Goal: Task Accomplishment & Management: Use online tool/utility

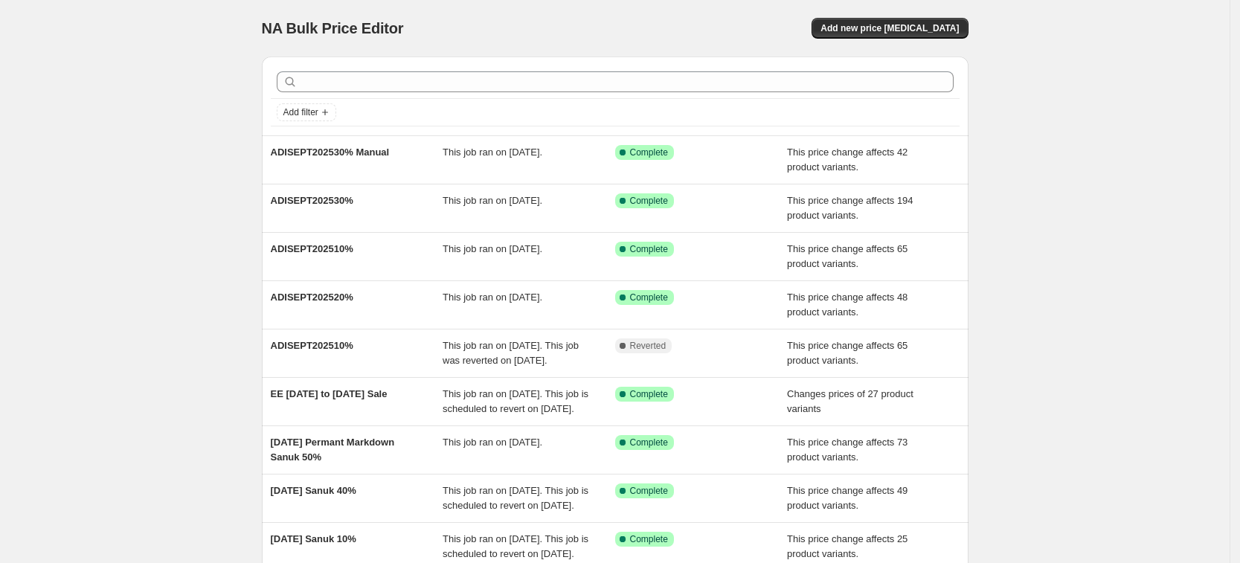
drag, startPoint x: 323, startPoint y: 152, endPoint x: 193, endPoint y: 167, distance: 130.9
click at [193, 167] on div "NA Bulk Price Editor. This page is ready NA Bulk Price Editor Add new price [ME…" at bounding box center [615, 383] width 1230 height 766
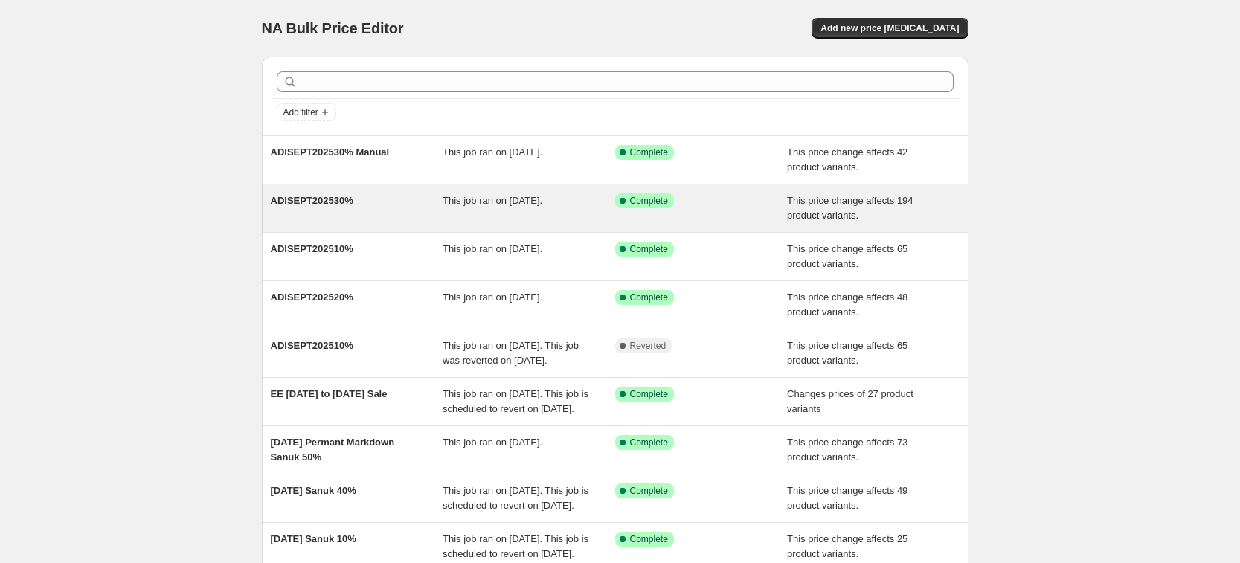
drag, startPoint x: 315, startPoint y: 199, endPoint x: 295, endPoint y: 202, distance: 20.4
click at [295, 202] on span "ADISEPT202530%" at bounding box center [312, 200] width 83 height 11
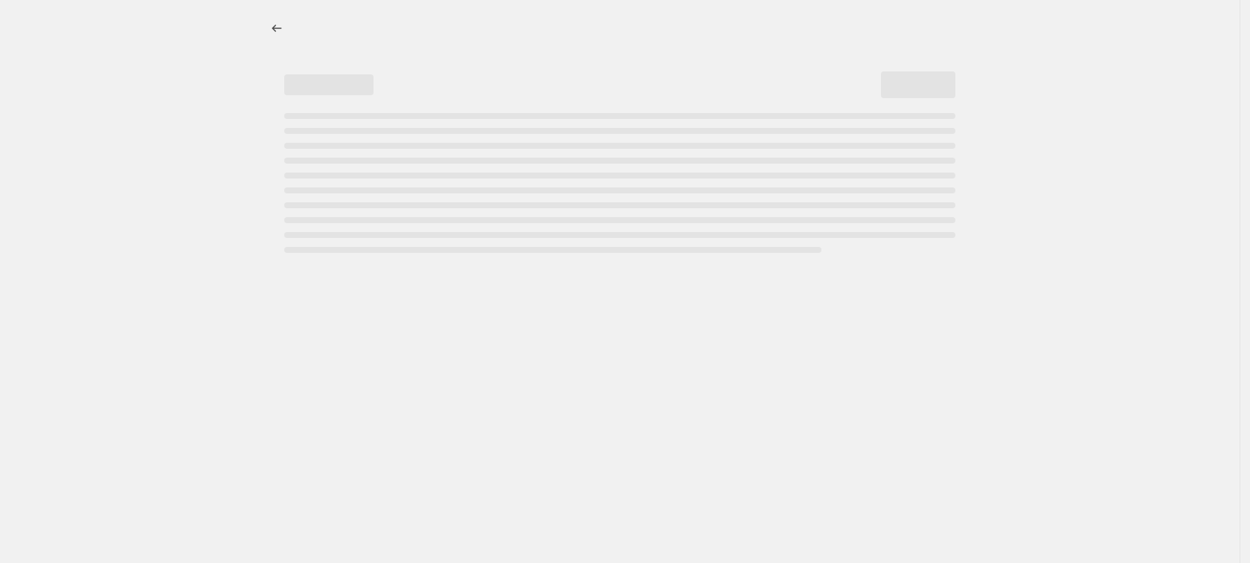
click at [295, 202] on div "Page loading" at bounding box center [619, 205] width 671 height 6
select select "pcap"
select select "no_change"
select select "tag"
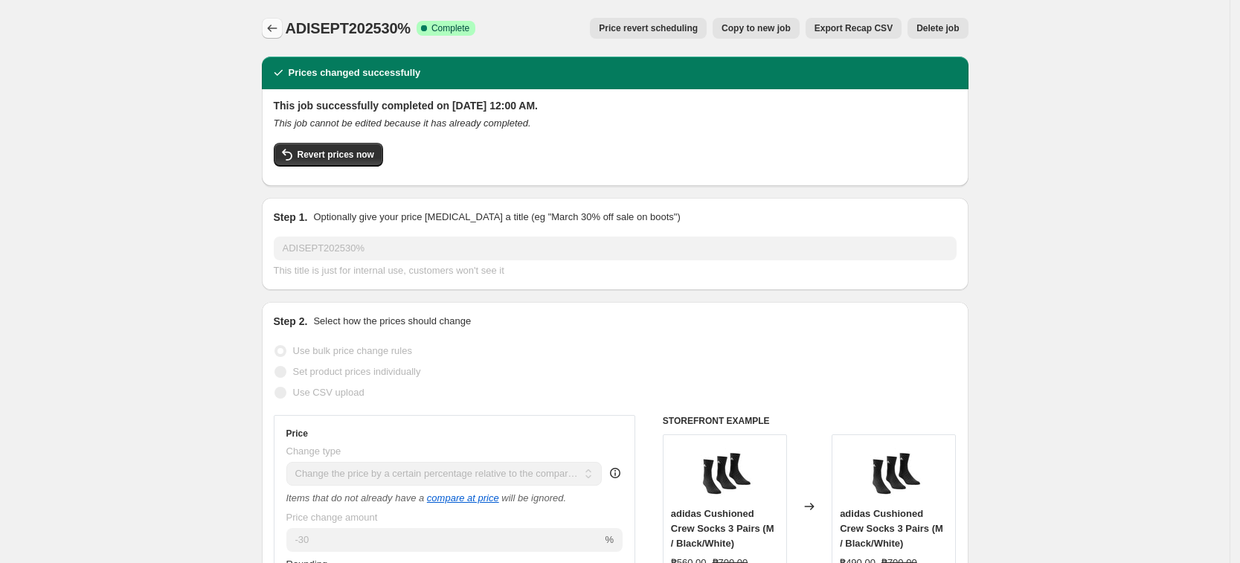
click at [283, 28] on button "Price change jobs" at bounding box center [272, 28] width 21 height 21
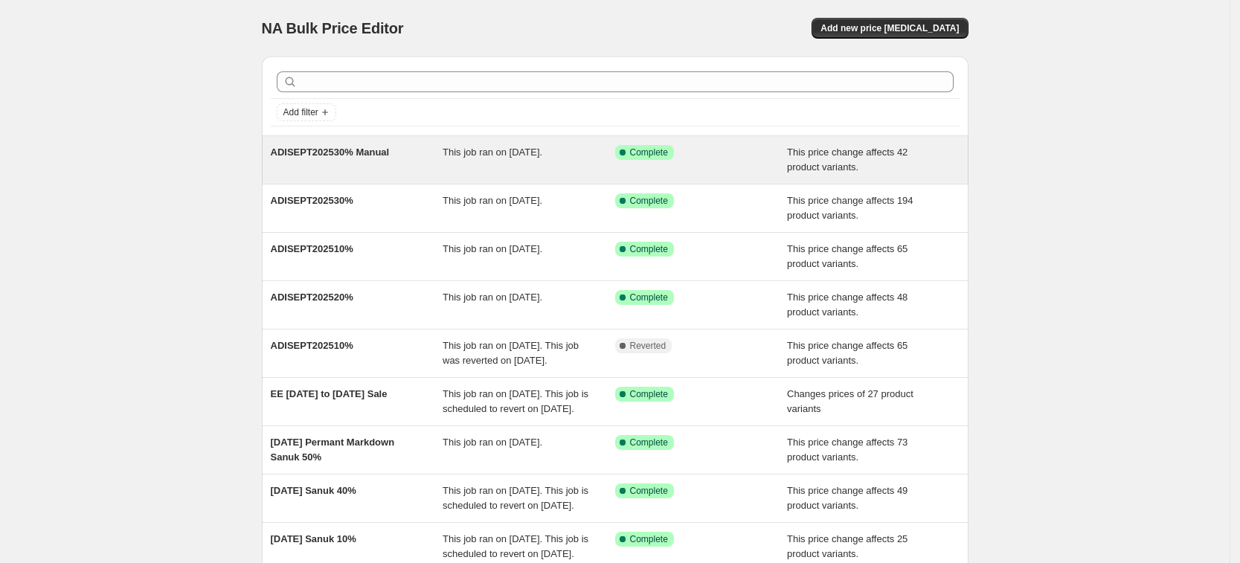
click at [361, 155] on span "ADISEPT202530% Manual" at bounding box center [330, 152] width 119 height 11
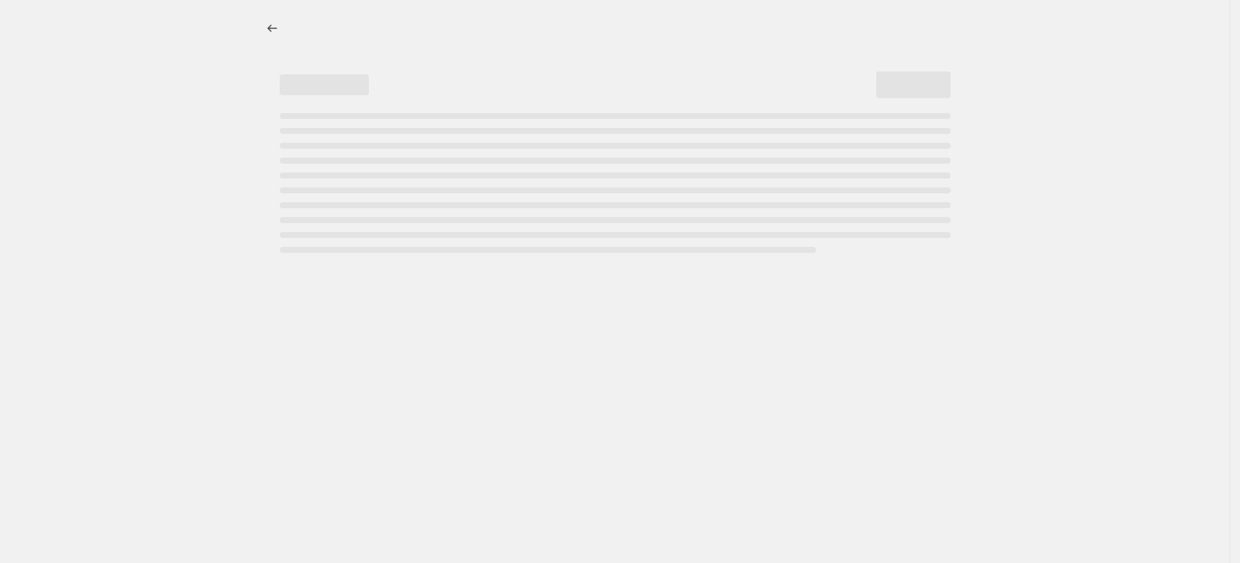
select select "pcap"
select select "no_change"
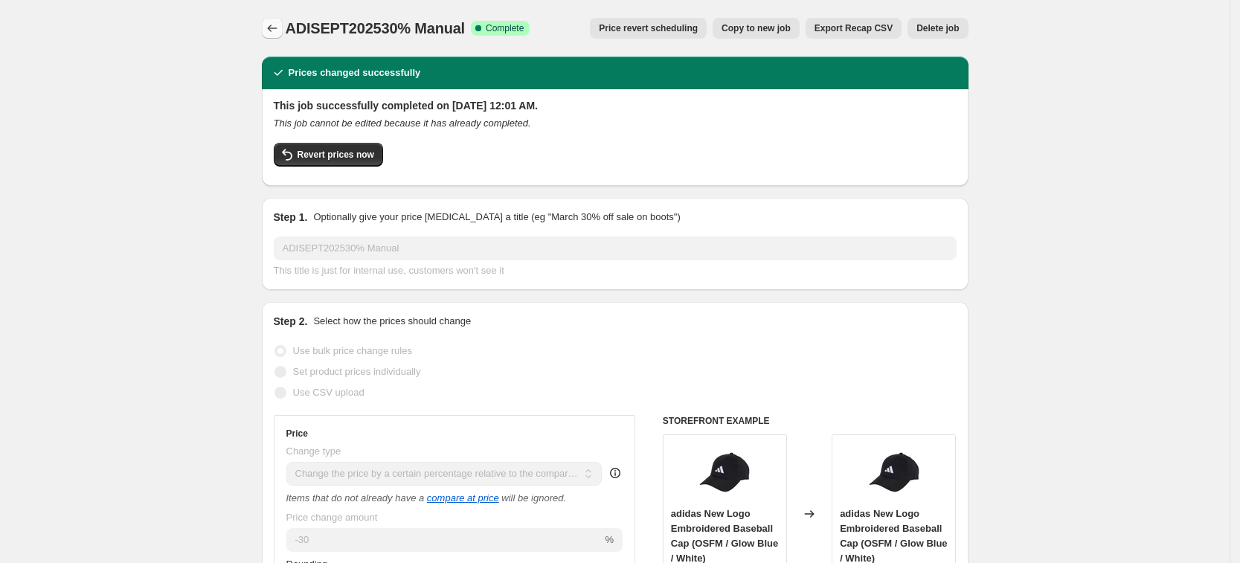
click at [279, 25] on icon "Price change jobs" at bounding box center [272, 28] width 15 height 15
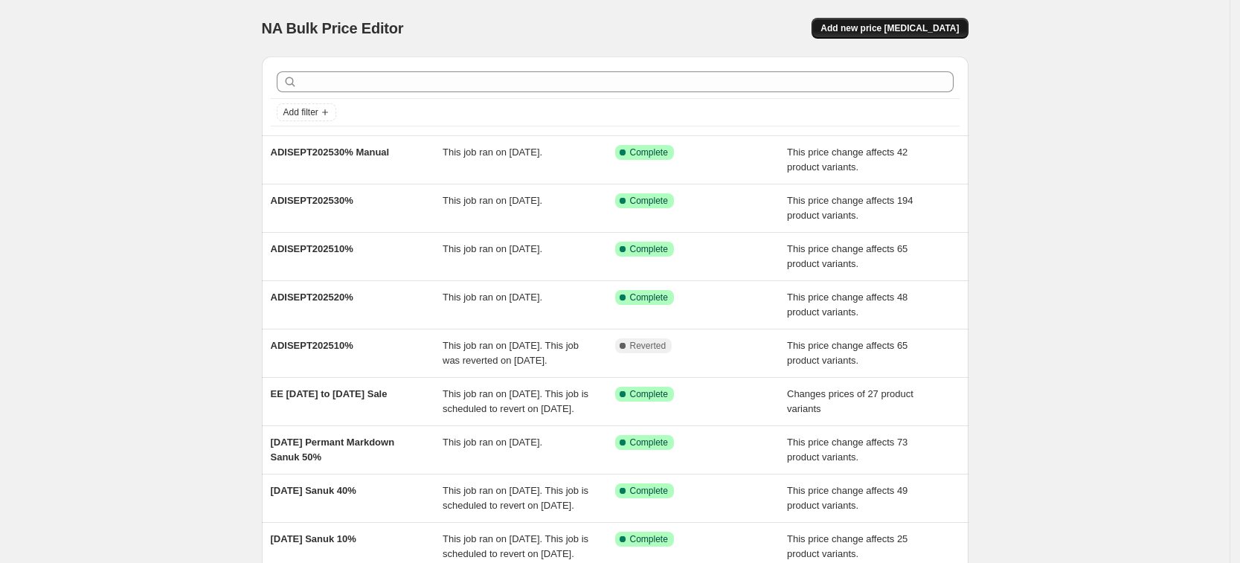
click at [898, 30] on span "Add new price change job" at bounding box center [889, 28] width 138 height 12
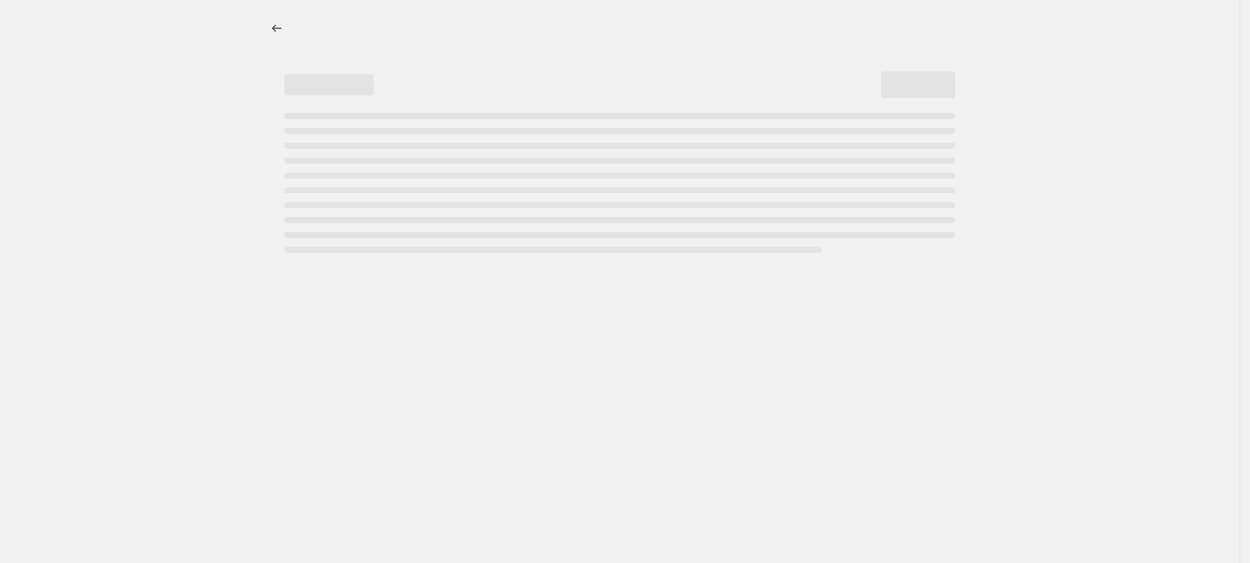
select select "percentage"
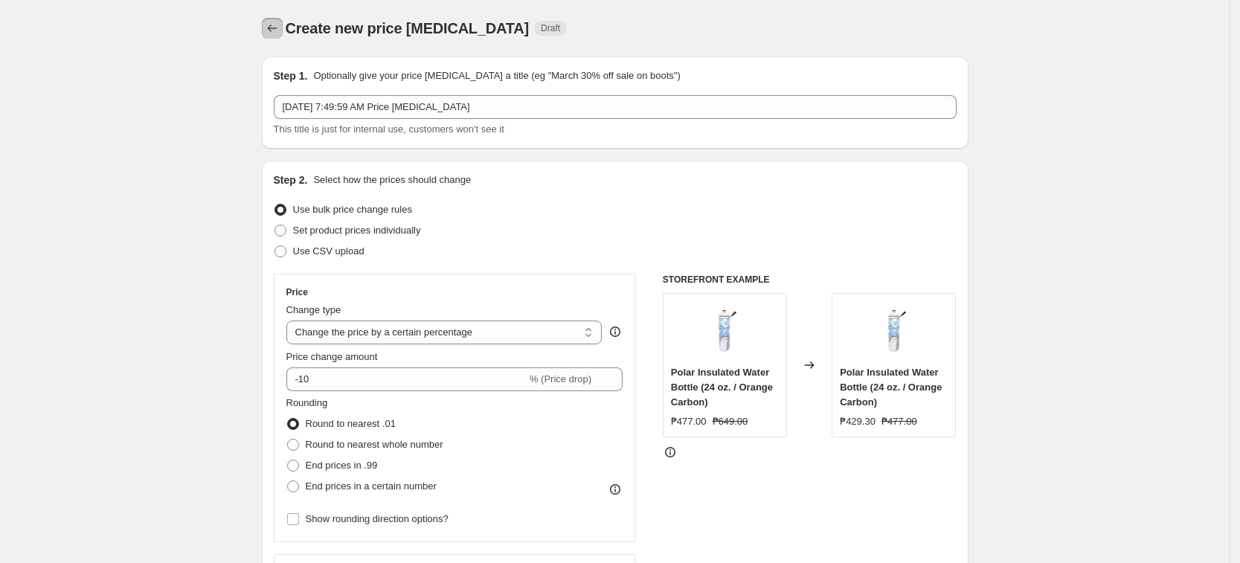
click at [272, 36] on button "Price change jobs" at bounding box center [272, 28] width 21 height 21
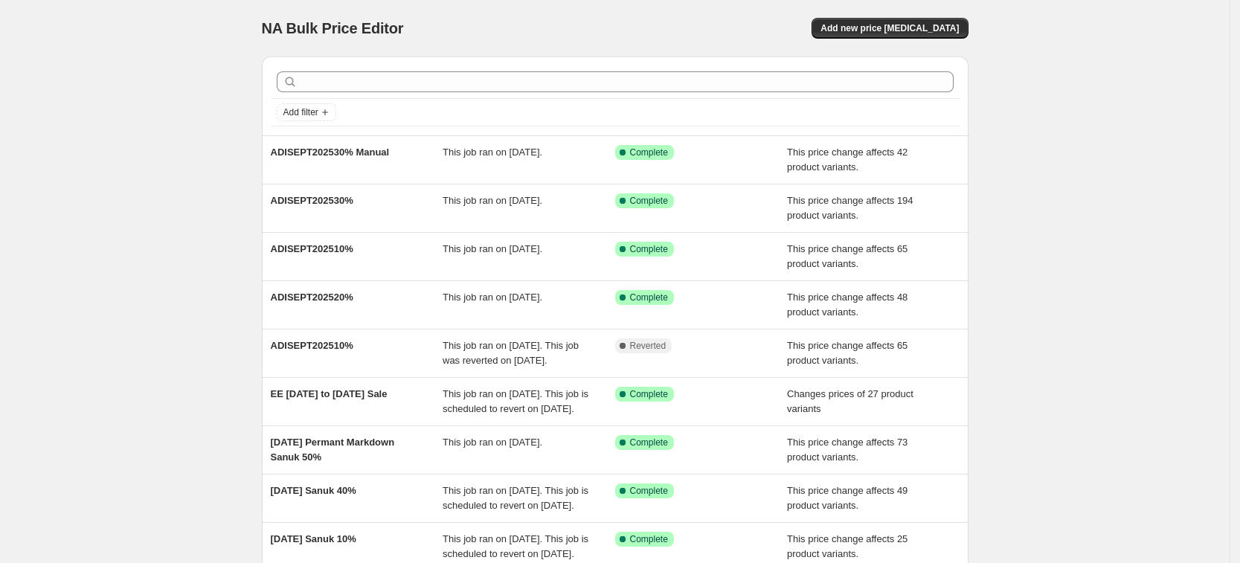
click at [936, 10] on div "NA Bulk Price Editor. This page is ready NA Bulk Price Editor Add new price cha…" at bounding box center [615, 28] width 707 height 57
click at [936, 14] on div "NA Bulk Price Editor. This page is ready NA Bulk Price Editor Add new price cha…" at bounding box center [615, 28] width 707 height 57
click at [938, 32] on span "Add new price change job" at bounding box center [889, 28] width 138 height 12
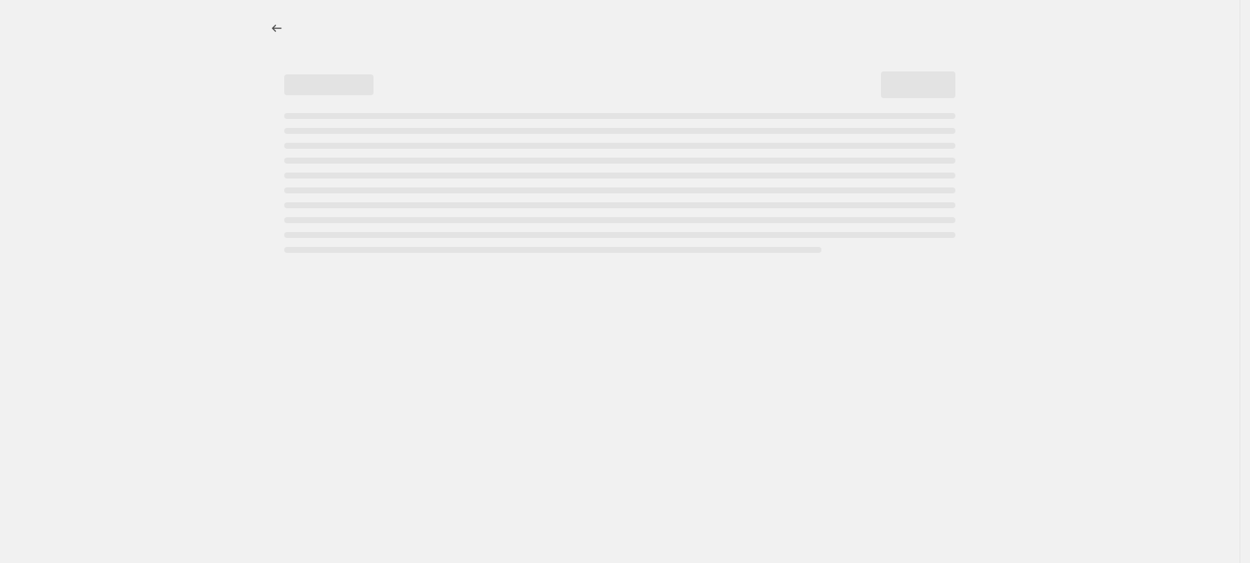
select select "percentage"
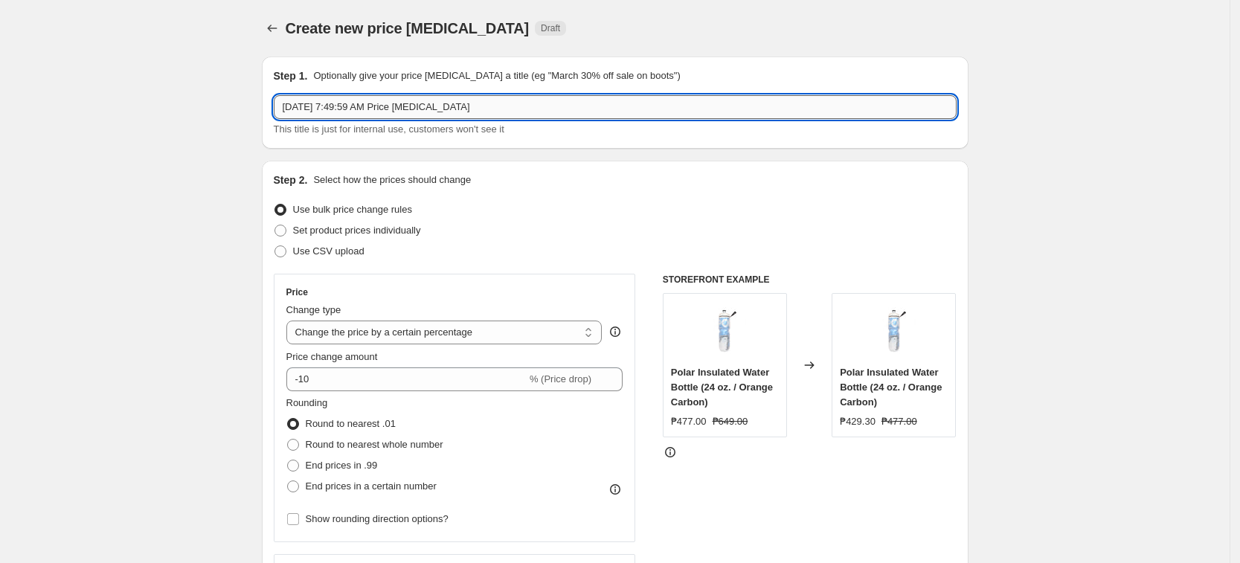
click at [366, 101] on input "Sep 11, 2025, 7:49:59 AM Price change job" at bounding box center [615, 107] width 683 height 24
paste input "ADIDASSEPT202540%"
type input "ADIDASSEPT202540%"
drag, startPoint x: 367, startPoint y: 326, endPoint x: 369, endPoint y: 342, distance: 16.4
click at [367, 326] on select "Change the price to a certain amount Change the price by a certain amount Chang…" at bounding box center [444, 333] width 316 height 24
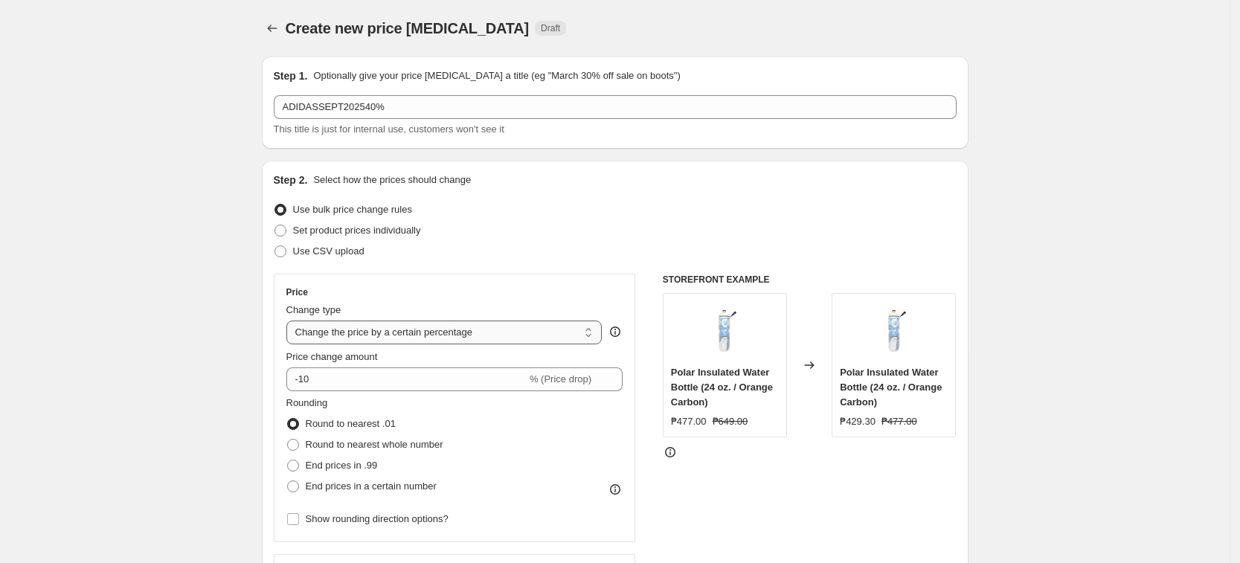
select select "pcap"
click at [291, 321] on select "Change the price to a certain amount Change the price by a certain amount Chang…" at bounding box center [444, 333] width 316 height 24
type input "-20"
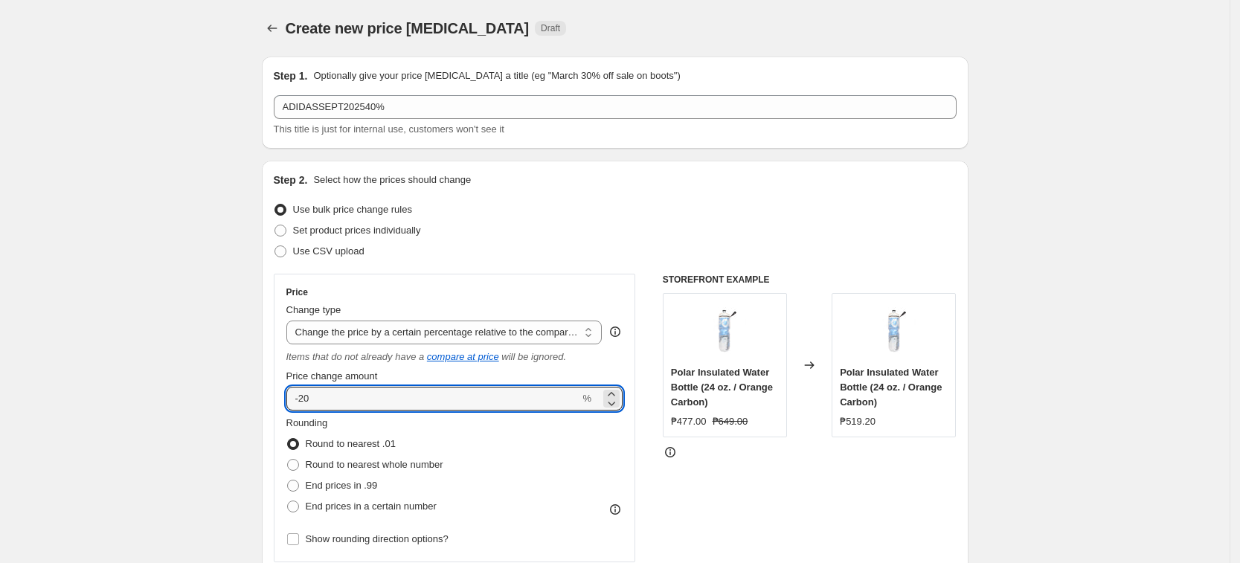
drag, startPoint x: 362, startPoint y: 396, endPoint x: 189, endPoint y: 393, distance: 172.6
type input "-40"
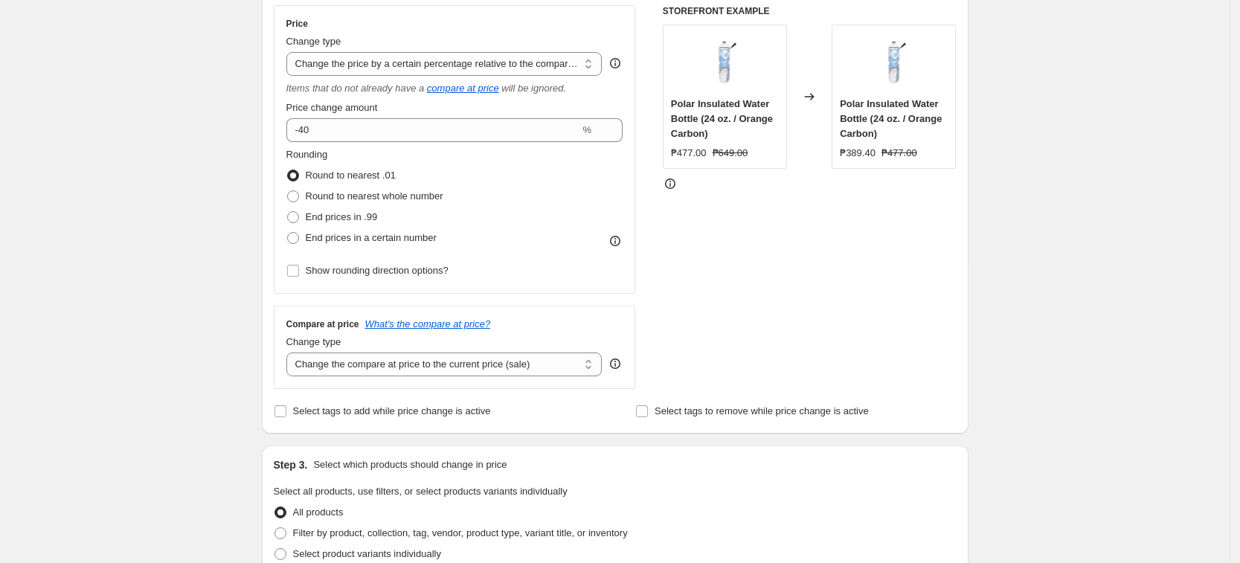
scroll to position [372, 0]
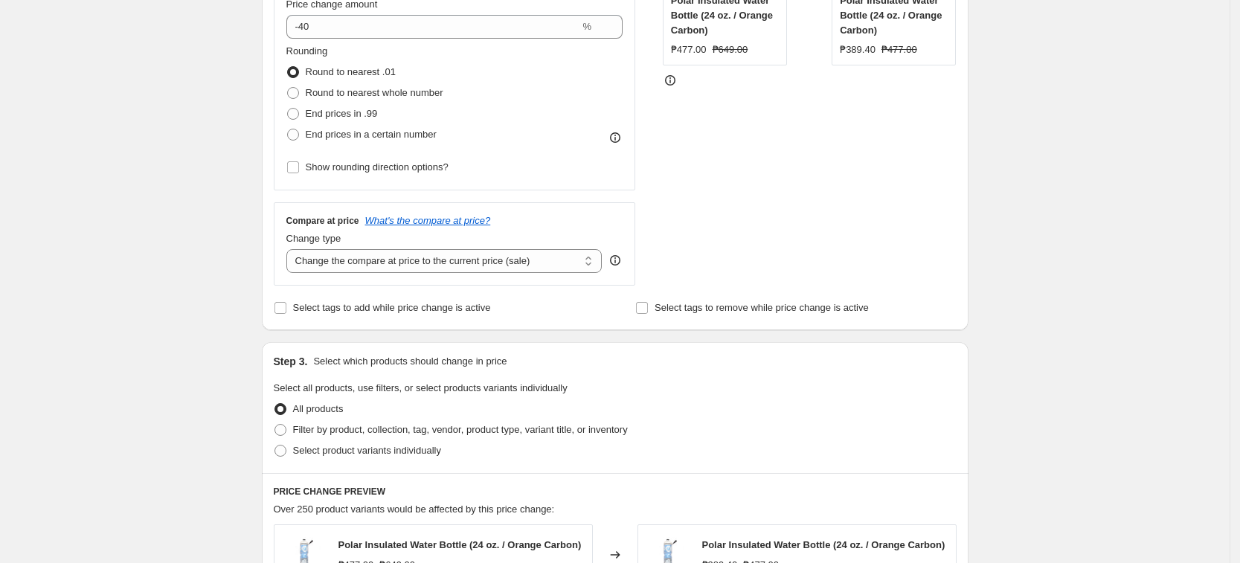
click at [295, 248] on div "Change type Change the compare at price to the current price (sale) Change the …" at bounding box center [444, 252] width 316 height 42
click at [307, 254] on select "Change the compare at price to the current price (sale) Change the compare at p…" at bounding box center [444, 261] width 316 height 24
select select "no_change"
click at [291, 249] on select "Change the compare at price to the current price (sale) Change the compare at p…" at bounding box center [444, 261] width 316 height 24
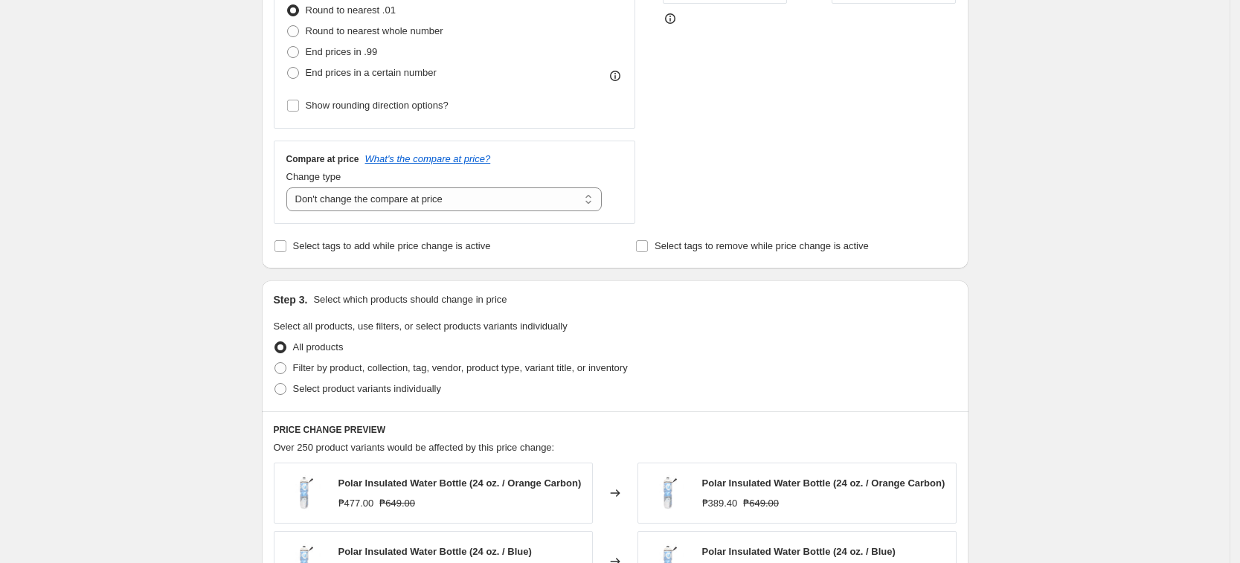
scroll to position [465, 0]
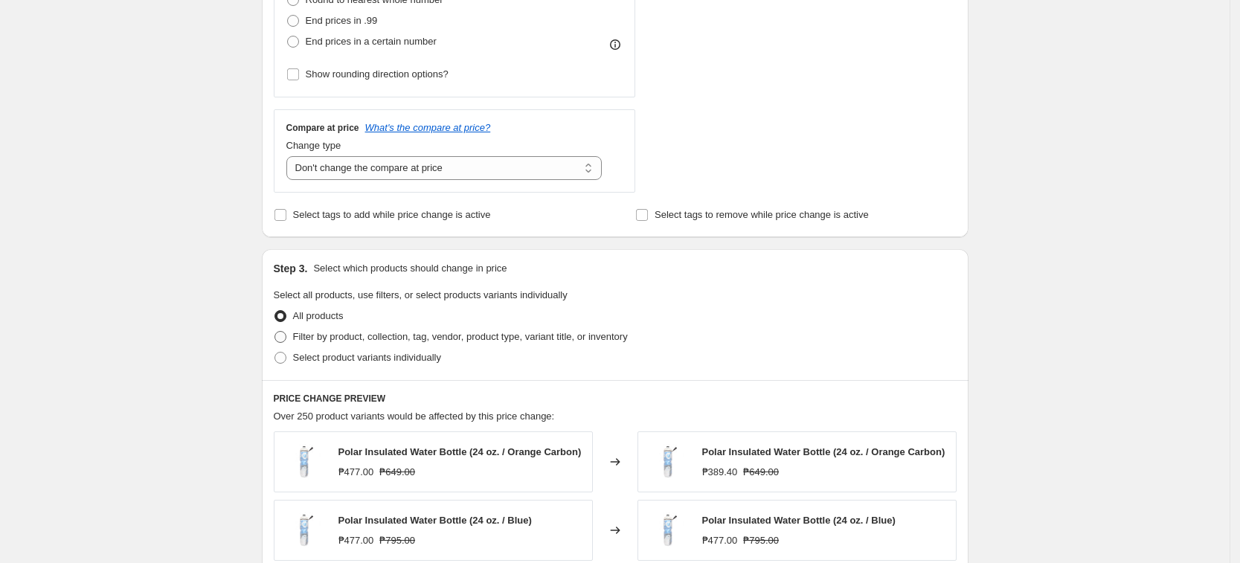
click at [350, 337] on span "Filter by product, collection, tag, vendor, product type, variant title, or inv…" at bounding box center [460, 336] width 335 height 11
click at [275, 332] on input "Filter by product, collection, tag, vendor, product type, variant title, or inv…" at bounding box center [274, 331] width 1 height 1
radio input "true"
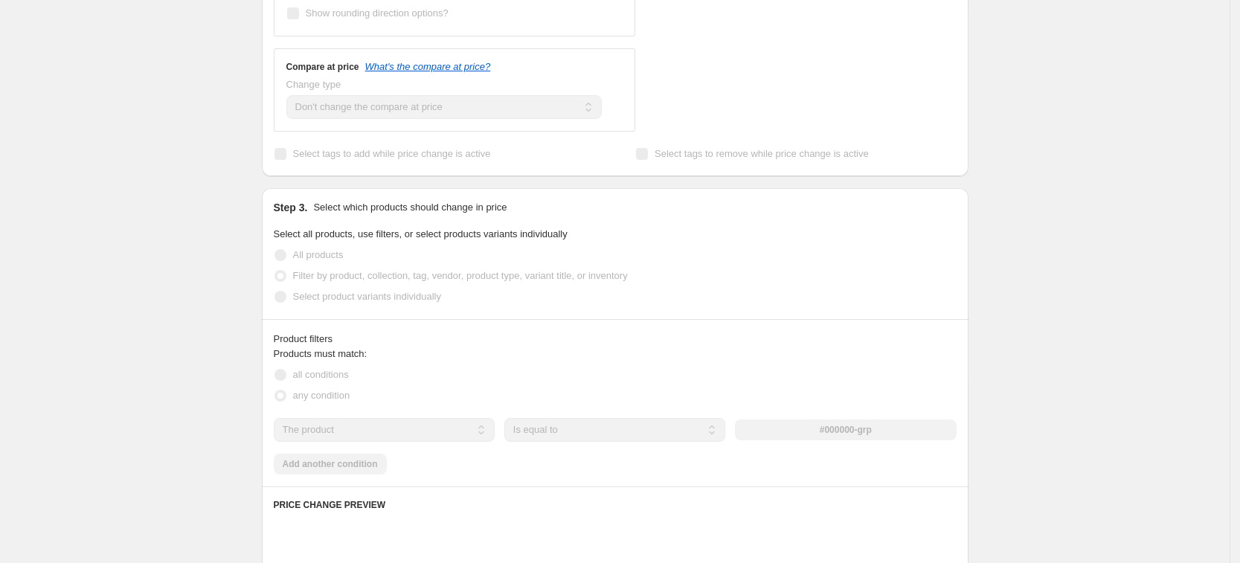
scroll to position [558, 0]
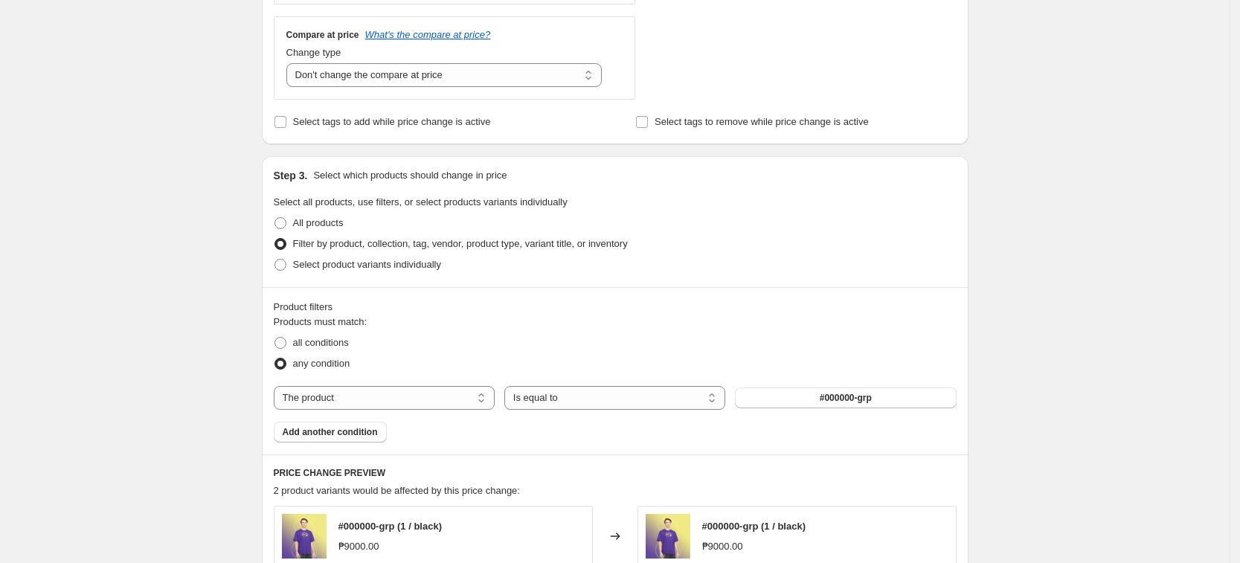
click at [382, 381] on div "Products must match: all conditions any condition The product The product's col…" at bounding box center [615, 379] width 683 height 128
click at [382, 390] on select "The product The product's collection The product's tag The product's vendor The…" at bounding box center [384, 398] width 221 height 24
select select "tag"
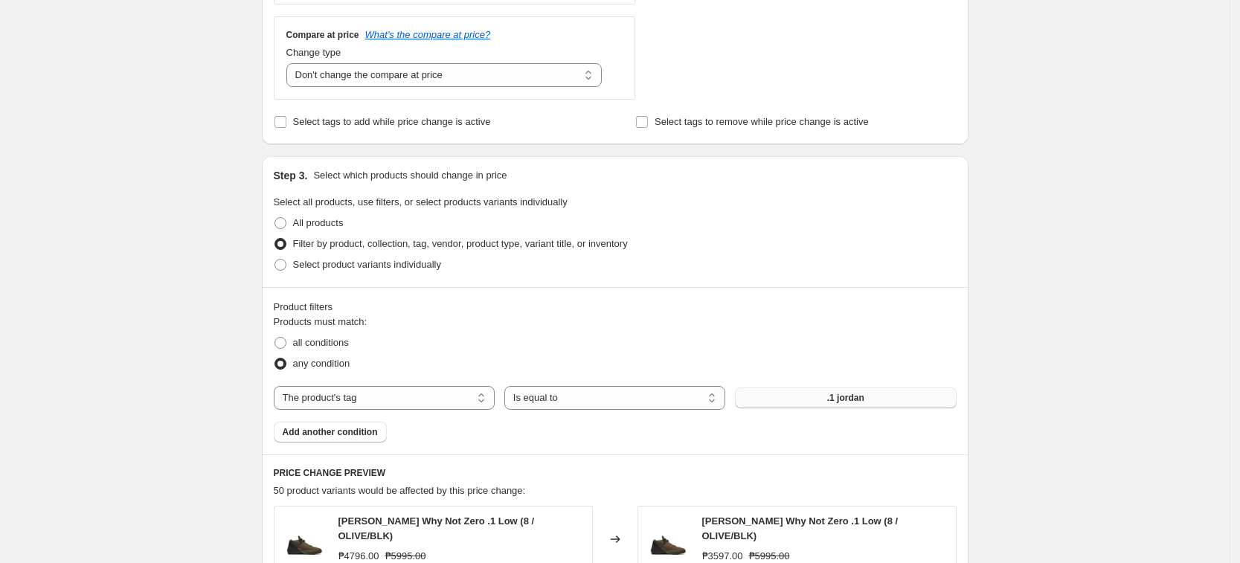
click at [828, 391] on button ".1 jordan" at bounding box center [845, 398] width 221 height 21
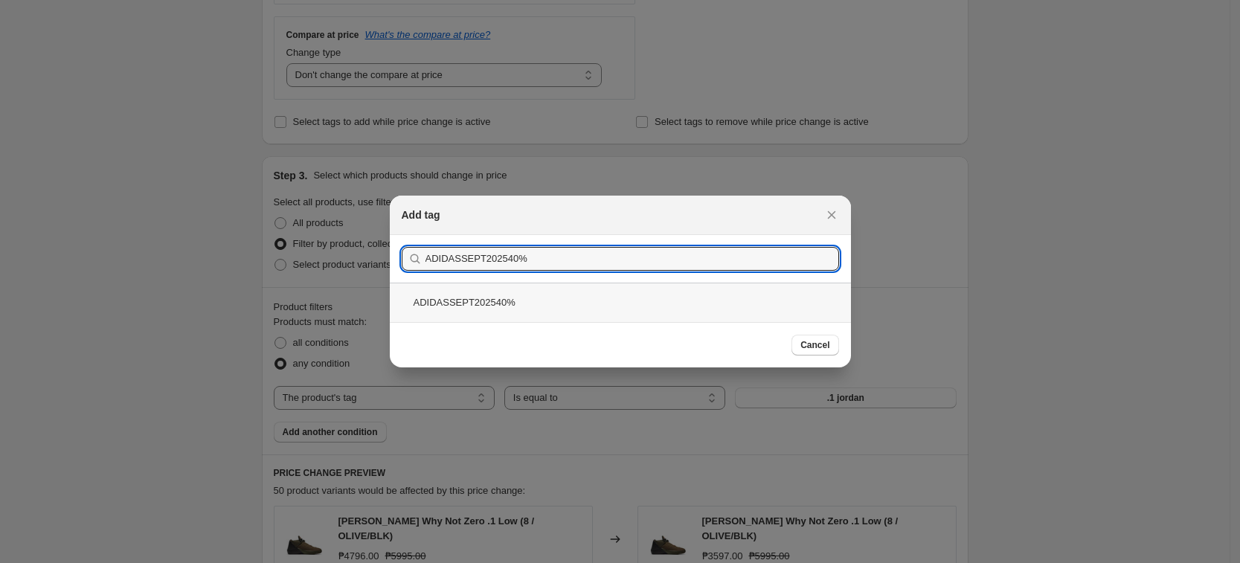
type input "ADIDASSEPT202540%"
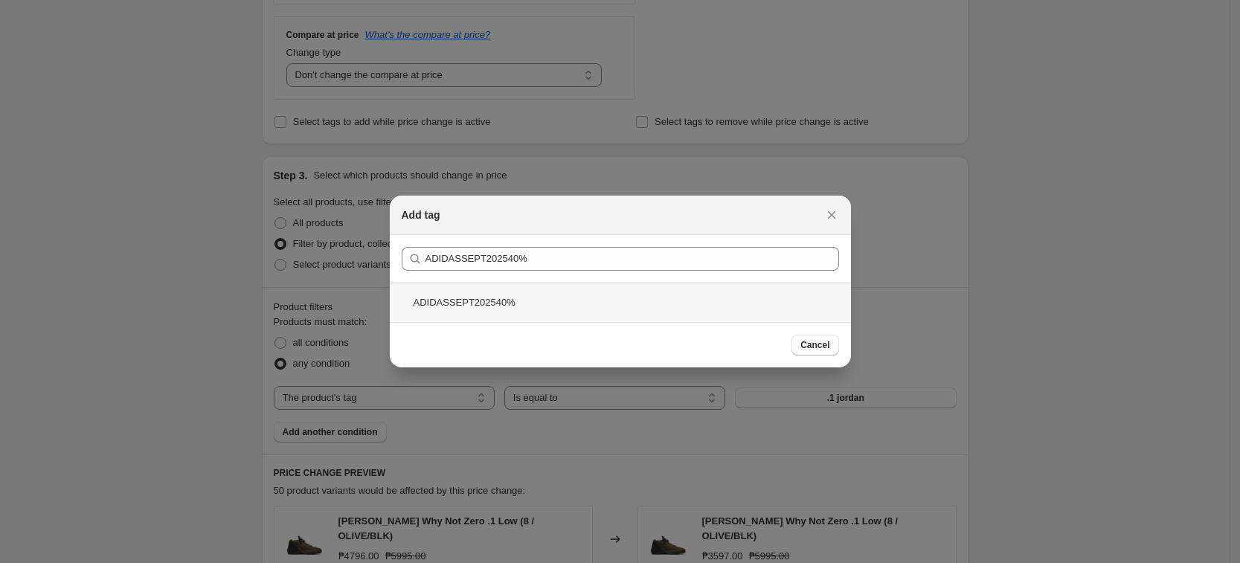
click at [512, 296] on div "ADIDASSEPT202540%" at bounding box center [620, 302] width 461 height 39
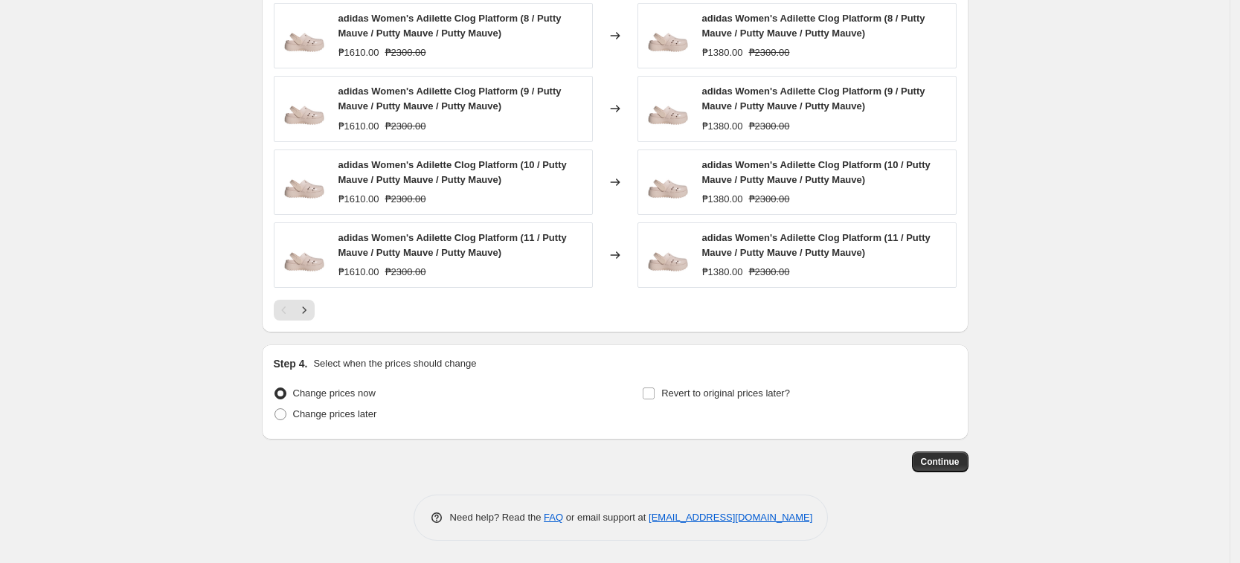
scroll to position [1135, 0]
click at [924, 454] on button "Continue" at bounding box center [940, 462] width 57 height 21
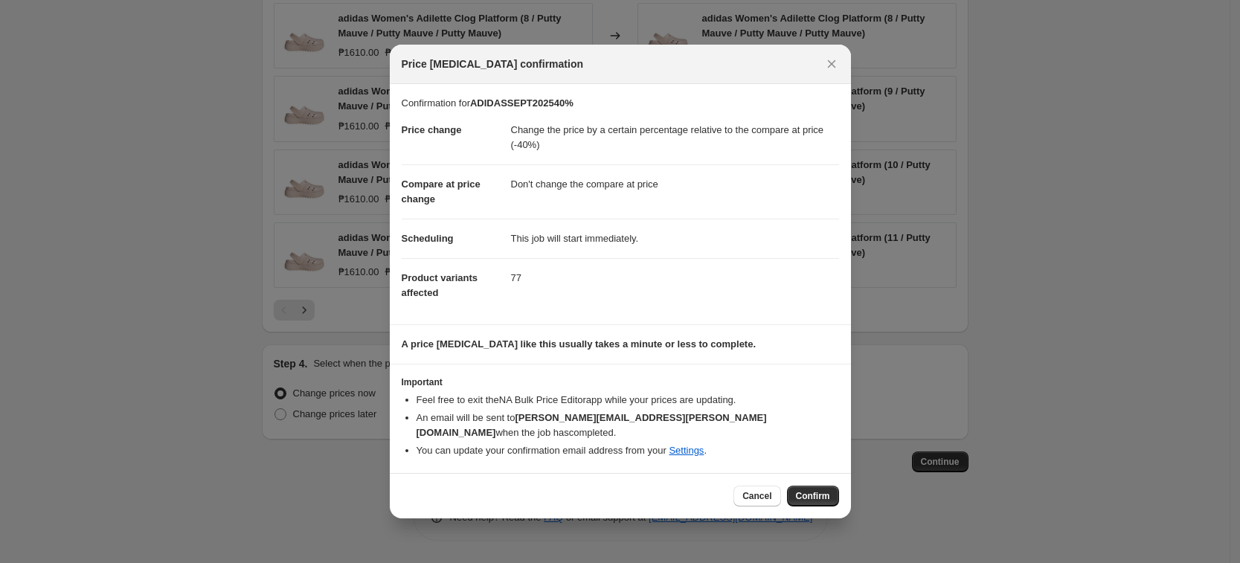
click at [796, 473] on div "Cancel Confirm" at bounding box center [620, 495] width 461 height 45
click at [808, 490] on span "Confirm" at bounding box center [813, 496] width 34 height 12
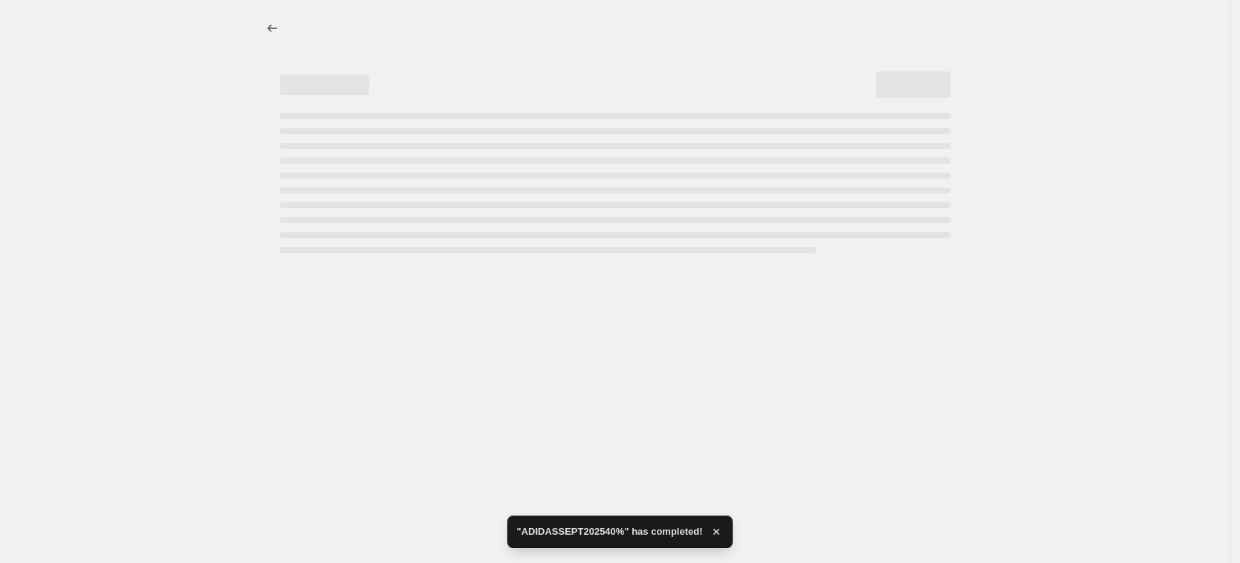
select select "pcap"
select select "no_change"
select select "tag"
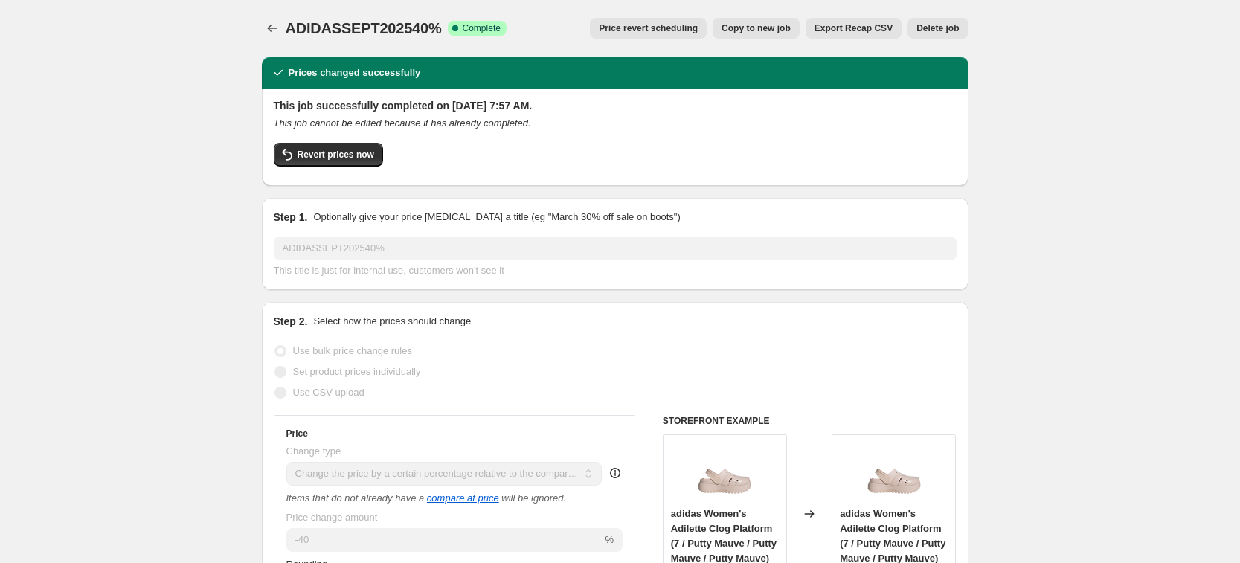
click at [286, 34] on div at bounding box center [274, 28] width 24 height 21
click at [270, 27] on icon "Price change jobs" at bounding box center [272, 28] width 15 height 15
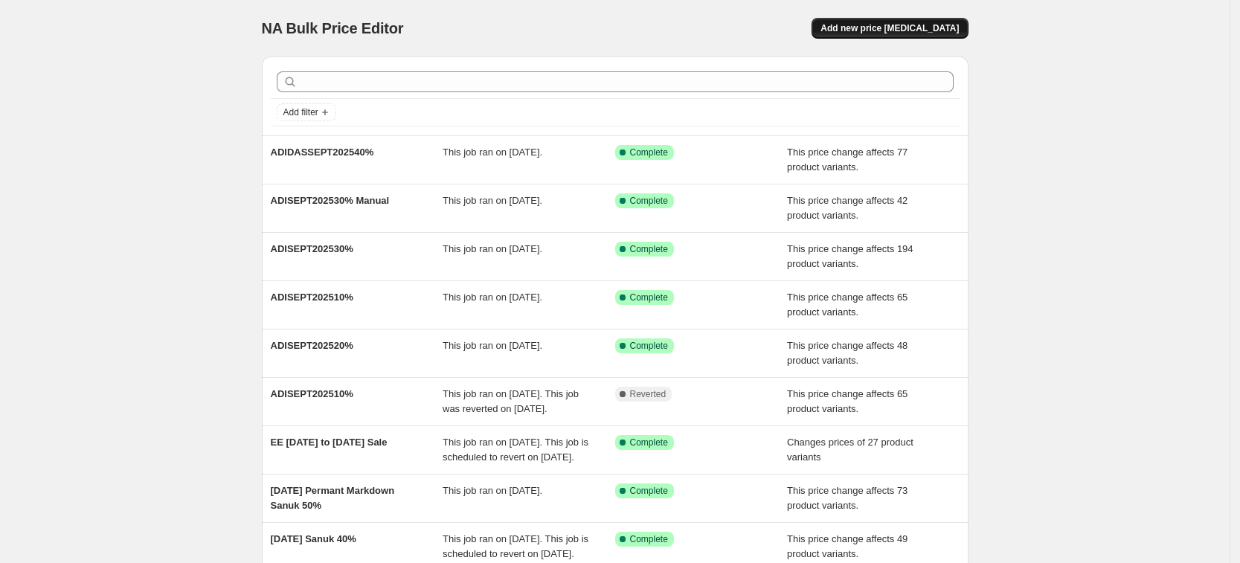
click at [905, 19] on button "Add new price change job" at bounding box center [890, 28] width 156 height 21
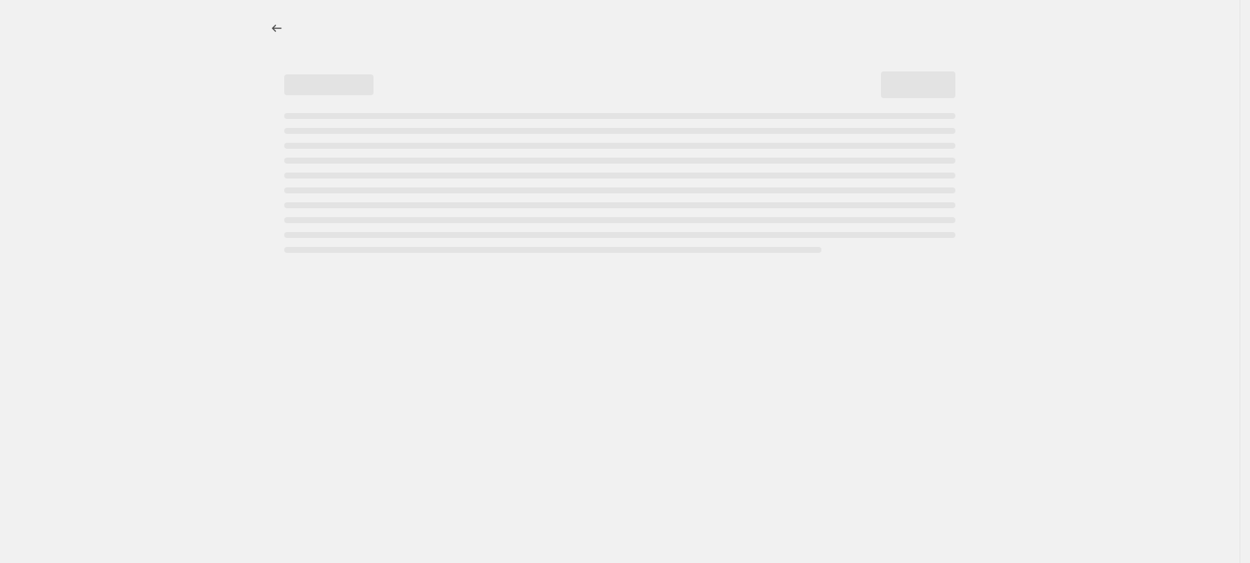
select select "percentage"
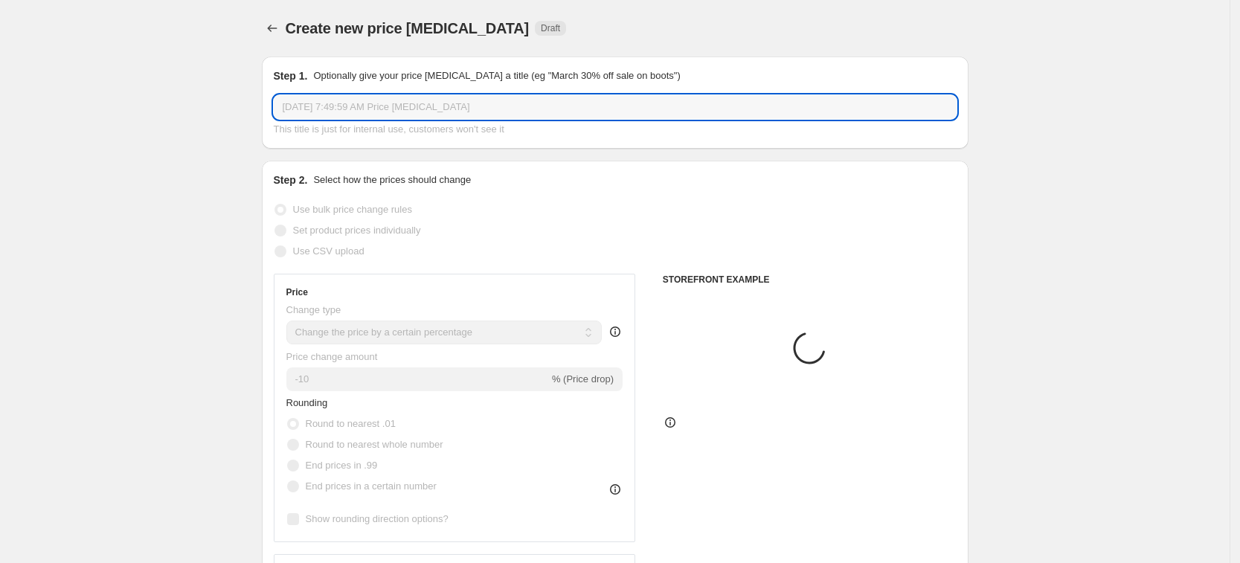
click at [402, 107] on input "Sep 11, 2025, 7:49:59 AM Price change job" at bounding box center [615, 107] width 683 height 24
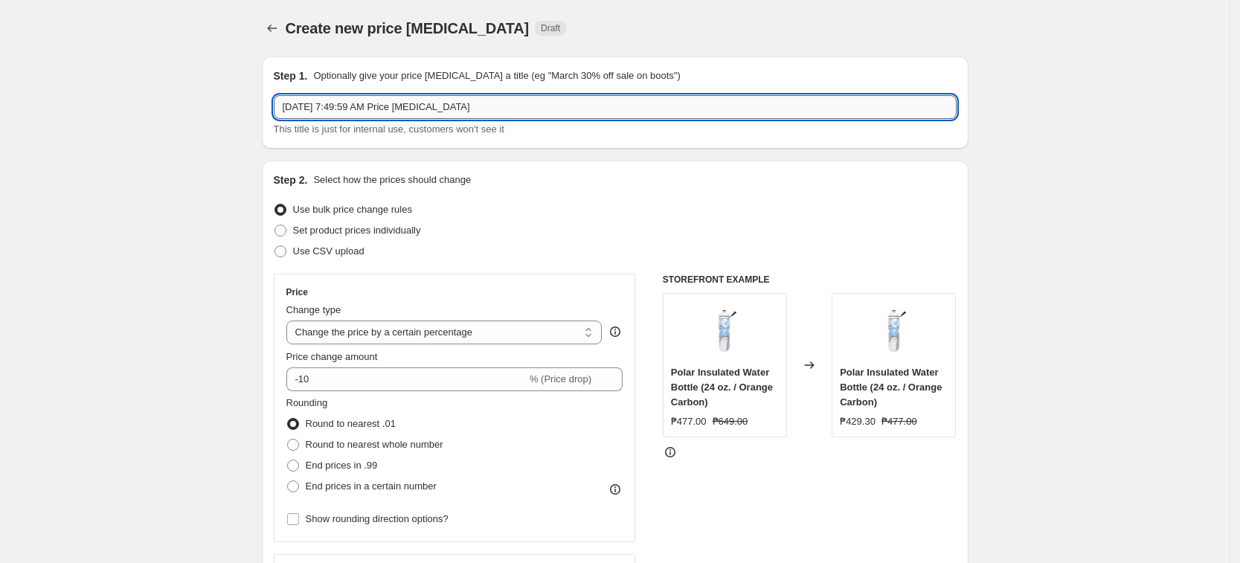
paste input "ADIDASSEPT202540%"
drag, startPoint x: 428, startPoint y: 106, endPoint x: 383, endPoint y: 104, distance: 44.7
click at [383, 104] on input "ADIDASSEPT202540% mANUAL" at bounding box center [615, 107] width 683 height 24
type input "ADIDASSEPT202540% Manual"
click at [363, 331] on select "Change the price to a certain amount Change the price by a certain amount Chang…" at bounding box center [444, 333] width 316 height 24
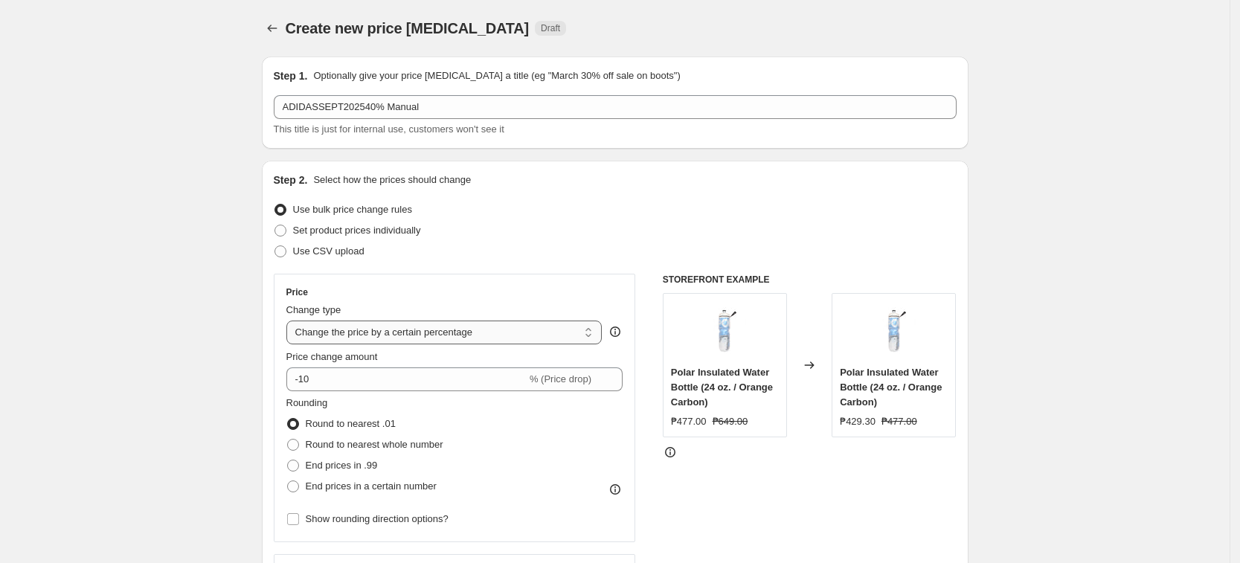
select select "pcap"
click at [291, 321] on select "Change the price to a certain amount Change the price by a certain amount Chang…" at bounding box center [444, 333] width 316 height 24
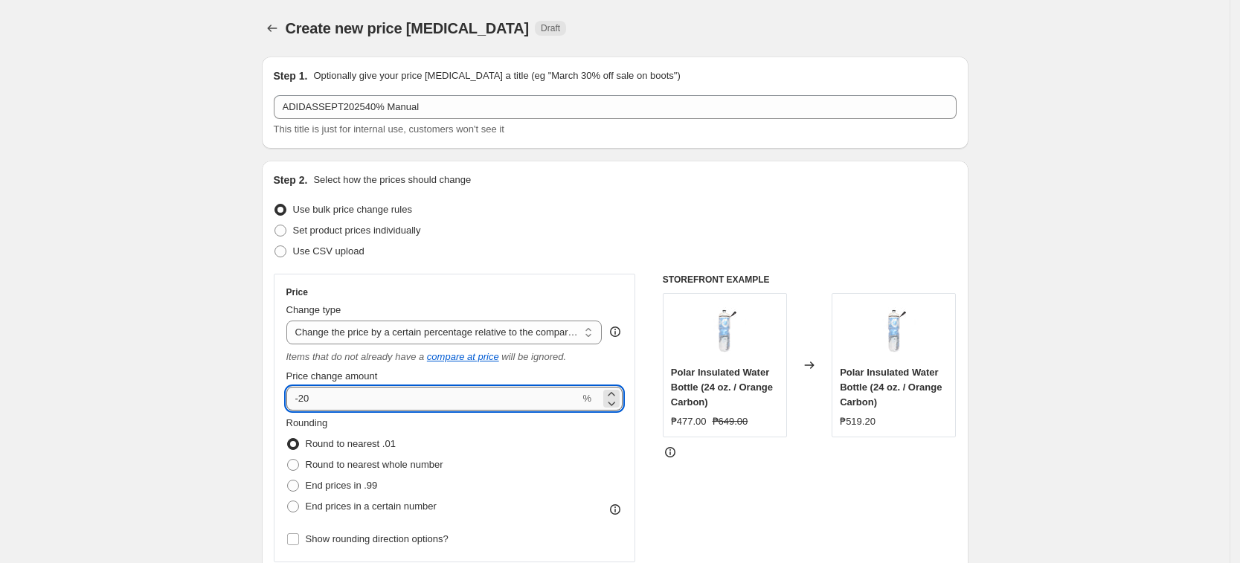
click at [303, 395] on input "-20" at bounding box center [433, 399] width 294 height 24
type input "-40"
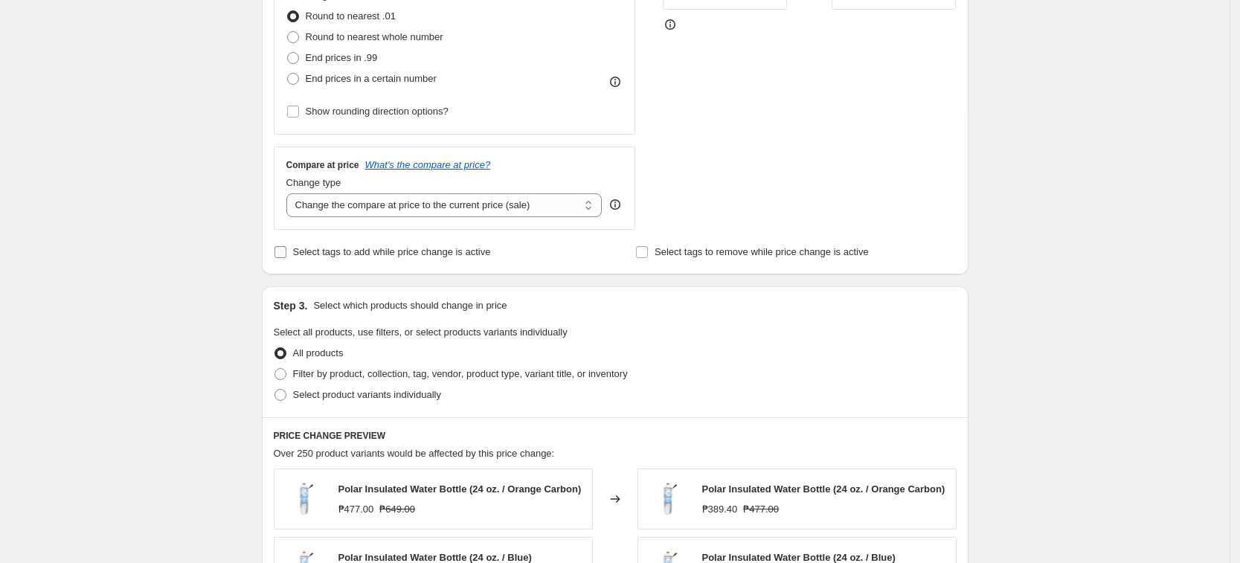
scroll to position [465, 0]
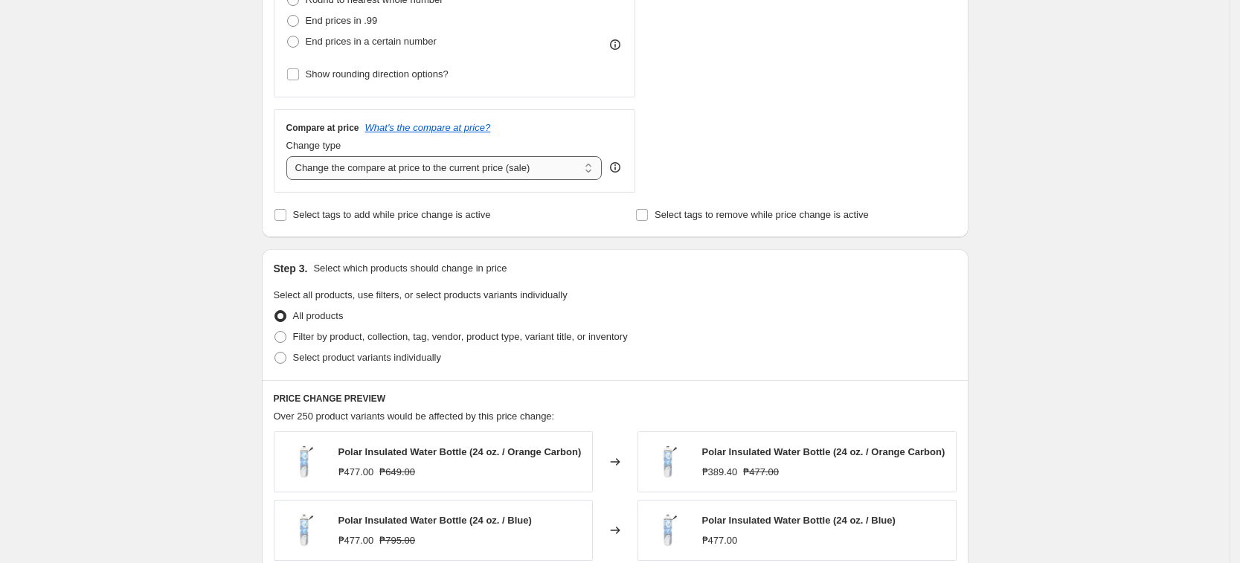
drag, startPoint x: 393, startPoint y: 167, endPoint x: 388, endPoint y: 176, distance: 10.3
click at [393, 167] on select "Change the compare at price to the current price (sale) Change the compare at p…" at bounding box center [444, 168] width 316 height 24
select select "no_change"
click at [291, 156] on select "Change the compare at price to the current price (sale) Change the compare at p…" at bounding box center [444, 168] width 316 height 24
click at [363, 315] on div "All products" at bounding box center [615, 316] width 683 height 21
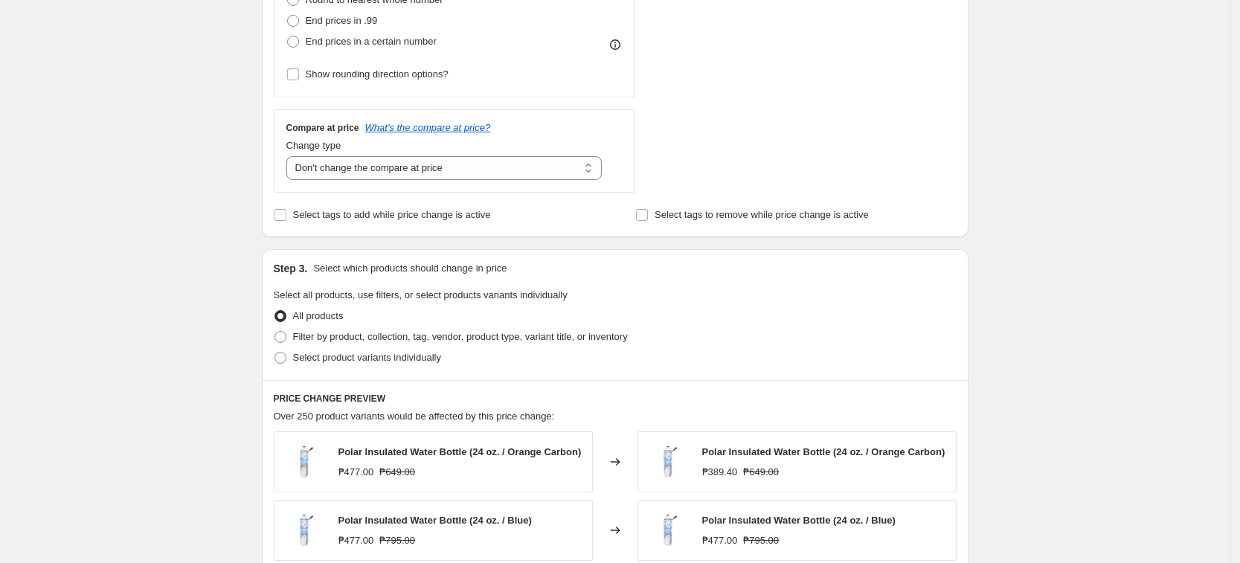
click at [363, 315] on div "All products" at bounding box center [615, 316] width 683 height 21
click at [364, 358] on span "Select product variants individually" at bounding box center [367, 357] width 148 height 11
click at [275, 353] on input "Select product variants individually" at bounding box center [274, 352] width 1 height 1
radio input "true"
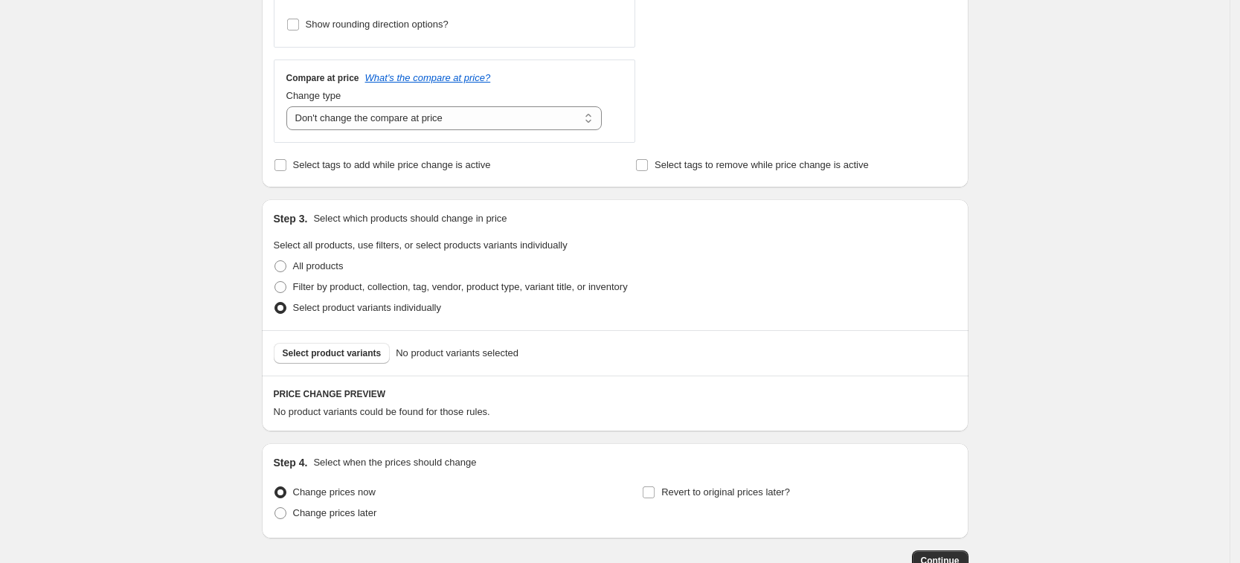
scroll to position [614, 0]
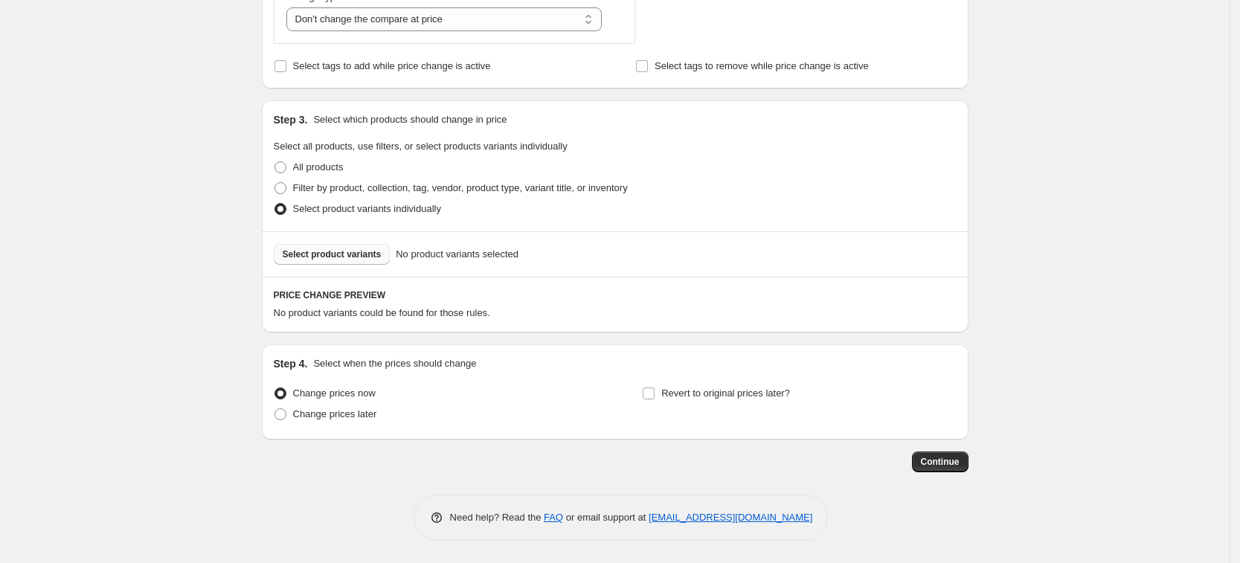
click at [368, 244] on button "Select product variants" at bounding box center [332, 254] width 117 height 21
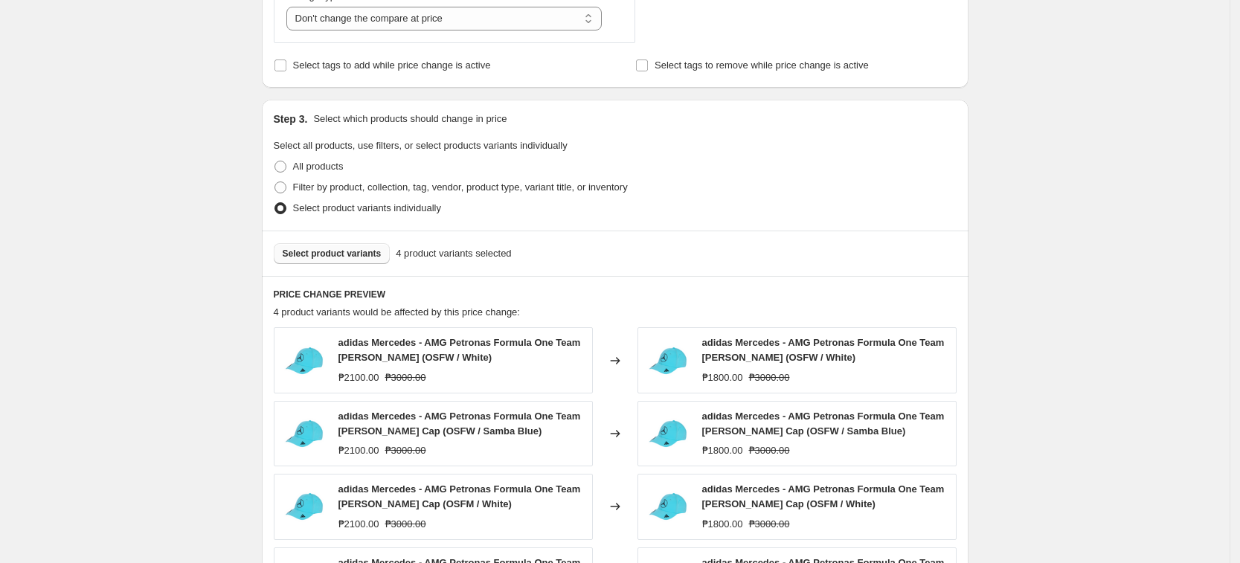
click at [382, 262] on button "Select product variants" at bounding box center [332, 253] width 117 height 21
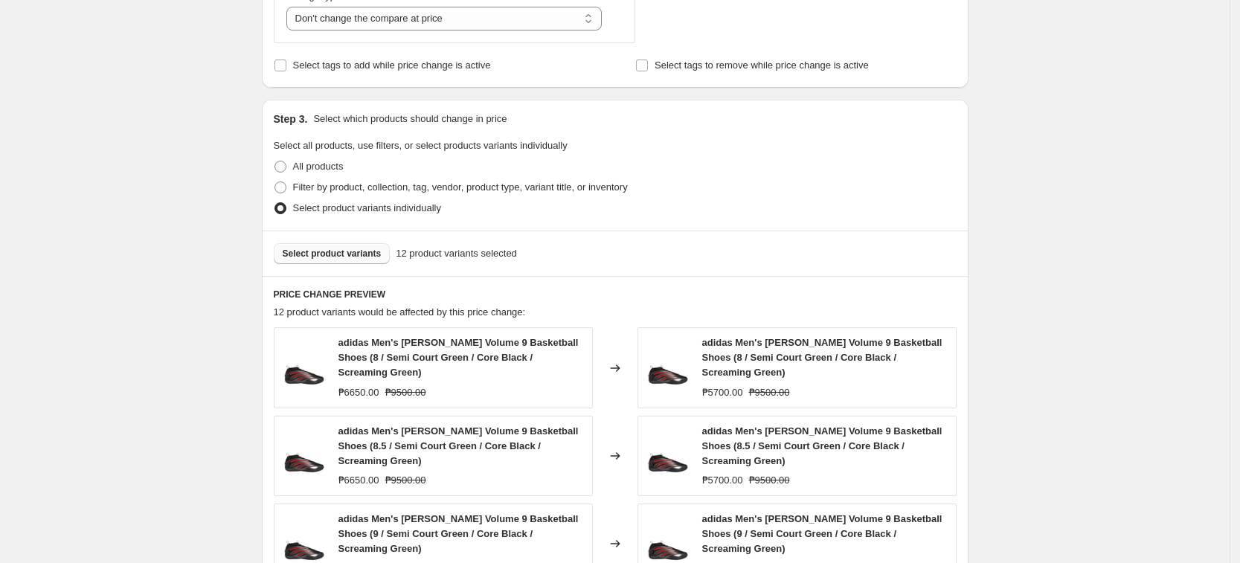
click at [362, 244] on button "Select product variants" at bounding box center [332, 253] width 117 height 21
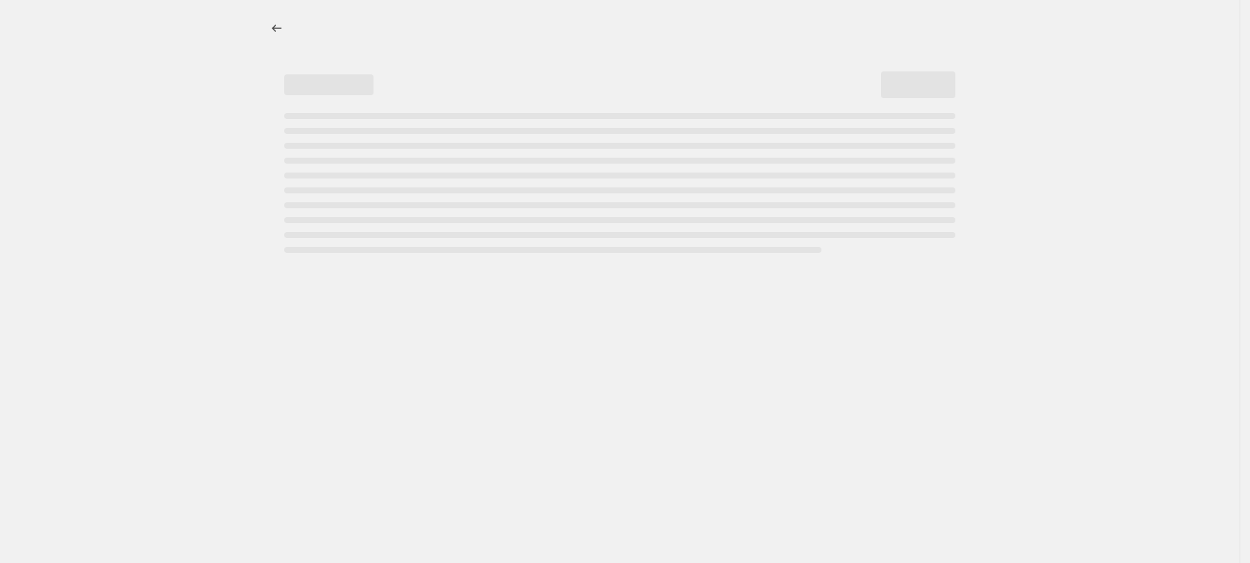
select select "percentage"
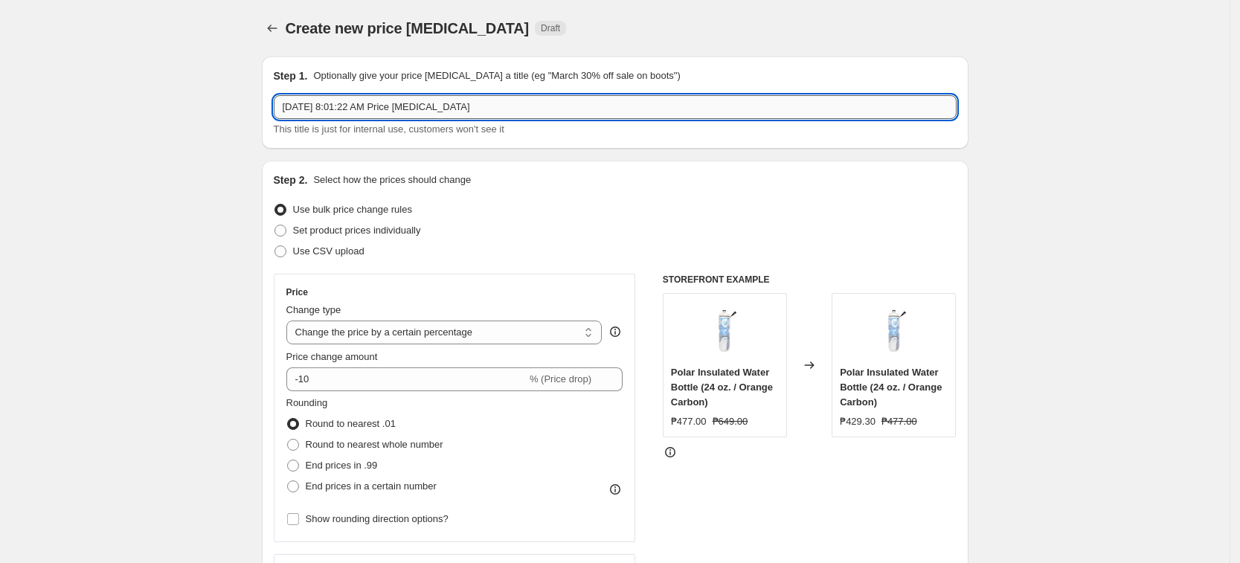
click at [322, 109] on input "Sep 11, 2025, 8:01:22 AM Price change job" at bounding box center [615, 107] width 683 height 24
type input "ADIDASSEPTEMBER40% MANUAL"
click at [569, 321] on select "Change the price to a certain amount Change the price by a certain amount Chang…" at bounding box center [444, 333] width 316 height 24
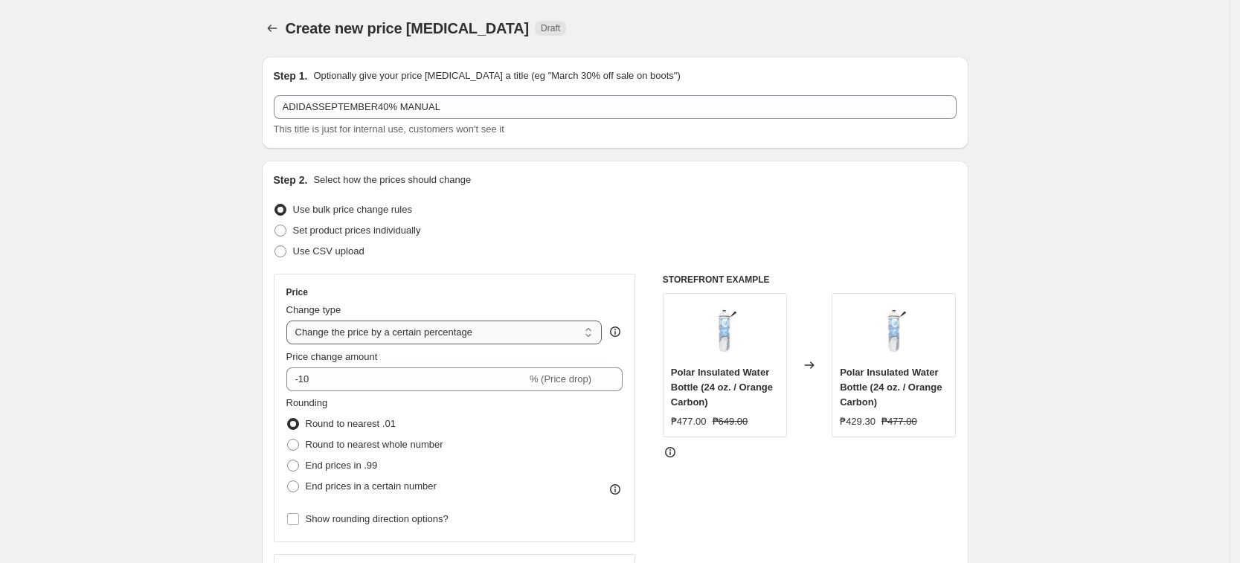
select select "pcap"
click at [291, 321] on select "Change the price to a certain amount Change the price by a certain amount Chang…" at bounding box center [444, 333] width 316 height 24
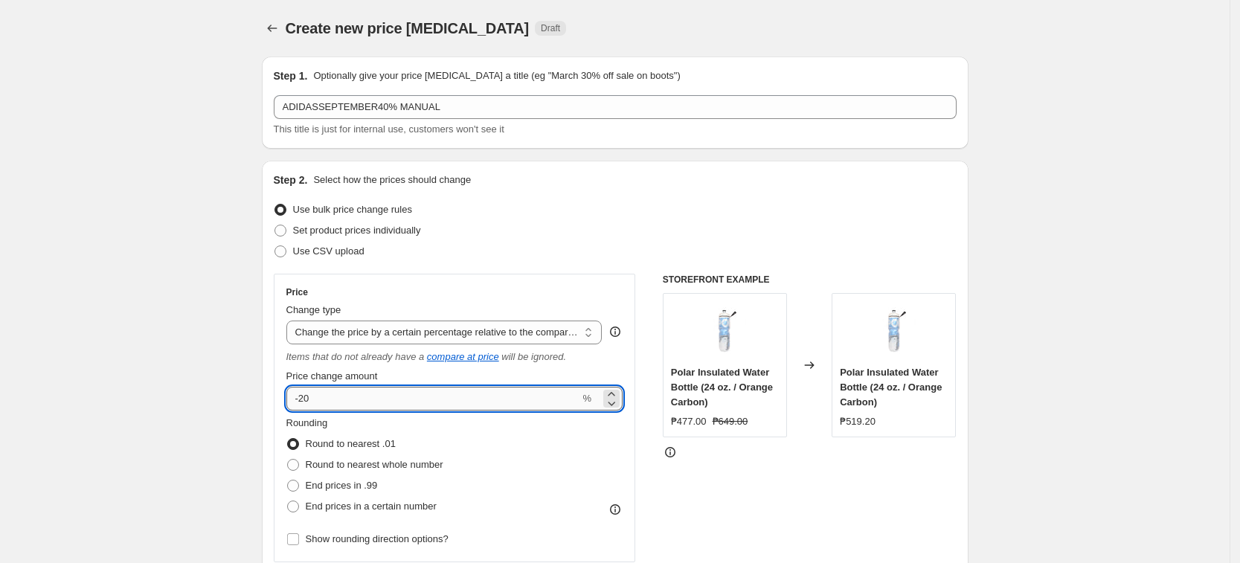
click at [390, 391] on input "-20" at bounding box center [433, 399] width 294 height 24
type input "-2"
click at [515, 467] on div "Rounding Round to nearest .01 Round to nearest whole number End prices in .99 E…" at bounding box center [454, 466] width 337 height 101
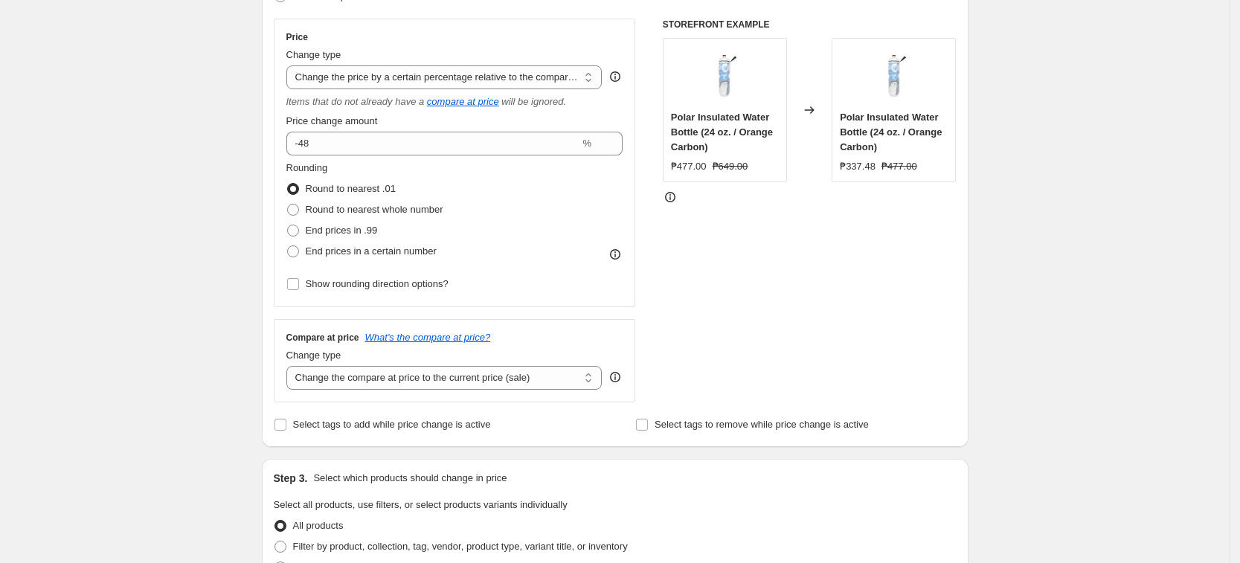
scroll to position [279, 0]
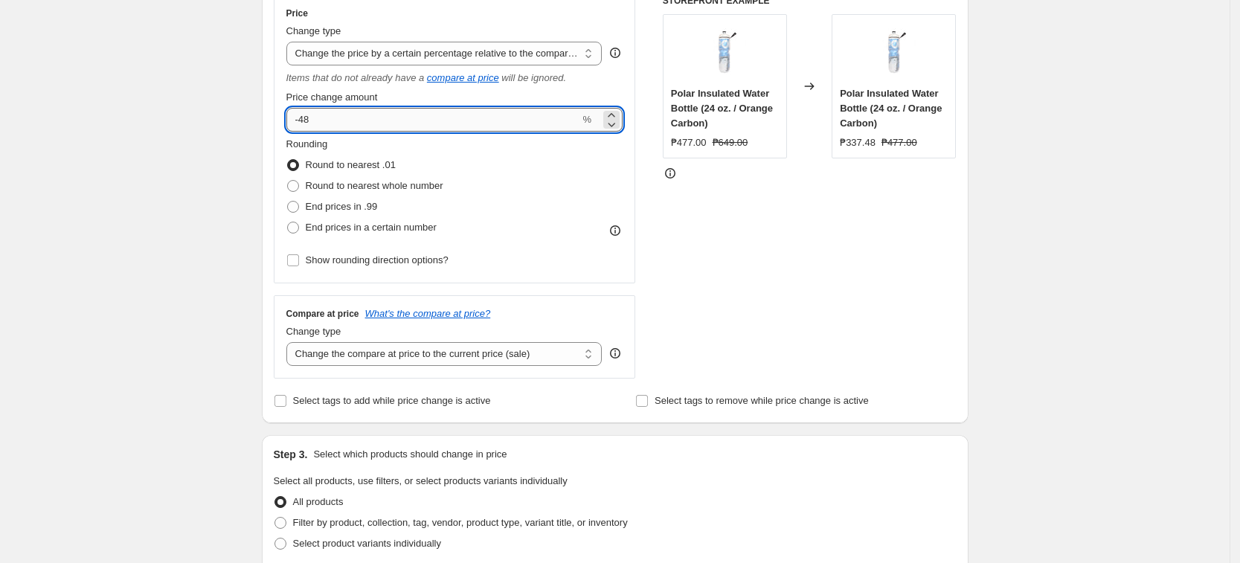
click at [357, 123] on input "-48" at bounding box center [433, 120] width 294 height 24
type input "-40"
click at [176, 242] on div "Create new price change job. This page is ready Create new price change job Dra…" at bounding box center [615, 476] width 1230 height 1511
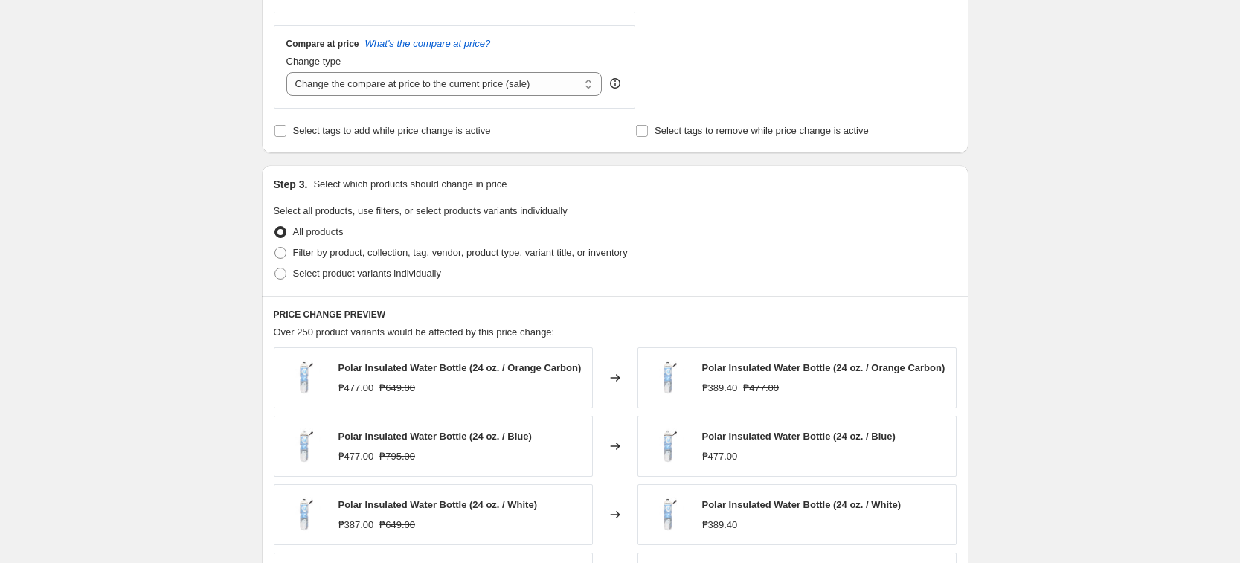
scroll to position [558, 0]
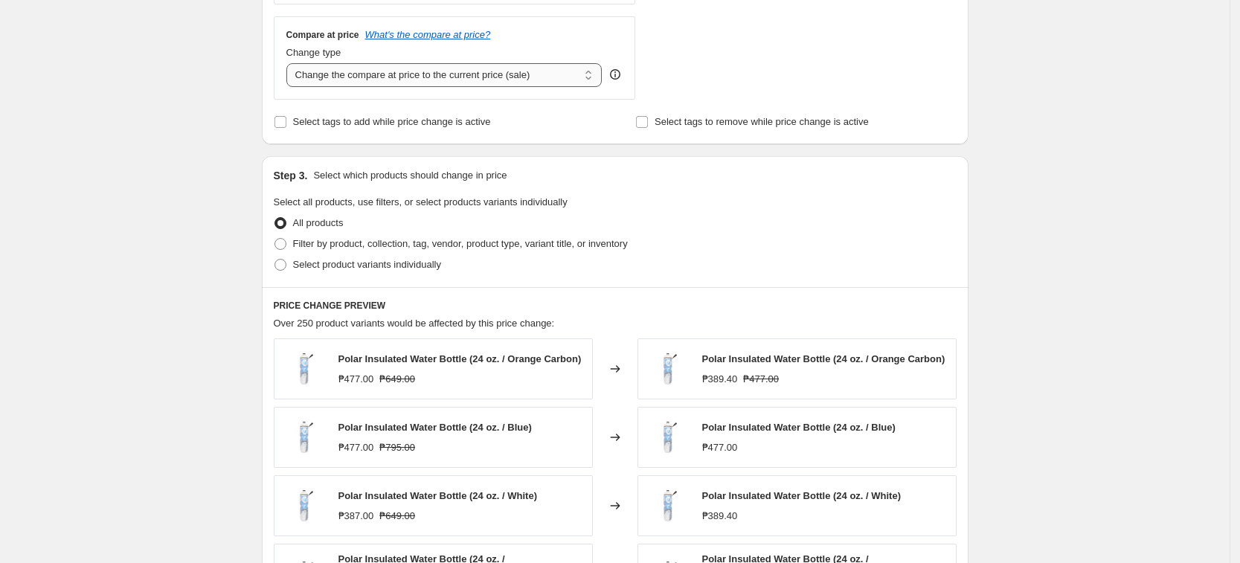
click at [385, 74] on select "Change the compare at price to the current price (sale) Change the compare at p…" at bounding box center [444, 75] width 316 height 24
select select "no_change"
click at [291, 63] on select "Change the compare at price to the current price (sale) Change the compare at p…" at bounding box center [444, 75] width 316 height 24
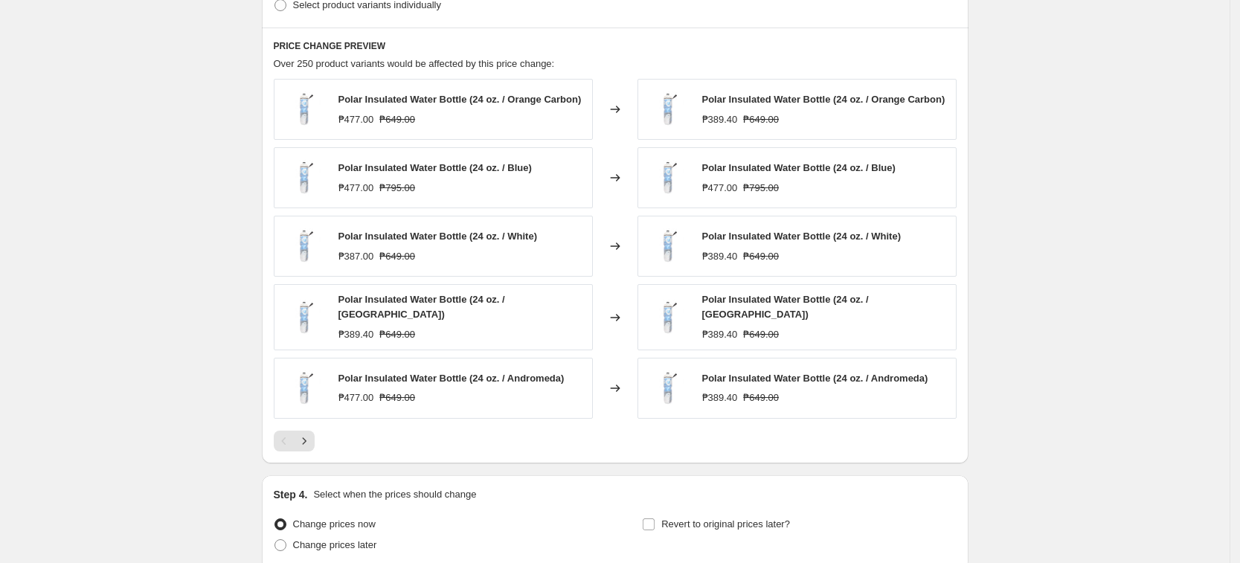
scroll to position [744, 0]
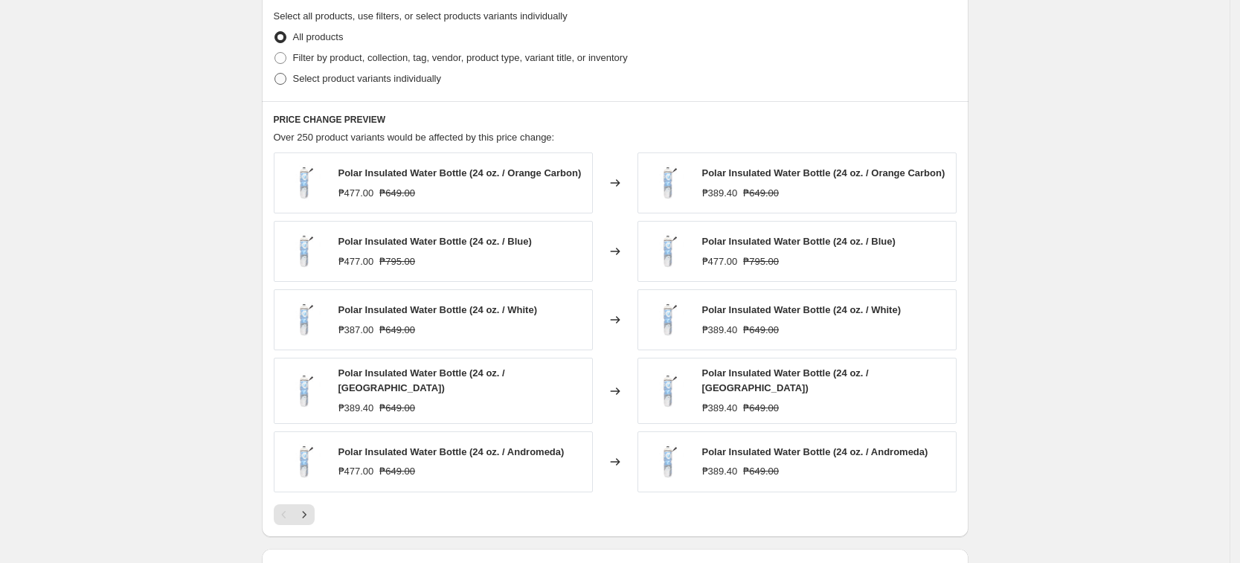
click at [375, 68] on label "Select product variants individually" at bounding box center [357, 78] width 167 height 21
click at [275, 73] on input "Select product variants individually" at bounding box center [274, 73] width 1 height 1
radio input "true"
click at [375, 68] on label "Select product variants individually" at bounding box center [357, 78] width 167 height 21
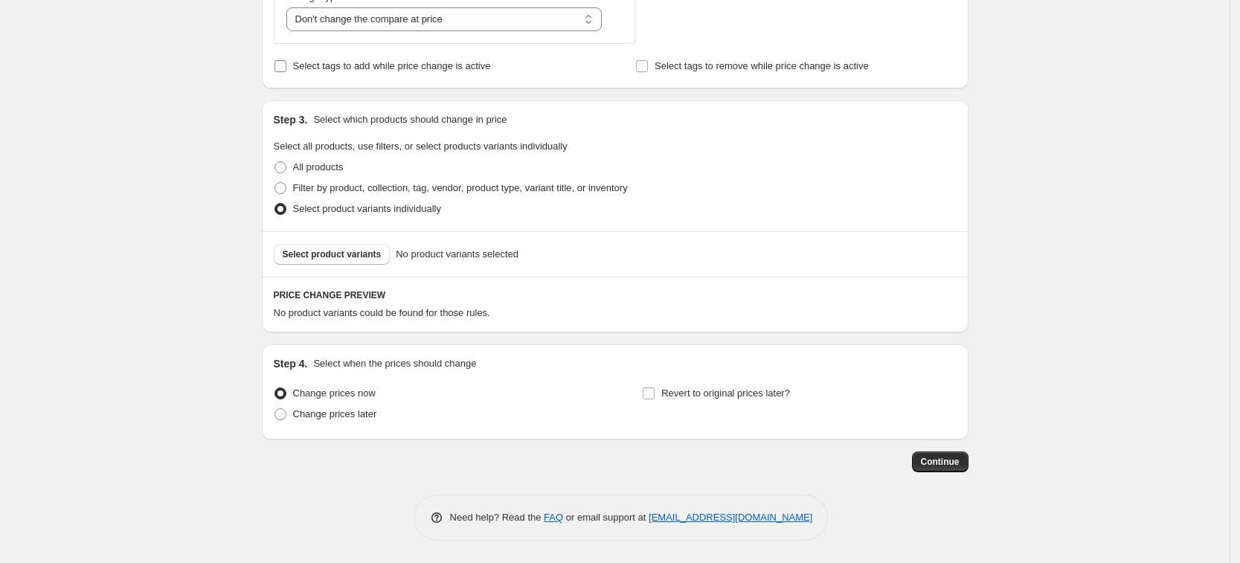
scroll to position [614, 0]
click at [342, 246] on button "Select product variants" at bounding box center [332, 254] width 117 height 21
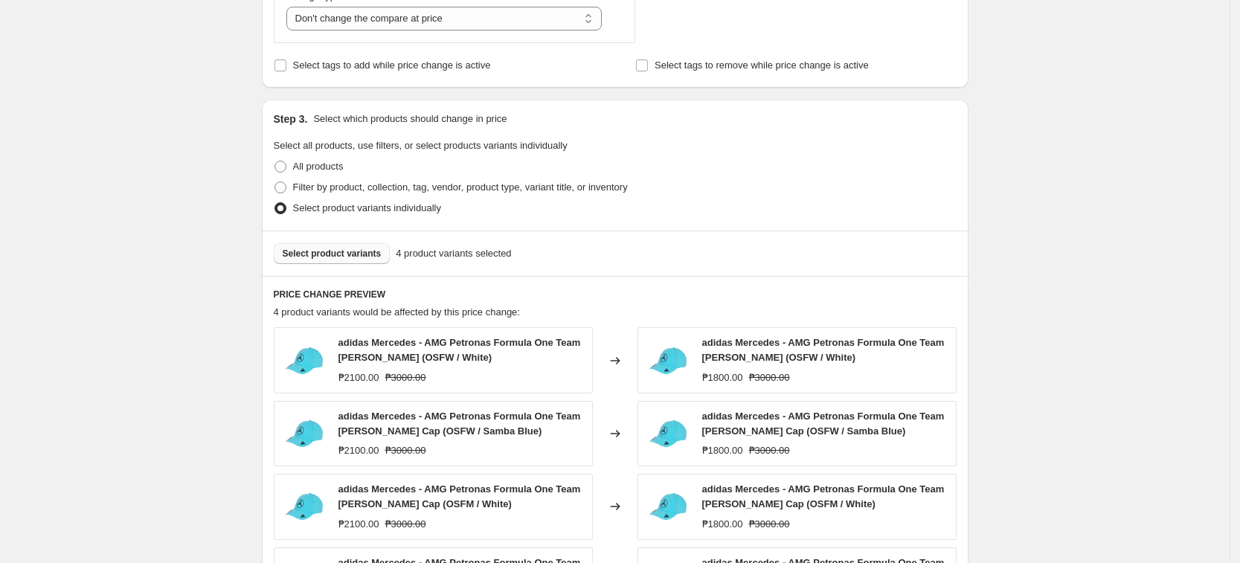
click at [359, 255] on span "Select product variants" at bounding box center [332, 254] width 99 height 12
click at [354, 257] on span "Select product variants" at bounding box center [332, 254] width 99 height 12
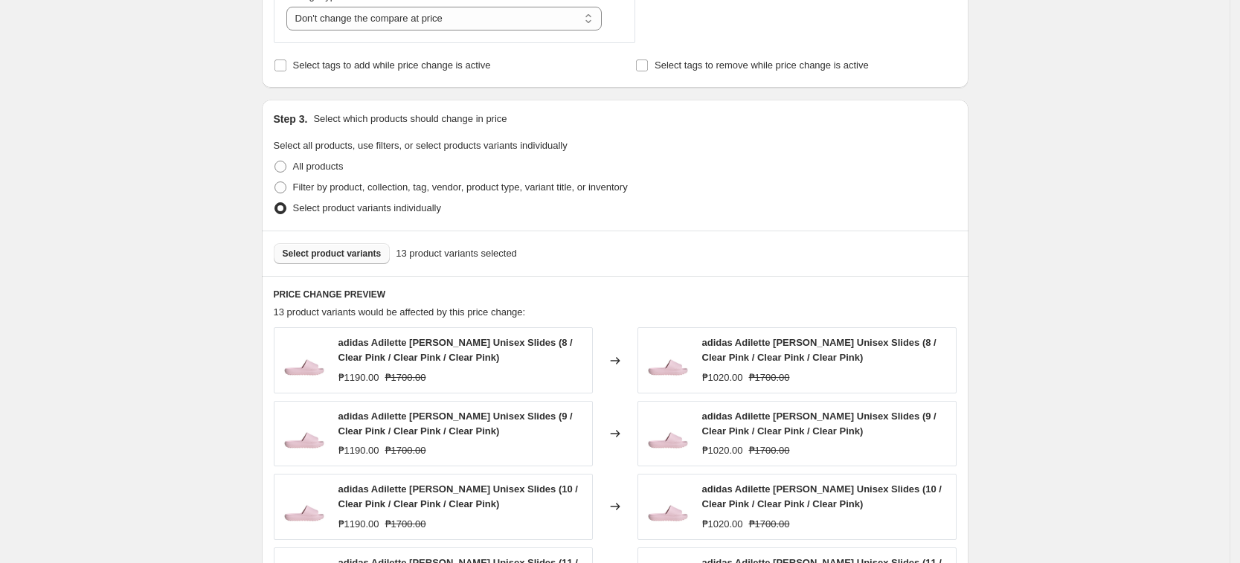
click at [341, 264] on button "Select product variants" at bounding box center [332, 253] width 117 height 21
click at [925, 129] on div "Step 3. Select which products should change in price Select all products, use f…" at bounding box center [615, 165] width 707 height 131
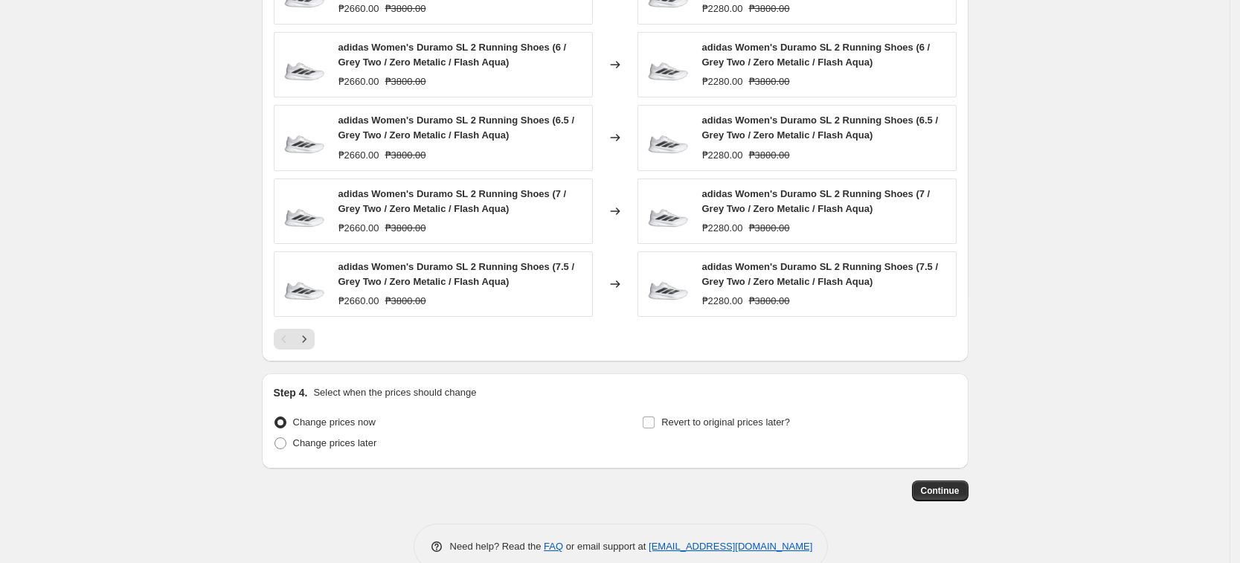
scroll to position [1013, 0]
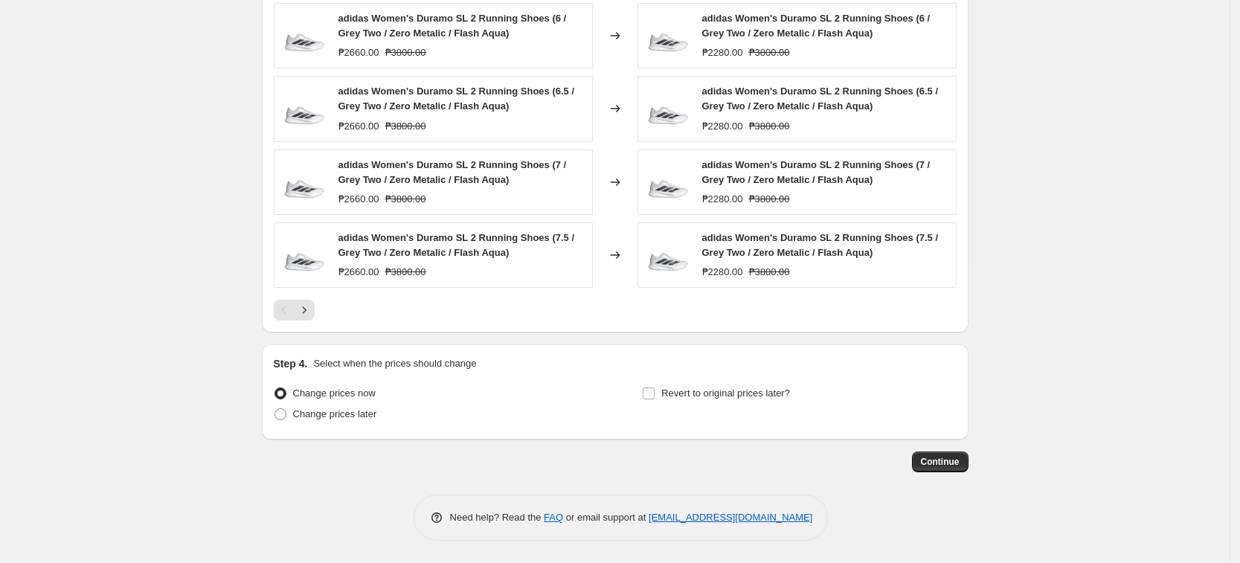
click at [935, 452] on button "Continue" at bounding box center [940, 462] width 57 height 21
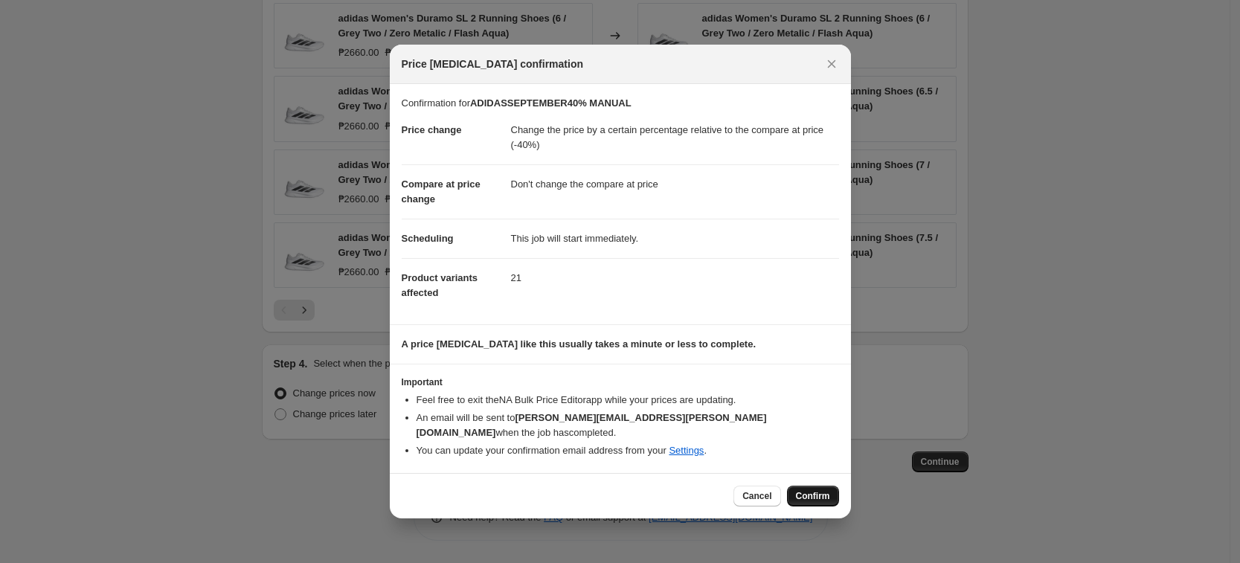
click at [827, 486] on button "Confirm" at bounding box center [813, 496] width 52 height 21
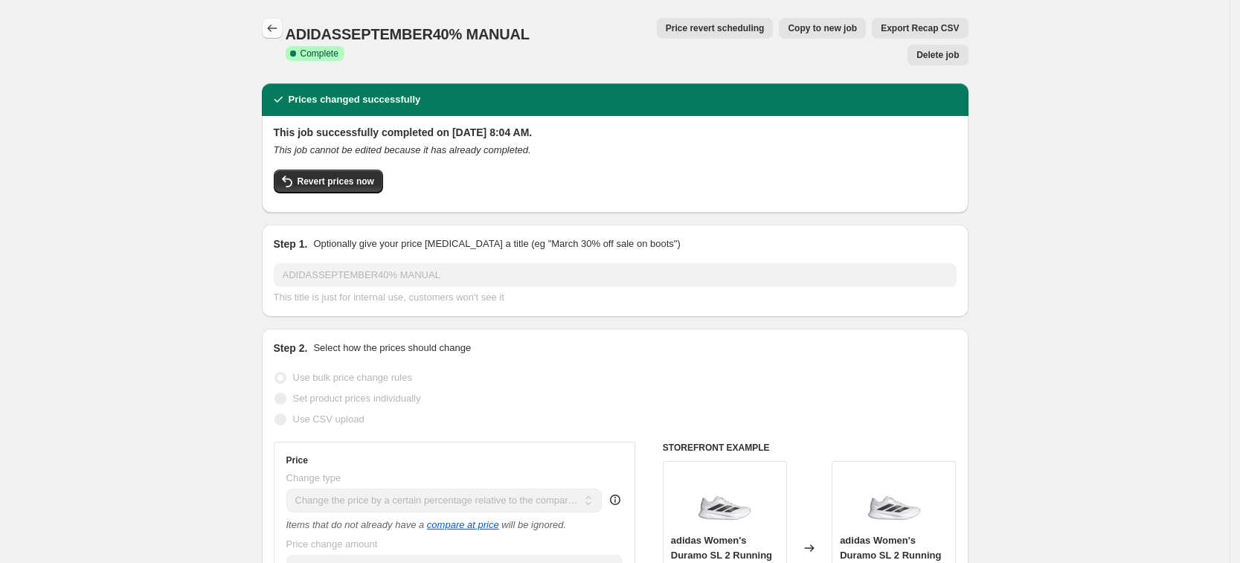
click at [276, 30] on icon "Price change jobs" at bounding box center [272, 28] width 15 height 15
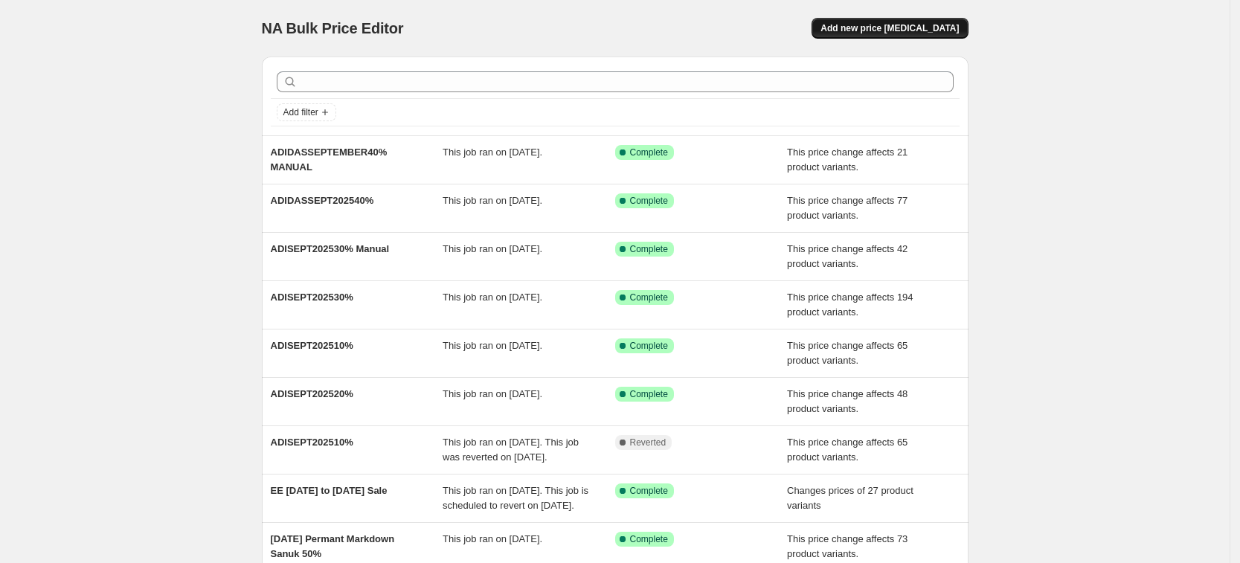
click at [937, 29] on span "Add new price change job" at bounding box center [889, 28] width 138 height 12
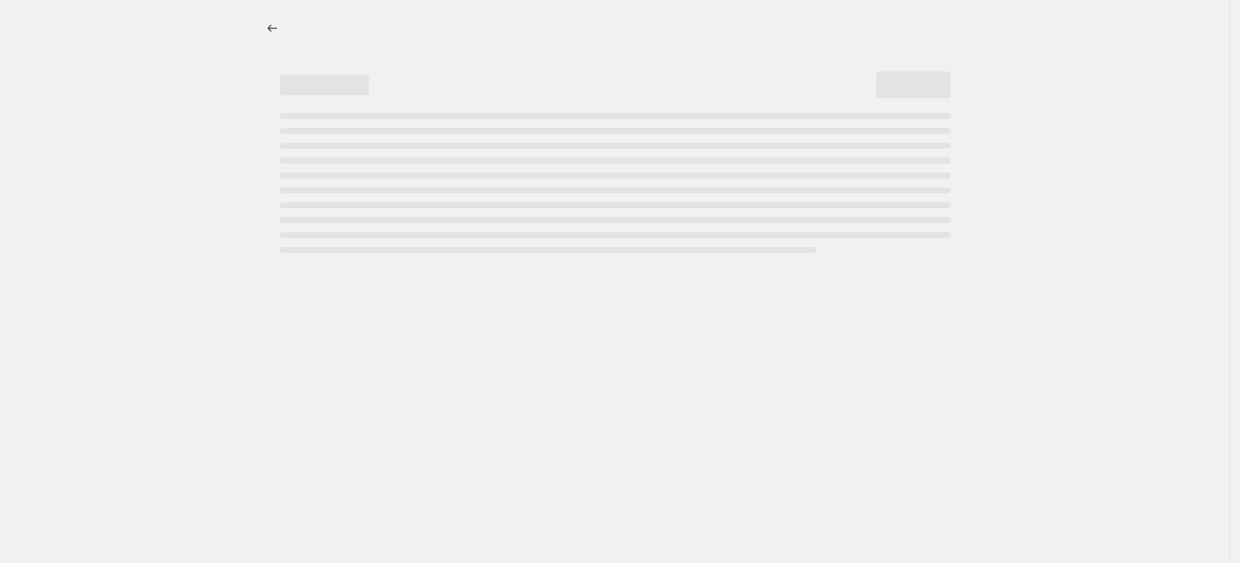
select select "percentage"
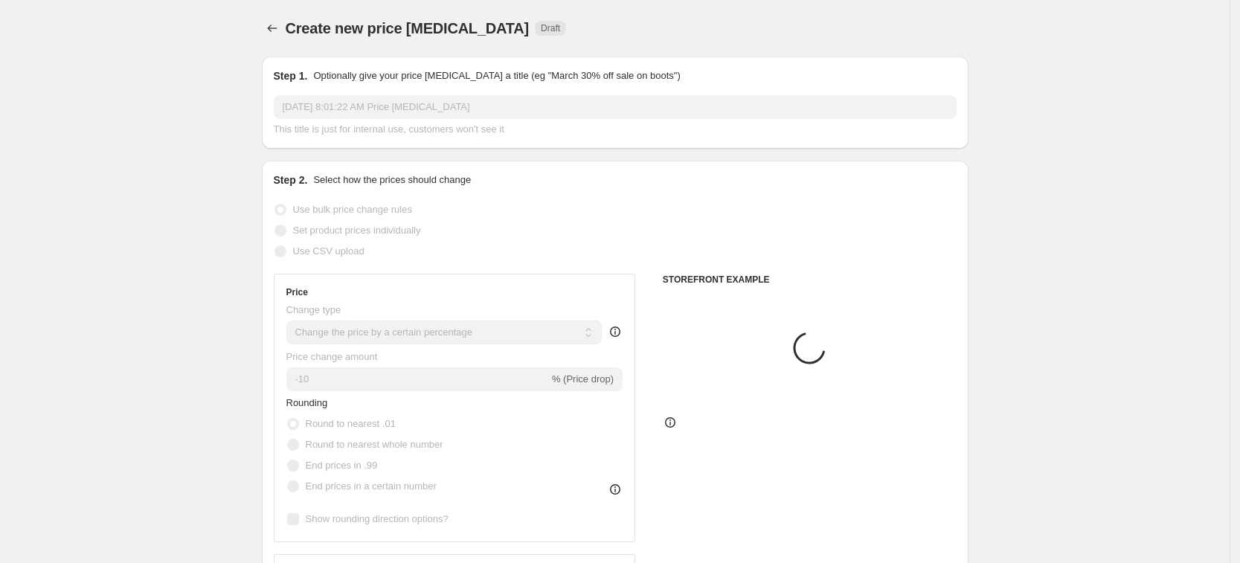
click at [382, 115] on input "Sep 11, 2025, 8:01:22 AM Price change job" at bounding box center [615, 107] width 683 height 24
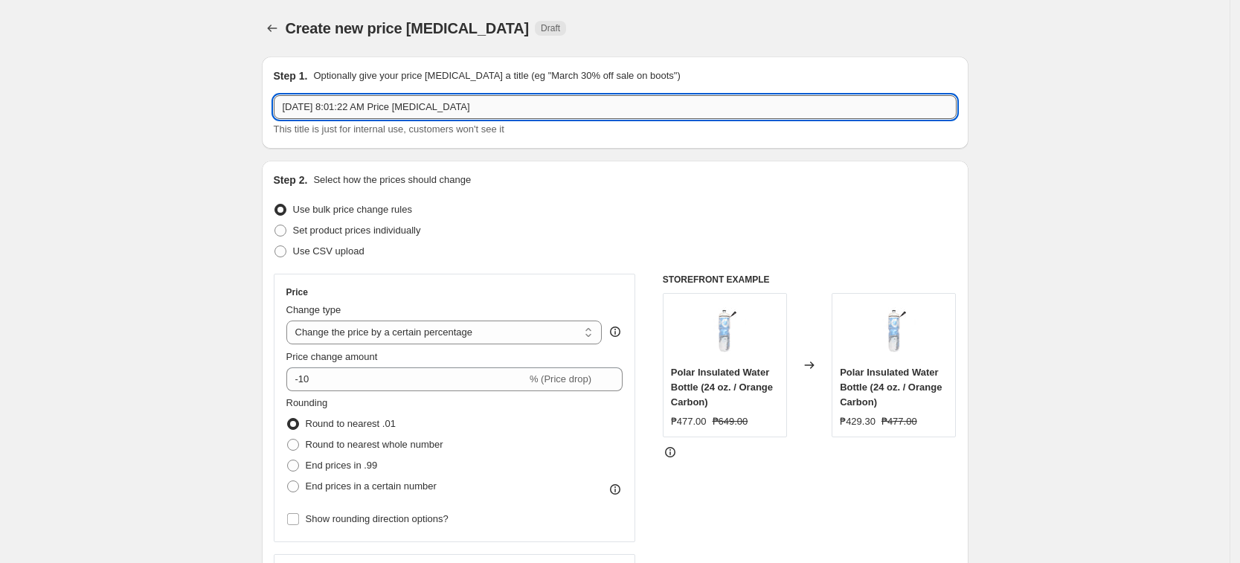
click at [382, 109] on input "Sep 11, 2025, 8:01:22 AM Price change job" at bounding box center [615, 107] width 683 height 24
paste input "ADIDASSEPT202550%"
type input "ADIDASSEPT202550%"
click at [376, 331] on select "Change the price to a certain amount Change the price by a certain amount Chang…" at bounding box center [444, 333] width 316 height 24
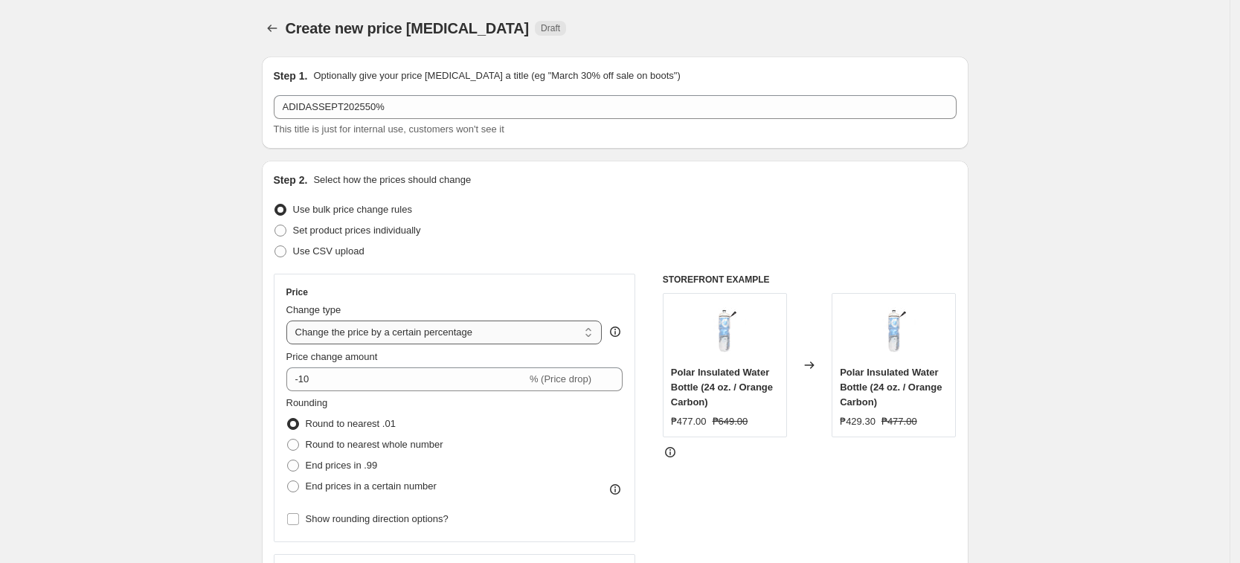
select select "pcap"
click at [291, 321] on select "Change the price to a certain amount Change the price by a certain amount Chang…" at bounding box center [444, 333] width 316 height 24
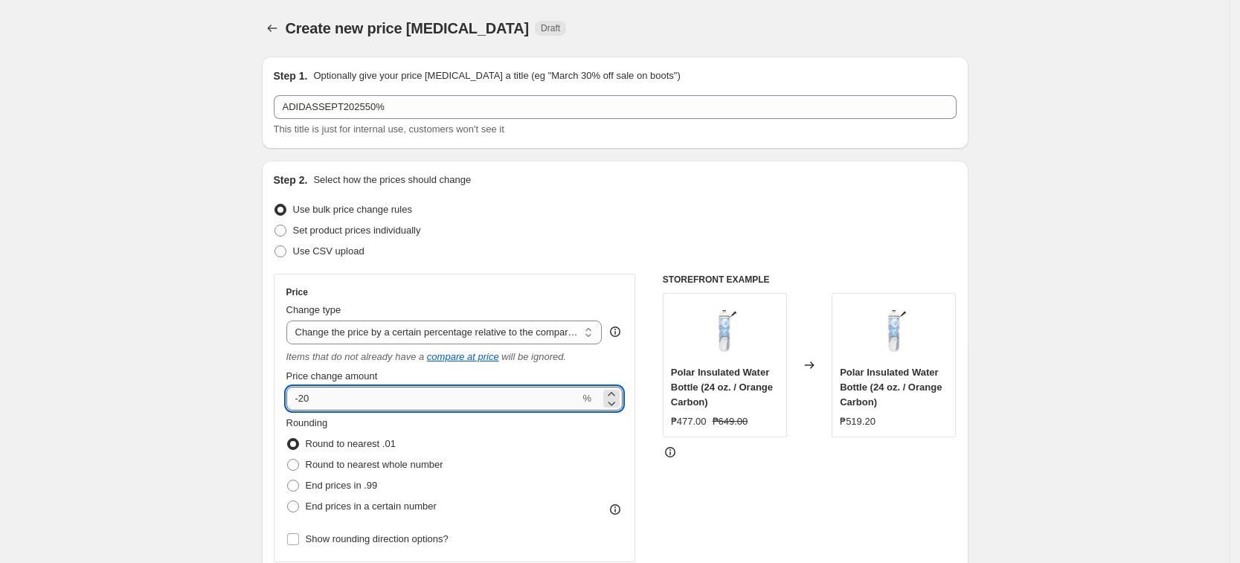
click at [379, 396] on input "-20" at bounding box center [433, 399] width 294 height 24
type input "-2"
type input "-50"
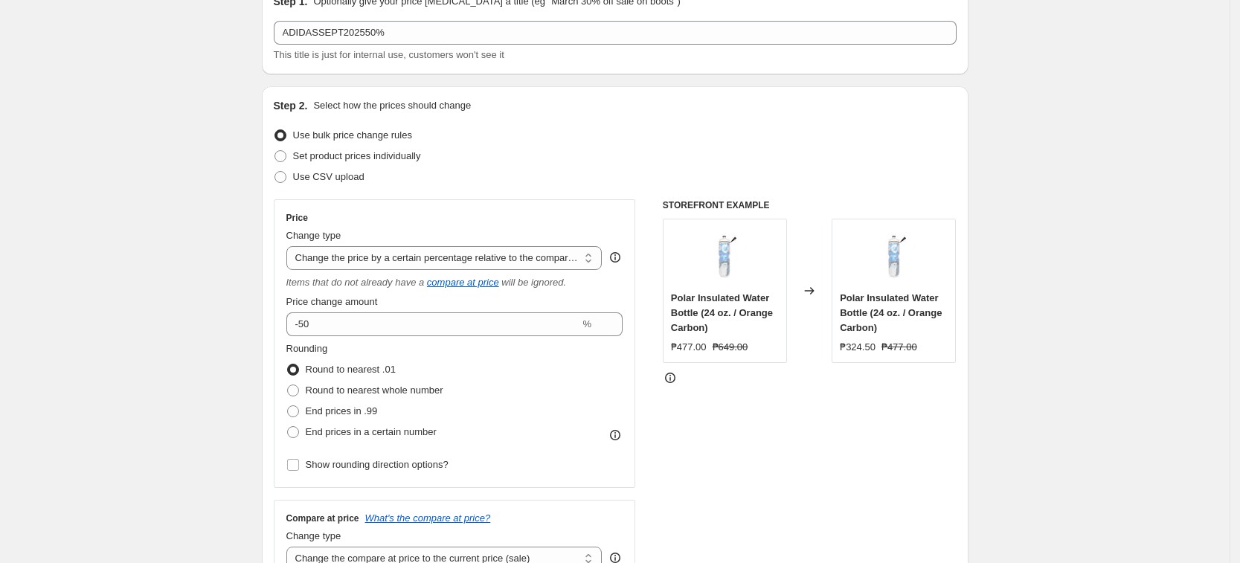
scroll to position [279, 0]
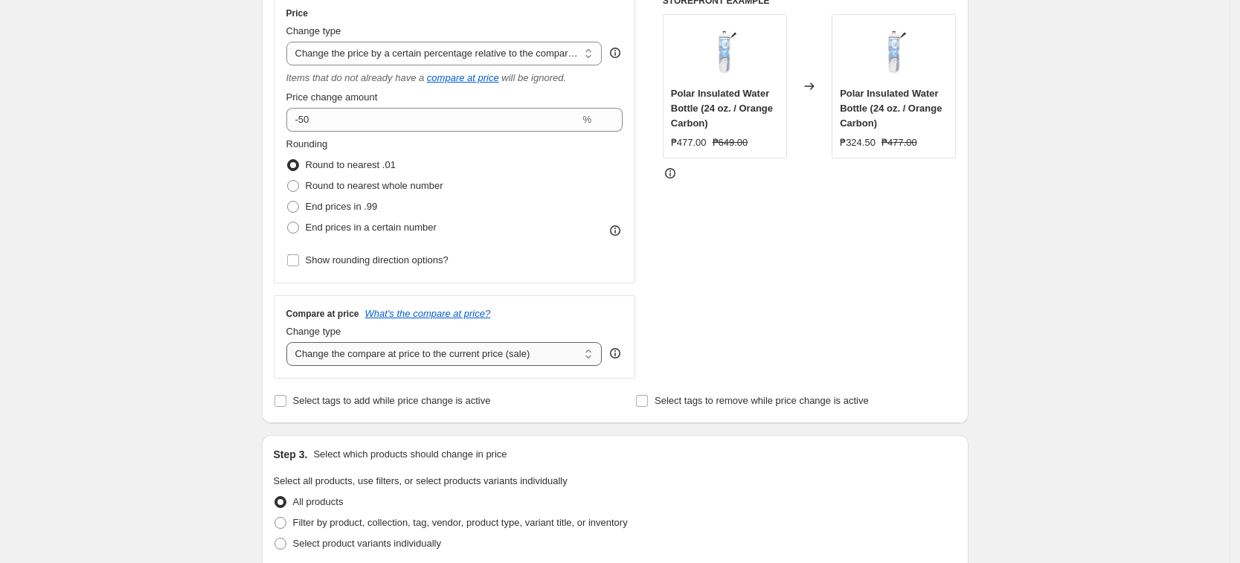
drag, startPoint x: 403, startPoint y: 346, endPoint x: 403, endPoint y: 359, distance: 12.6
click at [403, 347] on select "Change the compare at price to the current price (sale) Change the compare at p…" at bounding box center [444, 354] width 316 height 24
select select "no_change"
click at [291, 342] on select "Change the compare at price to the current price (sale) Change the compare at p…" at bounding box center [444, 354] width 316 height 24
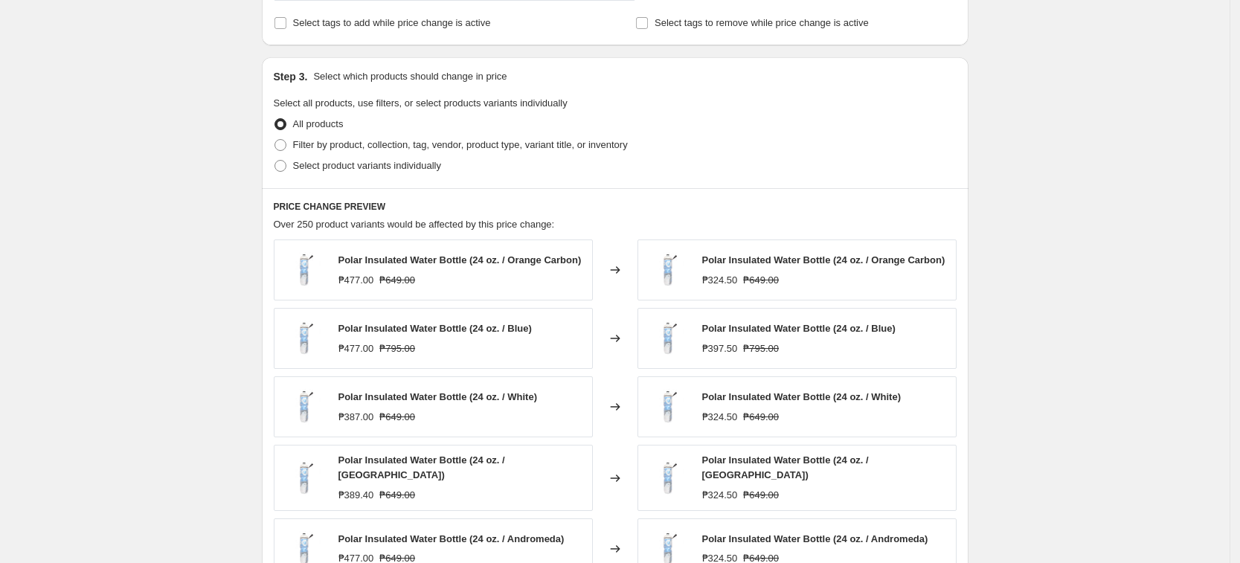
scroll to position [744, 0]
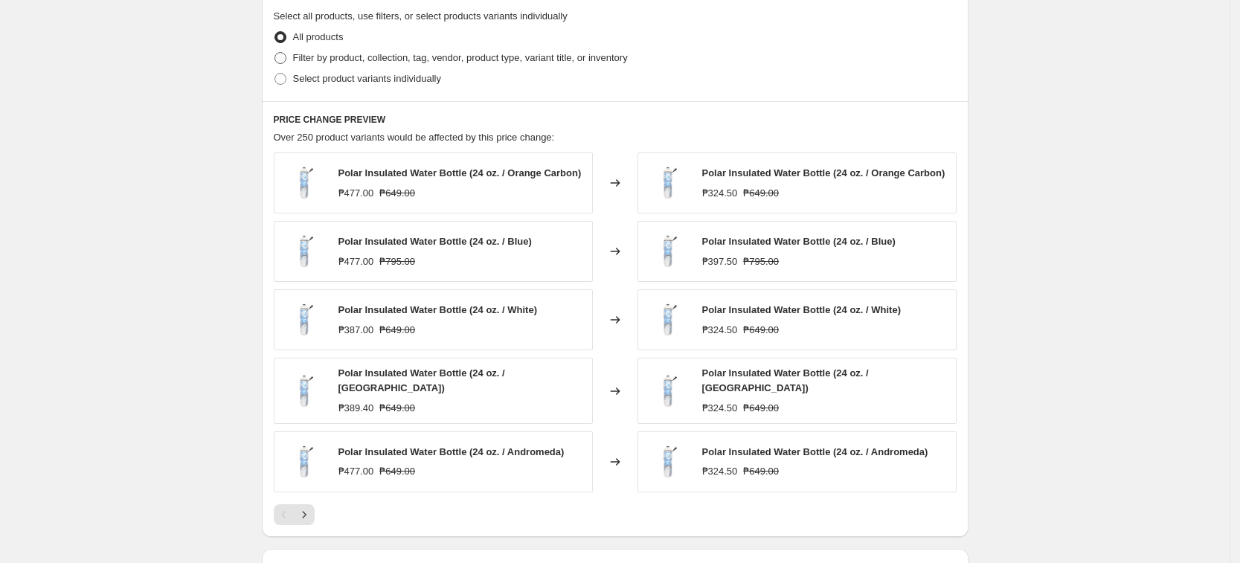
click at [409, 52] on span "Filter by product, collection, tag, vendor, product type, variant title, or inv…" at bounding box center [460, 57] width 335 height 11
click at [275, 52] on input "Filter by product, collection, tag, vendor, product type, variant title, or inv…" at bounding box center [274, 52] width 1 height 1
radio input "true"
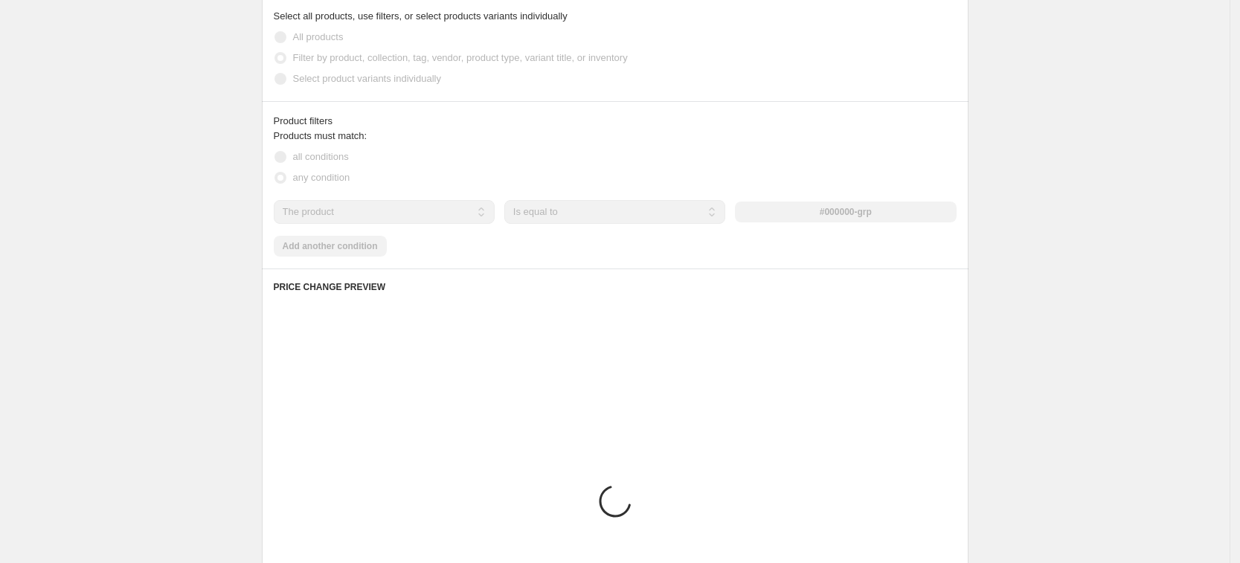
click at [371, 214] on select "The product The product's collection The product's tag The product's vendor The…" at bounding box center [384, 212] width 221 height 24
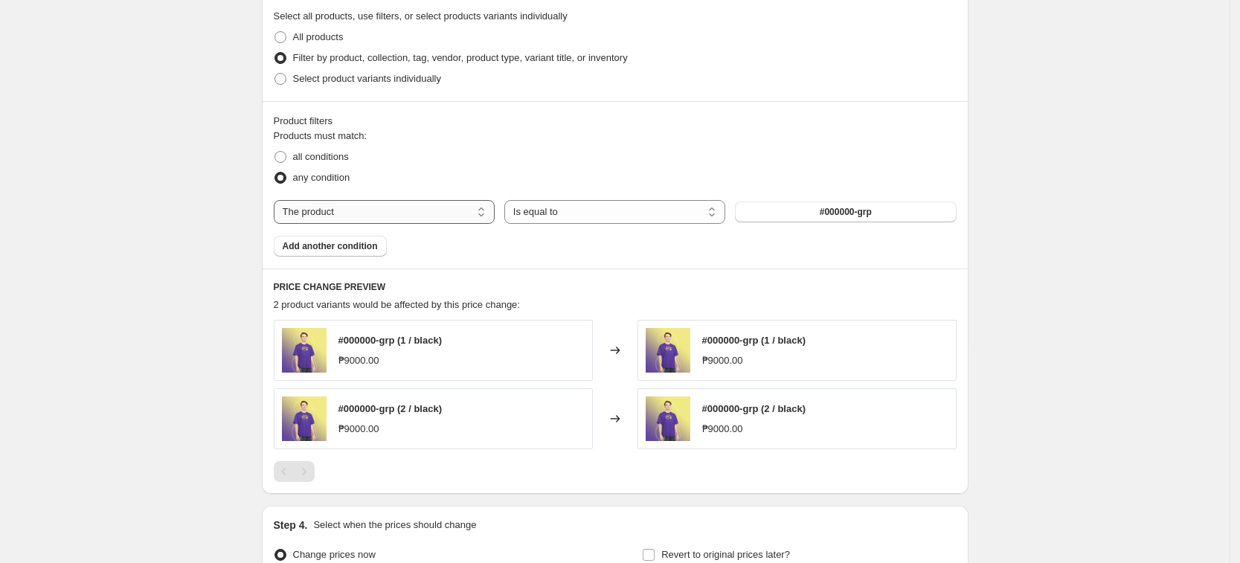
click at [371, 214] on select "The product The product's collection The product's tag The product's vendor The…" at bounding box center [384, 212] width 221 height 24
select select "tag"
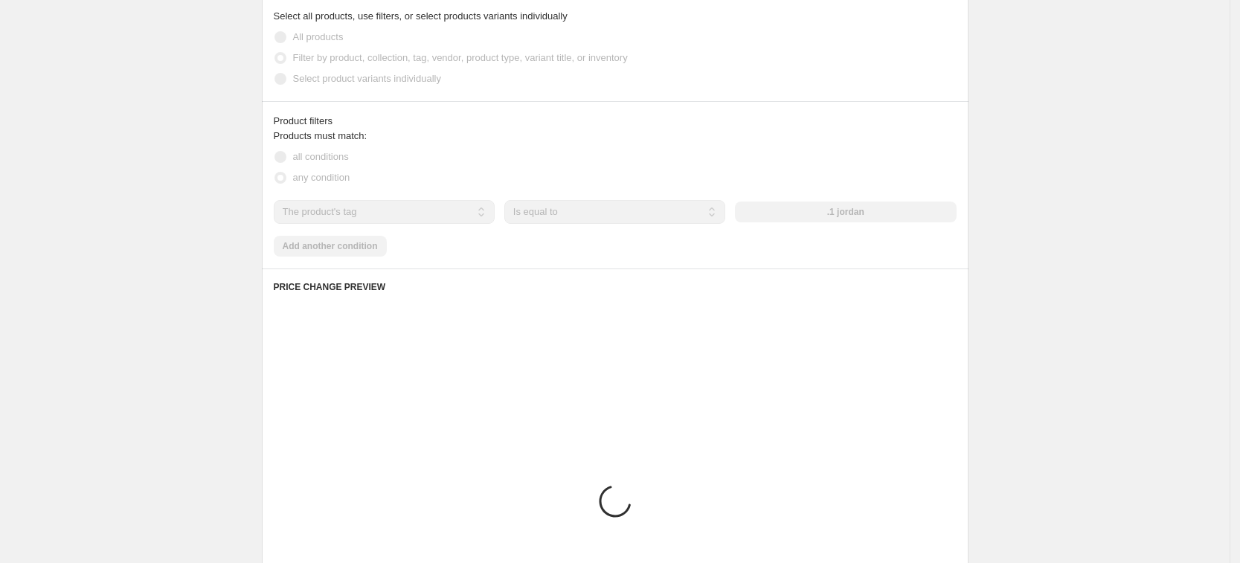
click at [778, 216] on div ".1 jordan" at bounding box center [845, 212] width 221 height 21
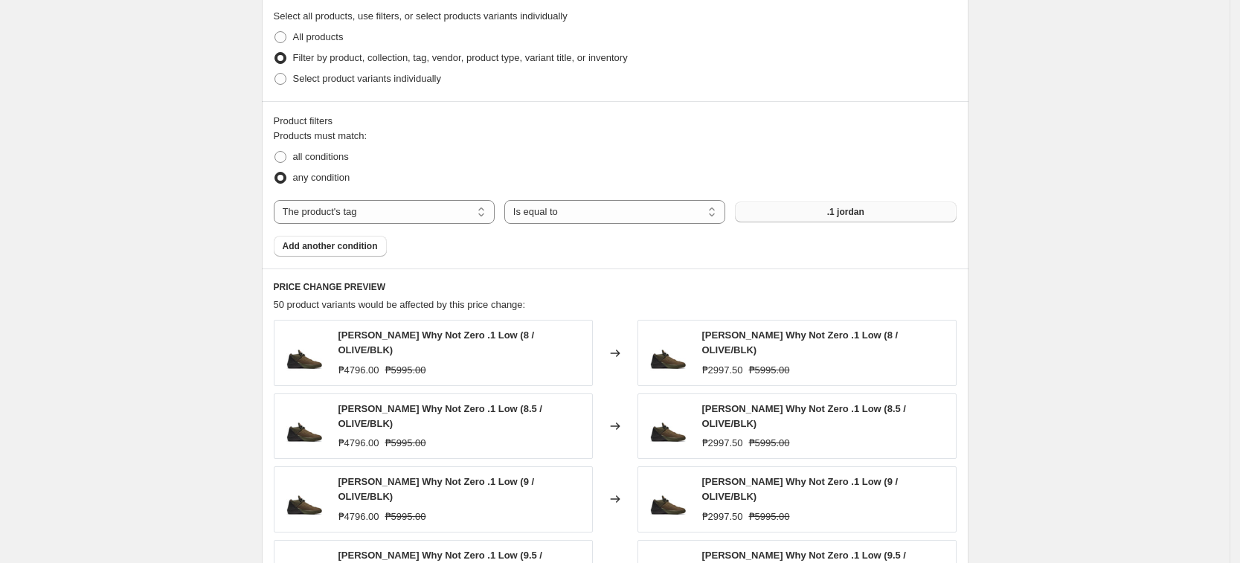
click at [788, 209] on button ".1 jordan" at bounding box center [845, 212] width 221 height 21
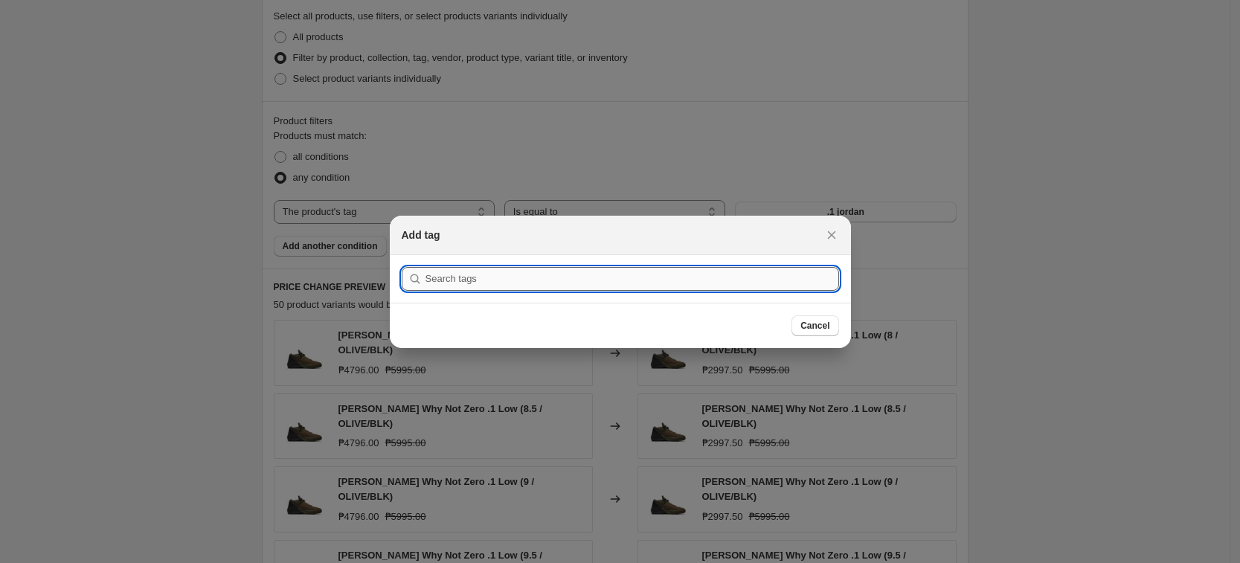
click at [701, 272] on input ":r3v:" at bounding box center [632, 279] width 414 height 24
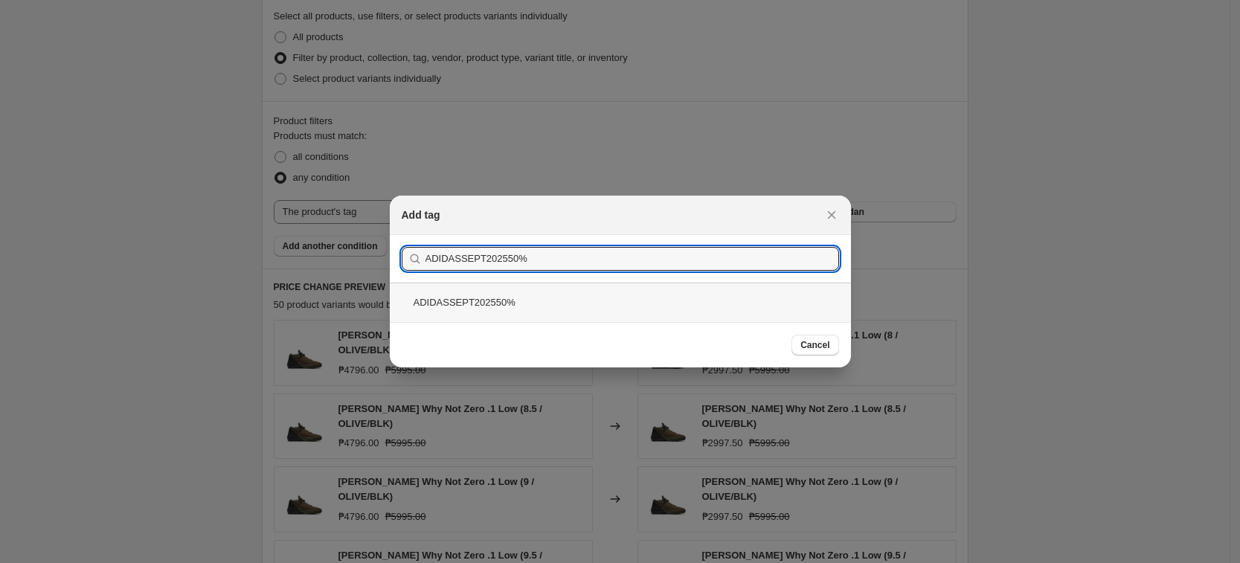
type input "ADIDASSEPT202550%"
click at [655, 297] on div "ADIDASSEPT202550%" at bounding box center [620, 302] width 461 height 39
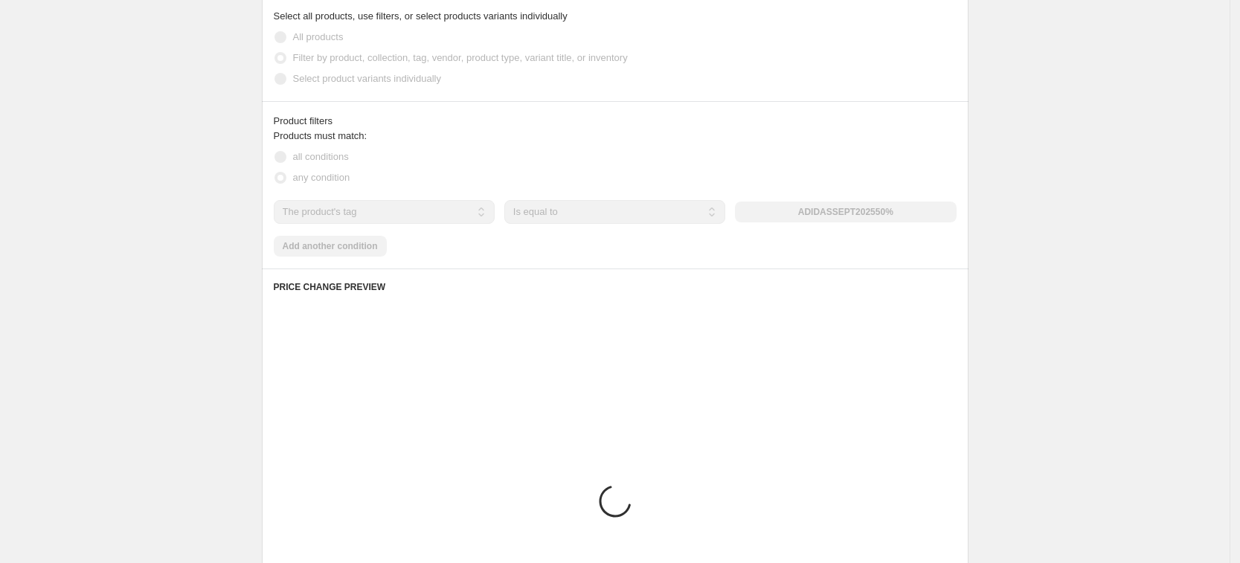
click at [991, 237] on div "Create new price change job. This page is ready Create new price change job Dra…" at bounding box center [615, 93] width 1230 height 1674
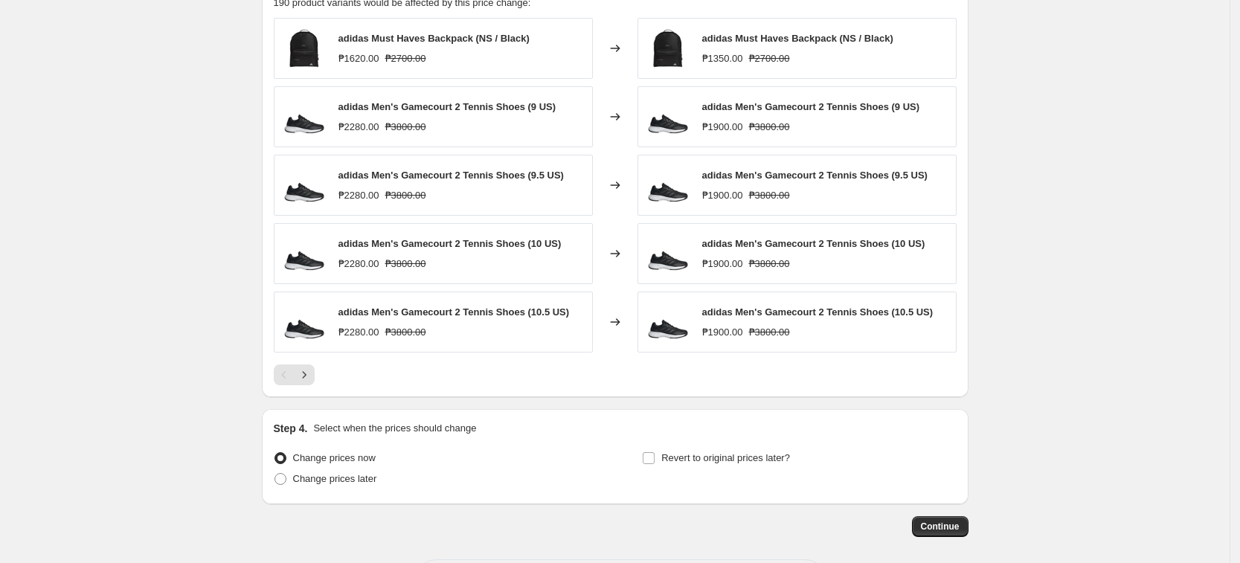
scroll to position [1111, 0]
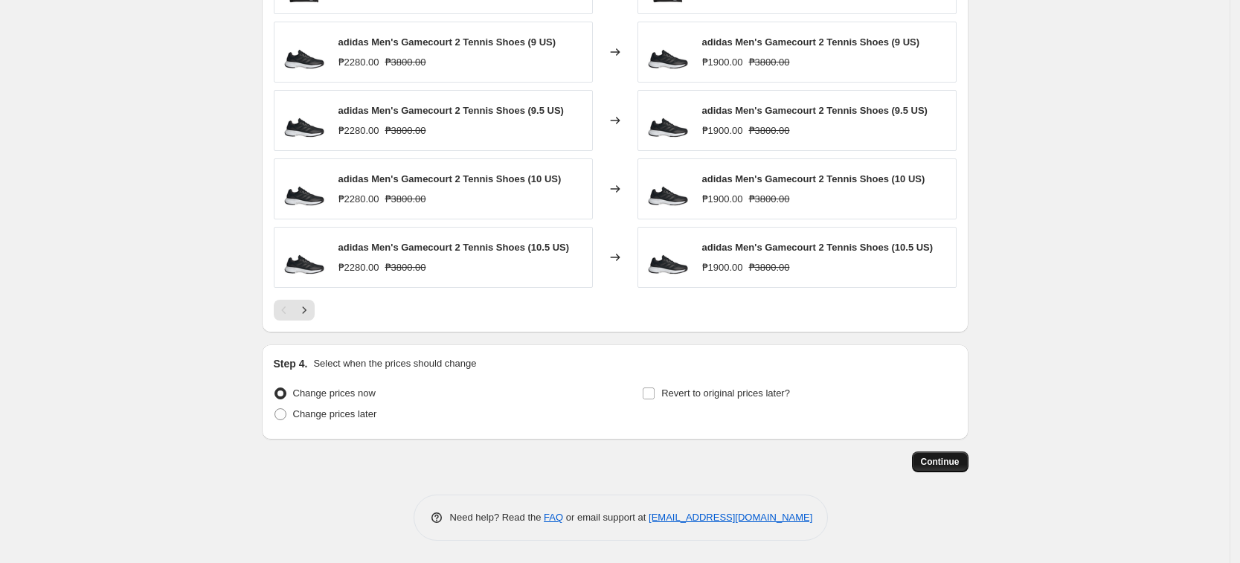
click at [963, 471] on button "Continue" at bounding box center [940, 462] width 57 height 21
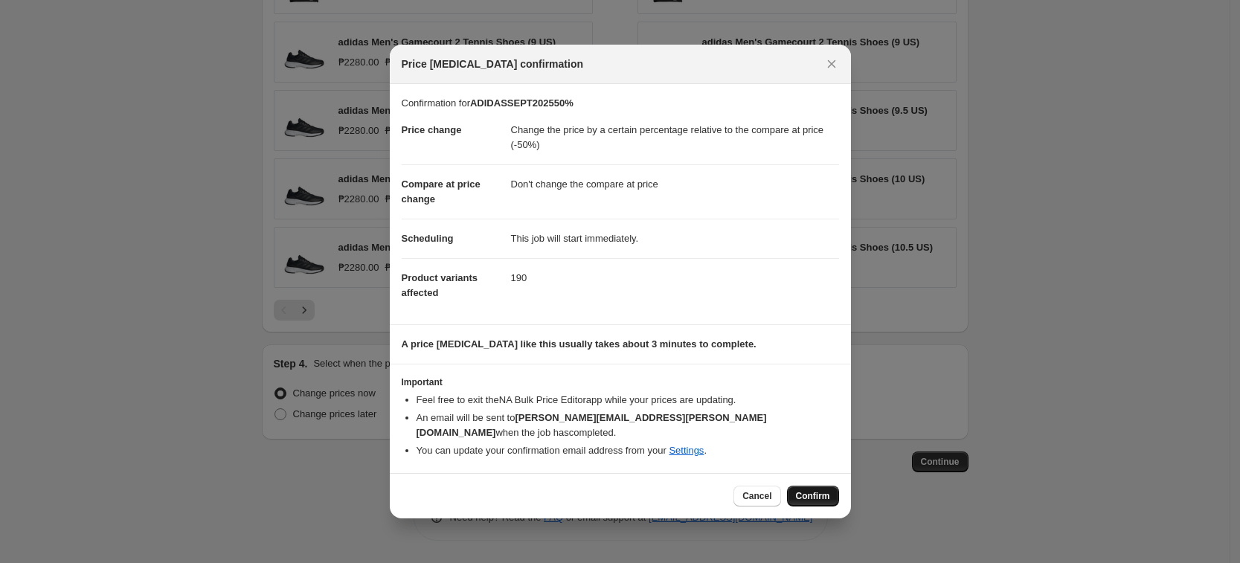
click at [819, 486] on button "Confirm" at bounding box center [813, 496] width 52 height 21
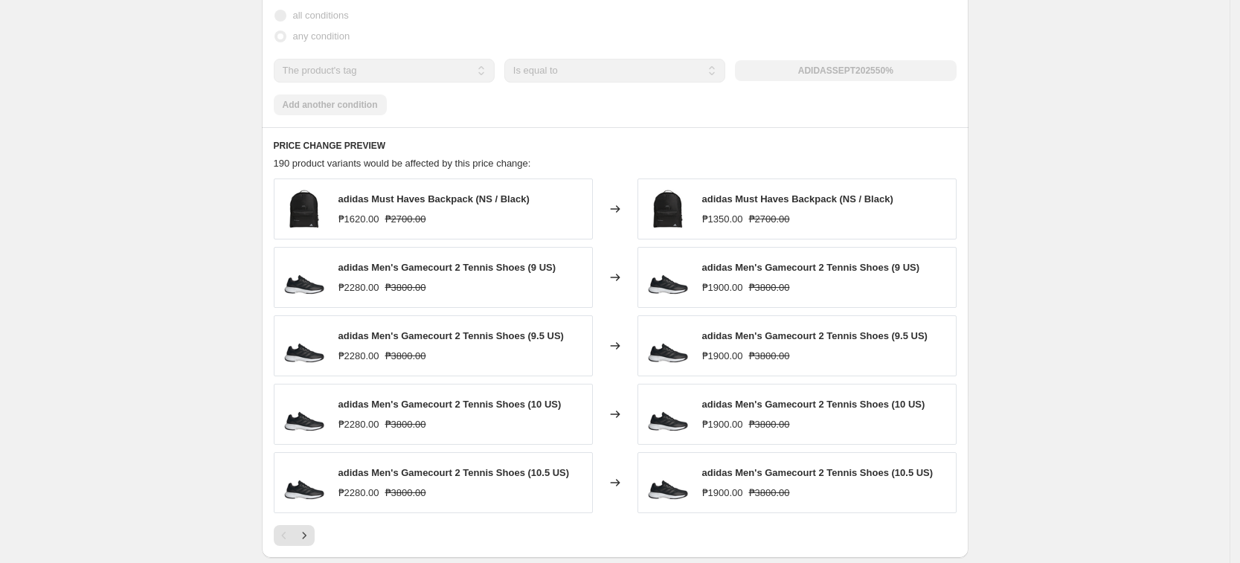
scroll to position [778, 0]
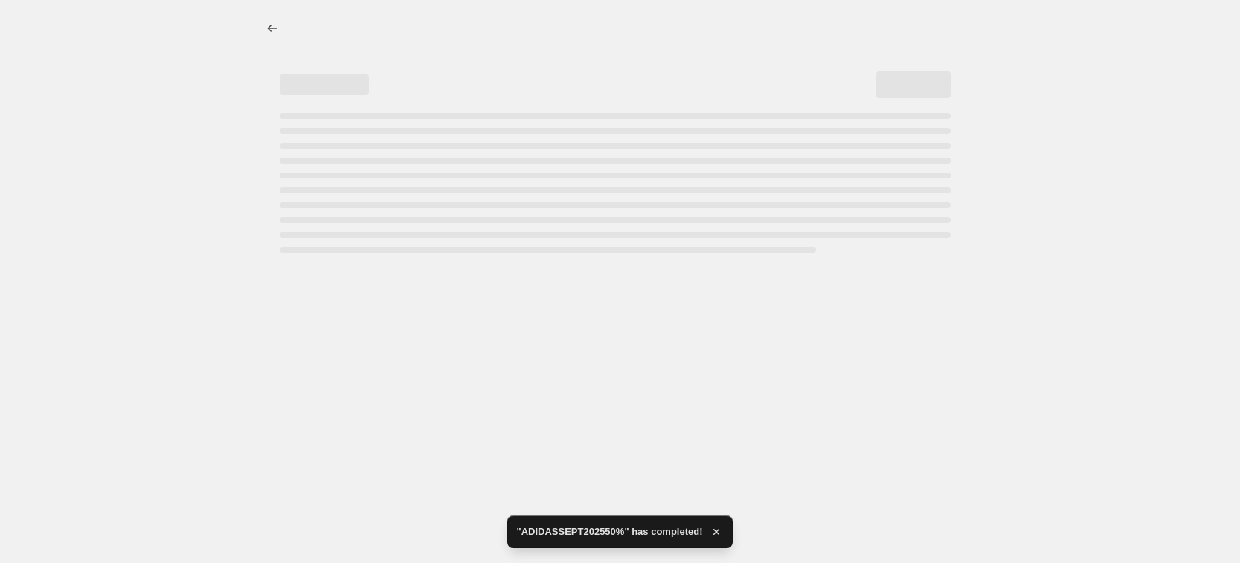
select select "pcap"
select select "no_change"
select select "tag"
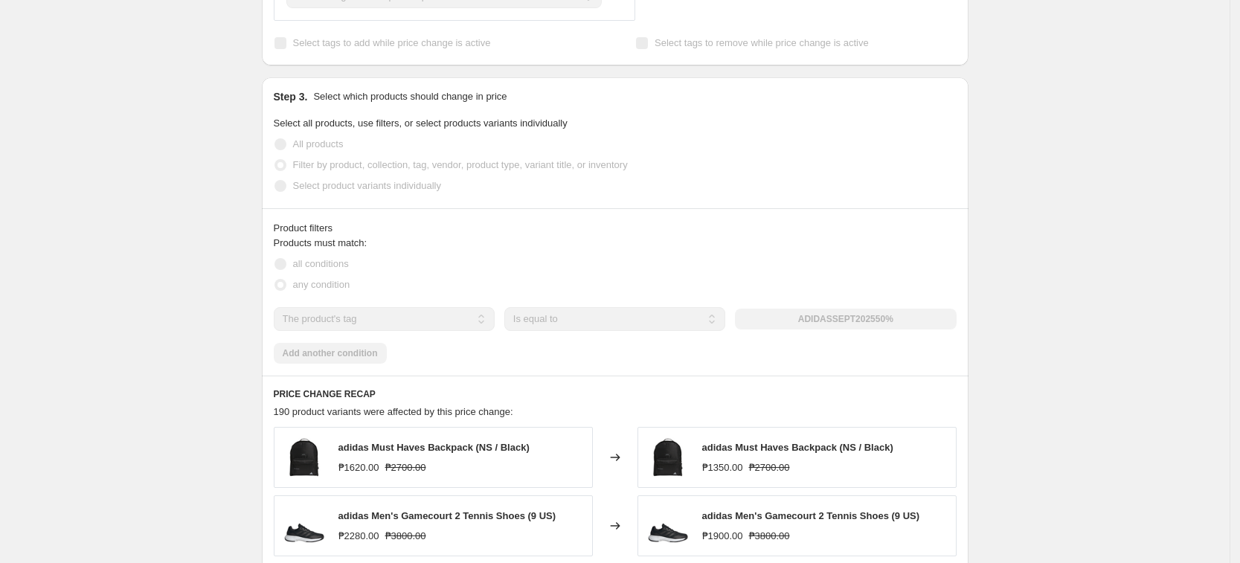
scroll to position [0, 0]
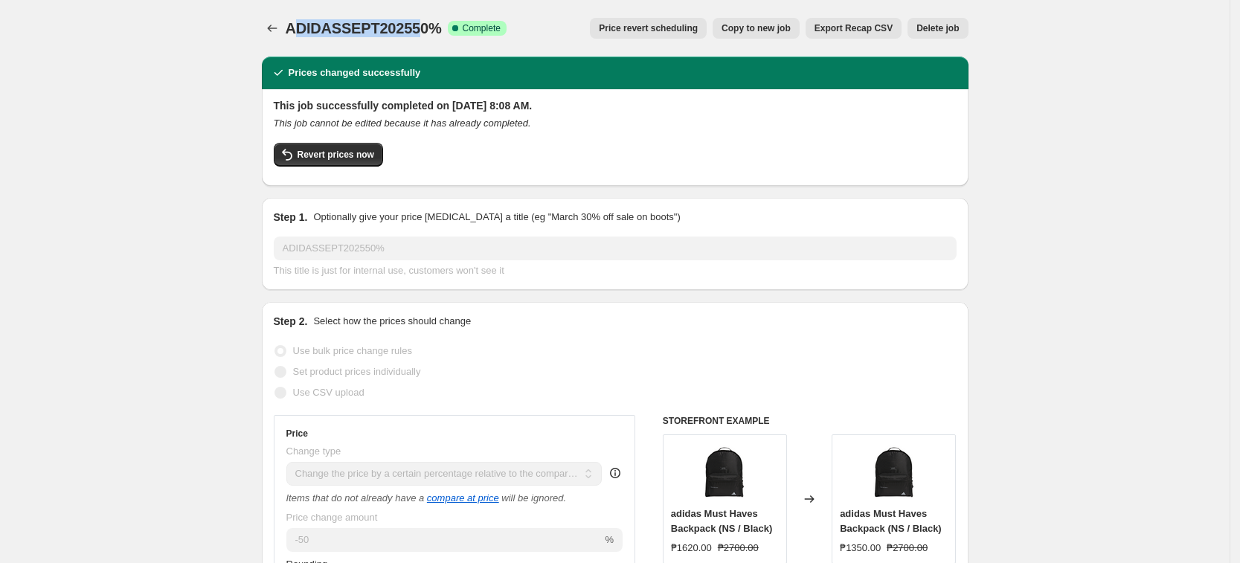
drag, startPoint x: 296, startPoint y: 30, endPoint x: 423, endPoint y: 35, distance: 127.3
click at [423, 35] on span "ADIDASSEPT202550%" at bounding box center [364, 28] width 156 height 16
drag, startPoint x: 295, startPoint y: 19, endPoint x: 449, endPoint y: 28, distance: 154.2
click at [449, 28] on div "ADIDASSEPT202550% Success Complete Complete" at bounding box center [396, 28] width 221 height 21
copy div "ADIDASSEPT202550% Success Complete"
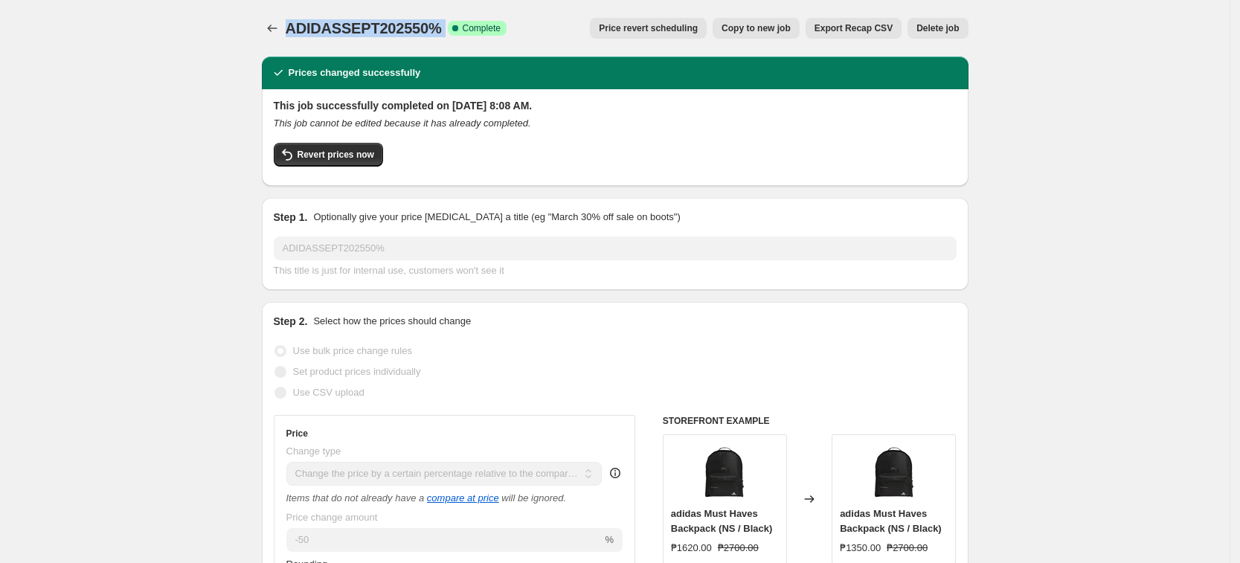
click at [294, 30] on span "ADIDASSEPT202550%" at bounding box center [364, 28] width 156 height 16
click at [274, 30] on icon "Price change jobs" at bounding box center [272, 28] width 10 height 7
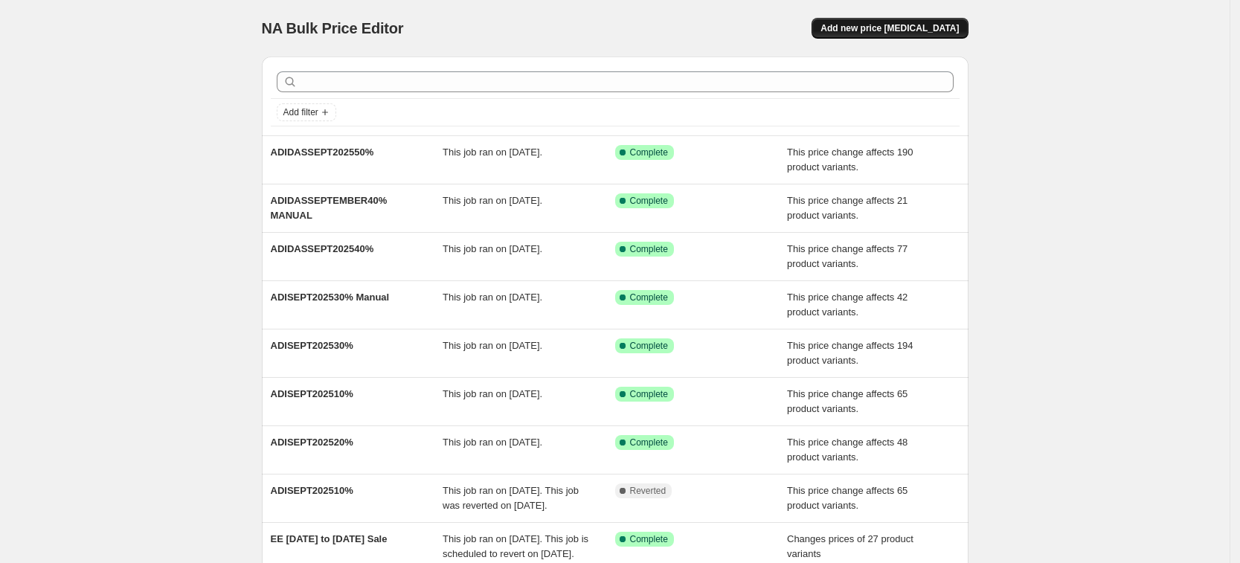
click at [887, 19] on button "Add new price change job" at bounding box center [890, 28] width 156 height 21
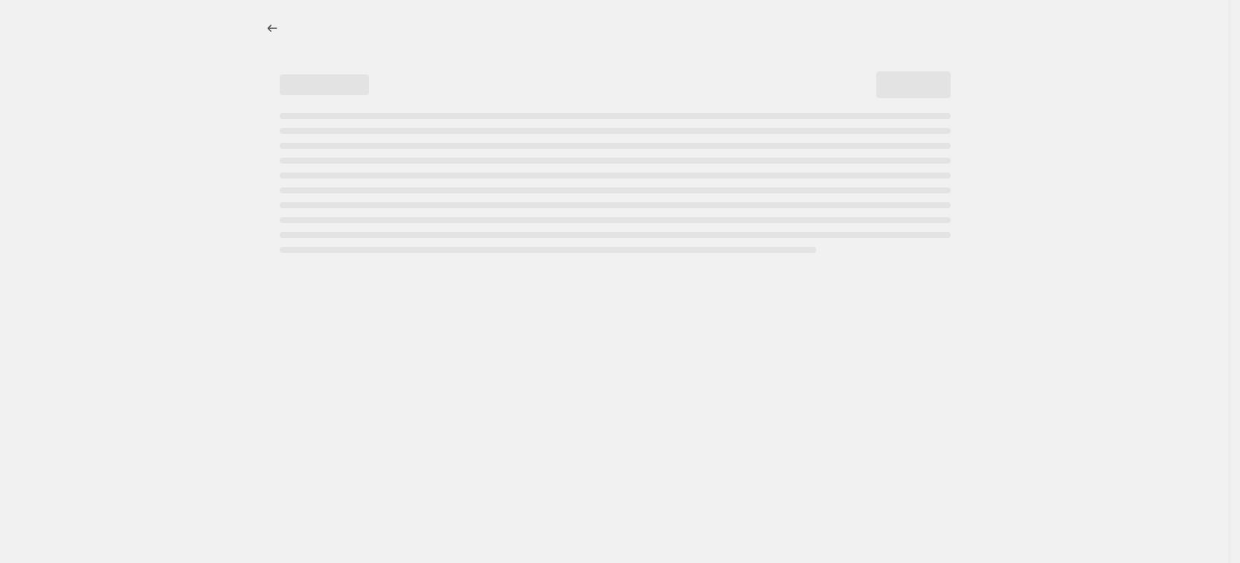
select select "percentage"
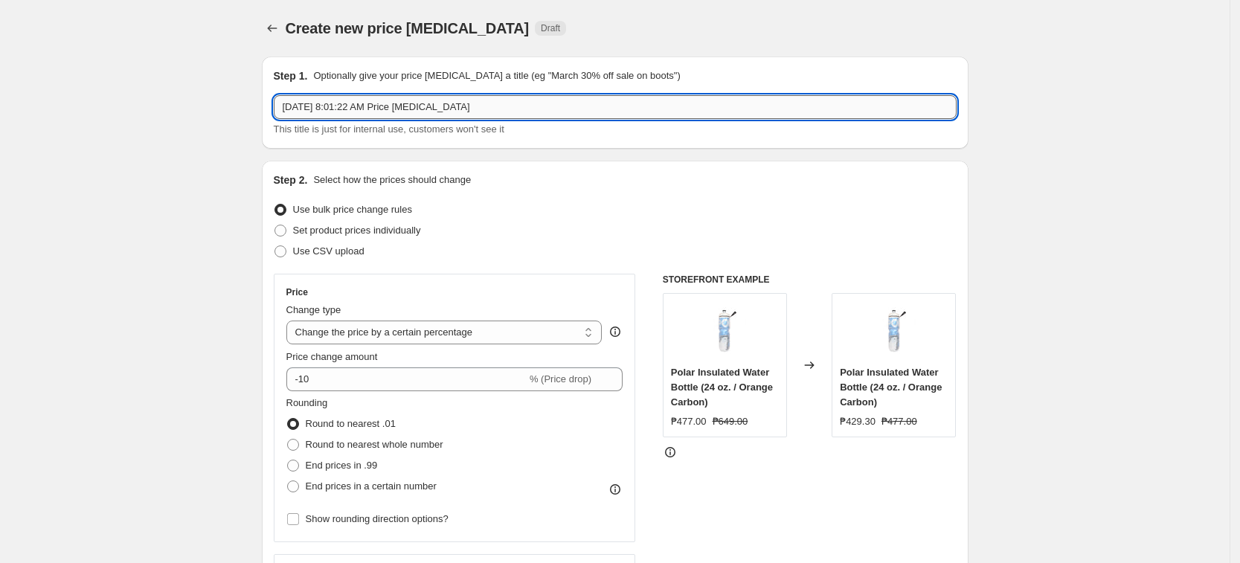
click at [400, 111] on input "Sep 11, 2025, 8:01:22 AM Price change job" at bounding box center [615, 107] width 683 height 24
paste input "ADIDASSEPT202550% Success Complete"
drag, startPoint x: 385, startPoint y: 111, endPoint x: 758, endPoint y: 107, distance: 372.7
click at [753, 107] on input "ADIDASSEPT202550% Success Complete" at bounding box center [615, 107] width 683 height 24
type input "ADIDASSEPT202550% MANUAL"
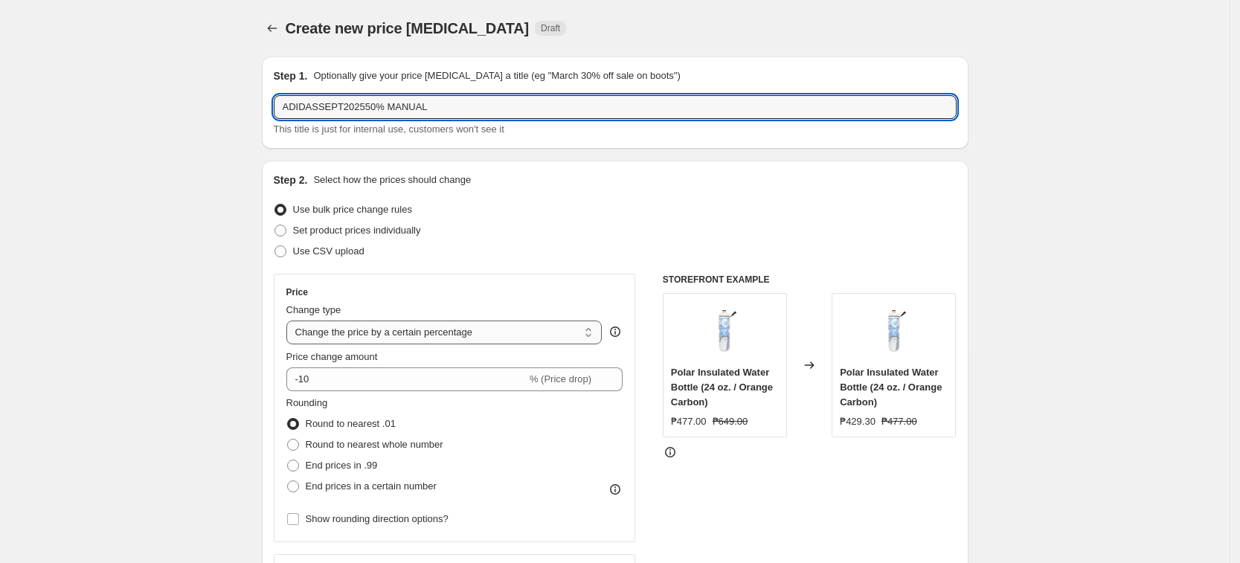
click at [438, 328] on select "Change the price to a certain amount Change the price by a certain amount Chang…" at bounding box center [444, 333] width 316 height 24
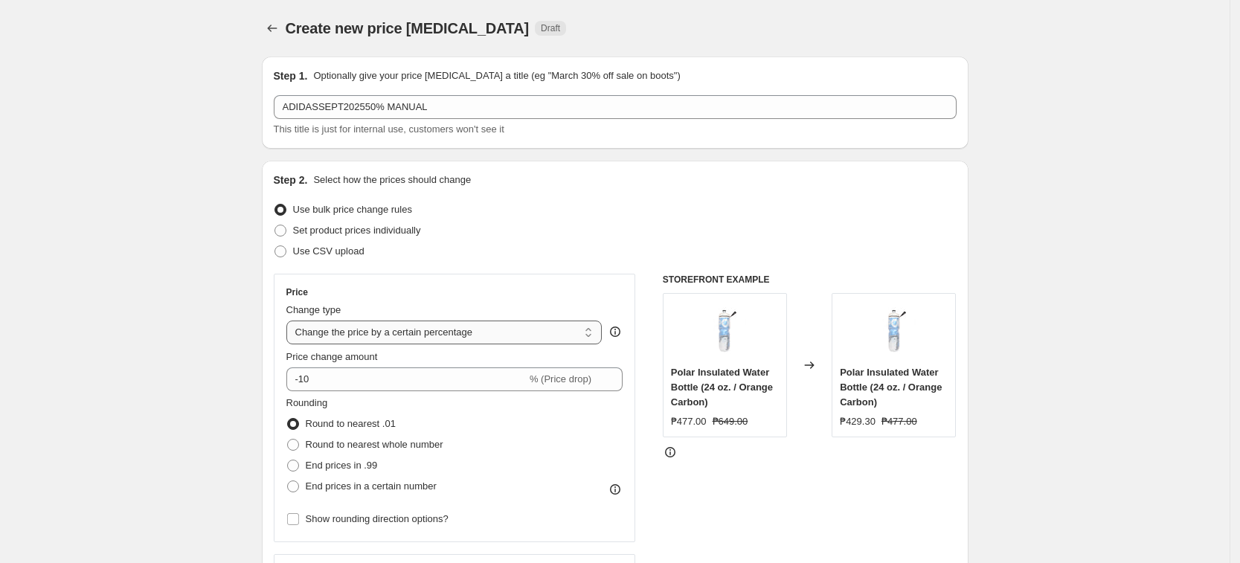
select select "pcap"
click at [291, 321] on select "Change the price to a certain amount Change the price by a certain amount Chang…" at bounding box center [444, 333] width 316 height 24
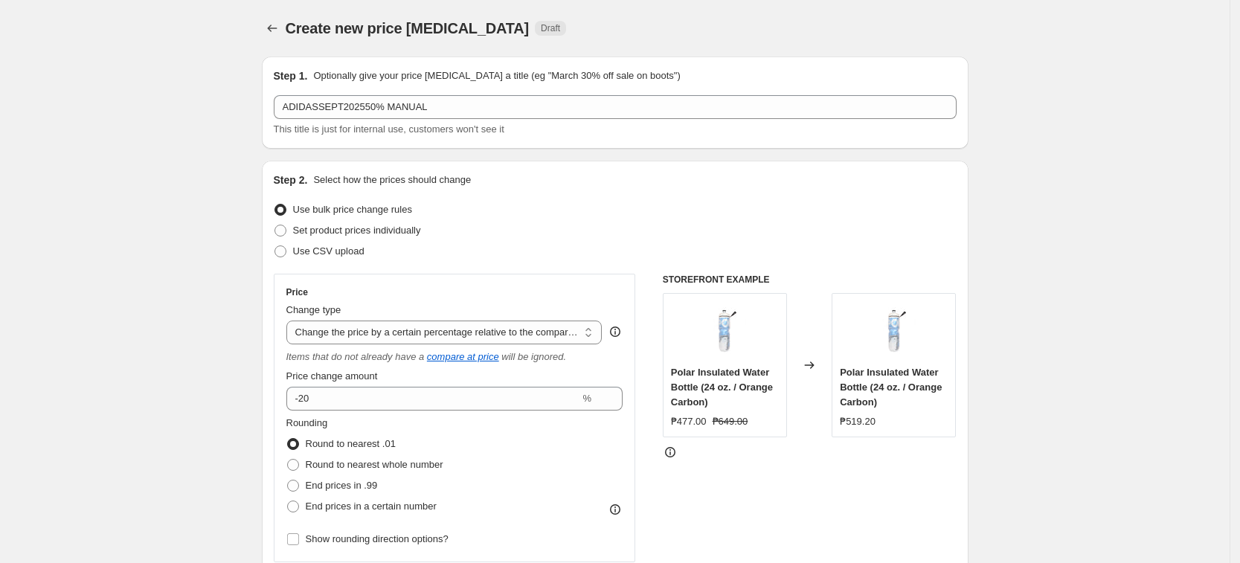
click at [332, 384] on div "Price change amount -20 %" at bounding box center [454, 390] width 337 height 42
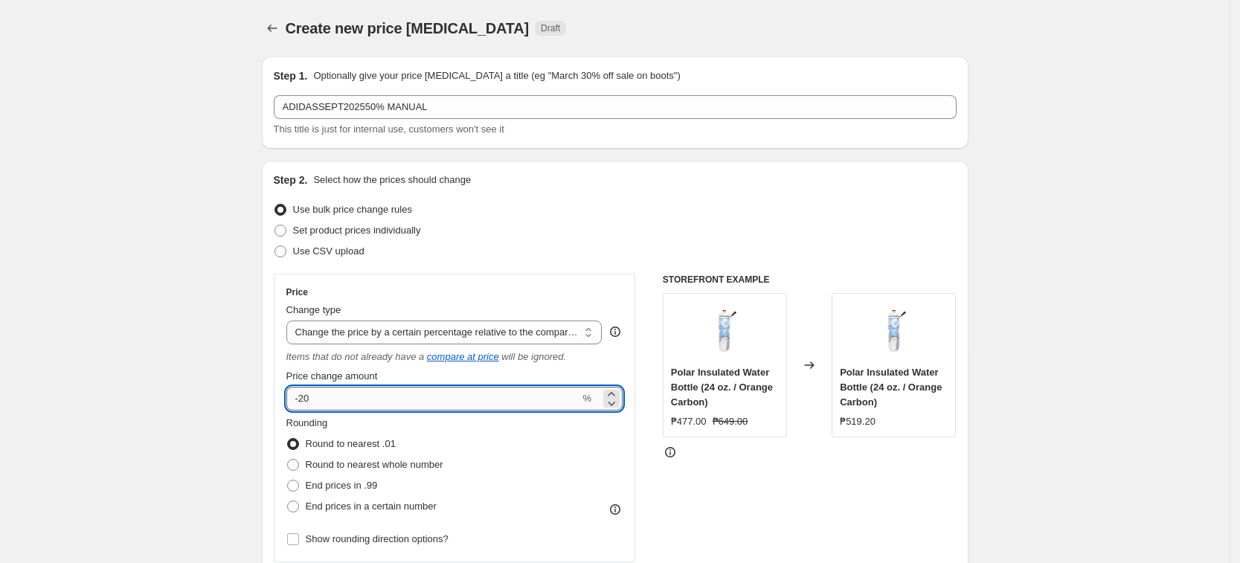
click at [321, 389] on input "-20" at bounding box center [433, 399] width 294 height 24
type input "-2"
type input "-50"
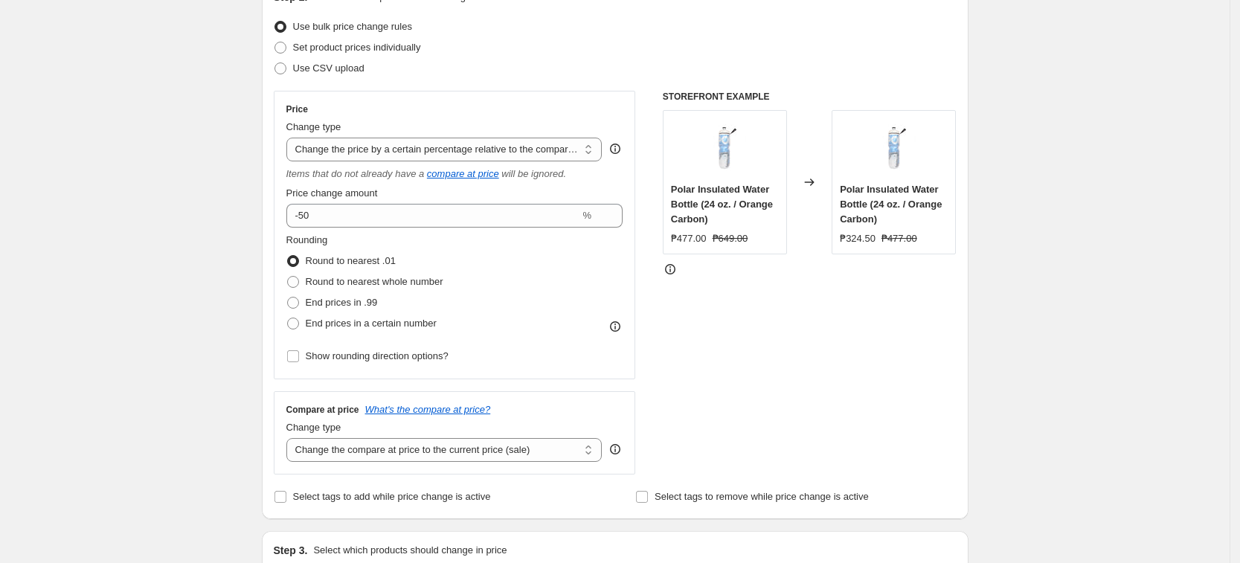
scroll to position [186, 0]
click at [311, 432] on label "Change type" at bounding box center [313, 424] width 55 height 15
click at [311, 435] on select "Change the compare at price to the current price (sale) Change the compare at p…" at bounding box center [444, 447] width 316 height 24
click at [314, 433] on div "Change type Change the compare at price to the current price (sale) Change the …" at bounding box center [444, 438] width 316 height 42
click at [367, 434] on div "Change type Change the compare at price to the current price (sale) Change the …" at bounding box center [444, 438] width 316 height 42
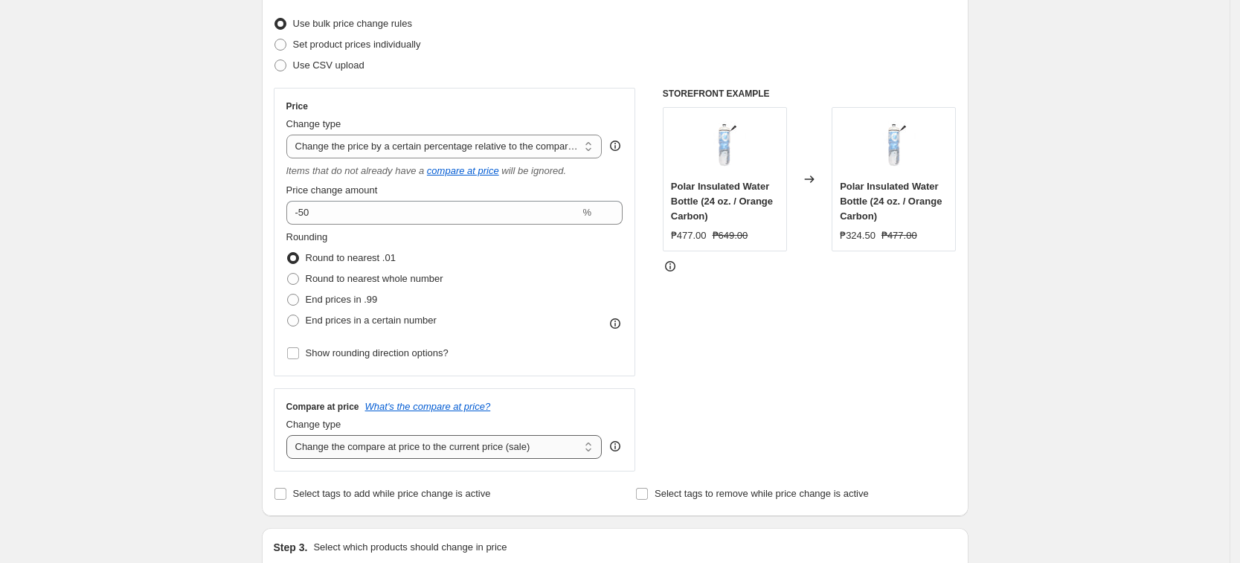
click at [373, 445] on select "Change the compare at price to the current price (sale) Change the compare at p…" at bounding box center [444, 447] width 316 height 24
select select "no_change"
click at [291, 435] on select "Change the compare at price to the current price (sale) Change the compare at p…" at bounding box center [444, 447] width 316 height 24
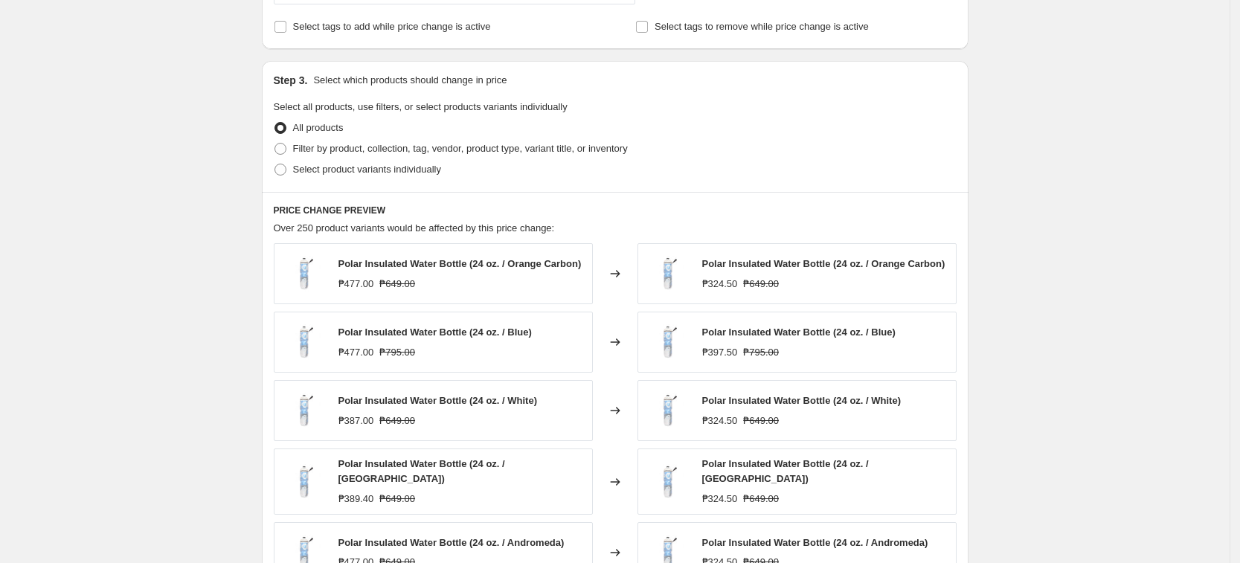
scroll to position [651, 0]
click at [387, 177] on span "Select product variants individually" at bounding box center [367, 171] width 148 height 11
click at [275, 167] on input "Select product variants individually" at bounding box center [274, 166] width 1 height 1
radio input "true"
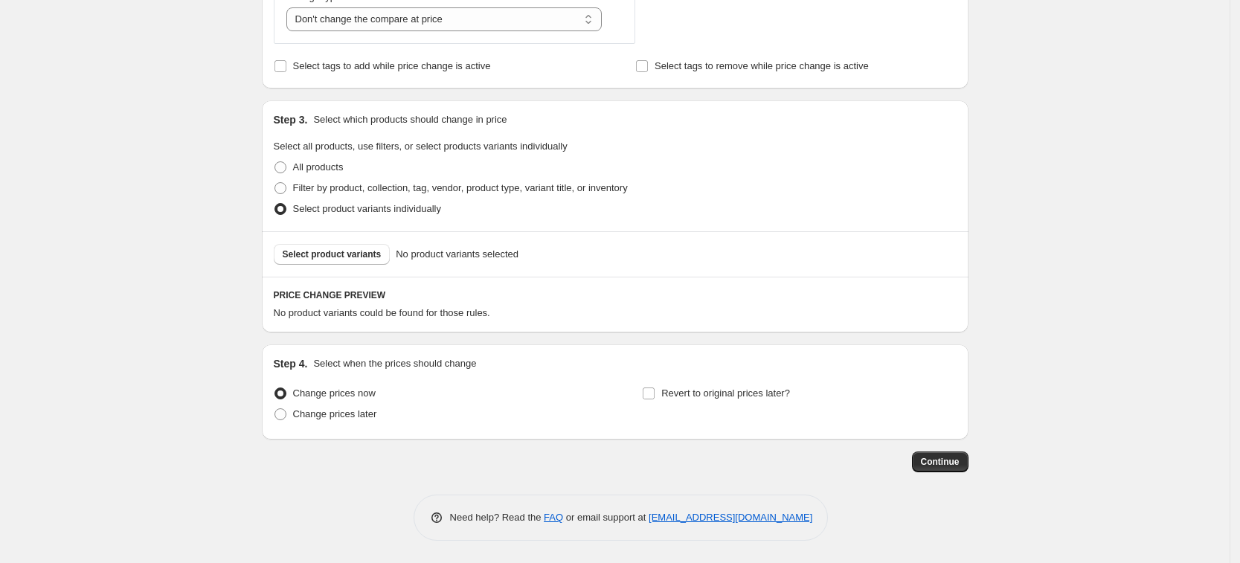
scroll to position [614, 0]
click at [342, 268] on div "Select product variants No product variants selected" at bounding box center [615, 253] width 707 height 45
click at [347, 260] on button "Select product variants" at bounding box center [332, 254] width 117 height 21
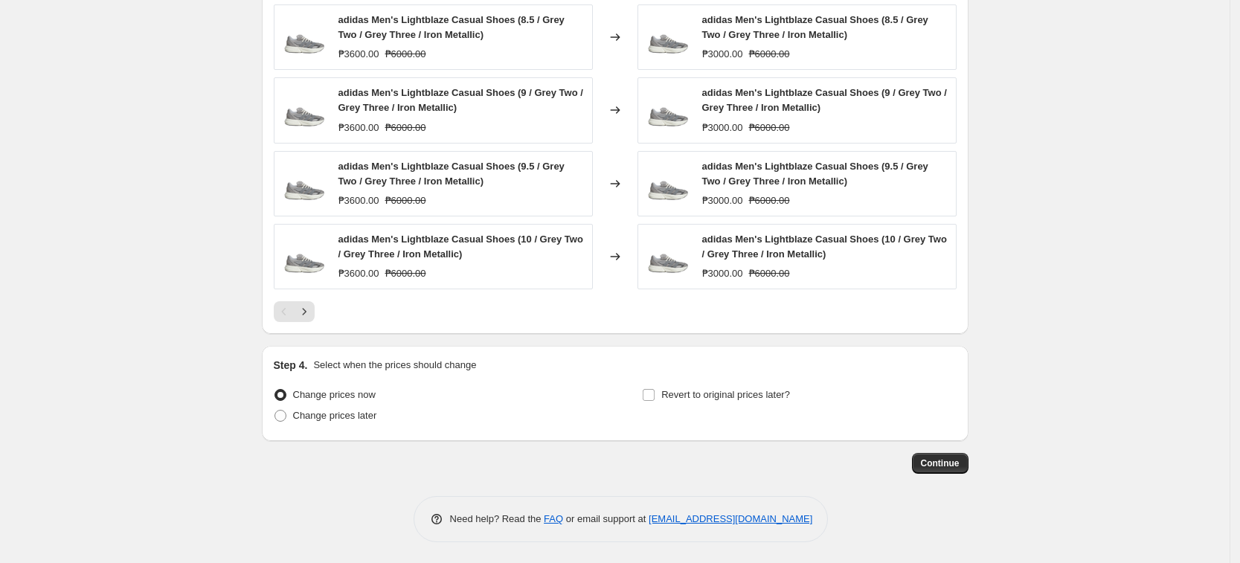
scroll to position [1013, 0]
click at [938, 463] on span "Continue" at bounding box center [940, 462] width 39 height 12
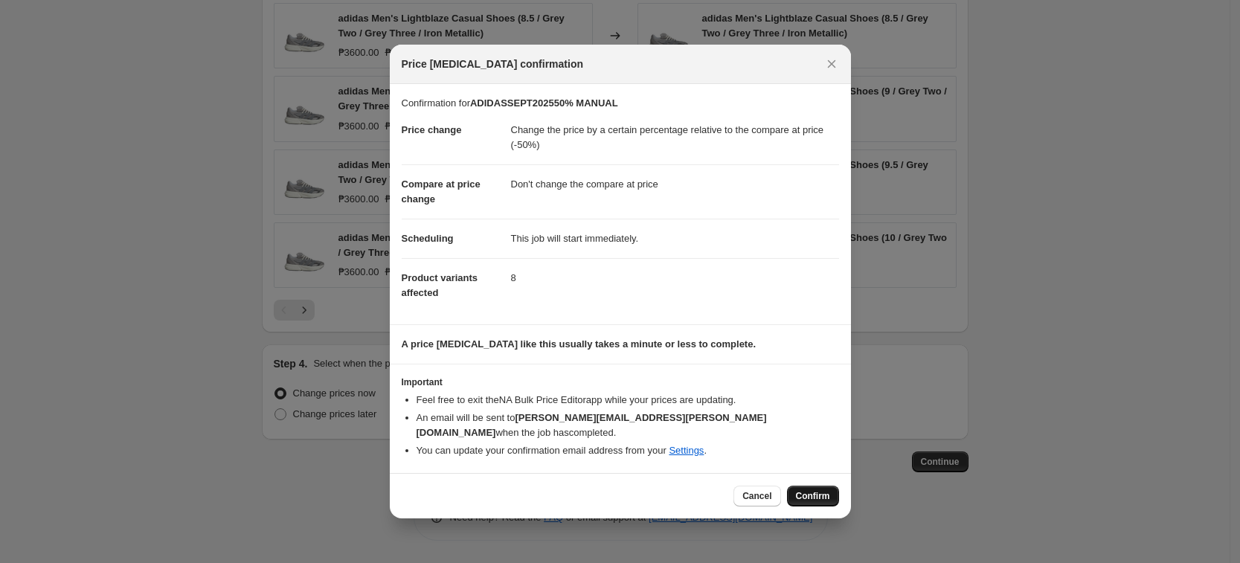
click at [819, 493] on span "Confirm" at bounding box center [813, 496] width 34 height 12
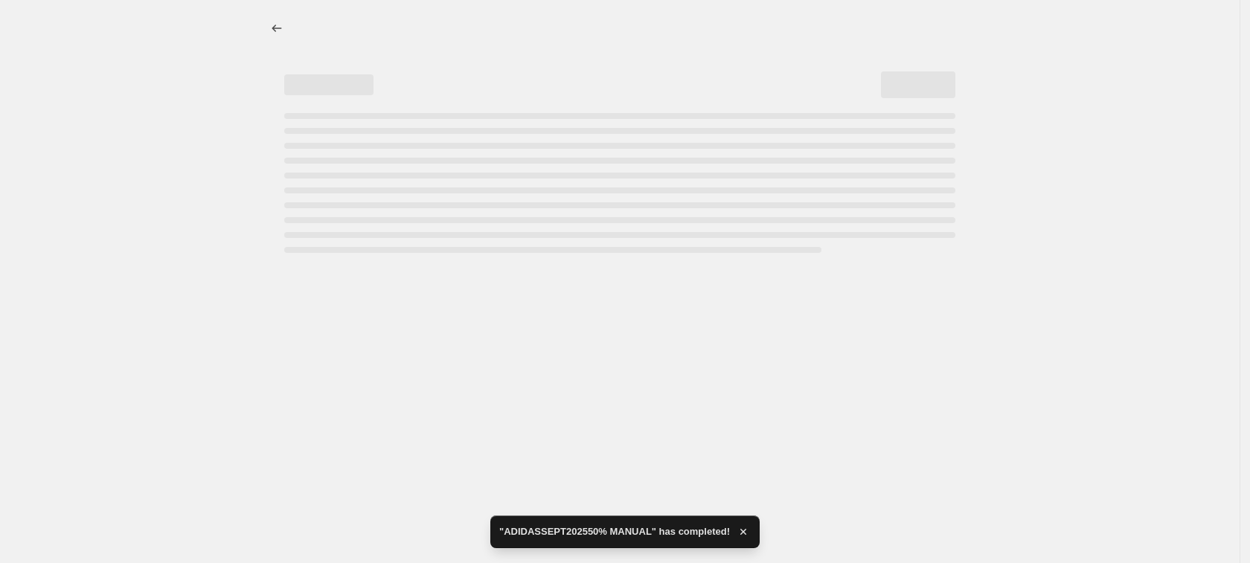
select select "pcap"
select select "no_change"
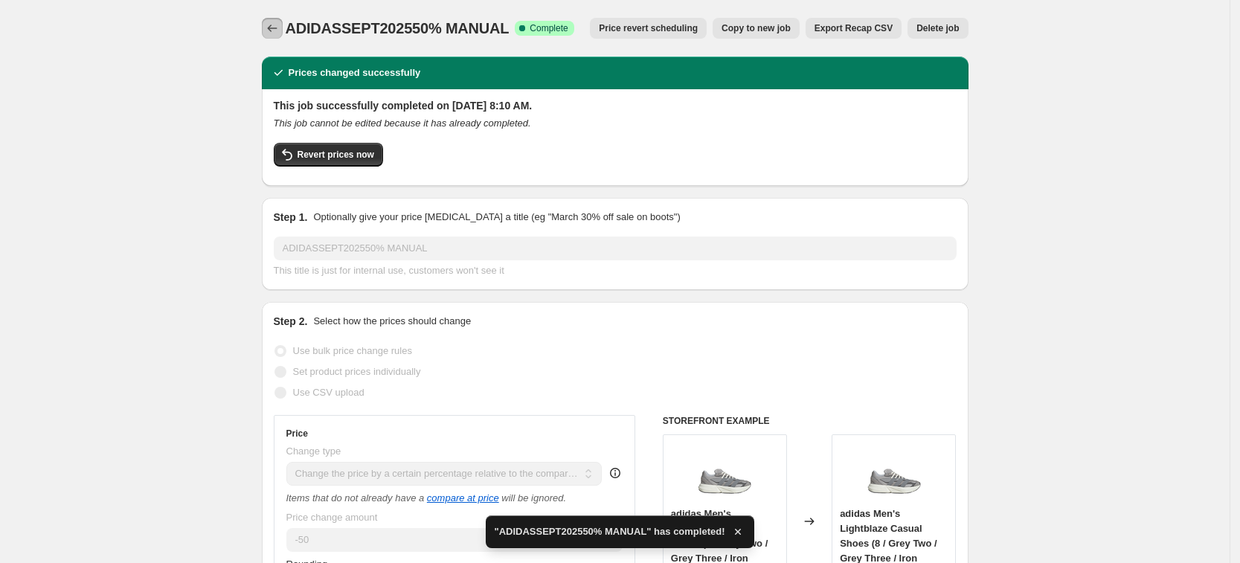
click at [280, 33] on icon "Price change jobs" at bounding box center [272, 28] width 15 height 15
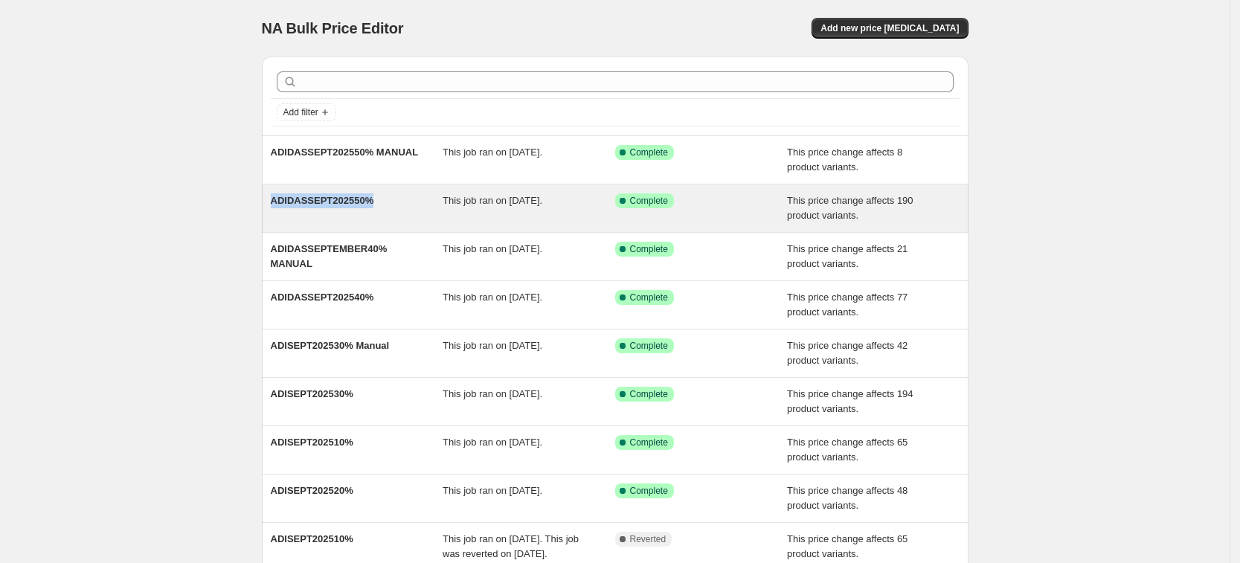
drag, startPoint x: 251, startPoint y: 198, endPoint x: 402, endPoint y: 196, distance: 151.0
click at [402, 196] on div "NA Bulk Price Editor. This page is ready NA Bulk Price Editor Add new price cha…" at bounding box center [615, 383] width 742 height 766
copy span "ADIDASSEPT202550%"
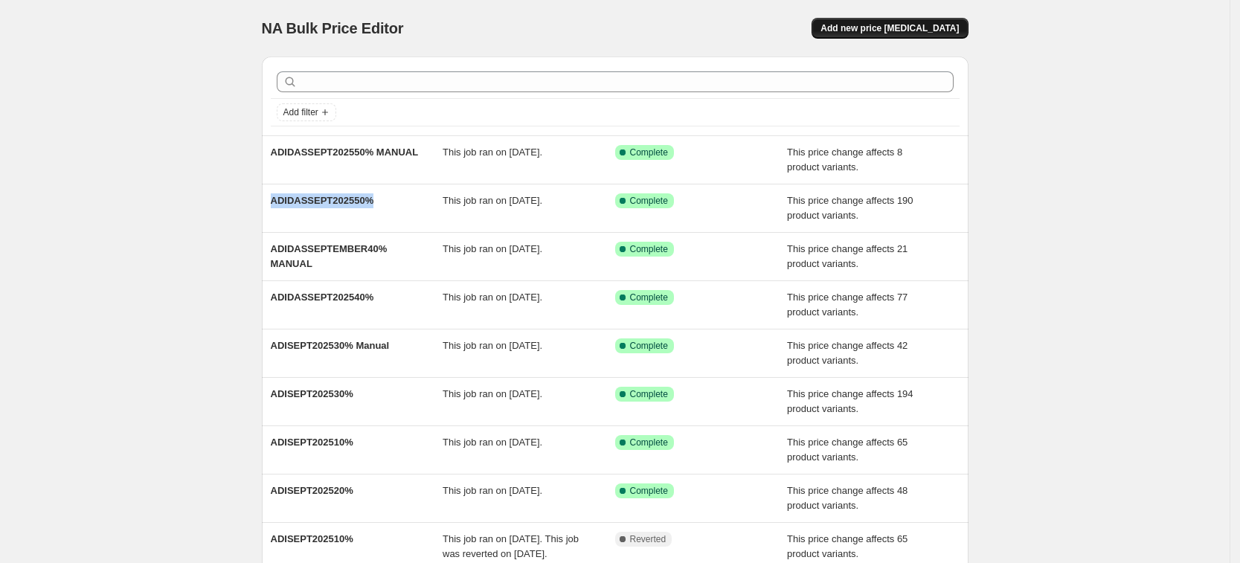
click at [941, 29] on span "Add new price change job" at bounding box center [889, 28] width 138 height 12
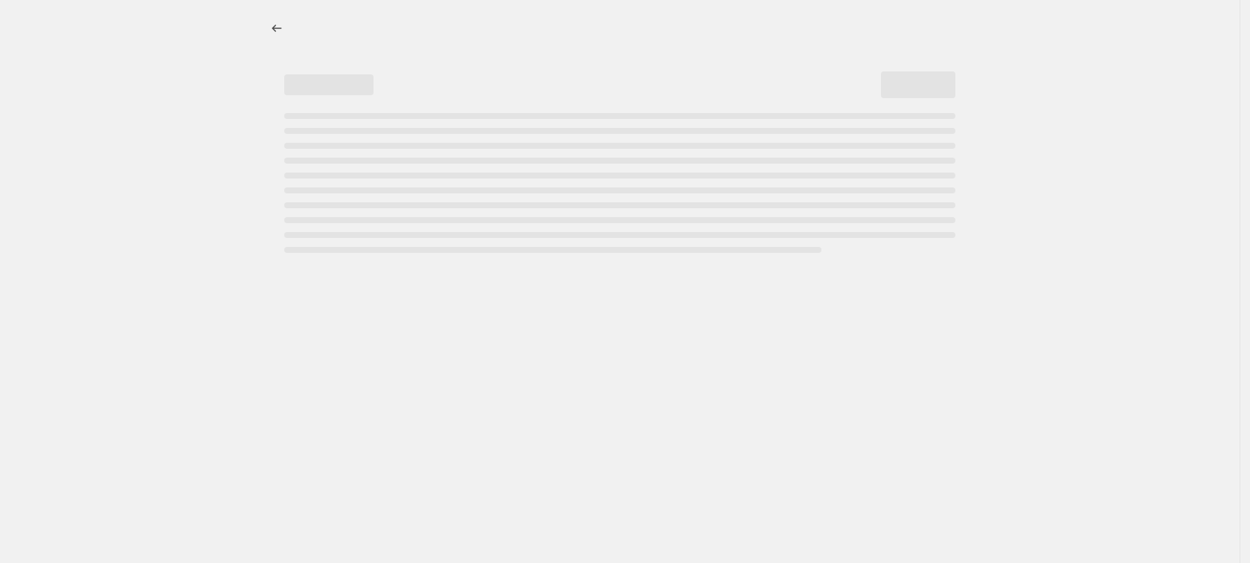
select select "percentage"
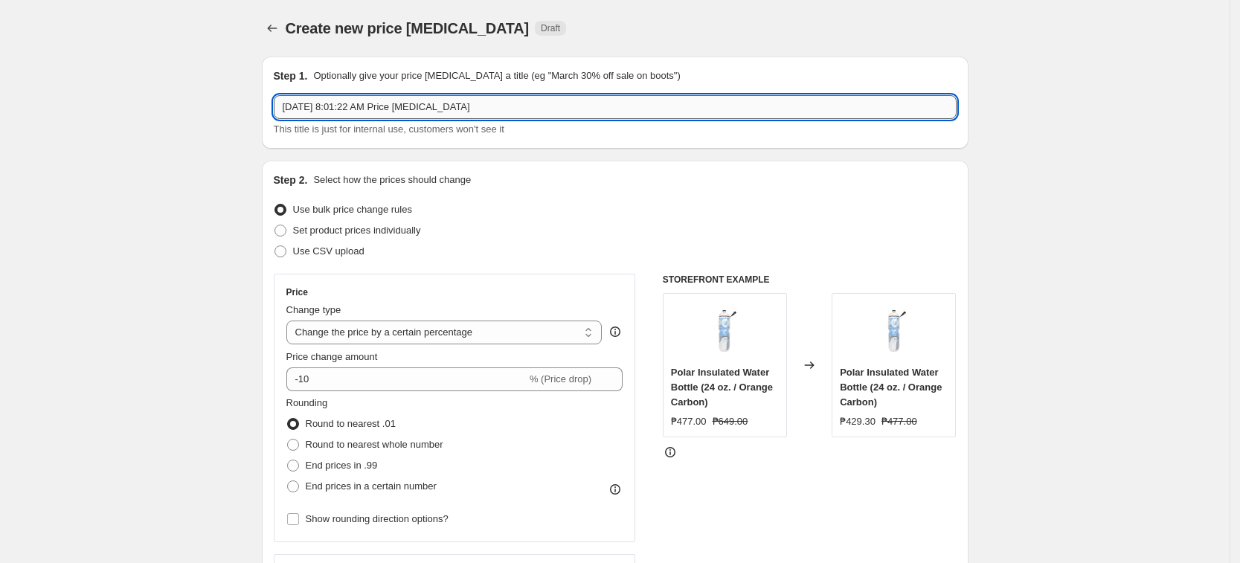
click at [488, 103] on input "Sep 11, 2025, 8:01:22 AM Price change job" at bounding box center [615, 107] width 683 height 24
paste input "ADIDASSEPT202560%"
type input "ADIDASSEPT202560%"
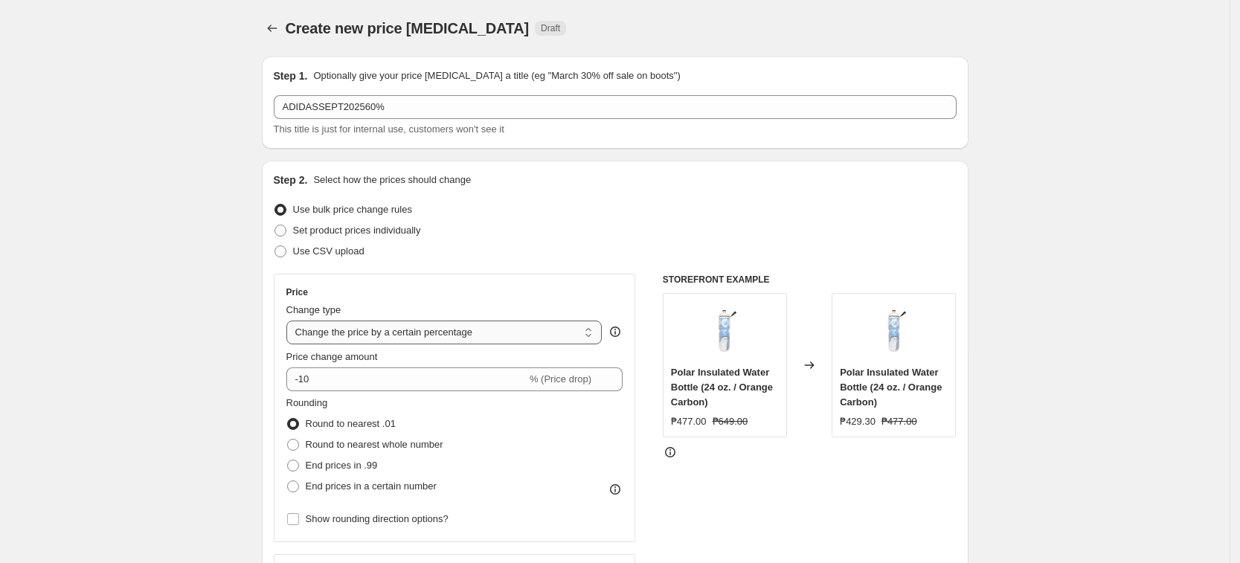
click at [376, 338] on select "Change the price to a certain amount Change the price by a certain amount Chang…" at bounding box center [444, 333] width 316 height 24
select select "pcap"
click at [291, 321] on select "Change the price to a certain amount Change the price by a certain amount Chang…" at bounding box center [444, 333] width 316 height 24
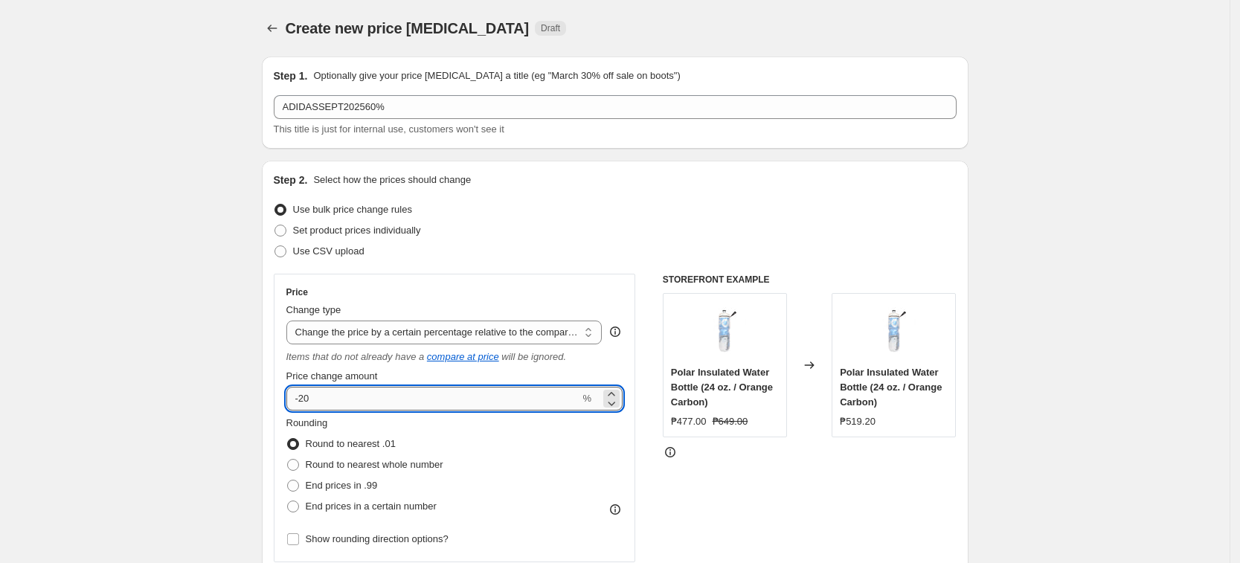
click at [428, 393] on input "-20" at bounding box center [433, 399] width 294 height 24
type input "-2"
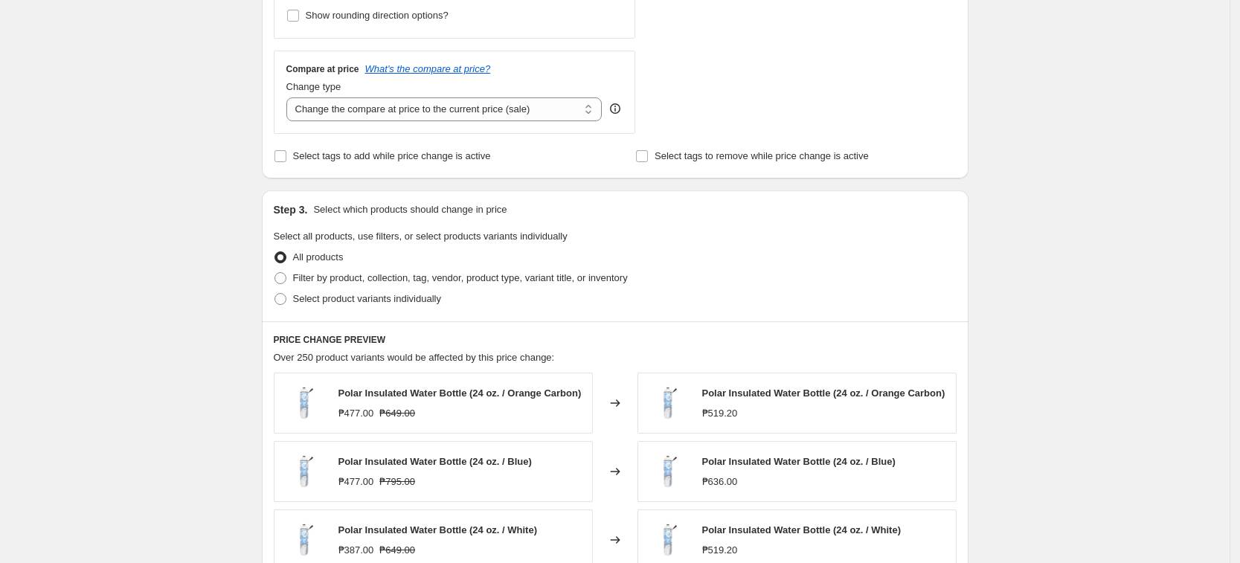
scroll to position [558, 0]
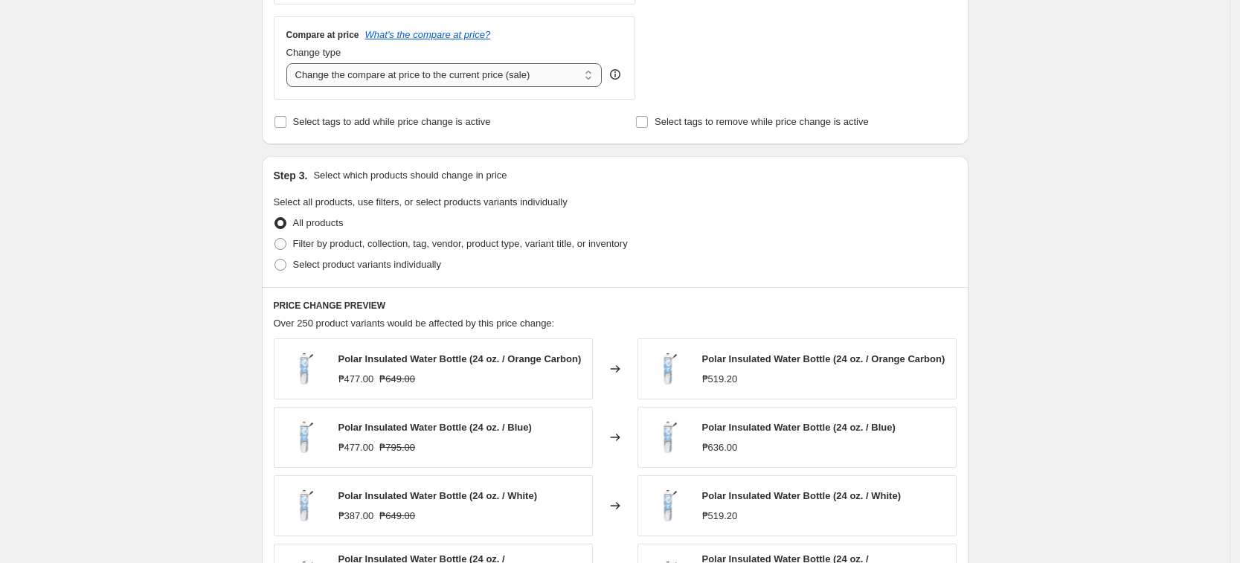
type input "-60"
click at [534, 68] on select "Change the compare at price to the current price (sale) Change the compare at p…" at bounding box center [444, 75] width 316 height 24
select select "no_change"
click at [291, 63] on select "Change the compare at price to the current price (sale) Change the compare at p…" at bounding box center [444, 75] width 316 height 24
click at [344, 261] on span "Select product variants individually" at bounding box center [367, 264] width 148 height 11
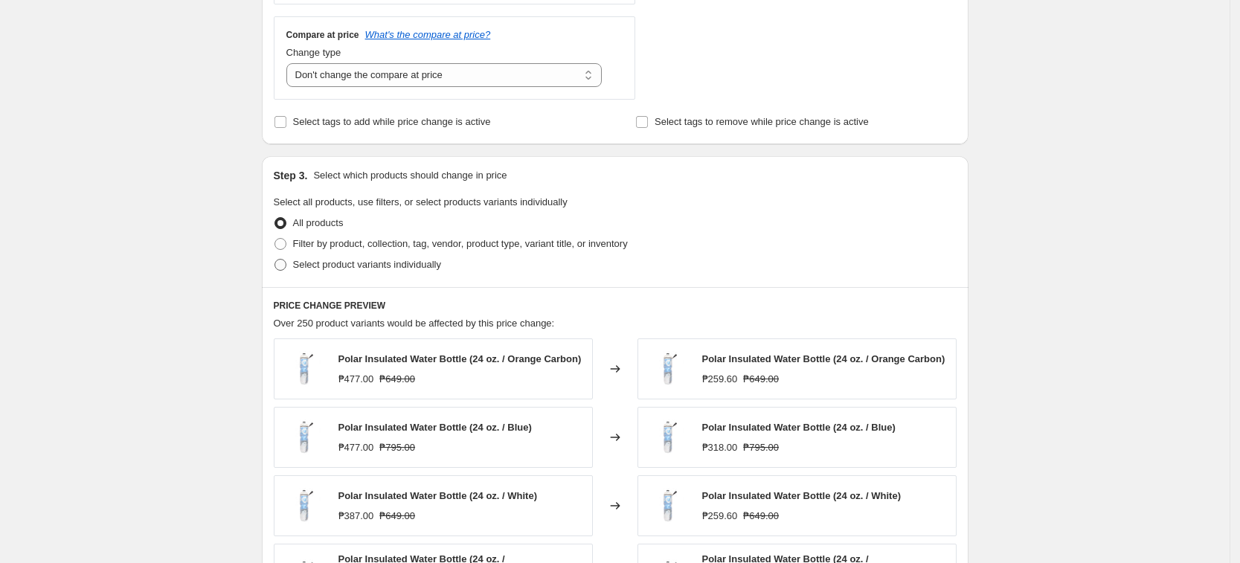
click at [275, 260] on input "Select product variants individually" at bounding box center [274, 259] width 1 height 1
radio input "true"
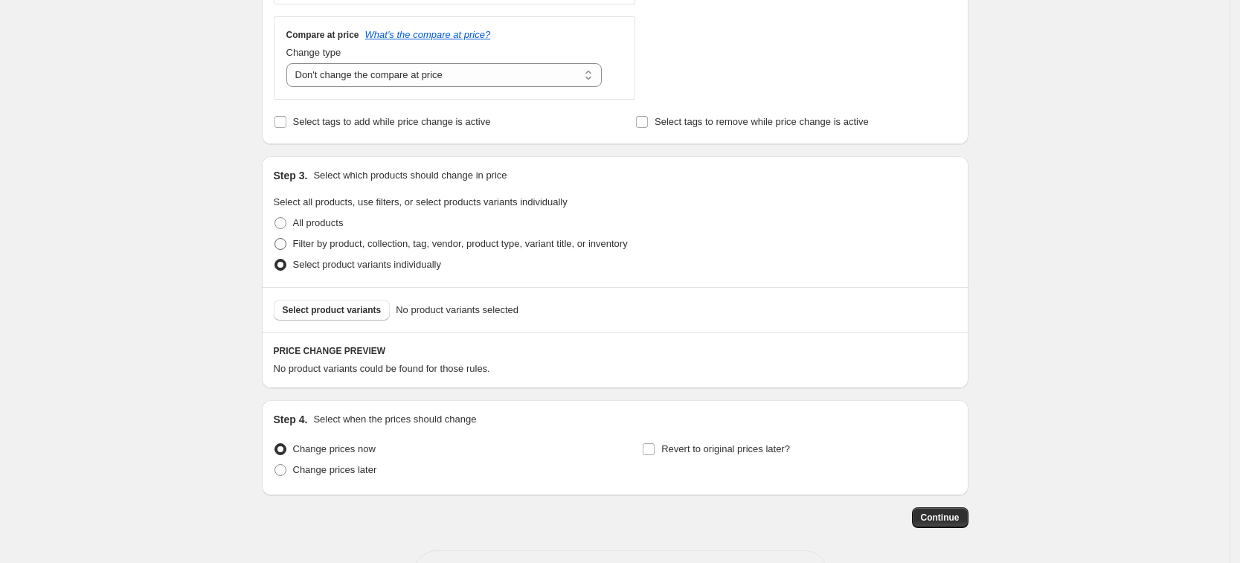
click at [347, 254] on label "Filter by product, collection, tag, vendor, product type, variant title, or inv…" at bounding box center [451, 244] width 354 height 21
click at [275, 239] on input "Filter by product, collection, tag, vendor, product type, variant title, or inv…" at bounding box center [274, 238] width 1 height 1
radio input "true"
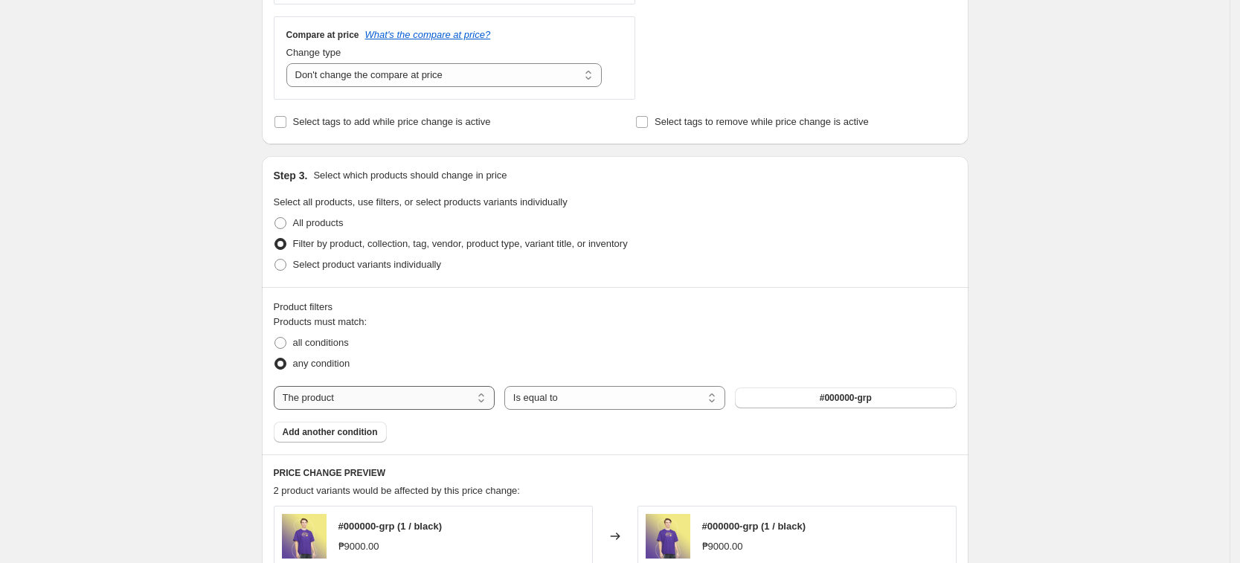
drag, startPoint x: 337, startPoint y: 402, endPoint x: 381, endPoint y: 408, distance: 44.3
click at [337, 402] on select "The product The product's collection The product's tag The product's vendor The…" at bounding box center [384, 398] width 221 height 24
select select "tag"
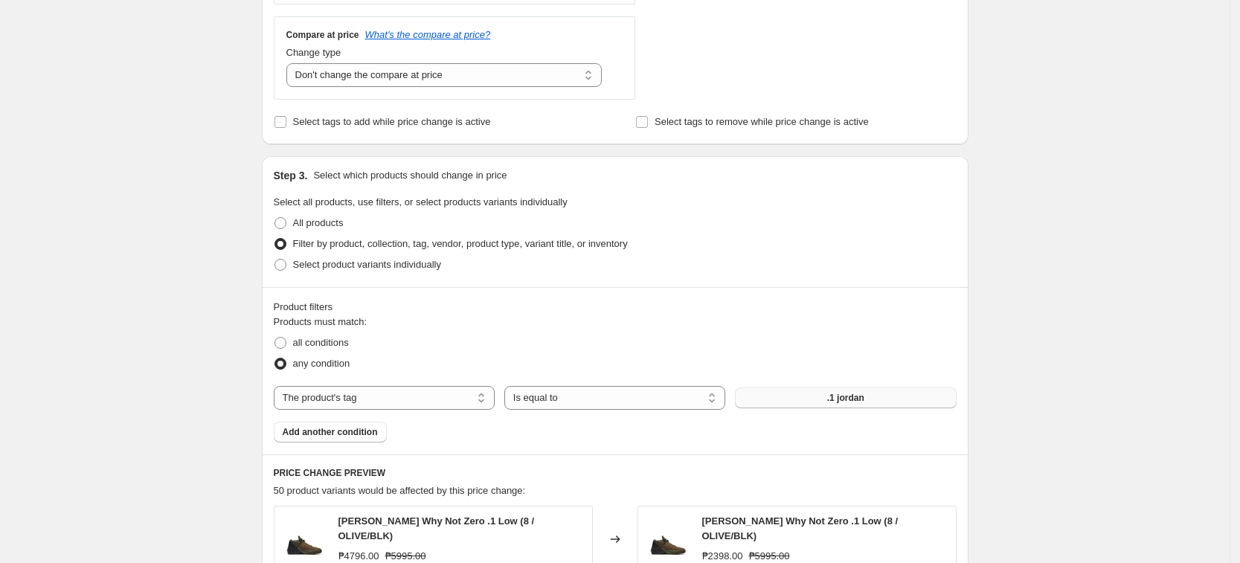
click at [807, 397] on button ".1 jordan" at bounding box center [845, 398] width 221 height 21
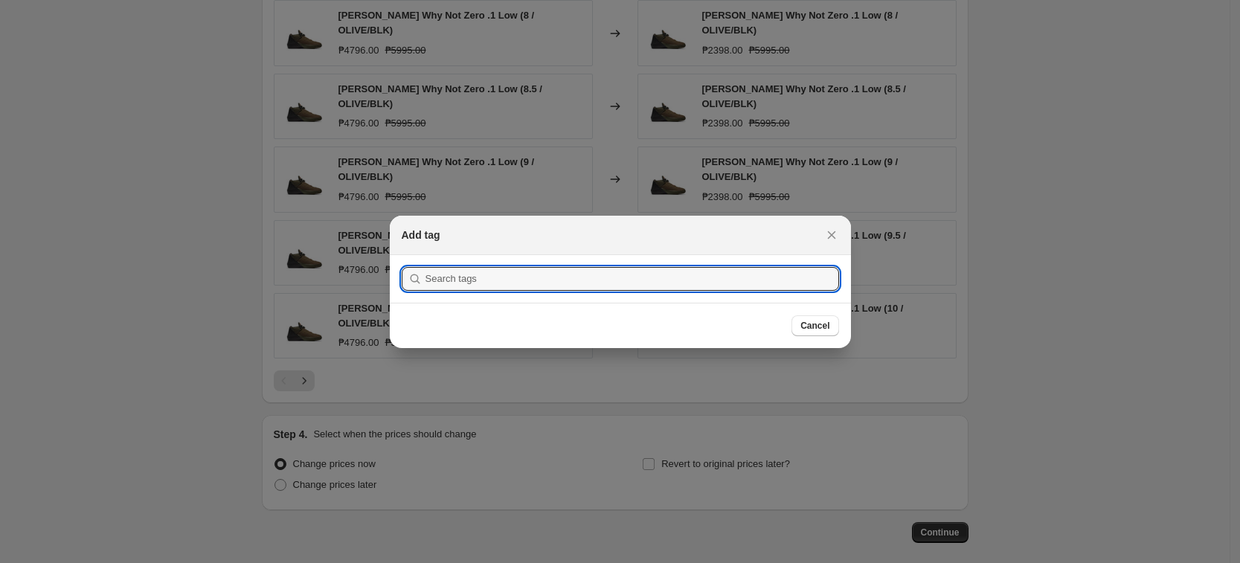
scroll to position [0, 0]
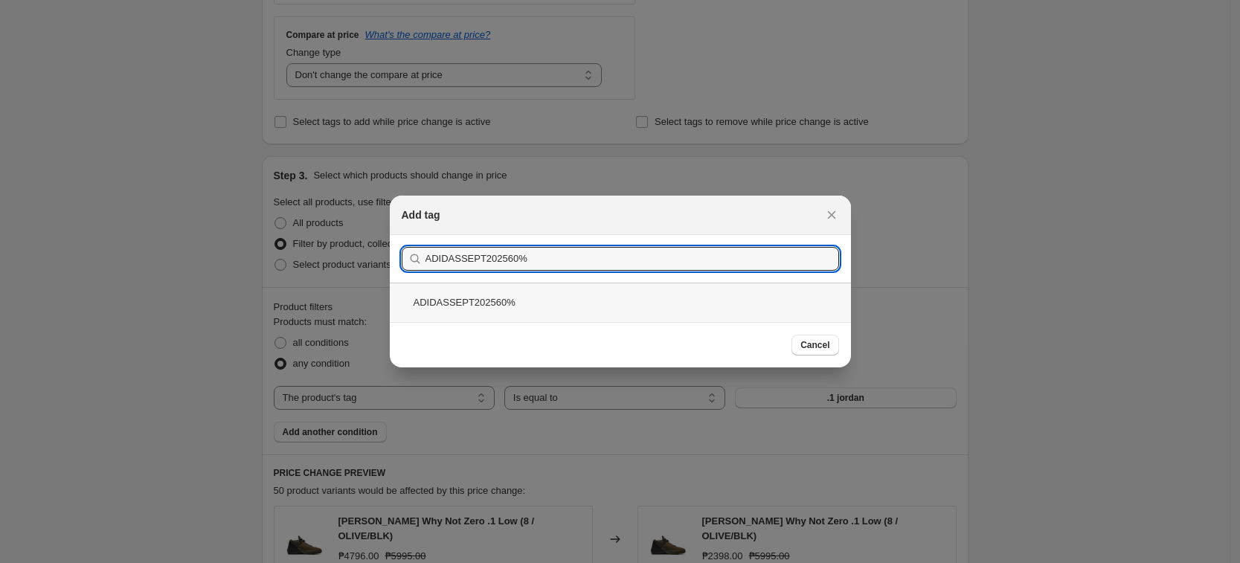
type input "ADIDASSEPT202560%"
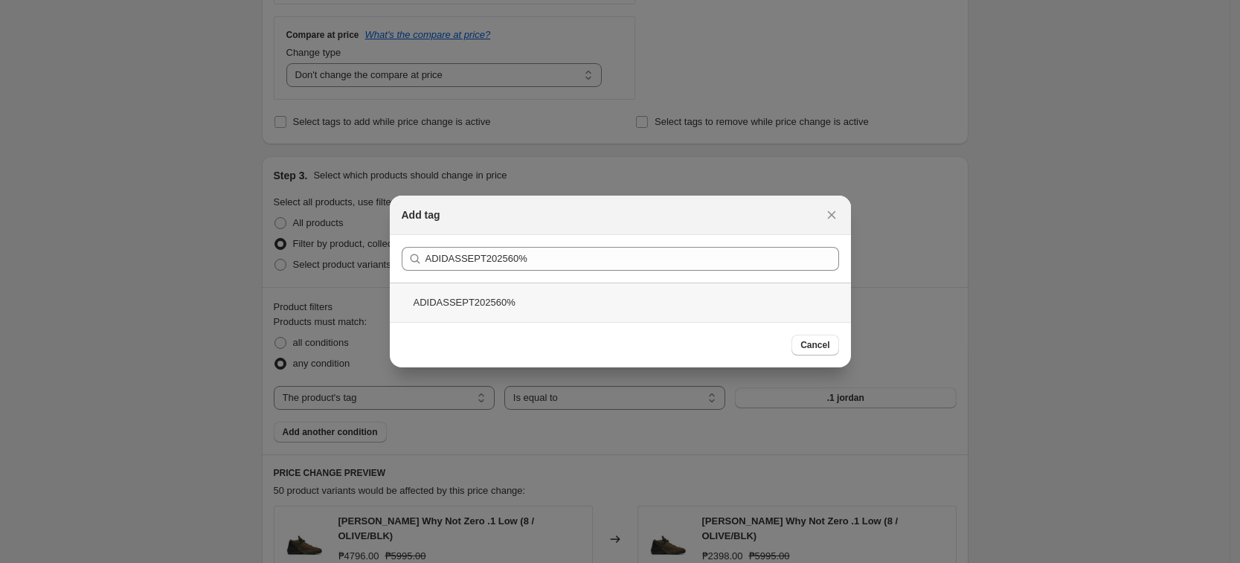
click at [576, 286] on div "ADIDASSEPT202560%" at bounding box center [620, 302] width 461 height 39
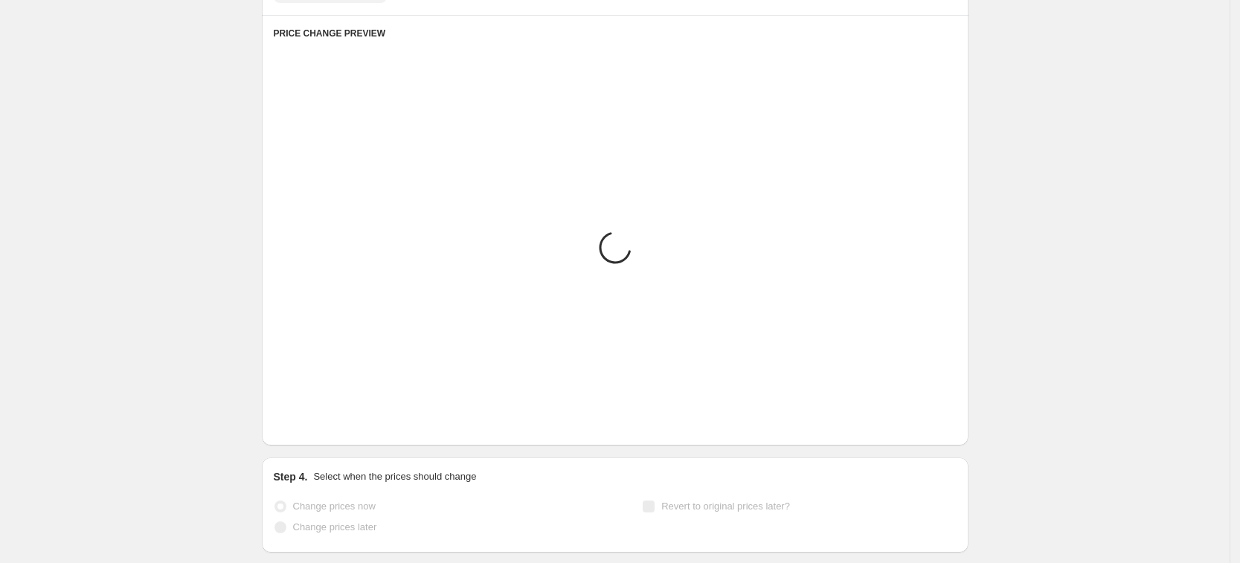
scroll to position [1111, 0]
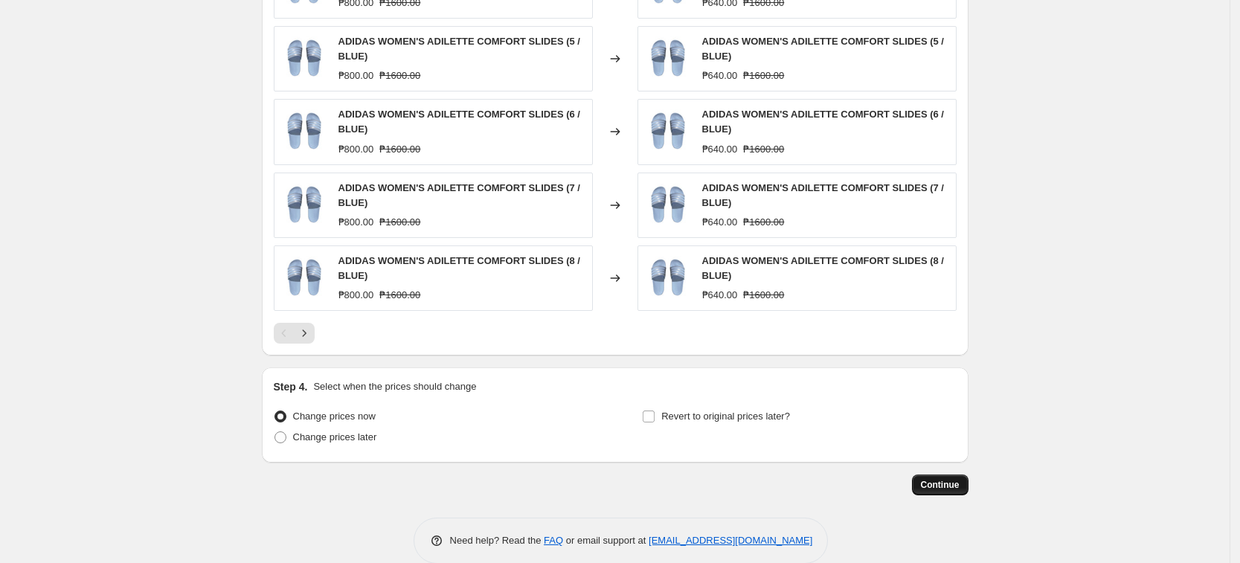
click at [941, 477] on button "Continue" at bounding box center [940, 485] width 57 height 21
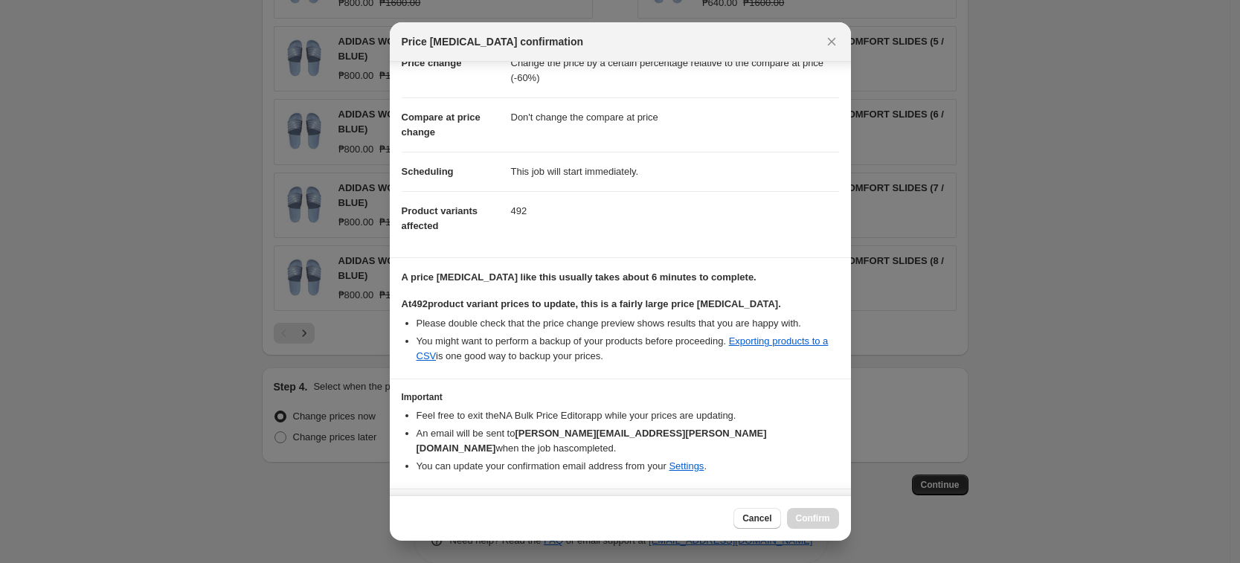
scroll to position [68, 0]
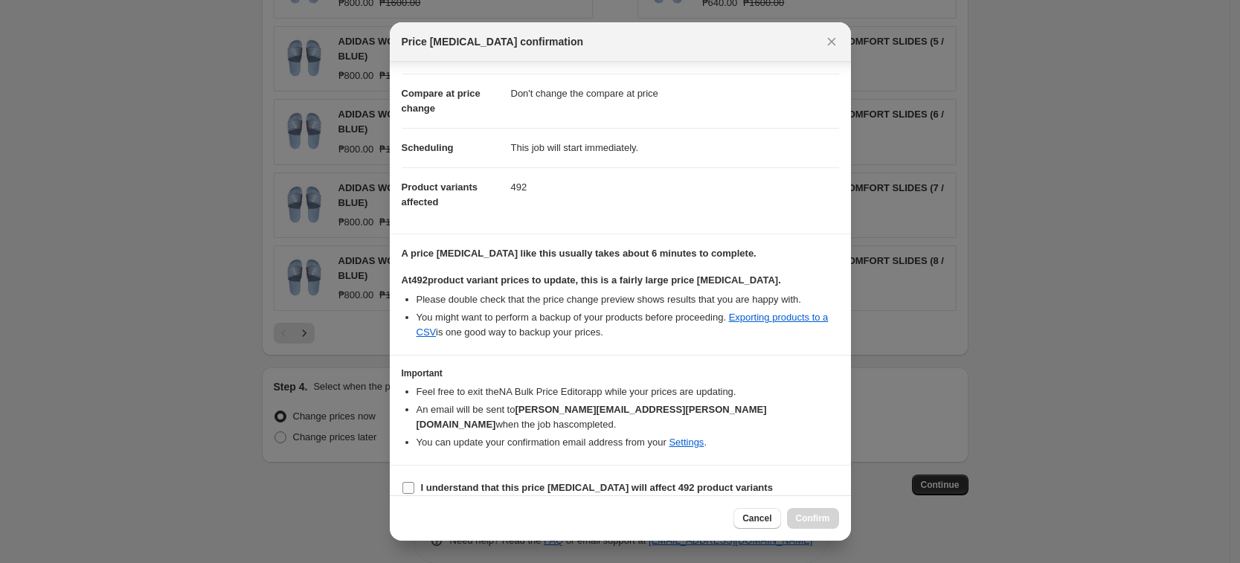
click at [627, 482] on b "I understand that this price change job will affect 492 product variants" at bounding box center [597, 487] width 352 height 11
click at [414, 482] on input "I understand that this price change job will affect 492 product variants" at bounding box center [408, 488] width 12 height 12
checkbox input "true"
click at [838, 49] on button "Close" at bounding box center [831, 41] width 21 height 21
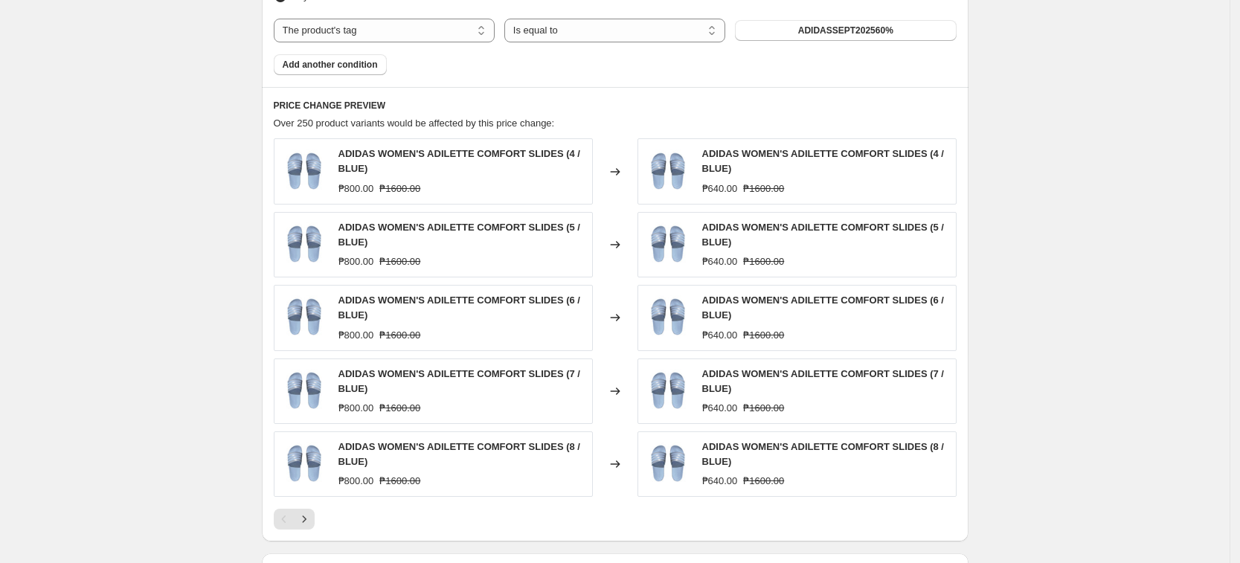
scroll to position [1135, 0]
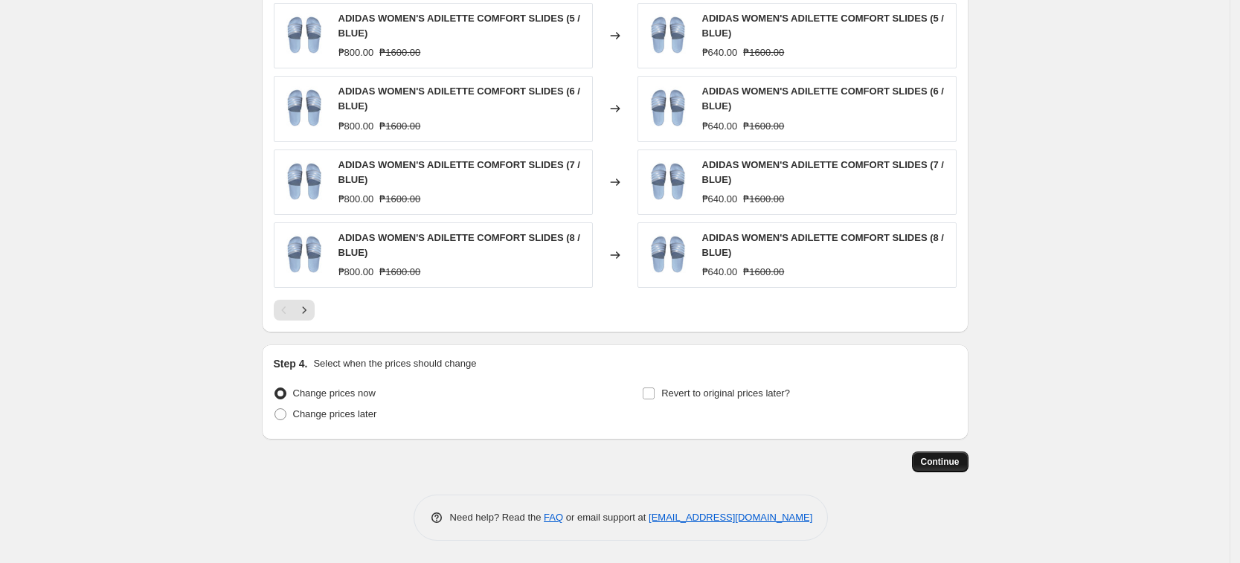
click at [932, 470] on button "Continue" at bounding box center [940, 462] width 57 height 21
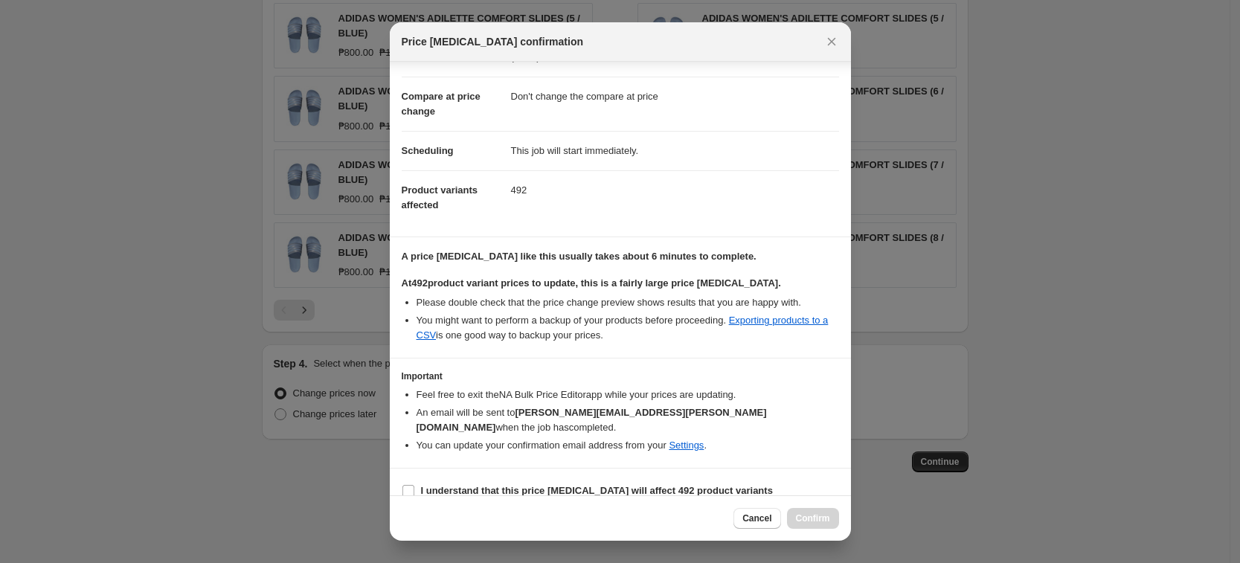
scroll to position [68, 0]
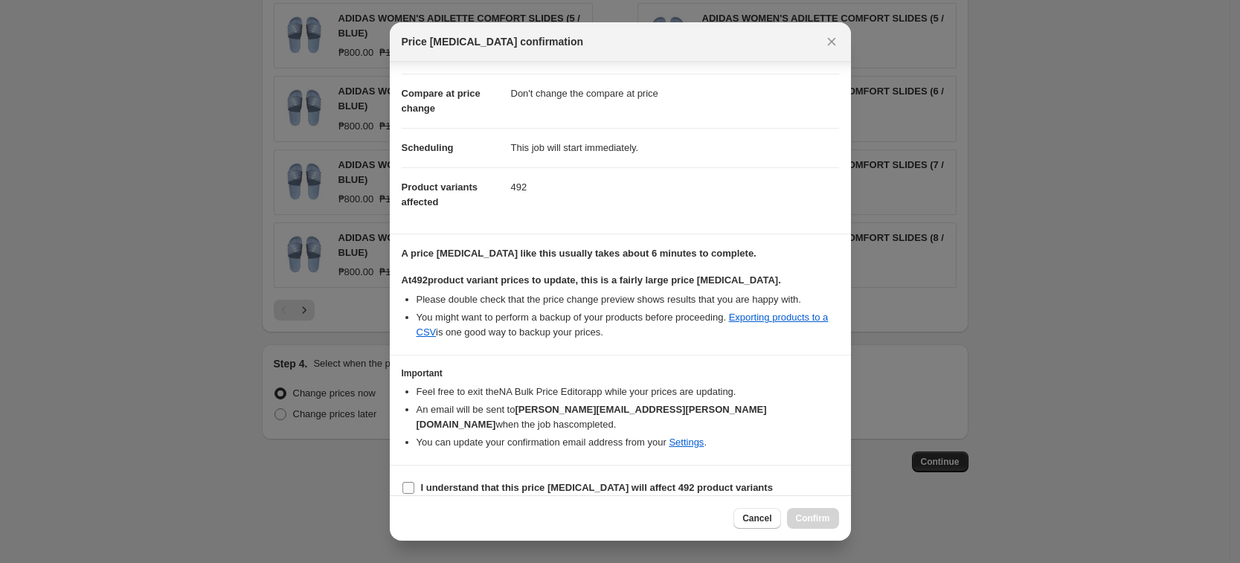
click at [694, 478] on label "I understand that this price change job will affect 492 product variants" at bounding box center [587, 488] width 371 height 21
click at [414, 482] on input "I understand that this price change job will affect 492 product variants" at bounding box center [408, 488] width 12 height 12
checkbox input "true"
click at [820, 511] on button "Confirm" at bounding box center [813, 518] width 52 height 21
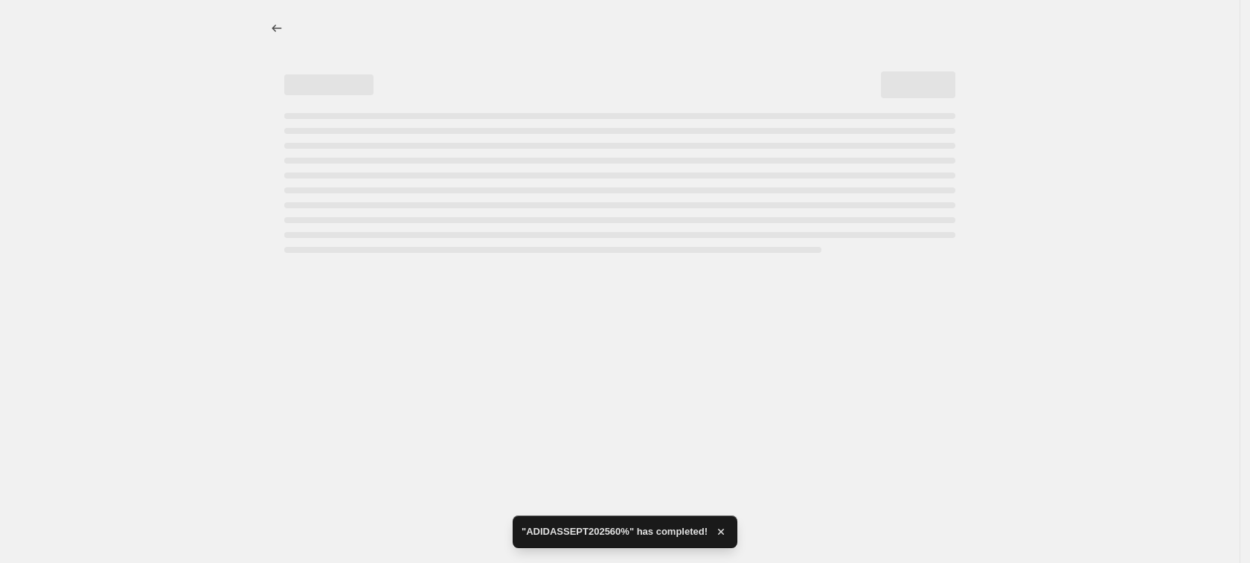
select select "pcap"
select select "no_change"
select select "tag"
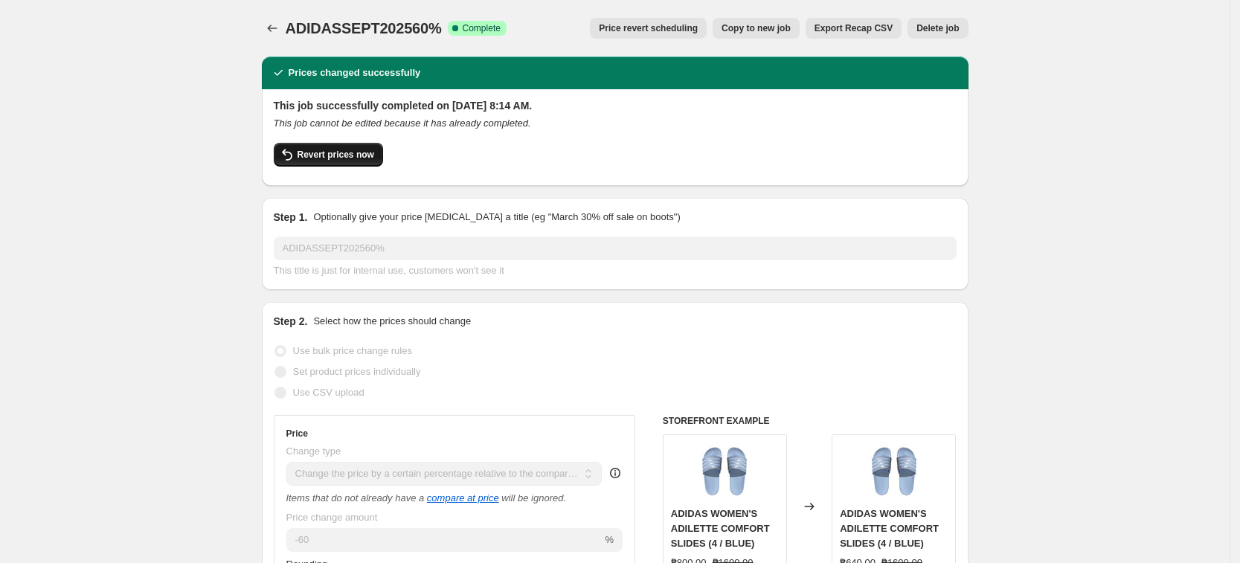
click at [352, 154] on span "Revert prices now" at bounding box center [336, 155] width 77 height 12
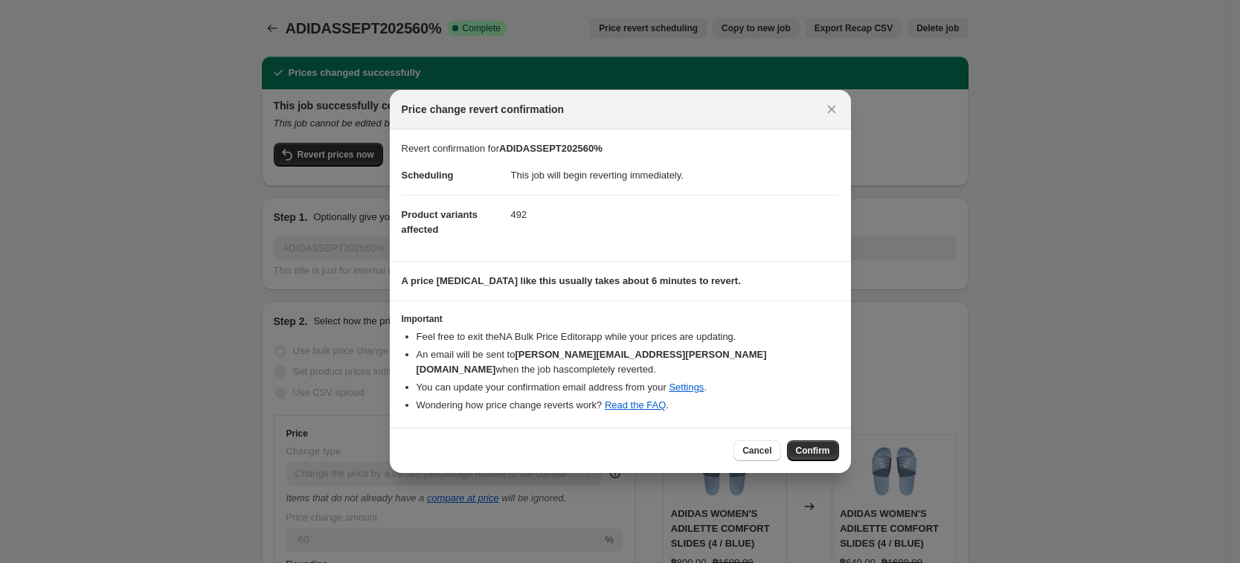
drag, startPoint x: 809, startPoint y: 444, endPoint x: 796, endPoint y: 442, distance: 13.6
click at [809, 445] on span "Confirm" at bounding box center [813, 451] width 34 height 12
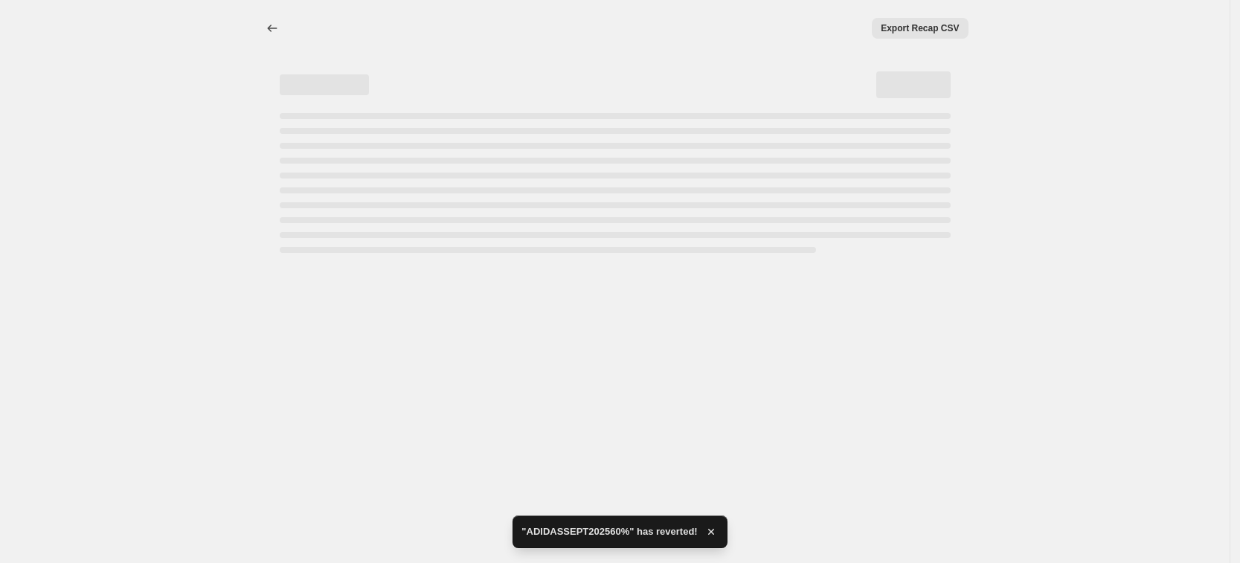
select select "pcap"
select select "no_change"
select select "tag"
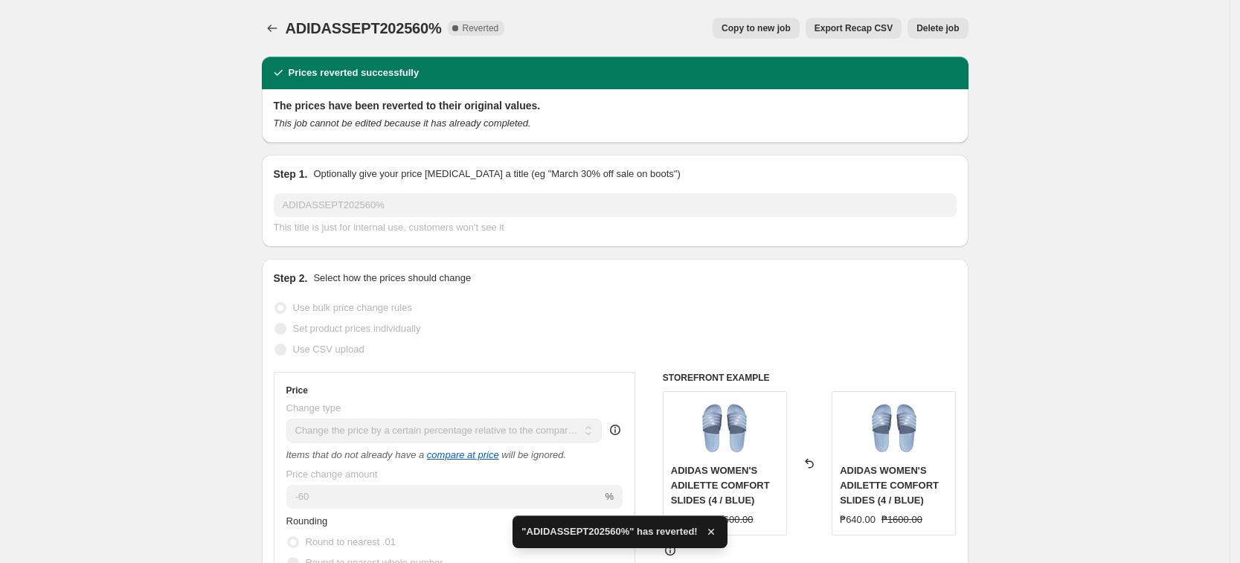
click at [777, 28] on span "Copy to new job" at bounding box center [756, 28] width 69 height 12
select select "pcap"
select select "no_change"
select select "tag"
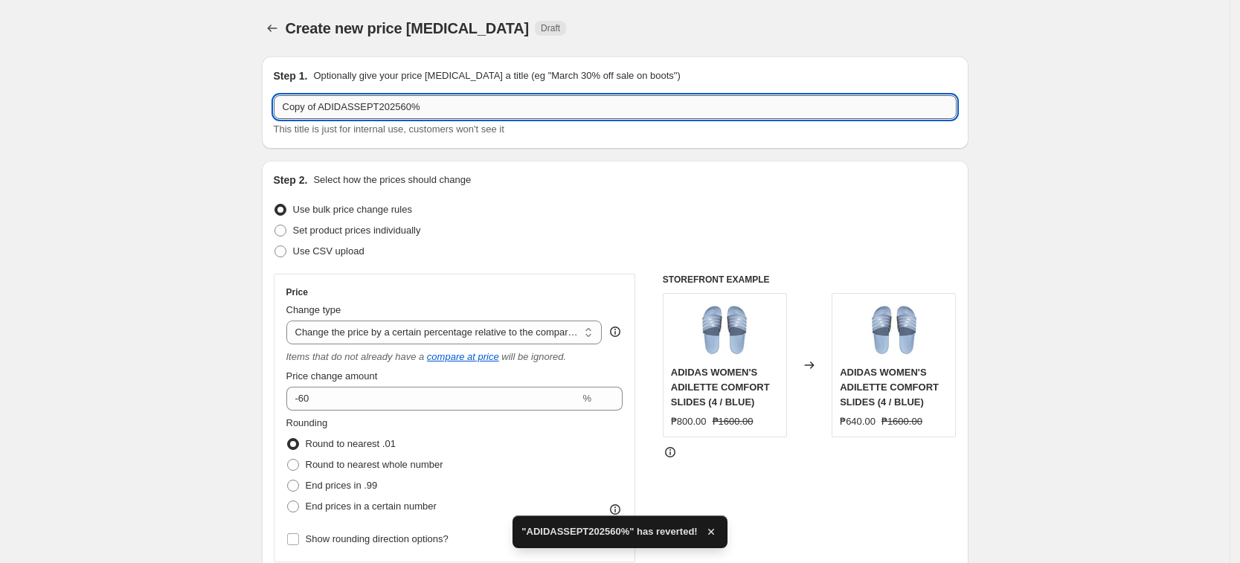
click at [317, 105] on input "Copy of ADIDASSEPT202560%" at bounding box center [615, 107] width 683 height 24
drag, startPoint x: 322, startPoint y: 106, endPoint x: 217, endPoint y: 100, distance: 105.1
type input "ADIDASSEPT202560%"
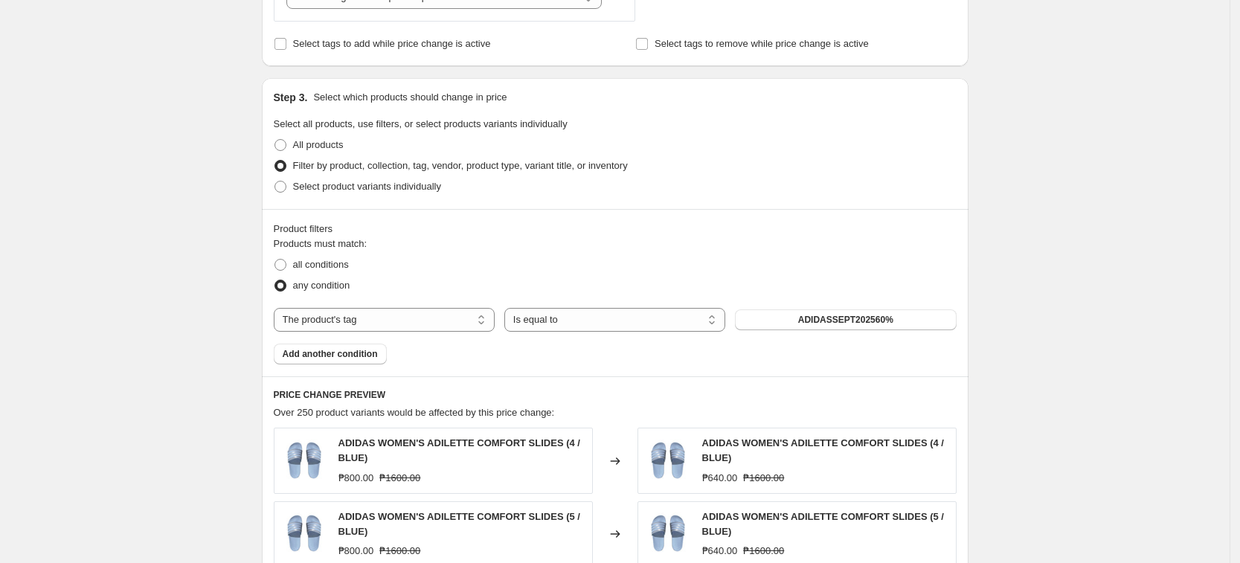
scroll to position [651, 0]
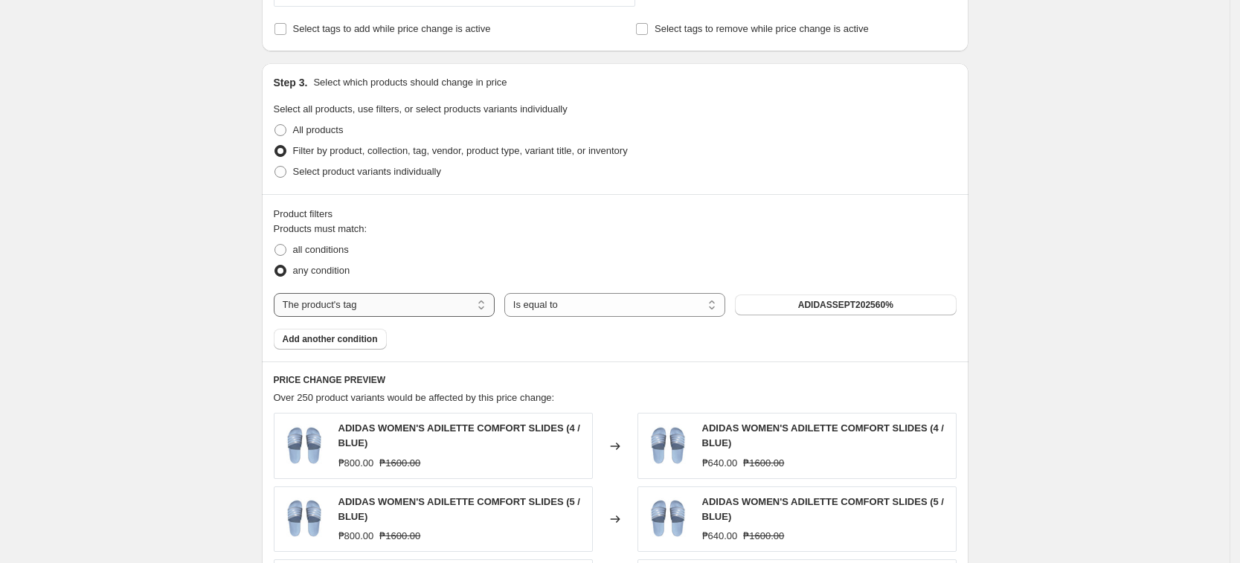
click at [389, 305] on select "The product The product's collection The product's tag The product's vendor The…" at bounding box center [384, 305] width 221 height 24
click at [278, 293] on select "The product The product's collection The product's tag The product's vendor The…" at bounding box center [384, 305] width 221 height 24
click at [864, 312] on button "ADIDASSEPT202560%" at bounding box center [845, 305] width 221 height 21
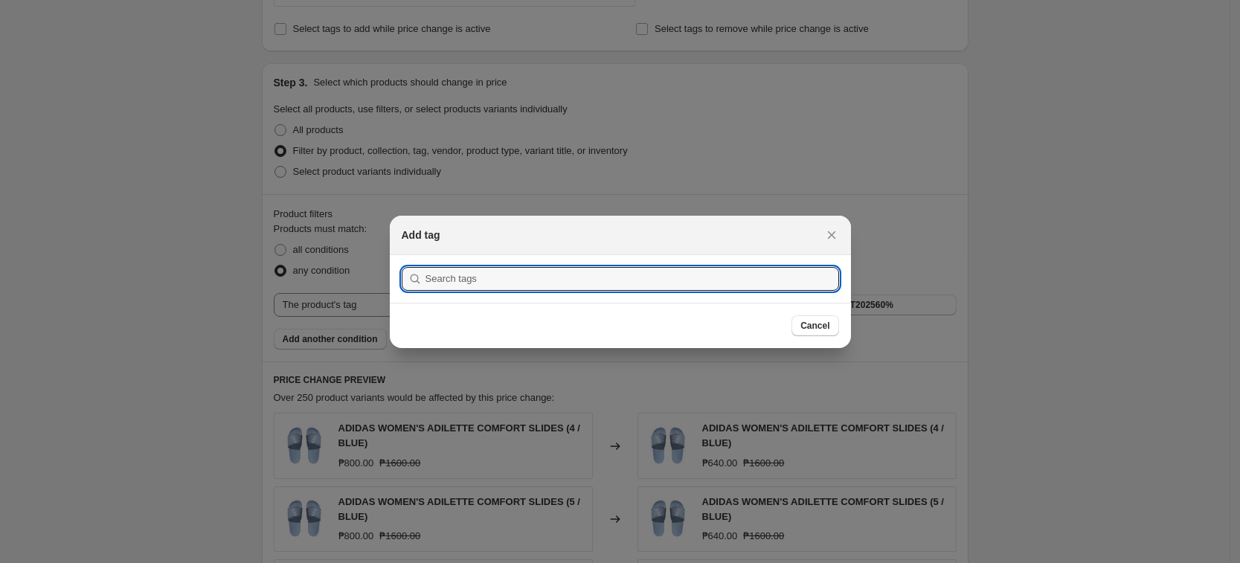
click at [931, 322] on div at bounding box center [620, 281] width 1240 height 563
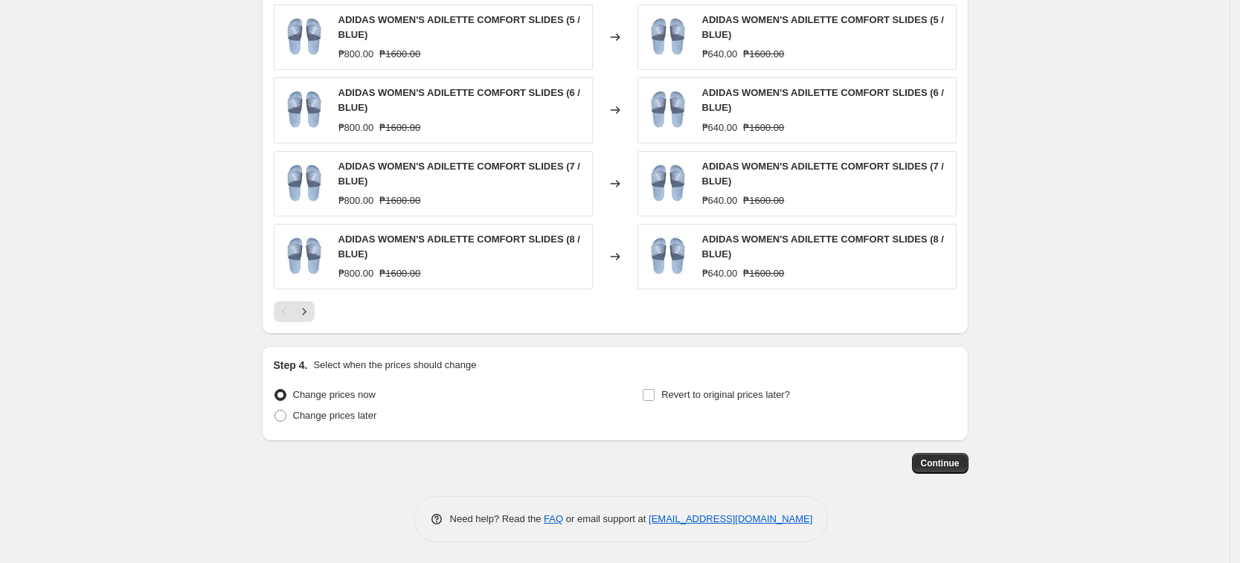
scroll to position [1135, 0]
click at [916, 460] on div "Continue" at bounding box center [615, 462] width 707 height 21
click at [937, 461] on span "Continue" at bounding box center [940, 462] width 39 height 12
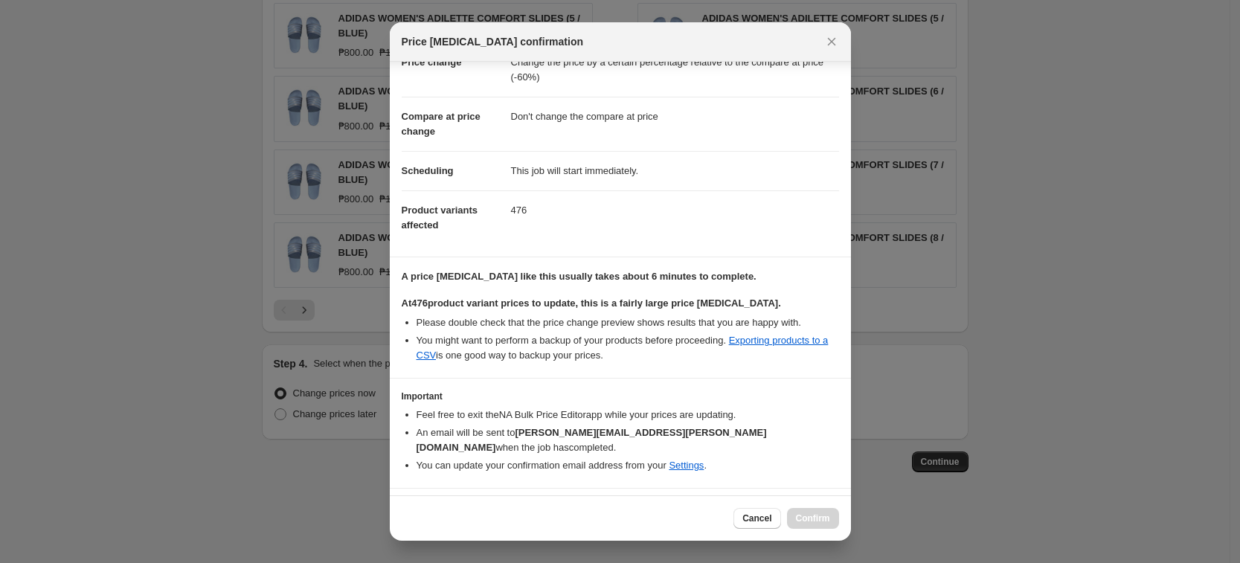
scroll to position [68, 0]
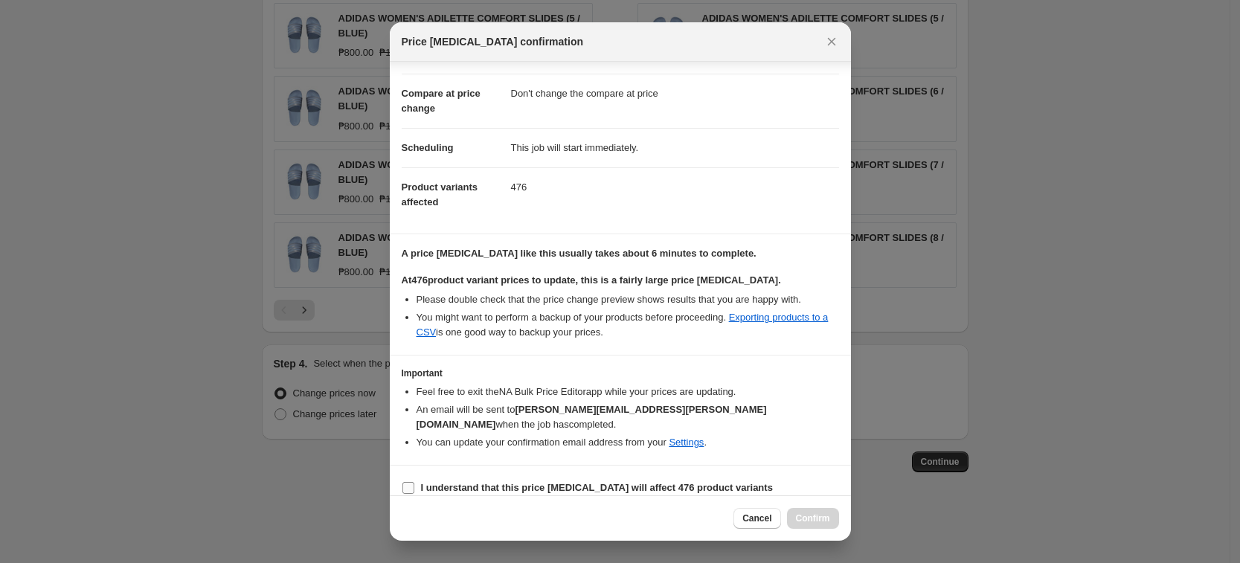
drag, startPoint x: 697, startPoint y: 469, endPoint x: 732, endPoint y: 480, distance: 36.5
click at [697, 482] on b "I understand that this price change job will affect 476 product variants" at bounding box center [597, 487] width 352 height 11
click at [414, 482] on input "I understand that this price change job will affect 476 product variants" at bounding box center [408, 488] width 12 height 12
checkbox input "true"
click at [832, 518] on button "Confirm" at bounding box center [813, 518] width 52 height 21
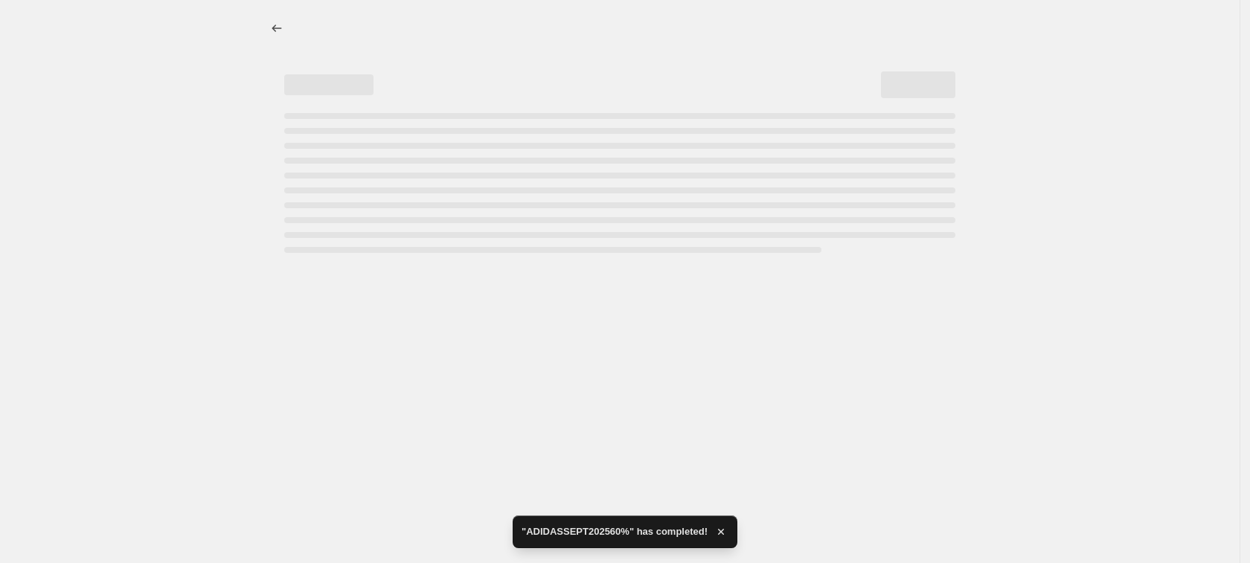
select select "pcap"
select select "no_change"
select select "tag"
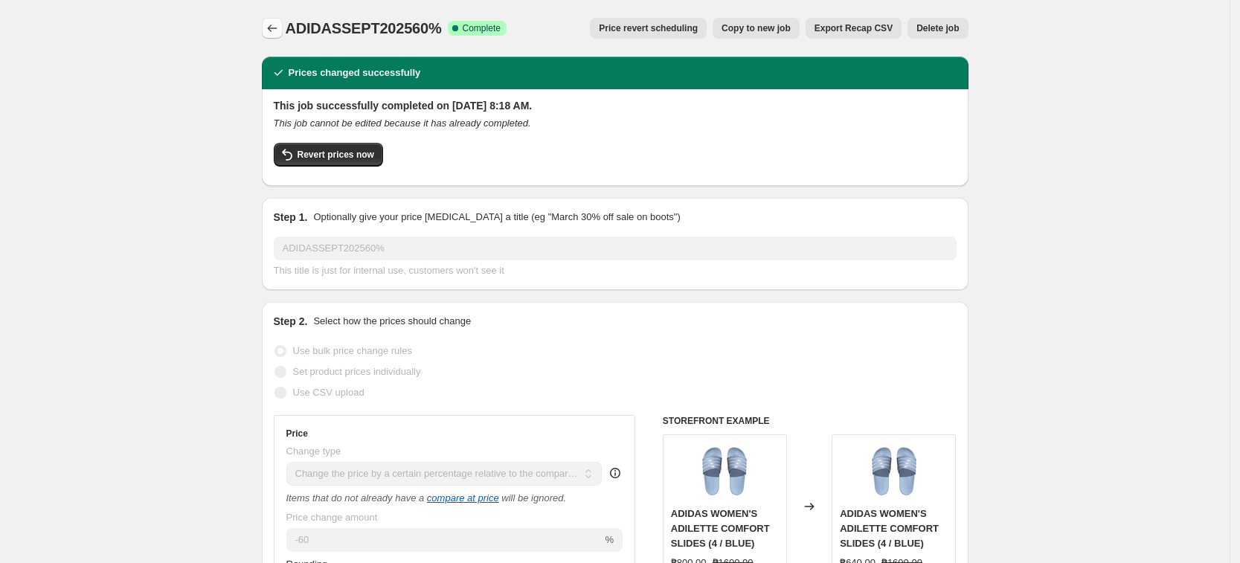
click at [269, 25] on button "Price change jobs" at bounding box center [272, 28] width 21 height 21
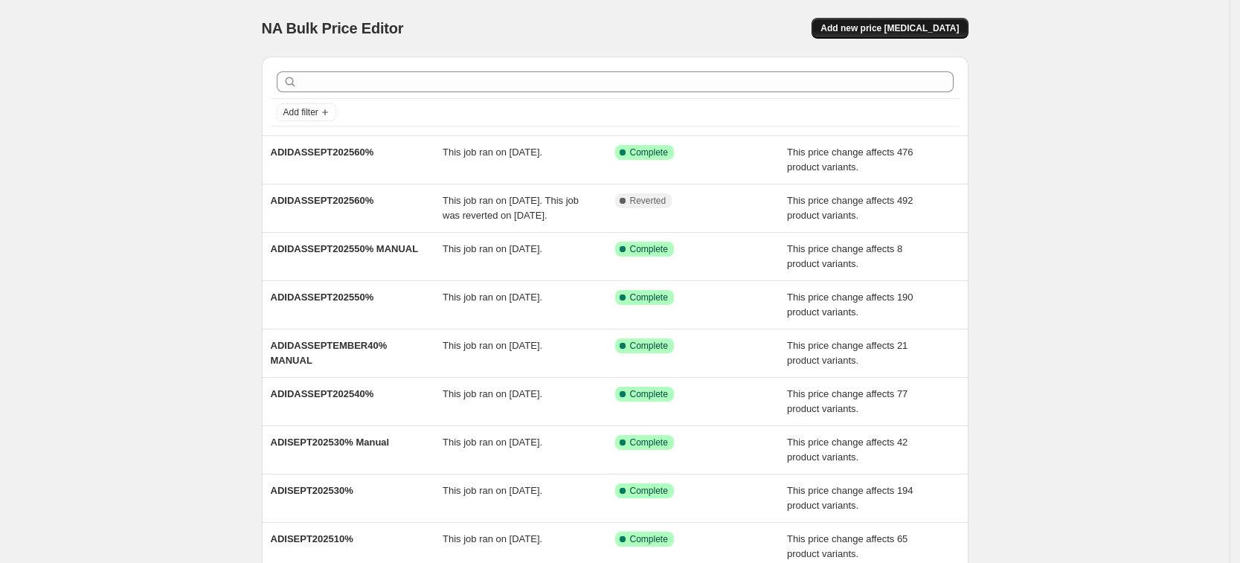
click at [952, 36] on button "Add new price change job" at bounding box center [890, 28] width 156 height 21
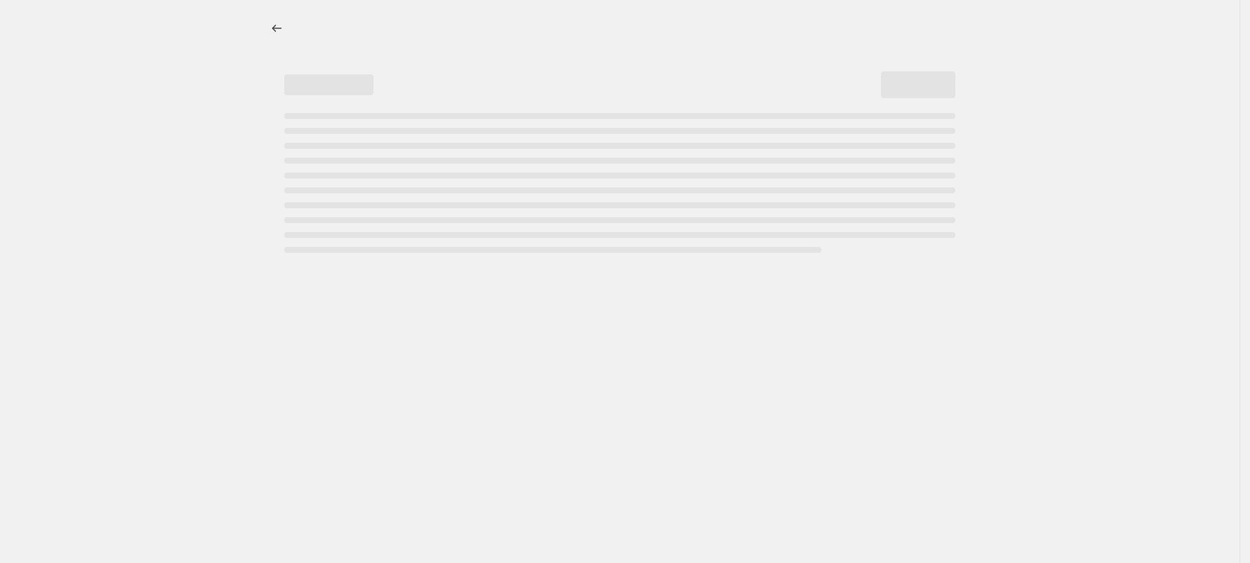
select select "percentage"
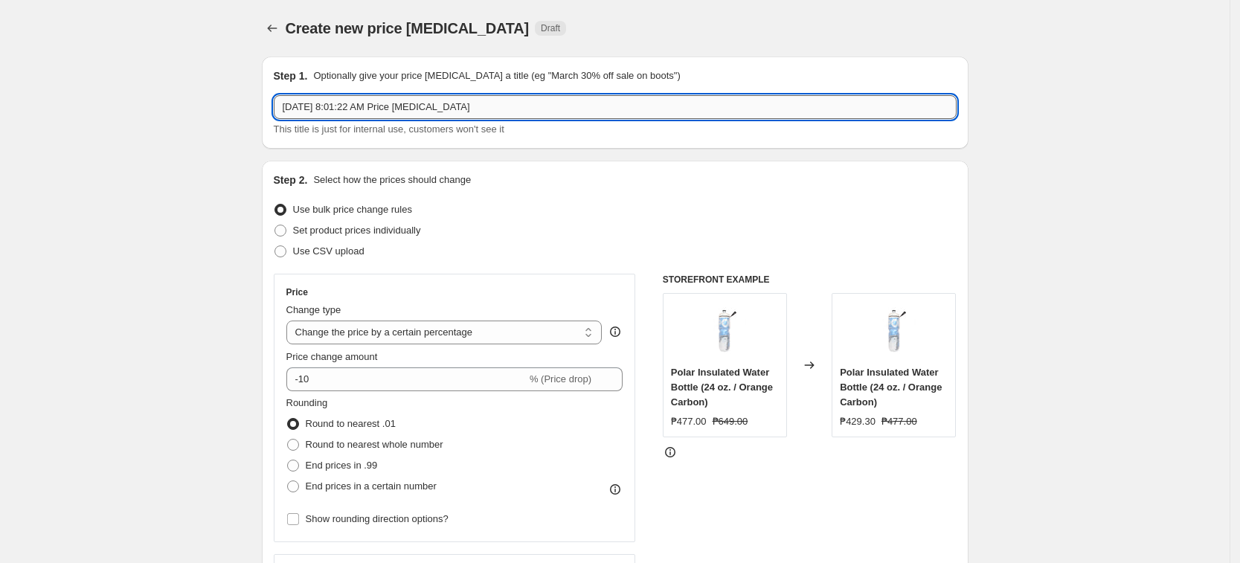
click at [369, 106] on input "Sep 11, 2025, 8:01:22 AM Price change job" at bounding box center [615, 107] width 683 height 24
paste input "JH6944"
type input "a"
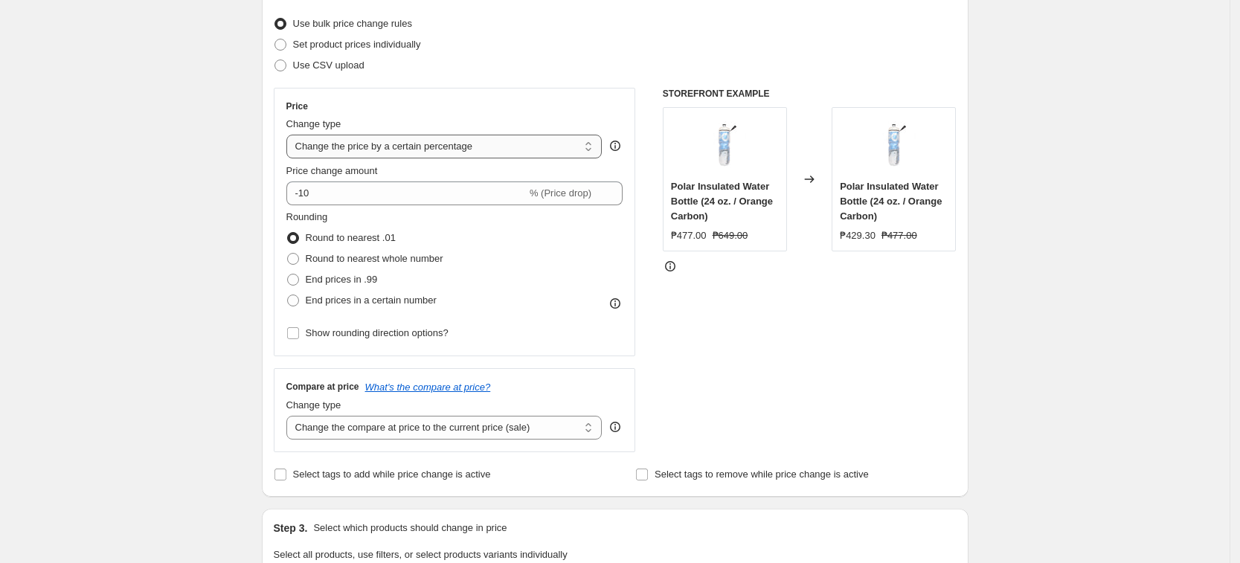
type input "ADIDASSEPTEMBER202560% MANUAL"
click at [401, 155] on select "Change the price to a certain amount Change the price by a certain amount Chang…" at bounding box center [444, 147] width 316 height 24
select select "pcap"
click at [291, 135] on select "Change the price to a certain amount Change the price by a certain amount Chang…" at bounding box center [444, 147] width 316 height 24
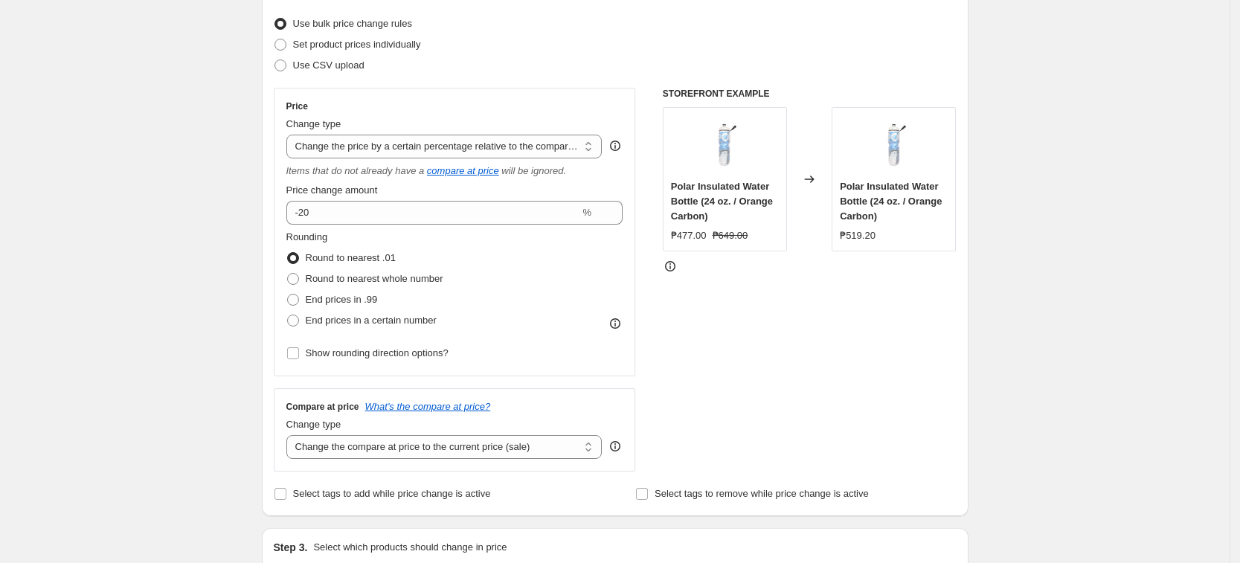
click at [431, 230] on fieldset "Rounding Round to nearest .01 Round to nearest whole number End prices in .99 E…" at bounding box center [364, 280] width 157 height 101
click at [431, 228] on div "Price Change type Change the price to a certain amount Change the price by a ce…" at bounding box center [454, 231] width 337 height 263
click at [438, 211] on input "-20" at bounding box center [433, 213] width 294 height 24
type input "-2"
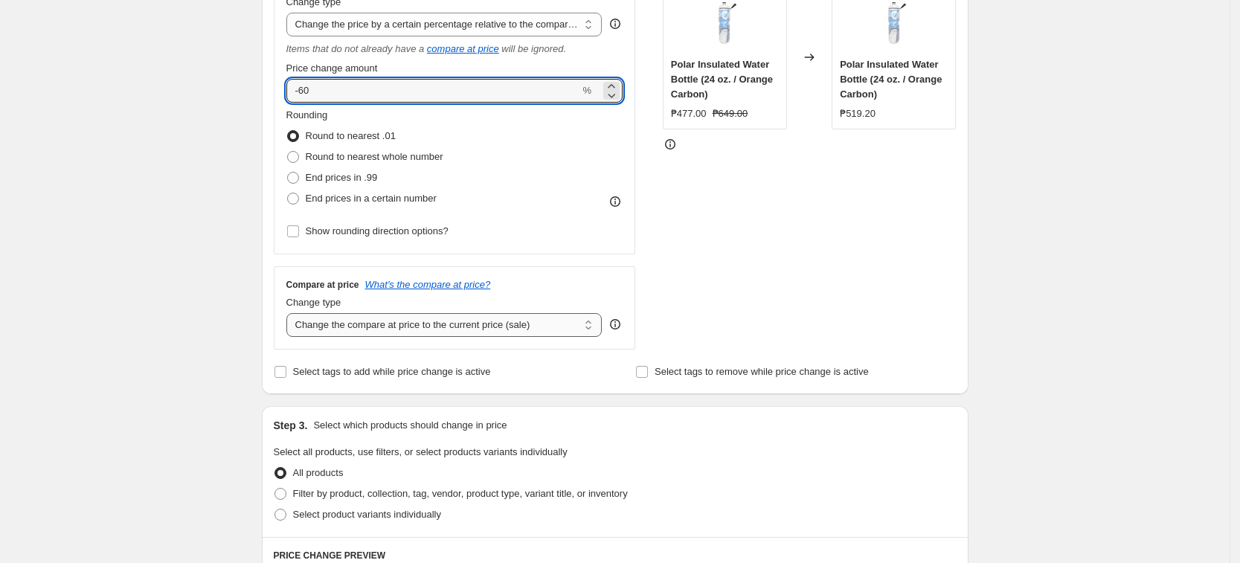
scroll to position [465, 0]
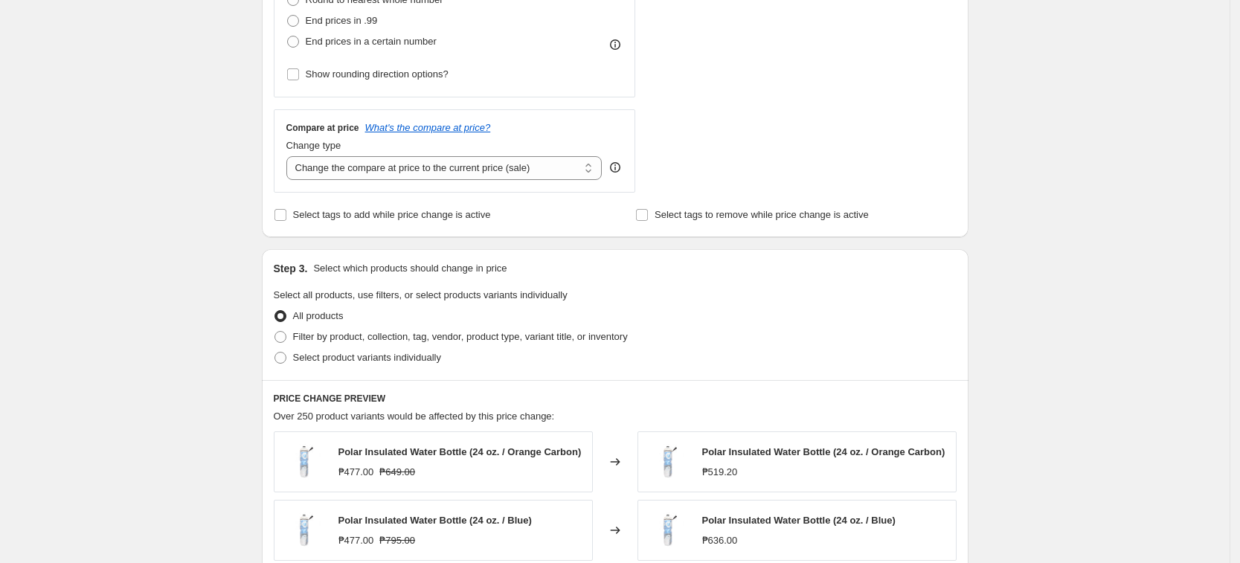
type input "-60"
click at [454, 149] on div "Change type" at bounding box center [444, 145] width 316 height 15
click at [439, 185] on div "Compare at price What's the compare at price? Change type Change the compare at…" at bounding box center [455, 150] width 362 height 83
click at [439, 173] on select "Change the compare at price to the current price (sale) Change the compare at p…" at bounding box center [444, 168] width 316 height 24
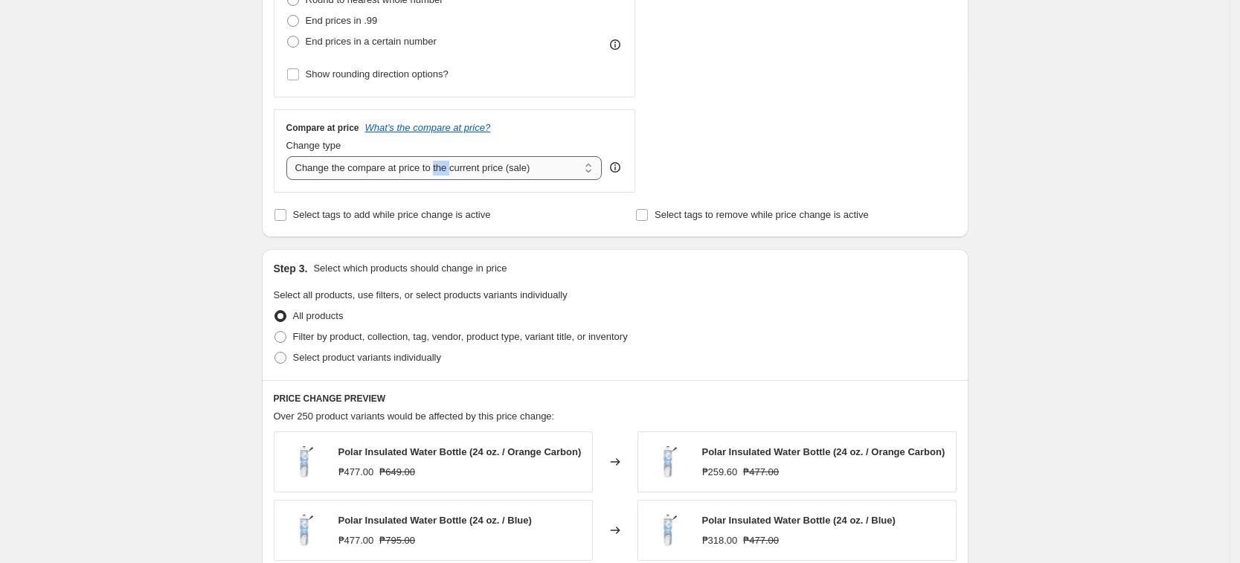
select select "no_change"
click at [291, 156] on select "Change the compare at price to the current price (sale) Change the compare at p…" at bounding box center [444, 168] width 316 height 24
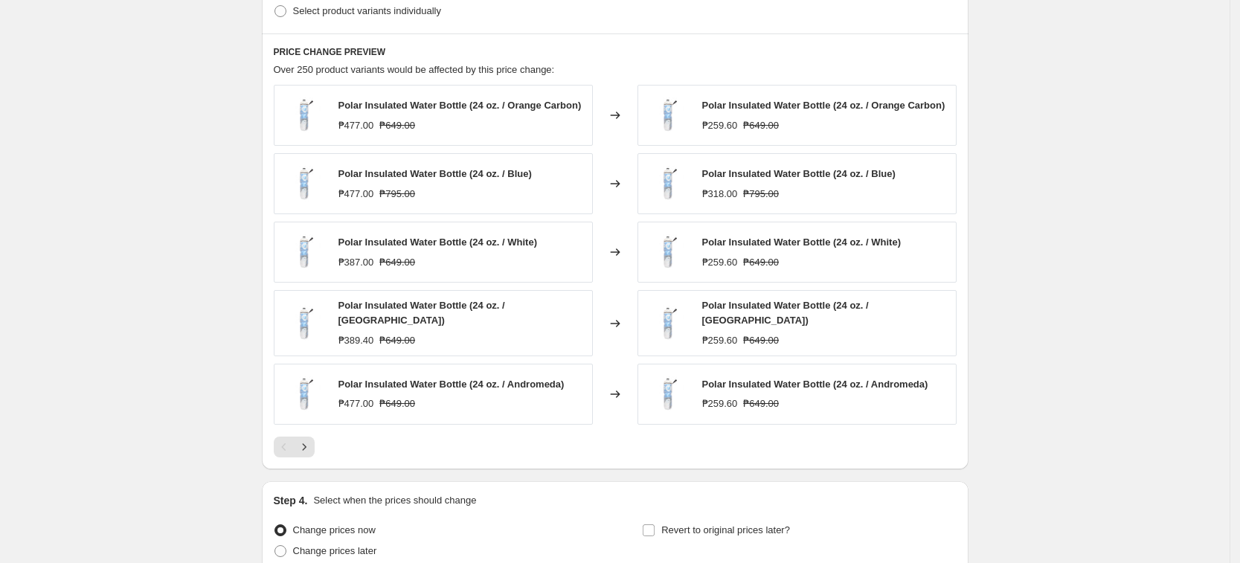
scroll to position [665, 0]
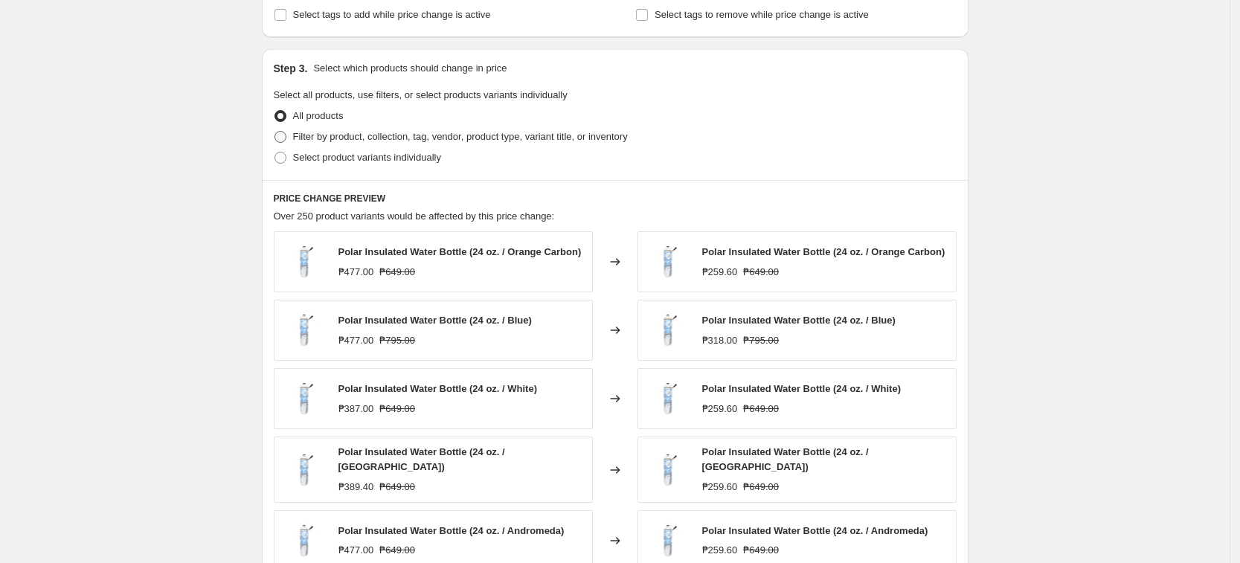
click at [359, 140] on span "Filter by product, collection, tag, vendor, product type, variant title, or inv…" at bounding box center [460, 136] width 335 height 11
click at [275, 132] on input "Filter by product, collection, tag, vendor, product type, variant title, or inv…" at bounding box center [274, 131] width 1 height 1
radio input "true"
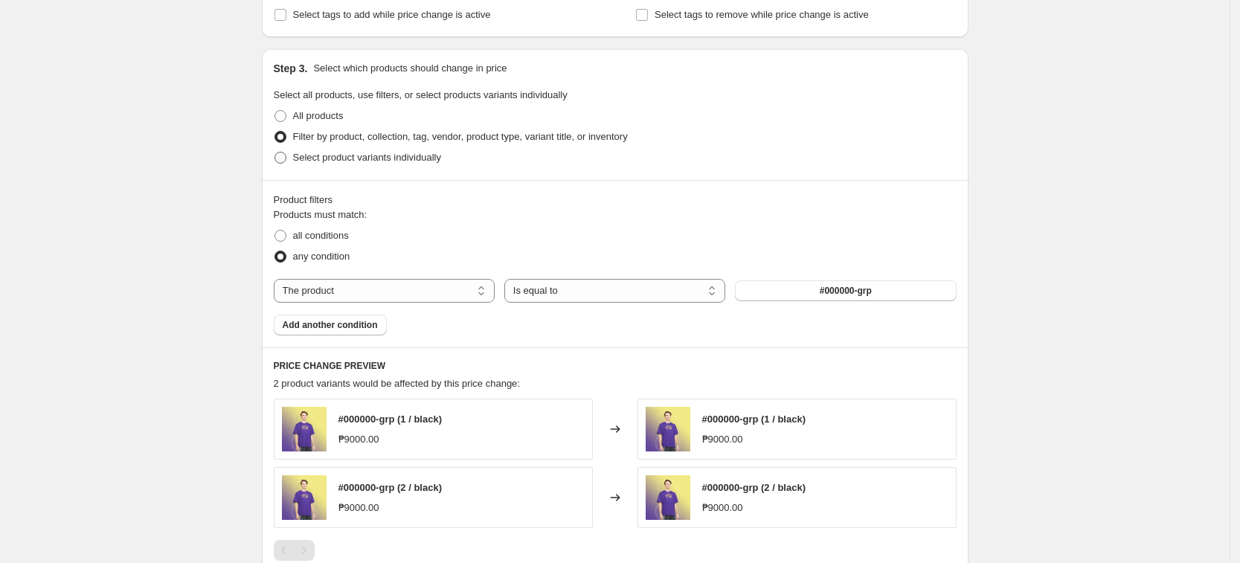
click at [366, 164] on span "Select product variants individually" at bounding box center [367, 157] width 148 height 15
click at [275, 152] on input "Select product variants individually" at bounding box center [274, 152] width 1 height 1
radio input "true"
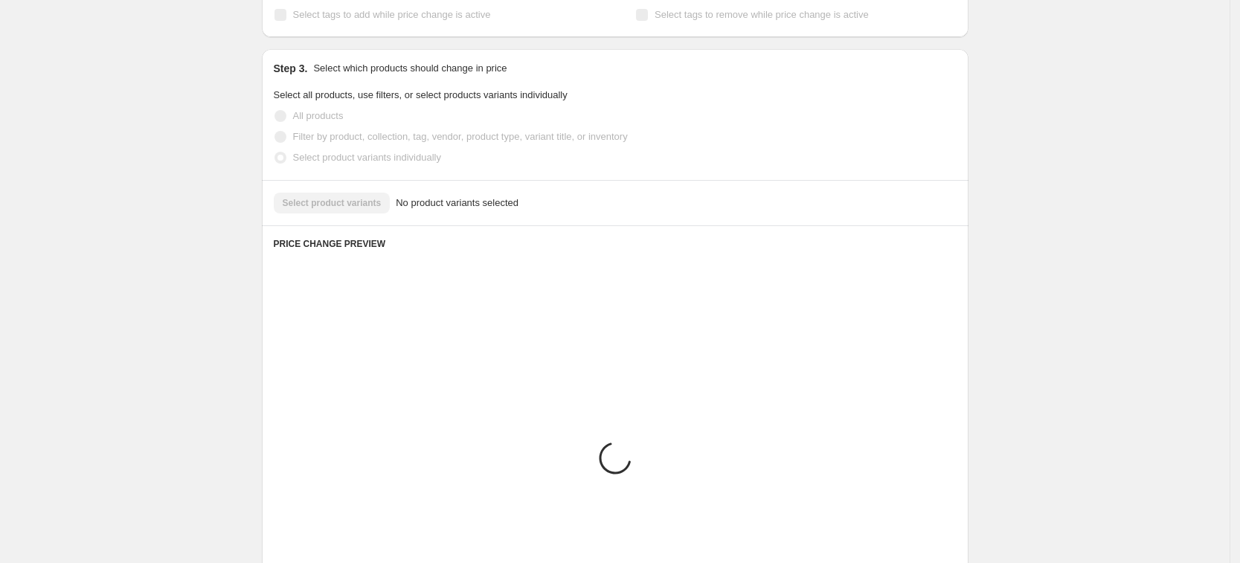
scroll to position [614, 0]
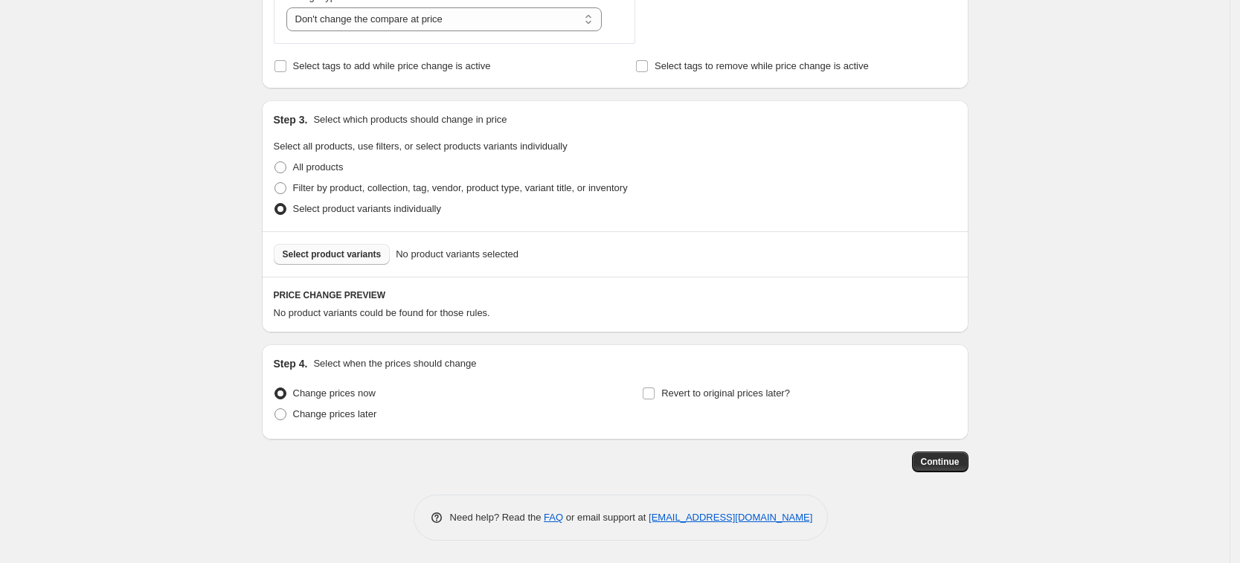
click at [350, 264] on button "Select product variants" at bounding box center [332, 254] width 117 height 21
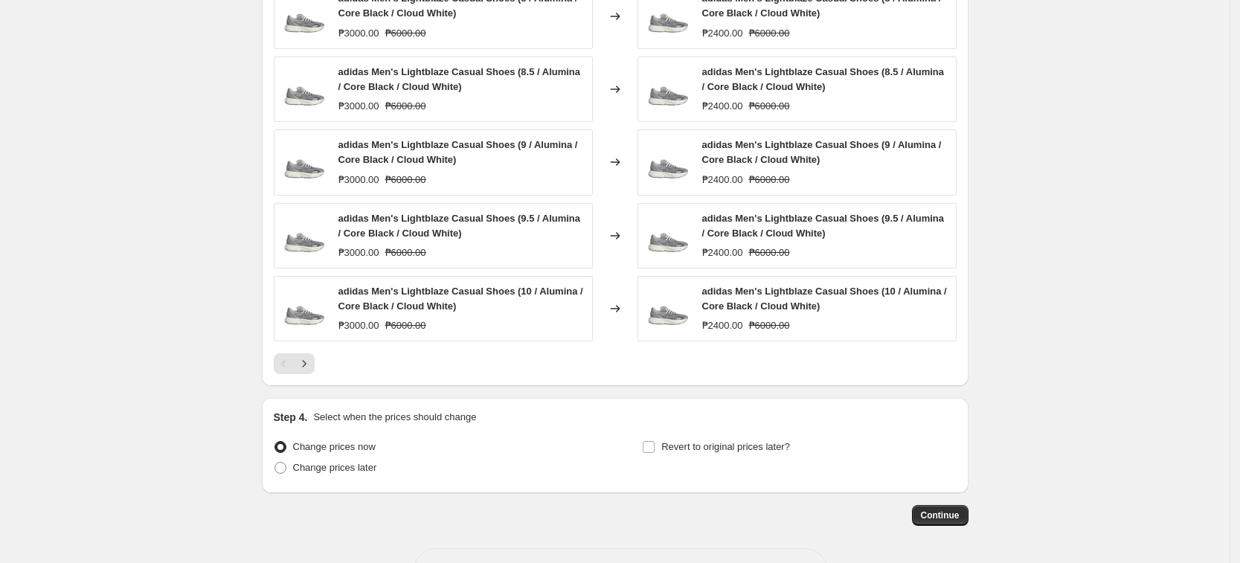
scroll to position [1013, 0]
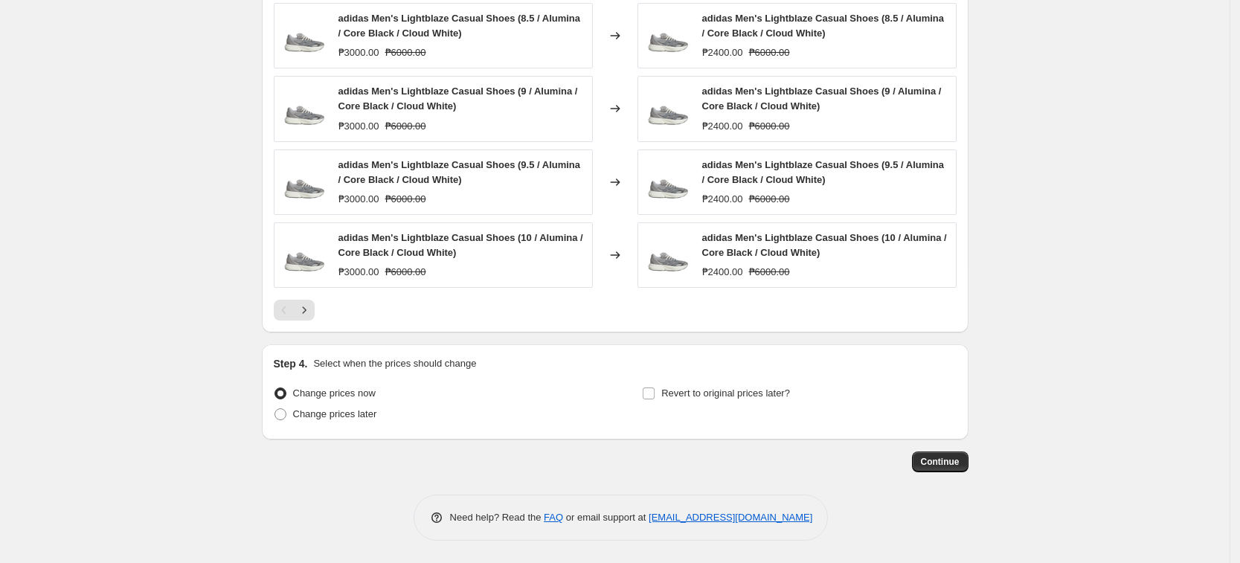
click at [954, 458] on span "Continue" at bounding box center [940, 462] width 39 height 12
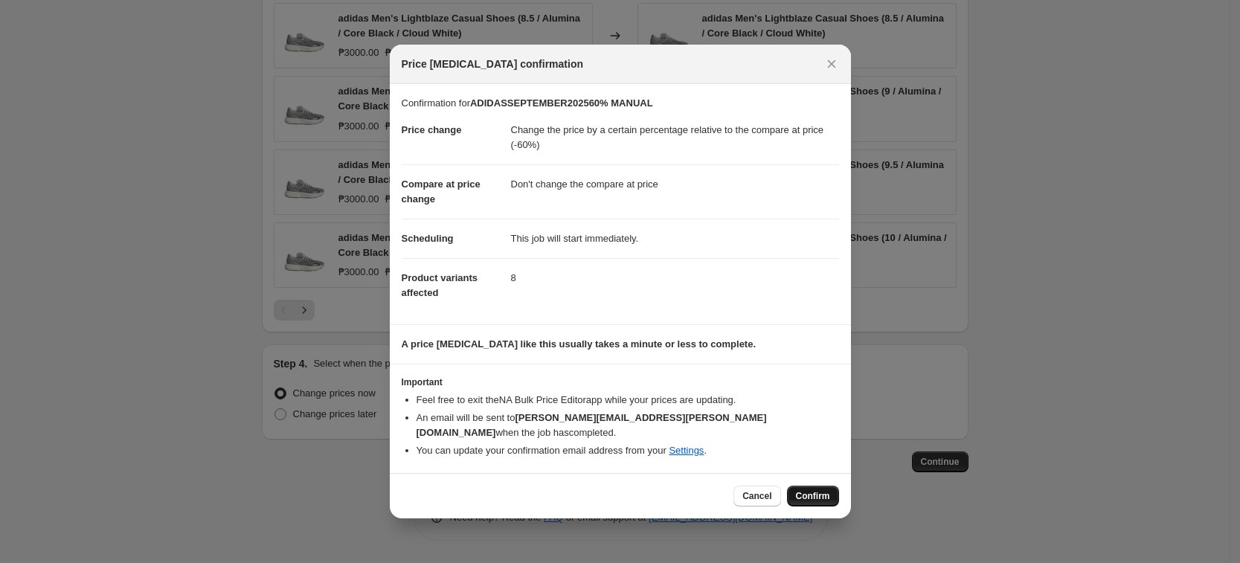
click at [812, 497] on button "Confirm" at bounding box center [813, 496] width 52 height 21
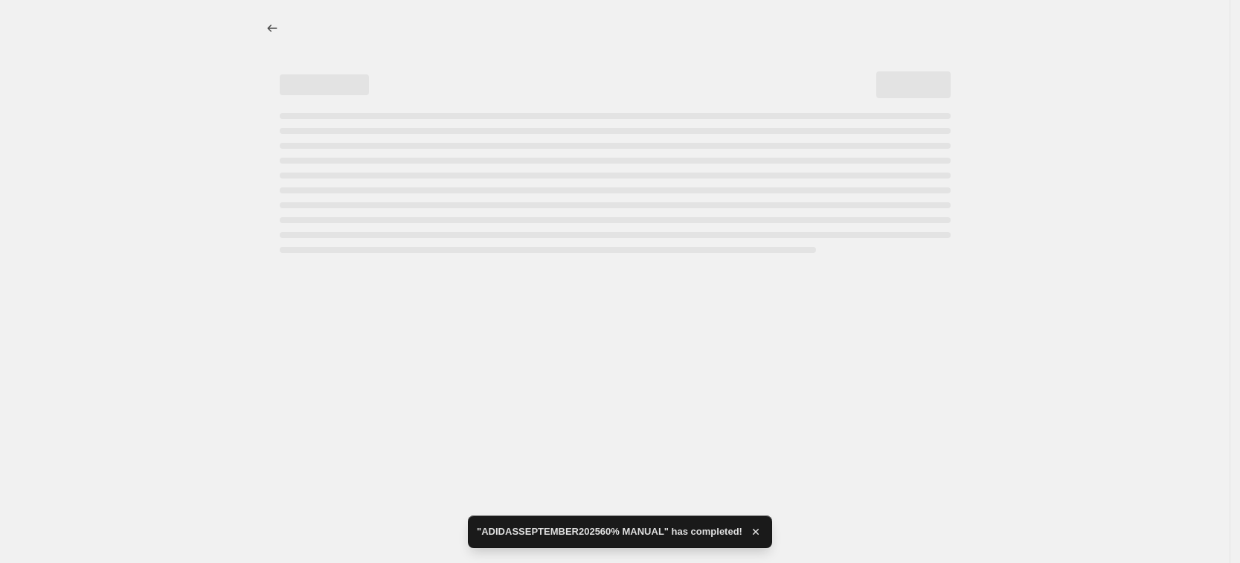
select select "pcap"
select select "no_change"
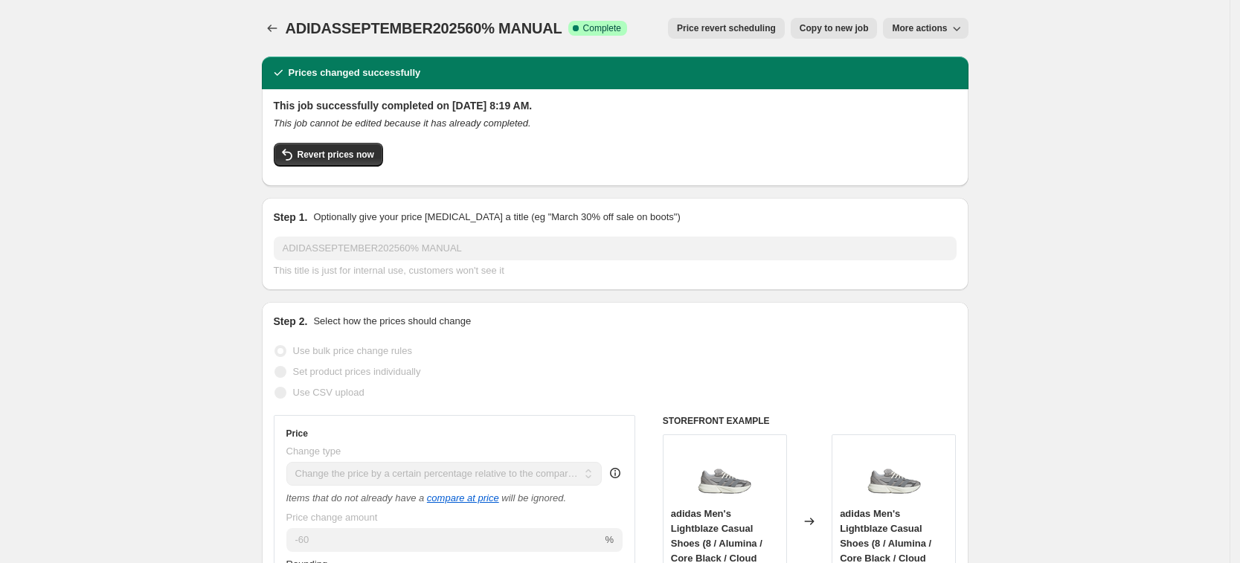
click at [271, 22] on icon "Price change jobs" at bounding box center [272, 28] width 15 height 15
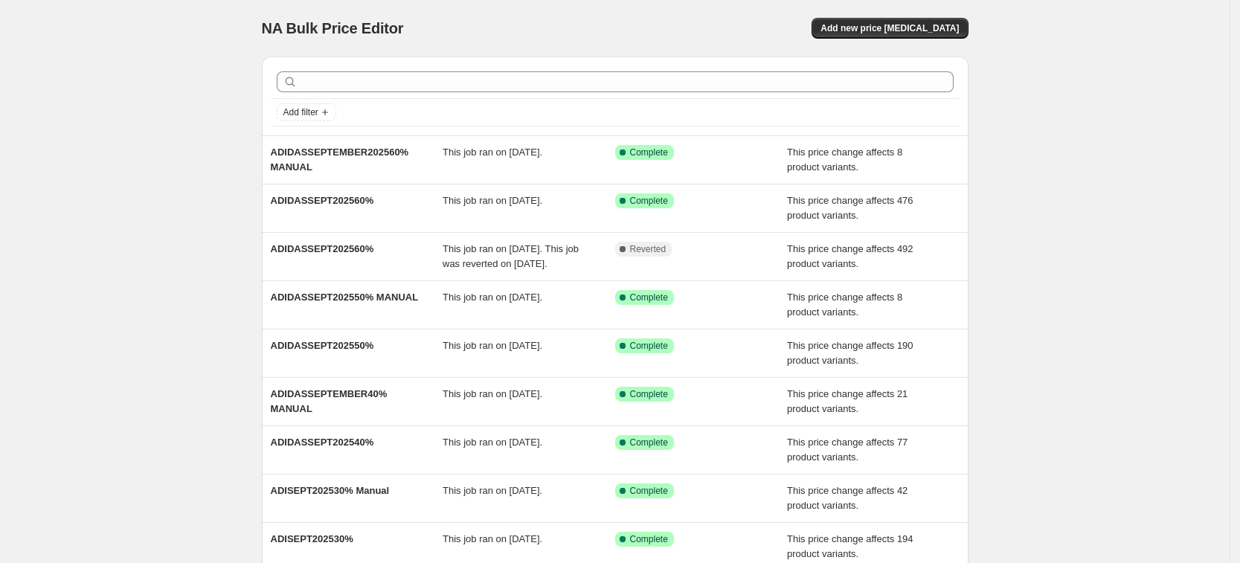
click at [918, 55] on div "NA Bulk Price Editor. This page is ready NA Bulk Price Editor Add new price cha…" at bounding box center [615, 28] width 707 height 57
click at [913, 33] on button "Add new price change job" at bounding box center [890, 28] width 156 height 21
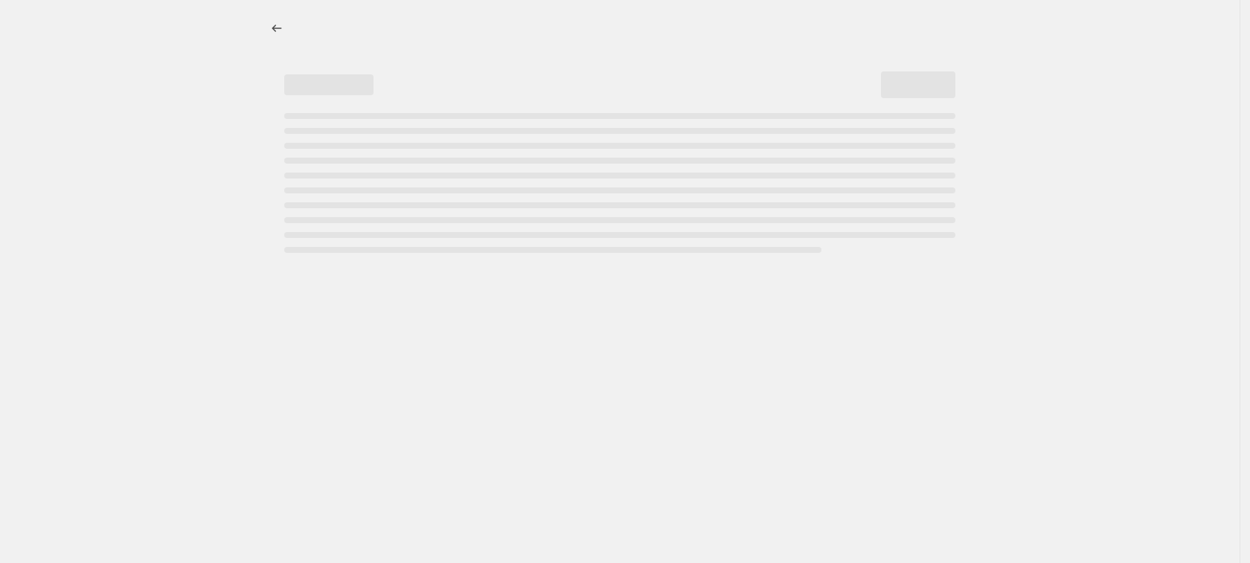
select select "percentage"
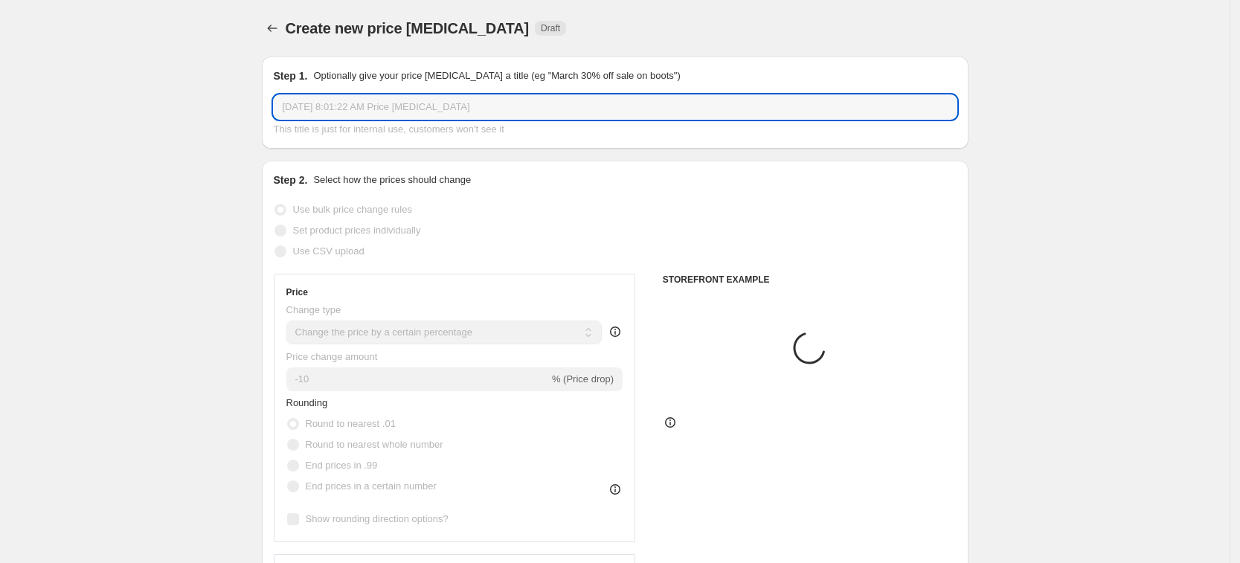
click at [510, 105] on input "Sep 11, 2025, 8:01:22 AM Price change job" at bounding box center [615, 107] width 683 height 24
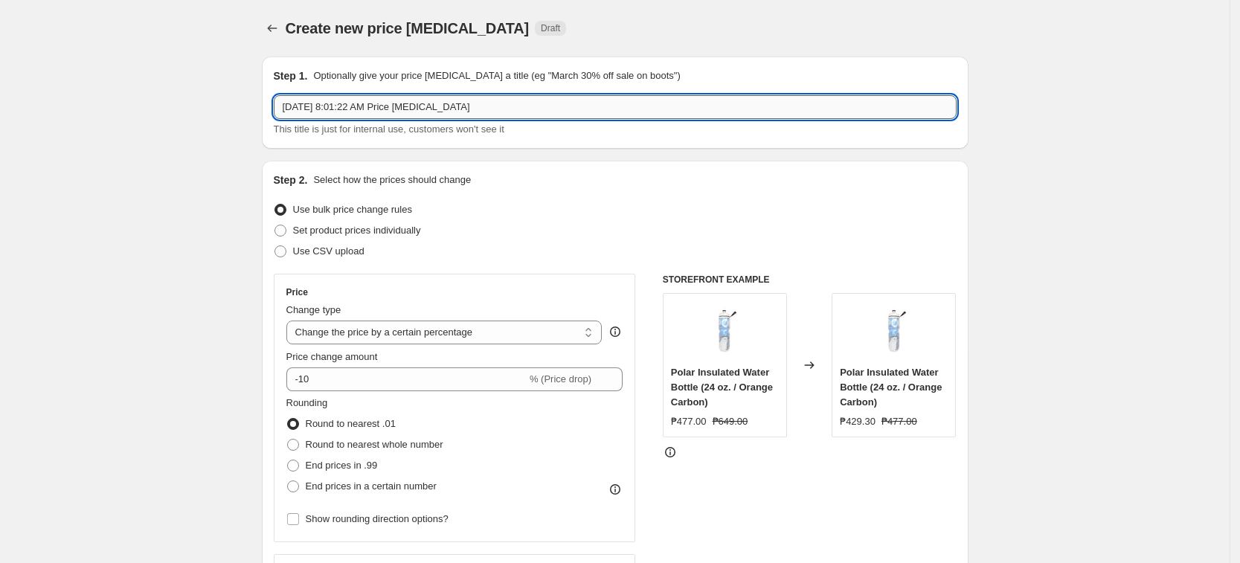
paste input "ADIDASSEPTEMBER70%"
type input "ADIDASSEPTEMBER70%"
drag, startPoint x: 356, startPoint y: 324, endPoint x: 357, endPoint y: 341, distance: 17.9
click at [356, 324] on select "Change the price to a certain amount Change the price by a certain amount Chang…" at bounding box center [444, 333] width 316 height 24
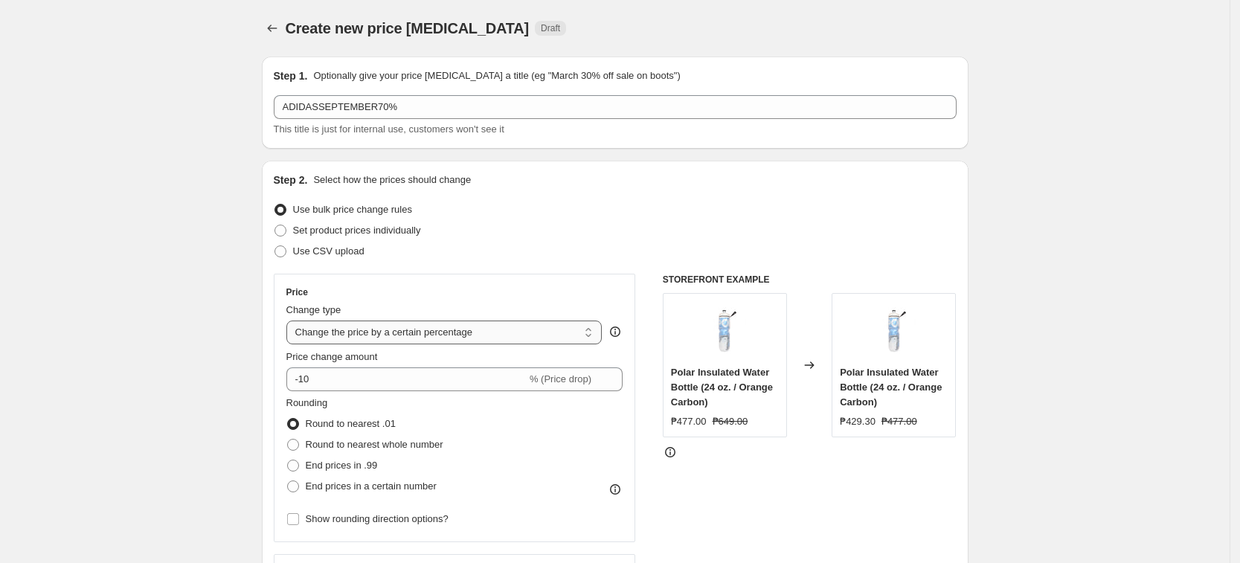
select select "pcap"
click at [291, 321] on select "Change the price to a certain amount Change the price by a certain amount Chang…" at bounding box center [444, 333] width 316 height 24
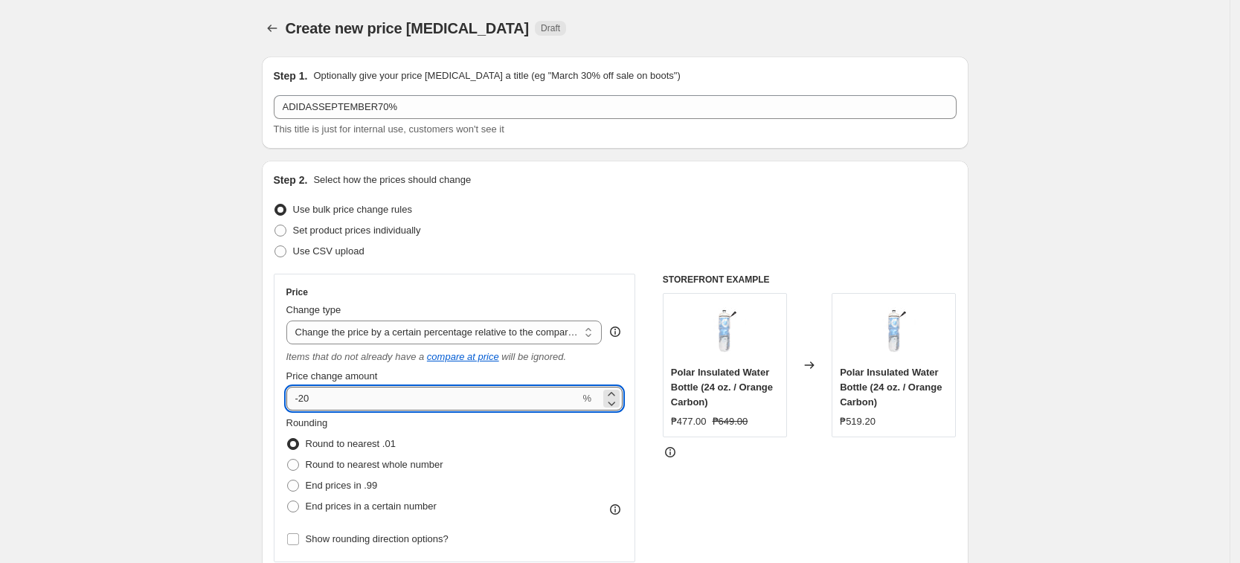
click at [352, 405] on input "-20" at bounding box center [433, 399] width 294 height 24
type input "-2"
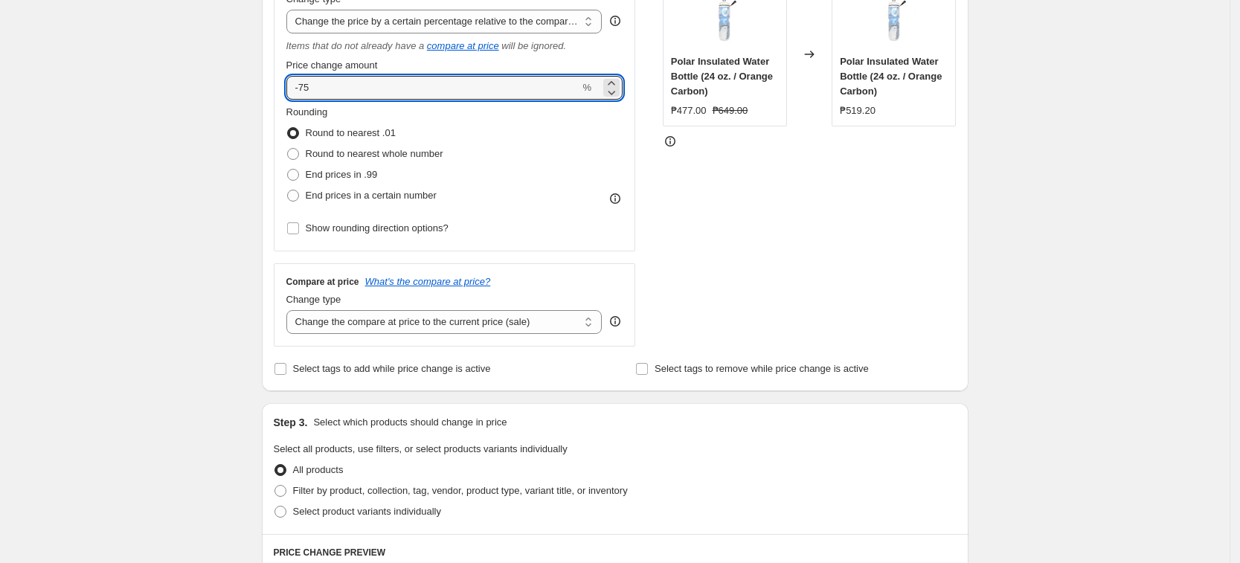
scroll to position [279, 0]
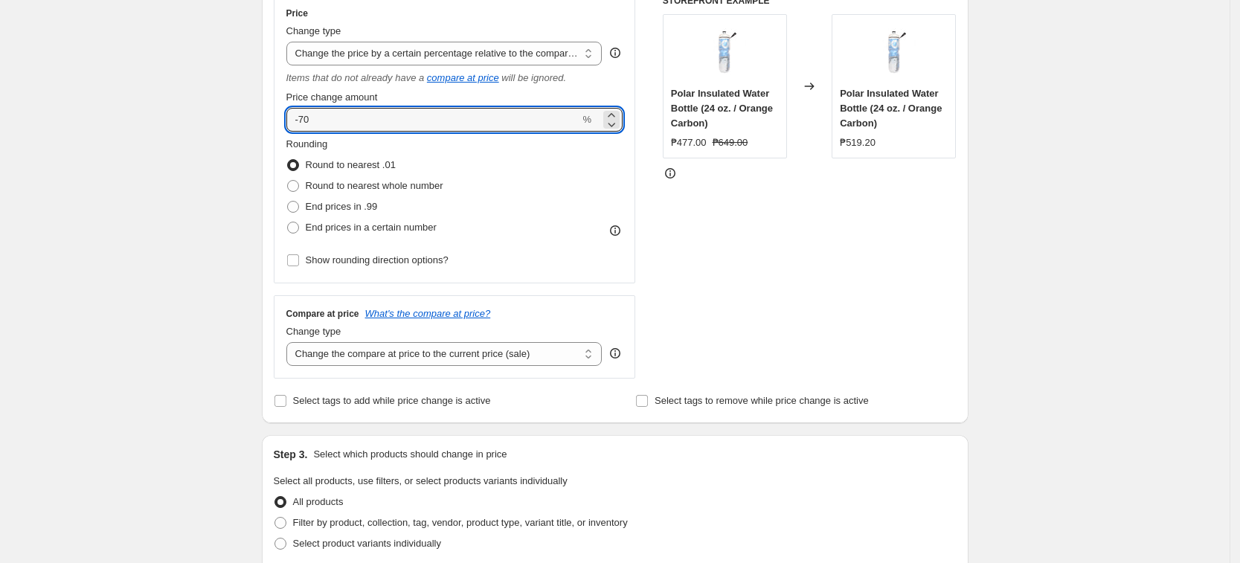
type input "-70"
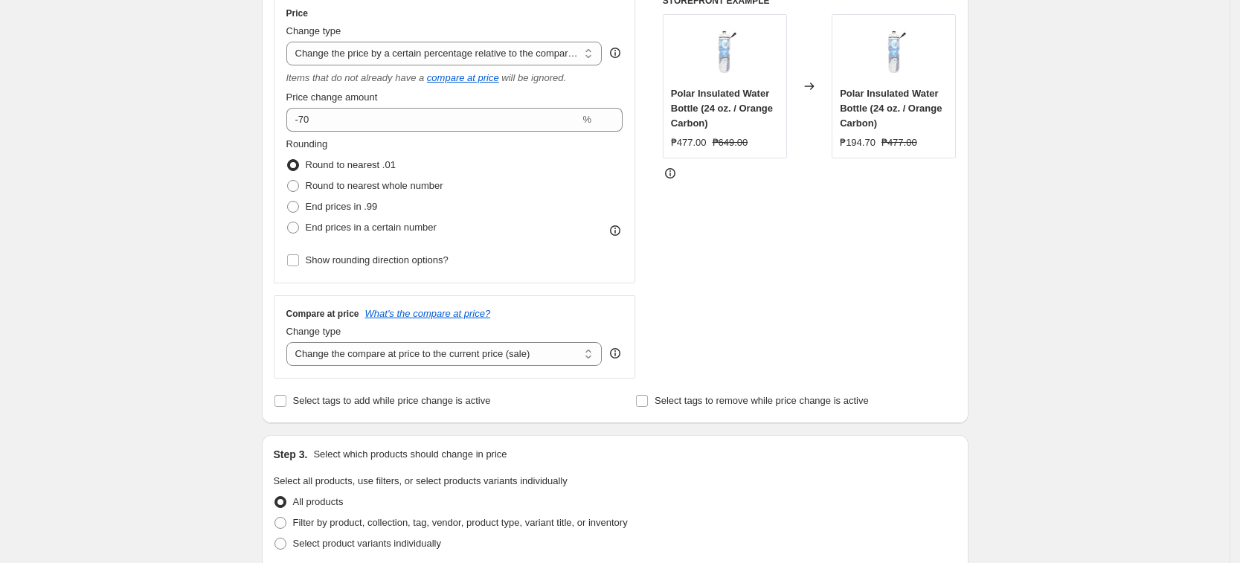
click at [210, 243] on div "Create new price change job. This page is ready Create new price change job Dra…" at bounding box center [615, 476] width 1230 height 1511
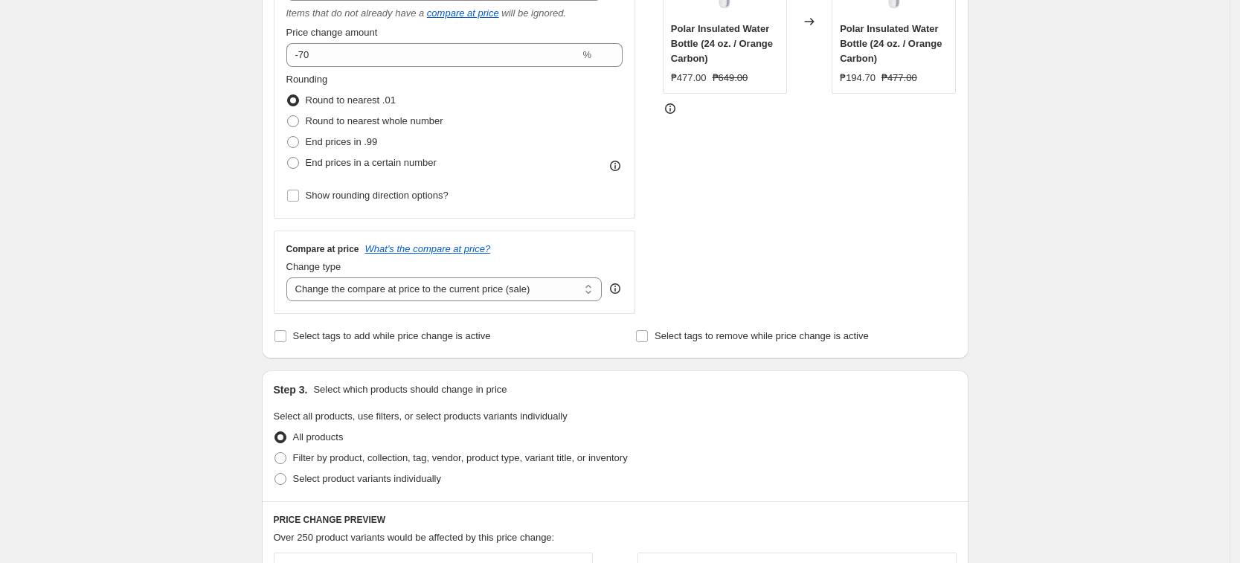
scroll to position [372, 0]
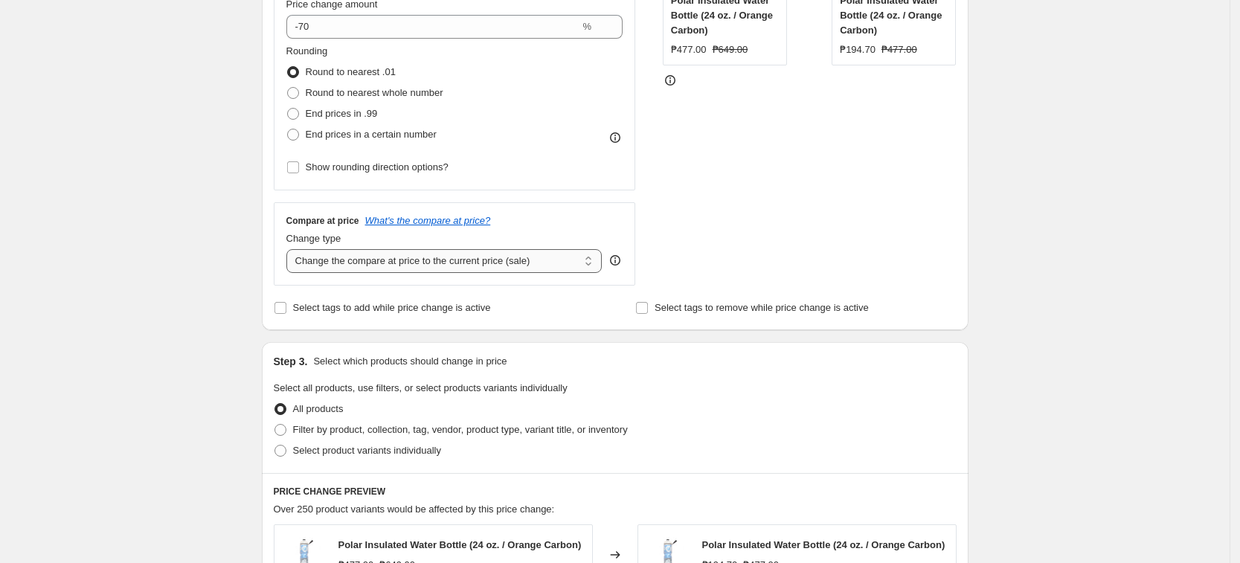
click at [423, 250] on select "Change the compare at price to the current price (sale) Change the compare at p…" at bounding box center [444, 261] width 316 height 24
select select "no_change"
click at [291, 249] on select "Change the compare at price to the current price (sale) Change the compare at p…" at bounding box center [444, 261] width 316 height 24
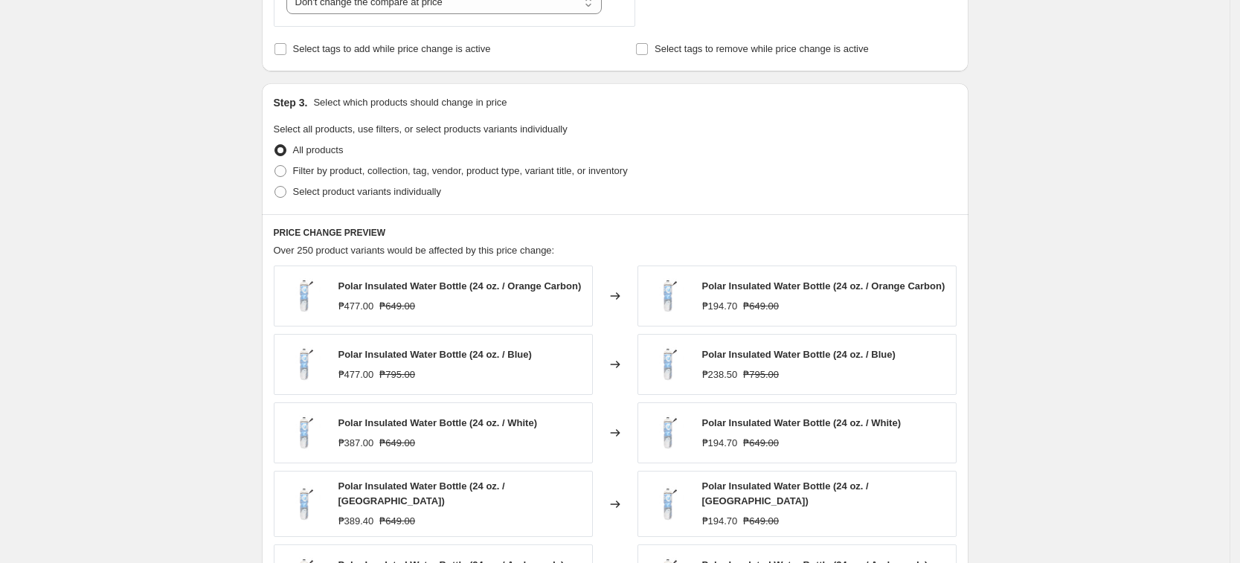
scroll to position [744, 0]
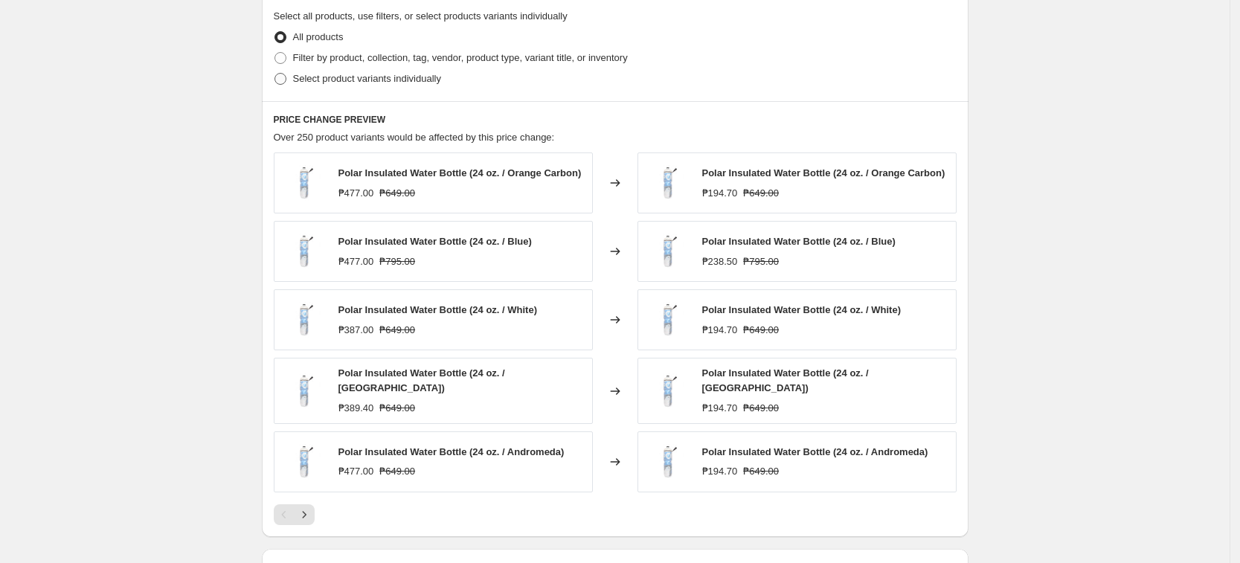
click at [368, 77] on span "Select product variants individually" at bounding box center [367, 78] width 148 height 11
click at [275, 74] on input "Select product variants individually" at bounding box center [274, 73] width 1 height 1
radio input "true"
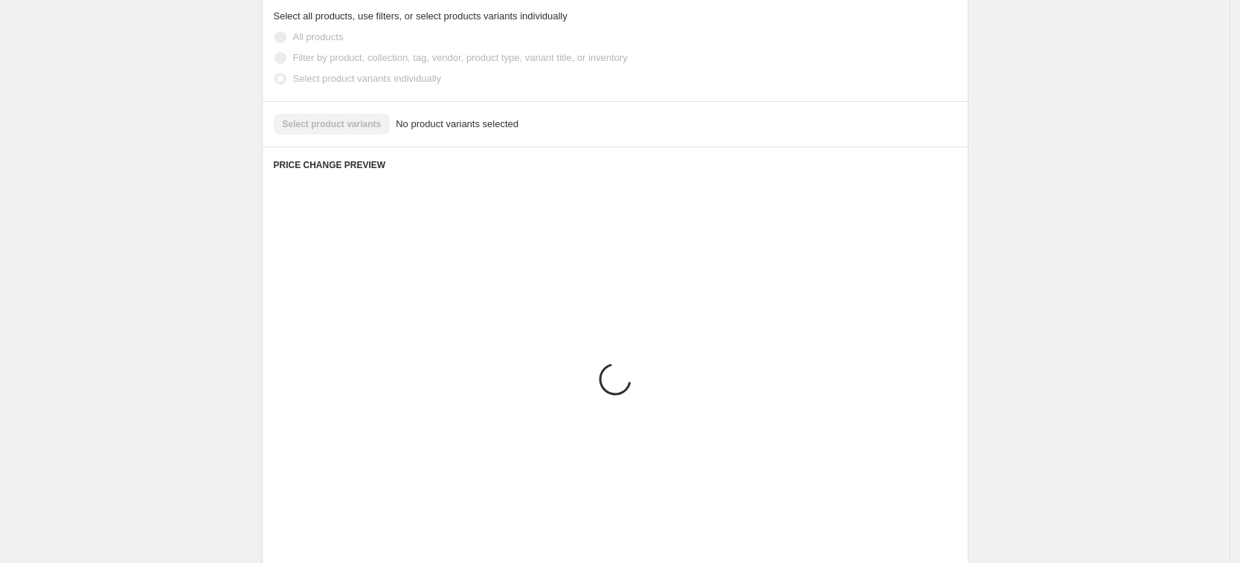
click at [380, 61] on span "Filter by product, collection, tag, vendor, product type, variant title, or inv…" at bounding box center [460, 57] width 335 height 11
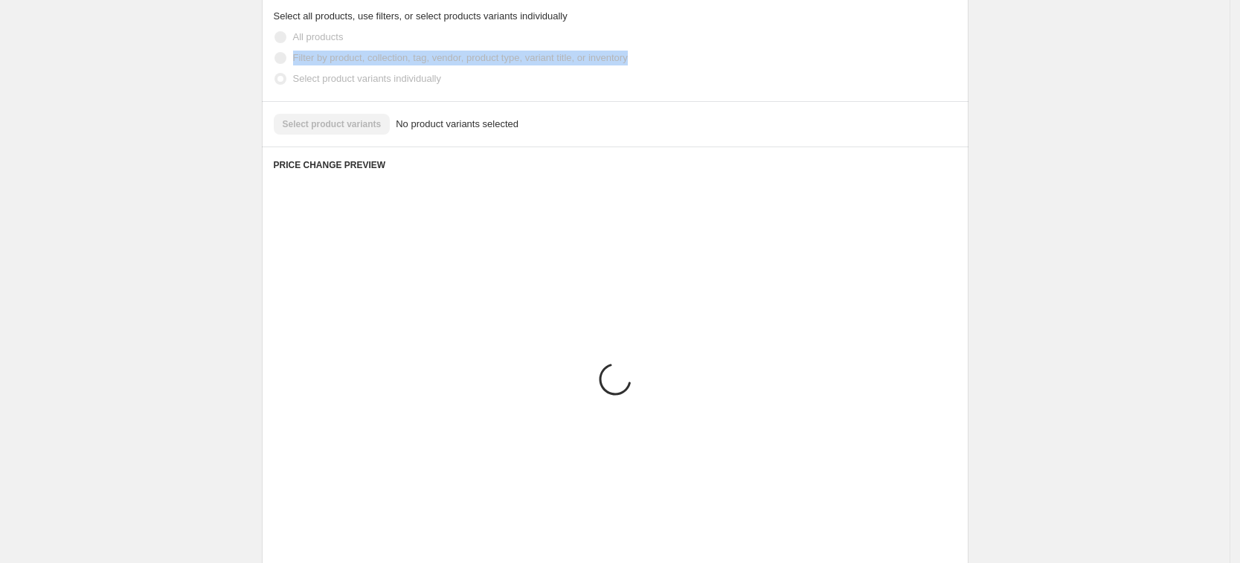
click at [380, 61] on div "Step 1. Optionally give your price change job a title (eg "March 30% off sale o…" at bounding box center [609, 9] width 719 height 1416
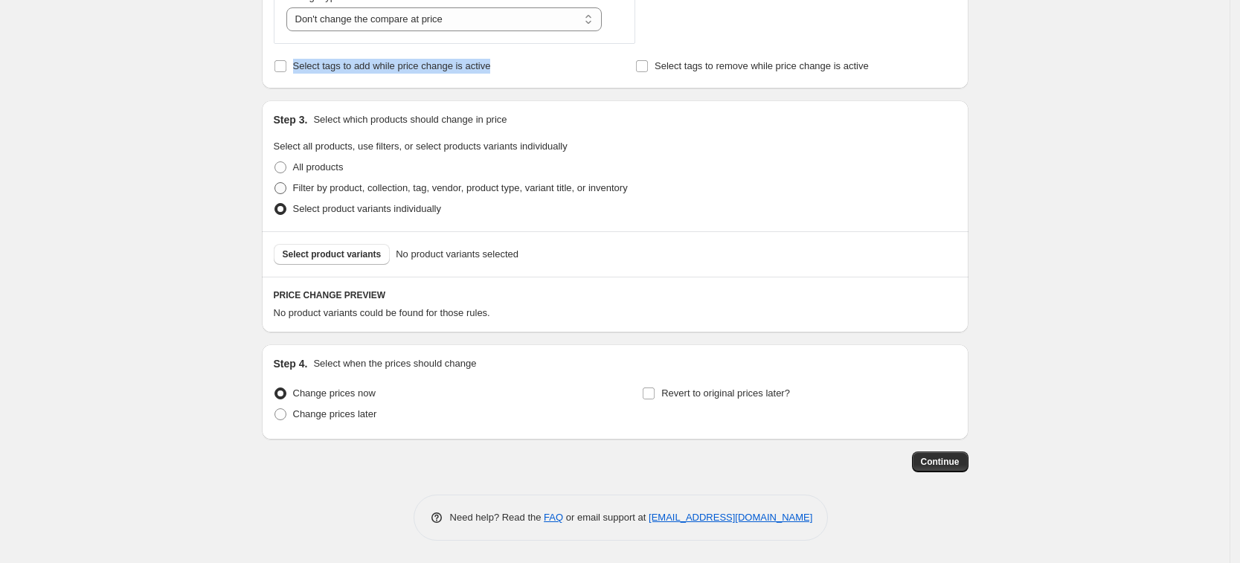
click at [380, 61] on span "Select tags to add while price change is active" at bounding box center [392, 65] width 198 height 11
click at [286, 61] on input "Select tags to add while price change is active" at bounding box center [280, 66] width 12 height 12
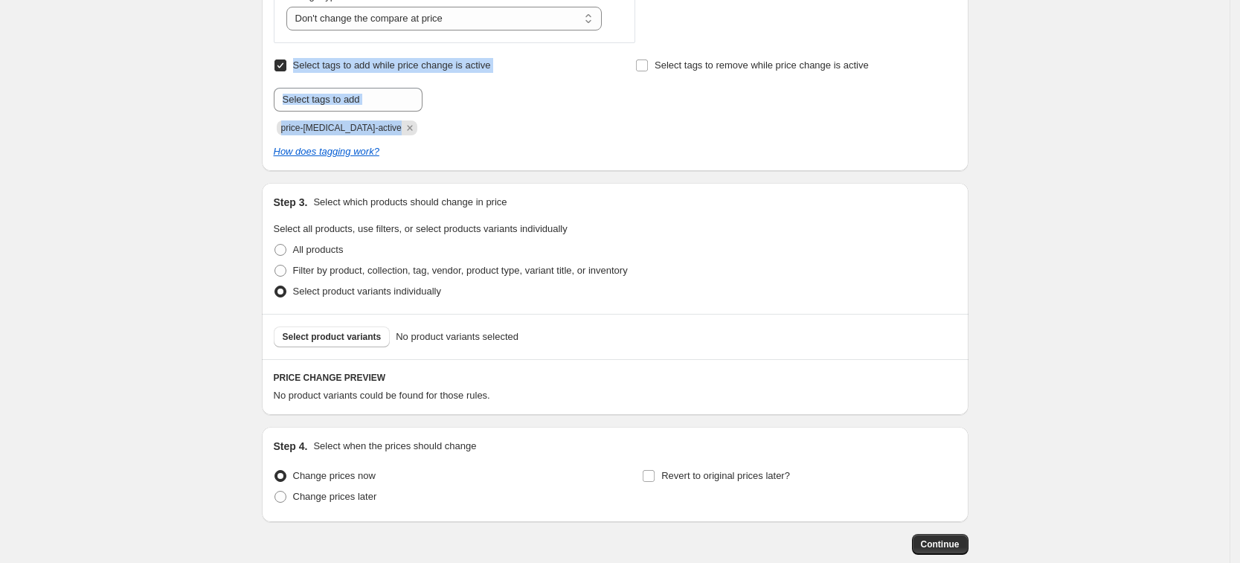
click at [449, 65] on span "Select tags to add while price change is active" at bounding box center [392, 65] width 198 height 11
click at [286, 65] on input "Select tags to add while price change is active" at bounding box center [280, 66] width 12 height 12
checkbox input "false"
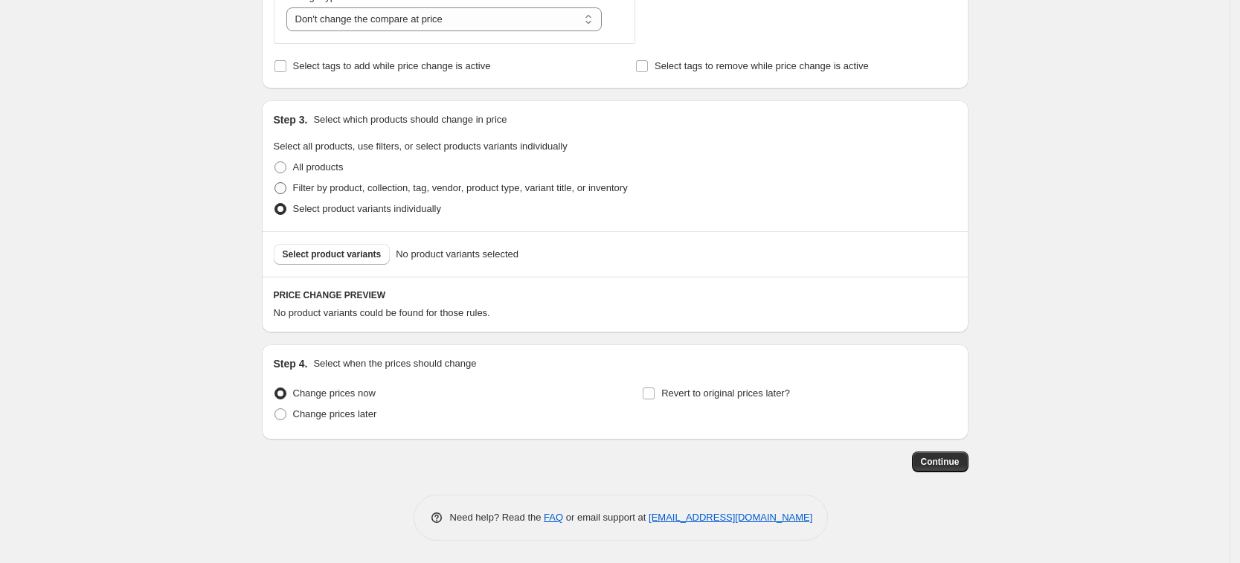
click at [576, 187] on span "Filter by product, collection, tag, vendor, product type, variant title, or inv…" at bounding box center [460, 187] width 335 height 11
click at [275, 183] on input "Filter by product, collection, tag, vendor, product type, variant title, or inv…" at bounding box center [274, 182] width 1 height 1
radio input "true"
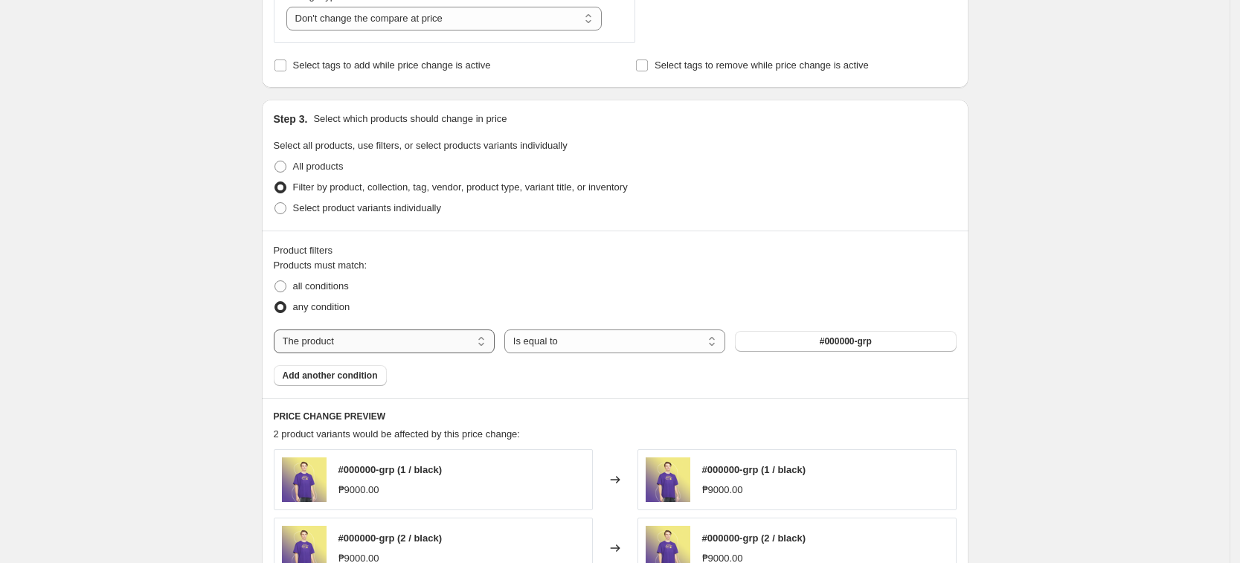
drag, startPoint x: 402, startPoint y: 347, endPoint x: 398, endPoint y: 335, distance: 11.8
click at [402, 347] on select "The product The product's collection The product's tag The product's vendor The…" at bounding box center [384, 342] width 221 height 24
select select "tag"
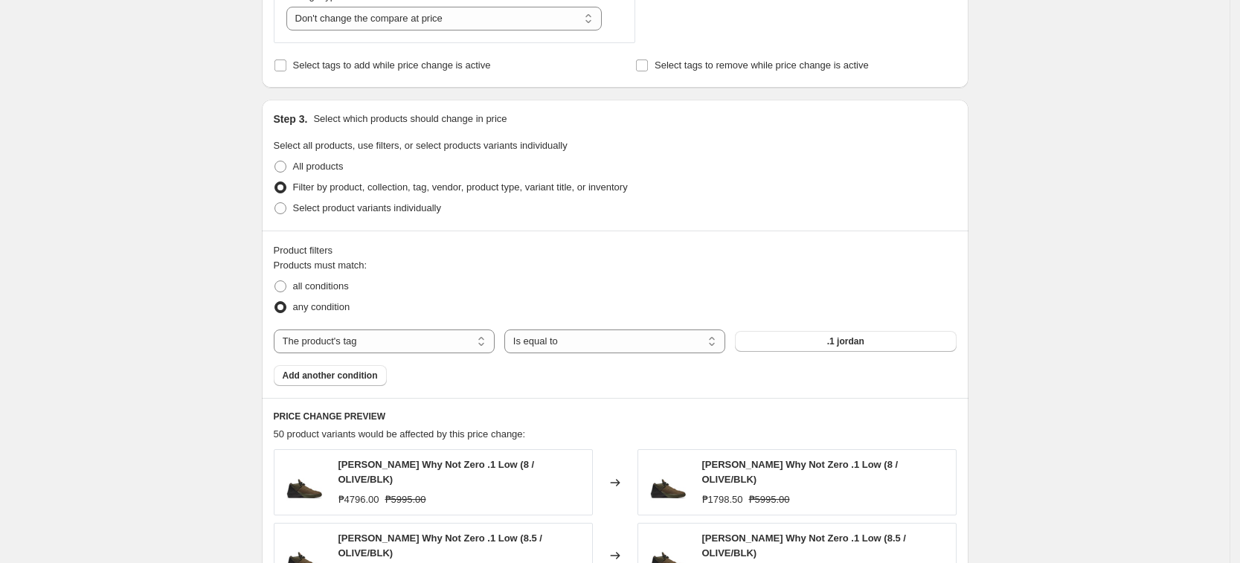
click at [833, 344] on span ".1 jordan" at bounding box center [845, 341] width 37 height 12
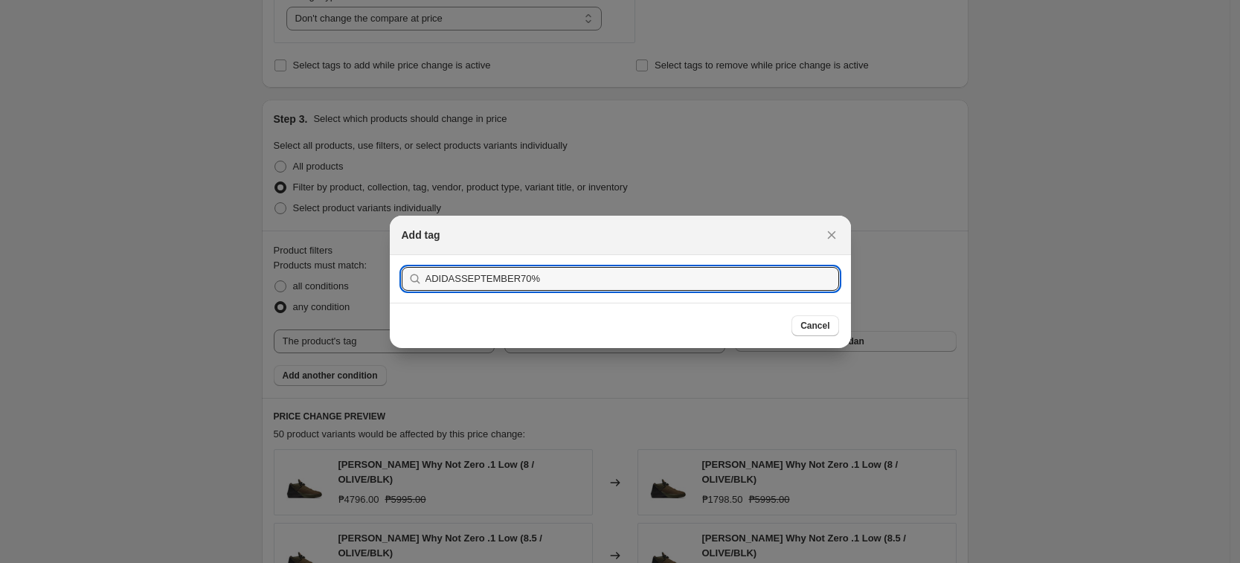
type input "ADIDASSEPTEMBER70%"
click at [777, 264] on section "Submit ADIDASSEPTEMBER70%" at bounding box center [620, 279] width 461 height 48
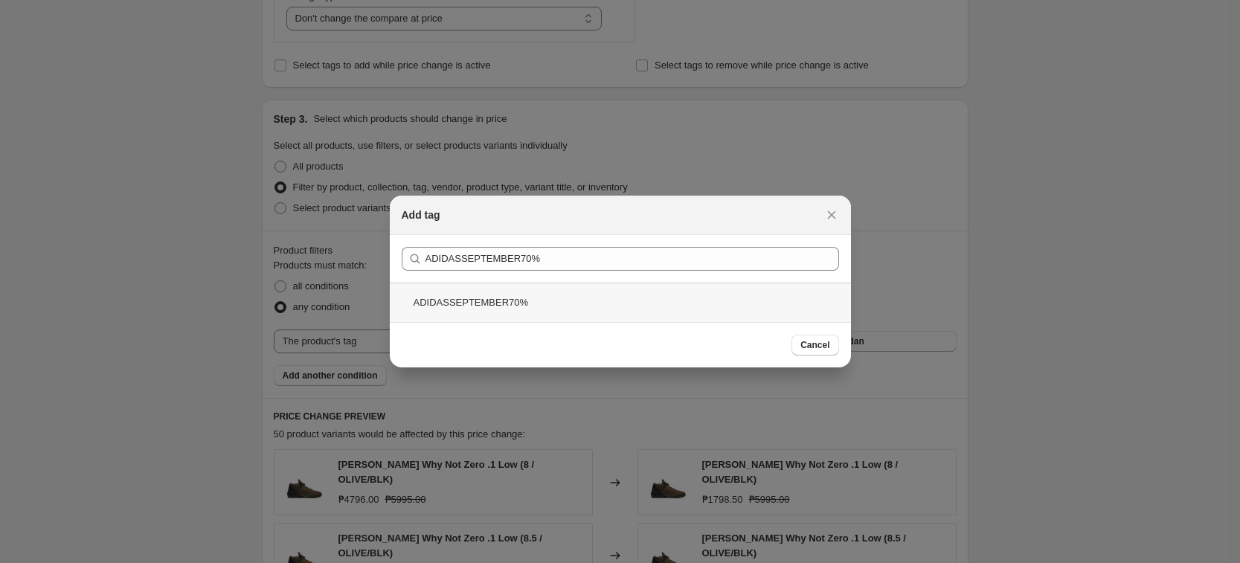
click at [561, 292] on div "ADIDASSEPTEMBER70%" at bounding box center [620, 302] width 461 height 39
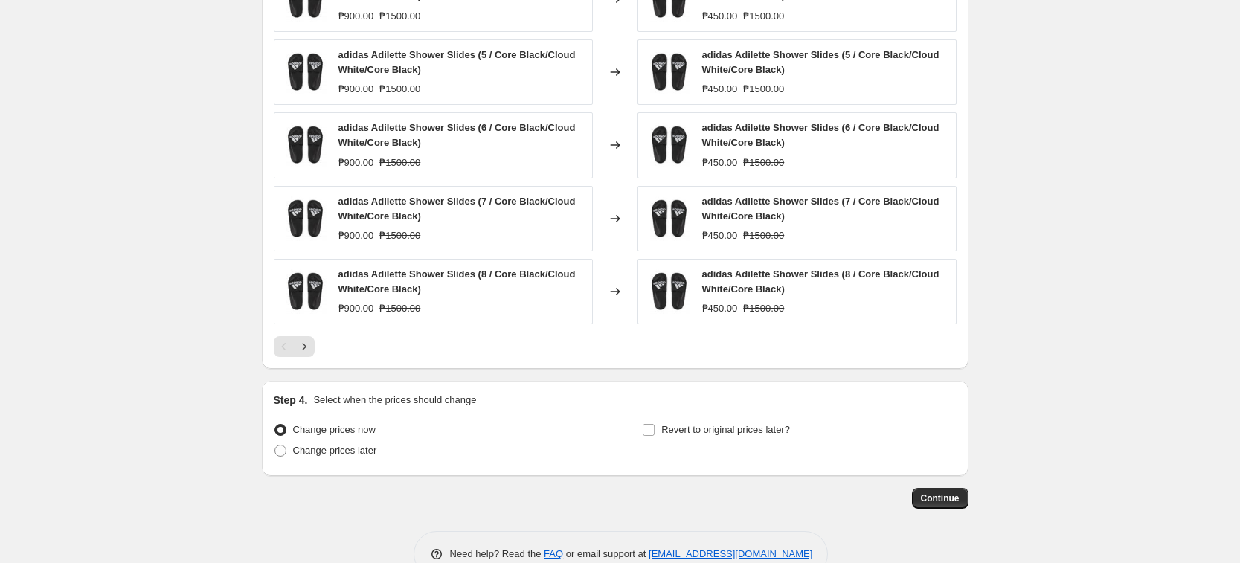
scroll to position [1135, 0]
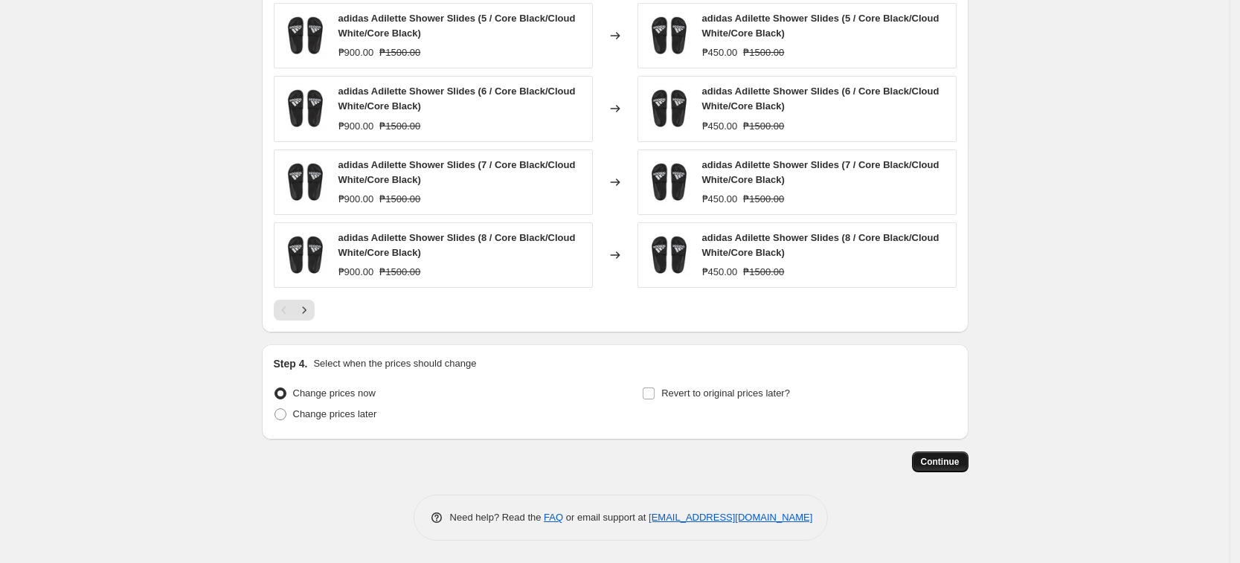
click at [931, 463] on span "Continue" at bounding box center [940, 462] width 39 height 12
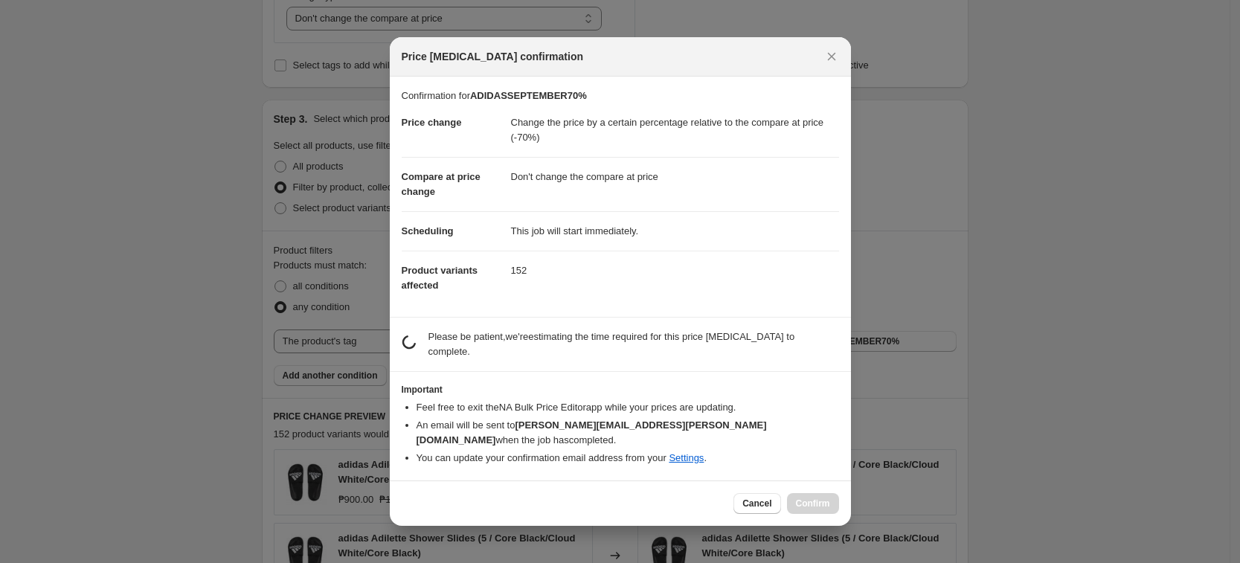
scroll to position [0, 0]
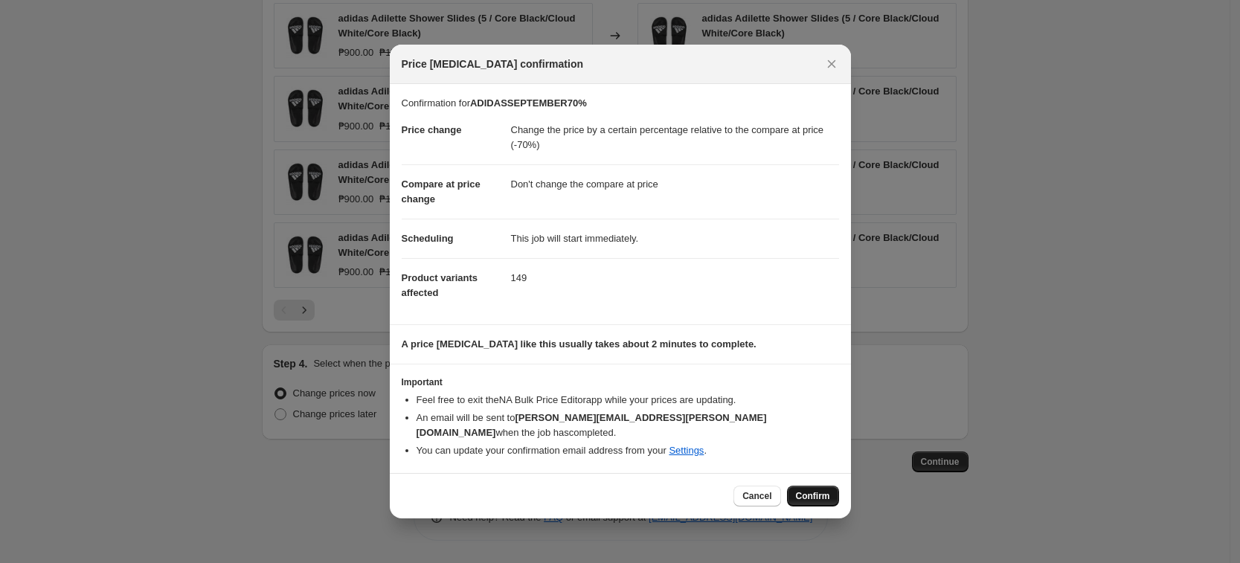
click at [825, 486] on button "Confirm" at bounding box center [813, 496] width 52 height 21
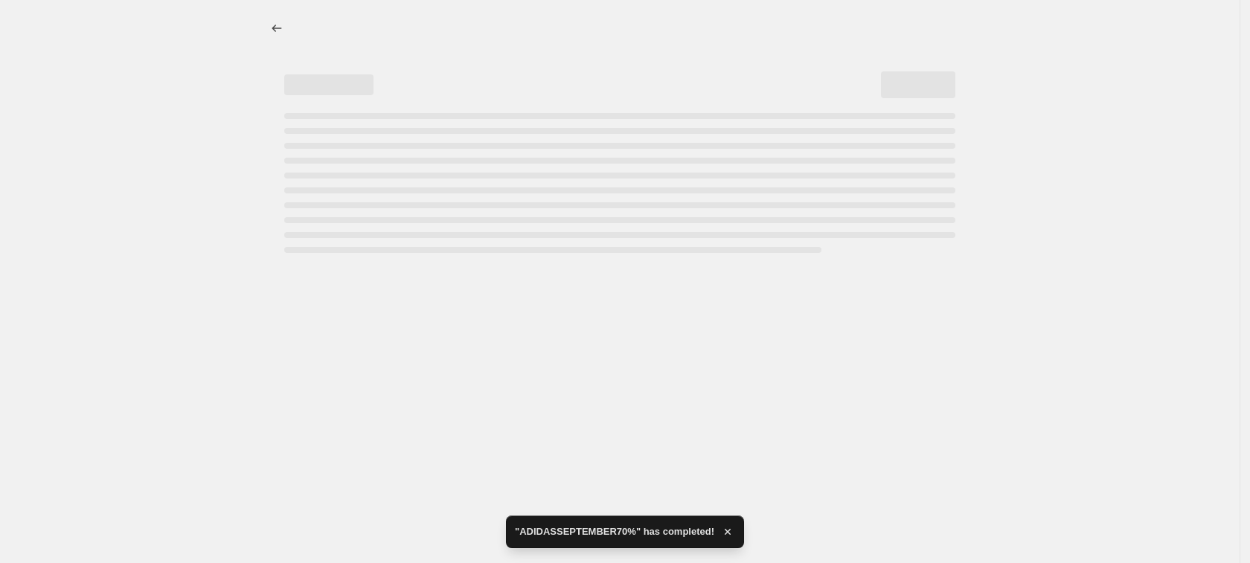
select select "pcap"
select select "no_change"
select select "tag"
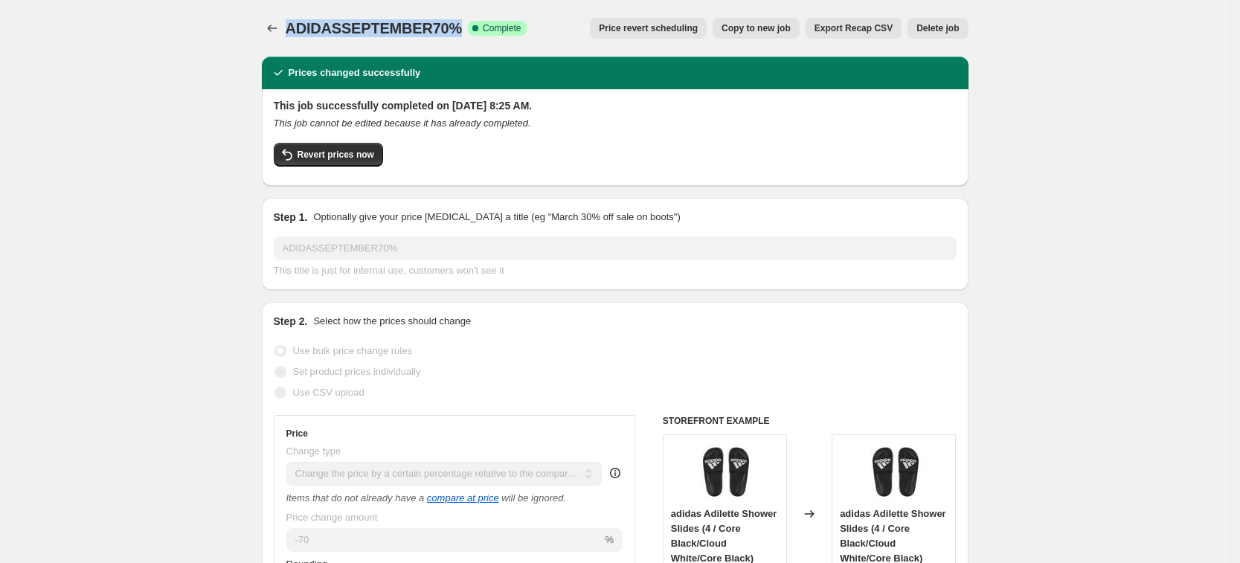
drag, startPoint x: 293, startPoint y: 25, endPoint x: 451, endPoint y: 28, distance: 157.7
click at [451, 28] on span "ADIDASSEPTEMBER70%" at bounding box center [374, 28] width 177 height 16
copy span "ADIDASSEPTEMBER70%"
click at [272, 30] on icon "Price change jobs" at bounding box center [272, 28] width 15 height 15
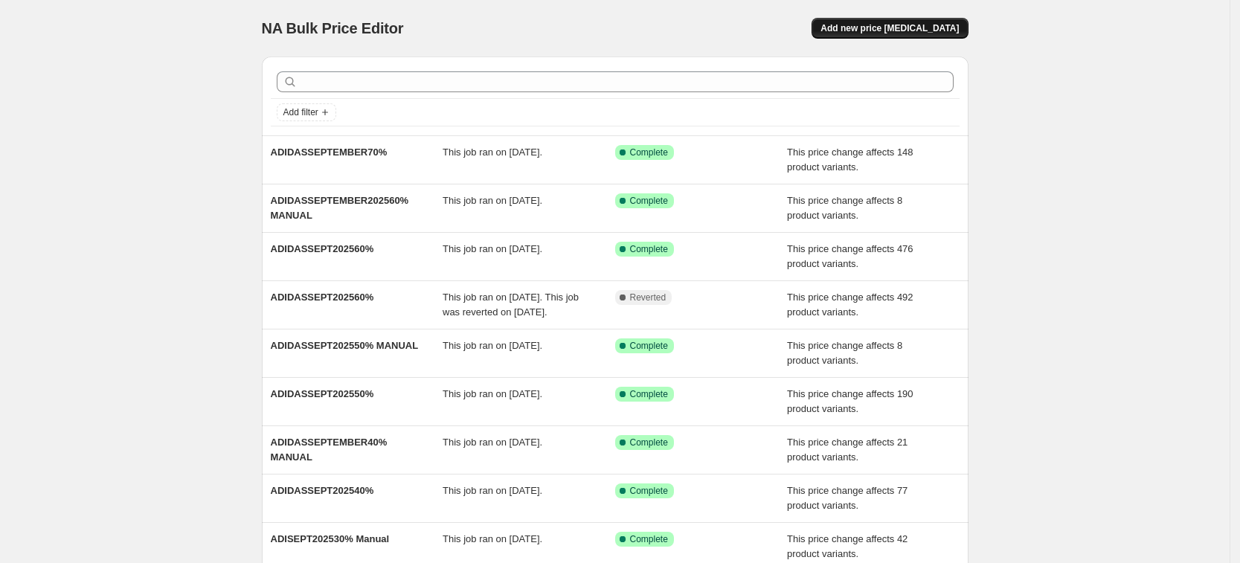
click at [928, 28] on span "Add new price change job" at bounding box center [889, 28] width 138 height 12
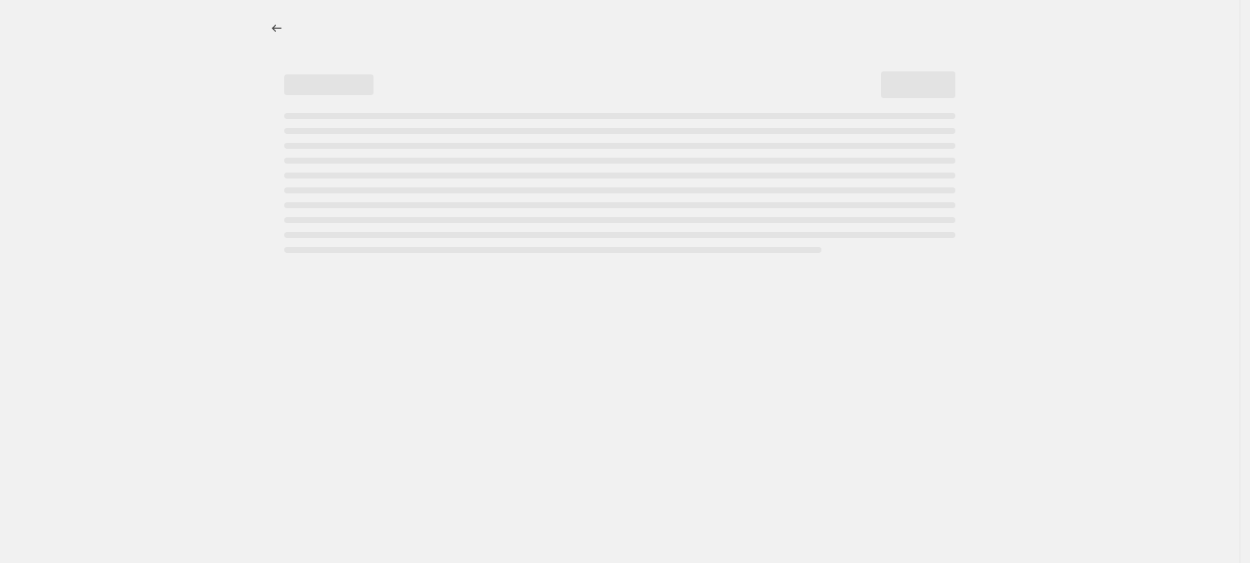
select select "percentage"
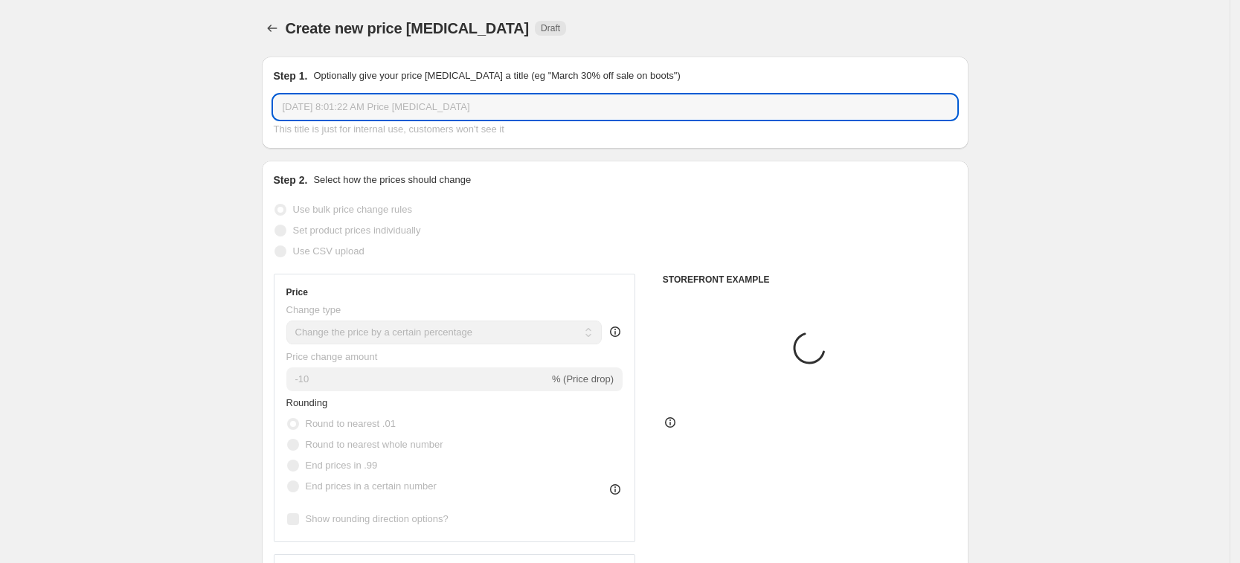
click at [443, 105] on input "Sep 11, 2025, 8:01:22 AM Price change job" at bounding box center [615, 107] width 683 height 24
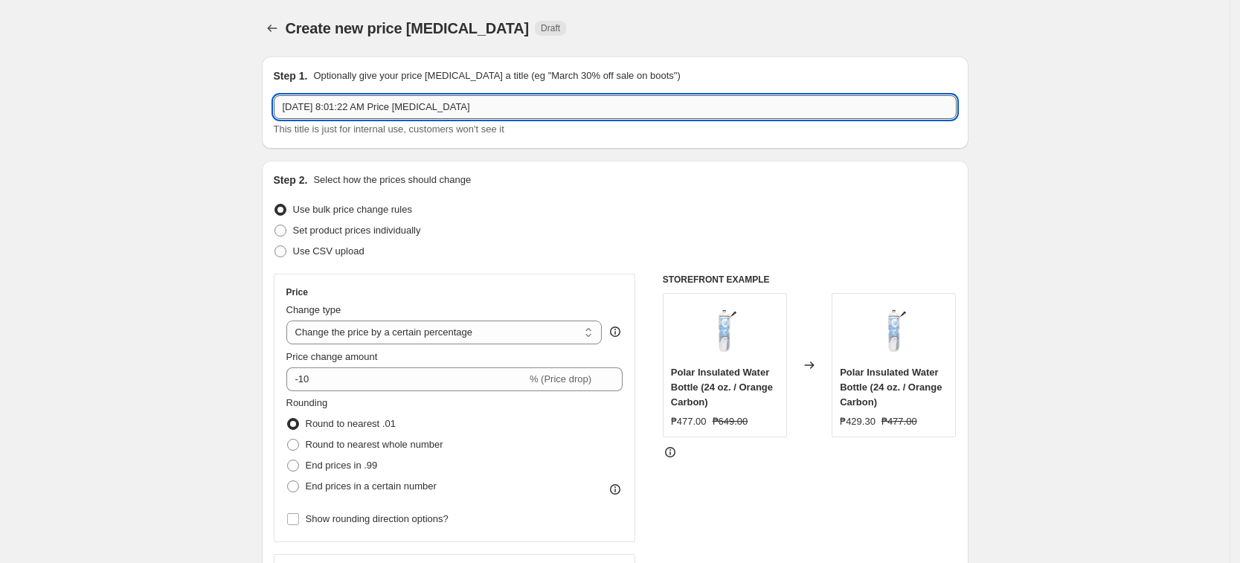
paste input "ADIDASSEPTEMBER70%"
type input "ADIDASSEPTEMBER70% MANUAL"
click at [386, 338] on select "Change the price to a certain amount Change the price by a certain amount Chang…" at bounding box center [444, 333] width 316 height 24
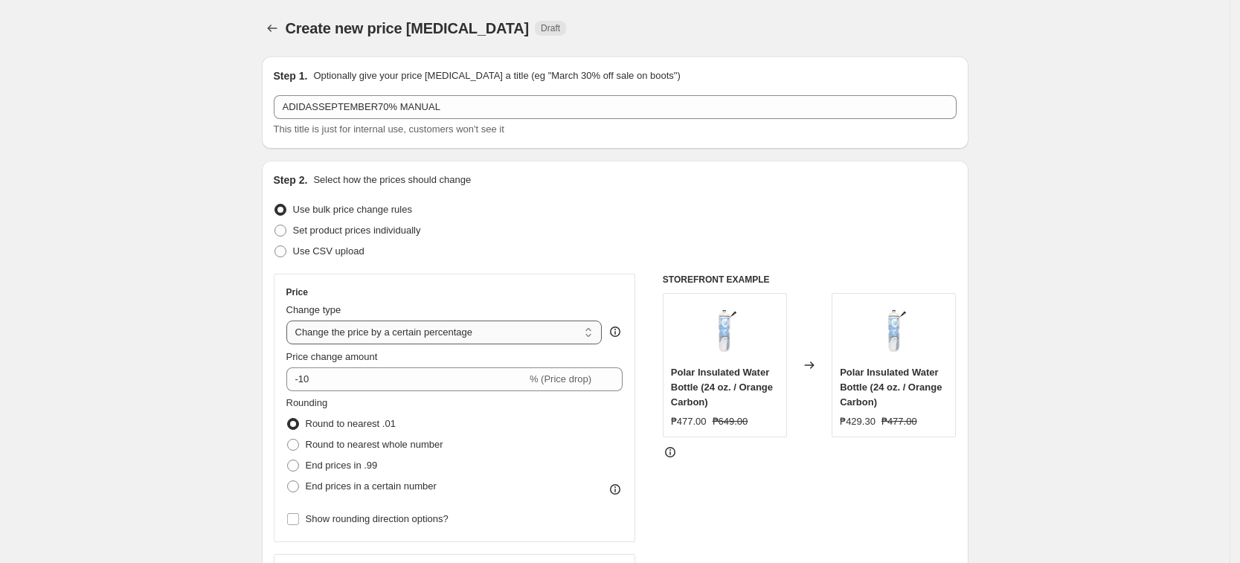
select select "pcap"
click at [291, 321] on select "Change the price to a certain amount Change the price by a certain amount Chang…" at bounding box center [444, 333] width 316 height 24
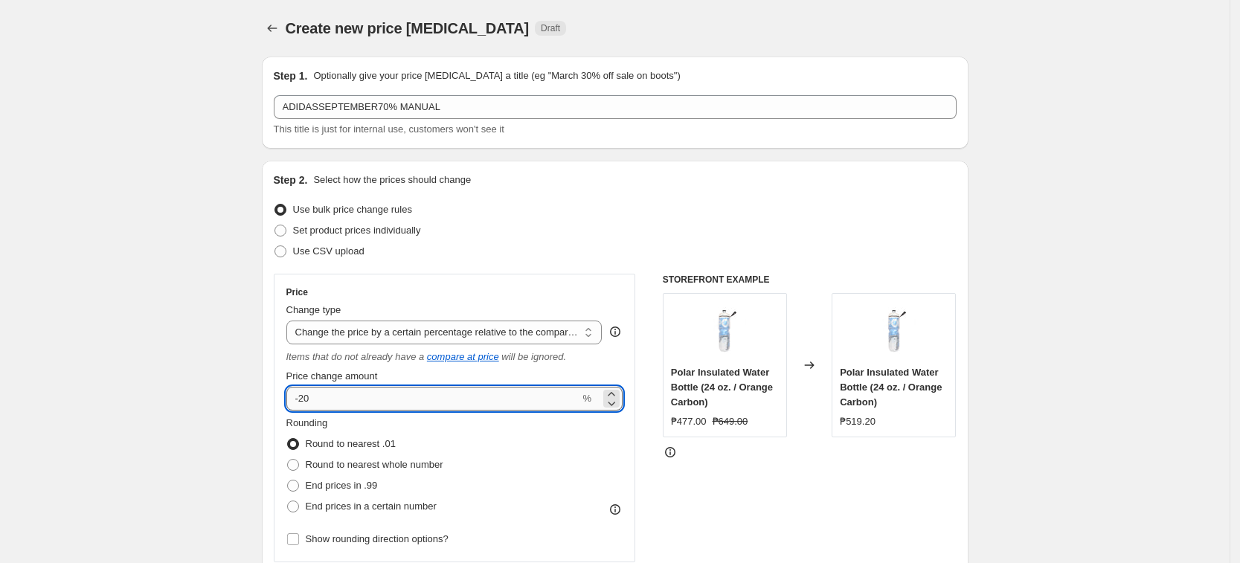
click at [405, 405] on input "-20" at bounding box center [433, 399] width 294 height 24
type input "-2"
type input "-70"
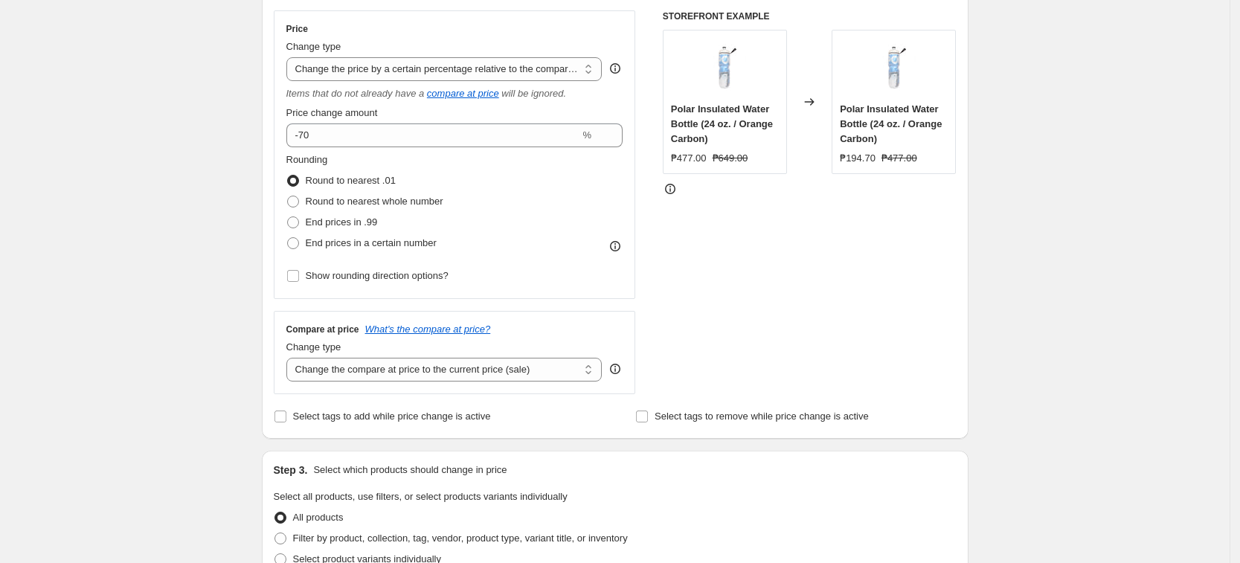
scroll to position [372, 0]
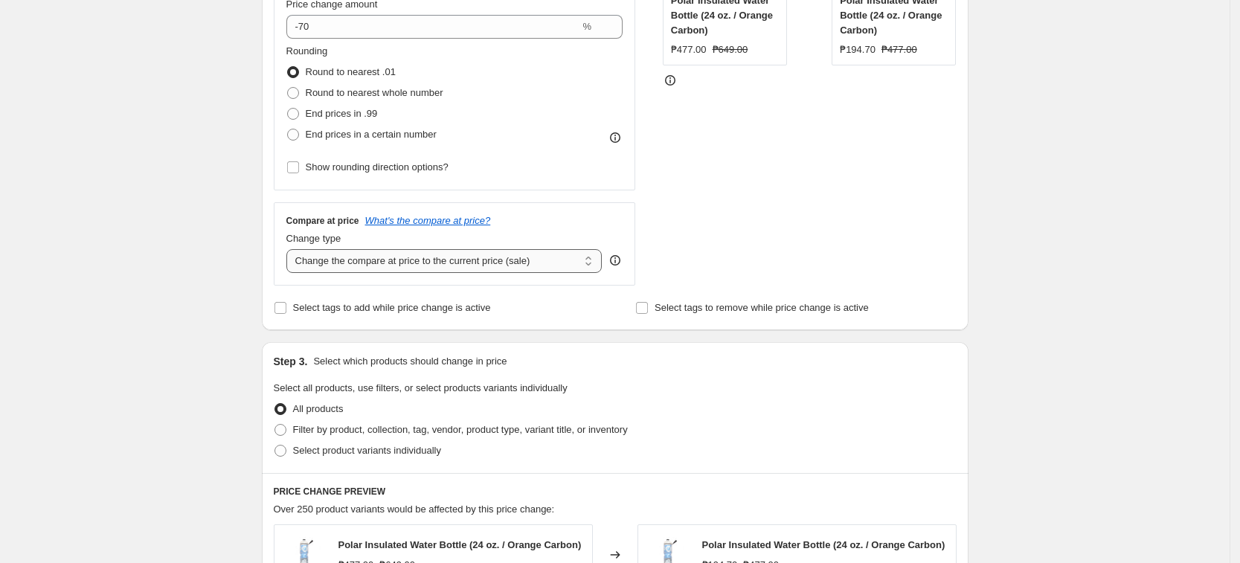
click at [420, 262] on select "Change the compare at price to the current price (sale) Change the compare at p…" at bounding box center [444, 261] width 316 height 24
select select "no_change"
click at [291, 249] on select "Change the compare at price to the current price (sale) Change the compare at p…" at bounding box center [444, 261] width 316 height 24
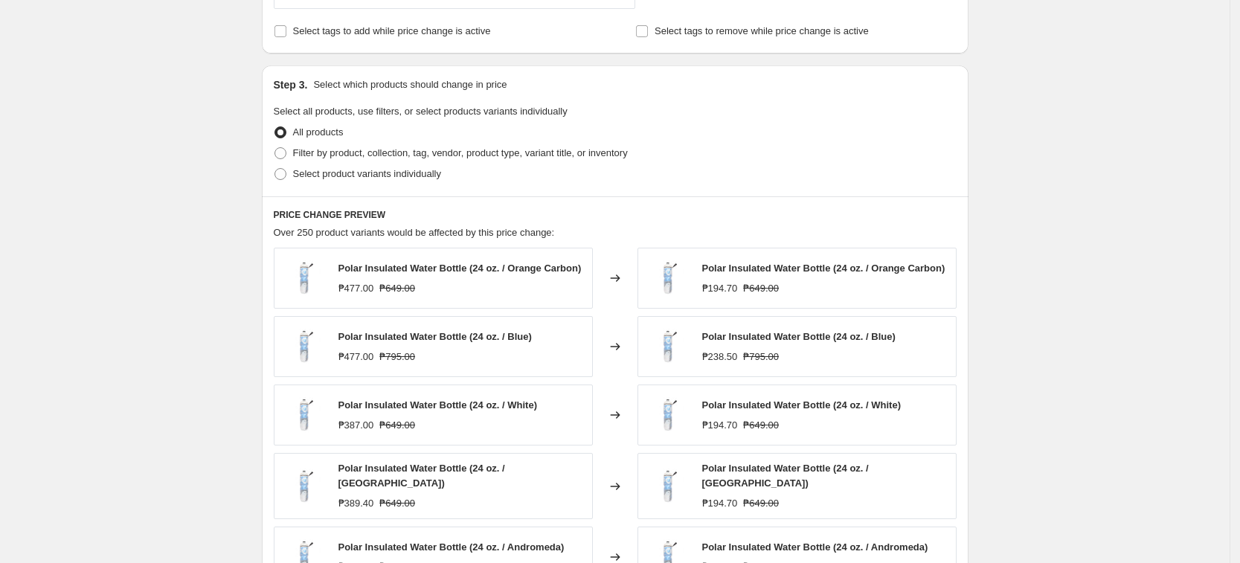
scroll to position [651, 0]
click at [381, 176] on span "Select product variants individually" at bounding box center [367, 171] width 148 height 11
click at [275, 167] on input "Select product variants individually" at bounding box center [274, 166] width 1 height 1
radio input "true"
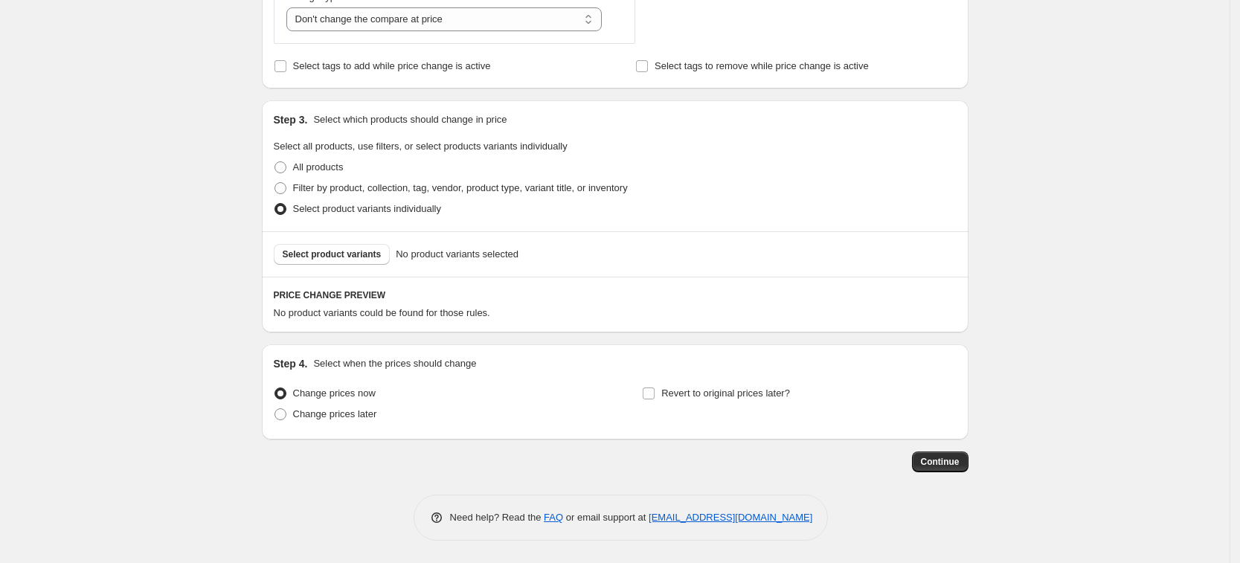
scroll to position [614, 0]
click at [361, 255] on span "Select product variants" at bounding box center [332, 254] width 99 height 12
click at [965, 468] on button "Continue" at bounding box center [940, 462] width 57 height 21
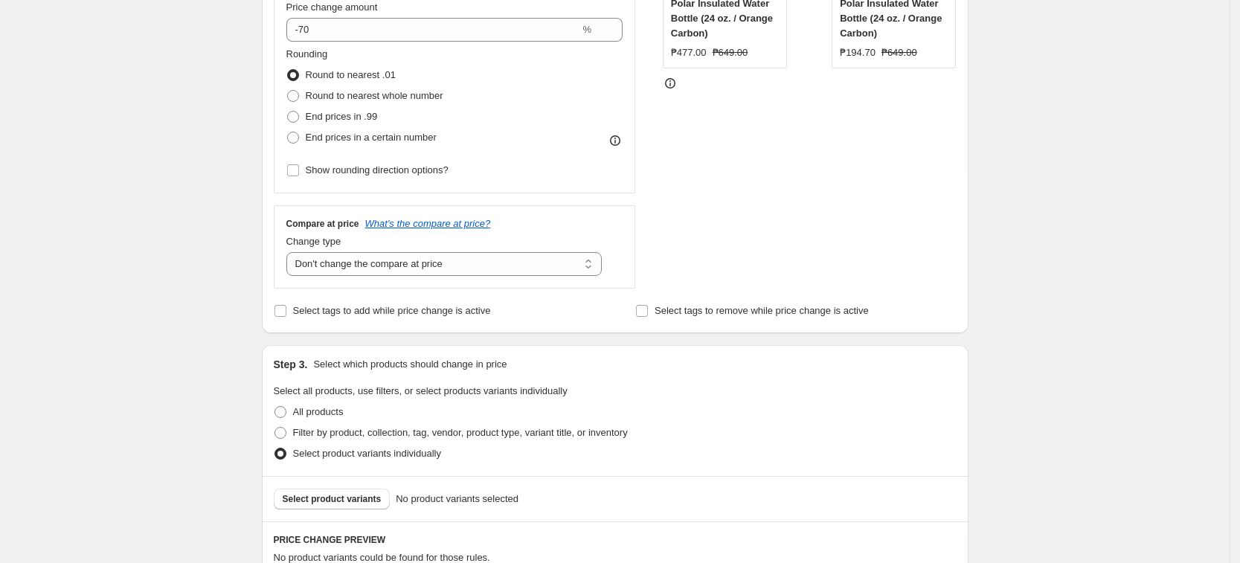
scroll to position [558, 0]
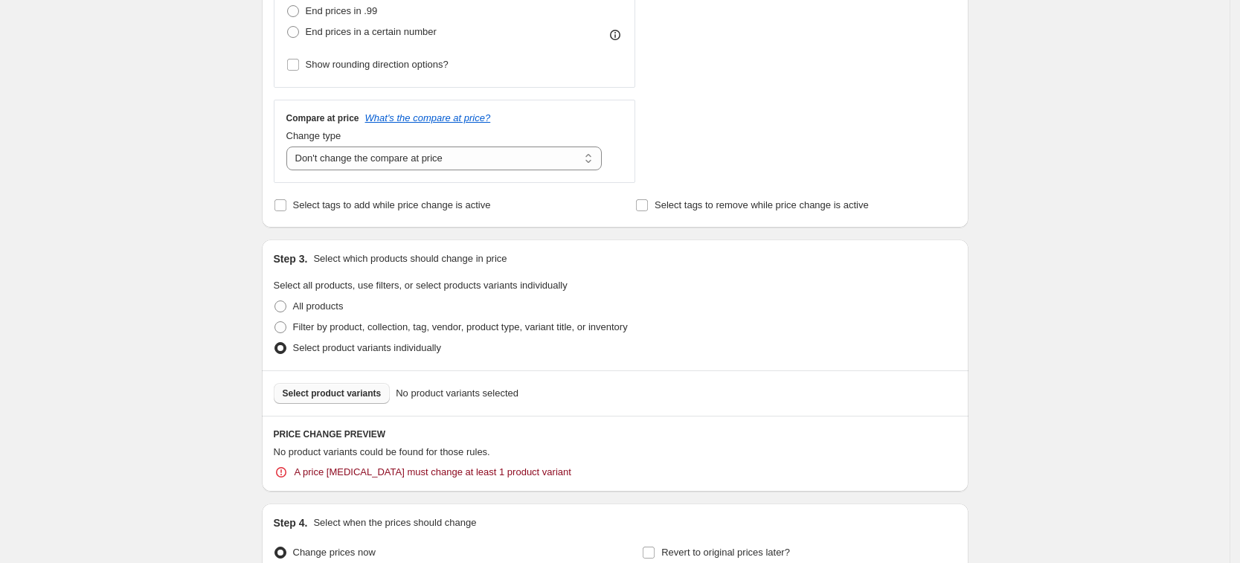
click at [368, 401] on button "Select product variants" at bounding box center [332, 393] width 117 height 21
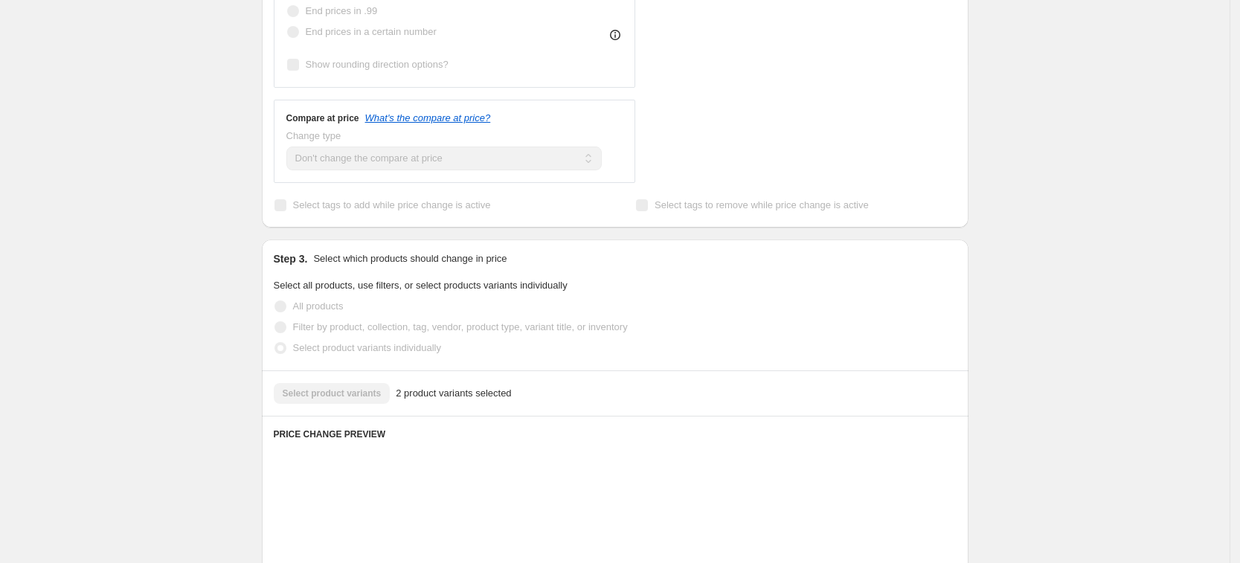
click at [1003, 358] on div "Create new price change job. This page is ready Create new price change job Dra…" at bounding box center [615, 259] width 1230 height 1635
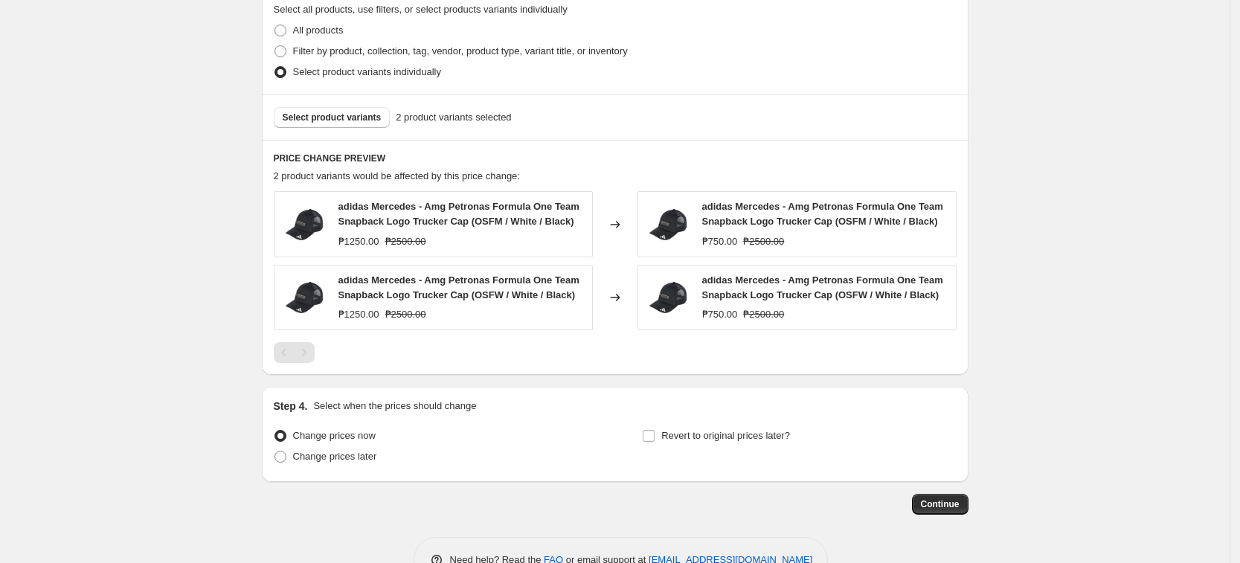
scroll to position [794, 0]
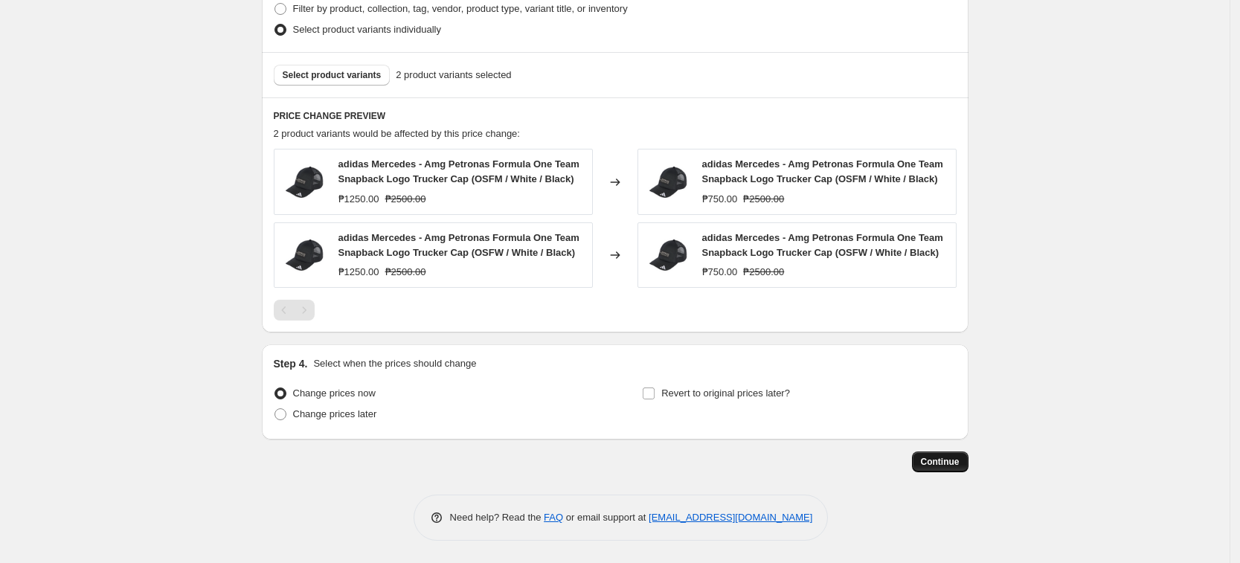
click at [921, 461] on button "Continue" at bounding box center [940, 462] width 57 height 21
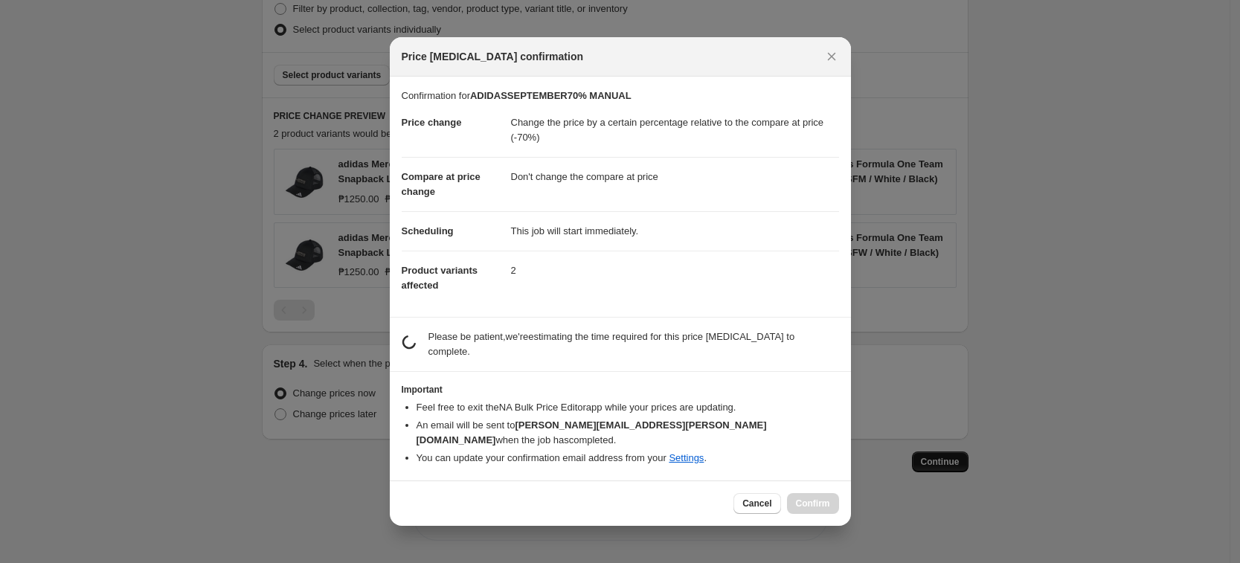
scroll to position [0, 0]
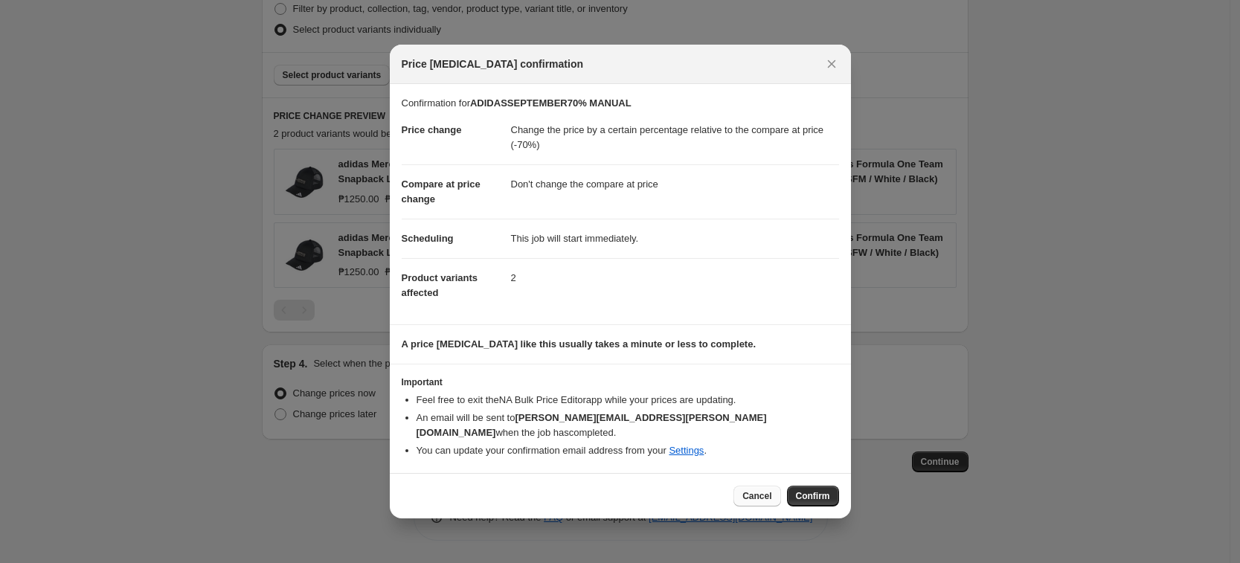
click at [745, 486] on button "Cancel" at bounding box center [756, 496] width 47 height 21
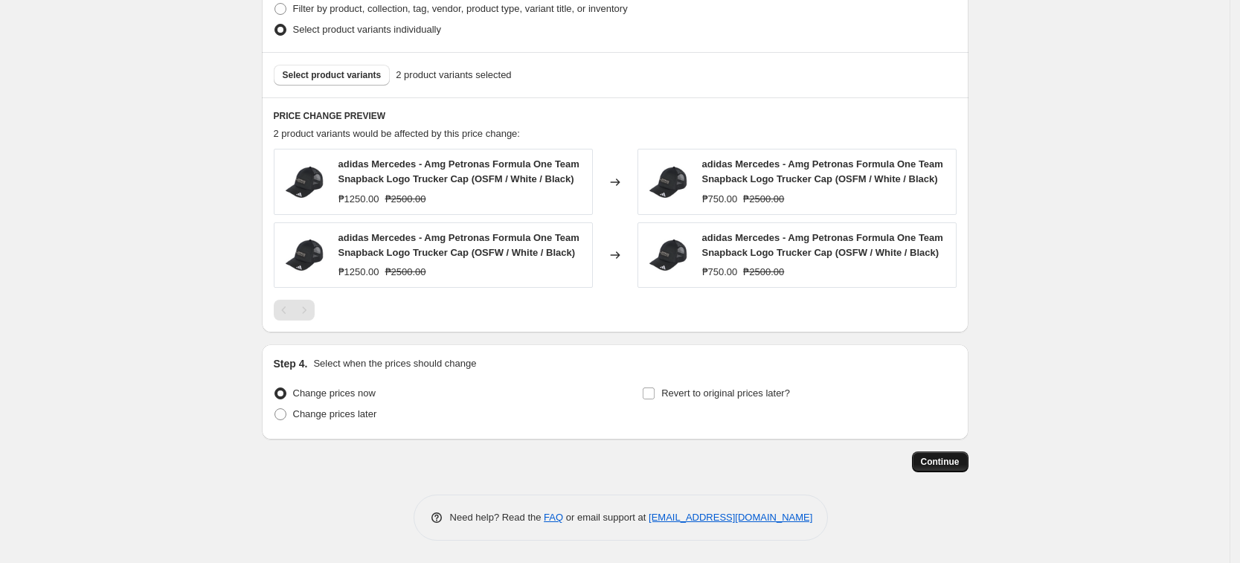
click at [932, 461] on span "Continue" at bounding box center [940, 462] width 39 height 12
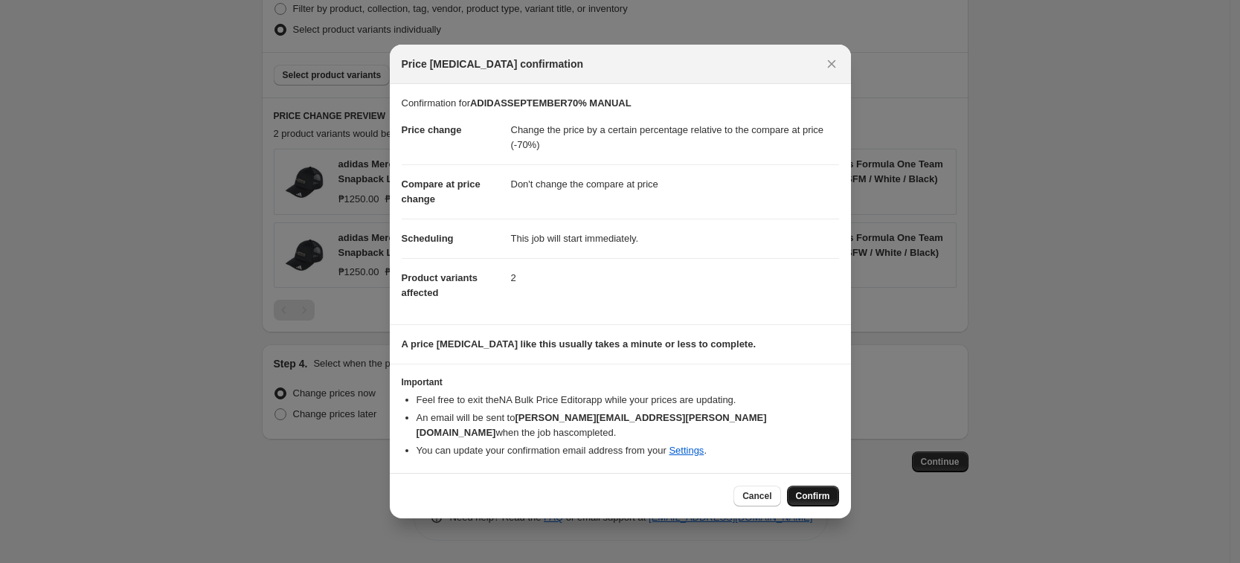
click at [814, 490] on span "Confirm" at bounding box center [813, 496] width 34 height 12
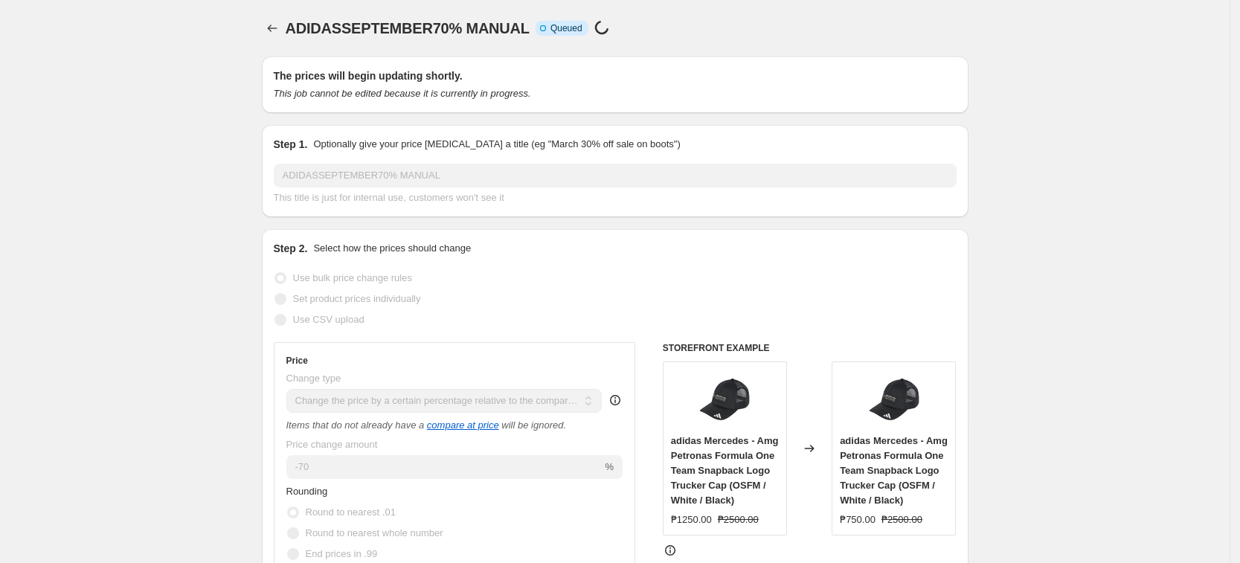
scroll to position [794, 0]
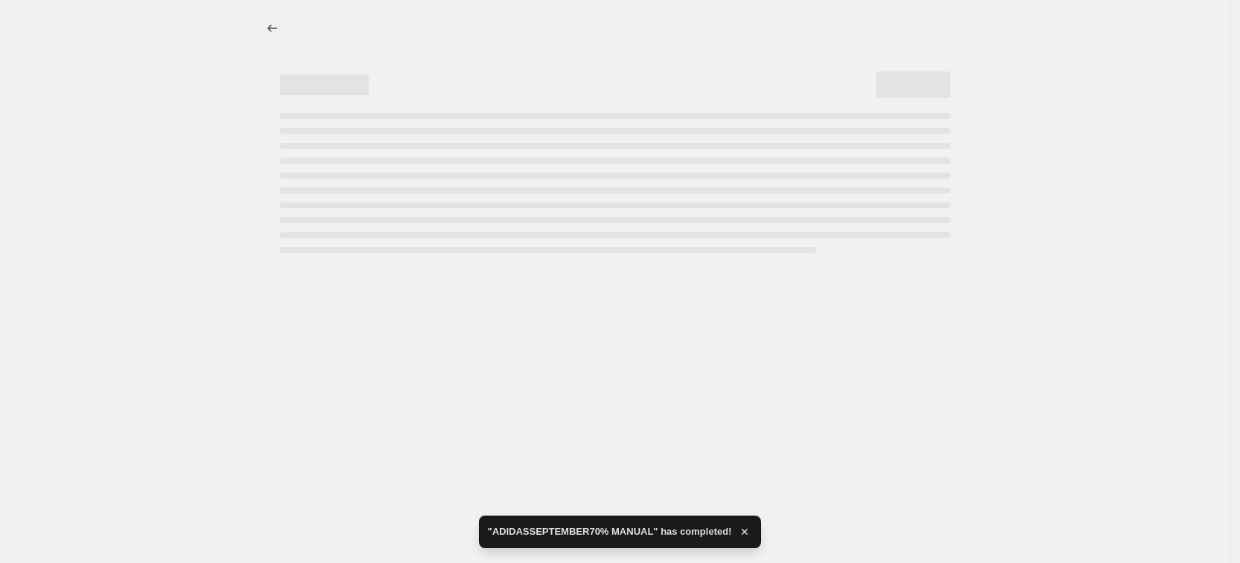
select select "pcap"
select select "no_change"
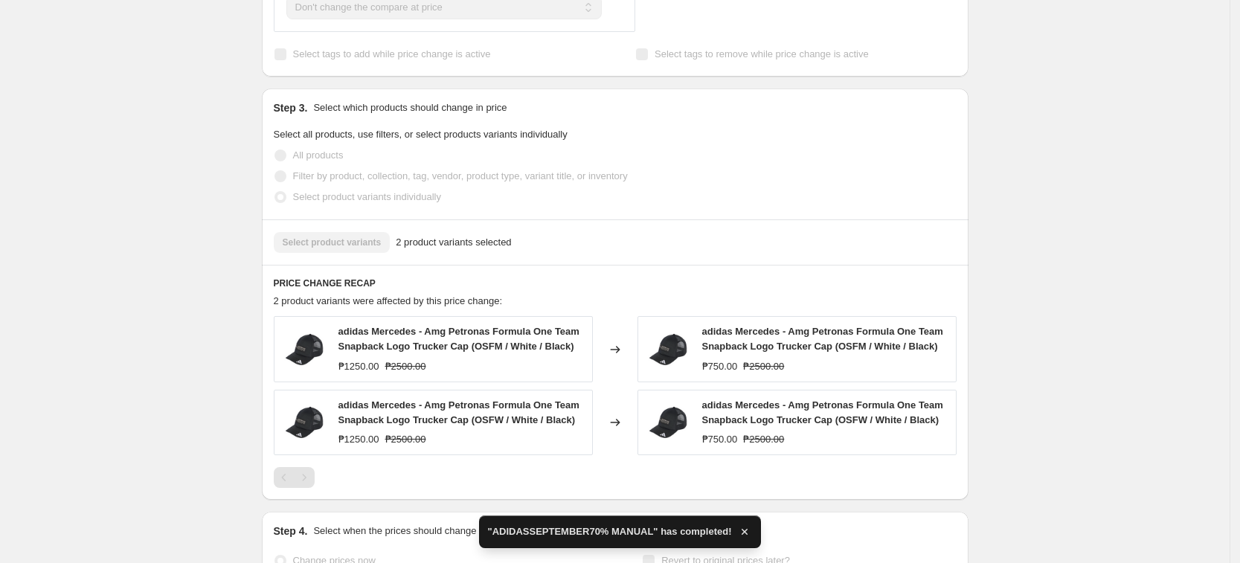
scroll to position [0, 0]
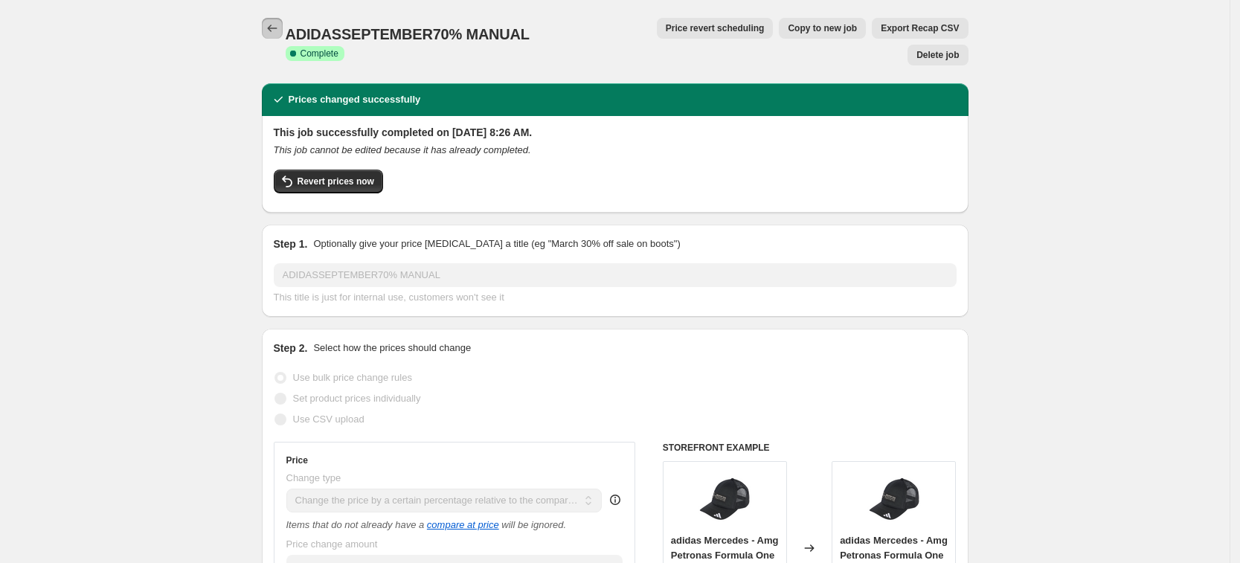
click at [272, 25] on icon "Price change jobs" at bounding box center [272, 28] width 15 height 15
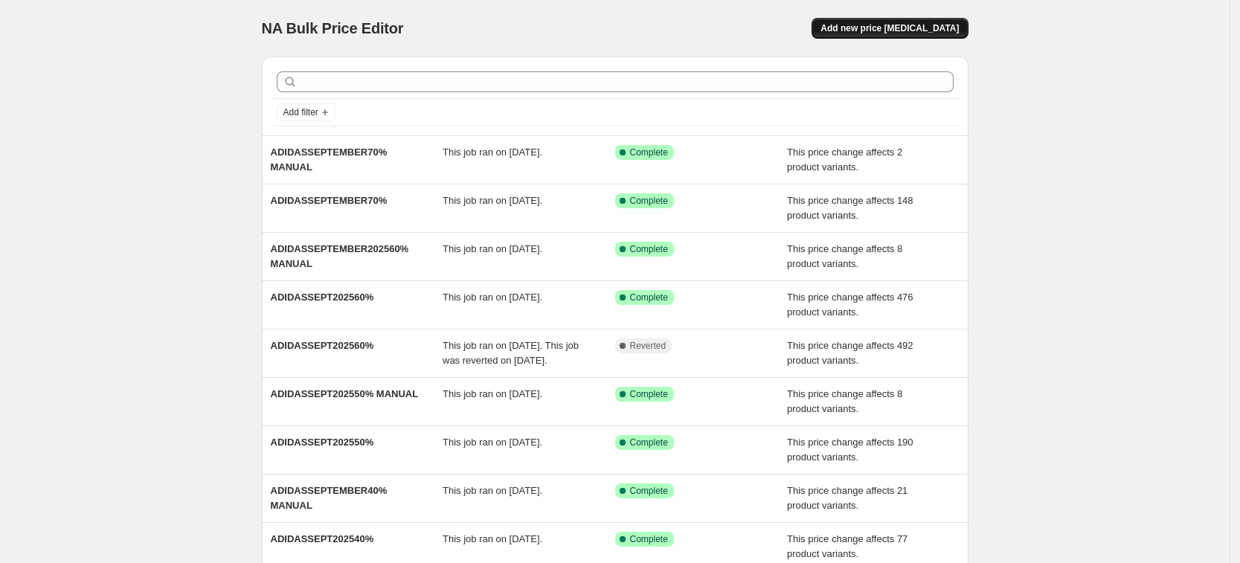
click at [881, 32] on span "Add new price change job" at bounding box center [889, 28] width 138 height 12
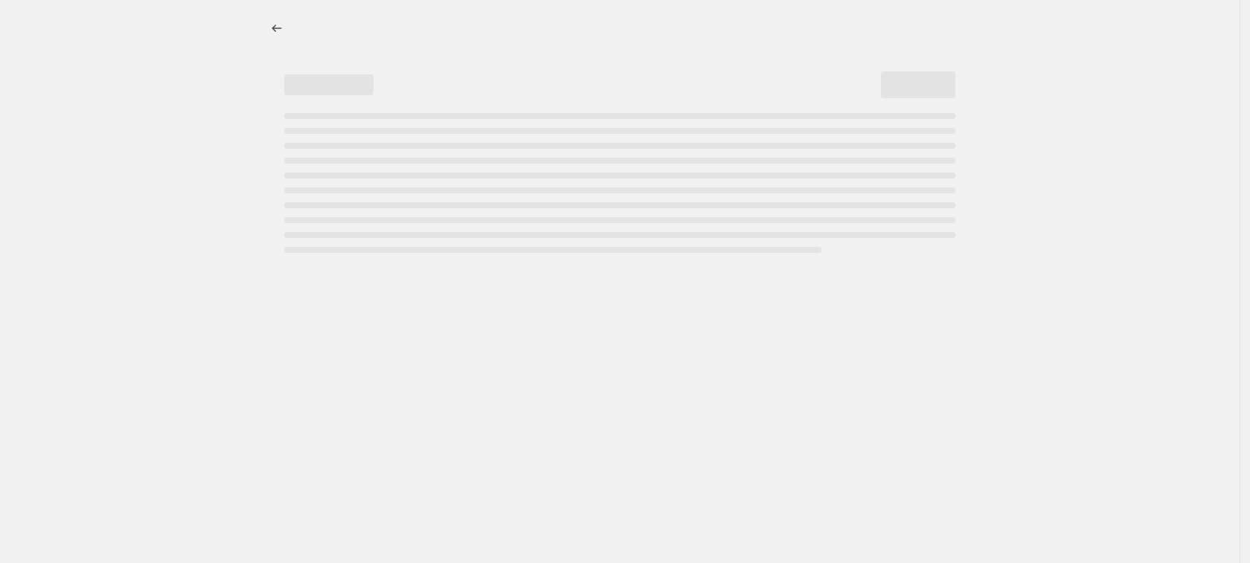
select select "percentage"
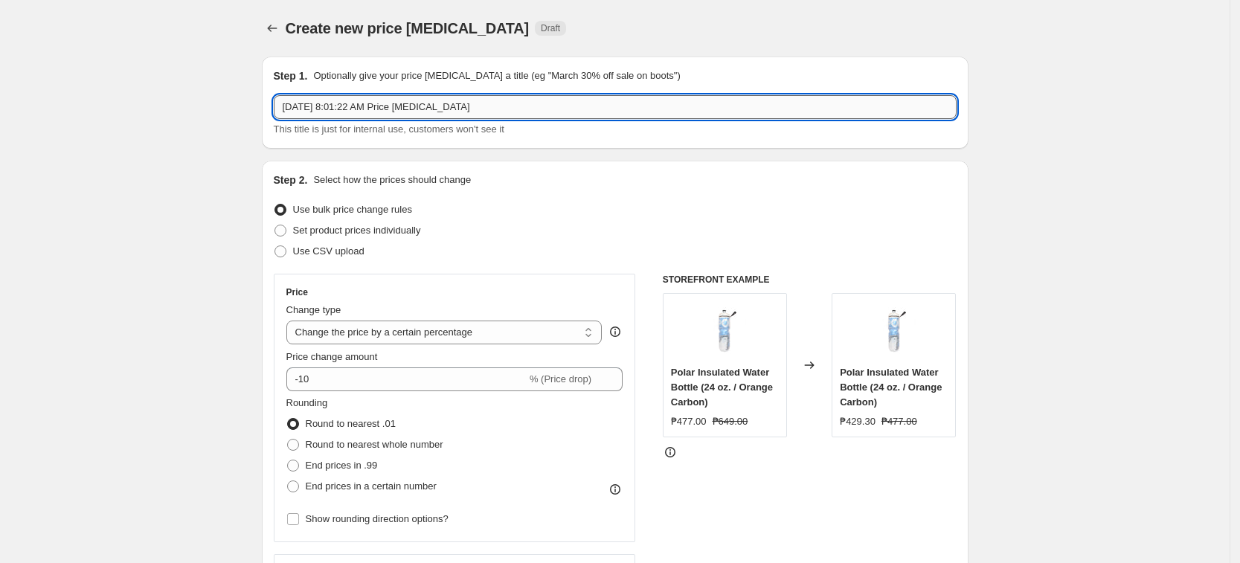
click at [472, 105] on input "Sep 11, 2025, 8:01:22 AM Price change job" at bounding box center [615, 107] width 683 height 24
paste input "ADIDASSEPTEMBER80%"
type input "ADIDASSEPTEMBER80%"
click at [388, 335] on select "Change the price to a certain amount Change the price by a certain amount Chang…" at bounding box center [444, 333] width 316 height 24
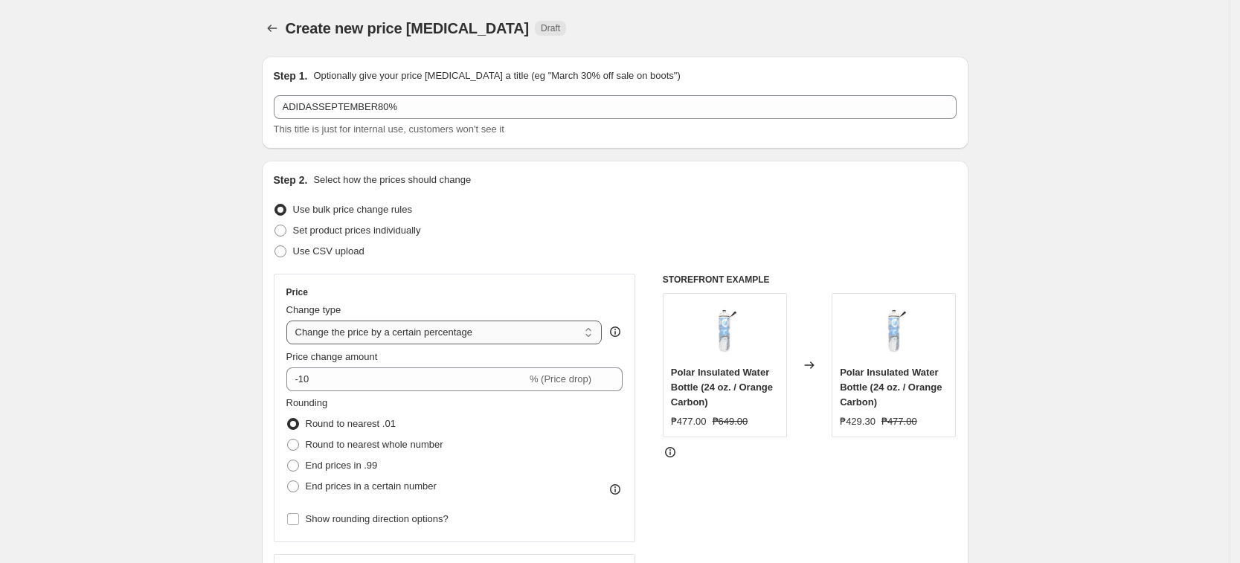
select select "pcap"
click at [291, 321] on select "Change the price to a certain amount Change the price by a certain amount Chang…" at bounding box center [444, 333] width 316 height 24
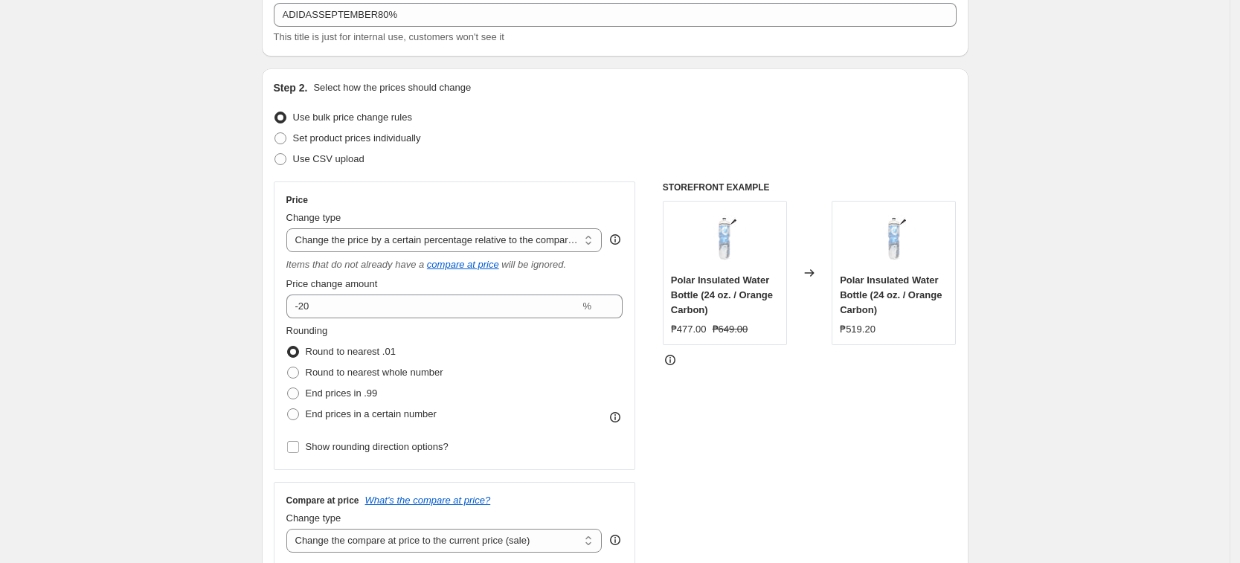
scroll to position [93, 0]
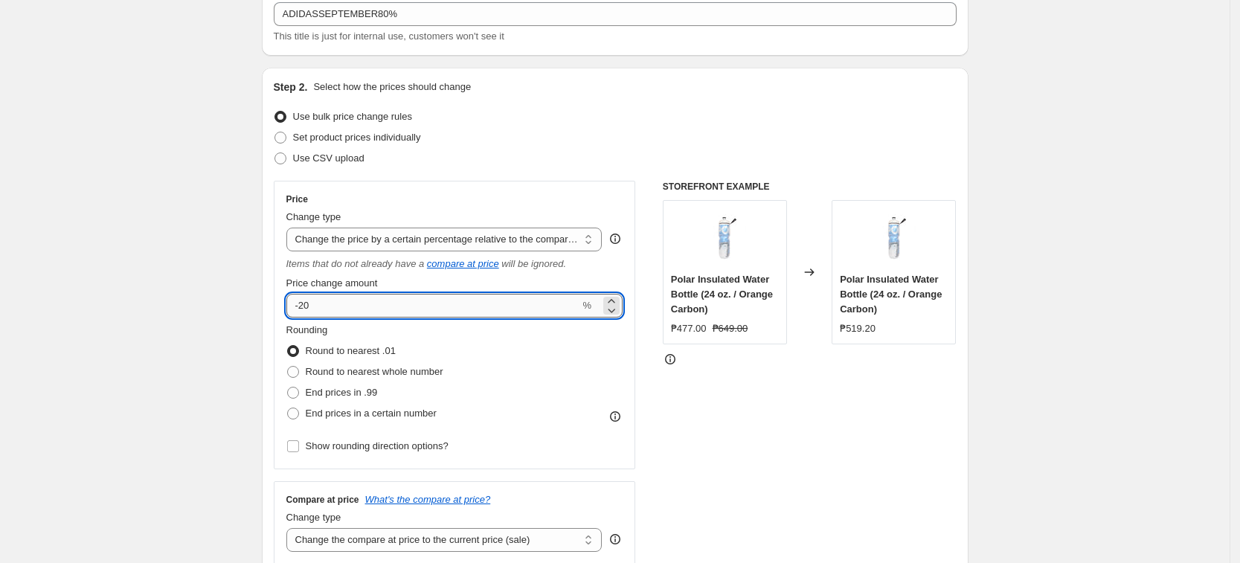
click at [354, 304] on input "-20" at bounding box center [433, 306] width 294 height 24
type input "-2"
type input "-80"
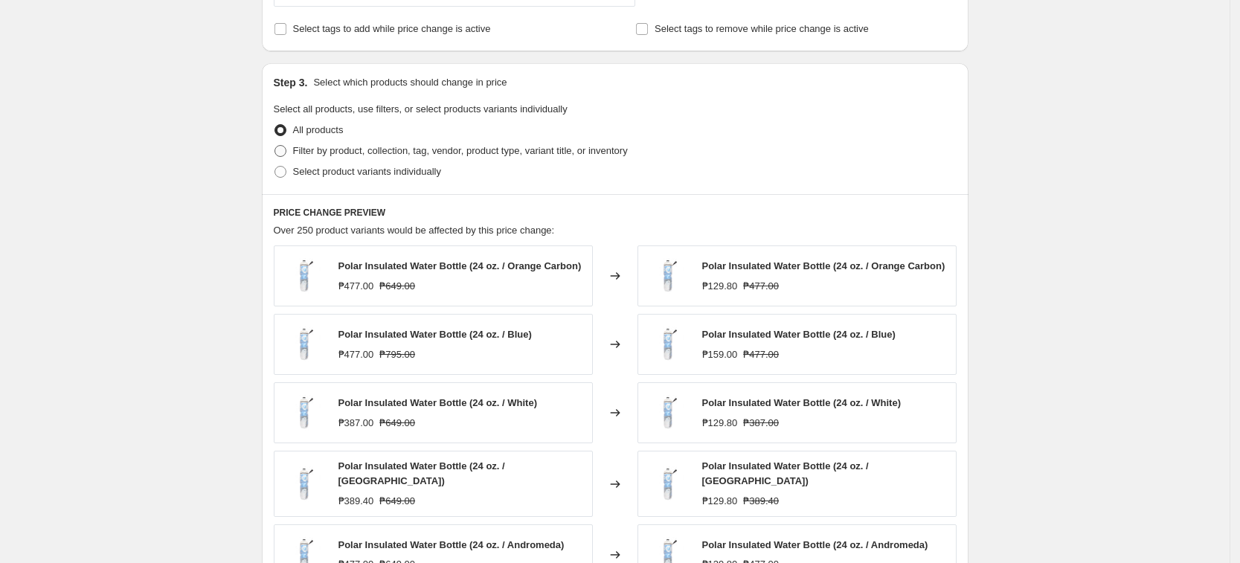
click at [392, 158] on span "Filter by product, collection, tag, vendor, product type, variant title, or inv…" at bounding box center [460, 151] width 335 height 15
click at [275, 146] on input "Filter by product, collection, tag, vendor, product type, variant title, or inv…" at bounding box center [274, 145] width 1 height 1
radio input "true"
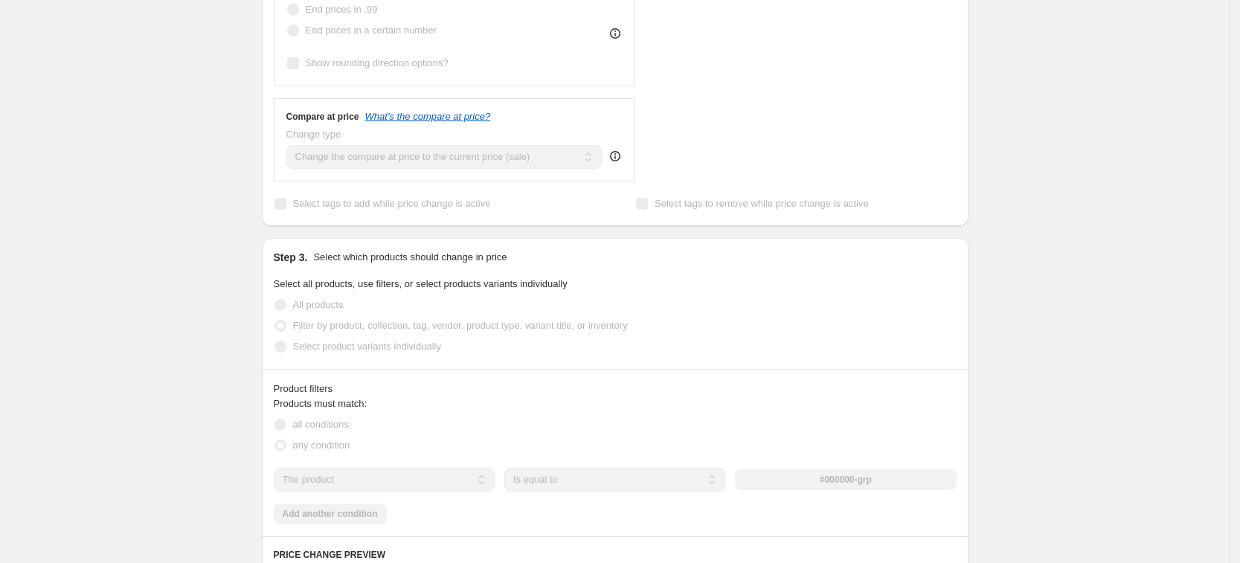
scroll to position [465, 0]
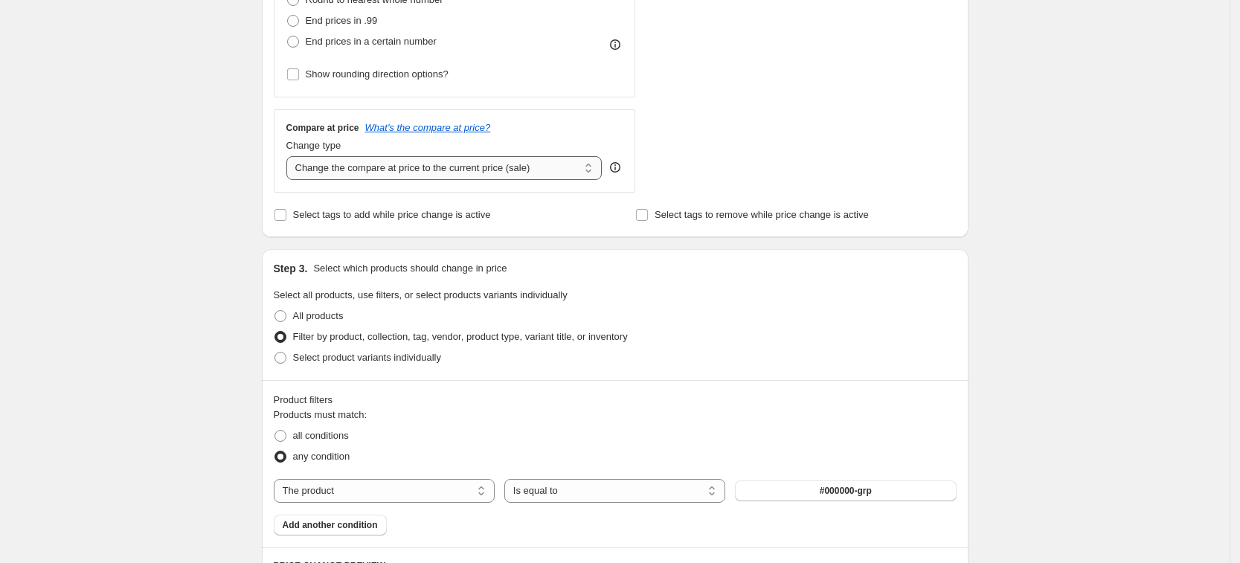
click at [387, 168] on select "Change the compare at price to the current price (sale) Change the compare at p…" at bounding box center [444, 168] width 316 height 24
click at [291, 156] on select "Change the compare at price to the current price (sale) Change the compare at p…" at bounding box center [444, 168] width 316 height 24
drag, startPoint x: 425, startPoint y: 338, endPoint x: 396, endPoint y: 199, distance: 141.4
click at [425, 335] on span "Filter by product, collection, tag, vendor, product type, variant title, or inv…" at bounding box center [460, 336] width 335 height 11
click at [275, 332] on input "Filter by product, collection, tag, vendor, product type, variant title, or inv…" at bounding box center [274, 331] width 1 height 1
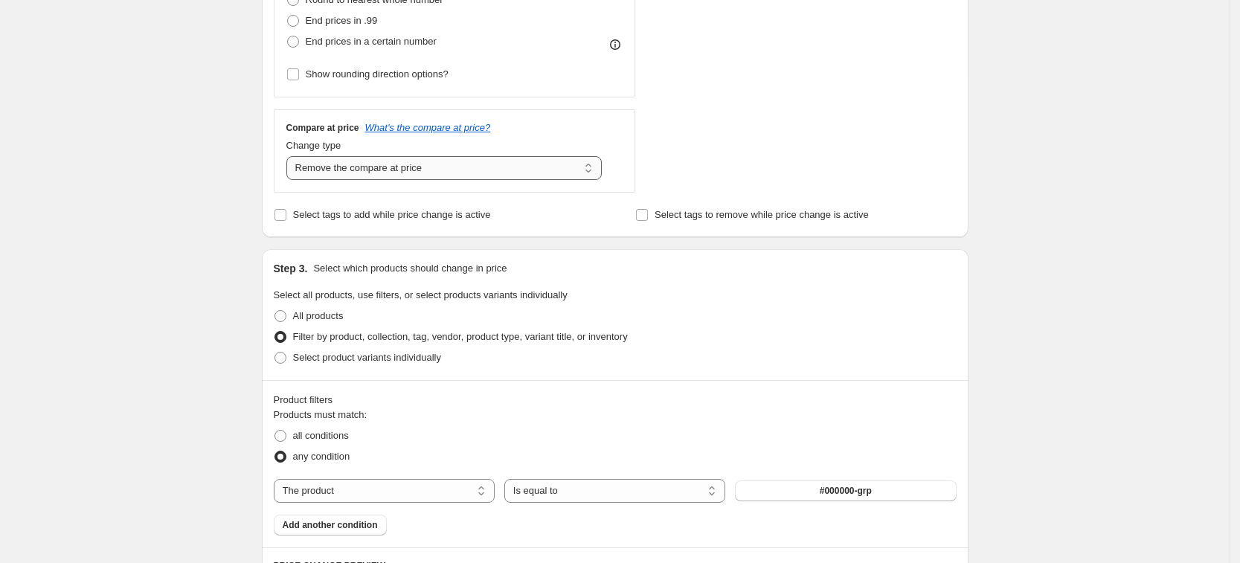
click at [391, 170] on select "Change the compare at price to the current price (sale) Change the compare at p…" at bounding box center [444, 168] width 316 height 24
click at [291, 156] on select "Change the compare at price to the current price (sale) Change the compare at p…" at bounding box center [444, 168] width 316 height 24
click at [408, 170] on select "Change the compare at price to the current price (sale) Change the compare at p…" at bounding box center [444, 168] width 316 height 24
select select "no_change"
click at [291, 156] on select "Change the compare at price to the current price (sale) Change the compare at p…" at bounding box center [444, 168] width 316 height 24
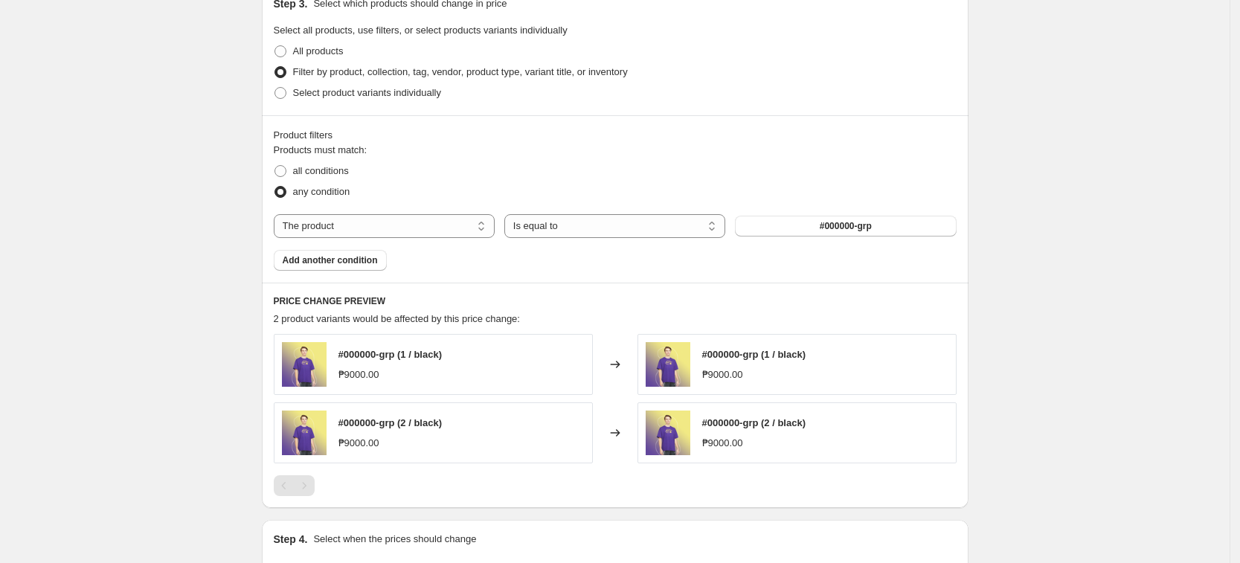
scroll to position [744, 0]
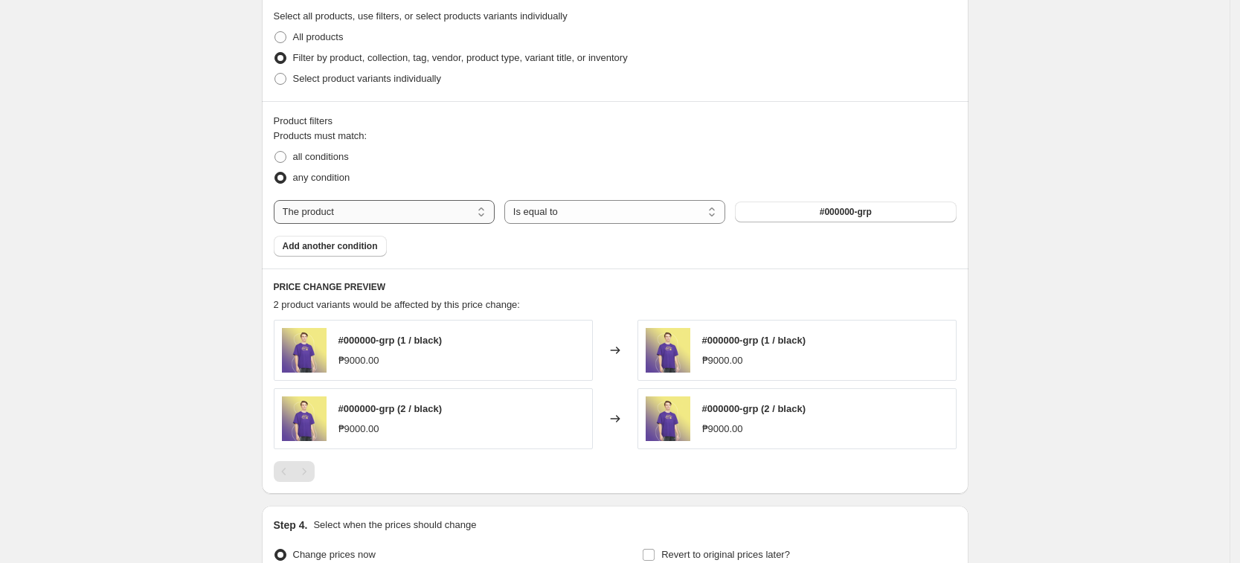
drag, startPoint x: 346, startPoint y: 207, endPoint x: 350, endPoint y: 216, distance: 10.4
click at [346, 207] on select "The product The product's collection The product's tag The product's vendor The…" at bounding box center [384, 212] width 221 height 24
select select "tag"
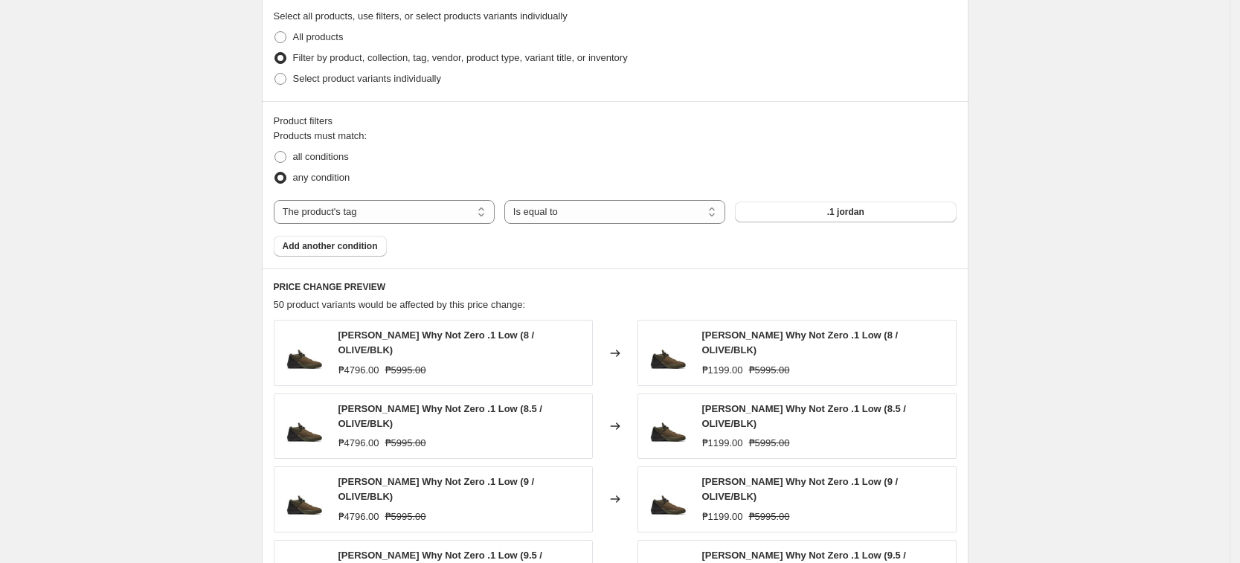
click at [802, 233] on div "Products must match: all conditions any condition The product The product's col…" at bounding box center [615, 193] width 683 height 128
click at [806, 215] on button ".1 jordan" at bounding box center [845, 212] width 221 height 21
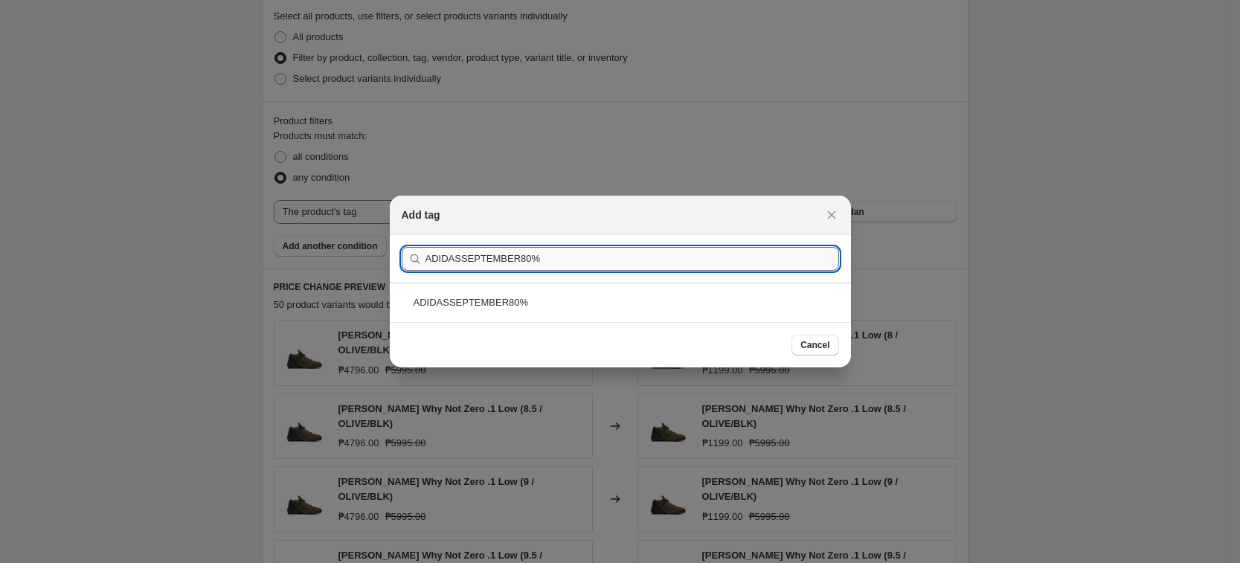
click at [528, 262] on input "ADIDASSEPTEMBER80%" at bounding box center [632, 259] width 414 height 24
type input "ADIDASSEPTEMBER80%"
click at [532, 303] on div "ADIDASSEPTEMBER80%" at bounding box center [620, 302] width 461 height 39
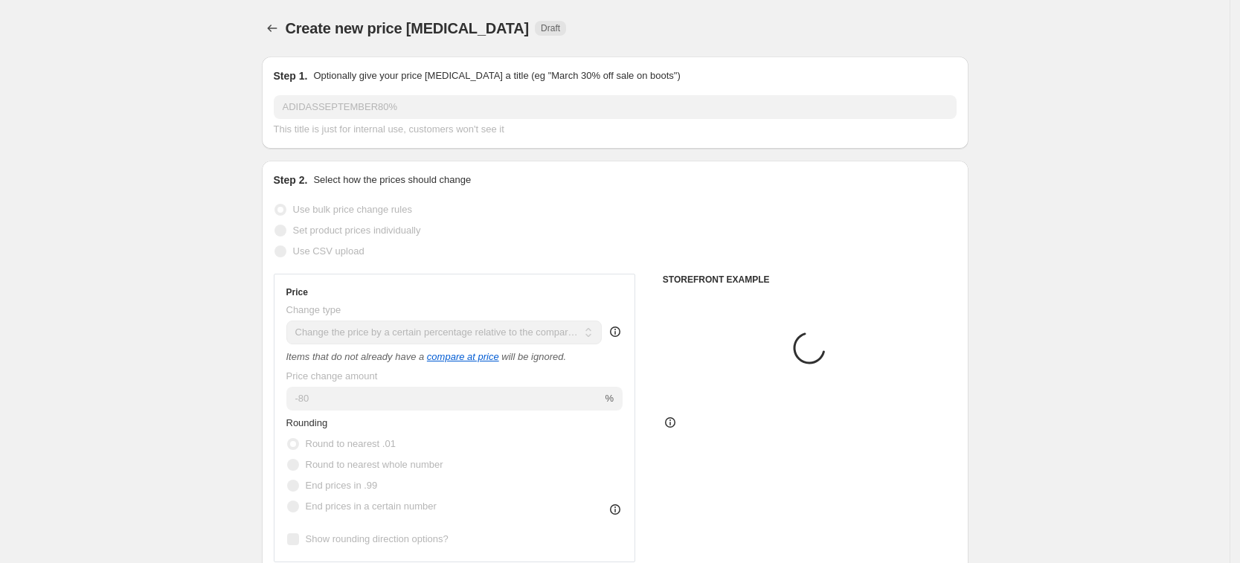
scroll to position [744, 0]
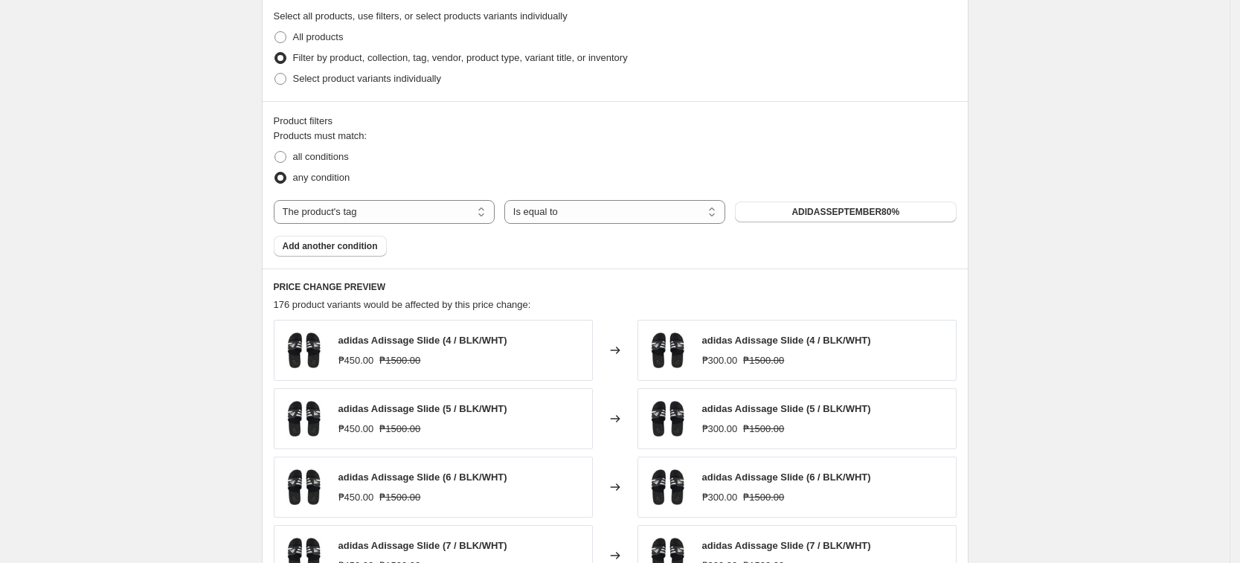
click at [1034, 272] on div "Create new price change job. This page is ready Create new price change job Dra…" at bounding box center [615, 93] width 1230 height 1674
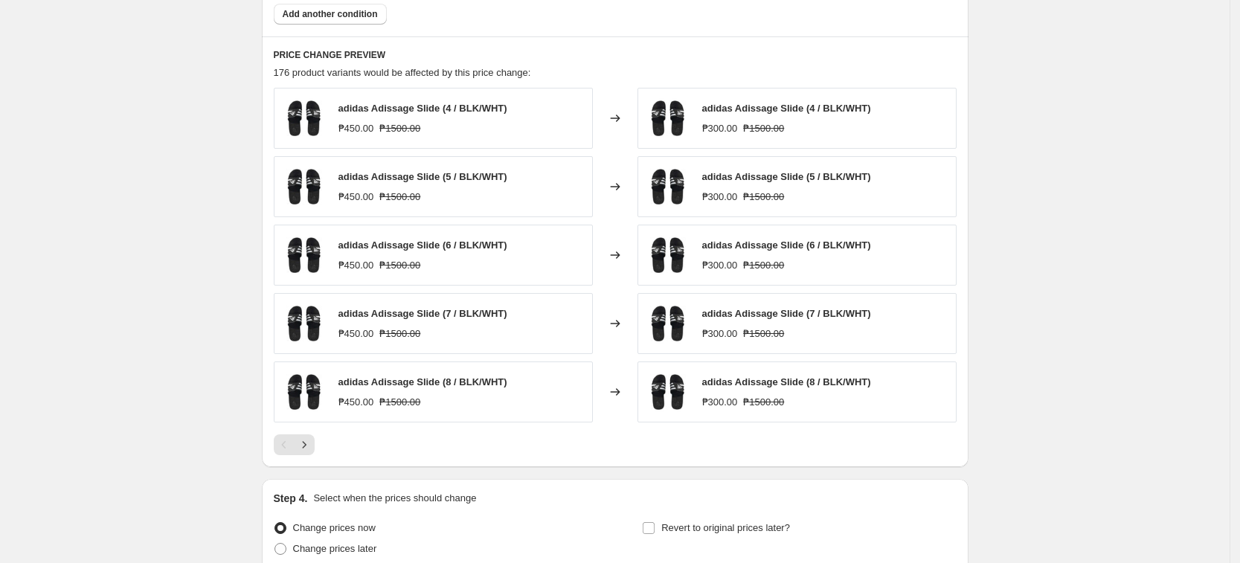
scroll to position [1111, 0]
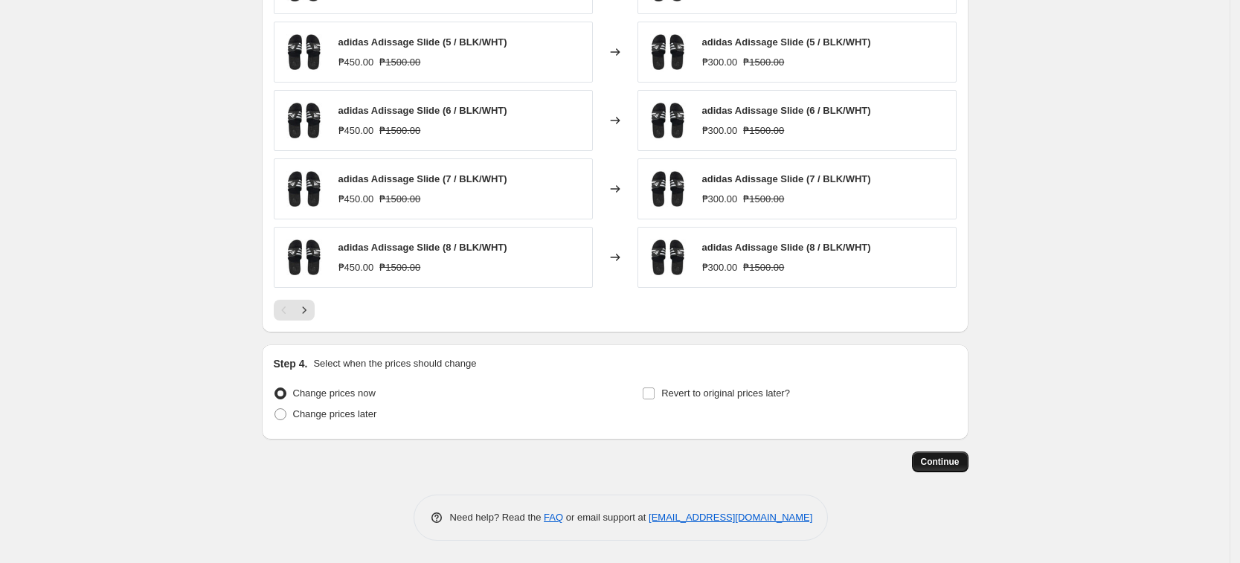
click at [934, 456] on span "Continue" at bounding box center [940, 462] width 39 height 12
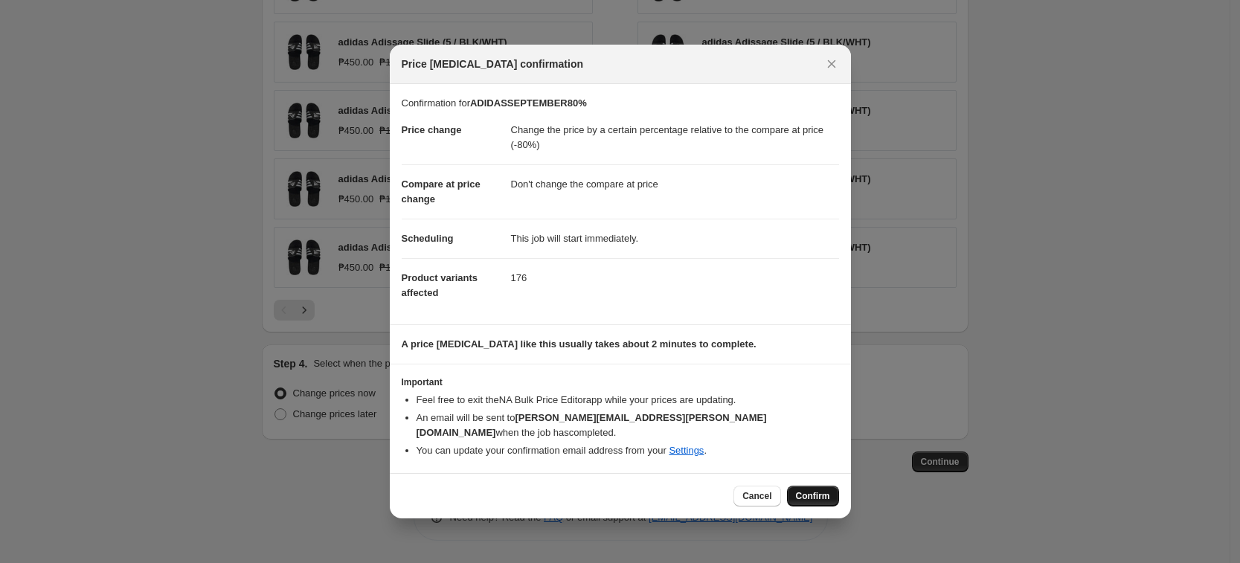
click at [807, 490] on span "Confirm" at bounding box center [813, 496] width 34 height 12
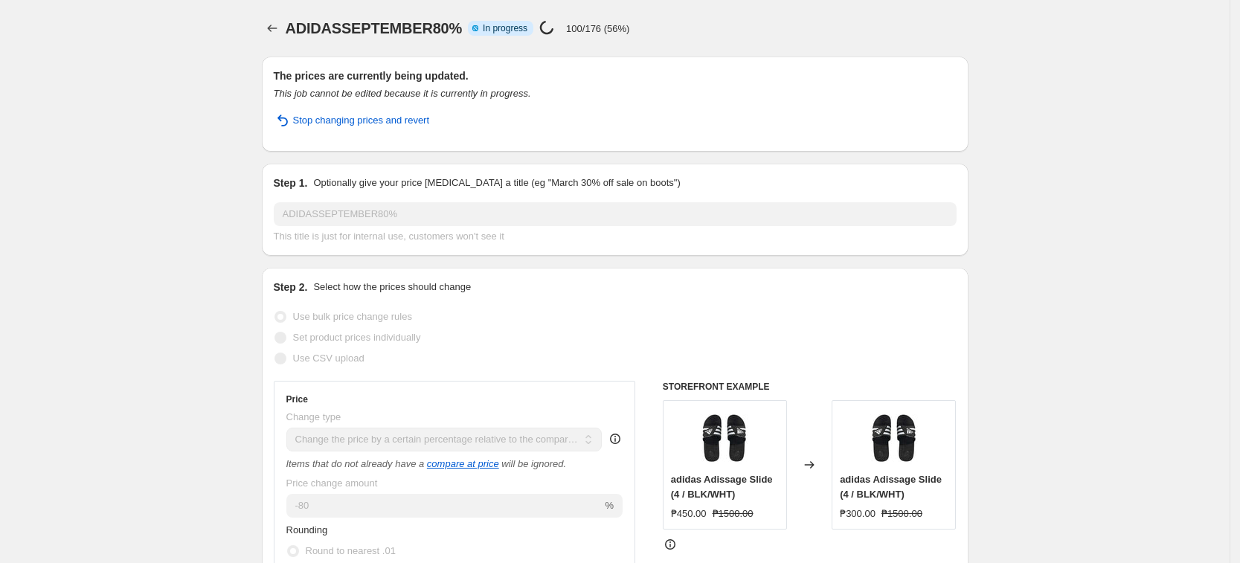
select select "pcap"
select select "no_change"
select select "tag"
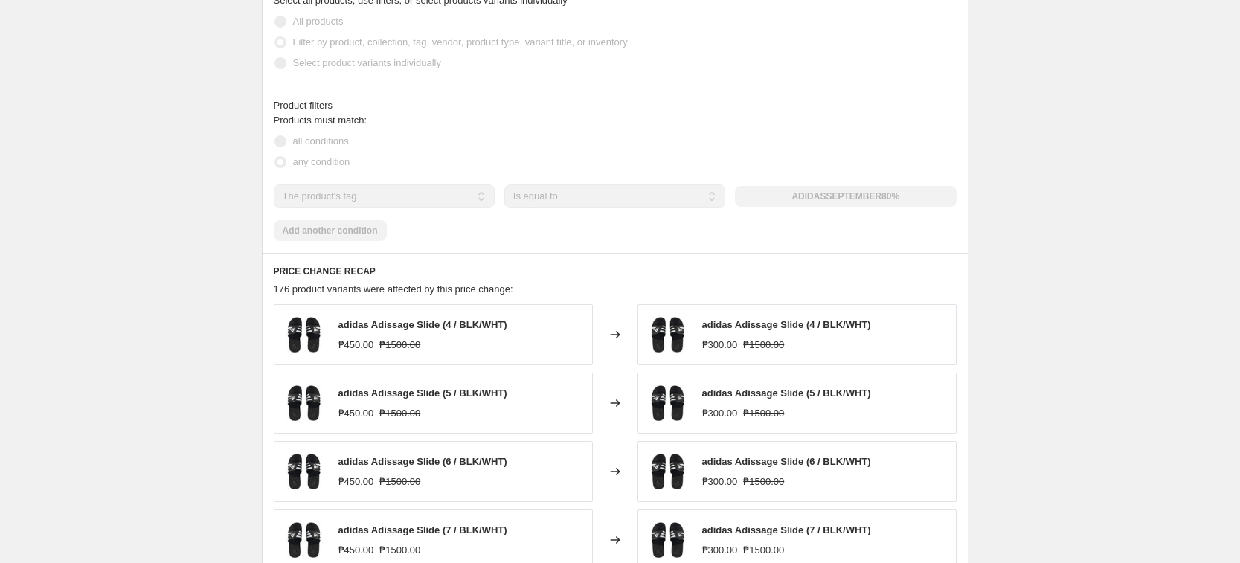
scroll to position [1116, 0]
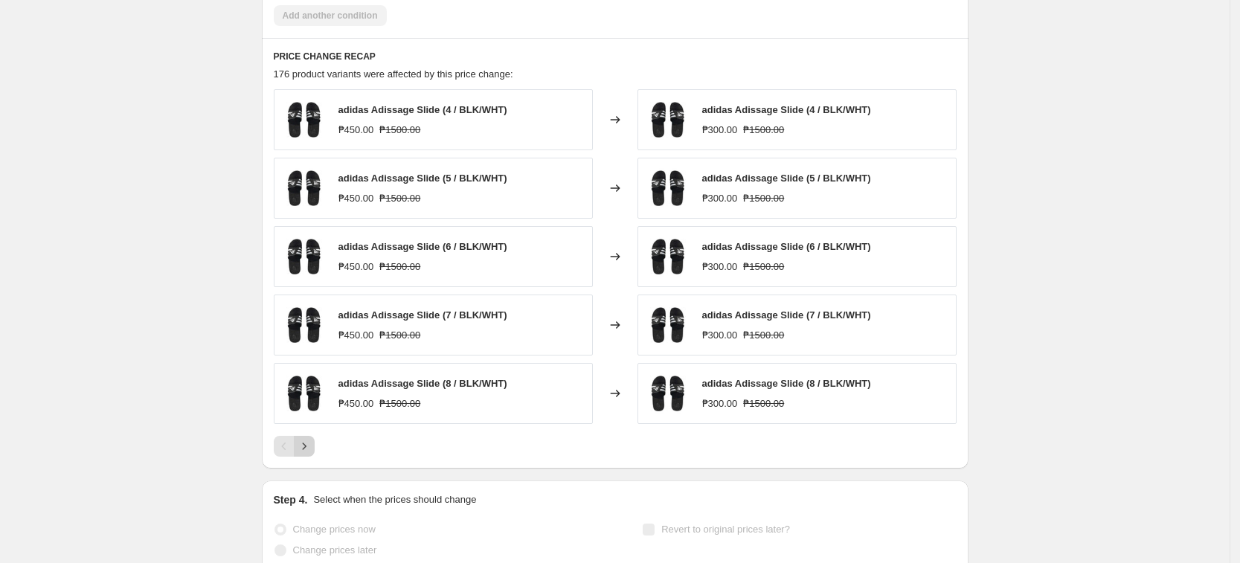
click at [315, 447] on button "Next" at bounding box center [304, 446] width 21 height 21
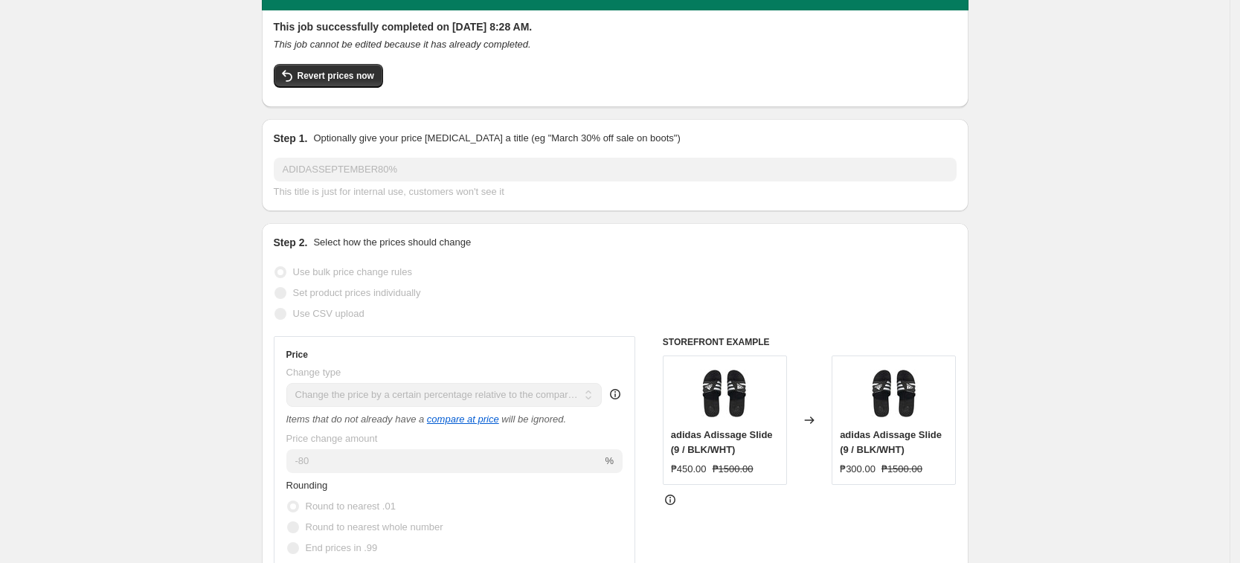
scroll to position [0, 0]
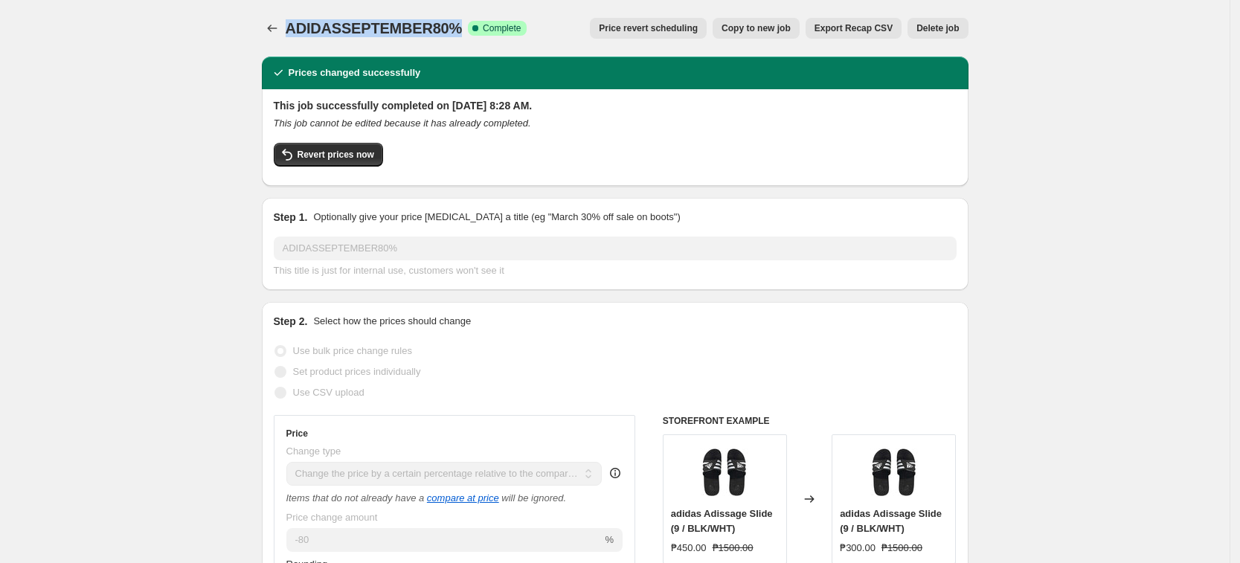
drag, startPoint x: 454, startPoint y: 29, endPoint x: 292, endPoint y: 34, distance: 163.0
click at [292, 34] on span "ADIDASSEPTEMBER80%" at bounding box center [374, 28] width 177 height 16
copy span "ADIDASSEPTEMBER80%"
click at [310, 176] on div "This job successfully completed on September 11, 2025 at 8:28 AM. This job cann…" at bounding box center [615, 137] width 707 height 97
click at [328, 154] on span "Revert prices now" at bounding box center [336, 155] width 77 height 12
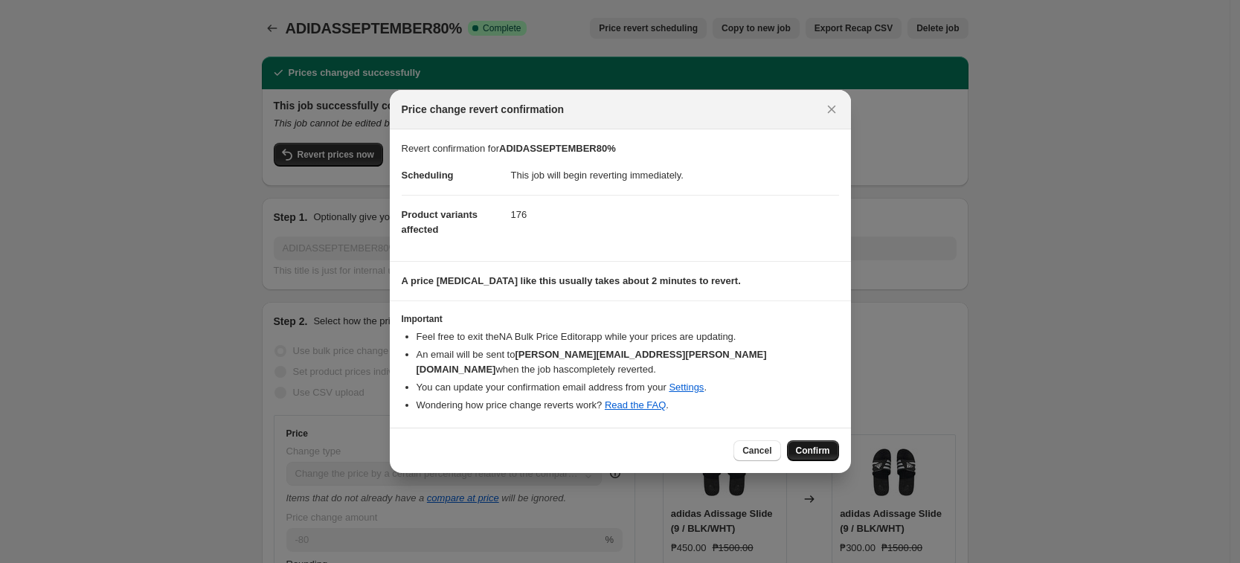
click at [827, 445] on span "Confirm" at bounding box center [813, 451] width 34 height 12
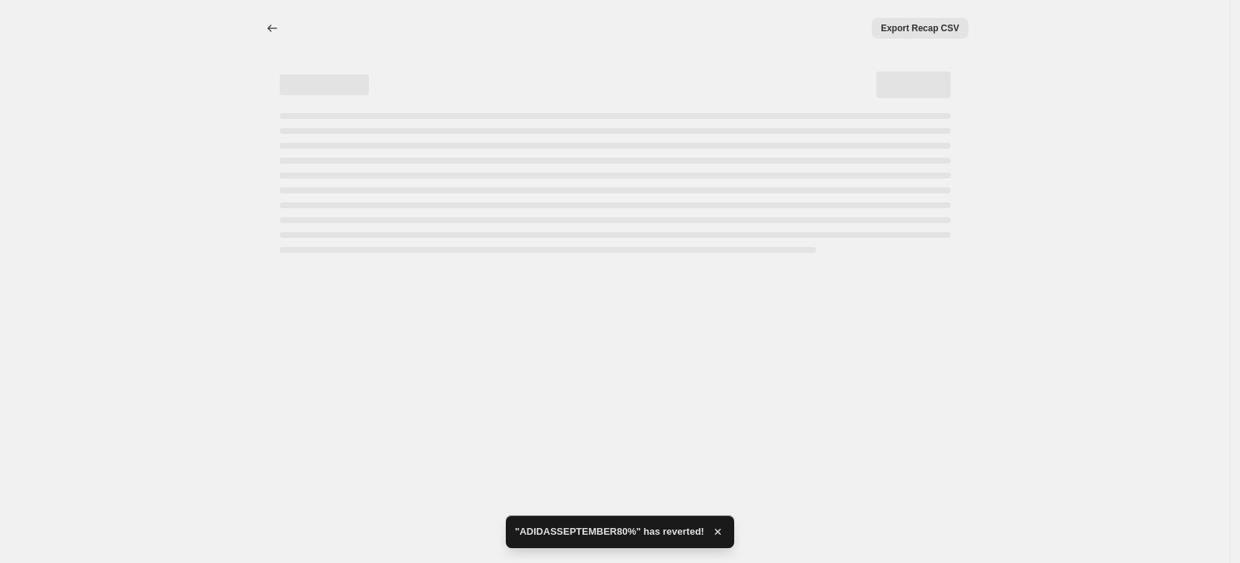
select select "pcap"
select select "no_change"
select select "tag"
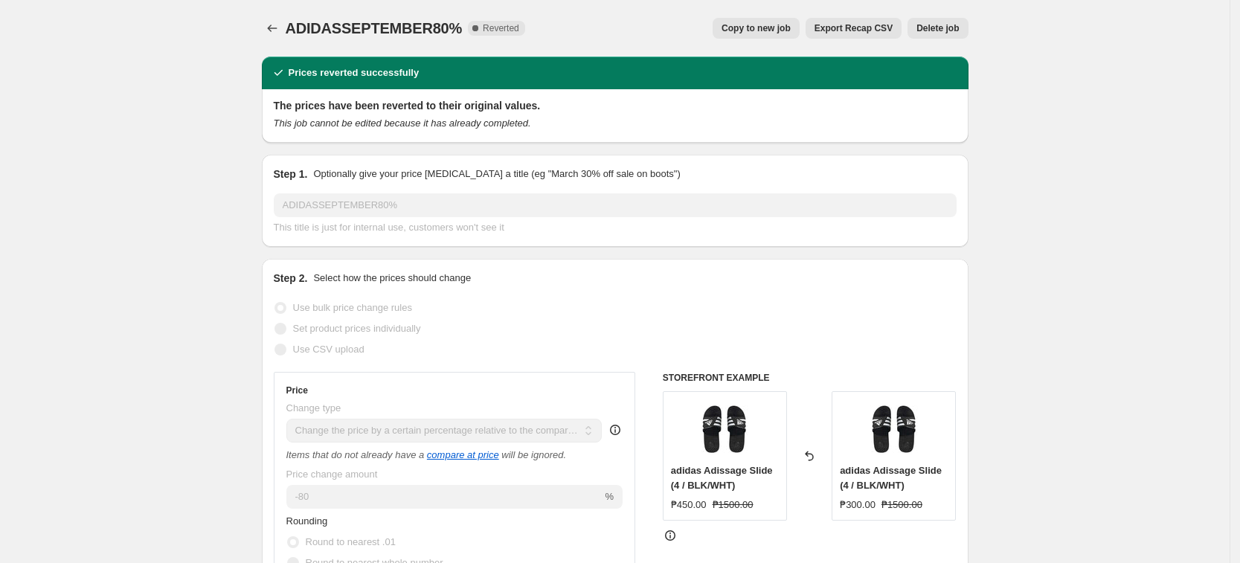
click at [790, 21] on button "Copy to new job" at bounding box center [756, 28] width 87 height 21
select select "pcap"
select select "no_change"
select select "tag"
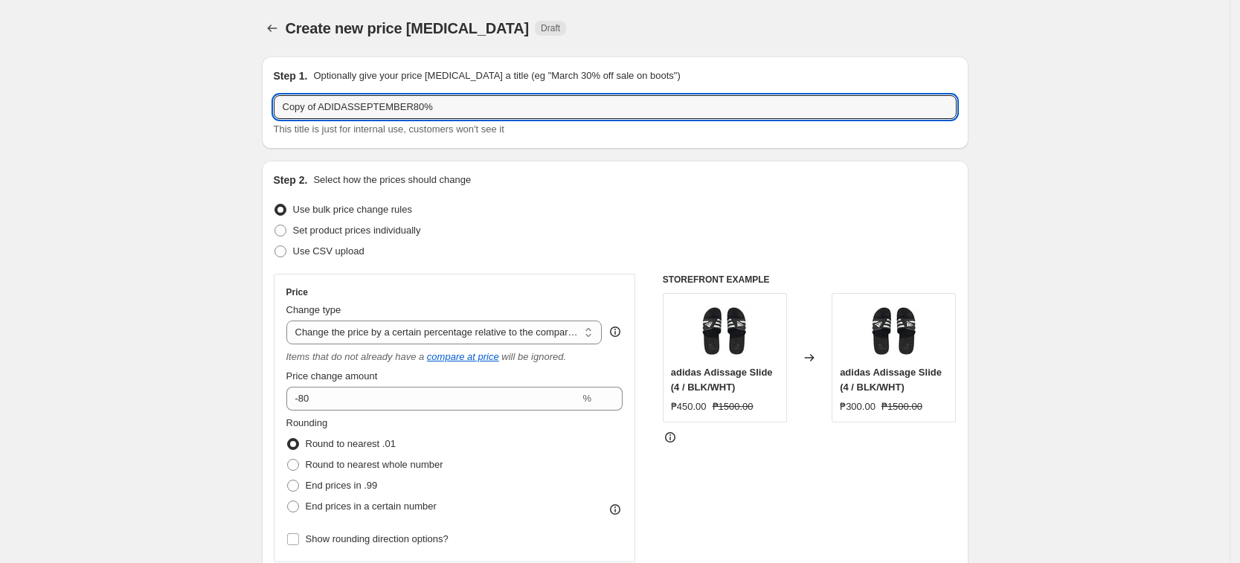
drag, startPoint x: 328, startPoint y: 106, endPoint x: 28, endPoint y: 78, distance: 301.0
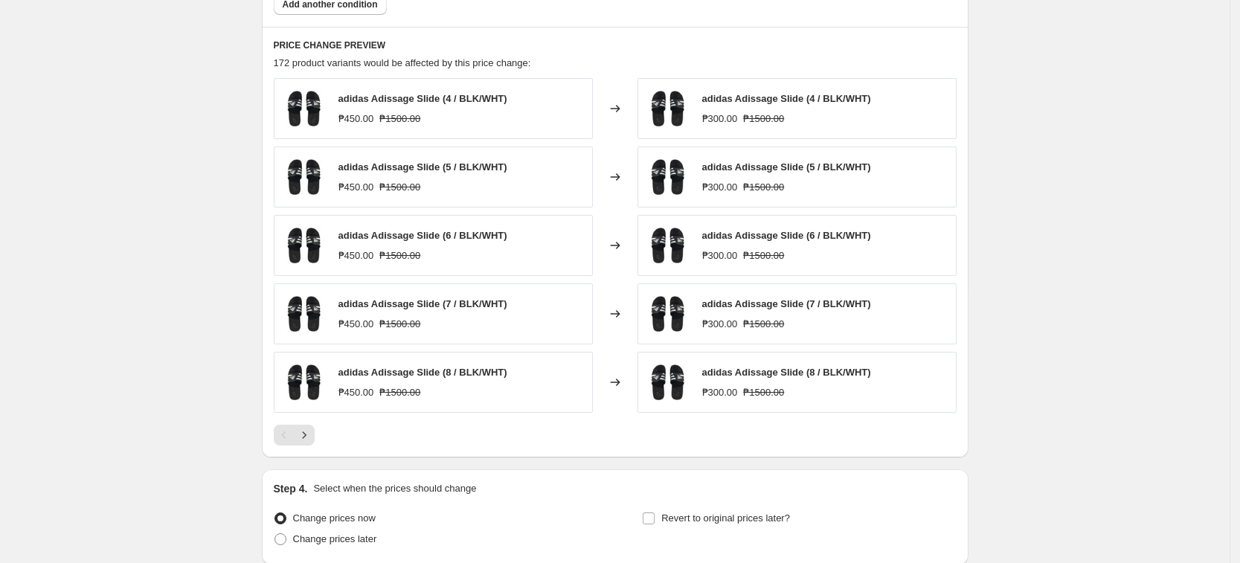
scroll to position [1111, 0]
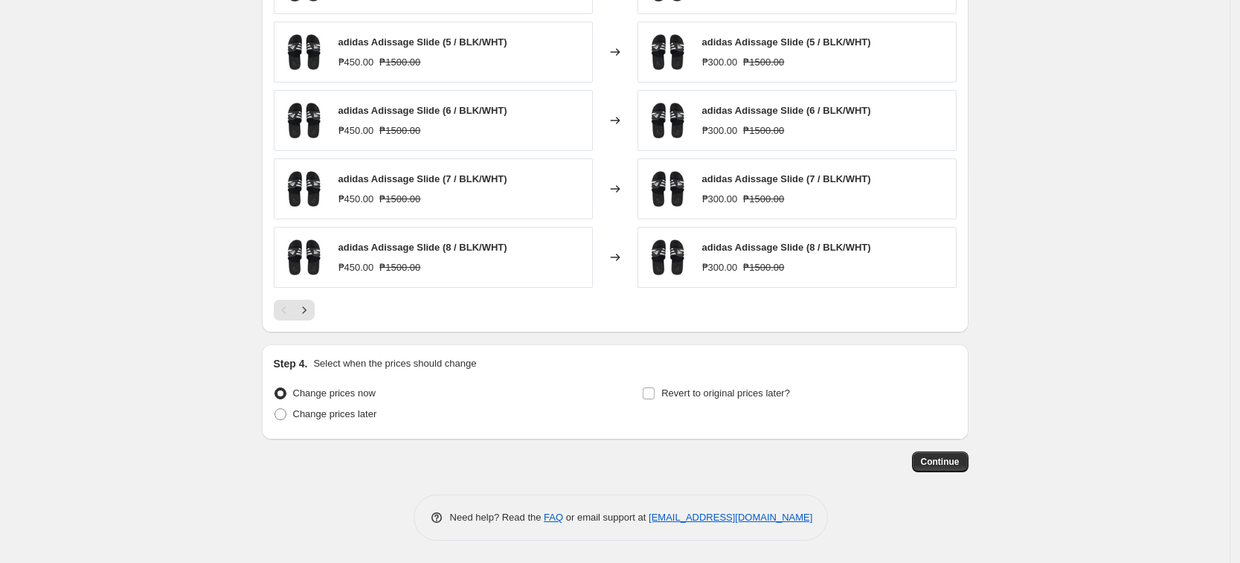
type input "ADIDASSEPTEMBER80%"
click at [883, 457] on div "Continue" at bounding box center [615, 462] width 707 height 21
click at [947, 459] on span "Continue" at bounding box center [940, 462] width 39 height 12
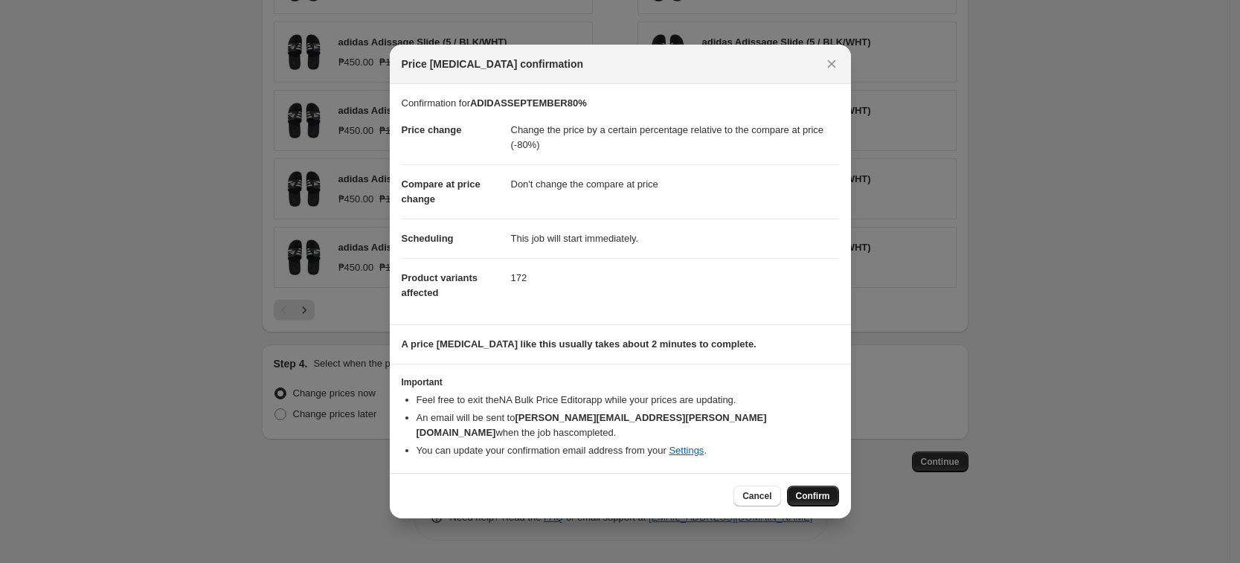
click at [817, 490] on span "Confirm" at bounding box center [813, 496] width 34 height 12
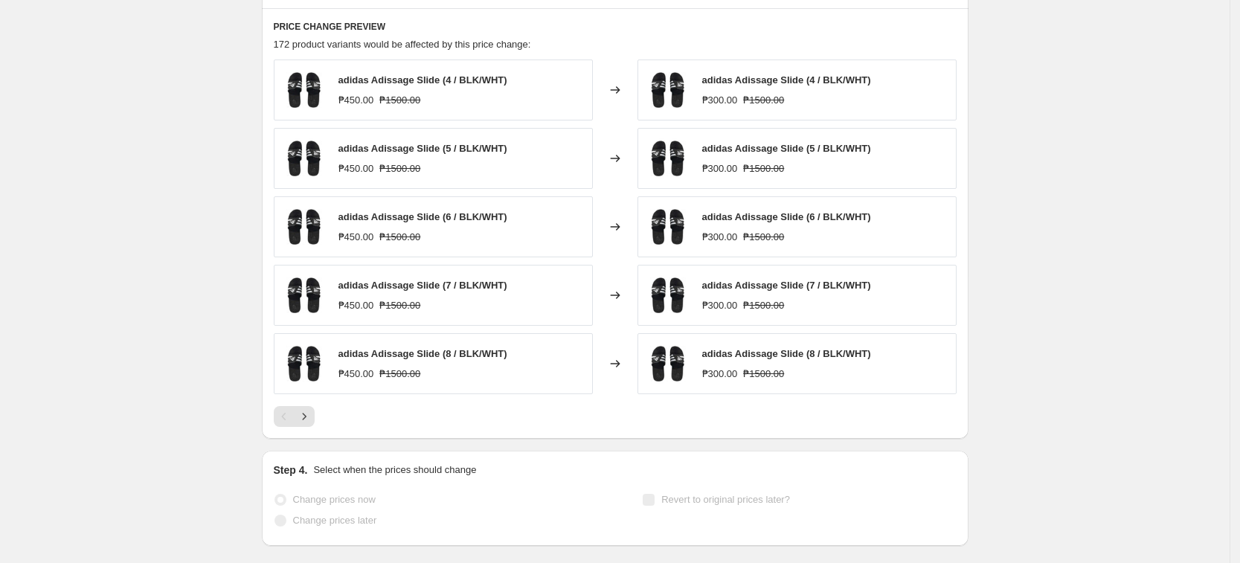
select select "pcap"
select select "no_change"
select select "tag"
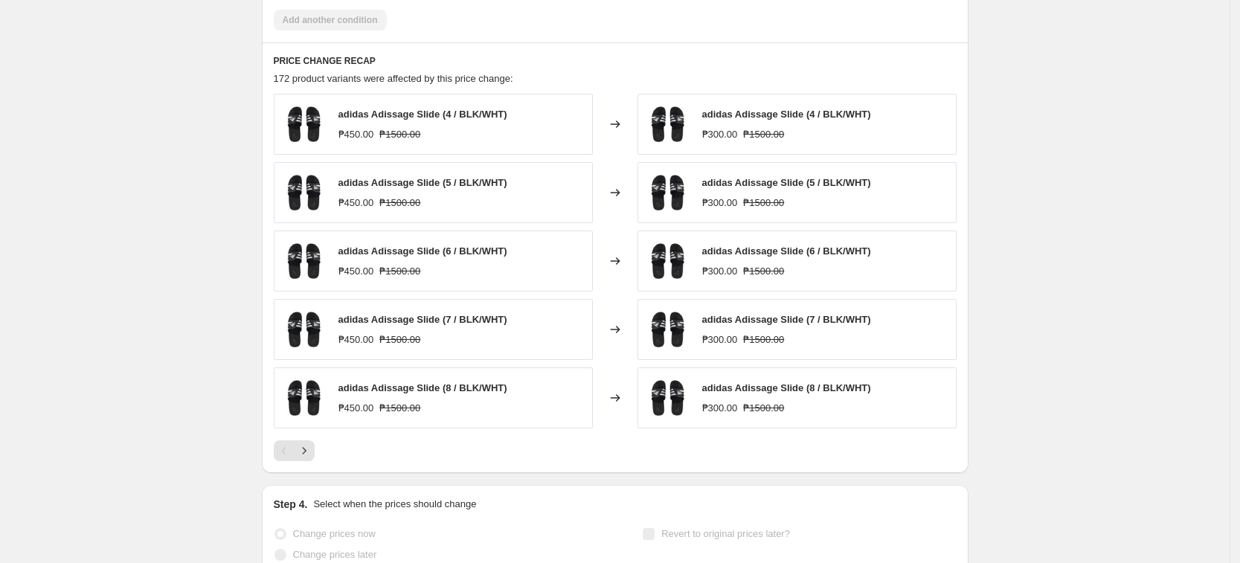
scroll to position [0, 0]
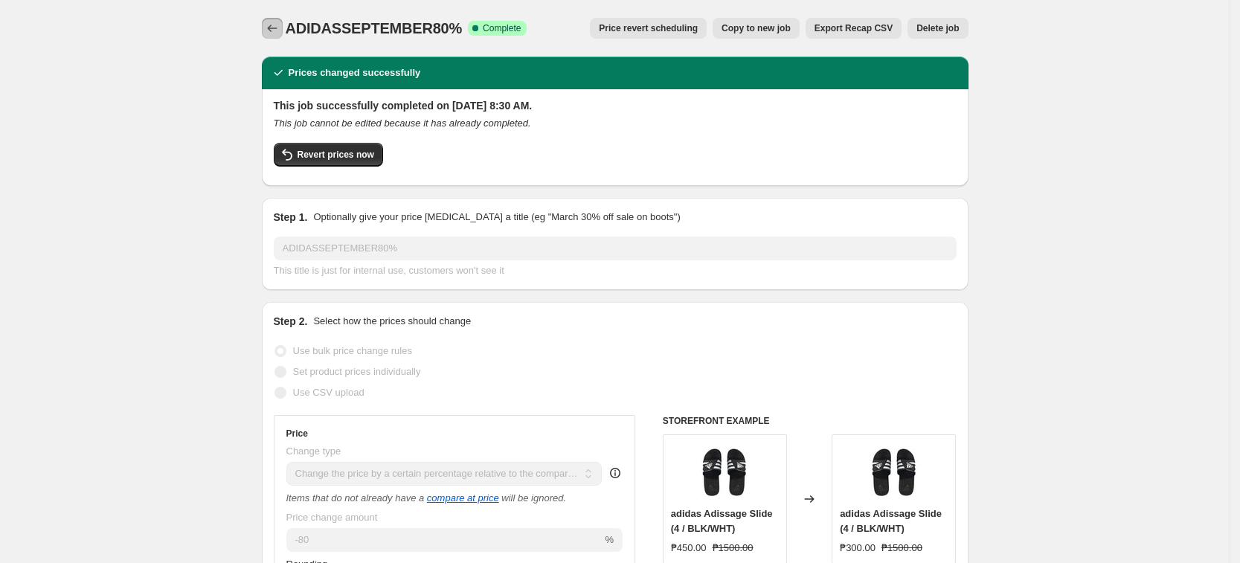
click at [270, 30] on icon "Price change jobs" at bounding box center [272, 28] width 15 height 15
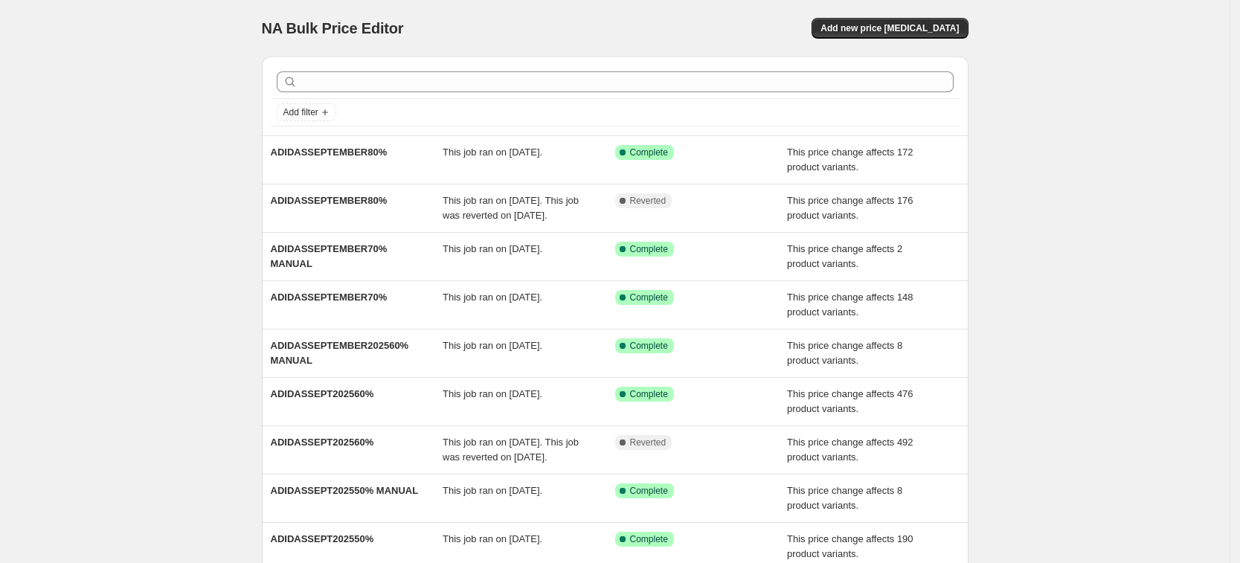
click at [928, 39] on div "NA Bulk Price Editor. This page is ready NA Bulk Price Editor Add new price cha…" at bounding box center [615, 28] width 707 height 57
click at [927, 23] on span "Add new price change job" at bounding box center [889, 28] width 138 height 12
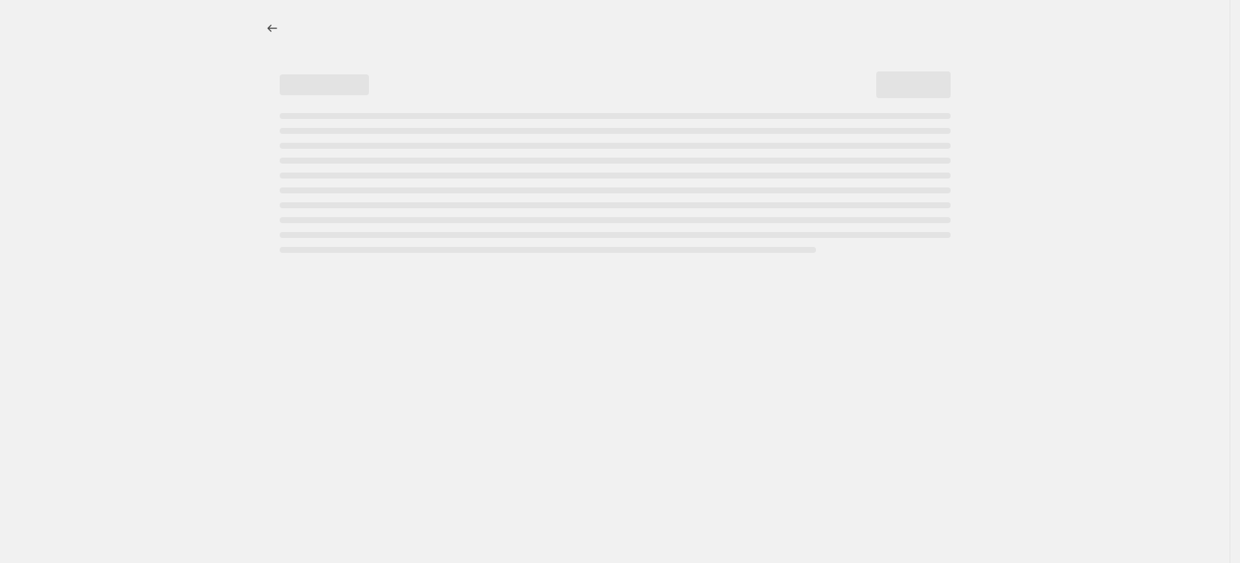
select select "percentage"
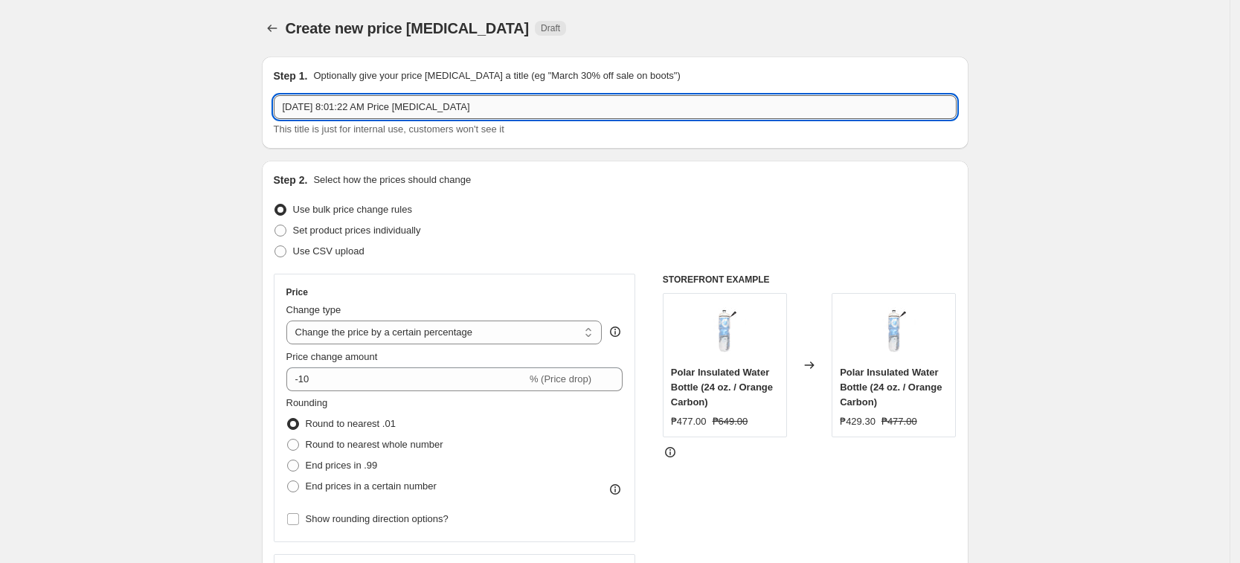
click at [448, 102] on input "Sep 11, 2025, 8:01:22 AM Price change job" at bounding box center [615, 107] width 683 height 24
paste input "NIKESETP202510%"
type input "NIKESETP202510%"
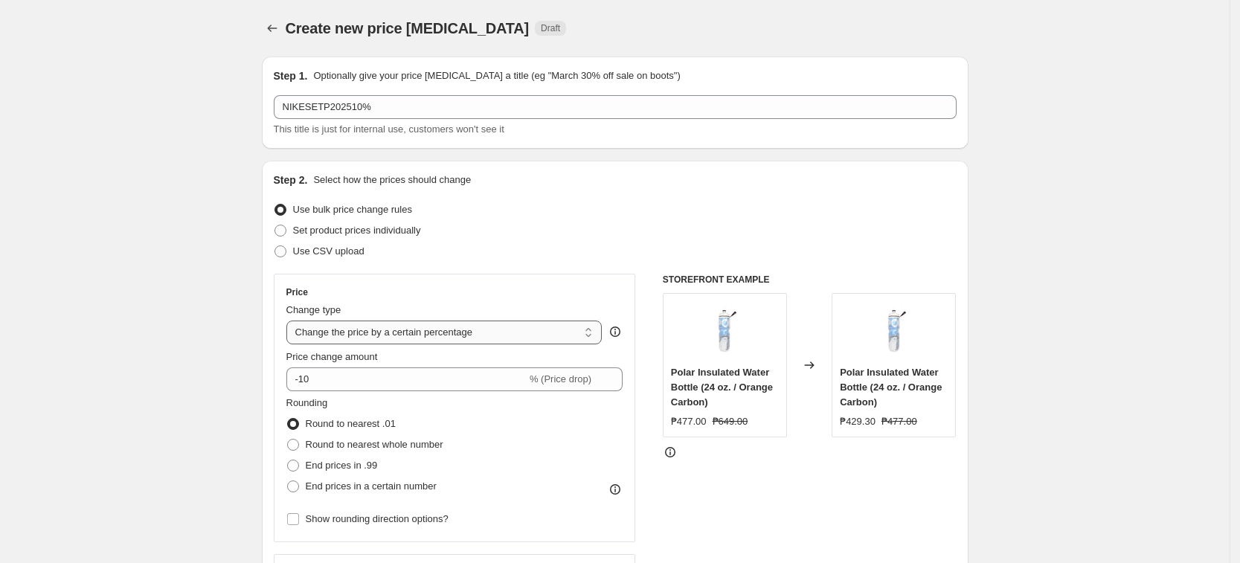
click at [447, 329] on select "Change the price to a certain amount Change the price by a certain amount Chang…" at bounding box center [444, 333] width 316 height 24
select select "pcap"
click at [291, 321] on select "Change the price to a certain amount Change the price by a certain amount Chang…" at bounding box center [444, 333] width 316 height 24
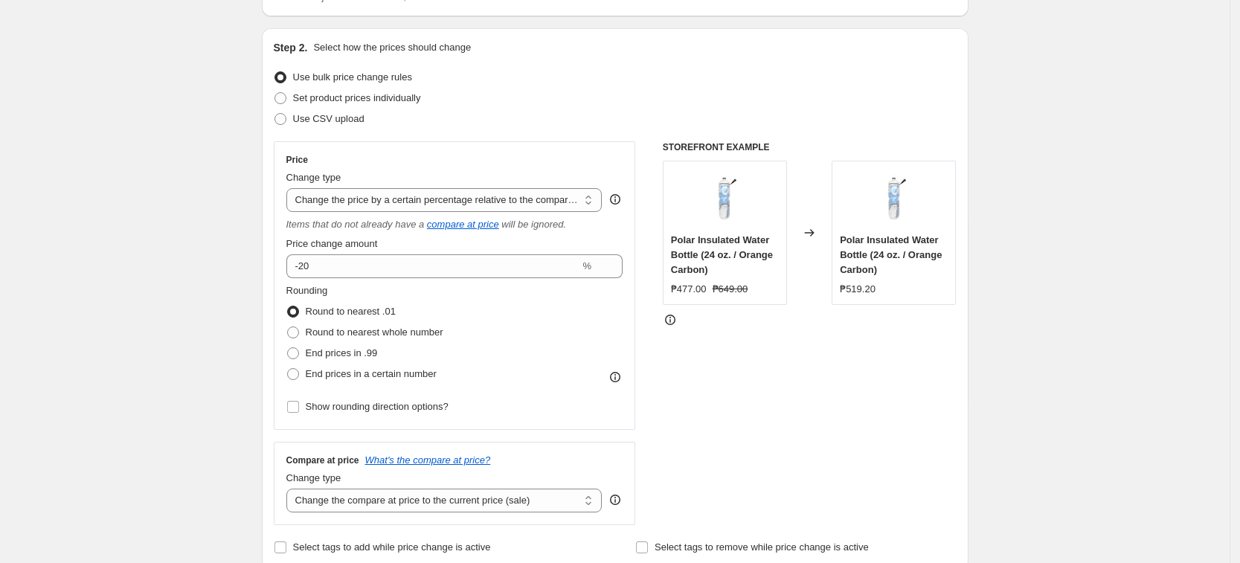
scroll to position [279, 0]
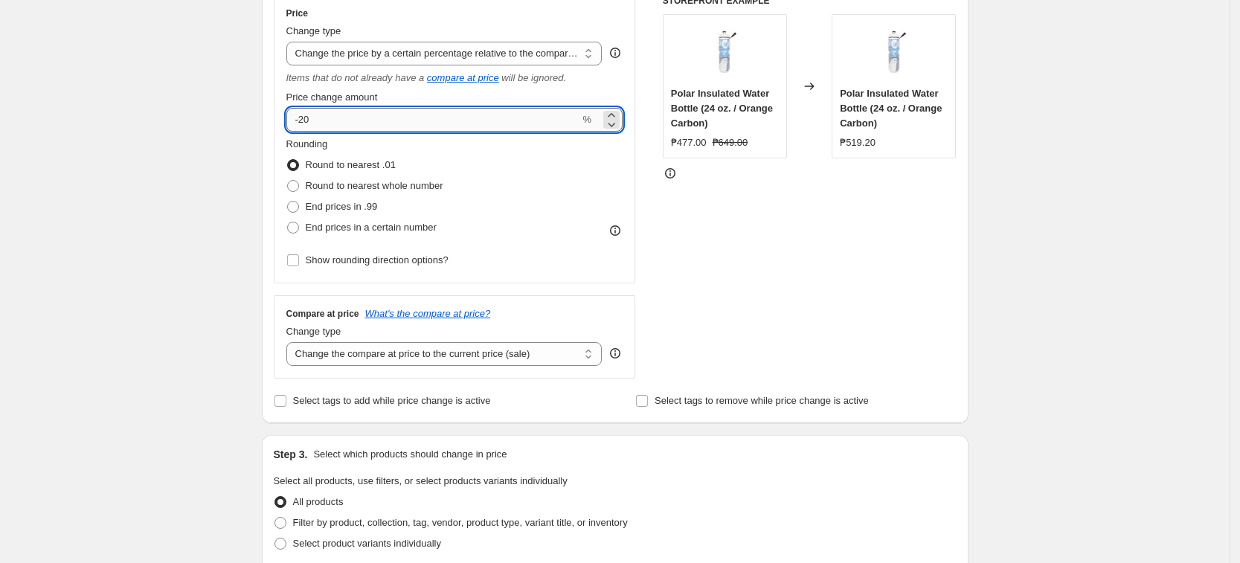
click at [379, 119] on input "-20" at bounding box center [433, 120] width 294 height 24
type input "-2"
type input "-10"
click at [226, 237] on div "Create new price change job. This page is ready Create new price change job Dra…" at bounding box center [615, 476] width 1230 height 1511
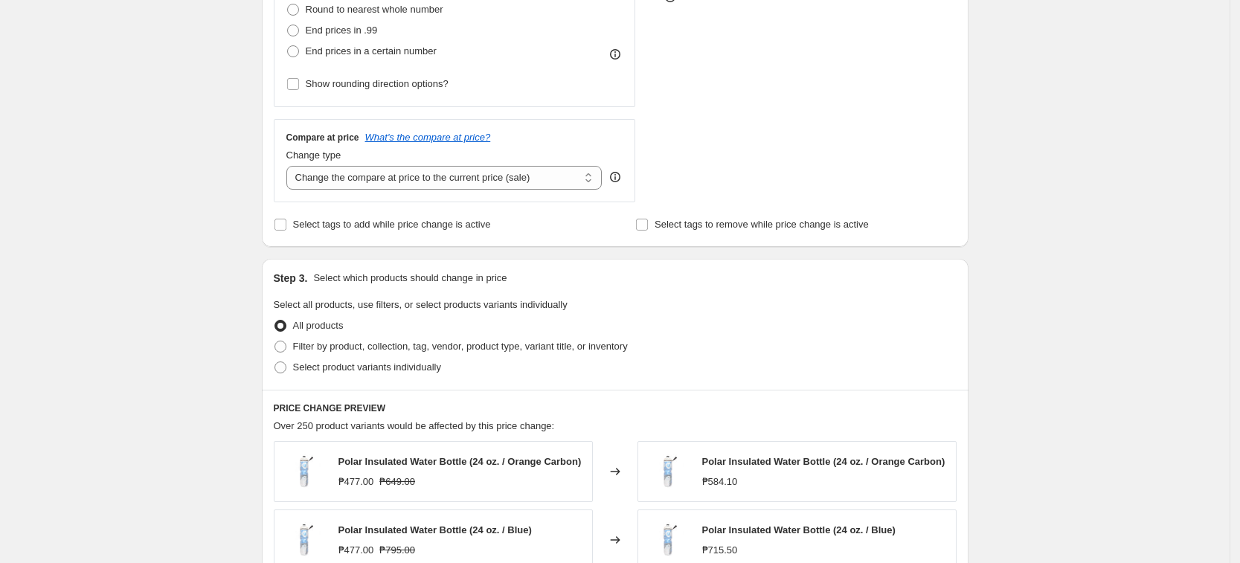
scroll to position [465, 0]
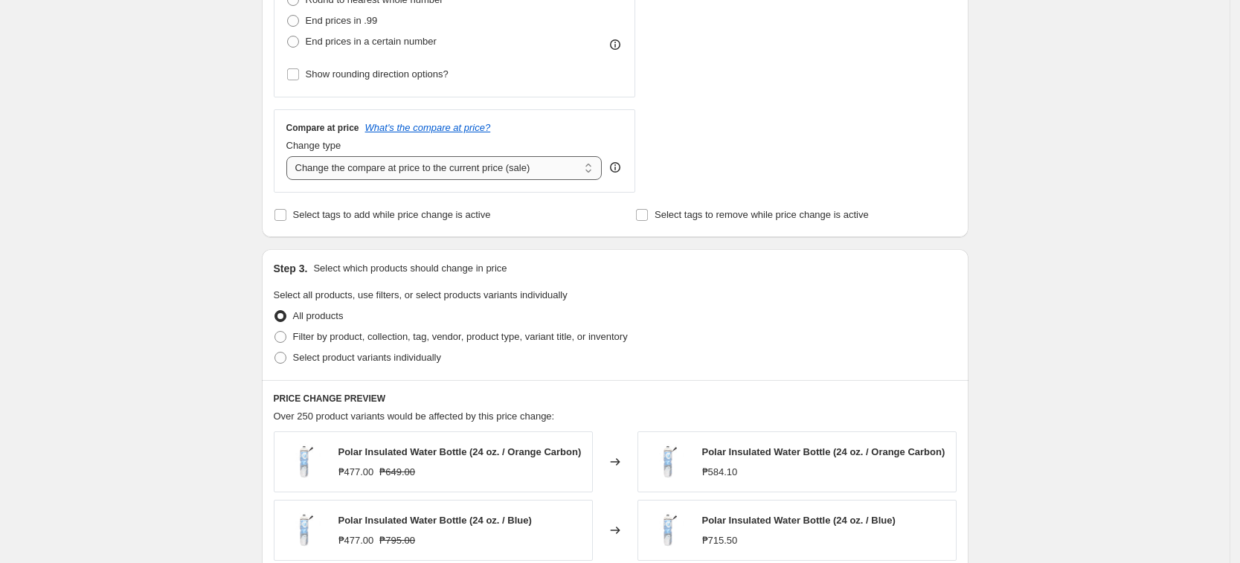
drag, startPoint x: 457, startPoint y: 168, endPoint x: 455, endPoint y: 177, distance: 9.0
click at [457, 168] on select "Change the compare at price to the current price (sale) Change the compare at p…" at bounding box center [444, 168] width 316 height 24
select select "no_change"
click at [291, 156] on select "Change the compare at price to the current price (sale) Change the compare at p…" at bounding box center [444, 168] width 316 height 24
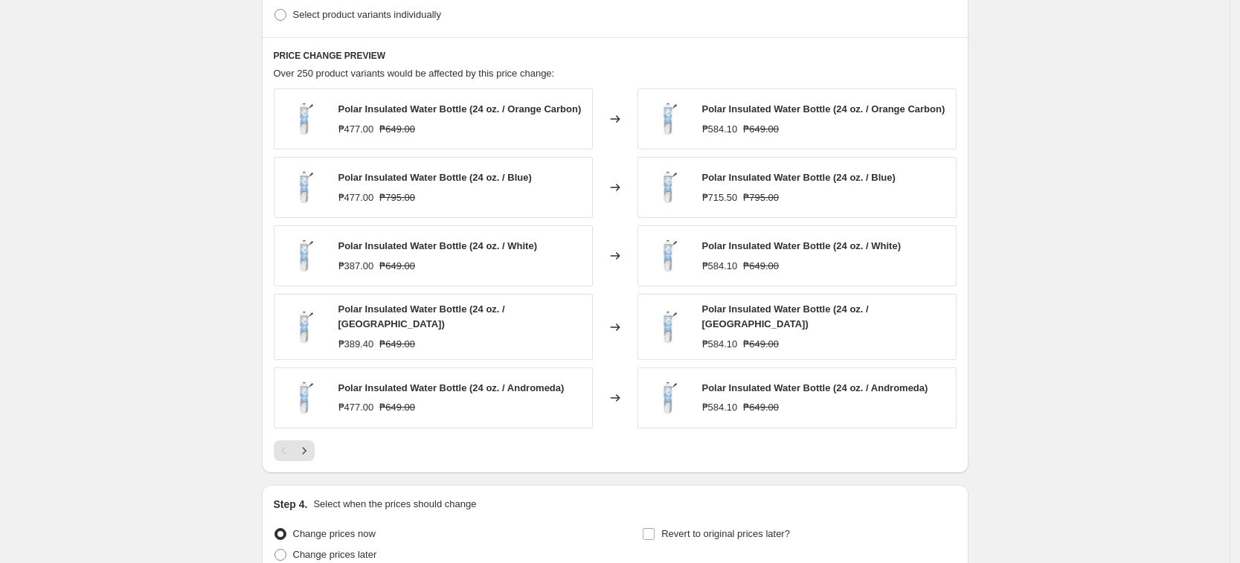
scroll to position [651, 0]
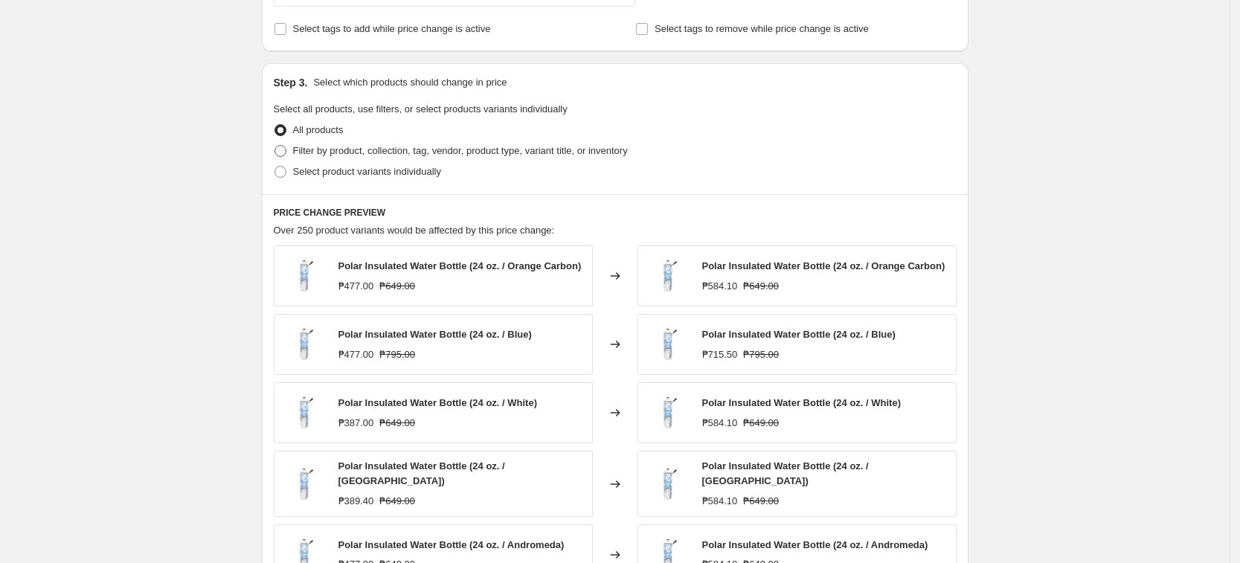
click at [449, 148] on span "Filter by product, collection, tag, vendor, product type, variant title, or inv…" at bounding box center [460, 150] width 335 height 11
click at [275, 146] on input "Filter by product, collection, tag, vendor, product type, variant title, or inv…" at bounding box center [274, 145] width 1 height 1
radio input "true"
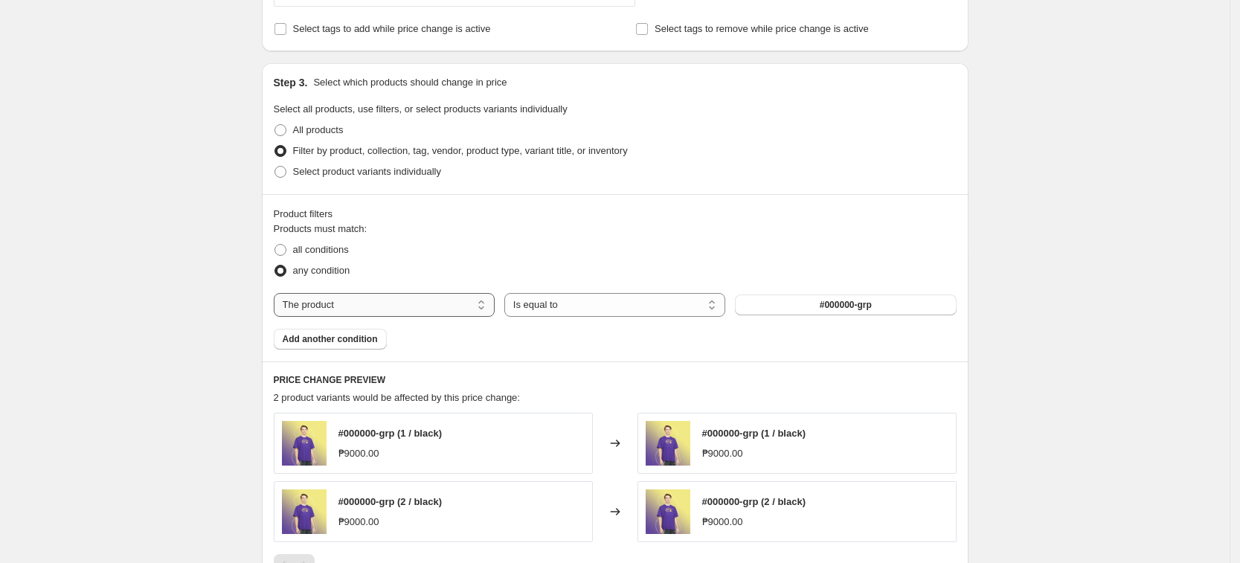
click at [431, 303] on select "The product The product's collection The product's tag The product's vendor The…" at bounding box center [384, 305] width 221 height 24
select select "tag"
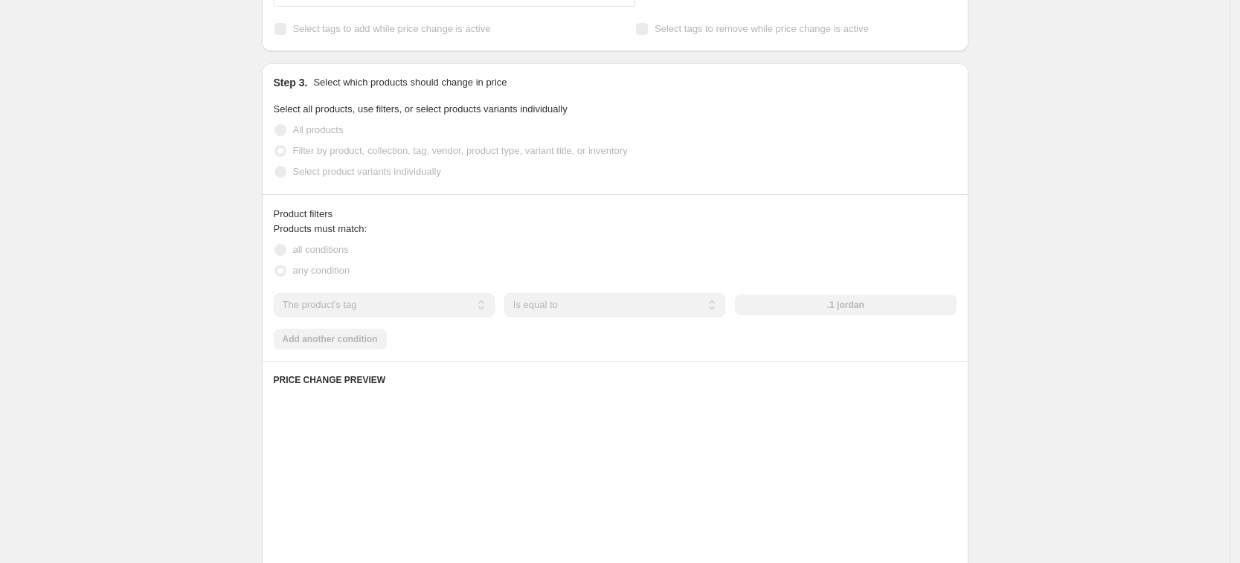
click at [864, 297] on div ".1 jordan" at bounding box center [845, 305] width 221 height 21
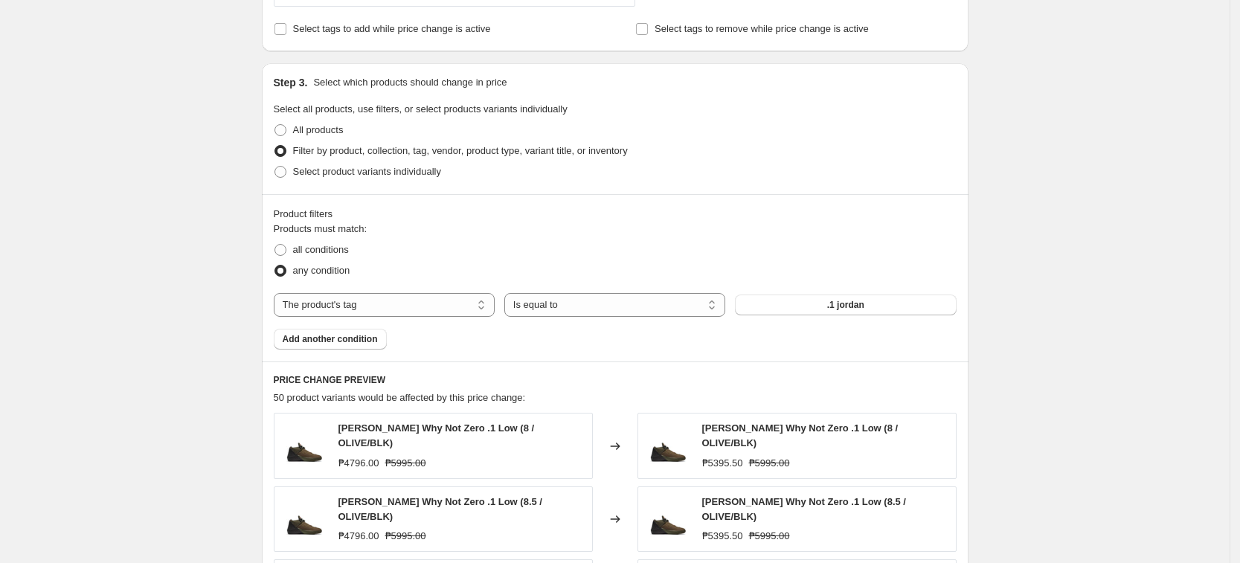
click at [855, 301] on span ".1 jordan" at bounding box center [845, 305] width 37 height 12
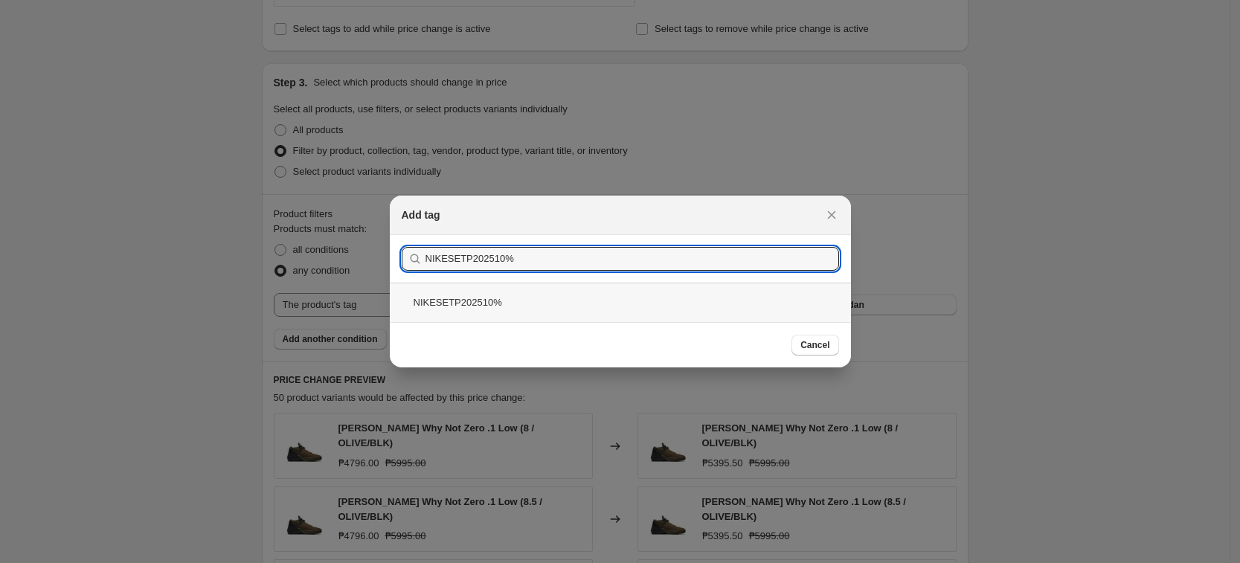
type input "NIKESETP202510%"
click at [759, 298] on div "NIKESETP202510%" at bounding box center [620, 302] width 461 height 39
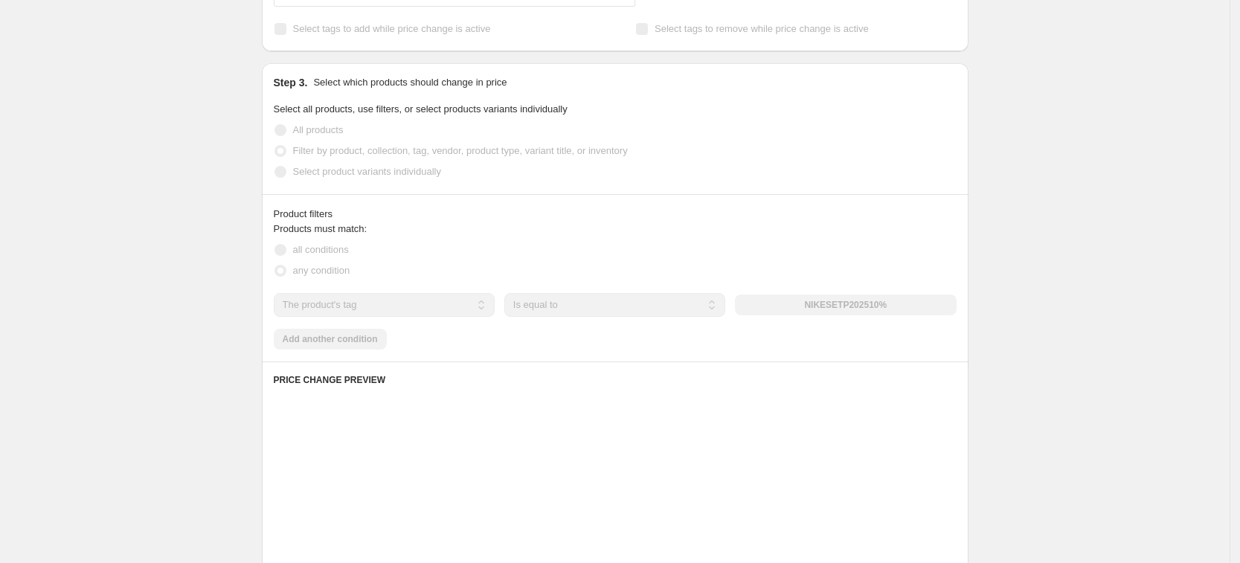
click at [1019, 337] on div "Create new price change job. This page is ready Create new price change job Dra…" at bounding box center [615, 186] width 1230 height 1674
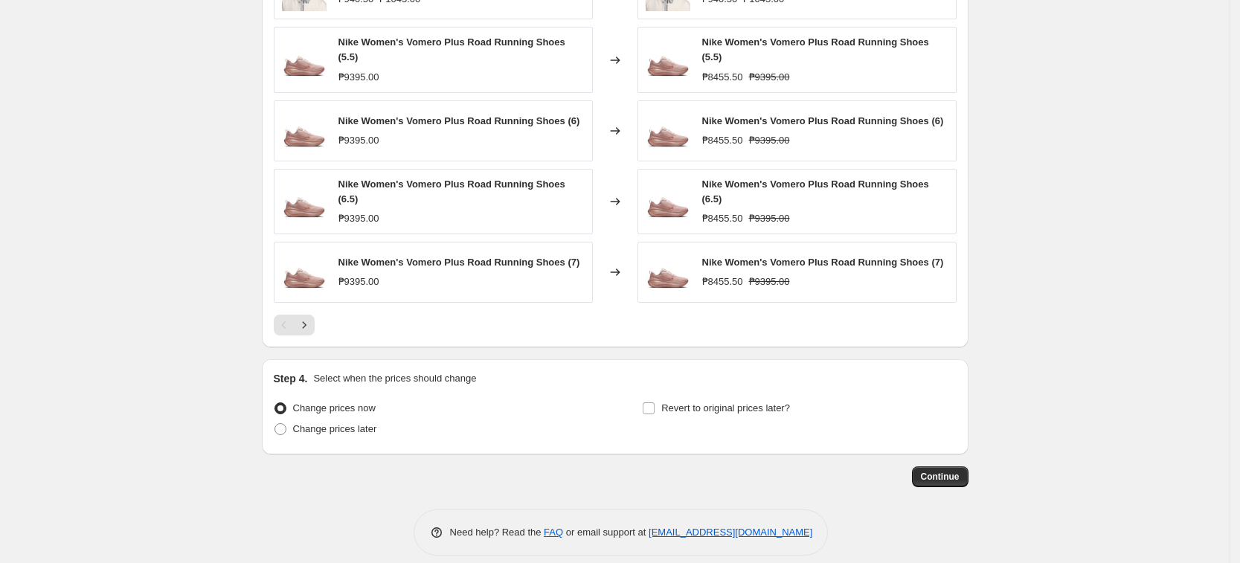
scroll to position [1111, 0]
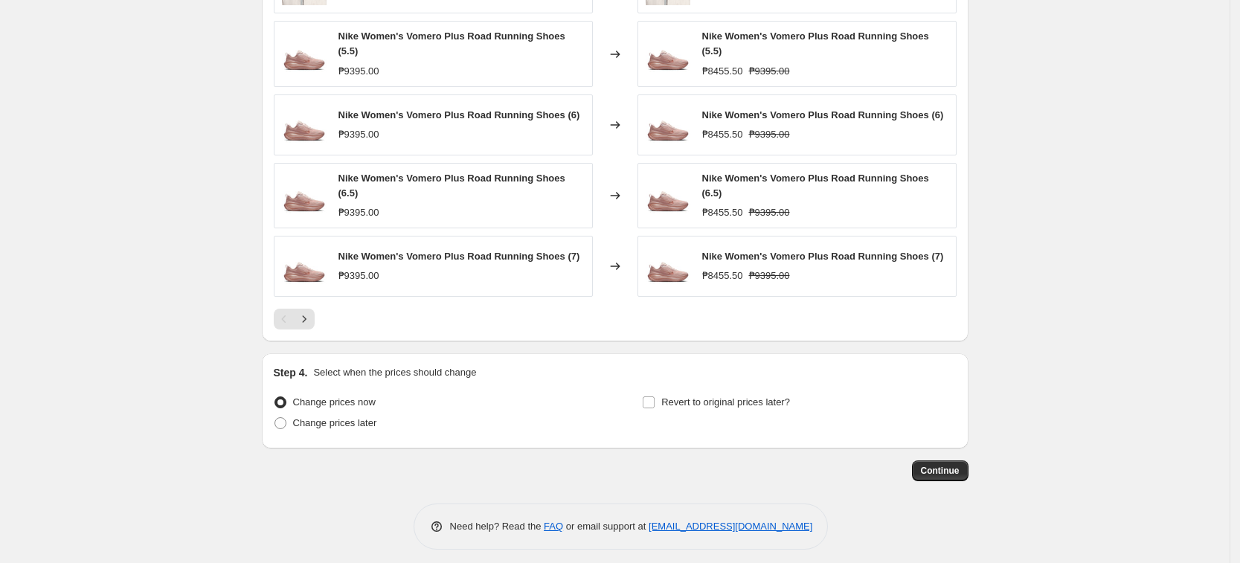
drag, startPoint x: 1000, startPoint y: 462, endPoint x: 977, endPoint y: 462, distance: 22.3
click at [964, 460] on button "Continue" at bounding box center [940, 470] width 57 height 21
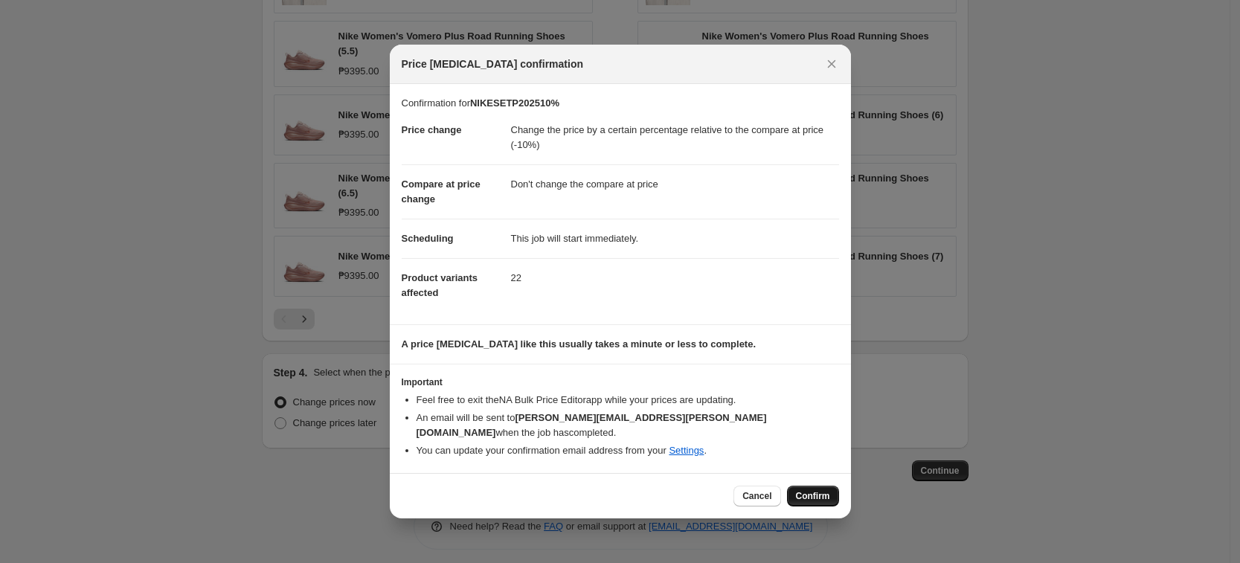
click at [822, 492] on span "Confirm" at bounding box center [813, 496] width 34 height 12
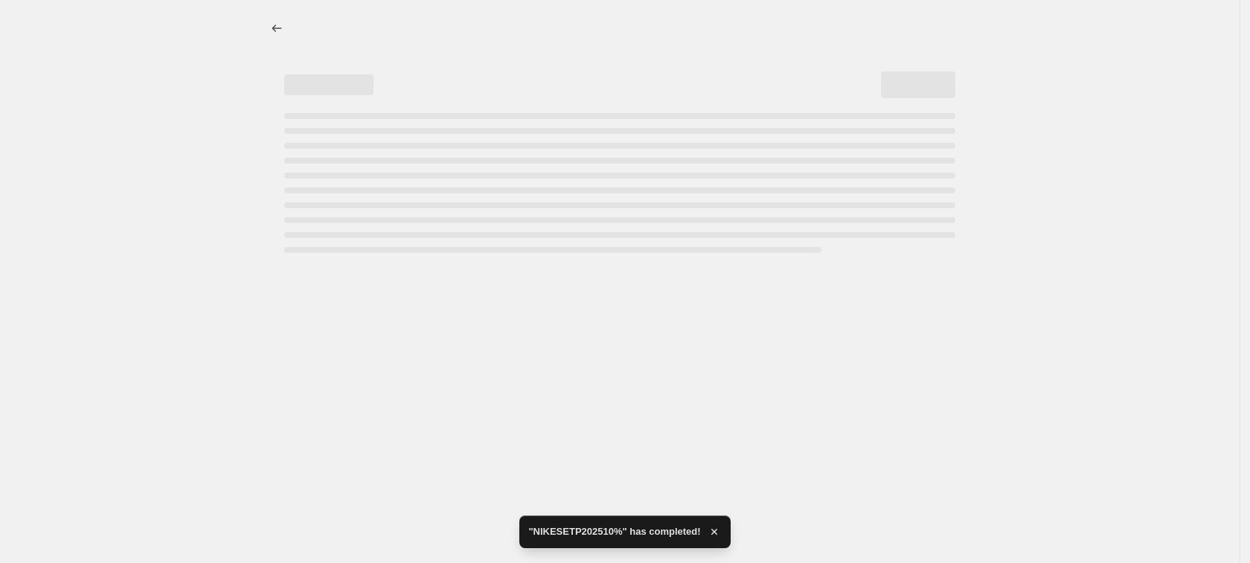
select select "pcap"
select select "no_change"
select select "tag"
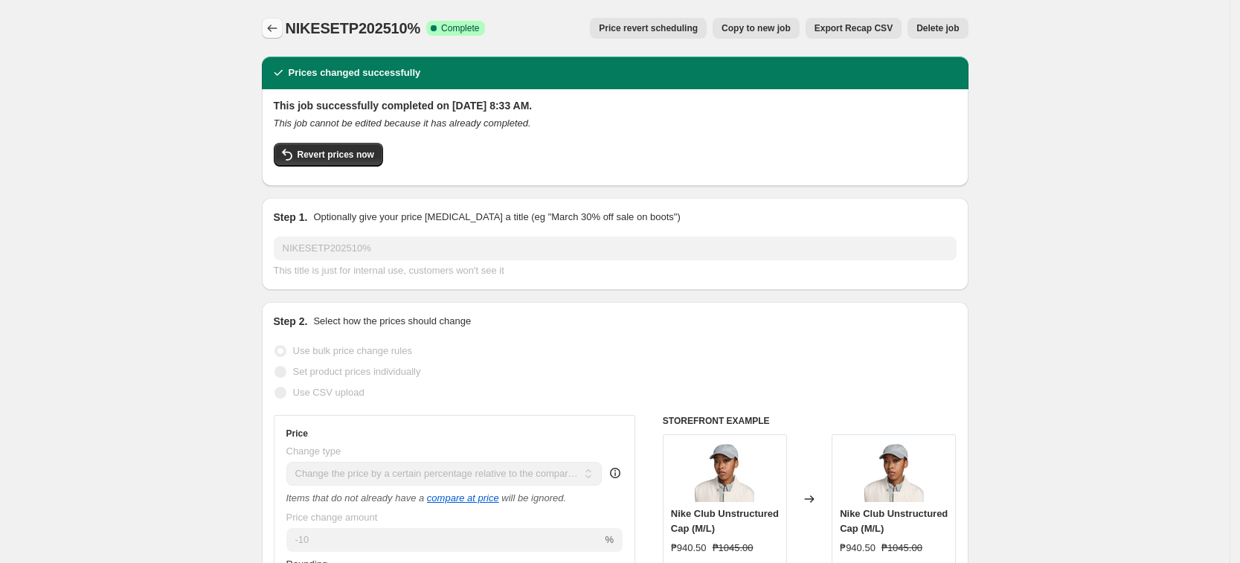
click at [280, 30] on icon "Price change jobs" at bounding box center [272, 28] width 15 height 15
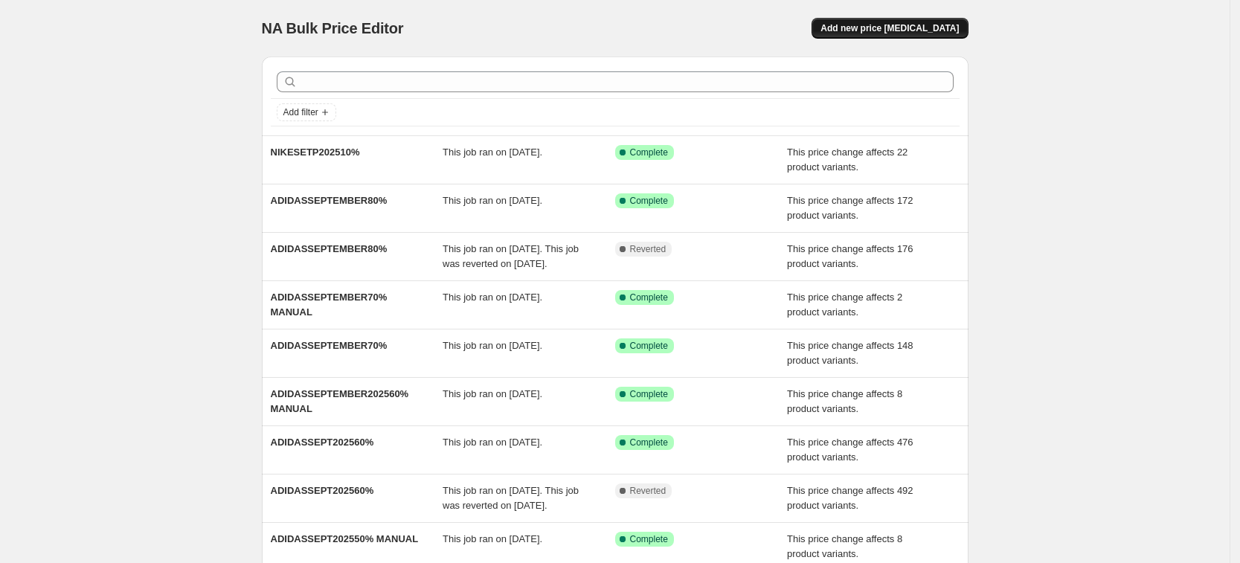
click at [896, 28] on span "Add new price change job" at bounding box center [889, 28] width 138 height 12
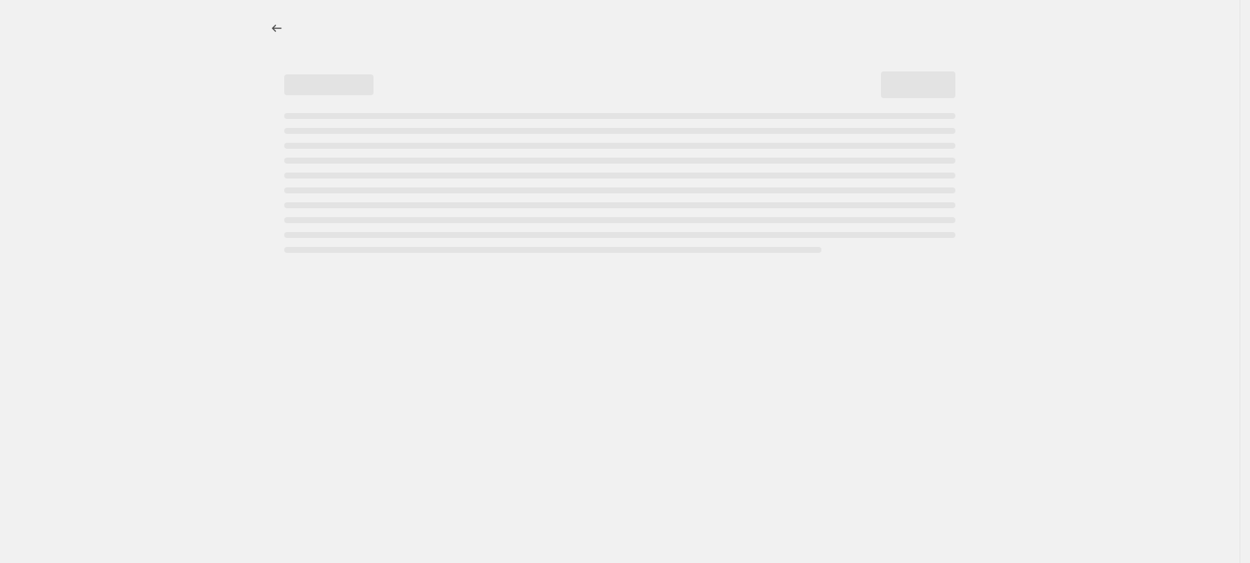
select select "percentage"
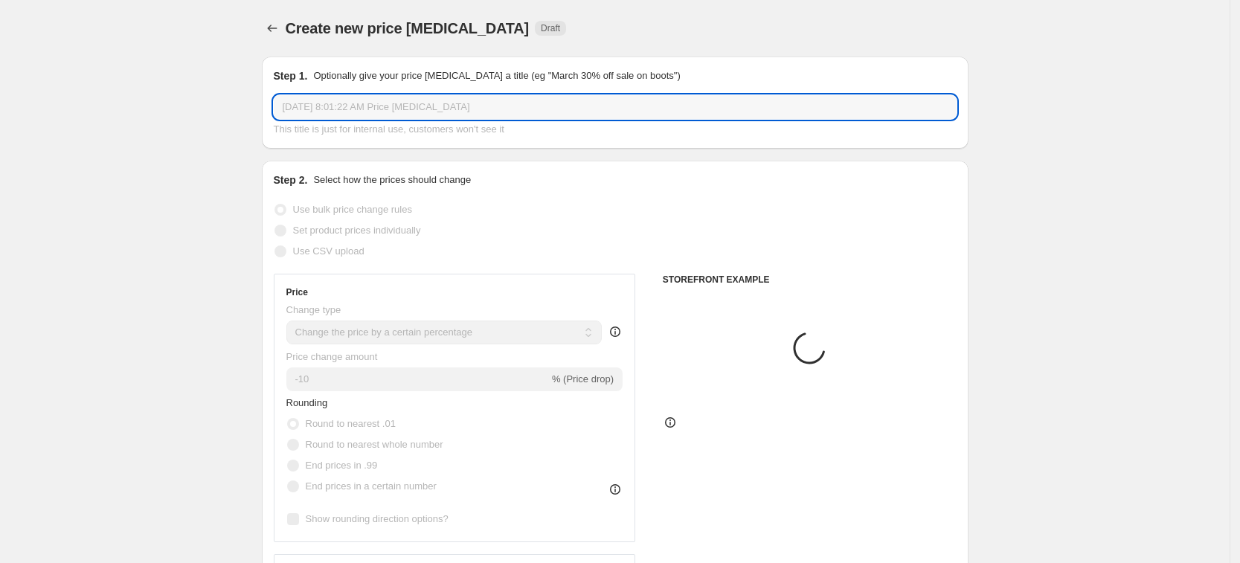
click at [397, 107] on input "Sep 11, 2025, 8:01:22 AM Price change job" at bounding box center [615, 107] width 683 height 24
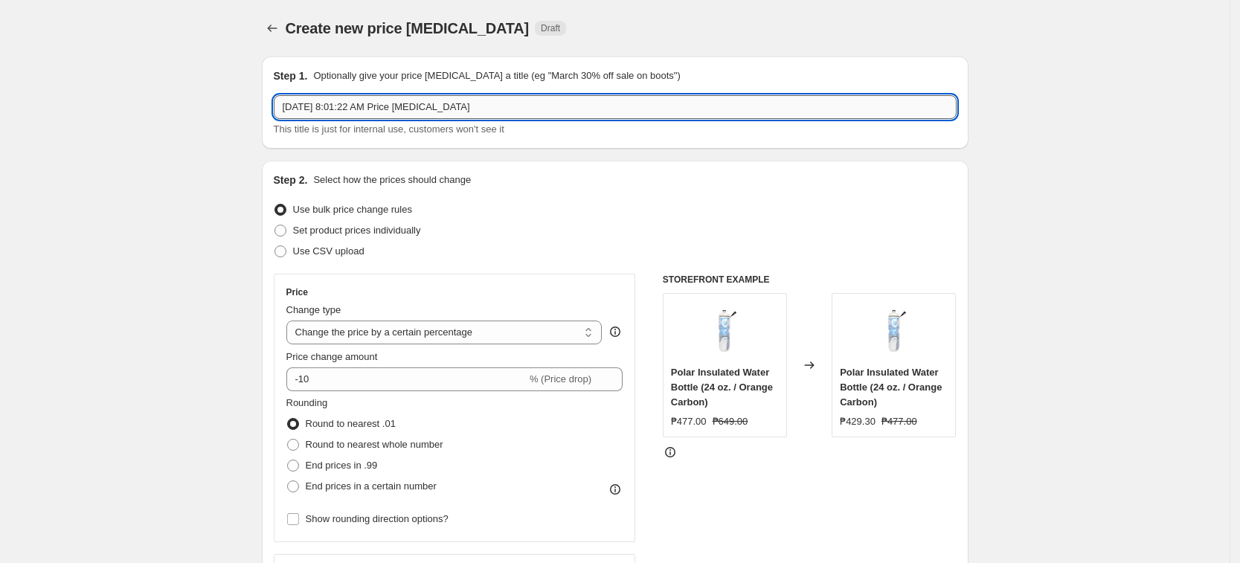
paste input "NIKESETP202520%"
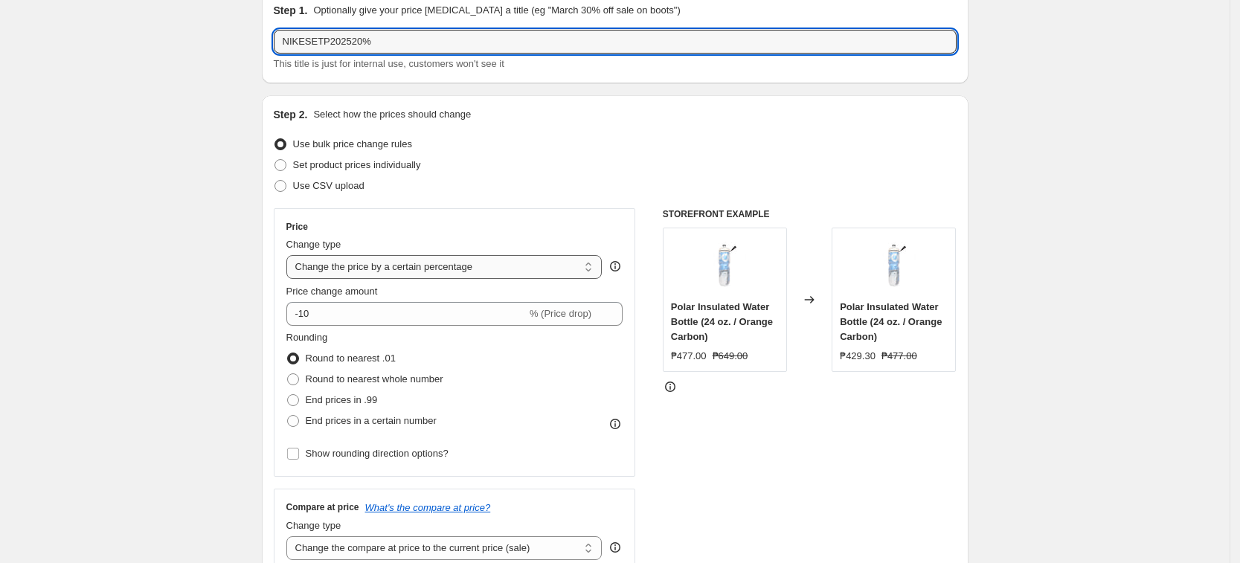
scroll to position [93, 0]
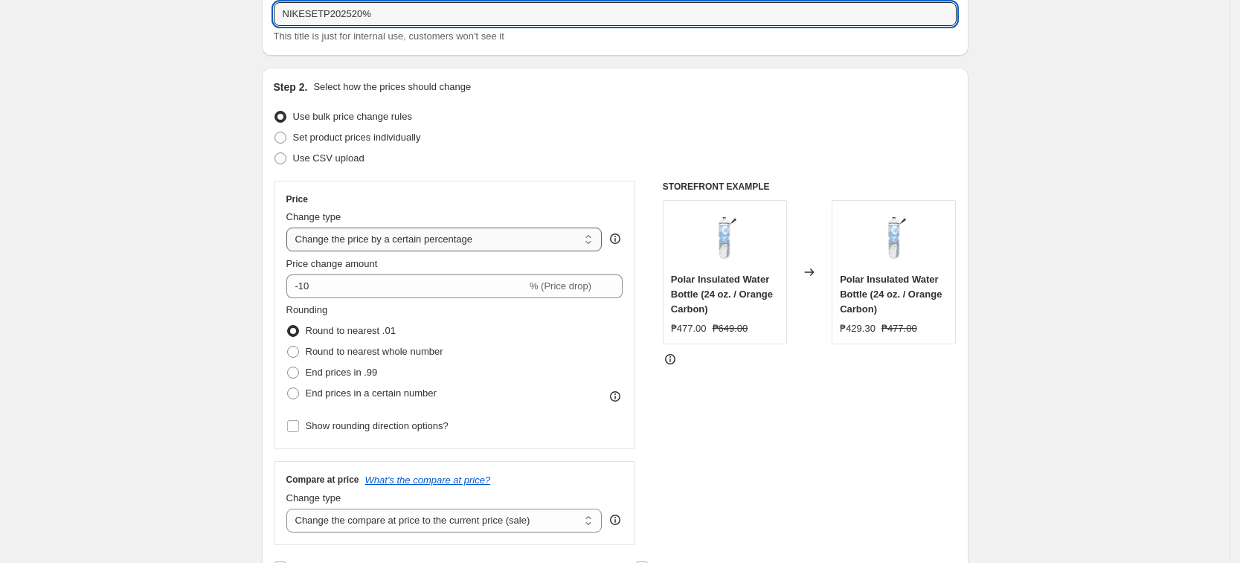
type input "NIKESETP202520%"
click at [335, 234] on select "Change the price to a certain amount Change the price by a certain amount Chang…" at bounding box center [444, 240] width 316 height 24
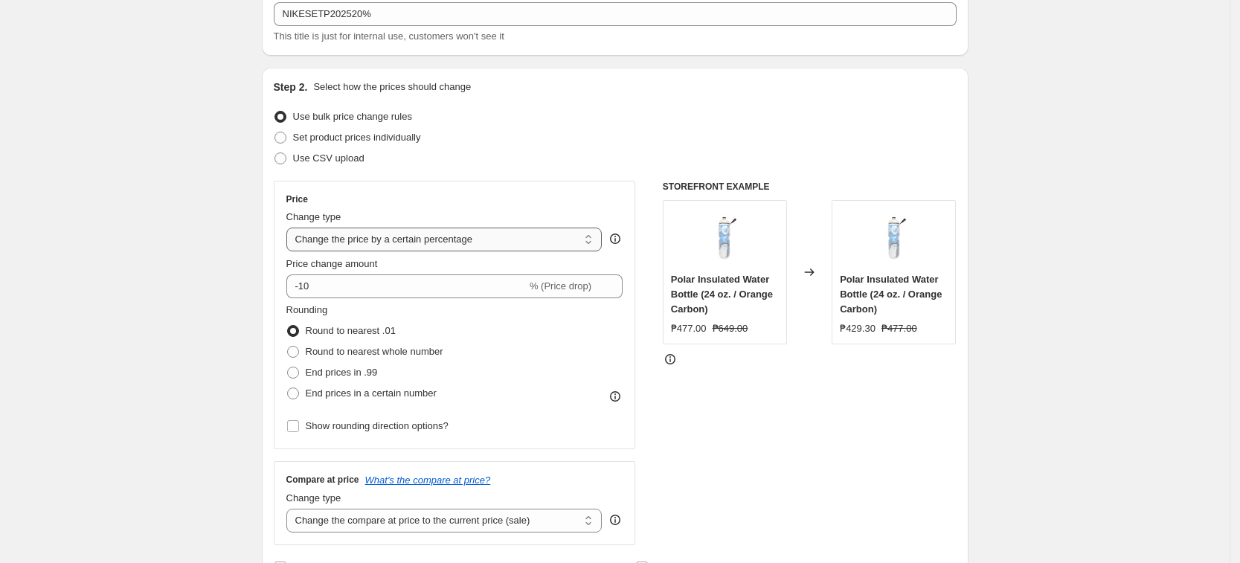
select select "pcap"
click at [291, 228] on select "Change the price to a certain amount Change the price by a certain amount Chang…" at bounding box center [444, 240] width 316 height 24
type input "-20"
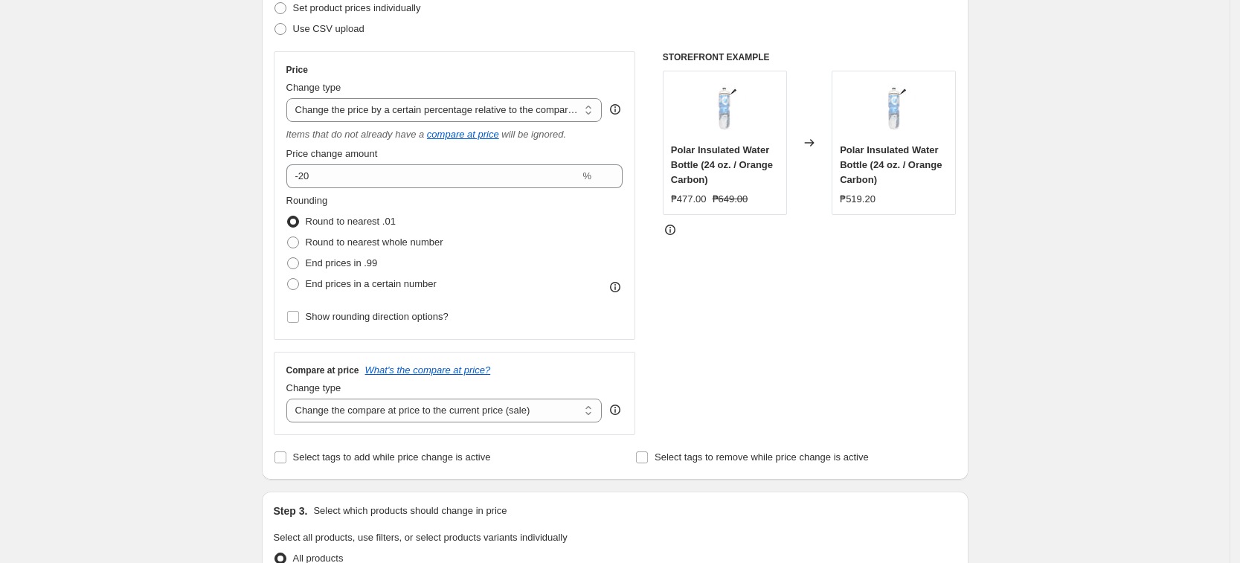
scroll to position [465, 0]
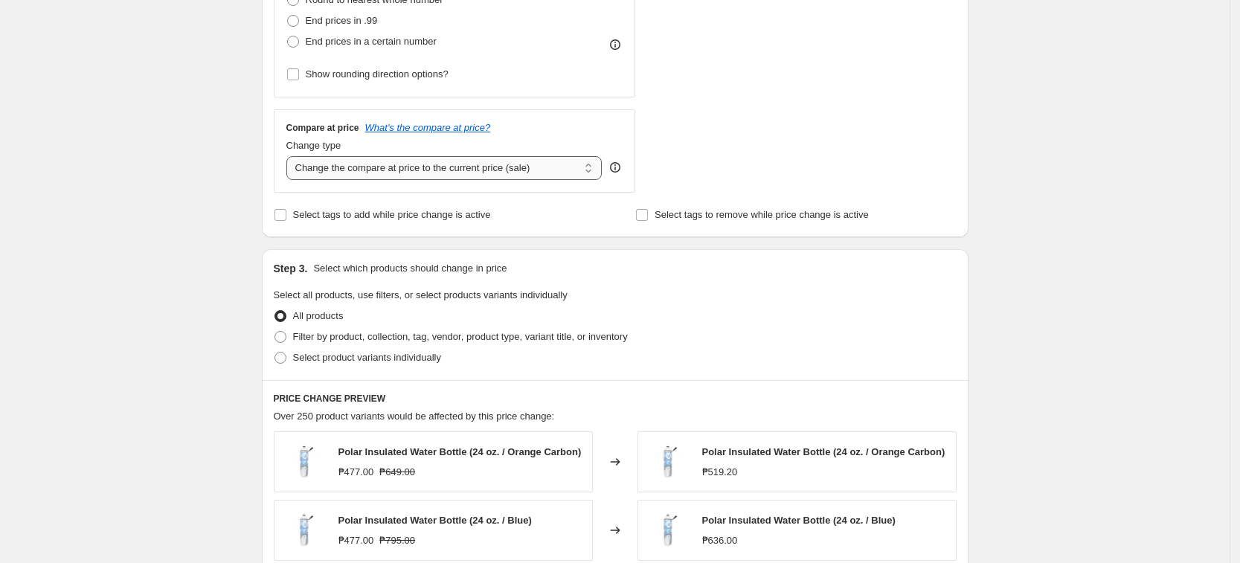
click at [421, 172] on select "Change the compare at price to the current price (sale) Change the compare at p…" at bounding box center [444, 168] width 316 height 24
select select "no_change"
click at [291, 156] on select "Change the compare at price to the current price (sale) Change the compare at p…" at bounding box center [444, 168] width 316 height 24
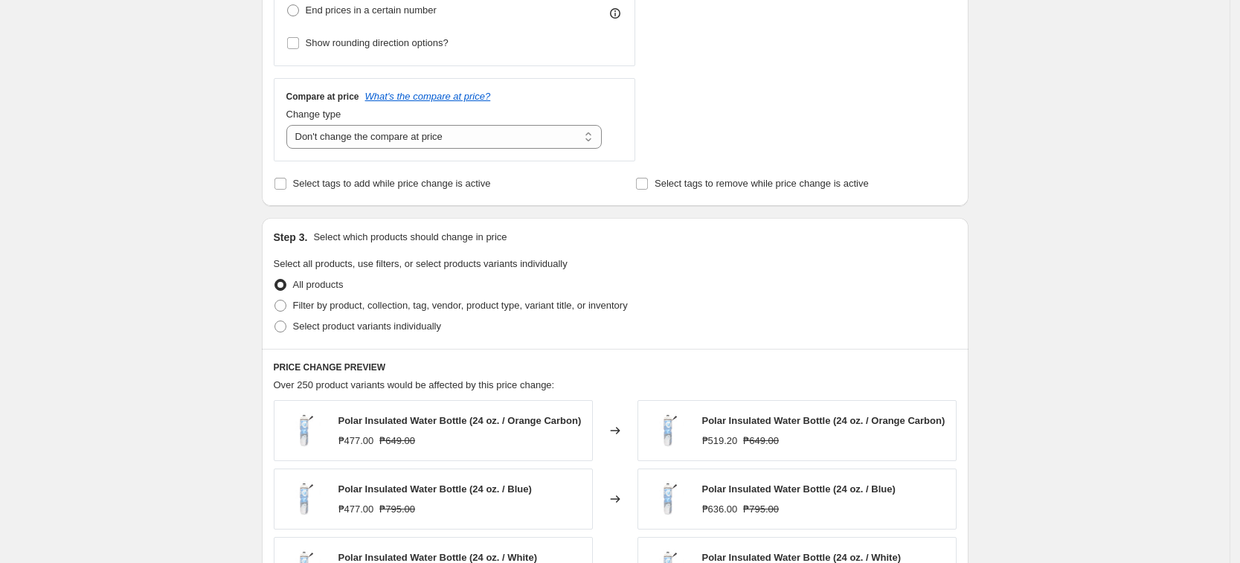
scroll to position [558, 0]
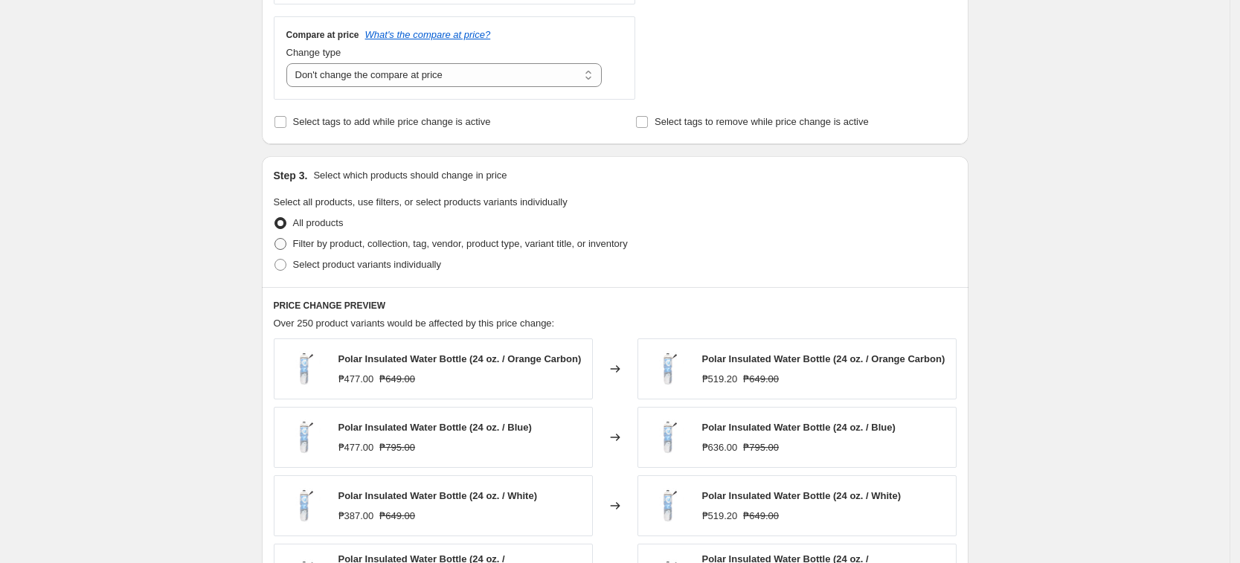
click at [402, 251] on span "Filter by product, collection, tag, vendor, product type, variant title, or inv…" at bounding box center [460, 244] width 335 height 15
click at [275, 239] on input "Filter by product, collection, tag, vendor, product type, variant title, or inv…" at bounding box center [274, 238] width 1 height 1
radio input "true"
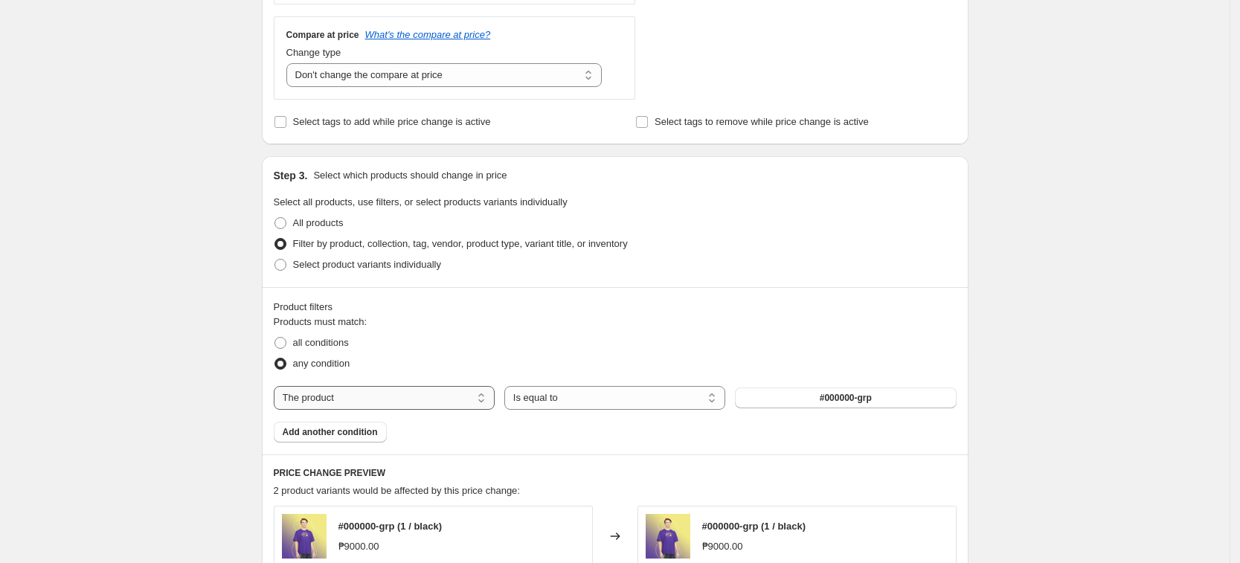
click at [400, 409] on select "The product The product's collection The product's tag The product's vendor The…" at bounding box center [384, 398] width 221 height 24
select select "tag"
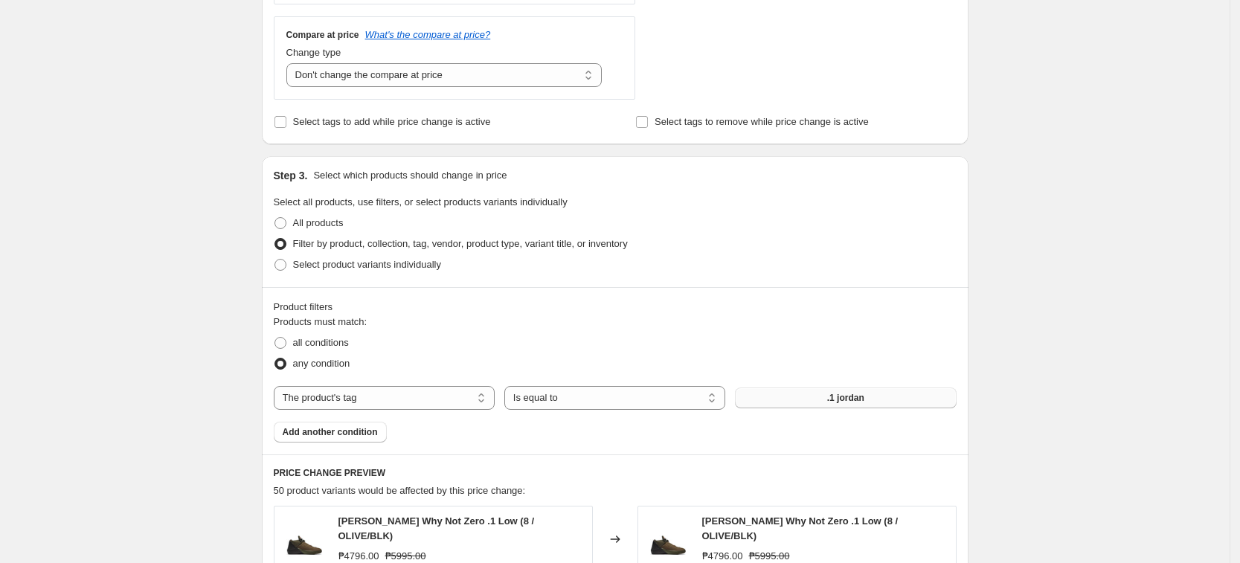
click at [829, 395] on button ".1 jordan" at bounding box center [845, 398] width 221 height 21
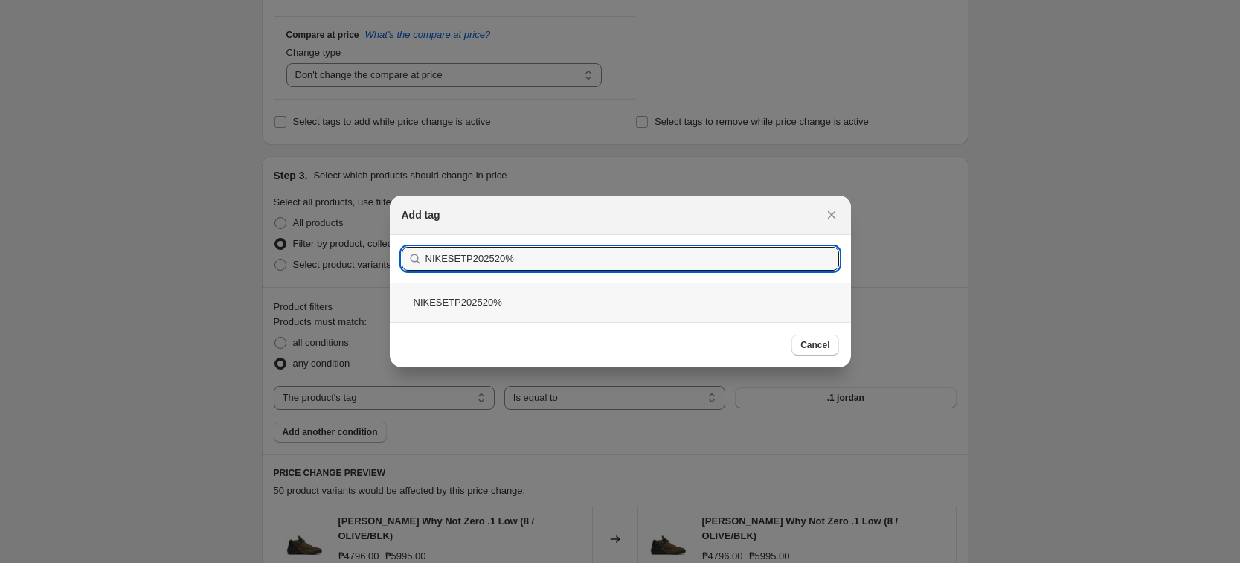
type input "NIKESETP202520%"
click at [524, 289] on div "NIKESETP202520%" at bounding box center [620, 302] width 461 height 39
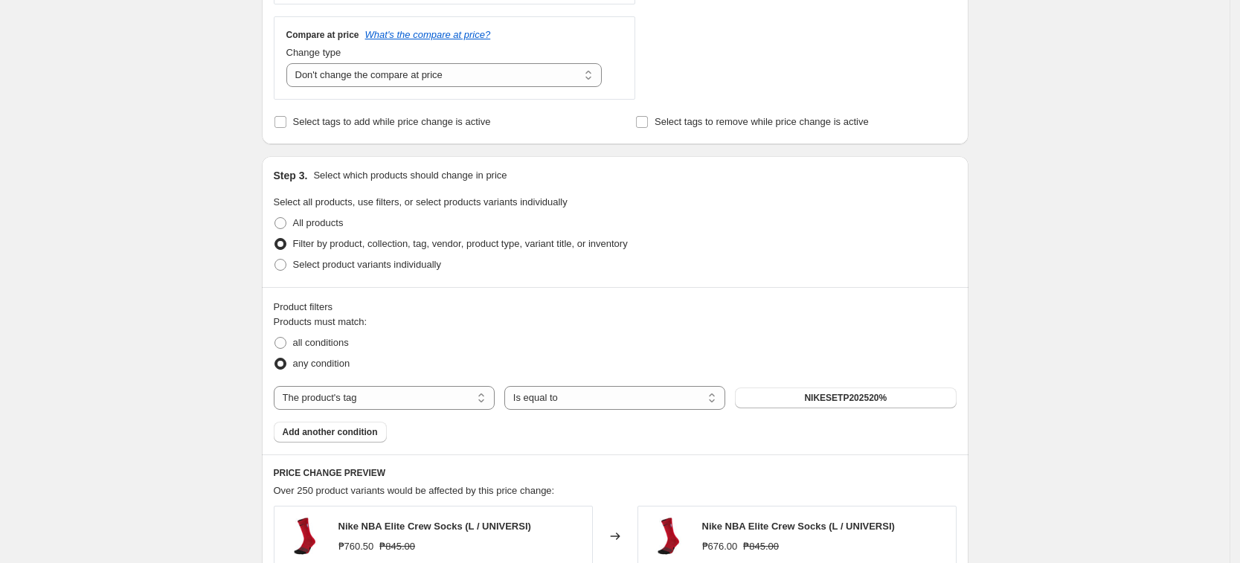
click at [980, 319] on div "Create new price change job. This page is ready Create new price change job Dra…" at bounding box center [615, 279] width 742 height 1674
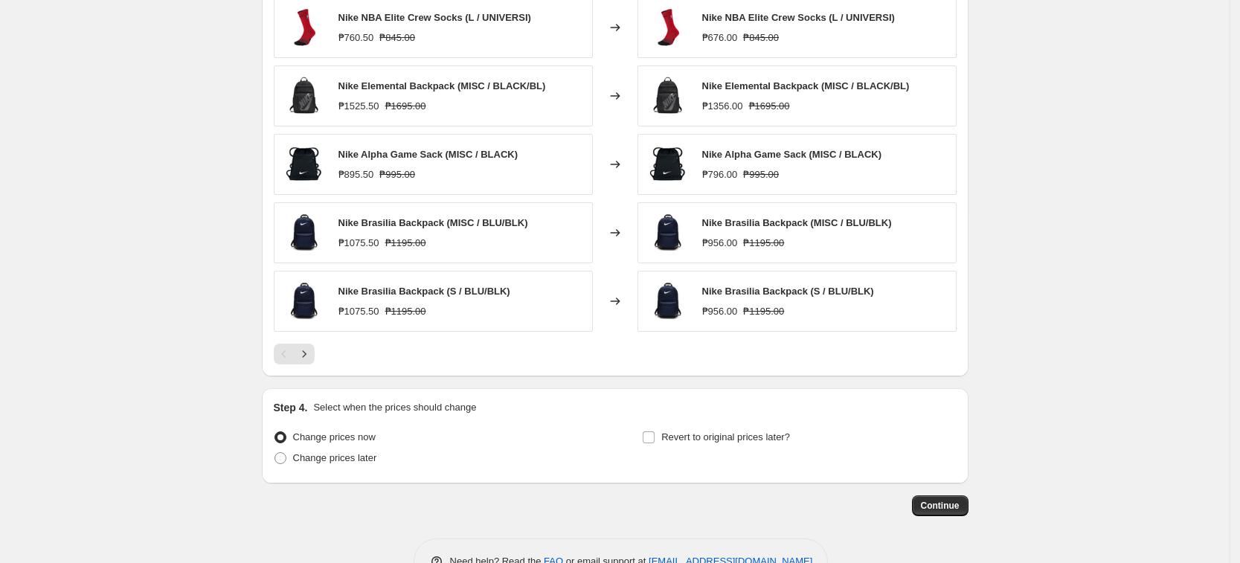
scroll to position [1111, 0]
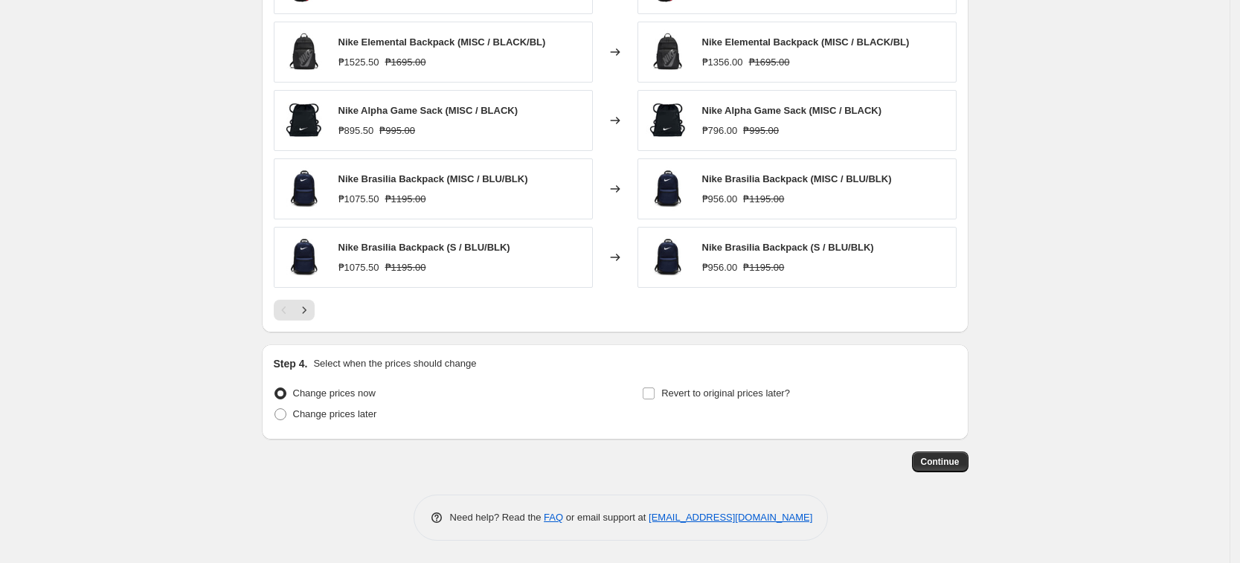
click at [968, 471] on div "Continue" at bounding box center [615, 462] width 707 height 21
click at [951, 456] on span "Continue" at bounding box center [940, 462] width 39 height 12
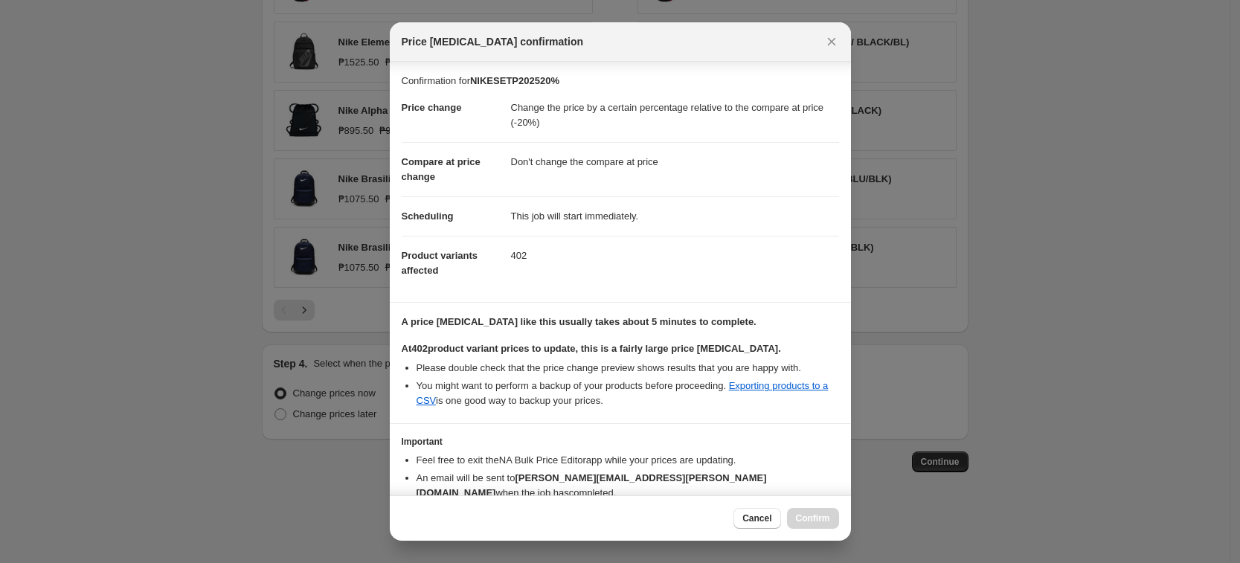
scroll to position [68, 0]
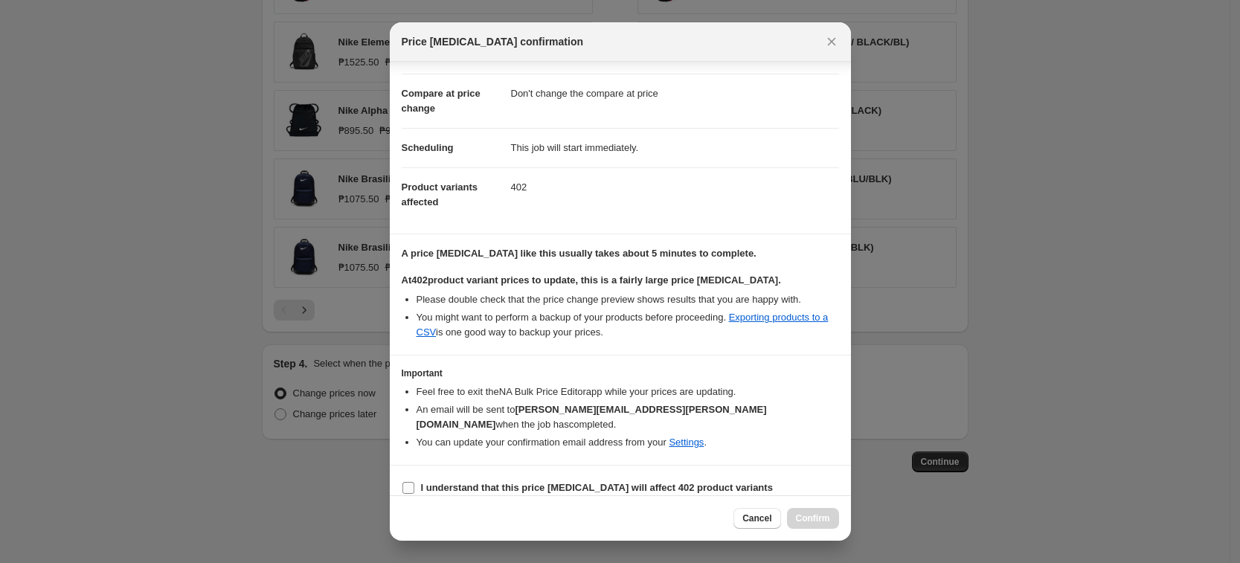
drag, startPoint x: 698, startPoint y: 477, endPoint x: 733, endPoint y: 483, distance: 34.7
click at [699, 482] on b "I understand that this price change job will affect 402 product variants" at bounding box center [597, 487] width 352 height 11
click at [414, 482] on input "I understand that this price change job will affect 402 product variants" at bounding box center [408, 488] width 12 height 12
checkbox input "true"
click at [823, 511] on button "Confirm" at bounding box center [813, 518] width 52 height 21
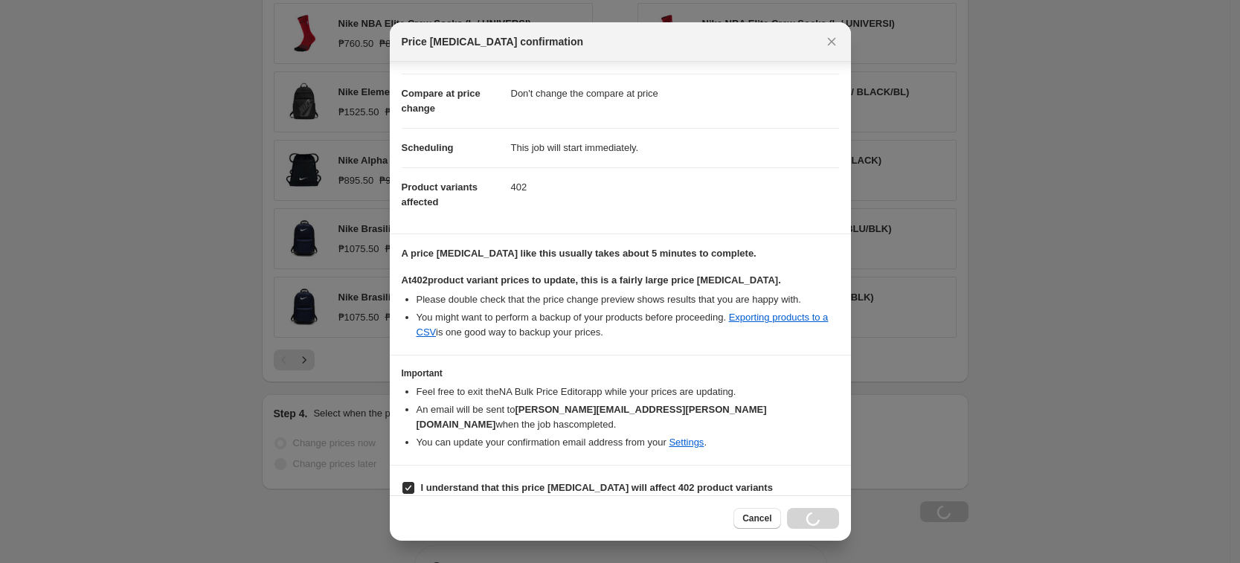
scroll to position [1162, 0]
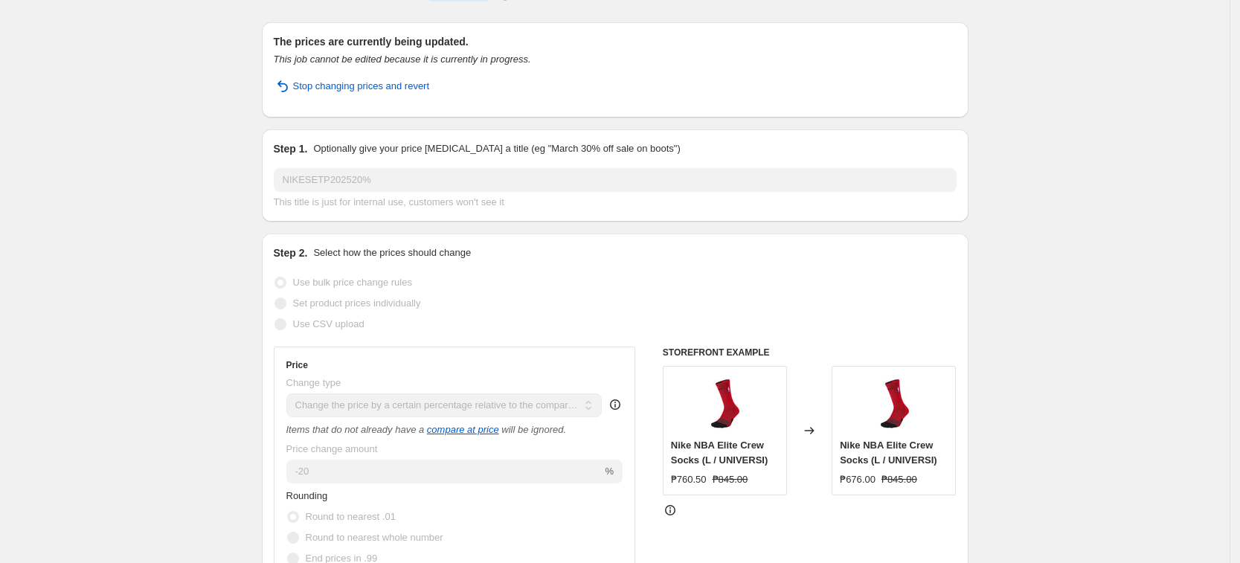
scroll to position [0, 0]
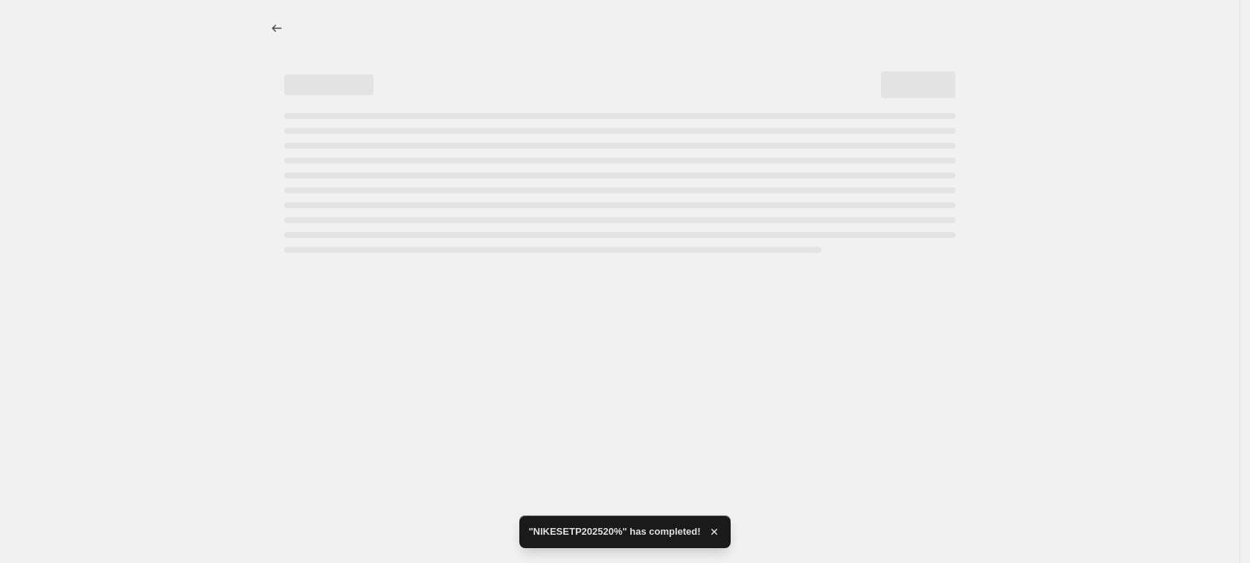
select select "pcap"
select select "no_change"
select select "tag"
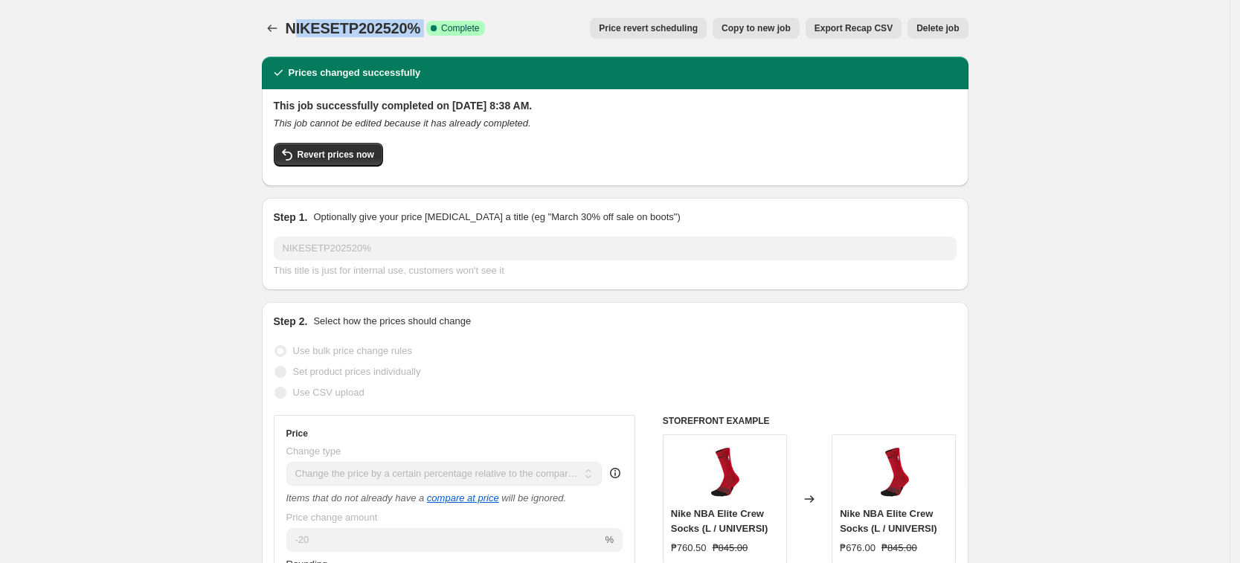
drag, startPoint x: 296, startPoint y: 27, endPoint x: 414, endPoint y: 14, distance: 118.2
click at [426, 10] on div "NIKESETP202520%. This page is ready NIKESETP202520% Success Complete Complete P…" at bounding box center [615, 28] width 707 height 57
click at [295, 22] on span "NIKESETP202520%" at bounding box center [353, 28] width 135 height 16
drag, startPoint x: 292, startPoint y: 29, endPoint x: 415, endPoint y: 33, distance: 123.5
click at [415, 33] on span "NIKESETP202520%" at bounding box center [353, 28] width 135 height 16
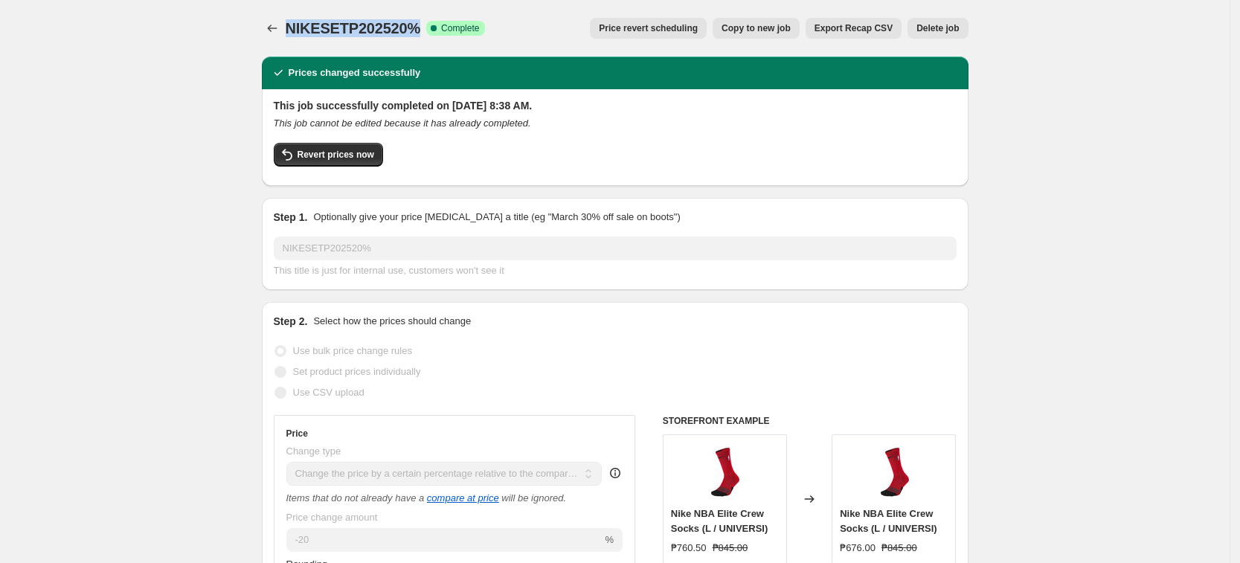
copy span "NIKESETP202520%"
click at [286, 30] on div at bounding box center [274, 28] width 24 height 21
click at [276, 30] on icon "Price change jobs" at bounding box center [272, 28] width 15 height 15
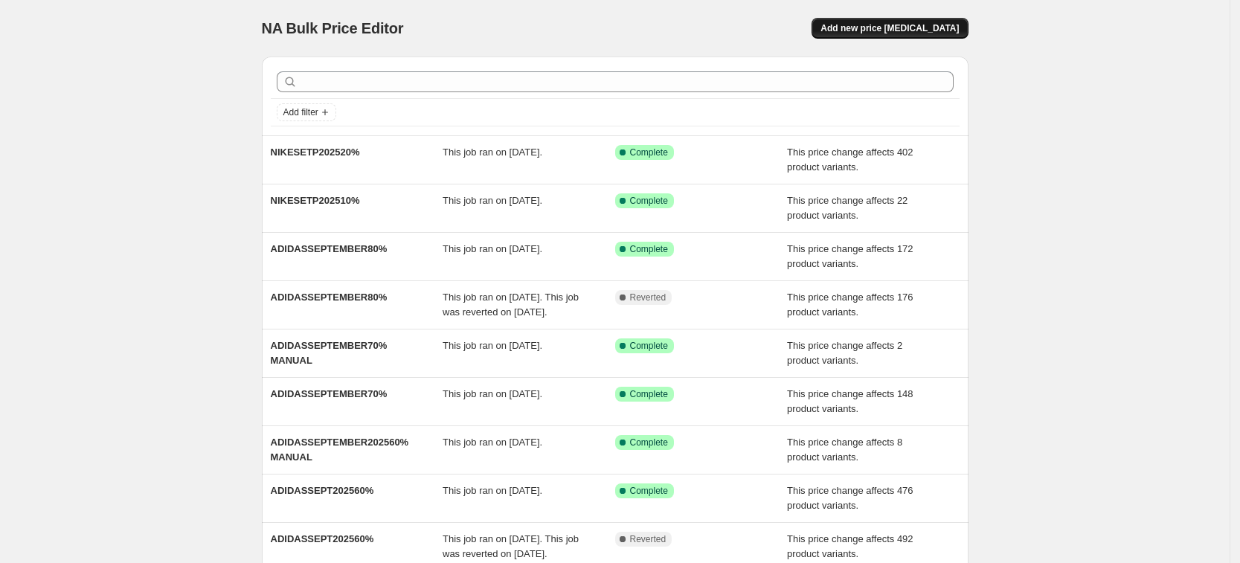
click at [887, 36] on button "Add new price change job" at bounding box center [890, 28] width 156 height 21
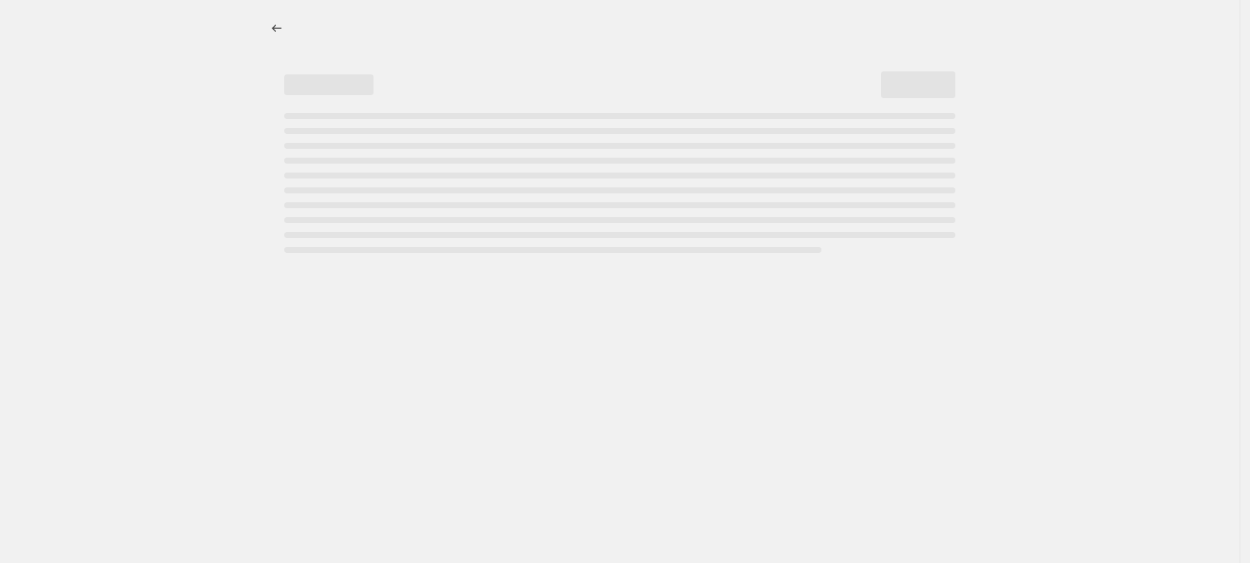
select select "percentage"
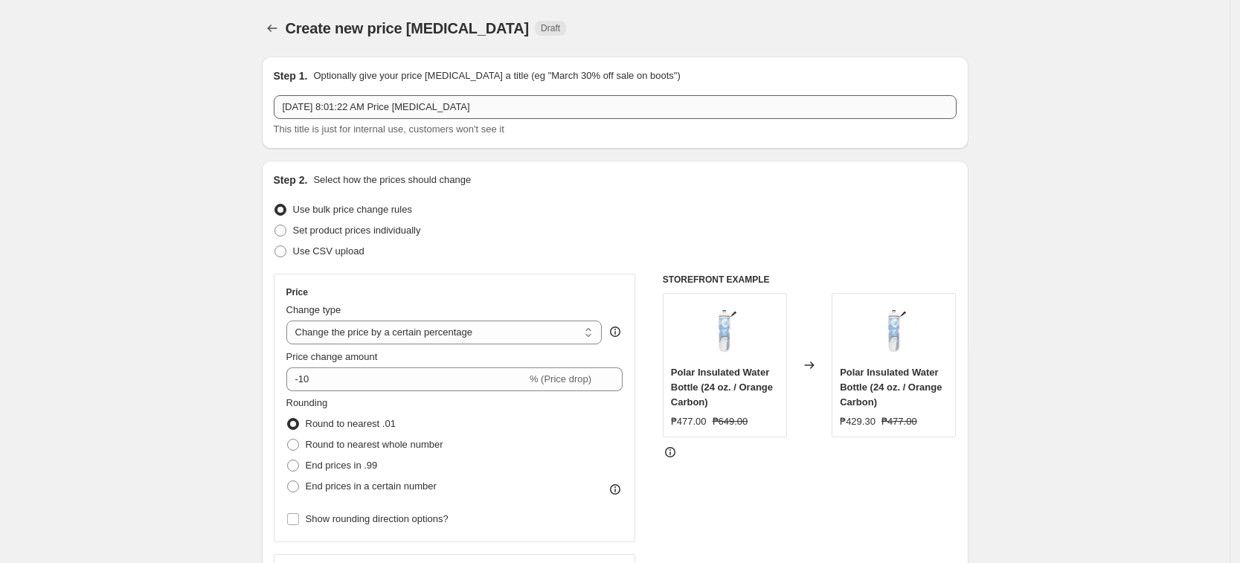
click at [471, 112] on input "Sep 11, 2025, 8:01:22 AM Price change job" at bounding box center [615, 107] width 683 height 24
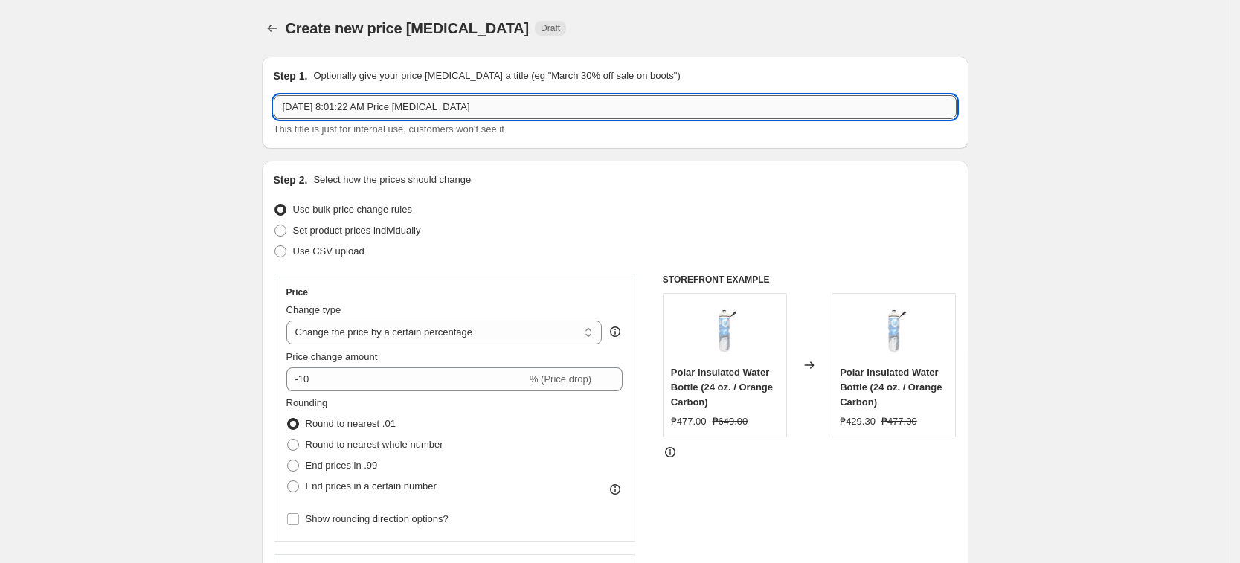
click at [471, 109] on input "Sep 11, 2025, 8:01:22 AM Price change job" at bounding box center [615, 107] width 683 height 24
paste input "NIKESETP202520%"
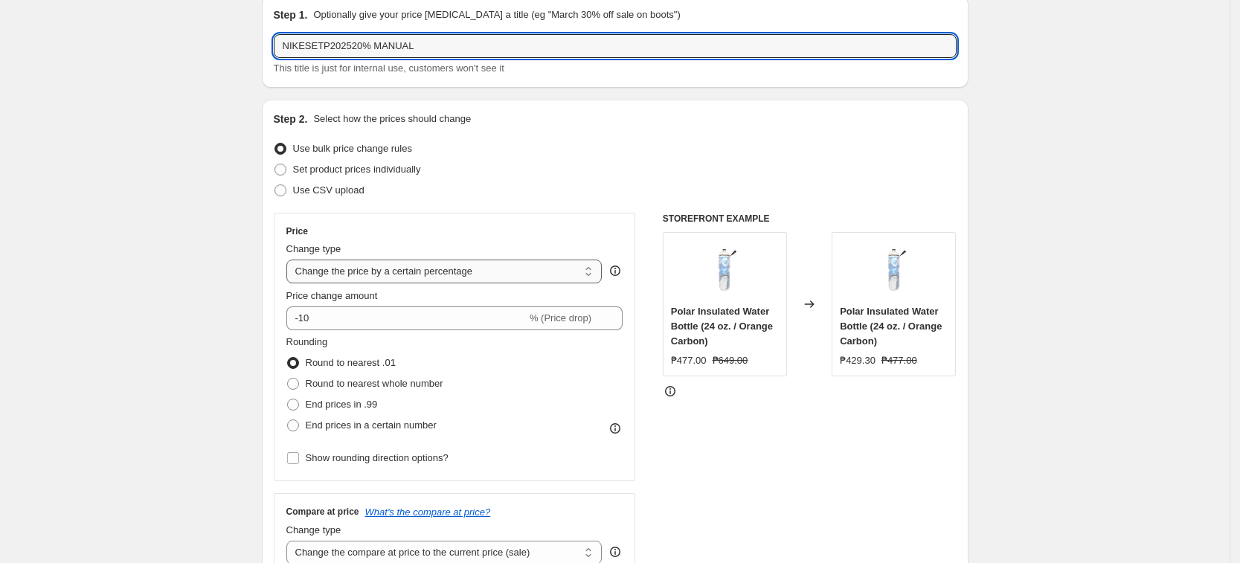
scroll to position [93, 0]
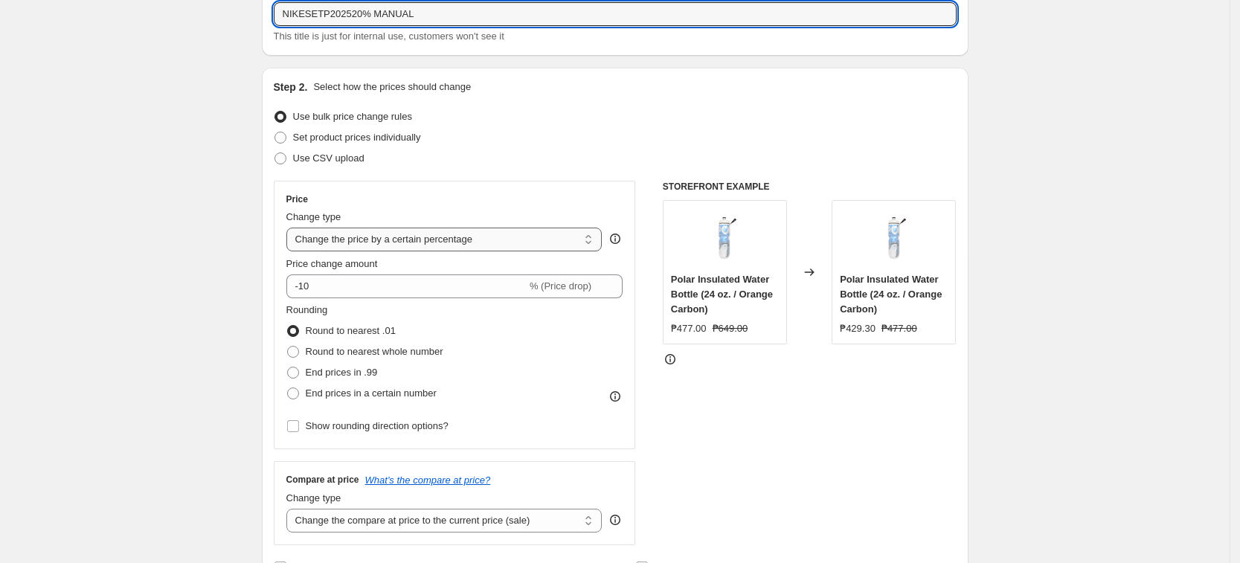
type input "NIKESETP202520% MANUAL"
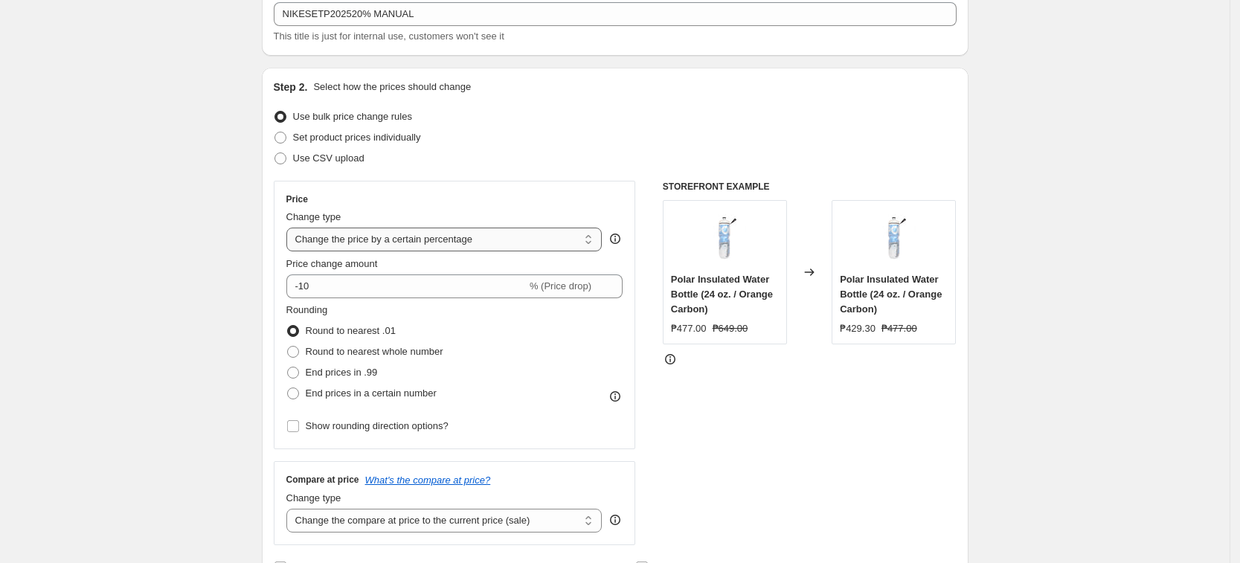
click at [359, 231] on select "Change the price to a certain amount Change the price by a certain amount Chang…" at bounding box center [444, 240] width 316 height 24
click at [401, 234] on select "Change the price to a certain amount Change the price by a certain amount Chang…" at bounding box center [444, 240] width 316 height 24
click at [291, 228] on select "Change the price to a certain amount Change the price by a certain amount Chang…" at bounding box center [444, 240] width 316 height 24
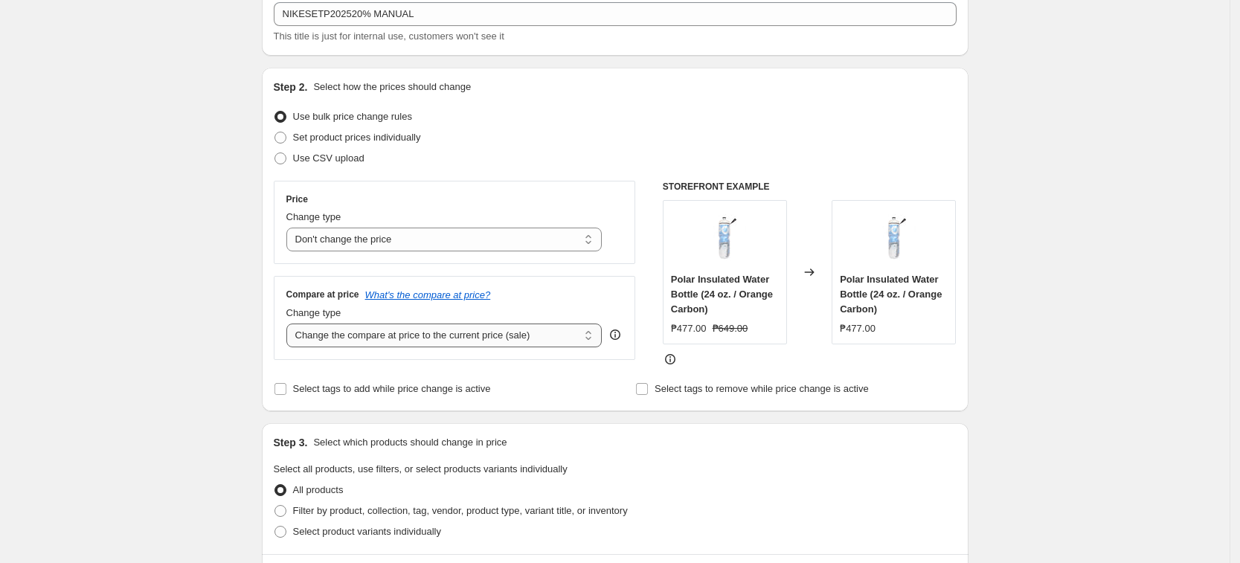
drag, startPoint x: 418, startPoint y: 394, endPoint x: 420, endPoint y: 344, distance: 49.9
click at [418, 375] on div "Step 2. Select how the prices should change Use bulk price change rules Set pro…" at bounding box center [615, 240] width 683 height 320
drag, startPoint x: 431, startPoint y: 231, endPoint x: 436, endPoint y: 246, distance: 15.8
click at [431, 231] on select "Change the price to a certain amount Change the price by a certain amount Chang…" at bounding box center [444, 240] width 316 height 24
select select "pcap"
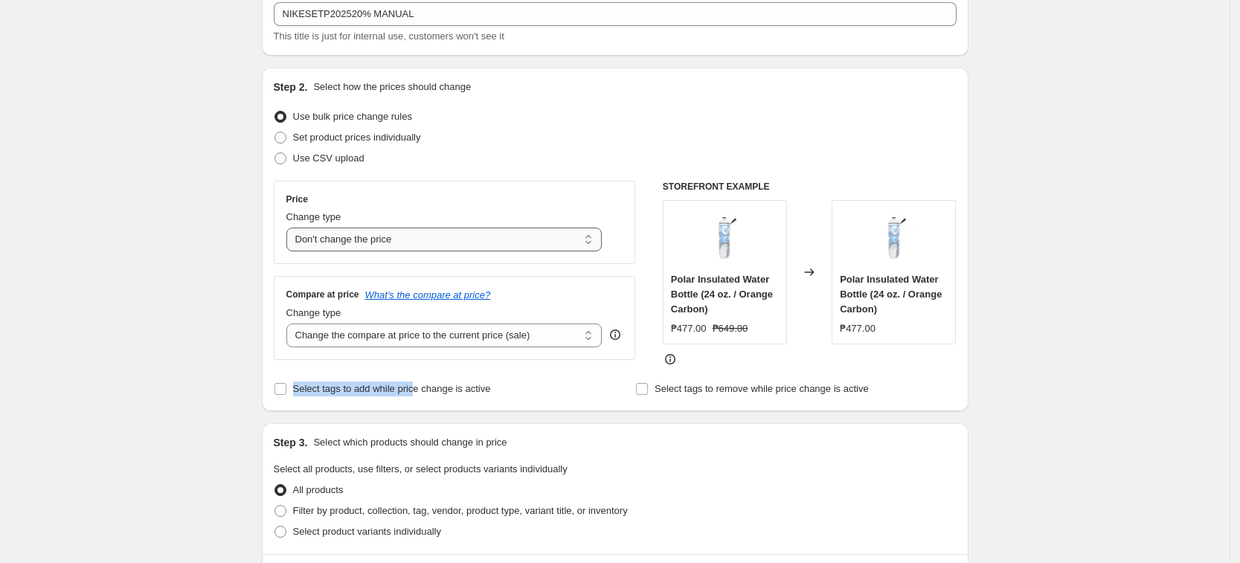
click at [291, 228] on select "Change the price to a certain amount Change the price by a certain amount Chang…" at bounding box center [444, 240] width 316 height 24
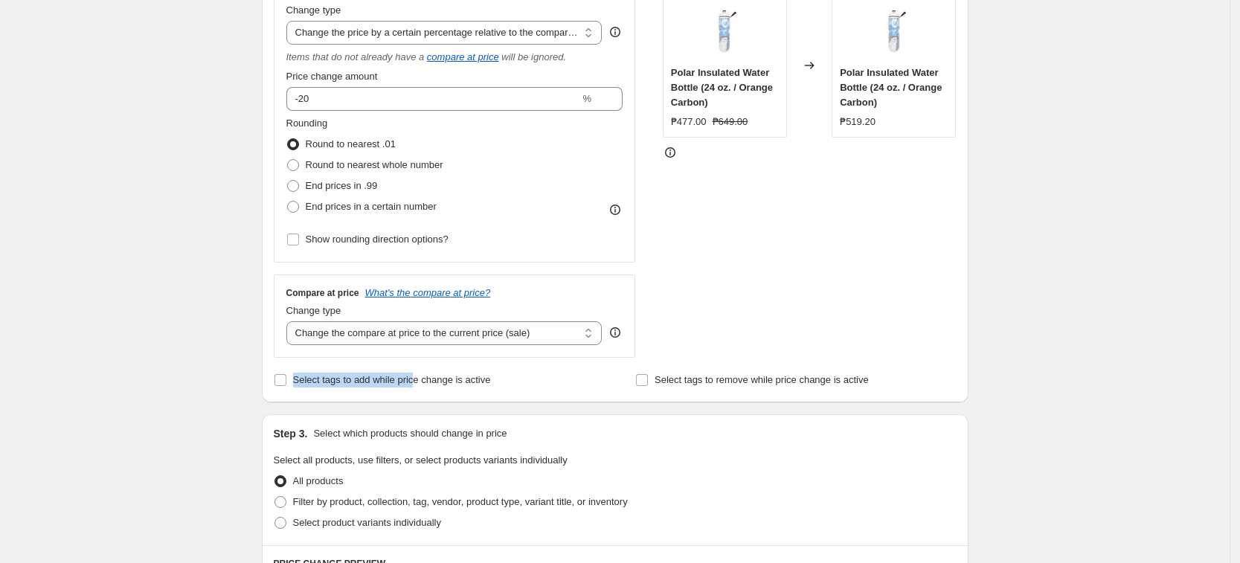
scroll to position [372, 0]
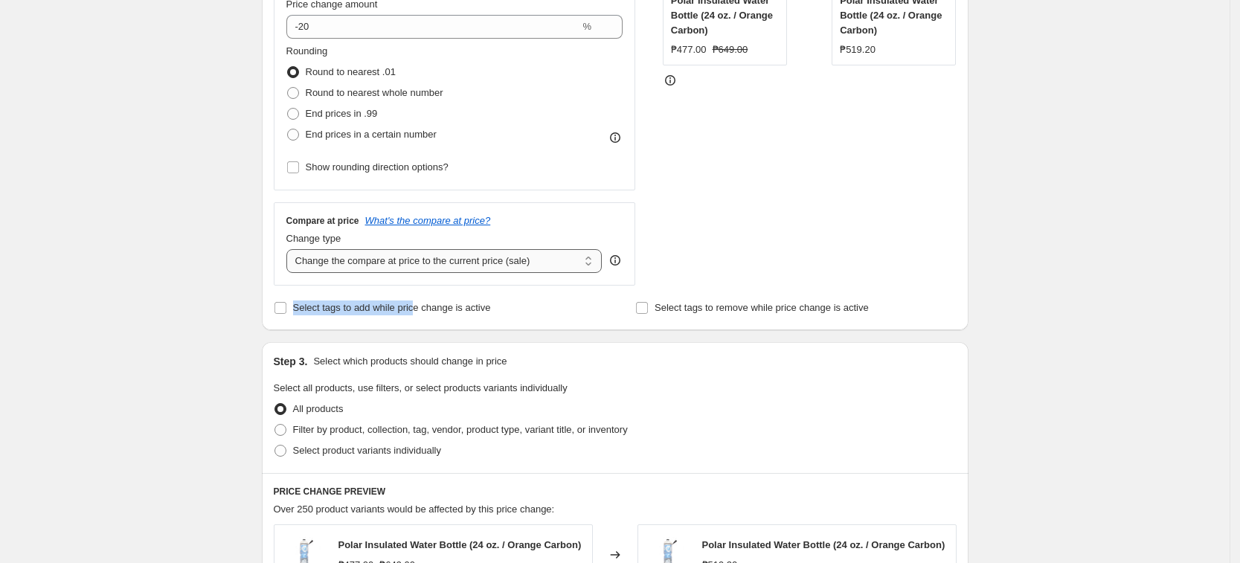
click at [469, 272] on select "Change the compare at price to the current price (sale) Change the compare at p…" at bounding box center [444, 261] width 316 height 24
select select "no_change"
click at [291, 249] on select "Change the compare at price to the current price (sale) Change the compare at p…" at bounding box center [444, 261] width 316 height 24
click at [414, 460] on label "Select product variants individually" at bounding box center [357, 450] width 167 height 21
click at [275, 446] on input "Select product variants individually" at bounding box center [274, 445] width 1 height 1
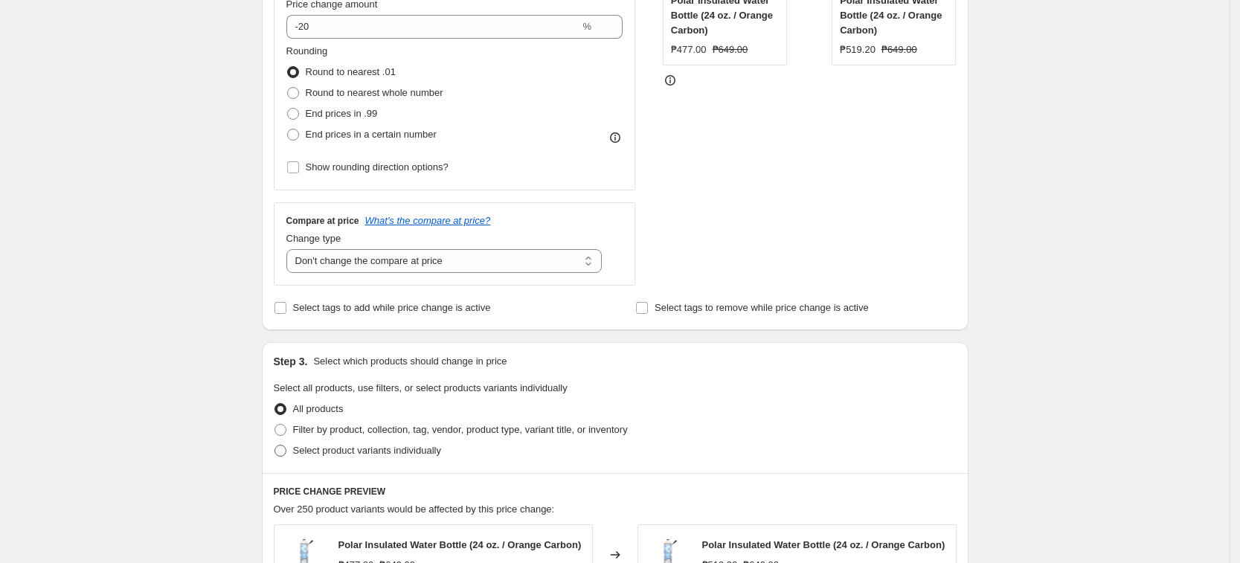
radio input "true"
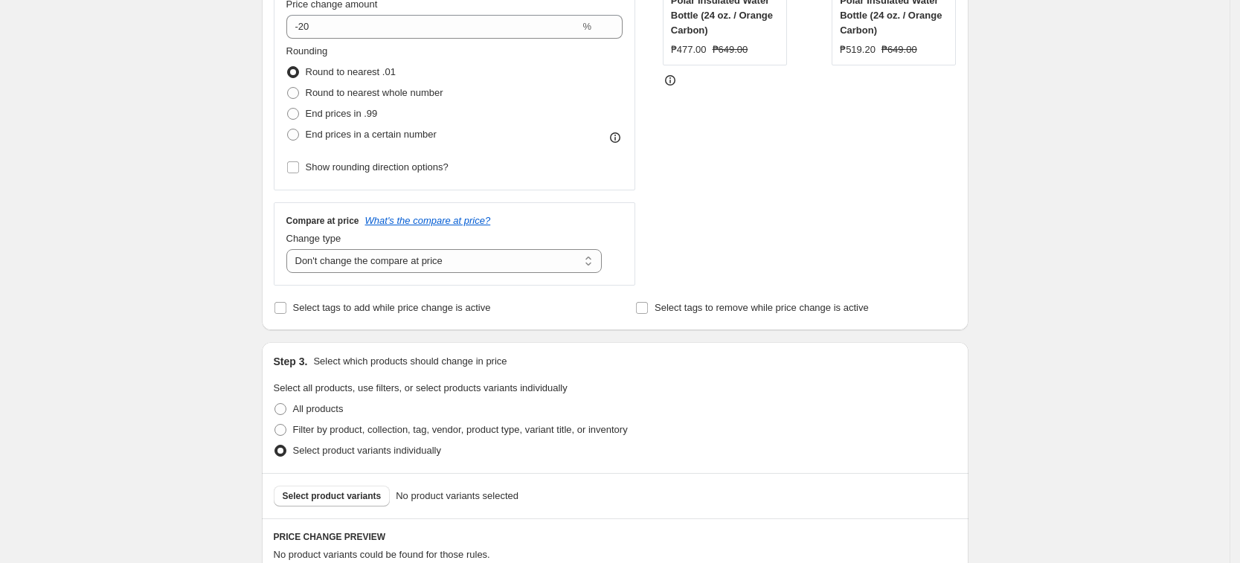
click at [396, 500] on span "No product variants selected" at bounding box center [457, 496] width 123 height 15
click at [327, 492] on span "Select product variants" at bounding box center [332, 496] width 99 height 12
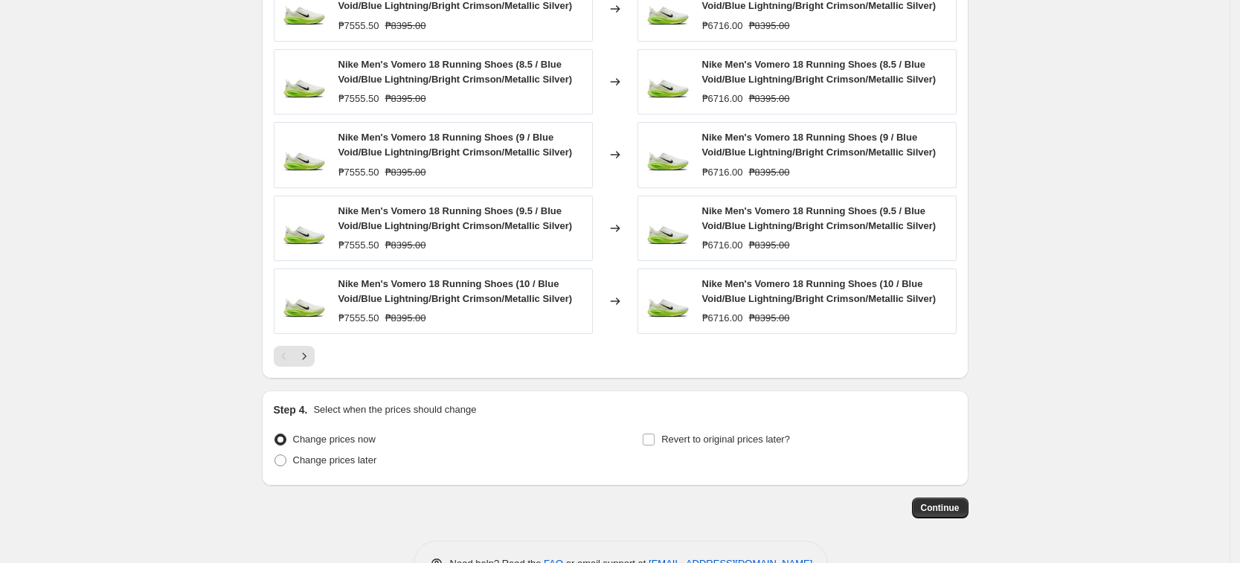
scroll to position [989, 0]
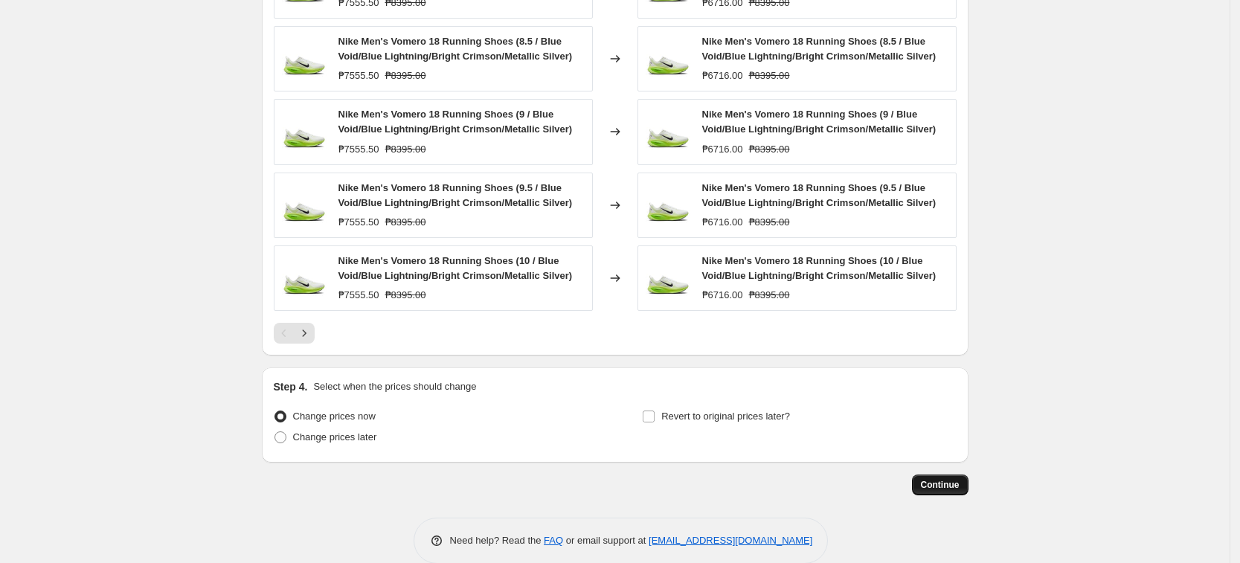
click at [944, 480] on span "Continue" at bounding box center [940, 485] width 39 height 12
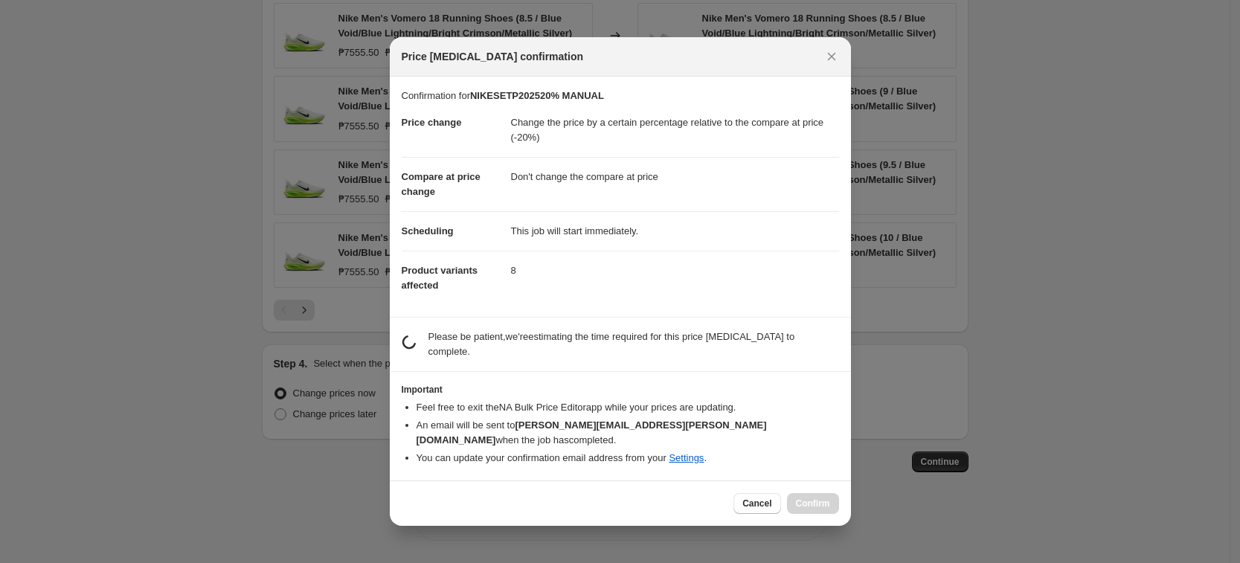
scroll to position [0, 0]
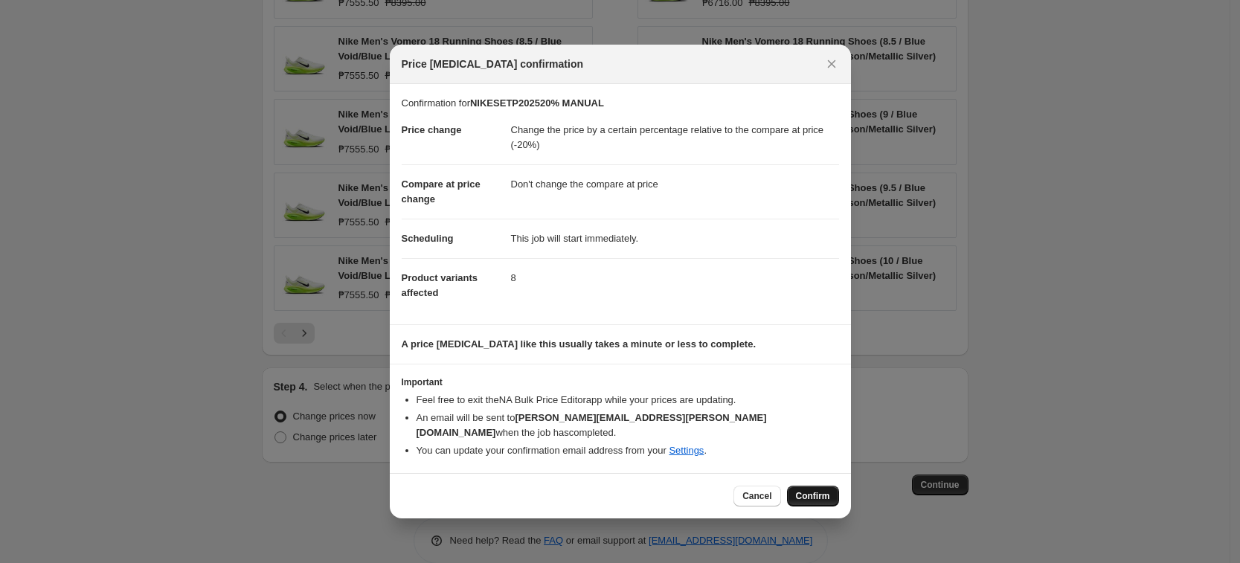
click at [807, 490] on span "Confirm" at bounding box center [813, 496] width 34 height 12
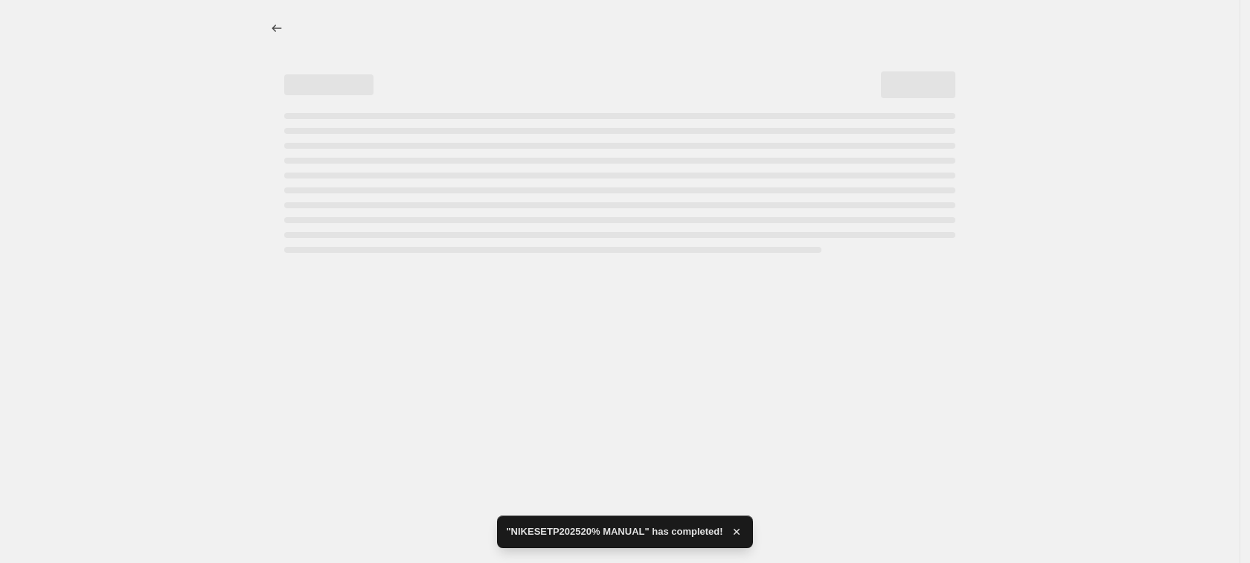
select select "pcap"
select select "no_change"
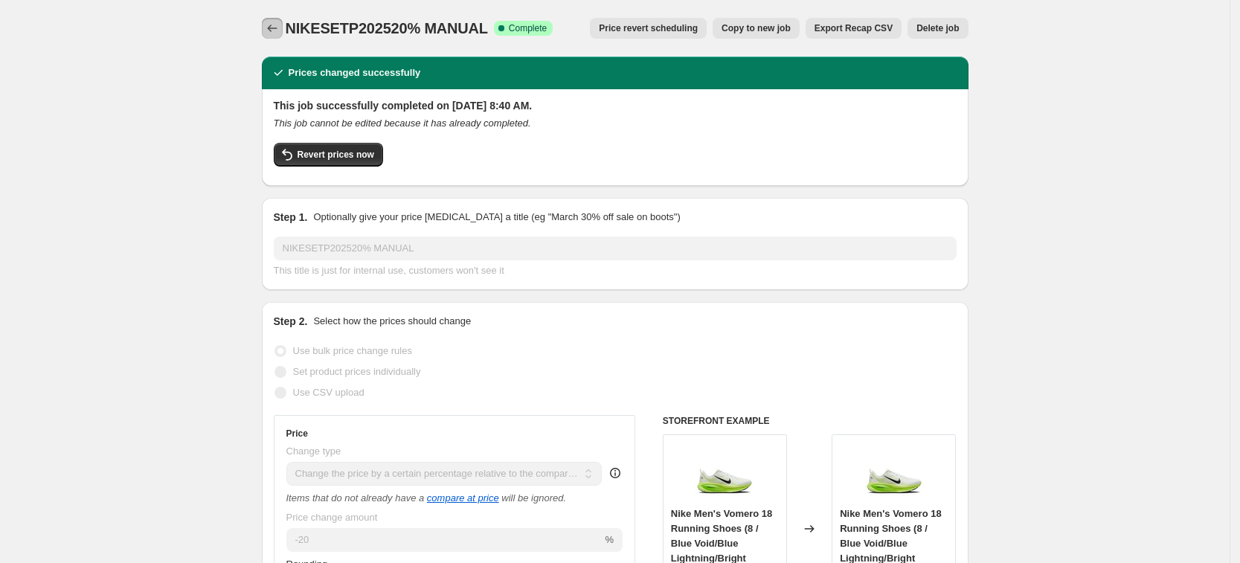
click at [273, 23] on icon "Price change jobs" at bounding box center [272, 28] width 15 height 15
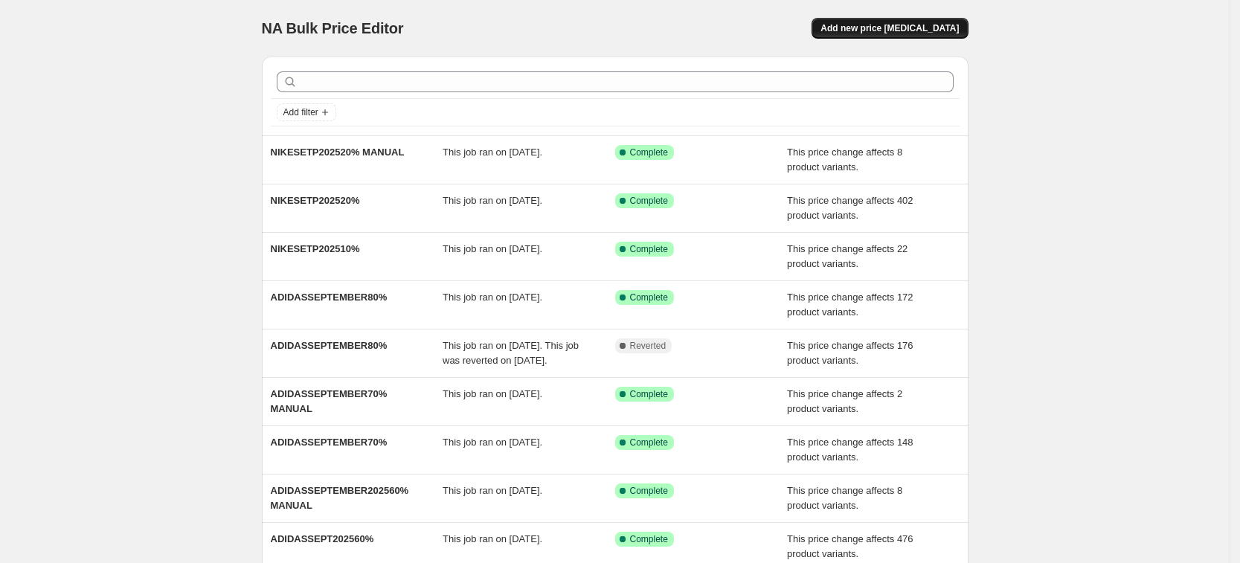
click at [926, 32] on span "Add new price change job" at bounding box center [889, 28] width 138 height 12
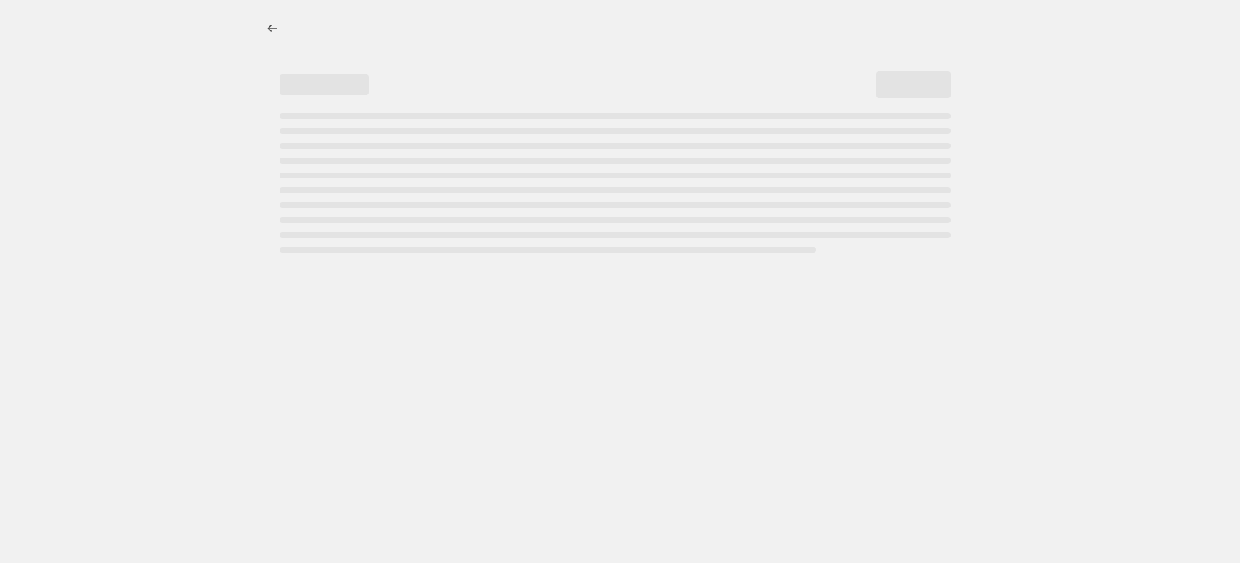
select select "percentage"
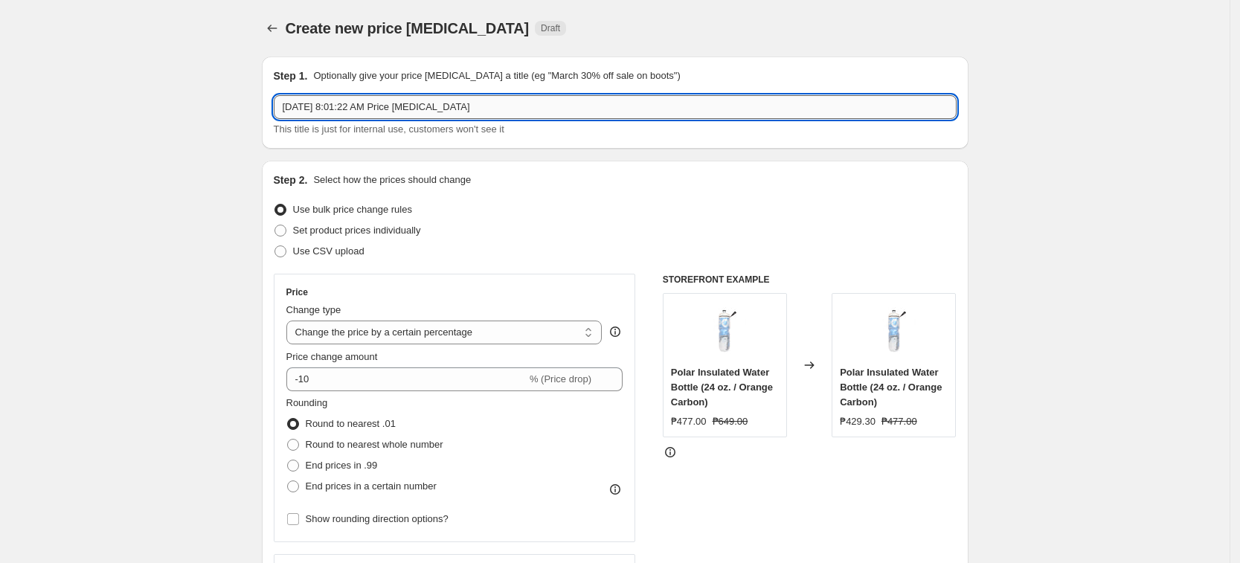
click at [446, 103] on input "Sep 11, 2025, 8:01:22 AM Price change job" at bounding box center [615, 107] width 683 height 24
paste input "NIKESETP202530%"
type input "NIKESETP202530%"
click at [450, 325] on select "Change the price to a certain amount Change the price by a certain amount Chang…" at bounding box center [444, 333] width 316 height 24
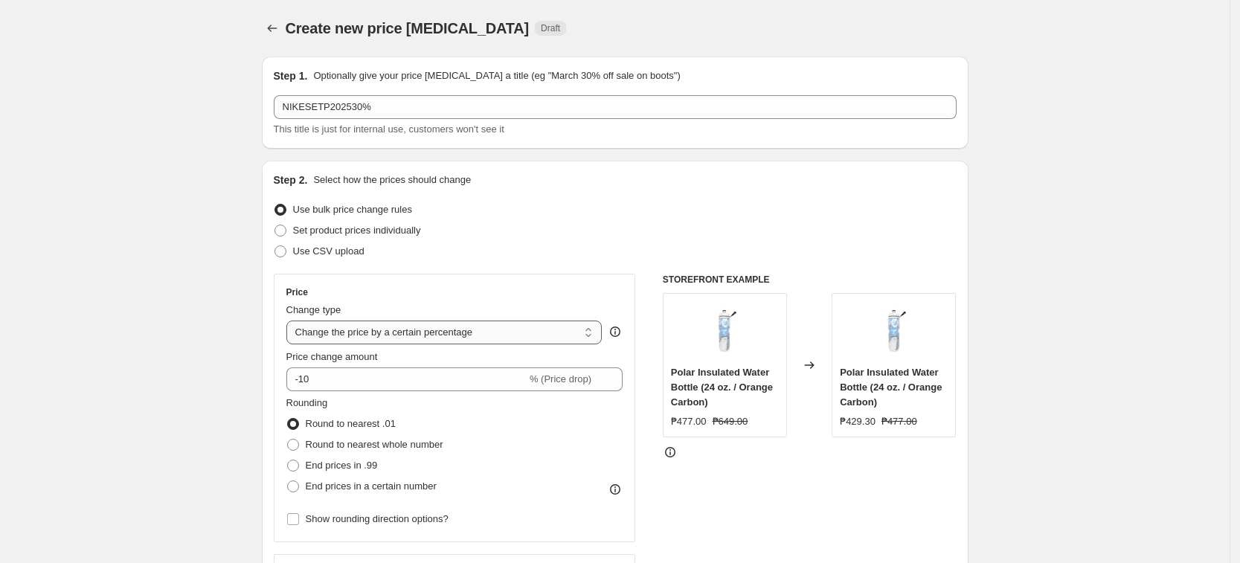
select select "pcap"
click at [291, 321] on select "Change the price to a certain amount Change the price by a certain amount Chang…" at bounding box center [444, 333] width 316 height 24
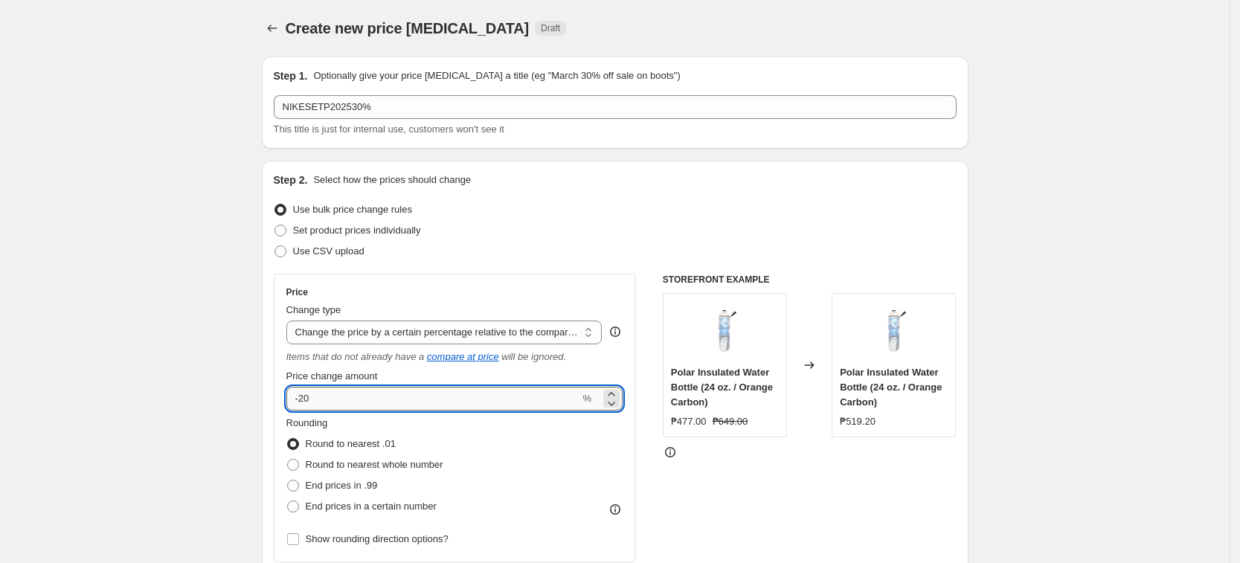
click at [412, 397] on input "-20" at bounding box center [433, 399] width 294 height 24
type input "-2"
type input "-30"
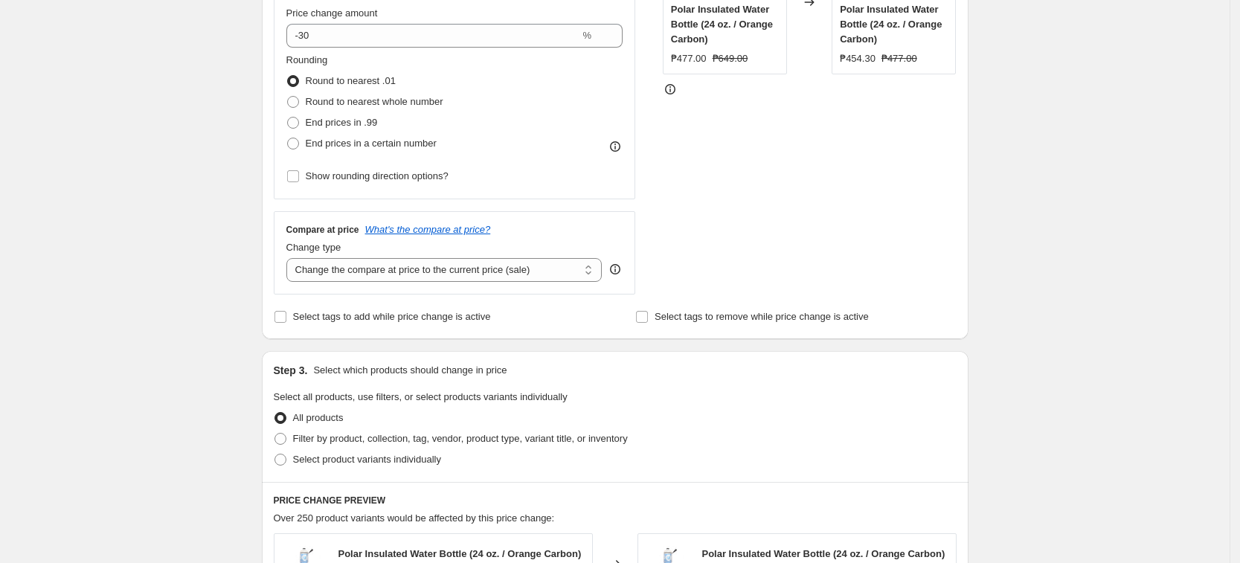
scroll to position [372, 0]
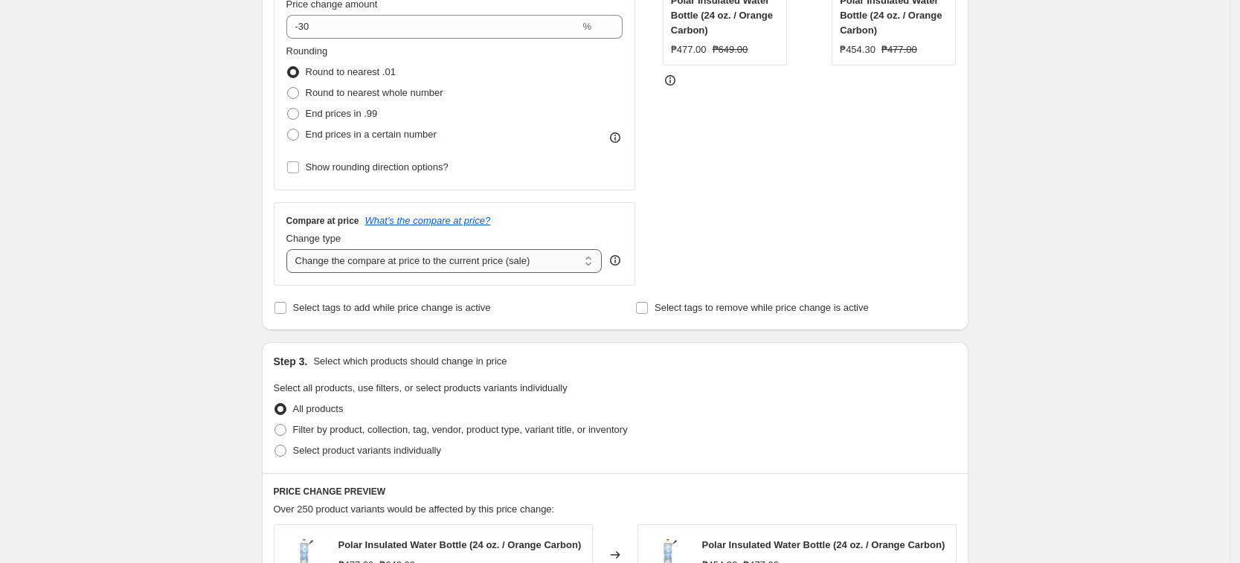
click at [370, 261] on select "Change the compare at price to the current price (sale) Change the compare at p…" at bounding box center [444, 261] width 316 height 24
select select "no_change"
click at [291, 249] on select "Change the compare at price to the current price (sale) Change the compare at p…" at bounding box center [444, 261] width 316 height 24
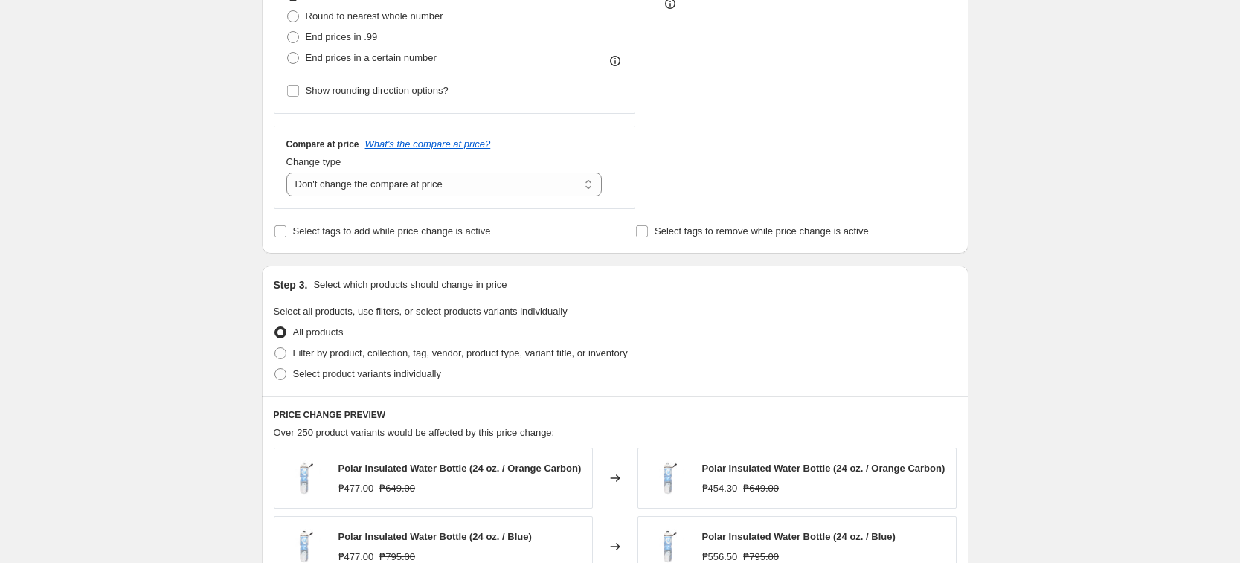
scroll to position [651, 0]
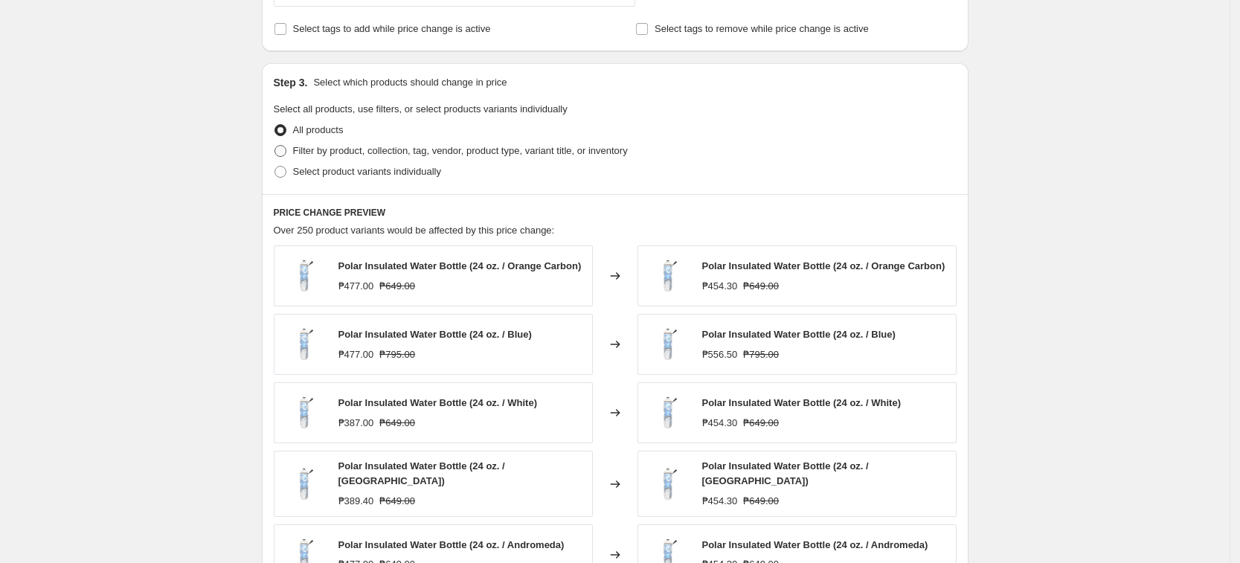
click at [592, 155] on span "Filter by product, collection, tag, vendor, product type, variant title, or inv…" at bounding box center [460, 150] width 335 height 11
click at [275, 146] on input "Filter by product, collection, tag, vendor, product type, variant title, or inv…" at bounding box center [274, 145] width 1 height 1
radio input "true"
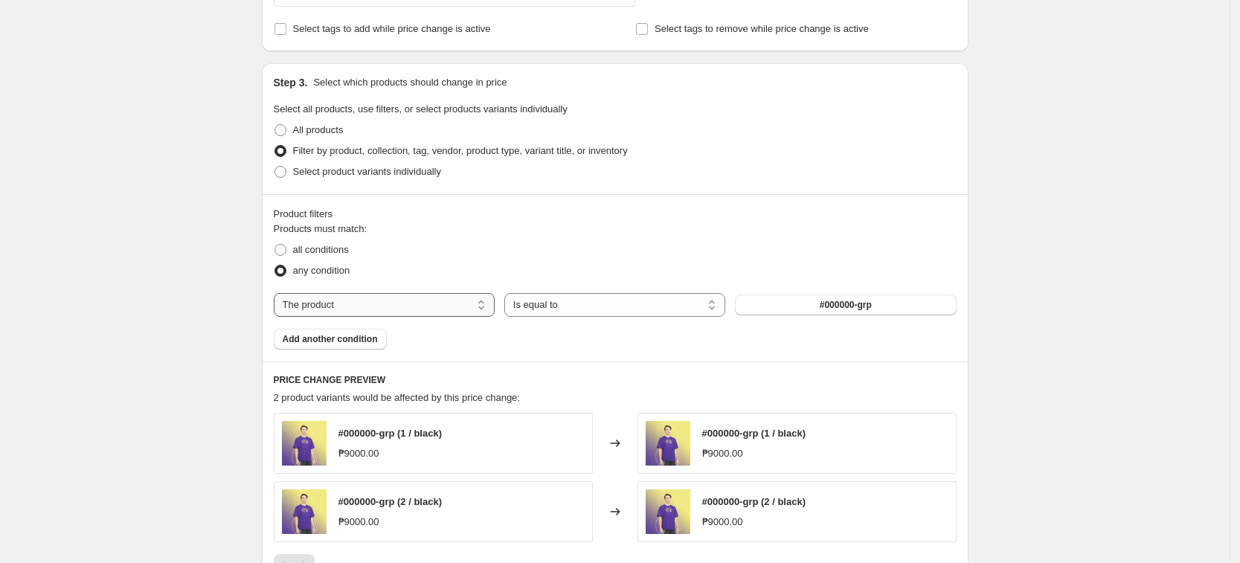
click at [359, 306] on select "The product The product's collection The product's tag The product's vendor The…" at bounding box center [384, 305] width 221 height 24
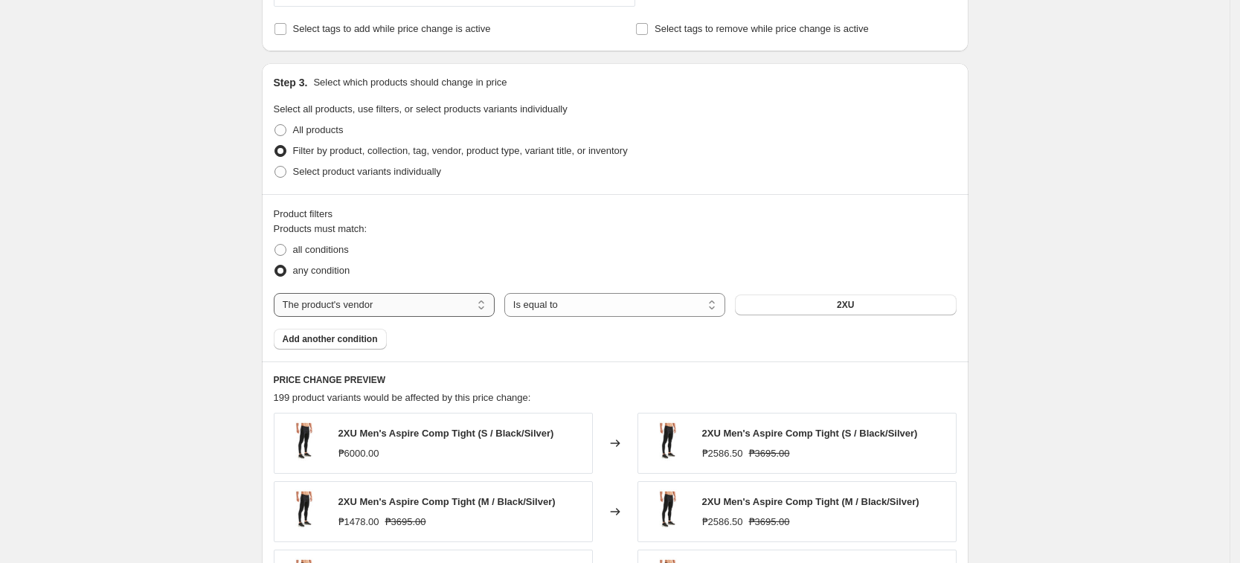
click at [425, 298] on select "The product The product's collection The product's tag The product's vendor The…" at bounding box center [384, 305] width 221 height 24
select select "tag"
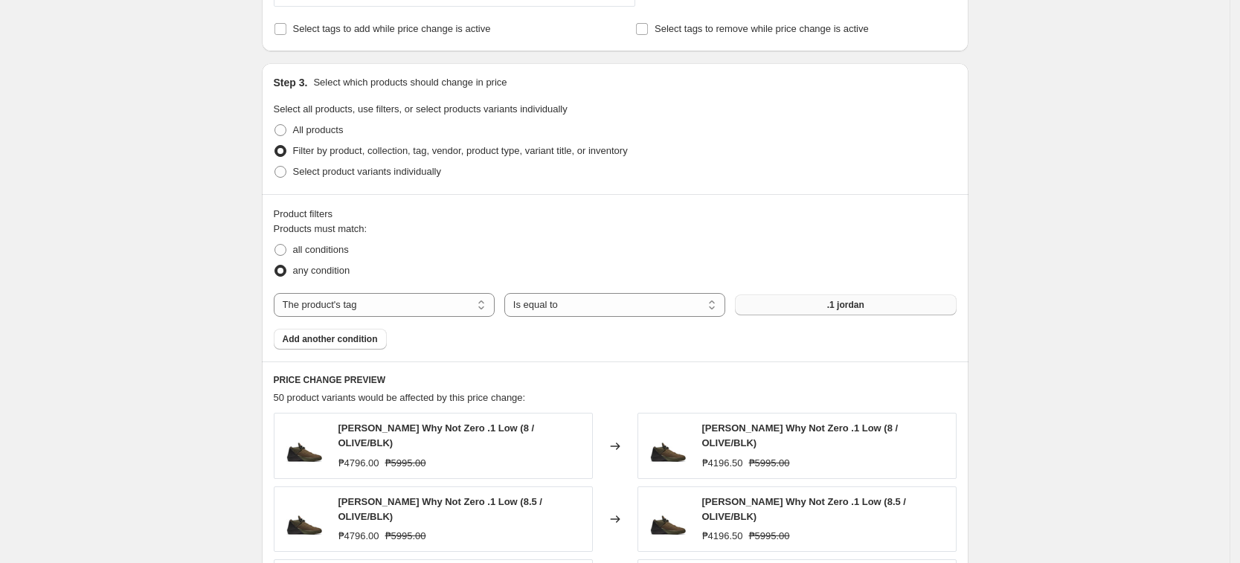
click at [854, 306] on span ".1 jordan" at bounding box center [845, 305] width 37 height 12
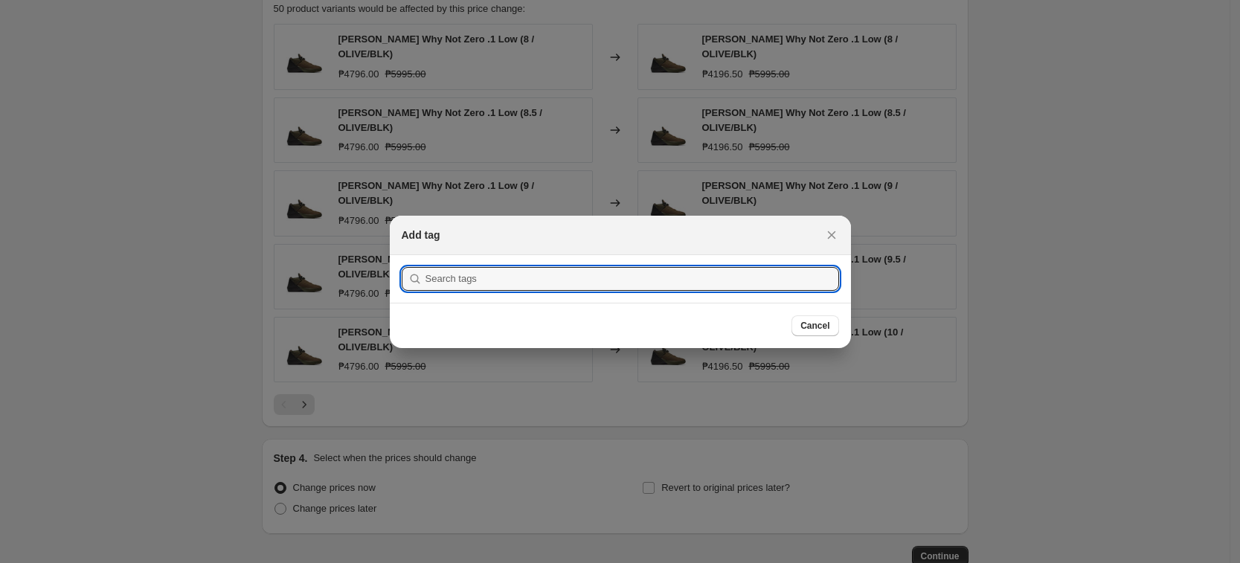
scroll to position [0, 0]
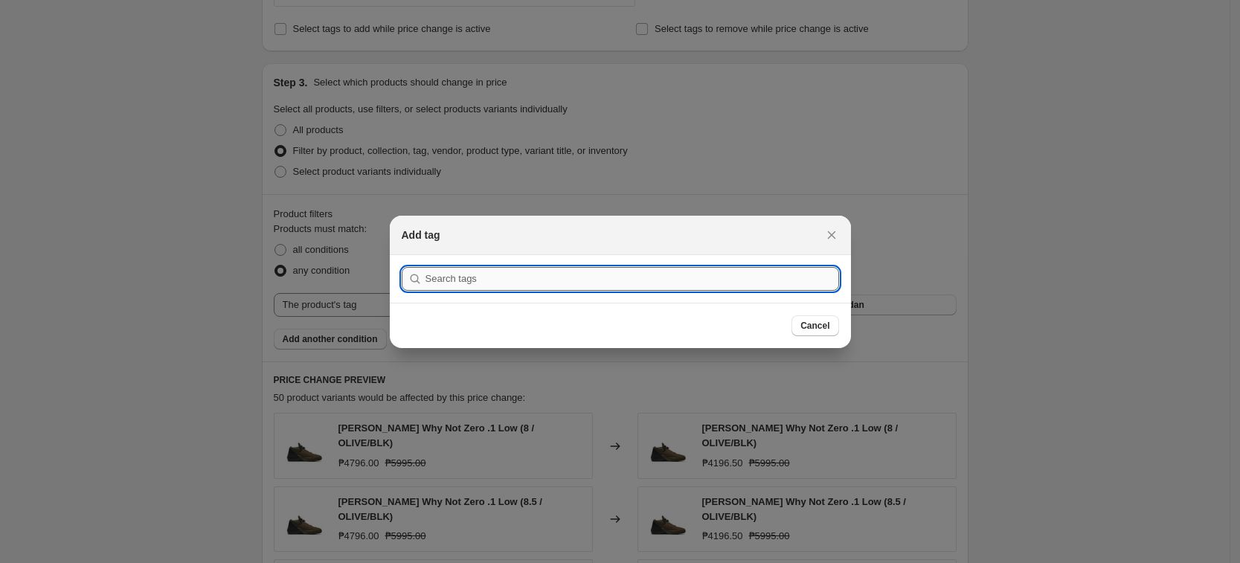
click at [684, 282] on input ":r1mn:" at bounding box center [632, 279] width 414 height 24
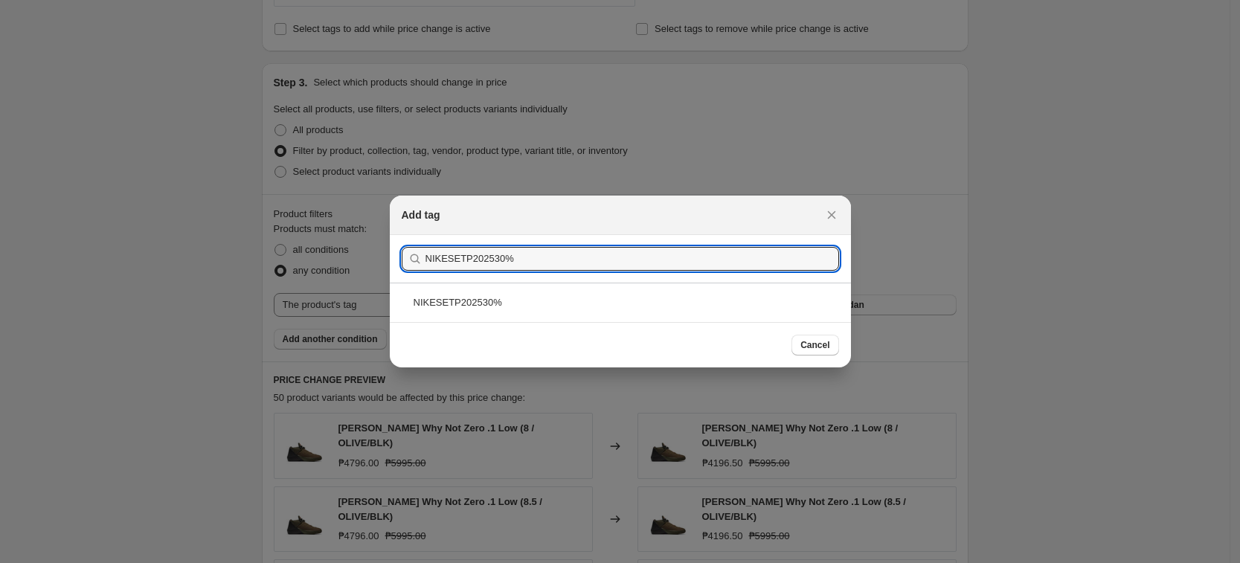
type input "NIKESETP202530%"
click at [516, 310] on div "NIKESETP202530%" at bounding box center [620, 302] width 461 height 39
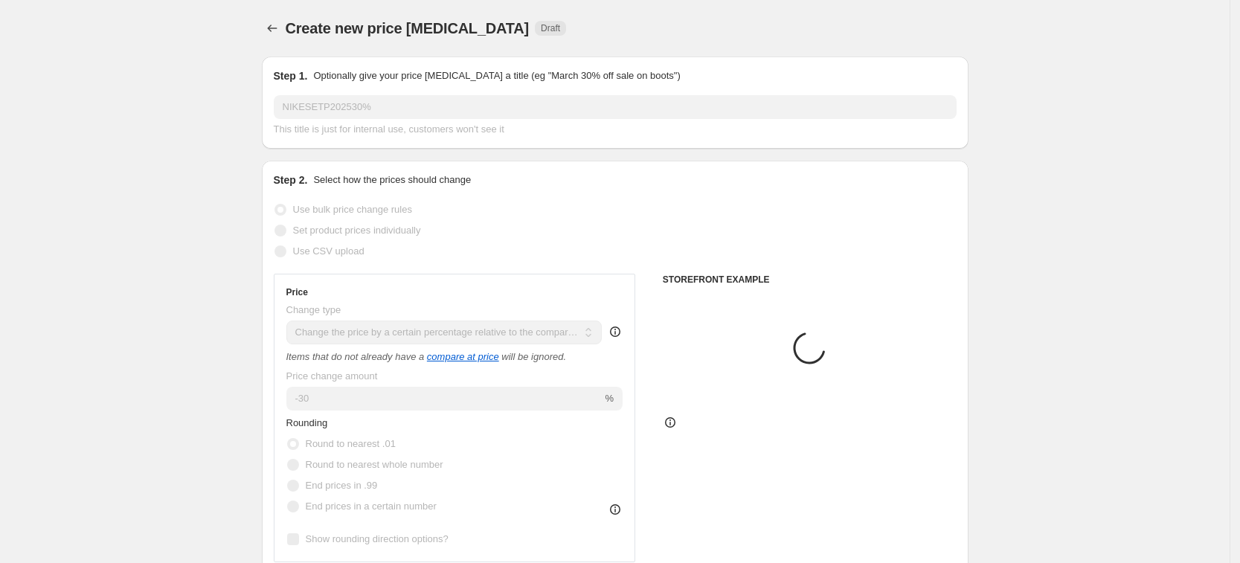
scroll to position [651, 0]
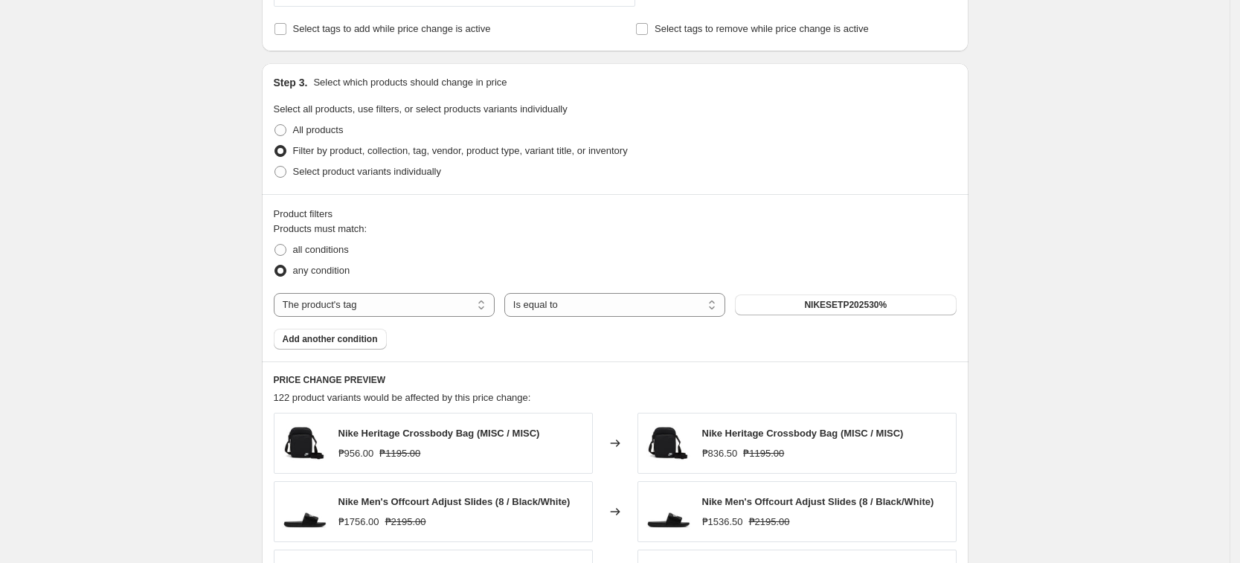
drag, startPoint x: 1060, startPoint y: 298, endPoint x: 1017, endPoint y: 308, distance: 44.2
click at [1055, 298] on div "Create new price change job. This page is ready Create new price change job Dra…" at bounding box center [615, 186] width 1230 height 1674
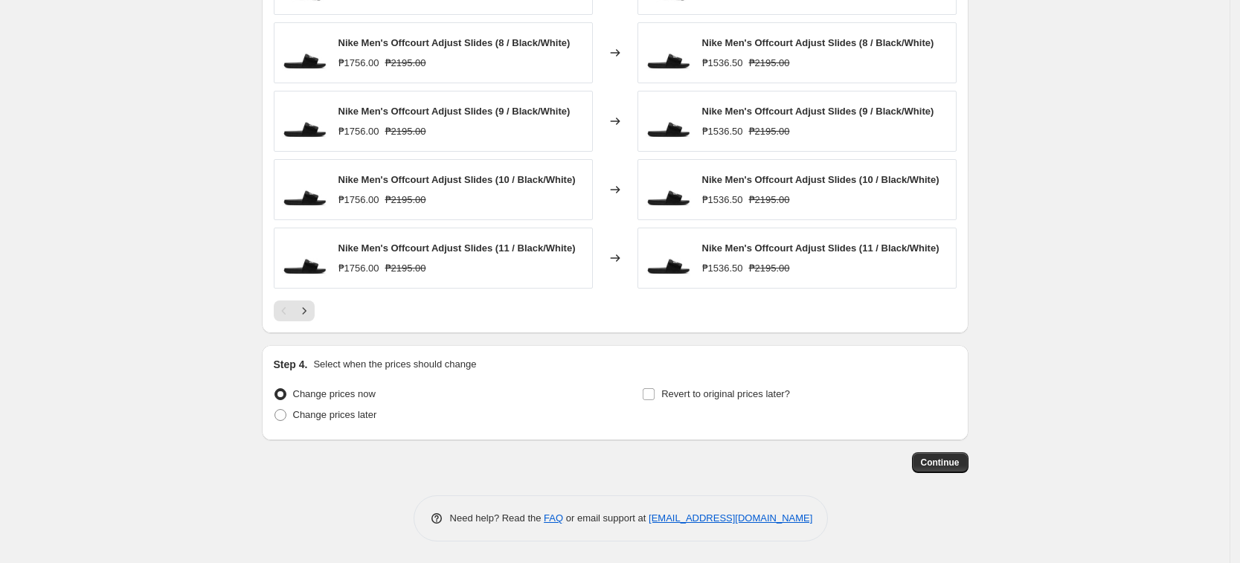
scroll to position [1111, 0]
click at [921, 464] on button "Continue" at bounding box center [940, 462] width 57 height 21
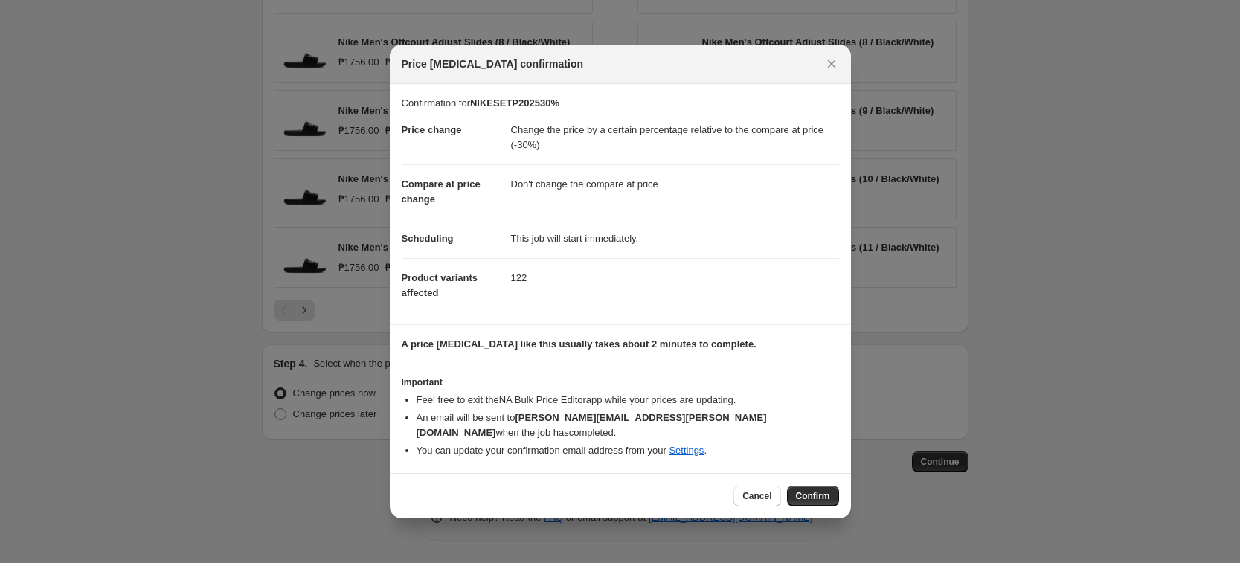
click at [786, 492] on div "Cancel Confirm" at bounding box center [785, 496] width 105 height 21
click at [835, 481] on div "Cancel Confirm" at bounding box center [620, 495] width 461 height 45
click at [819, 490] on span "Confirm" at bounding box center [813, 496] width 34 height 12
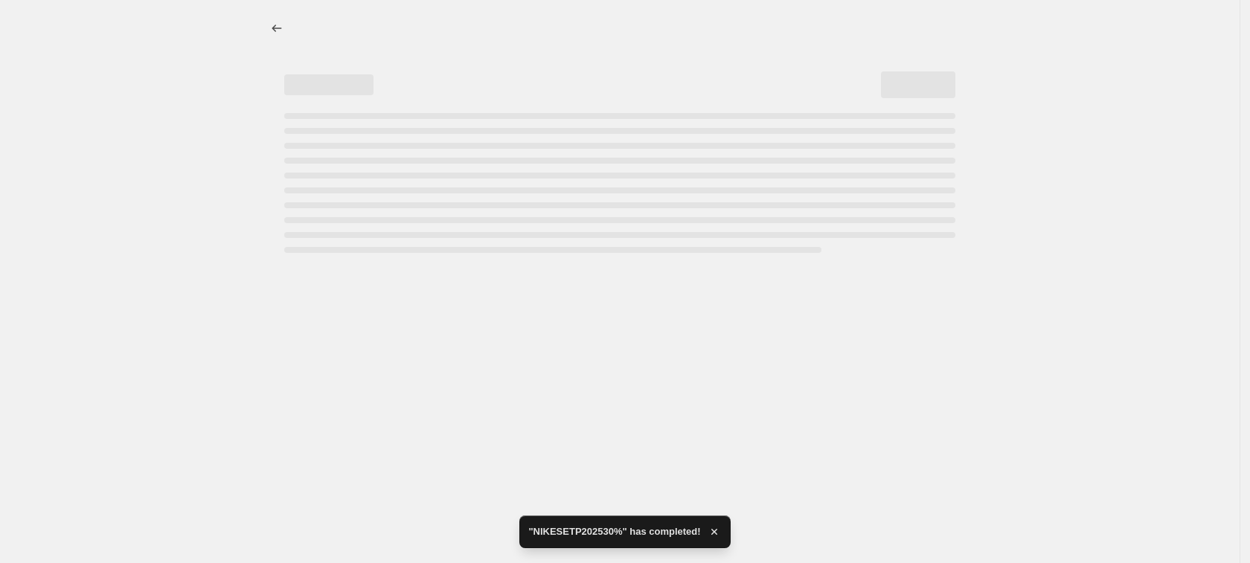
select select "pcap"
select select "no_change"
select select "tag"
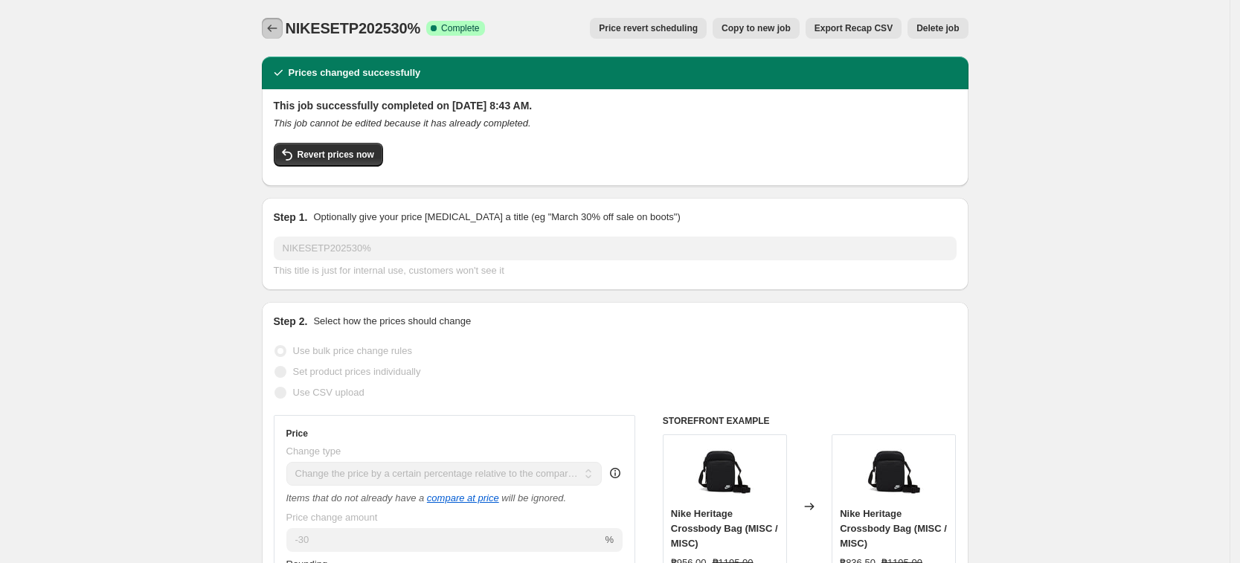
click at [279, 31] on icon "Price change jobs" at bounding box center [272, 28] width 15 height 15
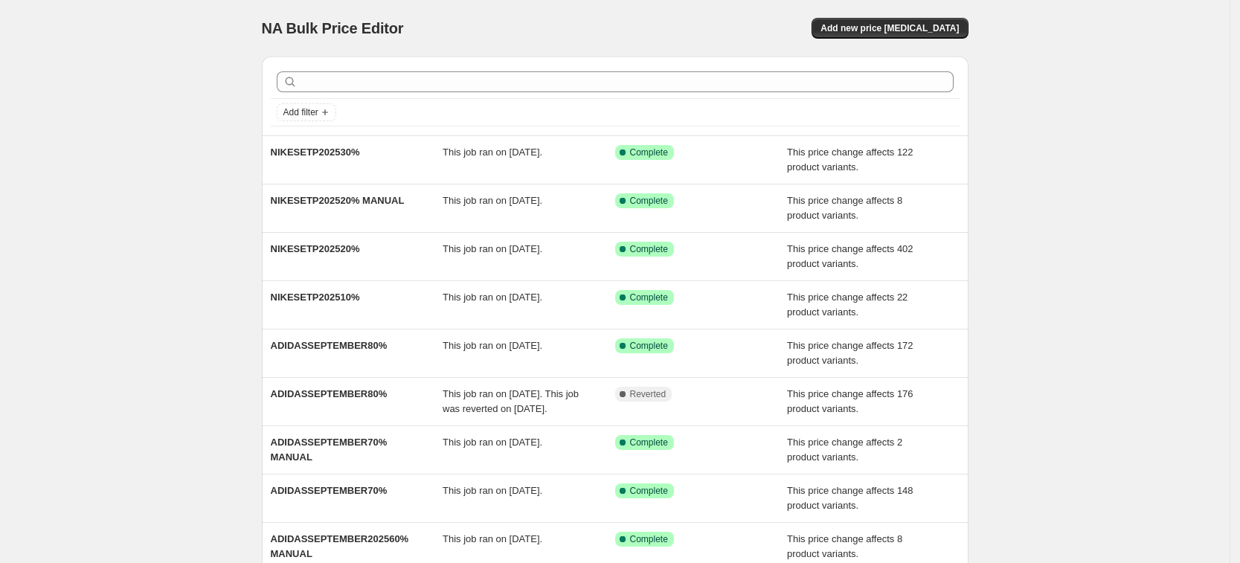
click at [931, 42] on div "NA Bulk Price Editor. This page is ready NA Bulk Price Editor Add new price cha…" at bounding box center [615, 28] width 707 height 57
click at [932, 34] on button "Add new price change job" at bounding box center [890, 28] width 156 height 21
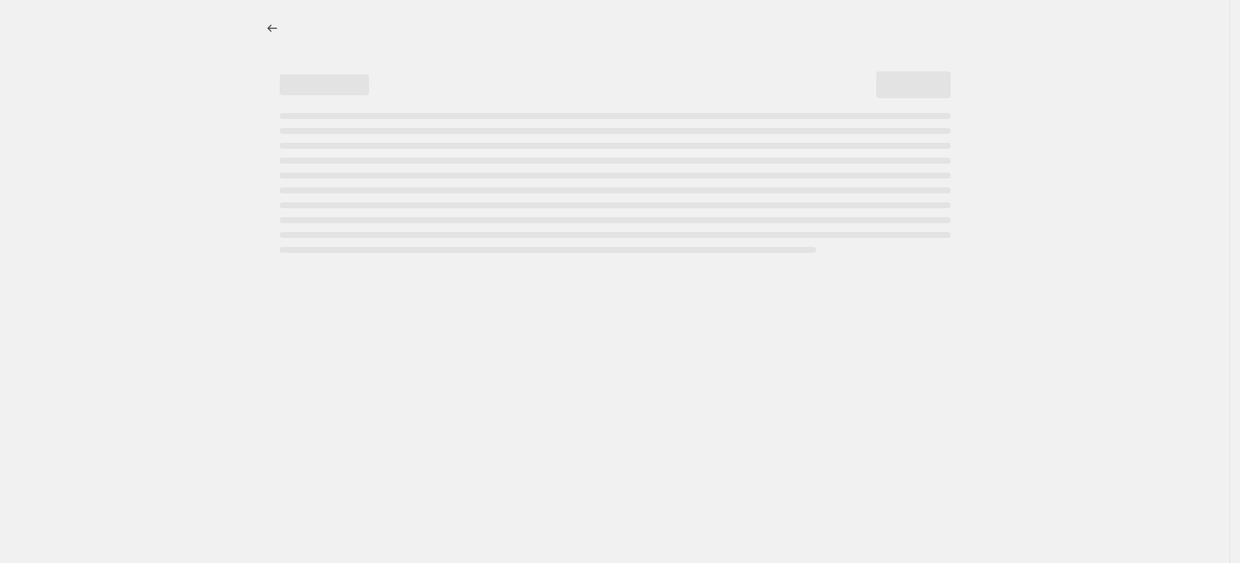
select select "percentage"
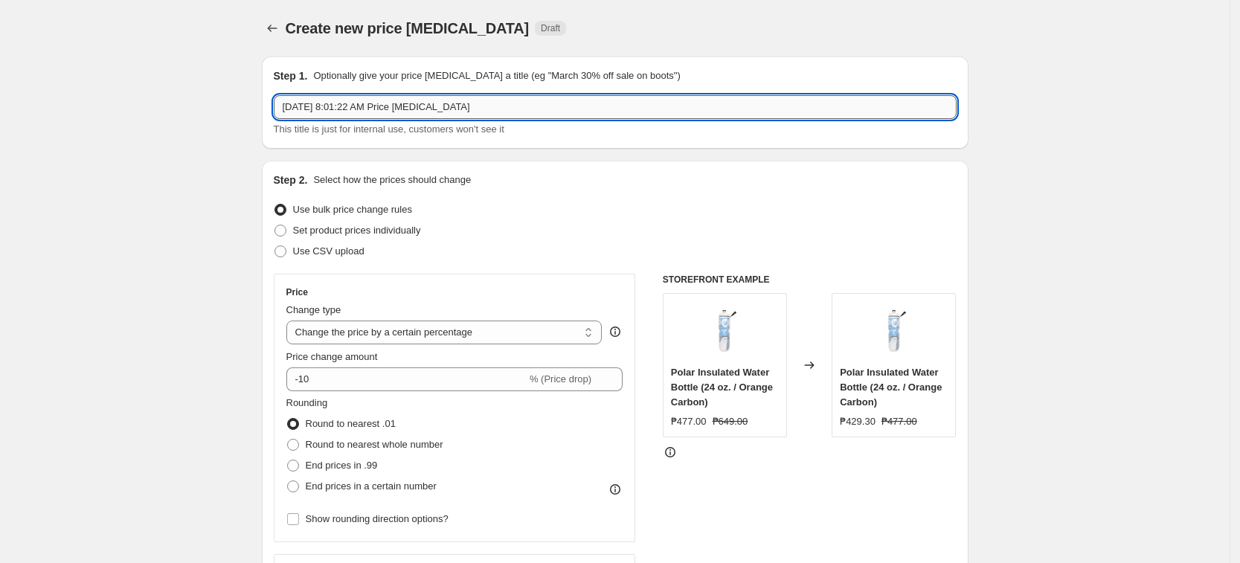
click at [413, 108] on input "Sep 11, 2025, 8:01:22 AM Price change job" at bounding box center [615, 107] width 683 height 24
paste input "NIKESETP202540%"
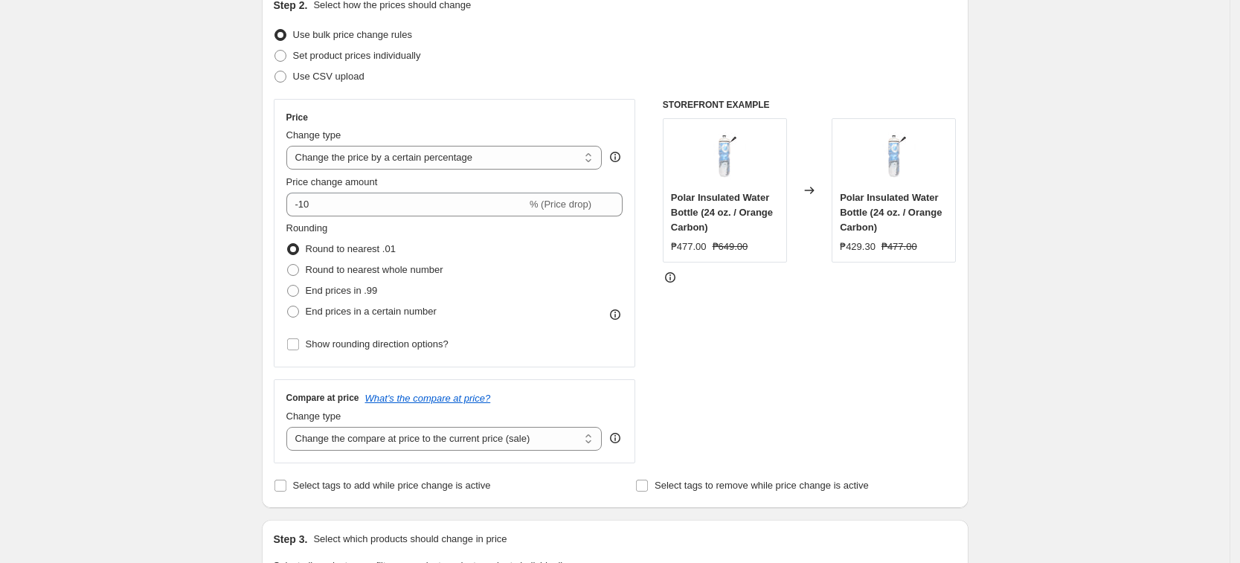
scroll to position [186, 0]
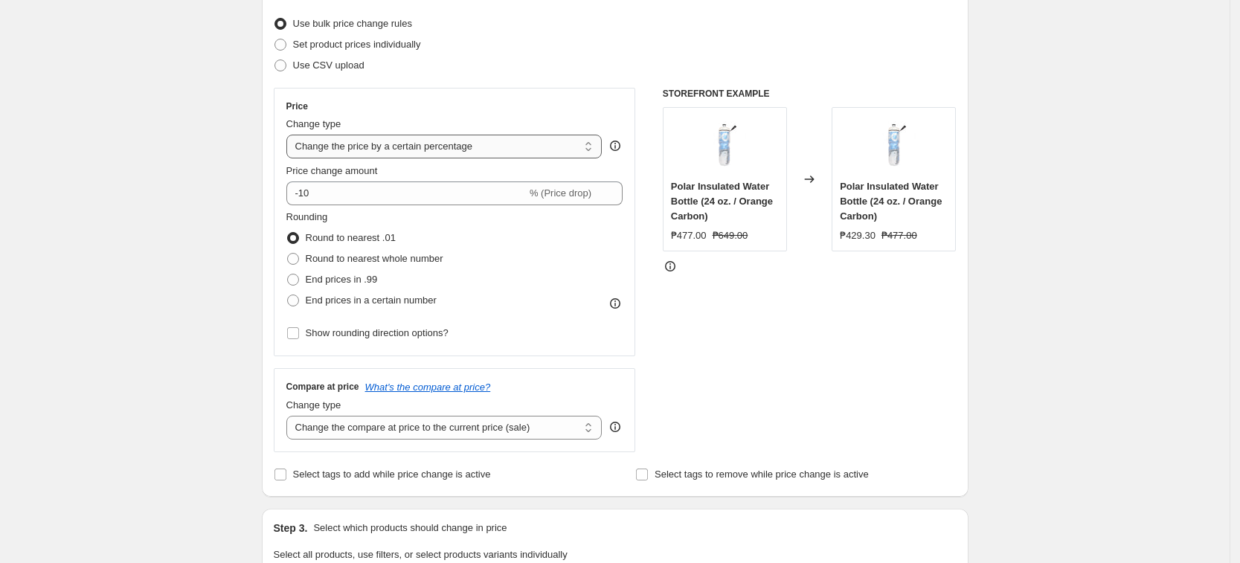
type input "NIKESETP202540%"
click at [452, 149] on select "Change the price to a certain amount Change the price by a certain amount Chang…" at bounding box center [444, 147] width 316 height 24
select select "pcap"
click at [291, 135] on select "Change the price to a certain amount Change the price by a certain amount Chang…" at bounding box center [444, 147] width 316 height 24
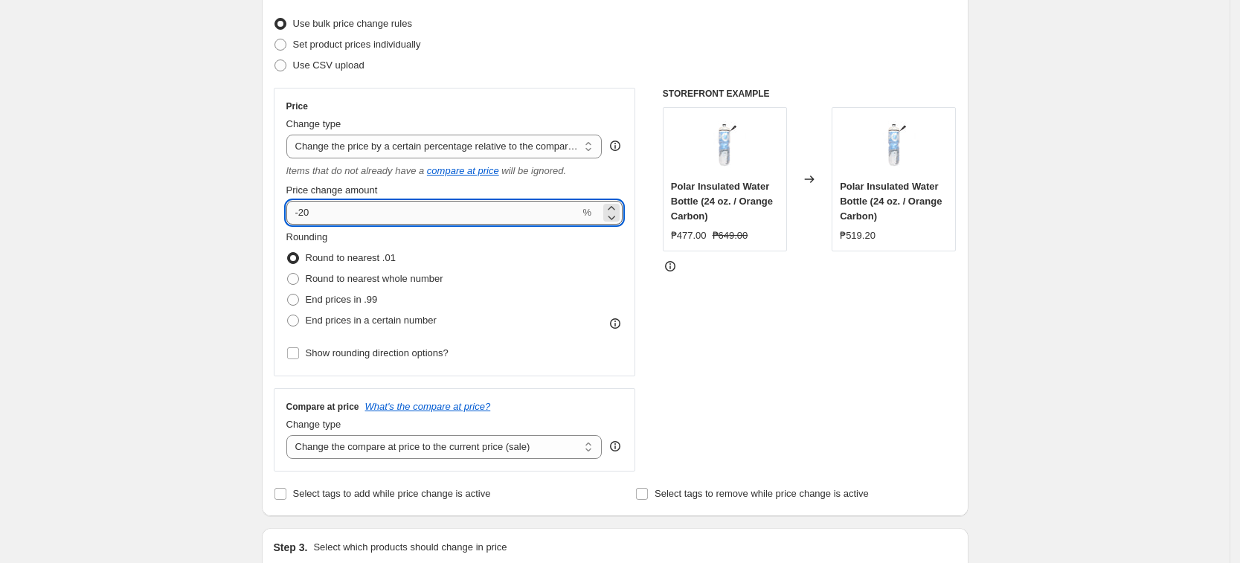
click at [472, 208] on input "-20" at bounding box center [433, 213] width 294 height 24
type input "-2"
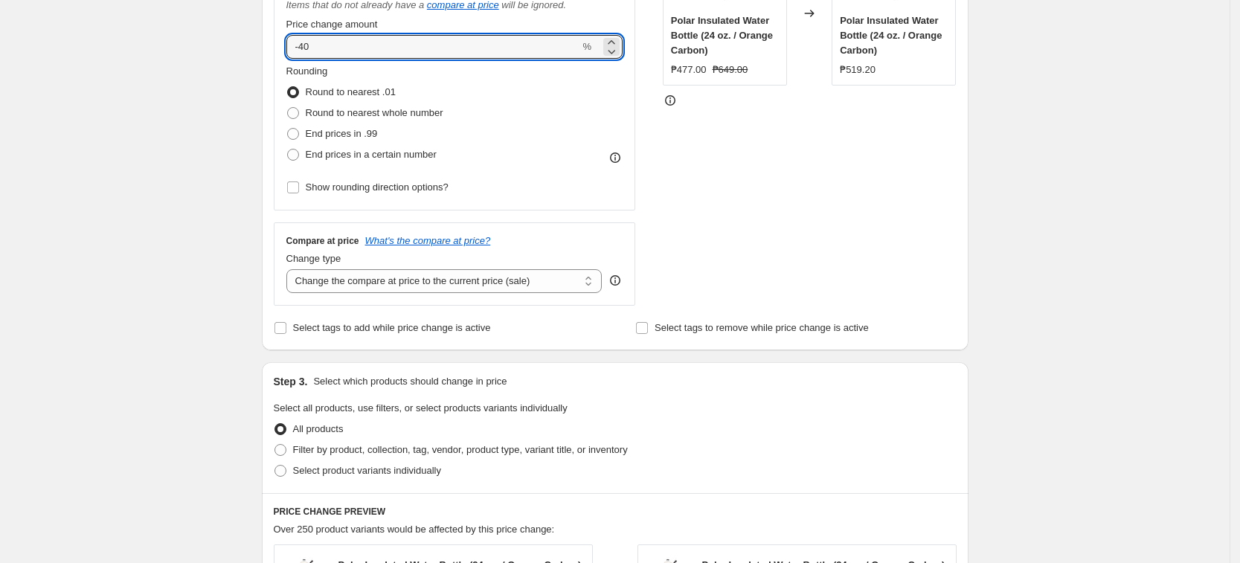
scroll to position [465, 0]
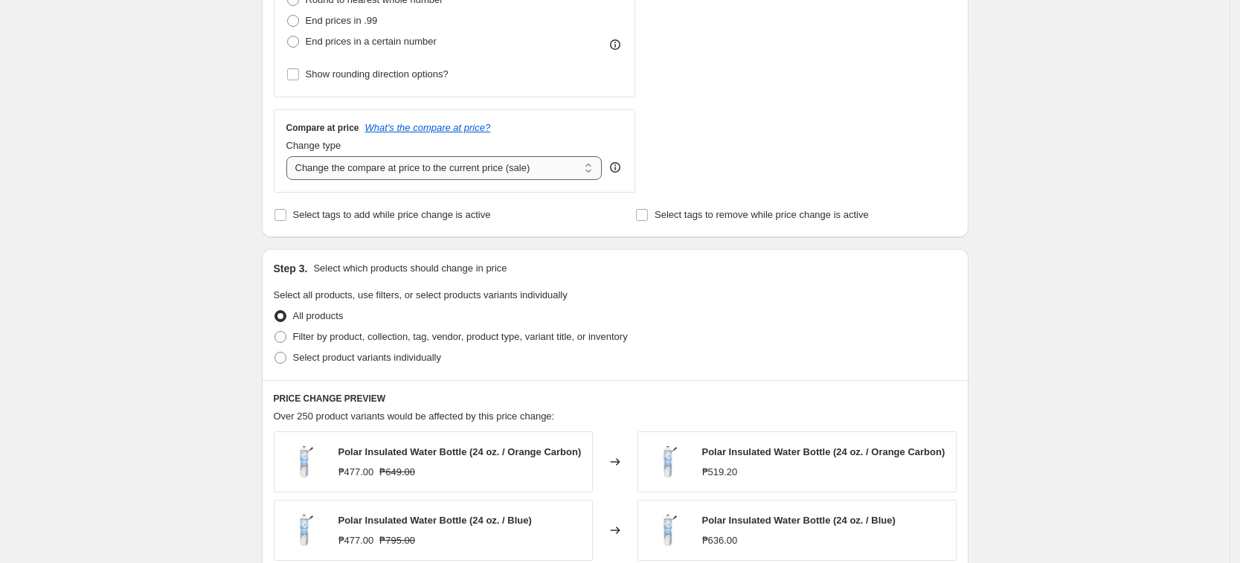
type input "-40"
click at [478, 158] on div "Change type Change the compare at price to the current price (sale) Change the …" at bounding box center [444, 159] width 316 height 42
click at [477, 171] on select "Change the compare at price to the current price (sale) Change the compare at p…" at bounding box center [444, 168] width 316 height 24
select select "no_change"
click at [291, 156] on select "Change the compare at price to the current price (sale) Change the compare at p…" at bounding box center [444, 168] width 316 height 24
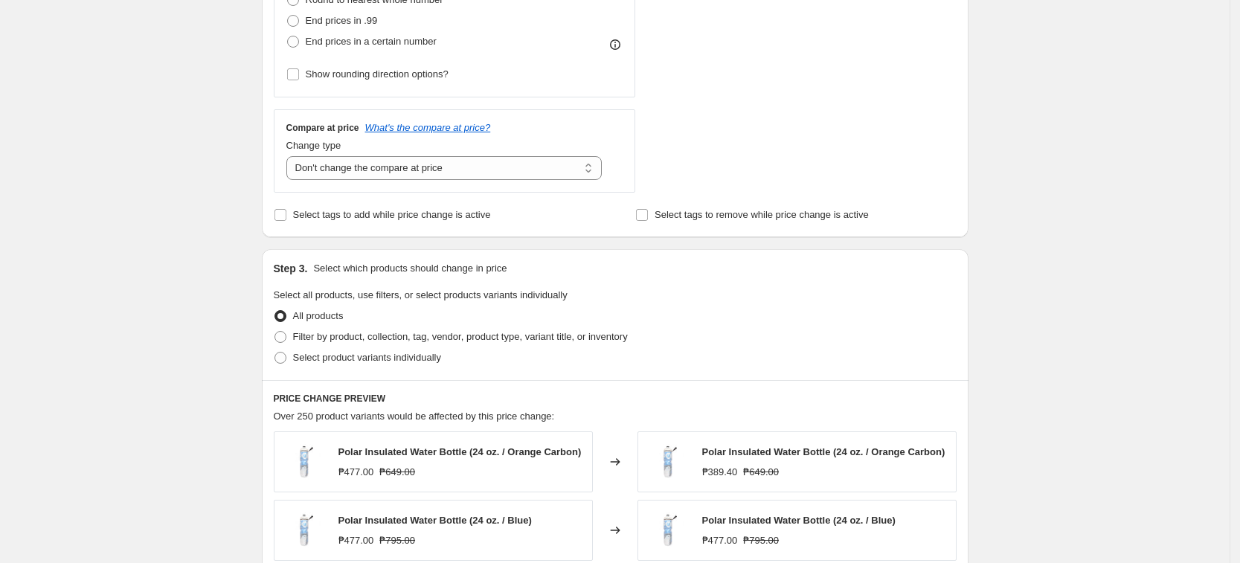
scroll to position [558, 0]
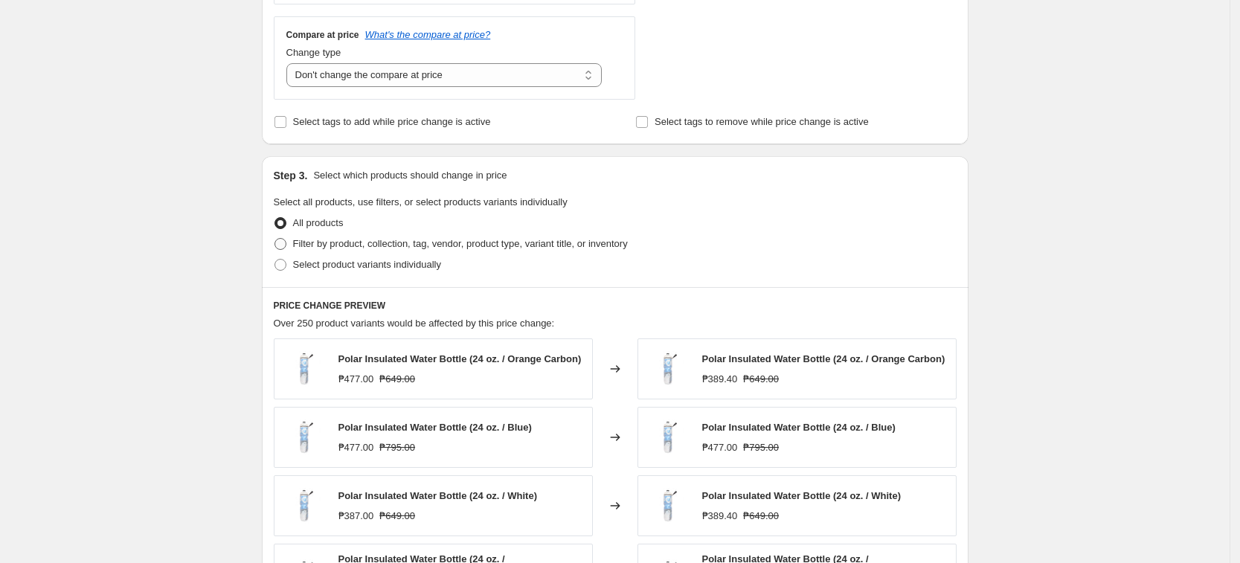
click at [425, 247] on span "Filter by product, collection, tag, vendor, product type, variant title, or inv…" at bounding box center [460, 243] width 335 height 11
click at [275, 239] on input "Filter by product, collection, tag, vendor, product type, variant title, or inv…" at bounding box center [274, 238] width 1 height 1
radio input "true"
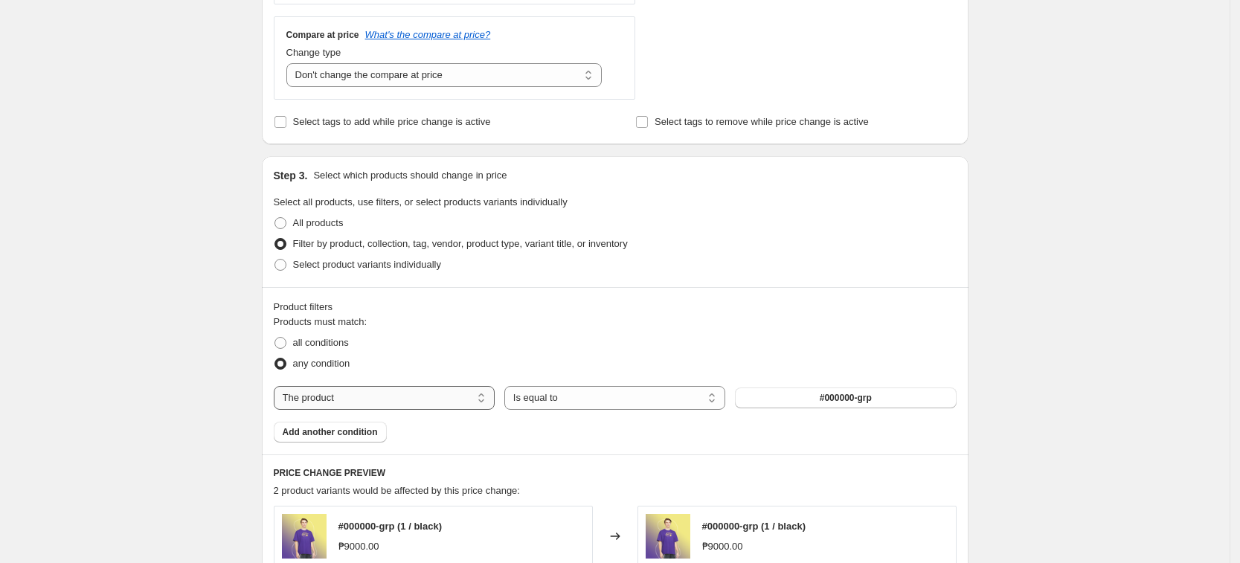
click at [408, 387] on select "The product The product's collection The product's tag The product's vendor The…" at bounding box center [384, 398] width 221 height 24
select select "tag"
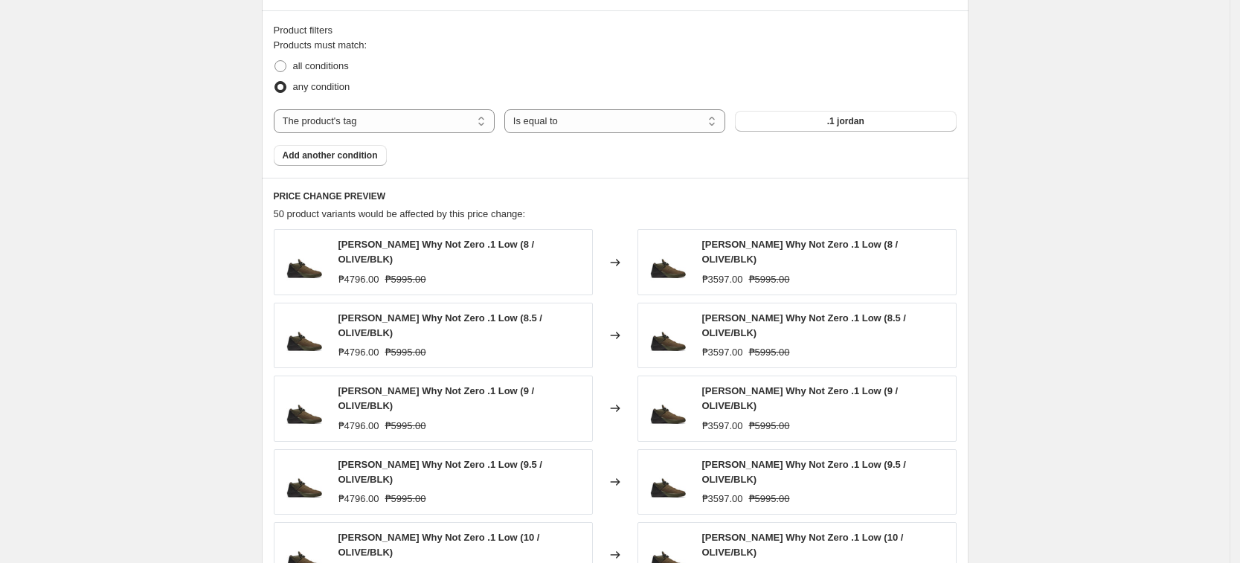
scroll to position [837, 0]
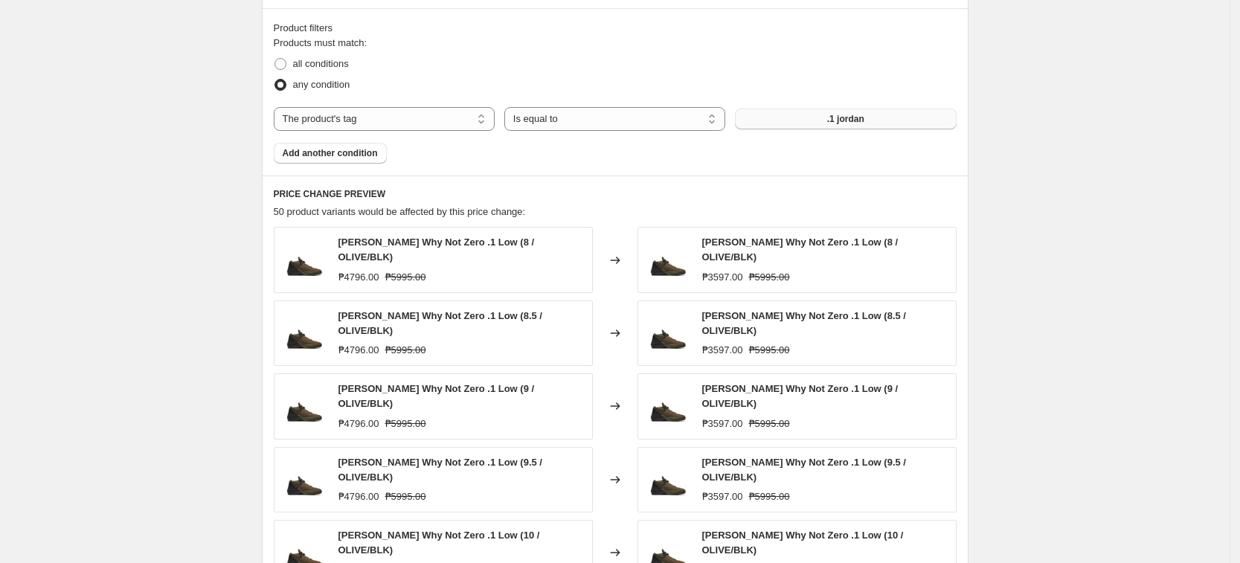
click at [845, 112] on button ".1 jordan" at bounding box center [845, 119] width 221 height 21
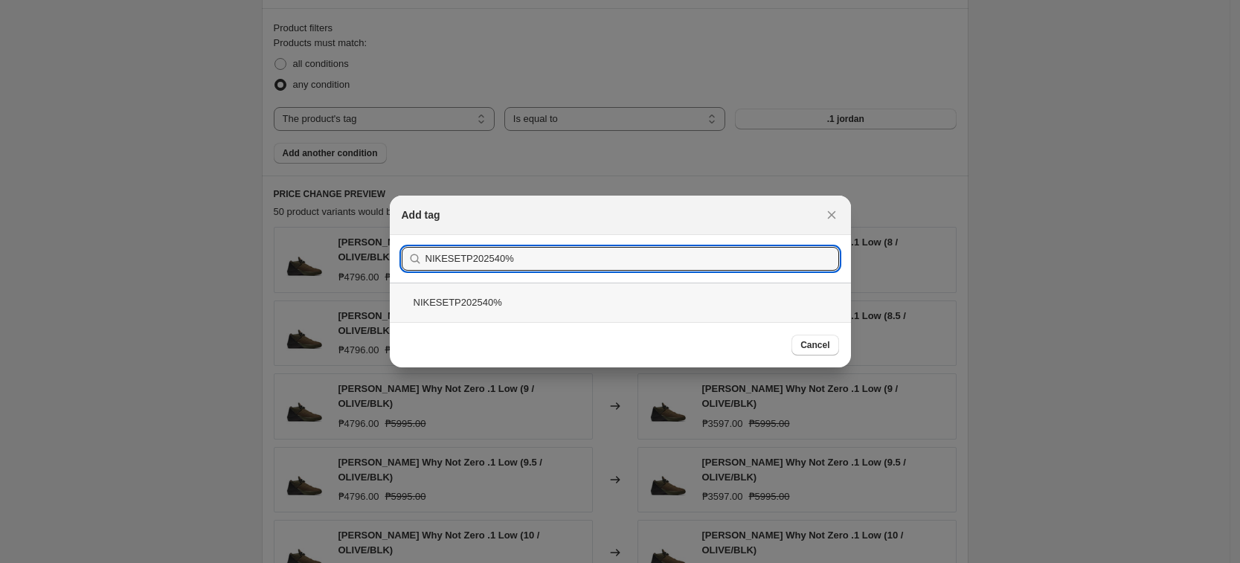
type input "NIKESETP202540%"
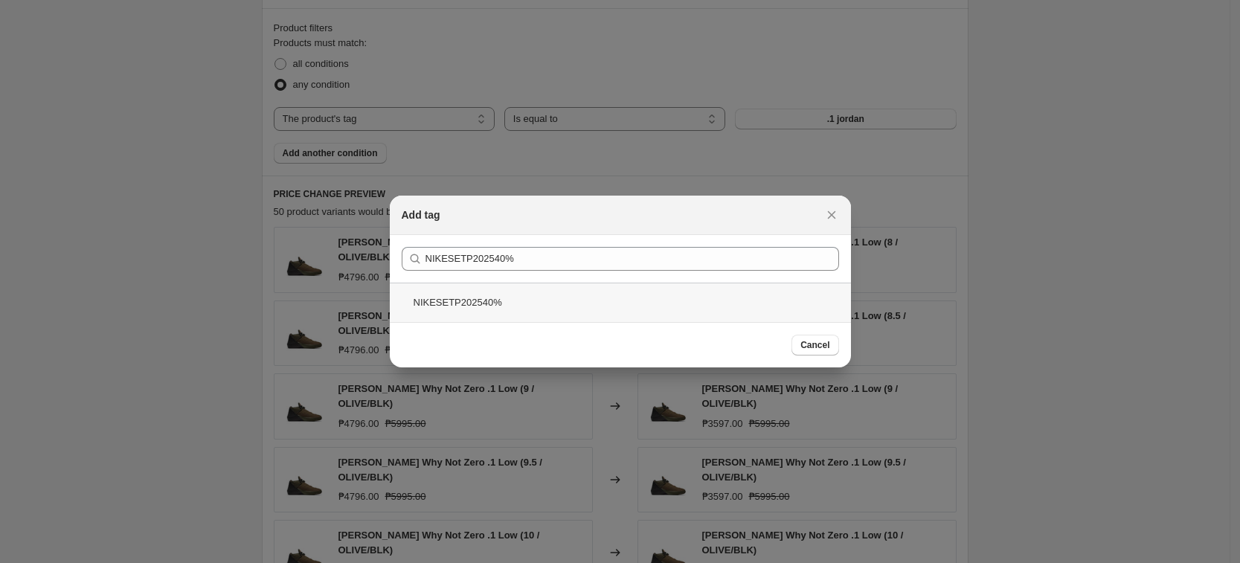
click at [518, 301] on div "NIKESETP202540%" at bounding box center [620, 302] width 461 height 39
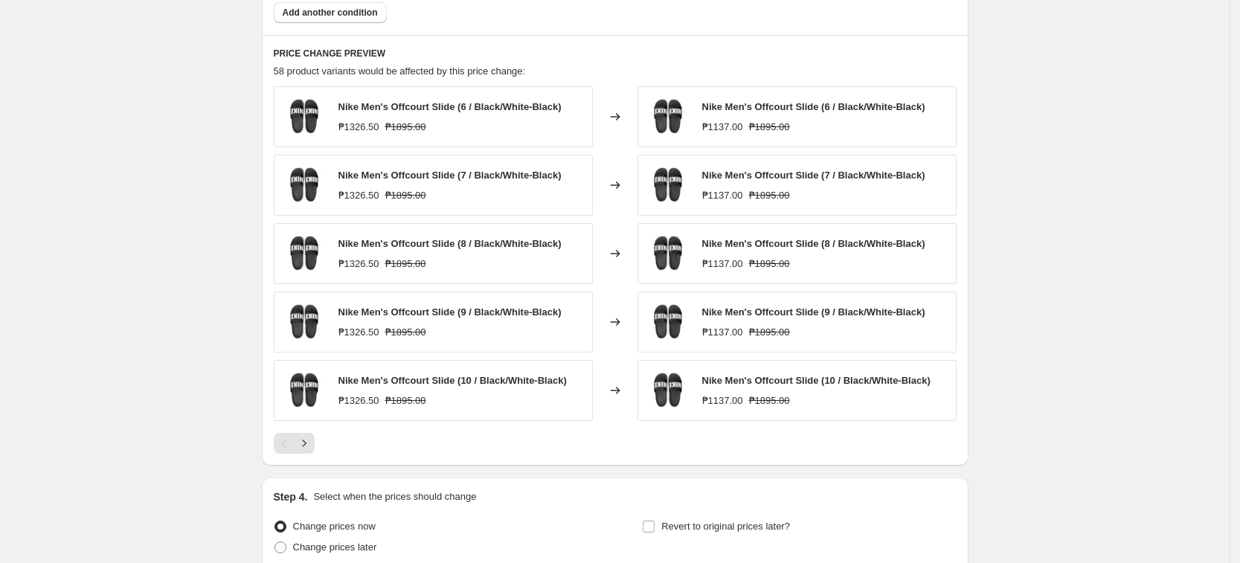
scroll to position [1111, 0]
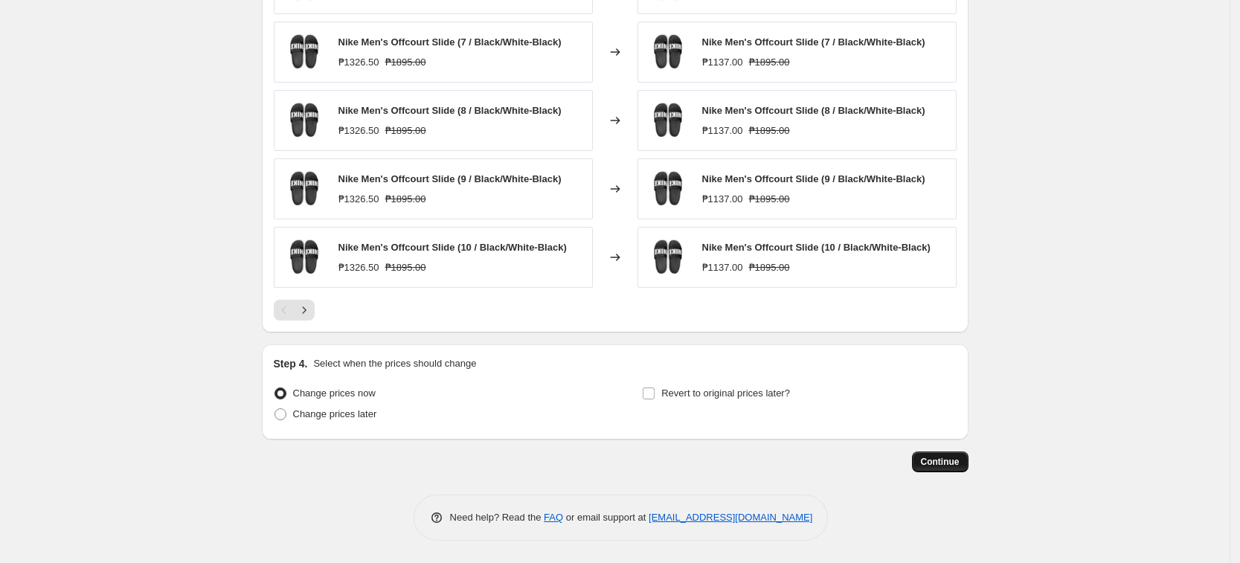
click at [966, 466] on button "Continue" at bounding box center [940, 462] width 57 height 21
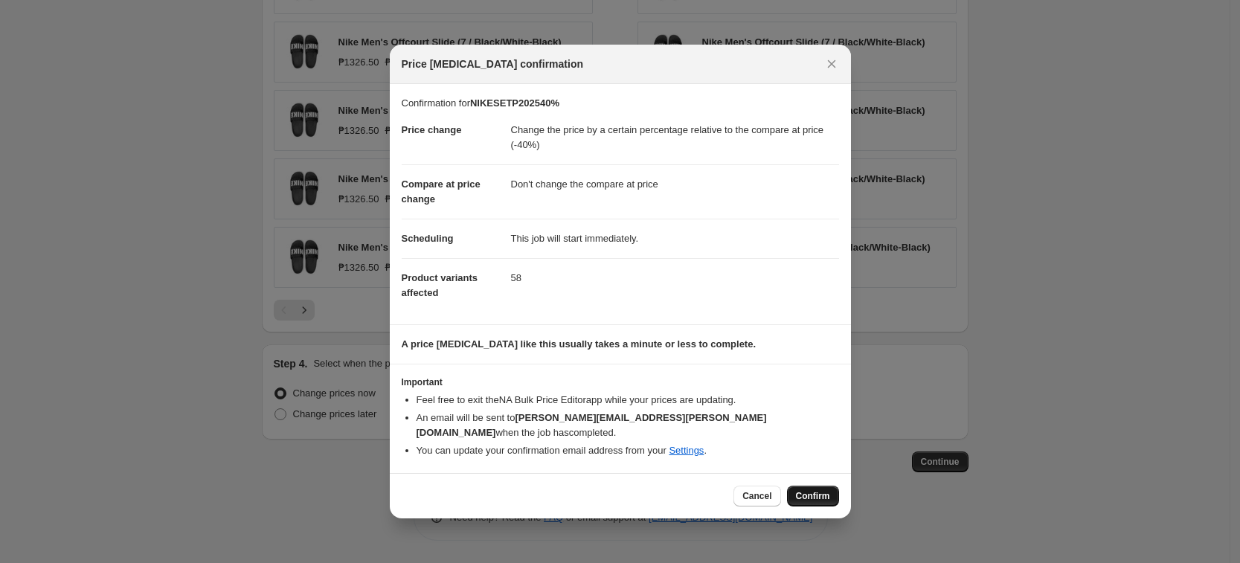
click at [810, 490] on span "Confirm" at bounding box center [813, 496] width 34 height 12
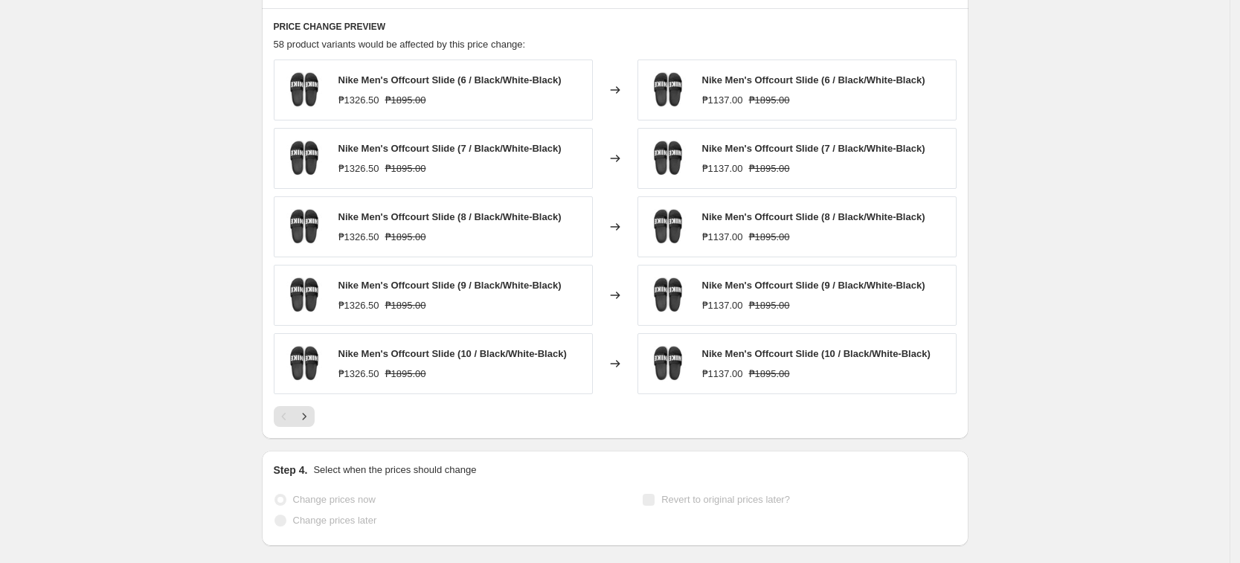
scroll to position [1150, 0]
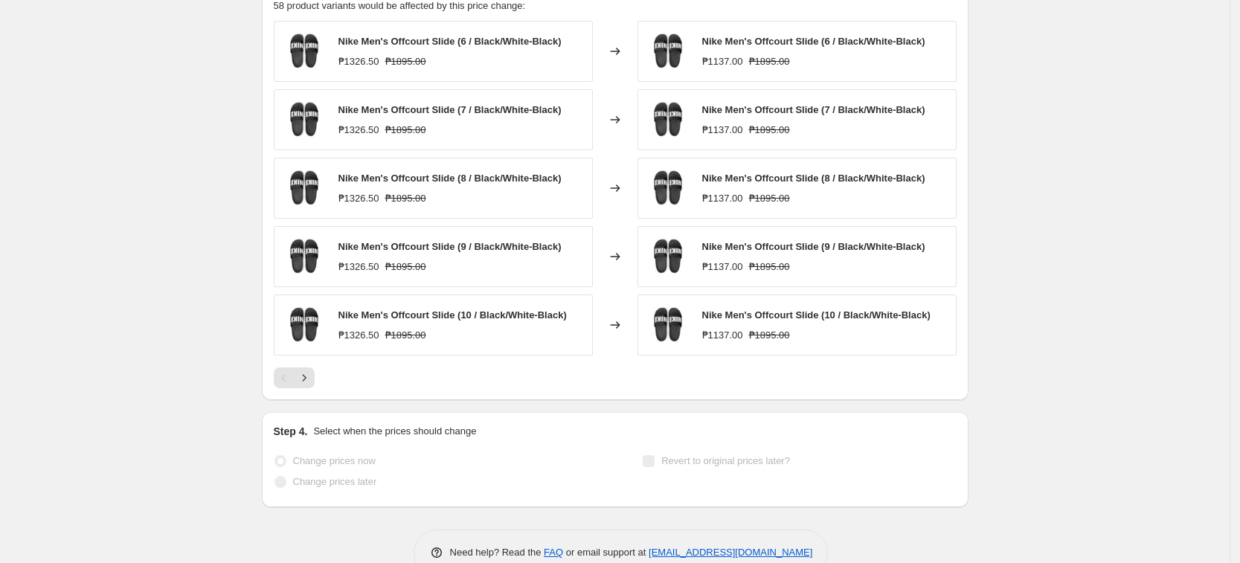
select select "pcap"
select select "no_change"
select select "tag"
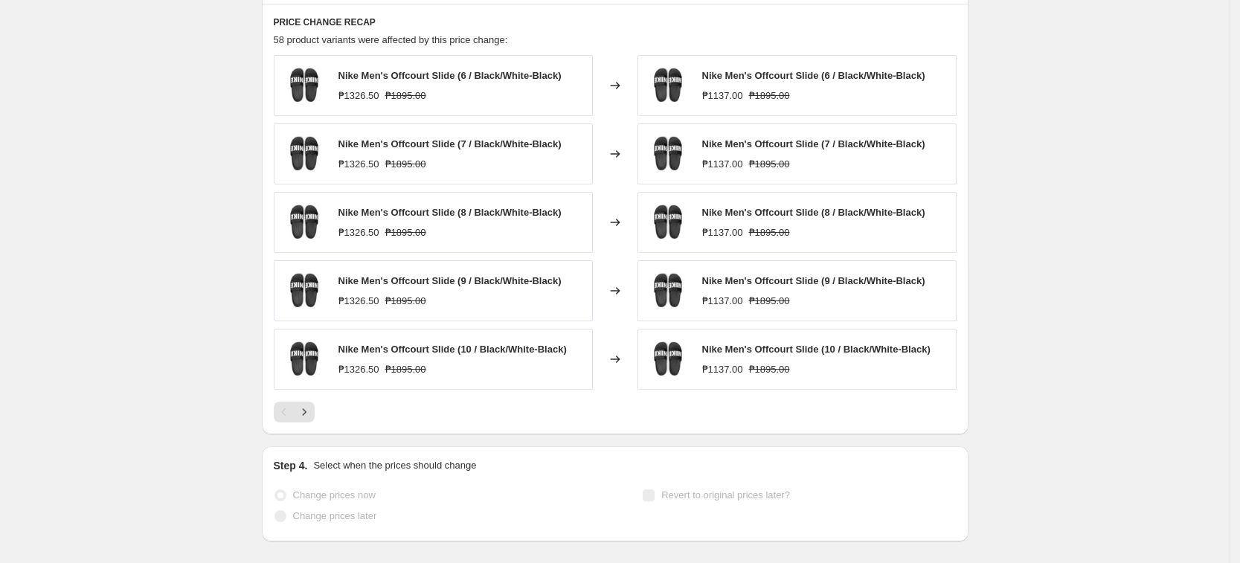
scroll to position [0, 0]
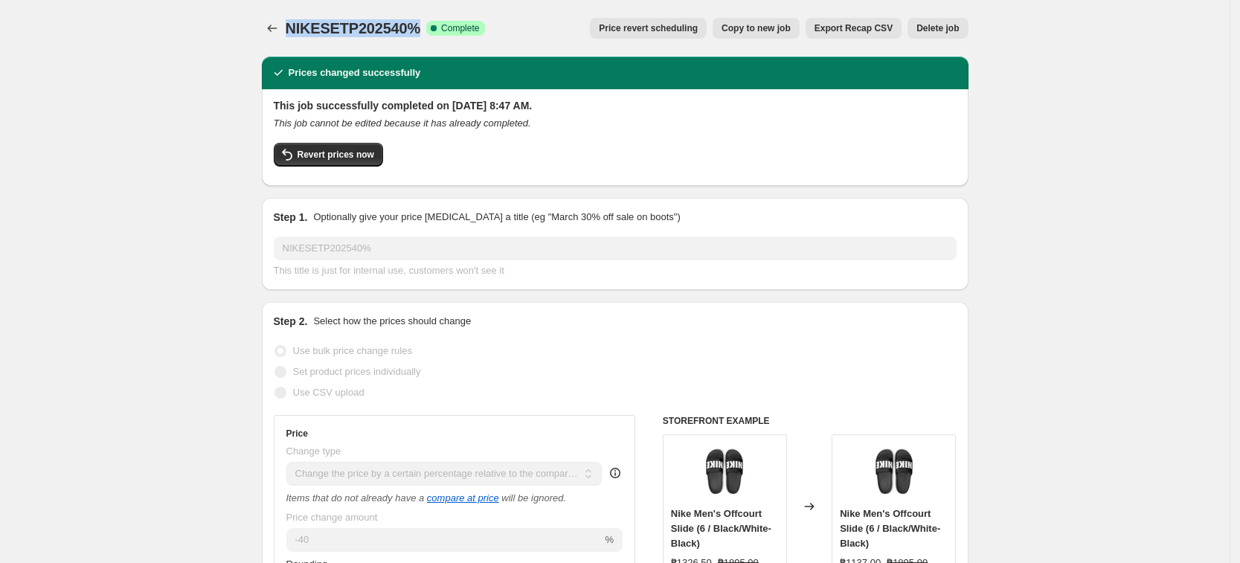
drag, startPoint x: 416, startPoint y: 27, endPoint x: 294, endPoint y: 32, distance: 122.1
click at [294, 32] on span "NIKESETP202540%" at bounding box center [353, 28] width 135 height 16
copy span "NIKESETP202540%"
click at [272, 30] on icon "Price change jobs" at bounding box center [272, 28] width 15 height 15
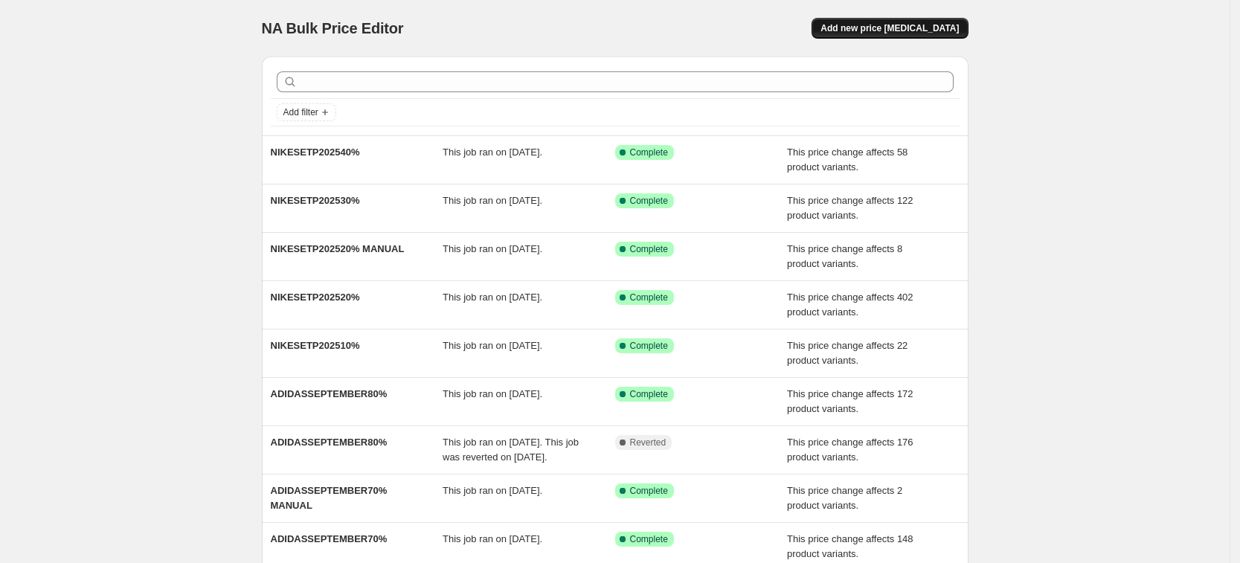
click at [916, 28] on span "Add new price change job" at bounding box center [889, 28] width 138 height 12
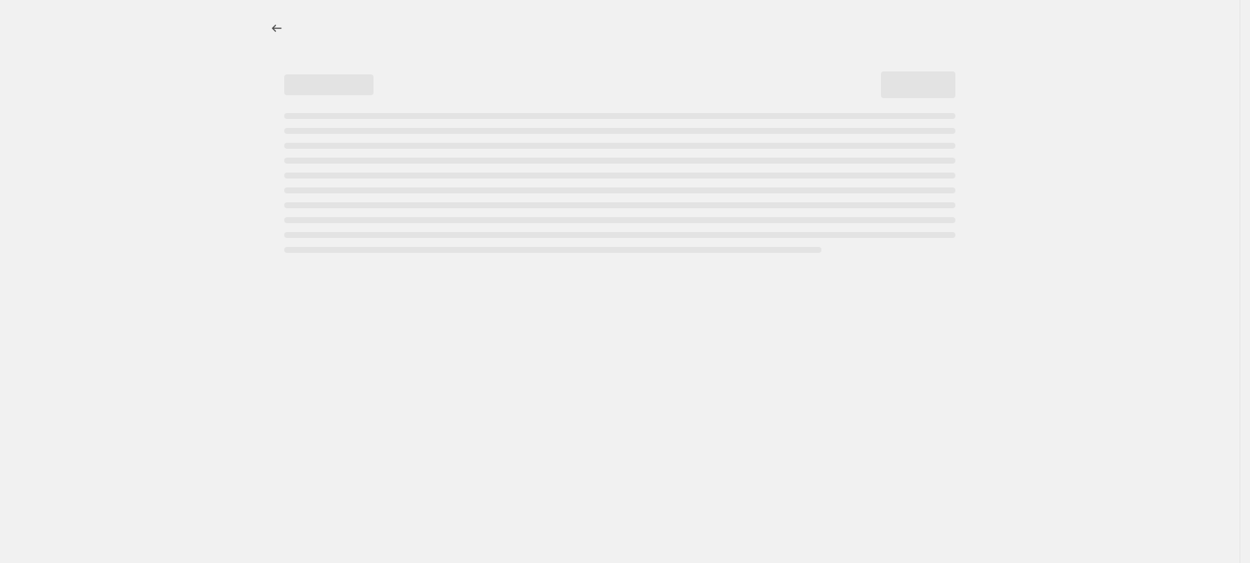
select select "percentage"
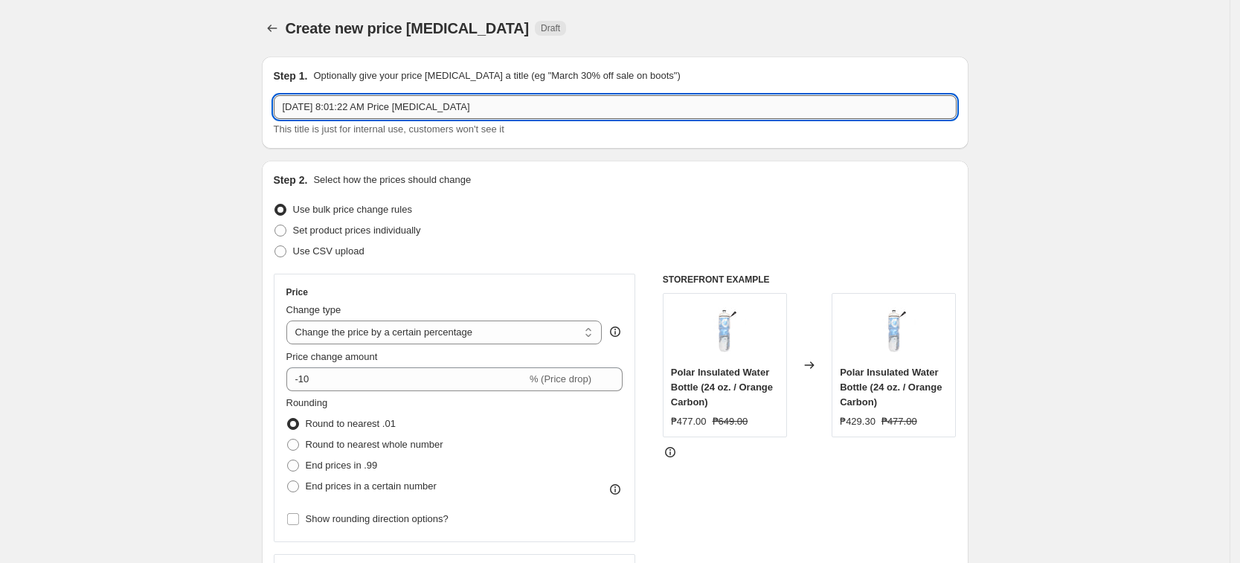
click at [364, 106] on input "Sep 11, 2025, 8:01:22 AM Price change job" at bounding box center [615, 107] width 683 height 24
paste input "NIKESETP202540%"
type input "NIKESETP202540% MANUAL"
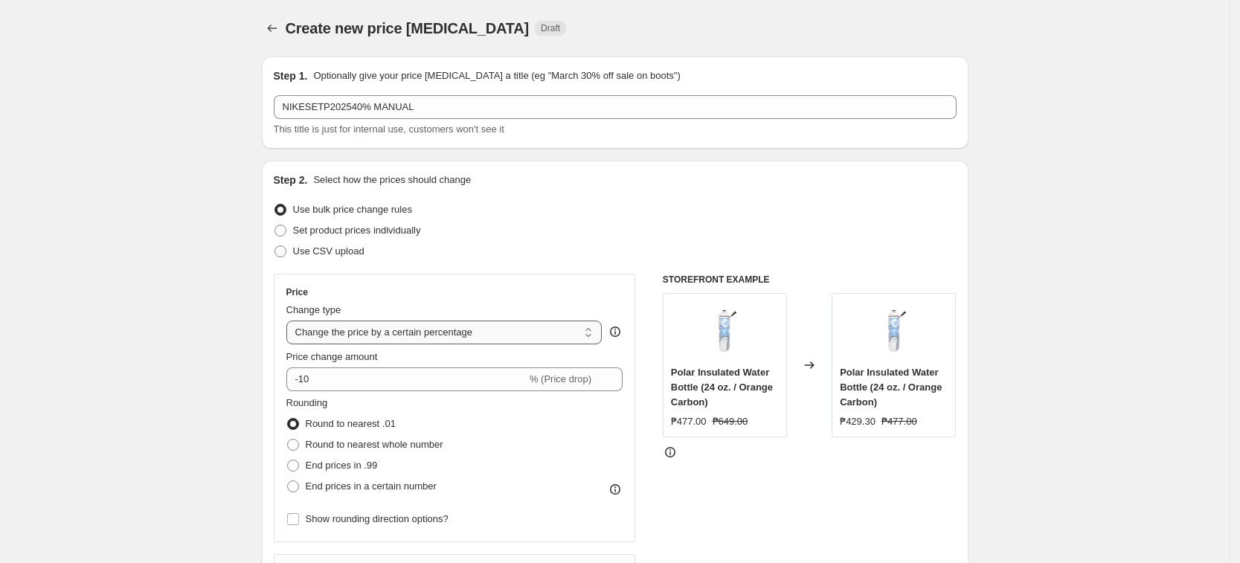
click at [370, 331] on select "Change the price to a certain amount Change the price by a certain amount Chang…" at bounding box center [444, 333] width 316 height 24
select select "pcap"
click at [291, 321] on select "Change the price to a certain amount Change the price by a certain amount Chang…" at bounding box center [444, 333] width 316 height 24
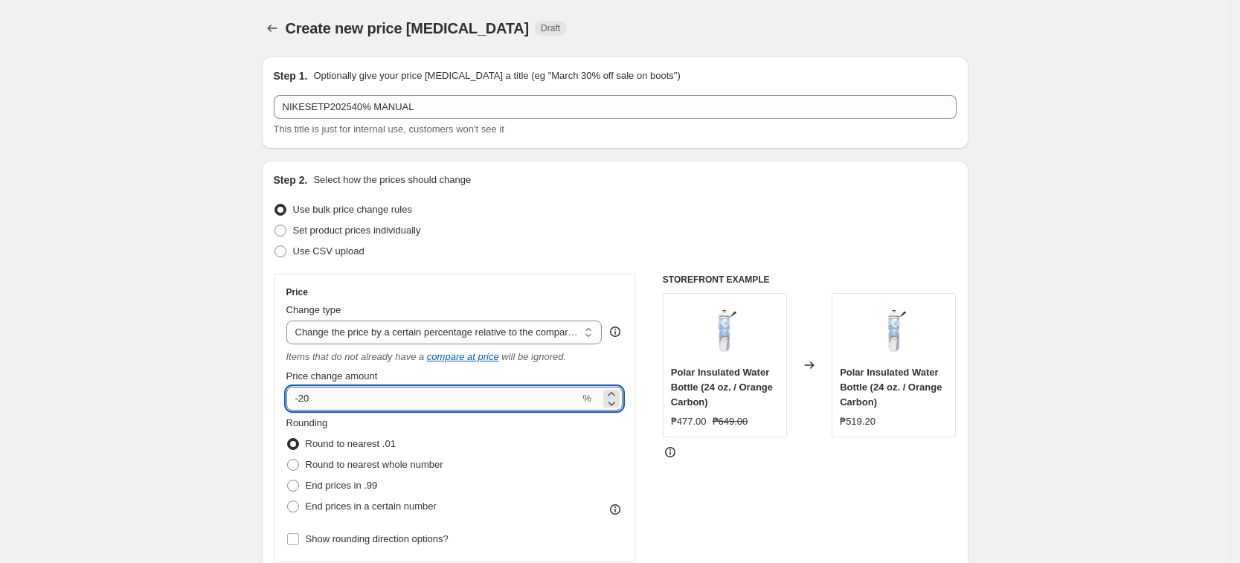
click at [347, 394] on input "-20" at bounding box center [433, 399] width 294 height 24
type input "-2"
type input "-40"
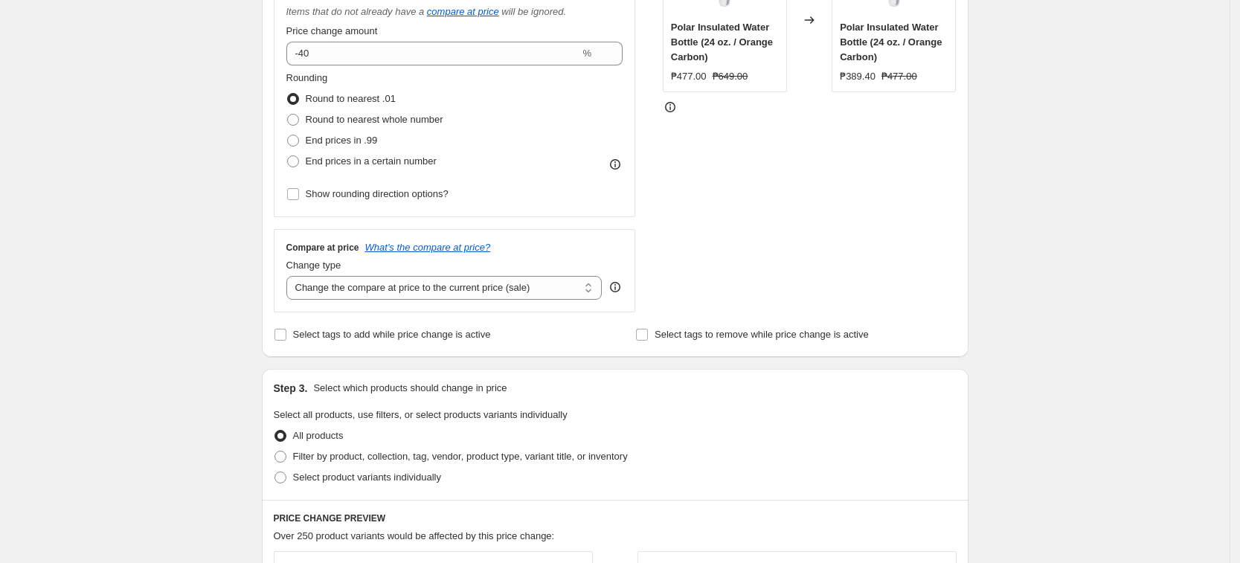
scroll to position [372, 0]
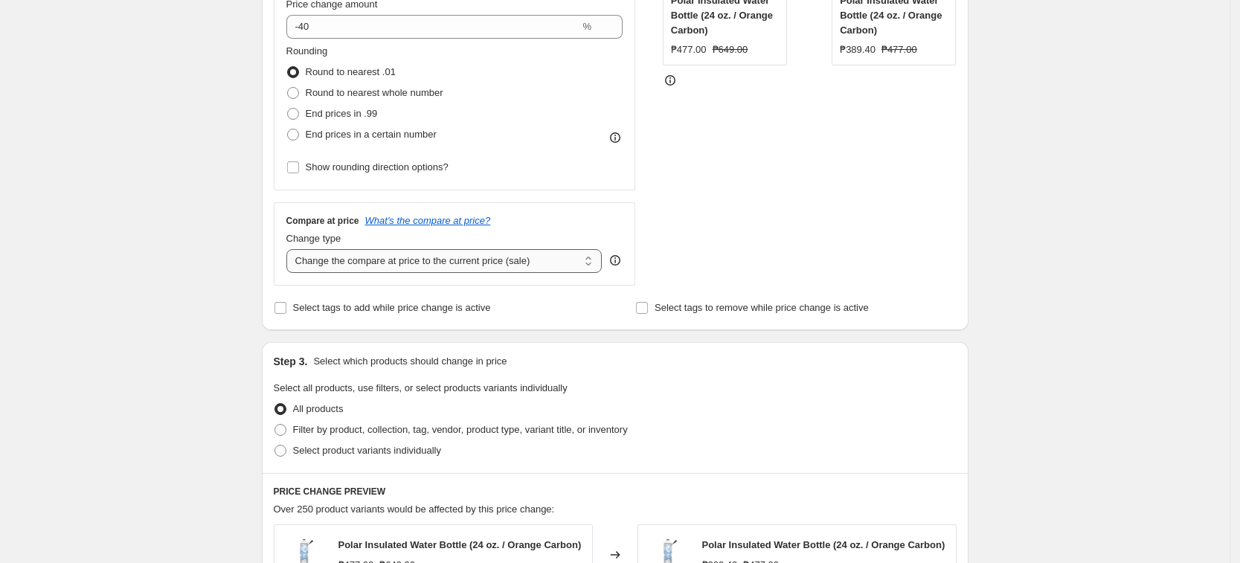
click at [430, 260] on select "Change the compare at price to the current price (sale) Change the compare at p…" at bounding box center [444, 261] width 316 height 24
click at [291, 249] on select "Change the compare at price to the current price (sale) Change the compare at p…" at bounding box center [444, 261] width 316 height 24
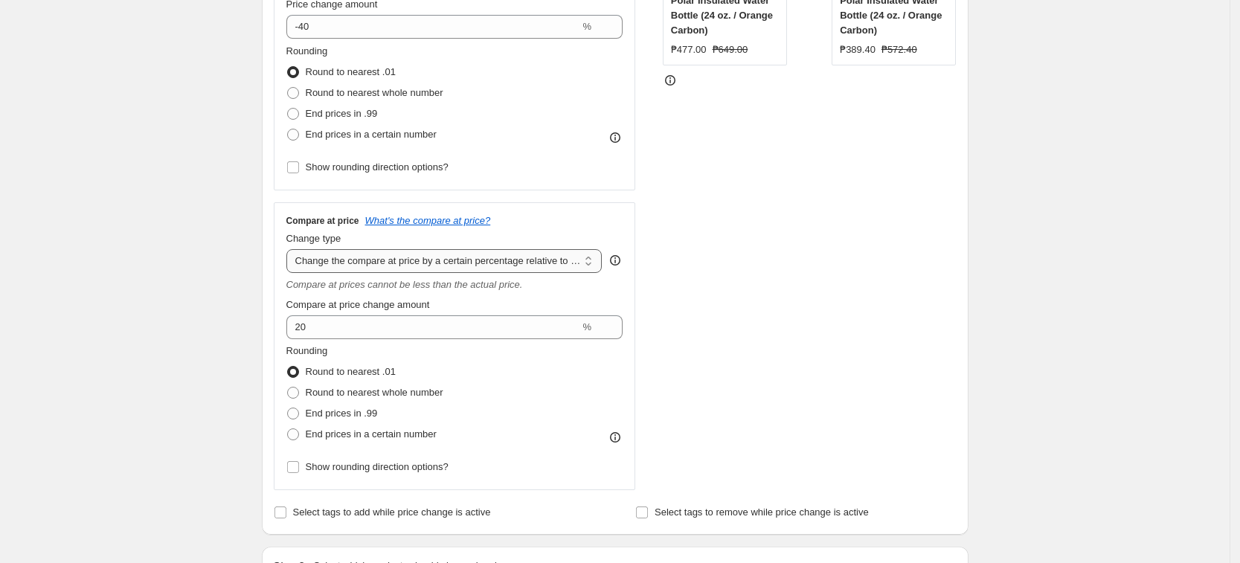
click at [468, 258] on select "Change the compare at price to the current price (sale) Change the compare at p…" at bounding box center [444, 261] width 316 height 24
select select "no_change"
click at [291, 249] on select "Change the compare at price to the current price (sale) Change the compare at p…" at bounding box center [444, 261] width 316 height 24
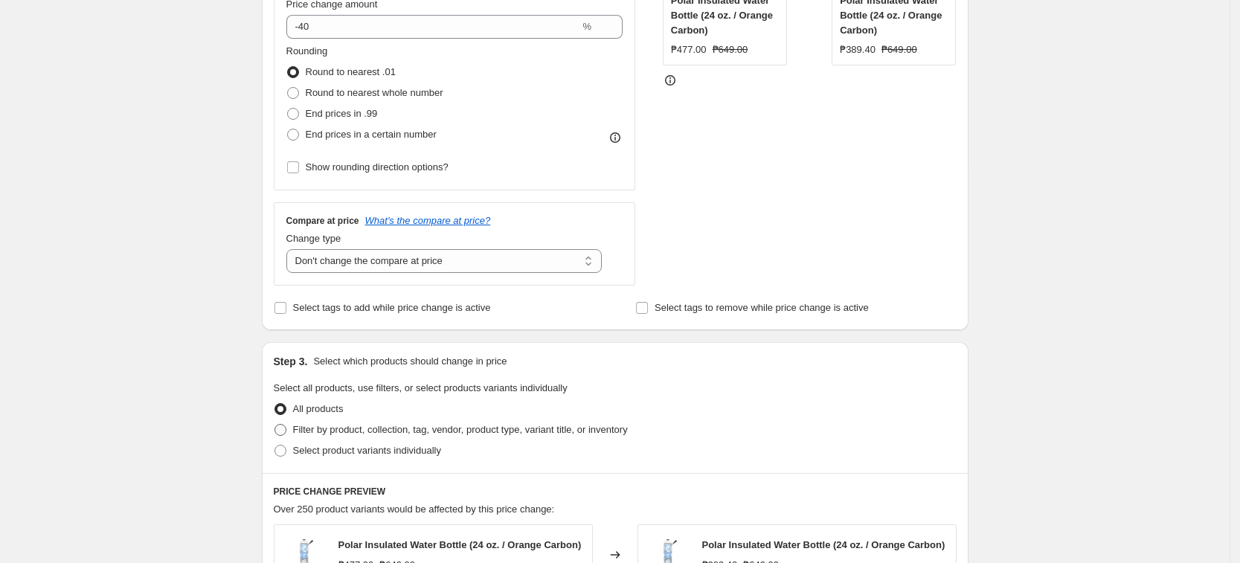
click at [362, 425] on span "Filter by product, collection, tag, vendor, product type, variant title, or inv…" at bounding box center [460, 429] width 335 height 11
click at [275, 425] on input "Filter by product, collection, tag, vendor, product type, variant title, or inv…" at bounding box center [274, 424] width 1 height 1
radio input "true"
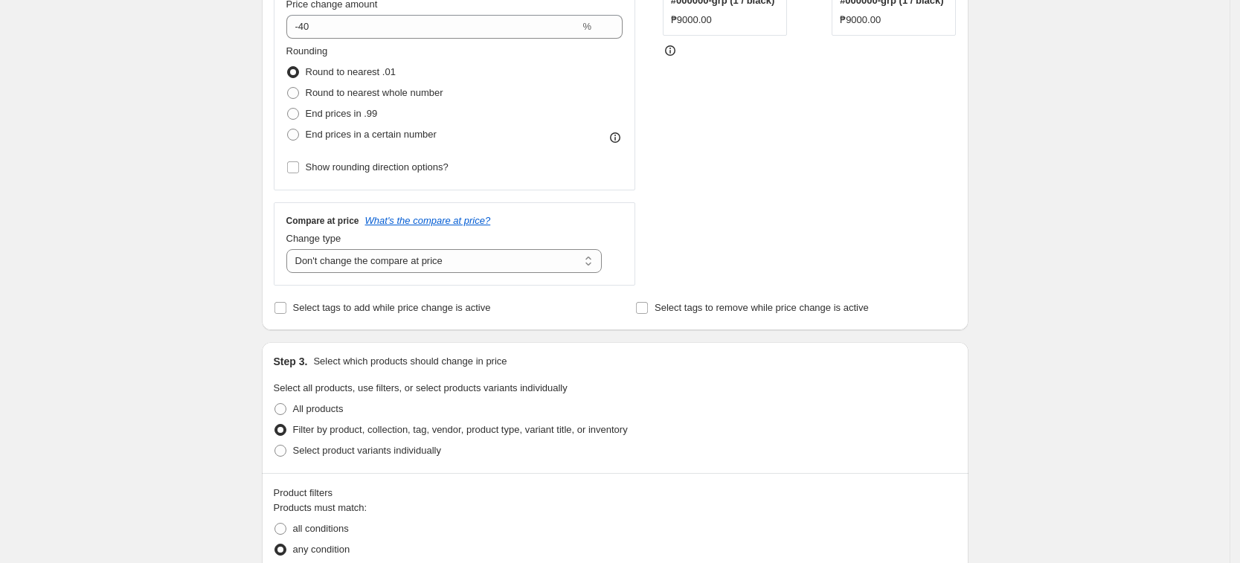
scroll to position [558, 0]
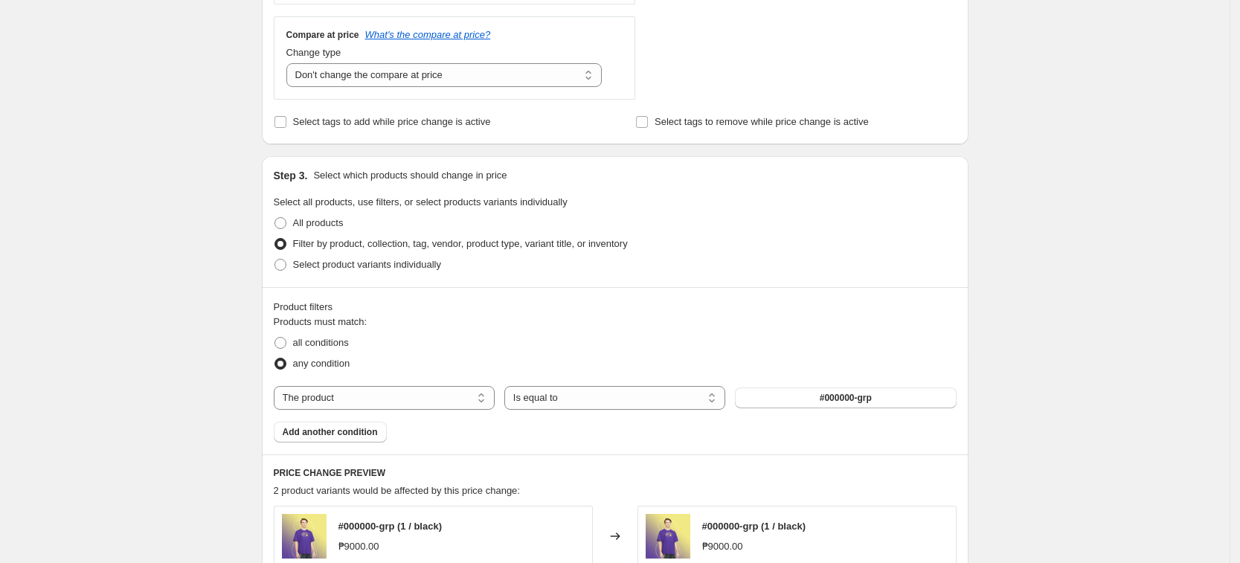
click at [353, 278] on div "Step 3. Select which products should change in price Select all products, use f…" at bounding box center [615, 221] width 707 height 131
click at [361, 260] on span "Select product variants individually" at bounding box center [367, 264] width 148 height 11
click at [275, 260] on input "Select product variants individually" at bounding box center [274, 259] width 1 height 1
radio input "true"
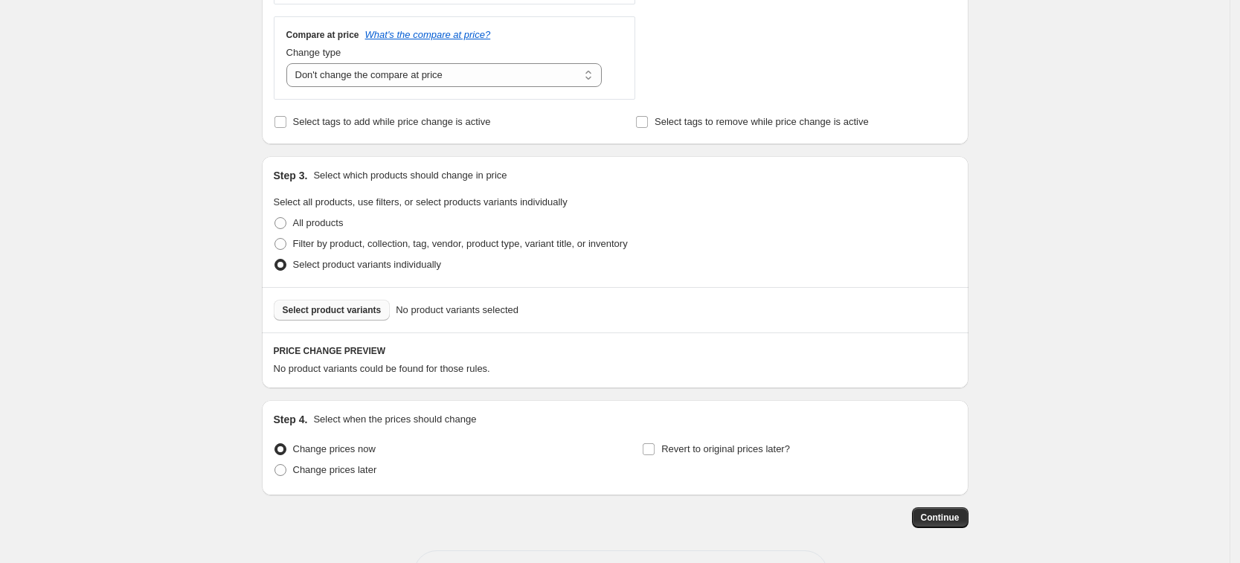
click at [343, 314] on span "Select product variants" at bounding box center [332, 310] width 99 height 12
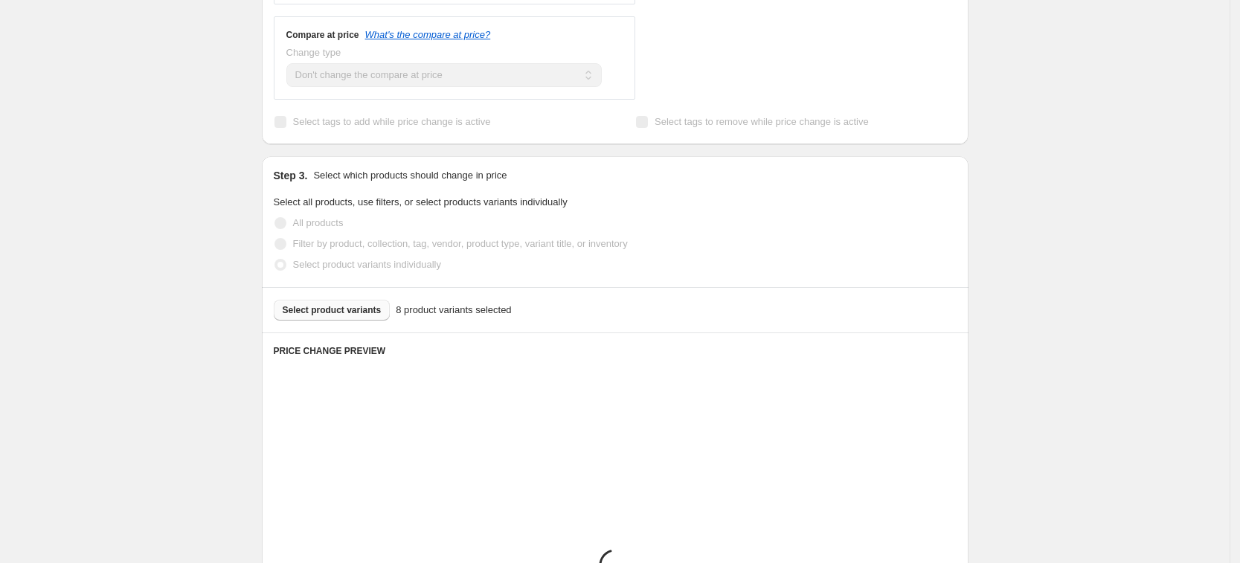
click at [701, 362] on div "Placeholder" at bounding box center [615, 369] width 683 height 15
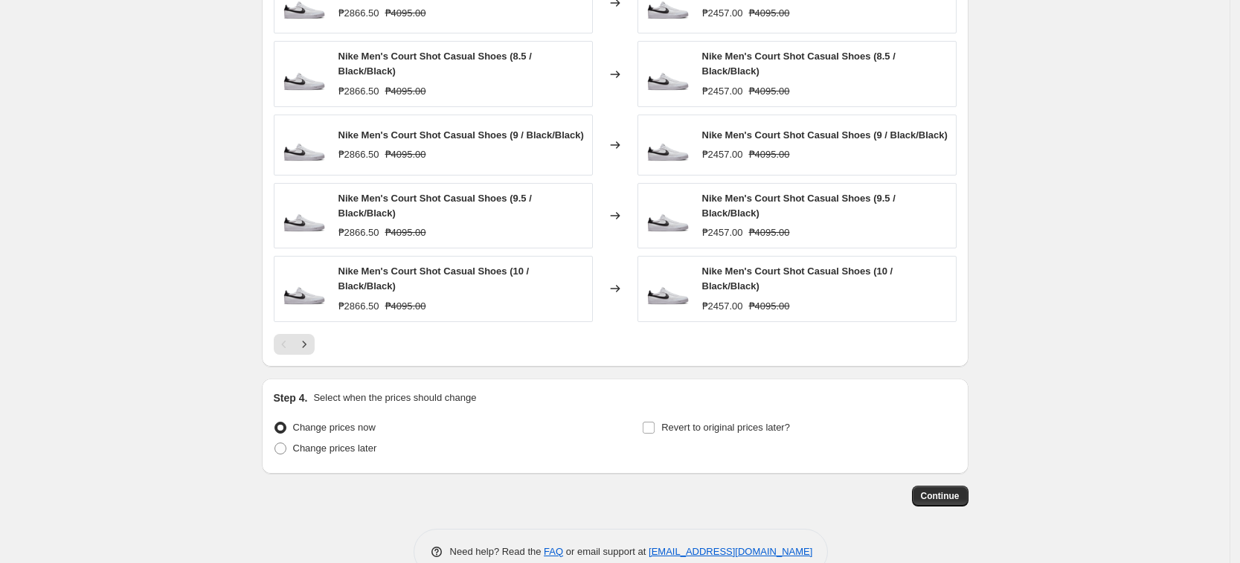
scroll to position [1004, 0]
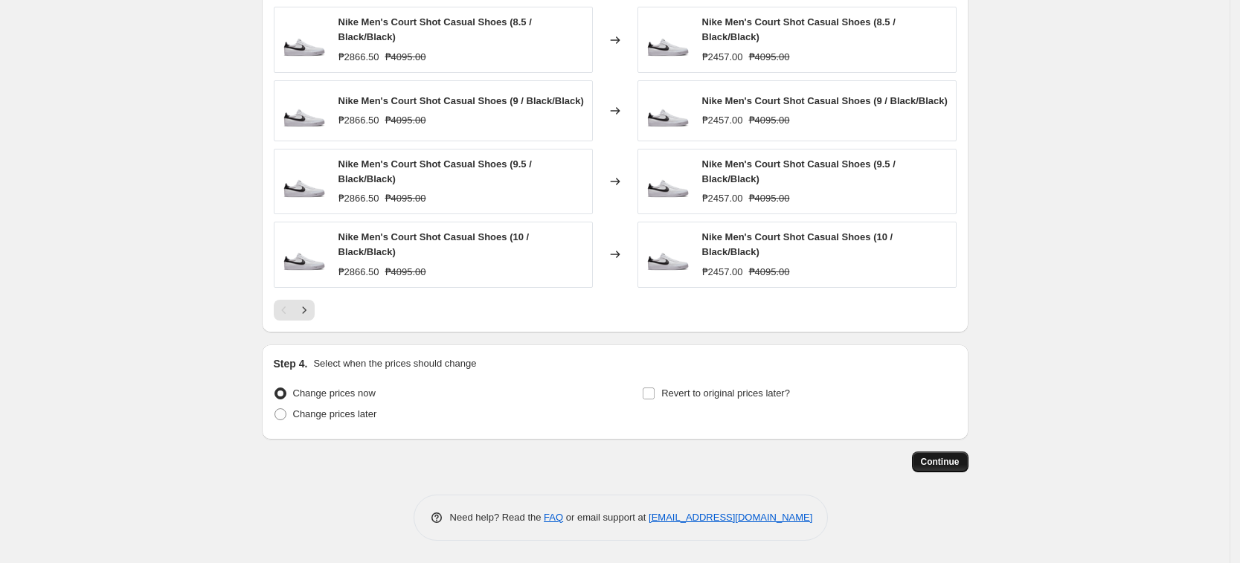
click at [960, 460] on span "Continue" at bounding box center [940, 462] width 39 height 12
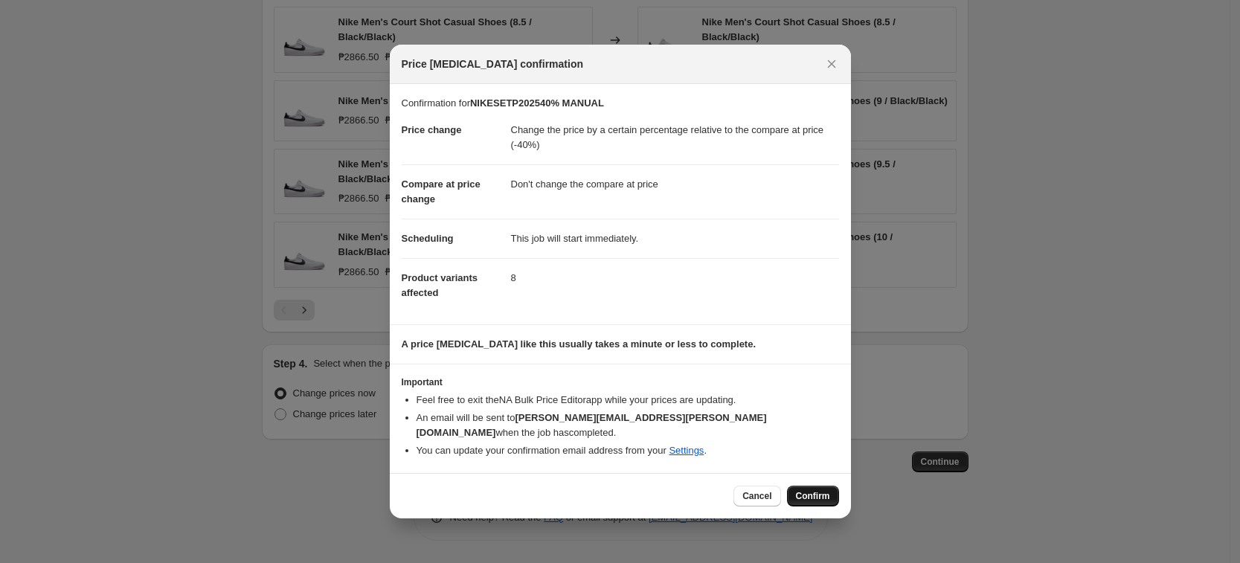
click at [799, 492] on span "Confirm" at bounding box center [813, 496] width 34 height 12
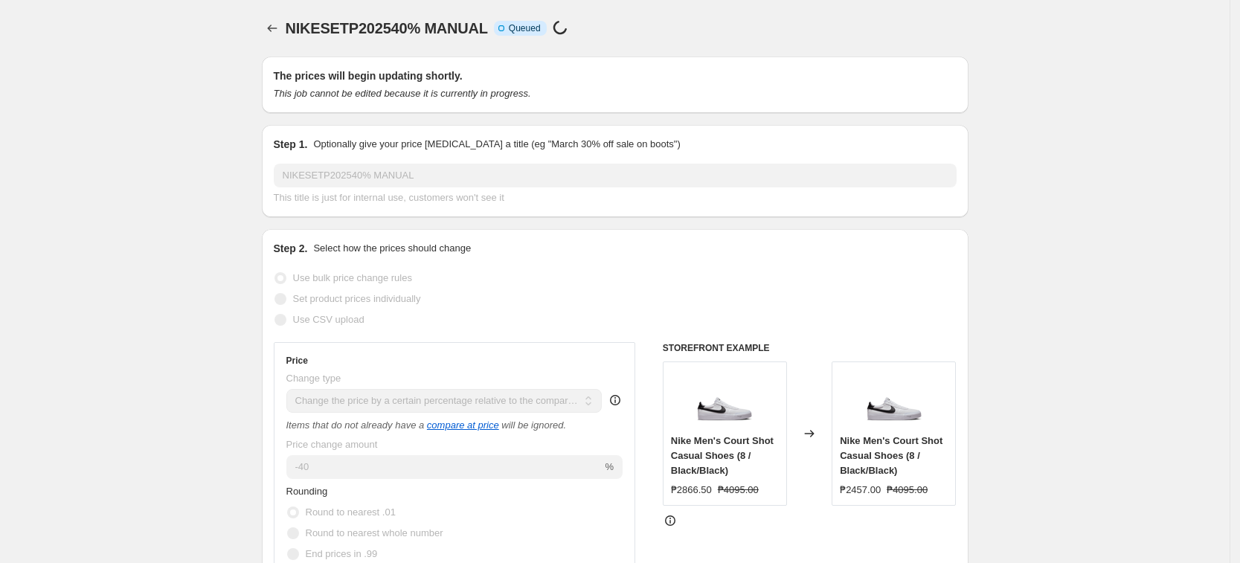
select select "pcap"
select select "no_change"
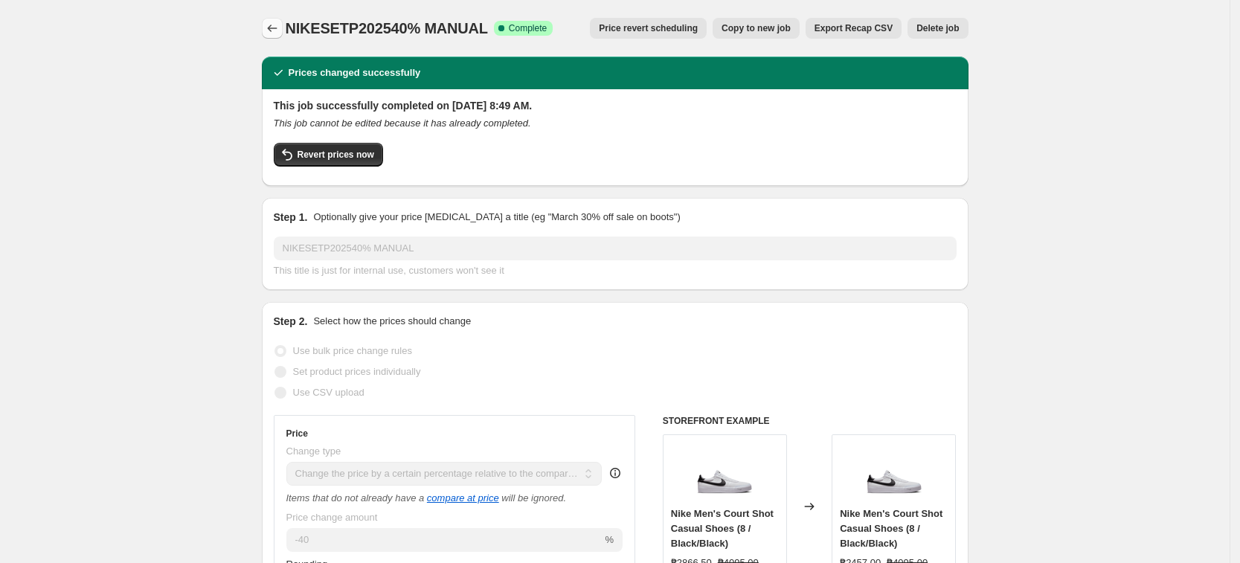
click at [276, 29] on icon "Price change jobs" at bounding box center [272, 28] width 15 height 15
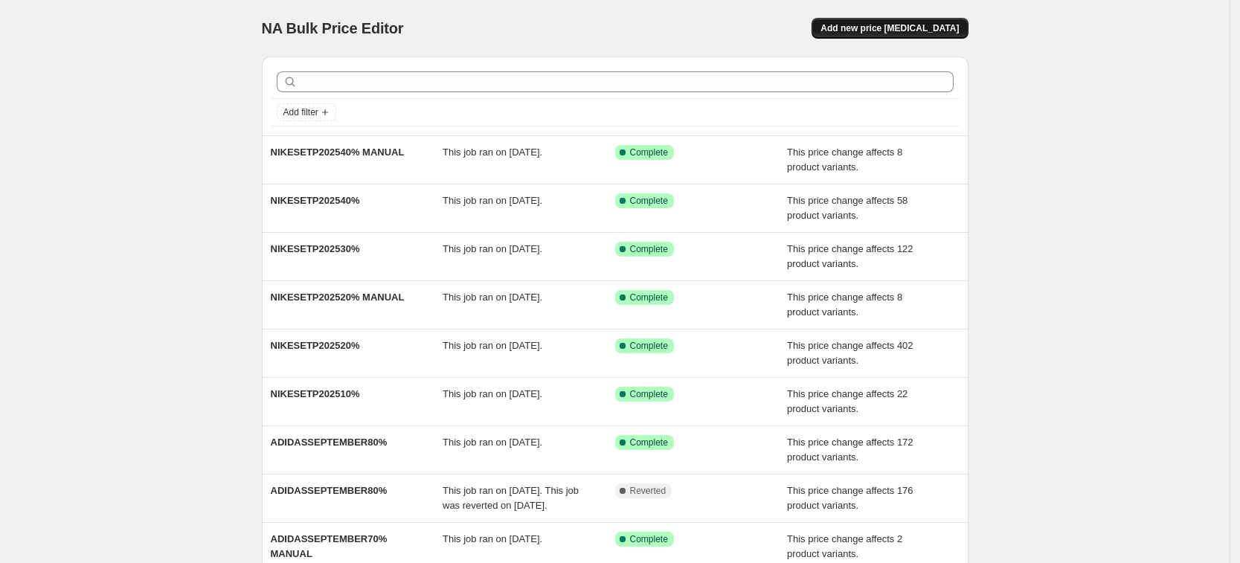
click at [916, 33] on span "Add new price change job" at bounding box center [889, 28] width 138 height 12
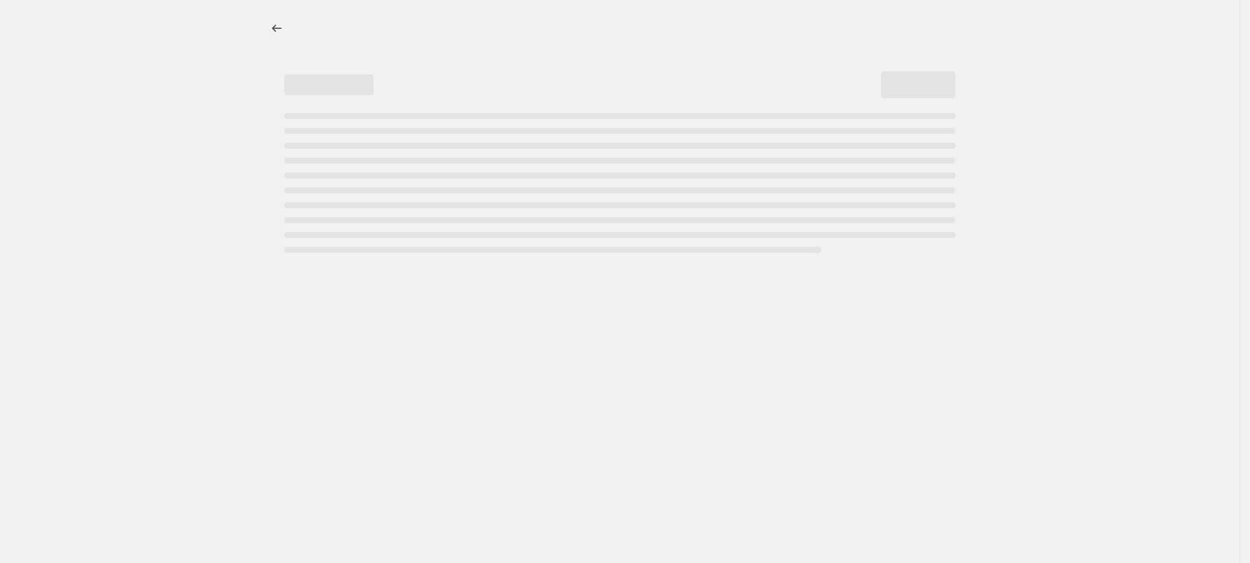
select select "percentage"
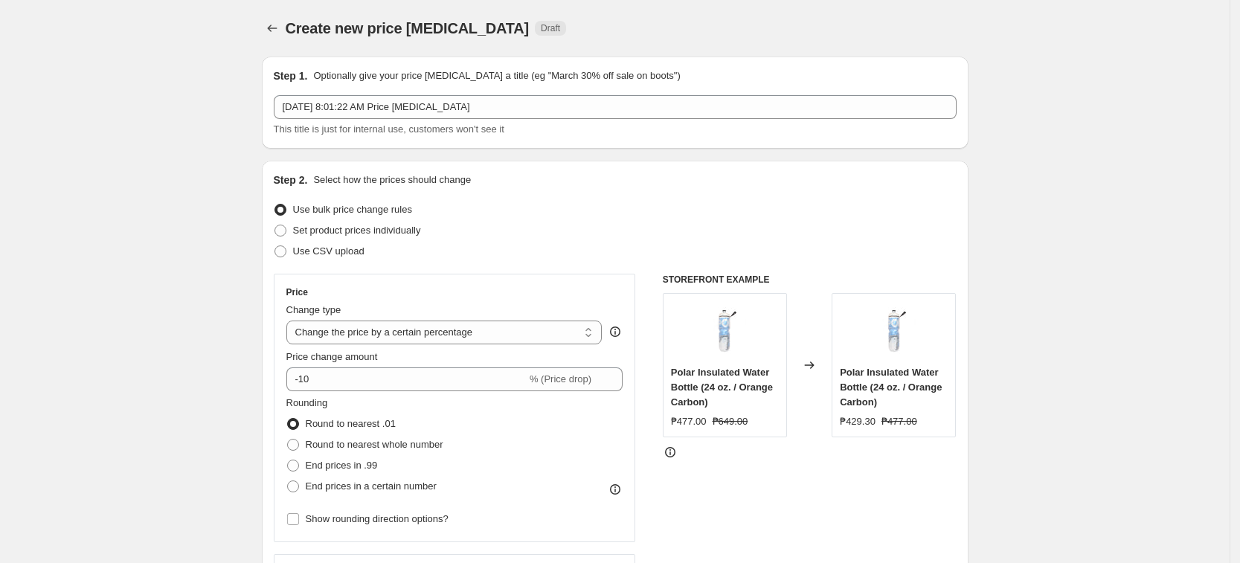
click at [405, 317] on div "Change type" at bounding box center [444, 310] width 316 height 15
click at [407, 330] on select "Change the price to a certain amount Change the price by a certain amount Chang…" at bounding box center [444, 333] width 316 height 24
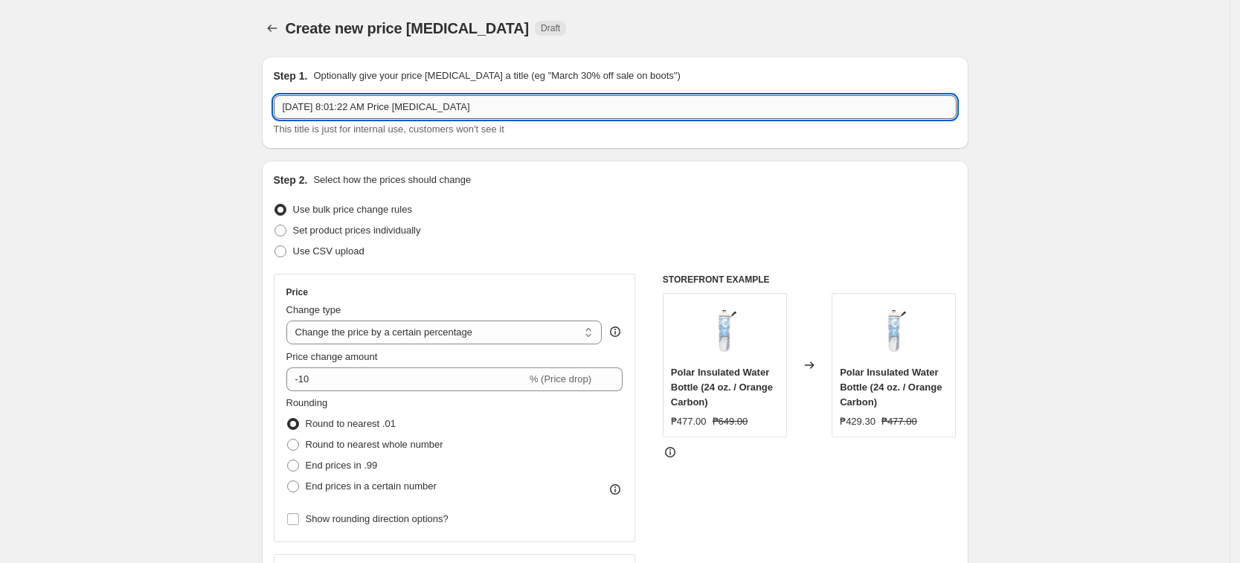
click at [488, 97] on input "Sep 11, 2025, 8:01:22 AM Price change job" at bounding box center [615, 107] width 683 height 24
paste input "NIKESETP202550%"
type input "NIKESETP202550%"
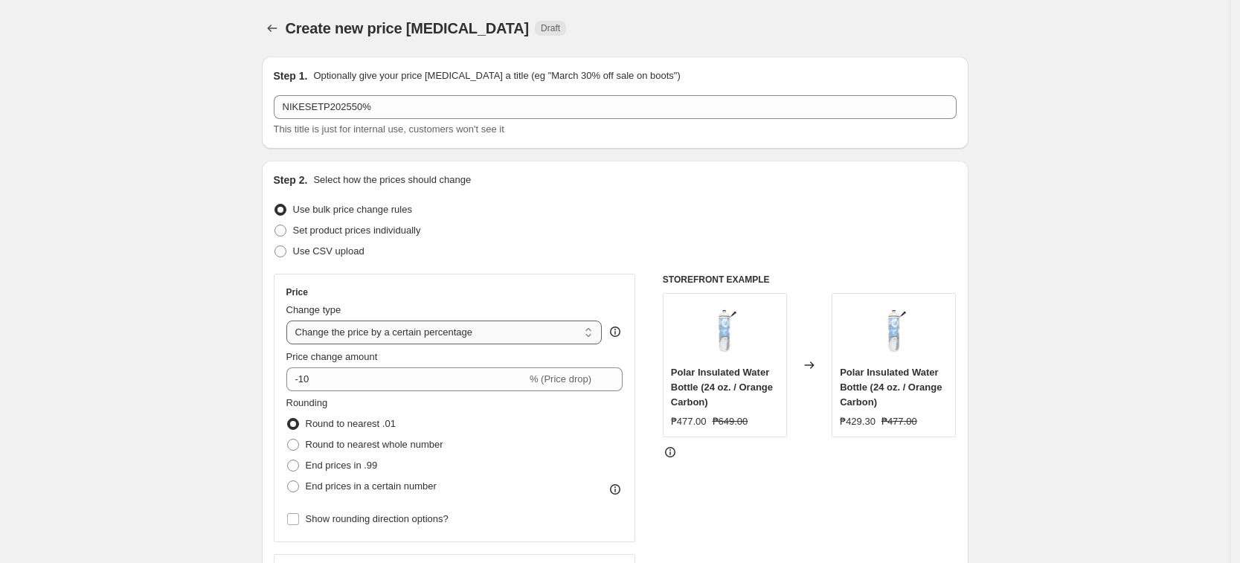
click at [453, 337] on select "Change the price to a certain amount Change the price by a certain amount Chang…" at bounding box center [444, 333] width 316 height 24
select select "pcap"
click at [291, 321] on select "Change the price to a certain amount Change the price by a certain amount Chang…" at bounding box center [444, 333] width 316 height 24
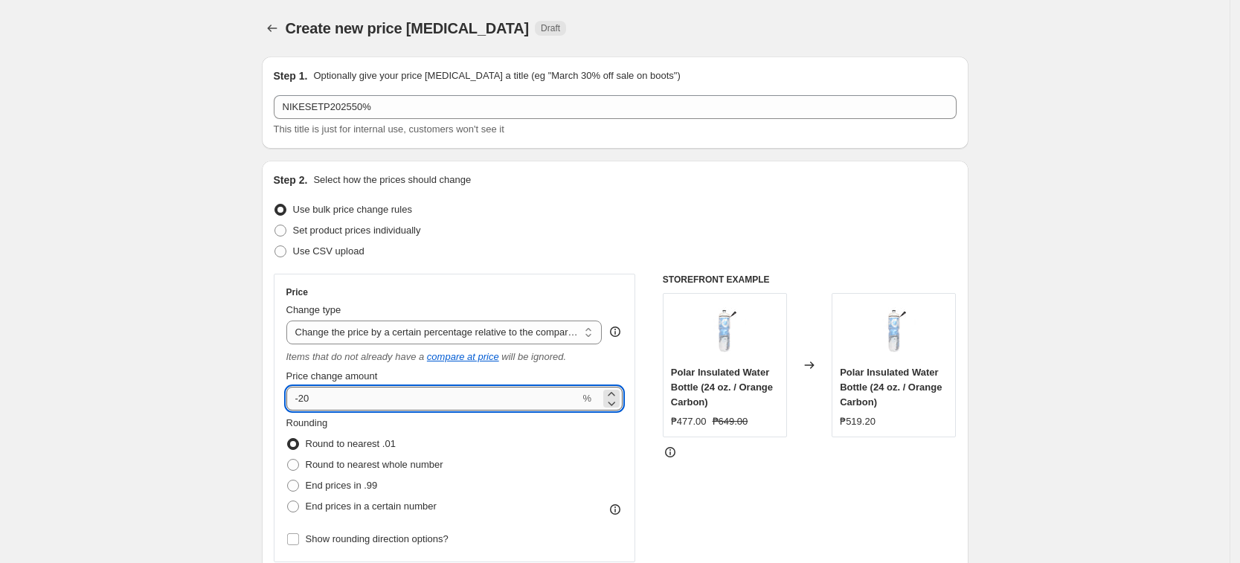
click at [438, 397] on input "-20" at bounding box center [433, 399] width 294 height 24
type input "-2"
type input "-50"
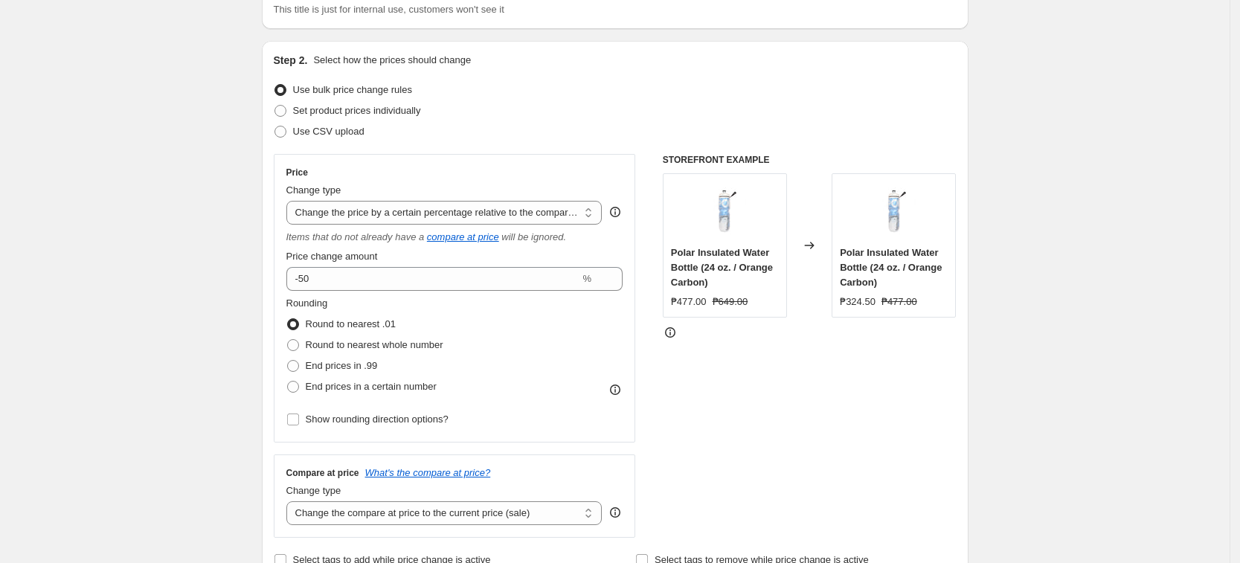
scroll to position [186, 0]
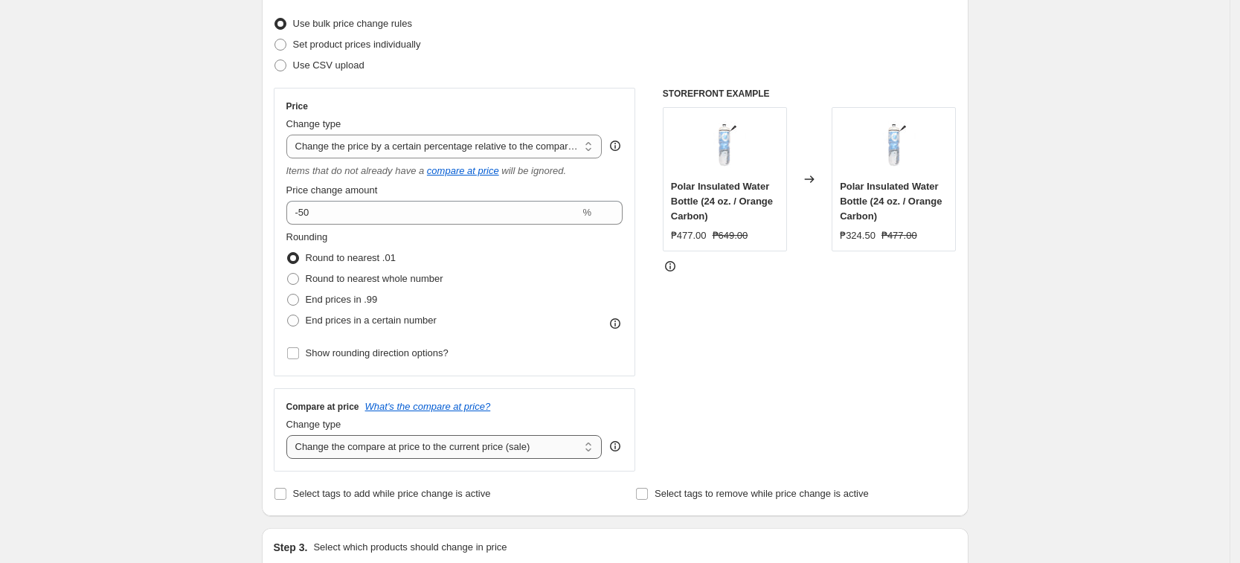
click at [375, 448] on select "Change the compare at price to the current price (sale) Change the compare at p…" at bounding box center [444, 447] width 316 height 24
select select "no_change"
click at [291, 435] on select "Change the compare at price to the current price (sale) Change the compare at p…" at bounding box center [444, 447] width 316 height 24
click at [193, 410] on div "Create new price change job. This page is ready Create new price change job Dra…" at bounding box center [615, 569] width 1230 height 1511
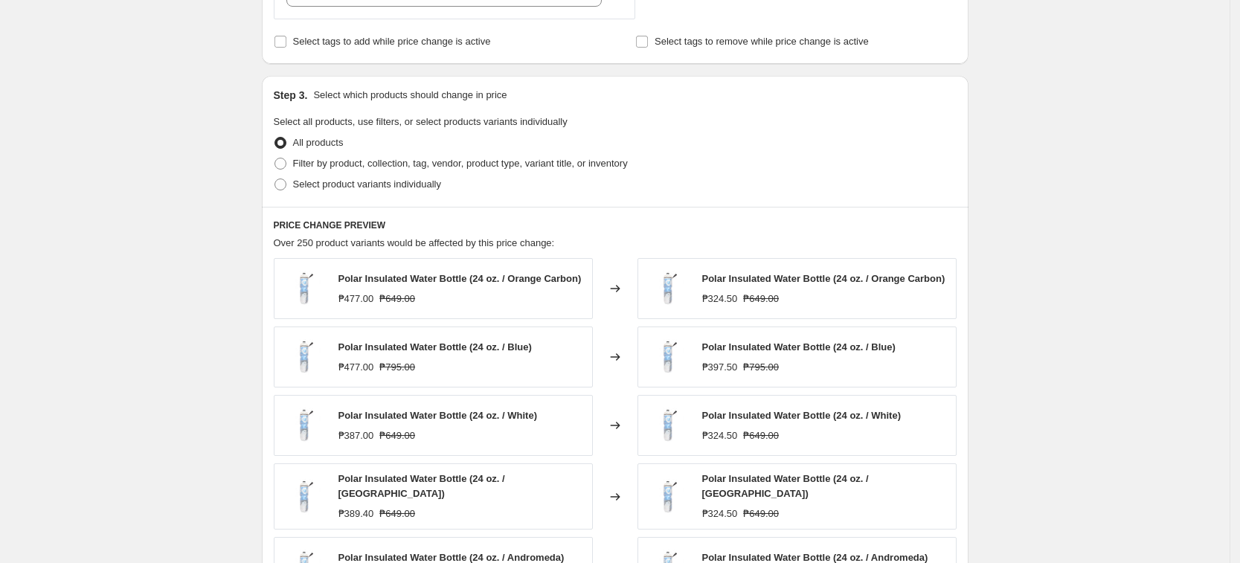
scroll to position [651, 0]
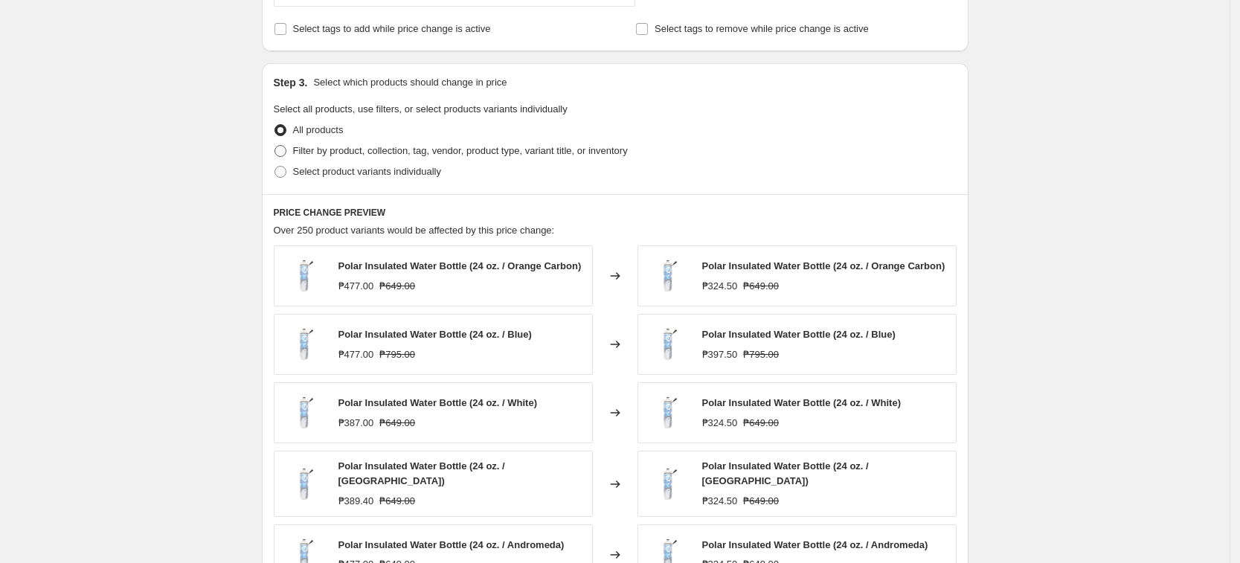
click at [344, 150] on span "Filter by product, collection, tag, vendor, product type, variant title, or inv…" at bounding box center [460, 150] width 335 height 11
click at [275, 146] on input "Filter by product, collection, tag, vendor, product type, variant title, or inv…" at bounding box center [274, 145] width 1 height 1
radio input "true"
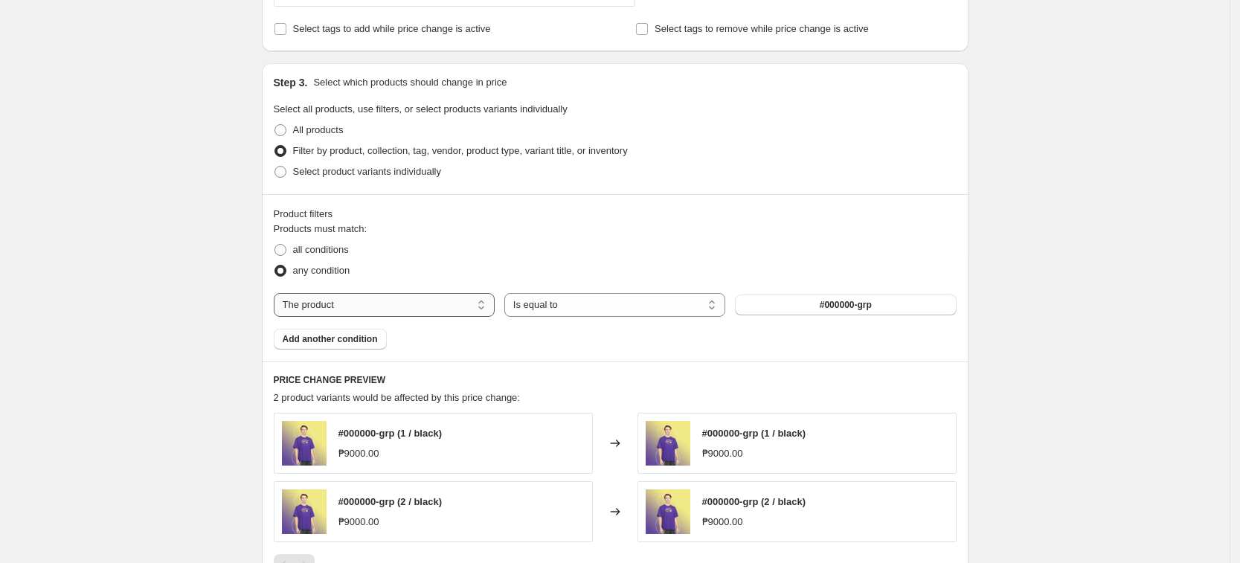
click at [466, 301] on select "The product The product's collection The product's tag The product's vendor The…" at bounding box center [384, 305] width 221 height 24
select select "tag"
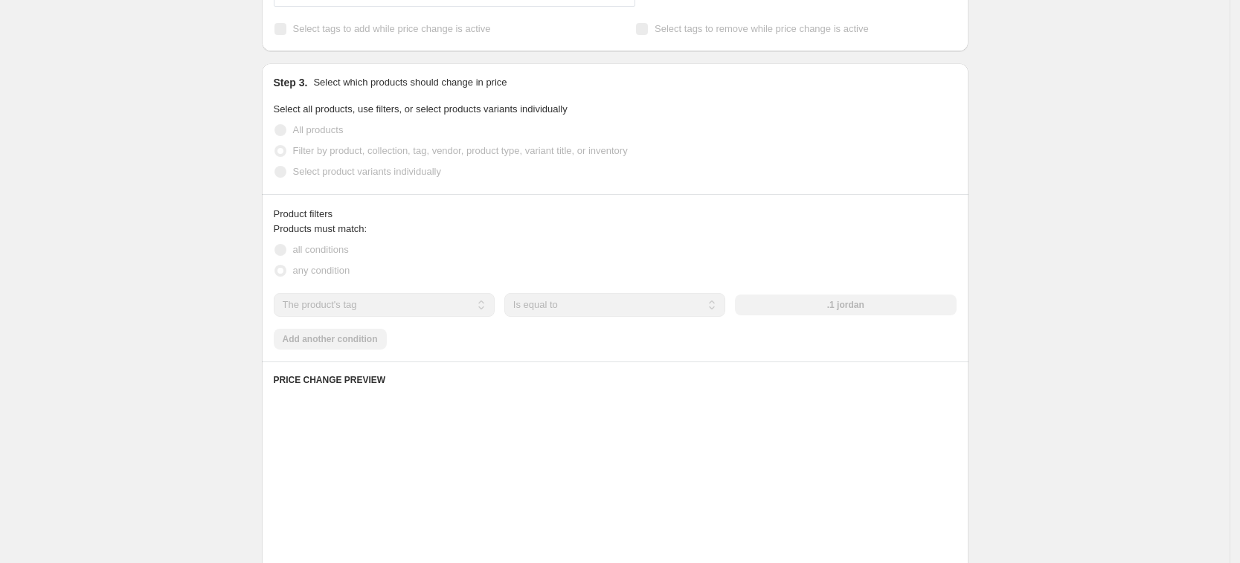
click at [841, 295] on div ".1 jordan" at bounding box center [845, 305] width 221 height 21
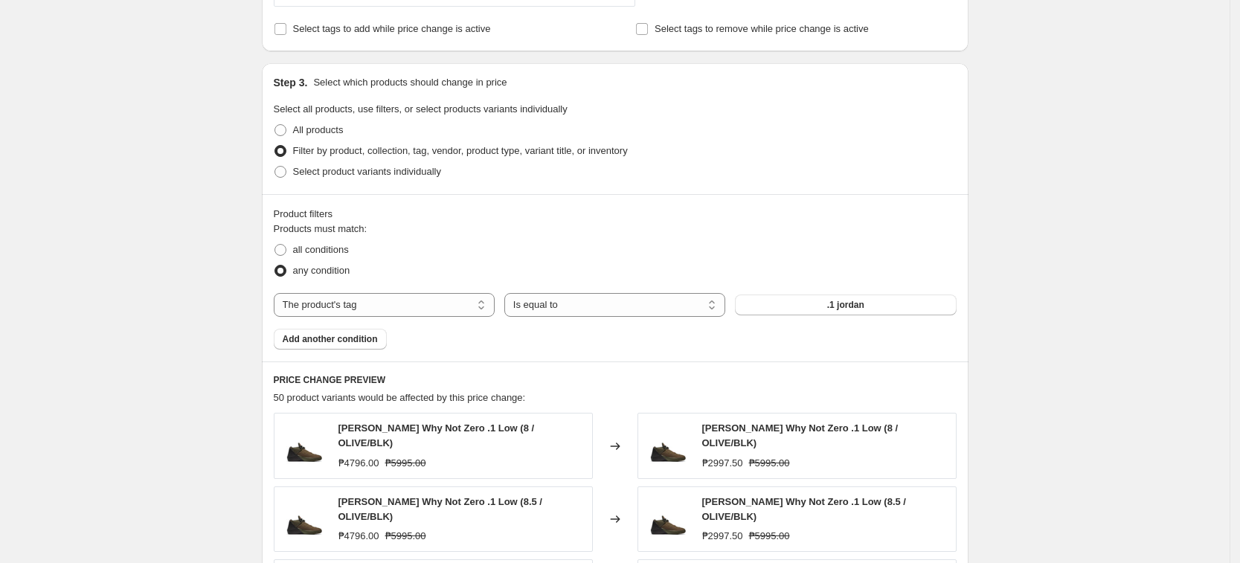
click at [841, 304] on span ".1 jordan" at bounding box center [845, 305] width 37 height 12
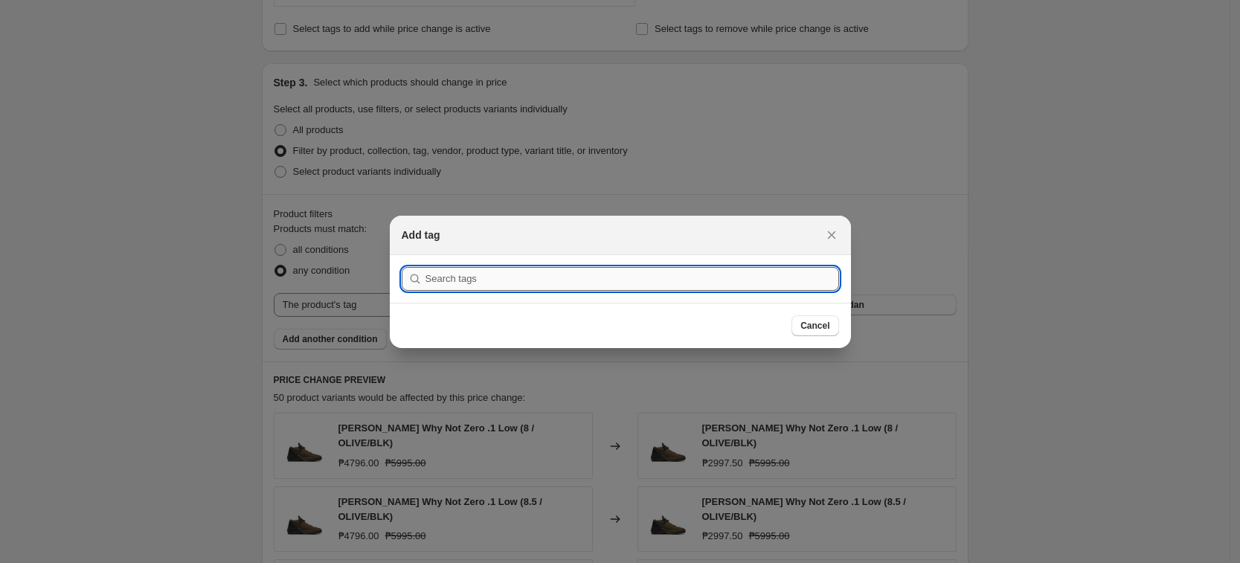
click at [770, 283] on input ":r23e:" at bounding box center [632, 279] width 414 height 24
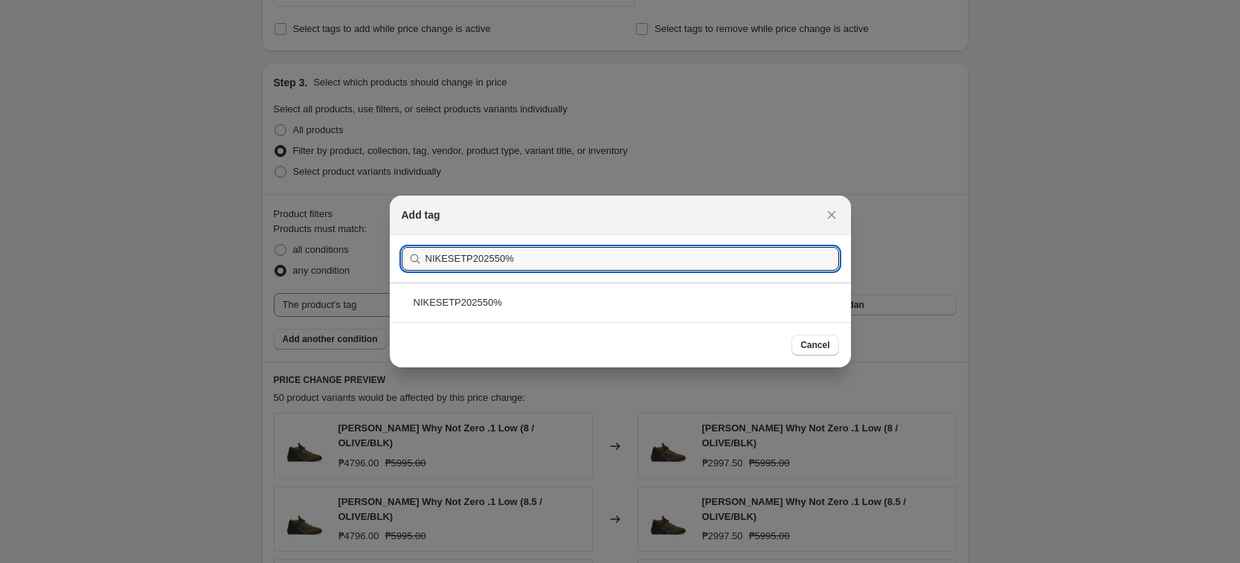
type input "NIKESETP202550%"
click at [530, 273] on section "Submit NIKESETP202550%" at bounding box center [620, 259] width 461 height 48
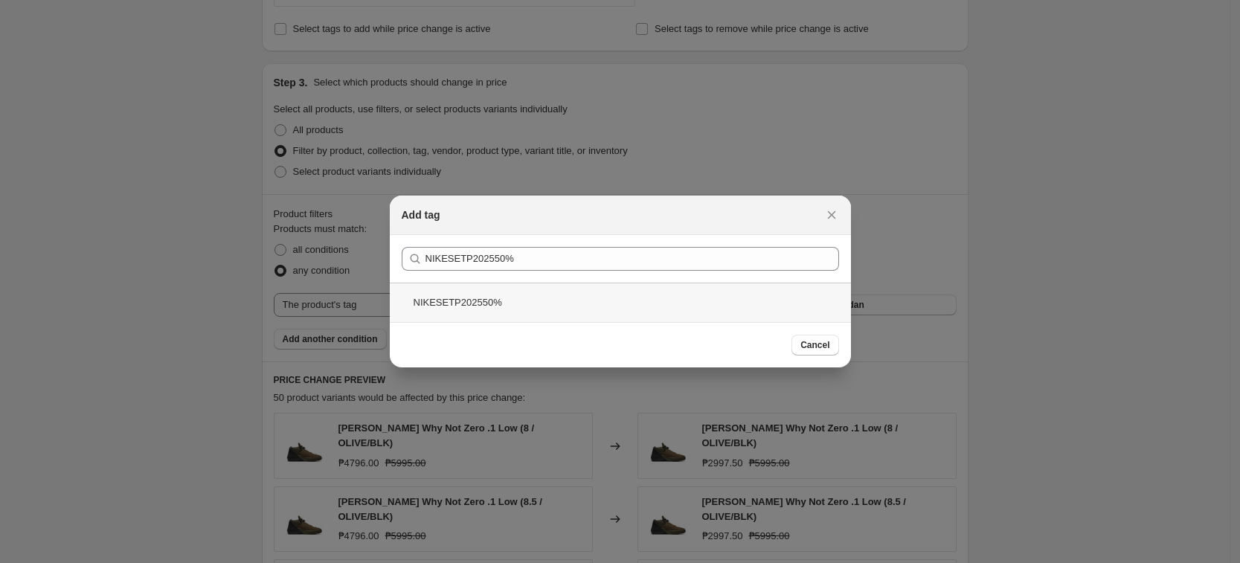
click at [535, 298] on div "NIKESETP202550%" at bounding box center [620, 302] width 461 height 39
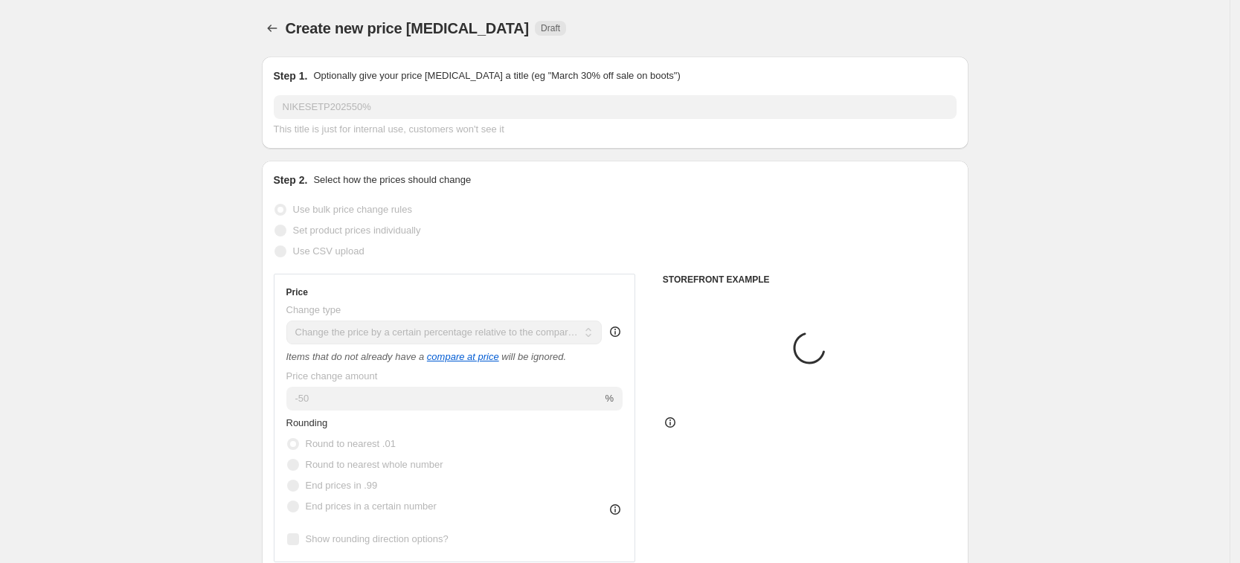
scroll to position [651, 0]
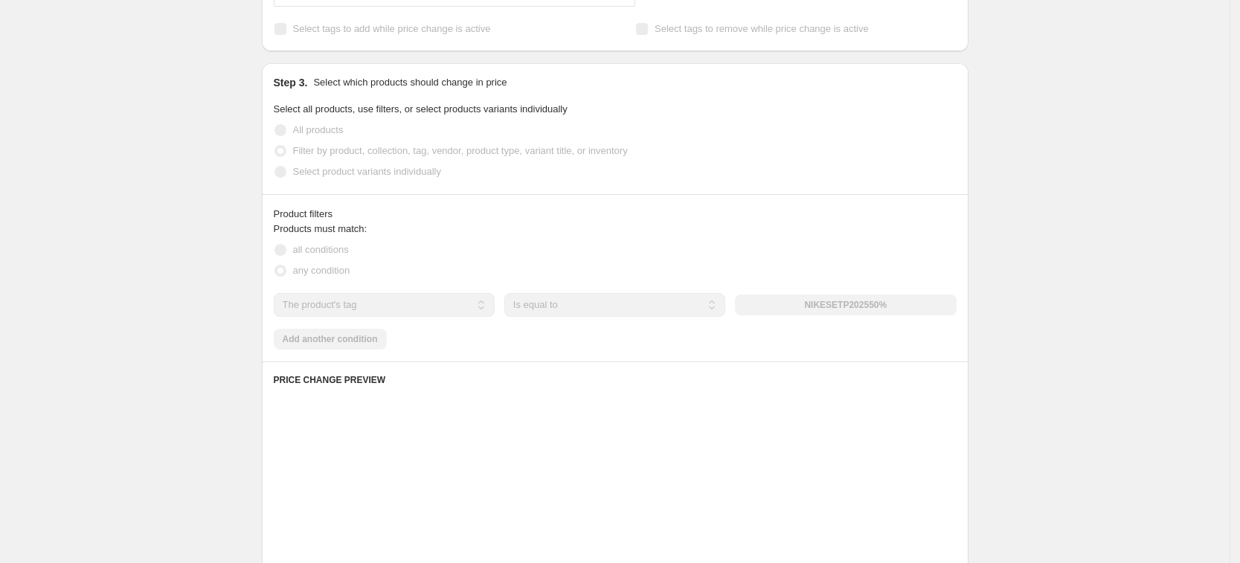
click at [1024, 306] on div "Create new price change job. This page is ready Create new price change job Dra…" at bounding box center [615, 186] width 1230 height 1674
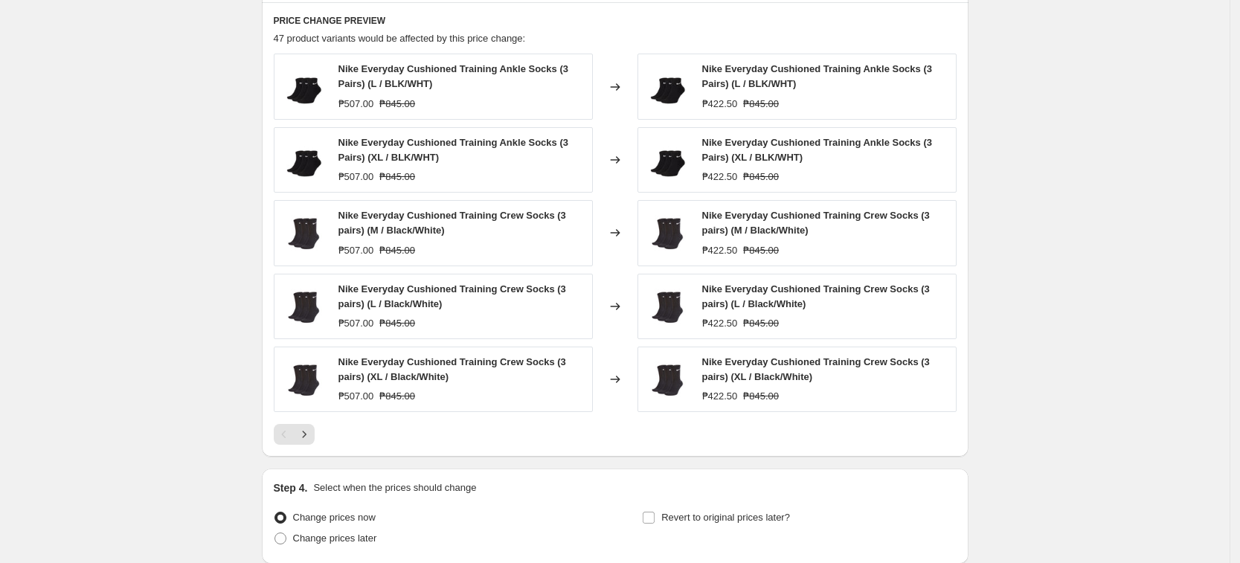
scroll to position [1135, 0]
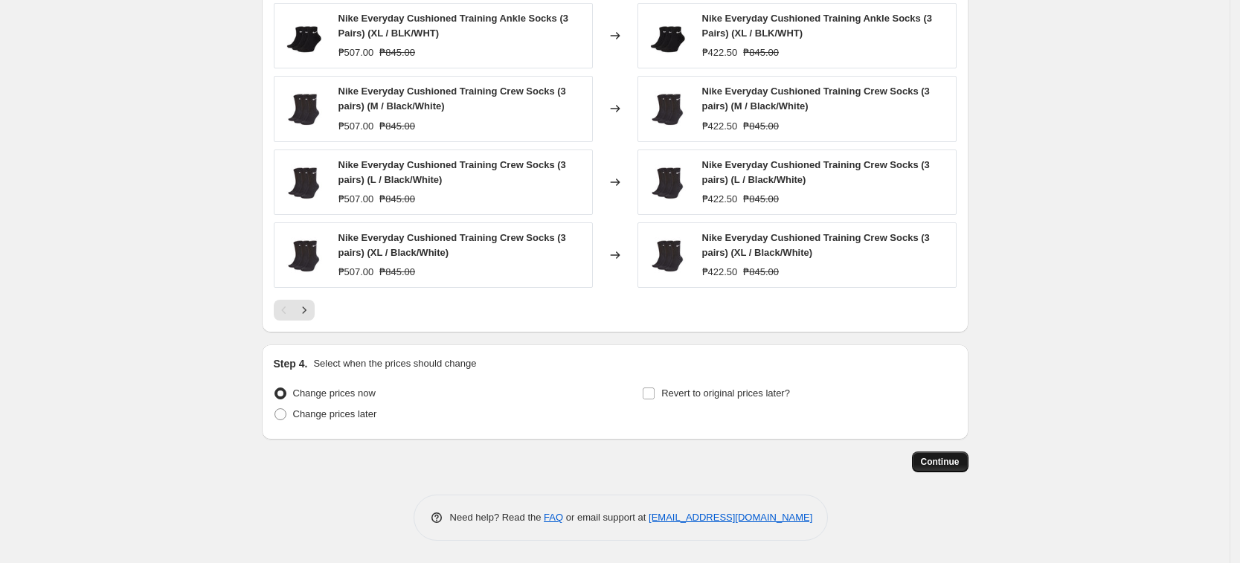
click at [952, 463] on span "Continue" at bounding box center [940, 462] width 39 height 12
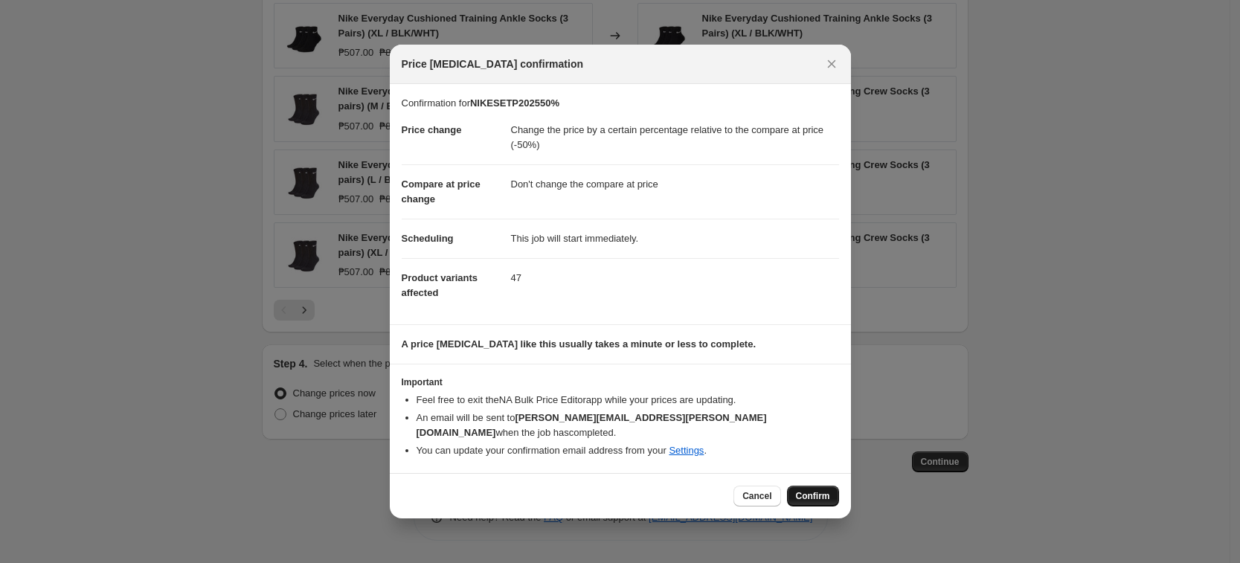
click at [811, 490] on span "Confirm" at bounding box center [813, 496] width 34 height 12
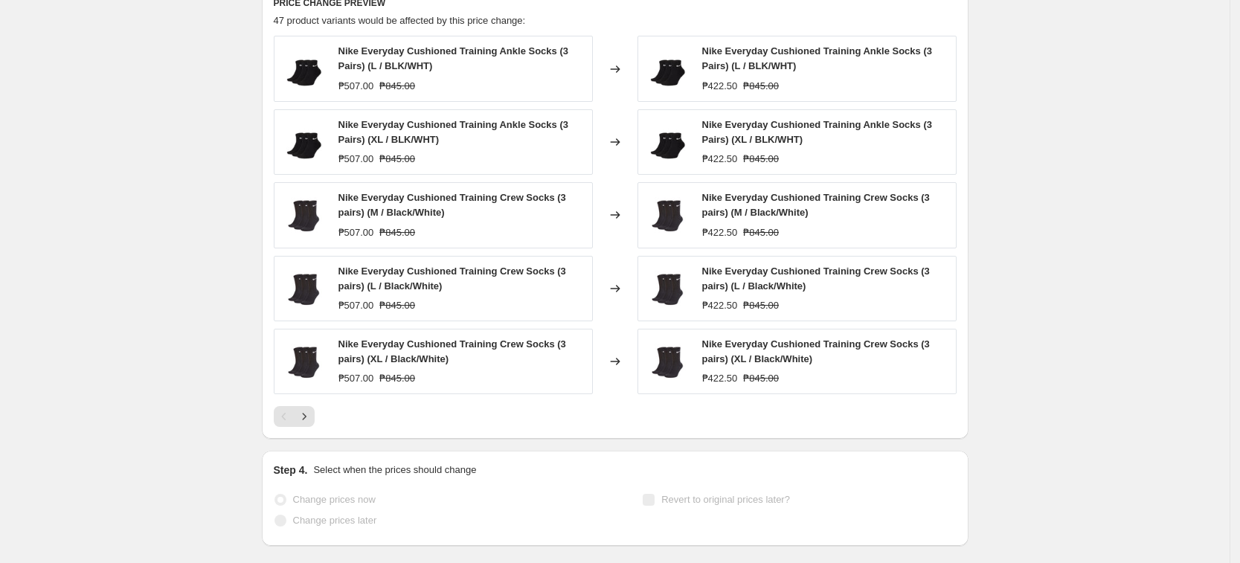
select select "pcap"
select select "no_change"
select select "tag"
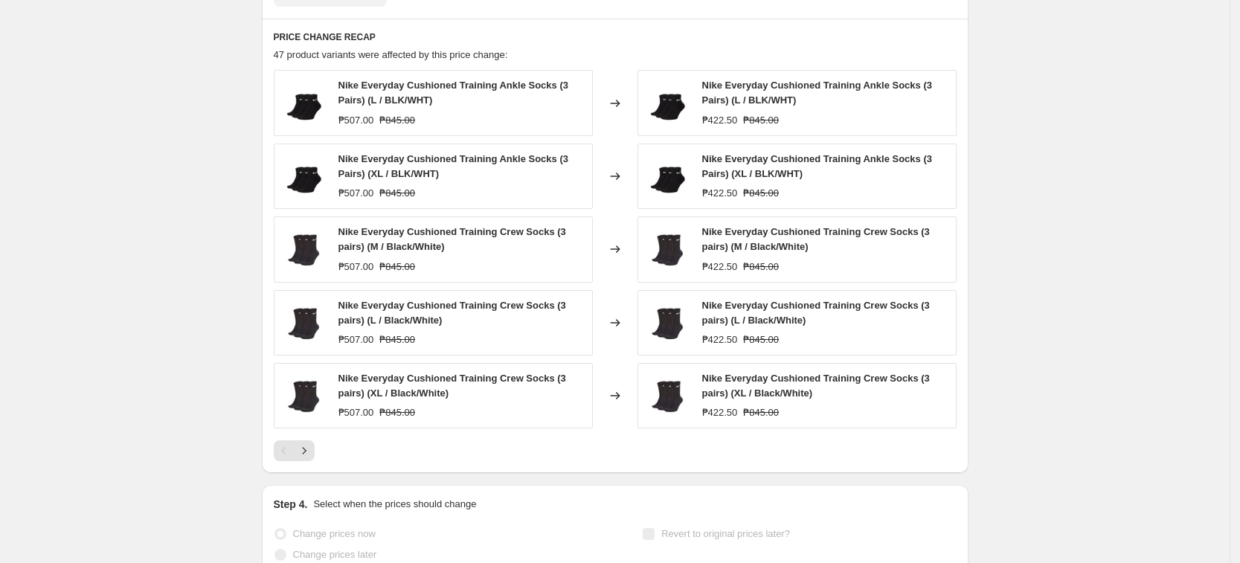
scroll to position [0, 0]
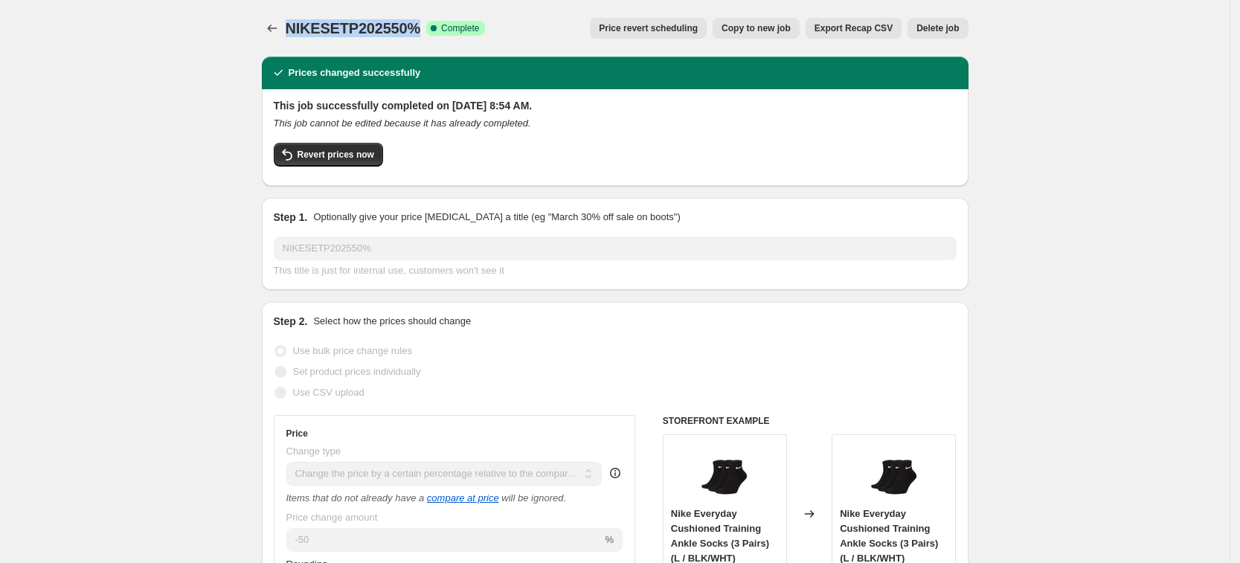
drag, startPoint x: 292, startPoint y: 29, endPoint x: 418, endPoint y: 25, distance: 126.5
click at [418, 25] on span "NIKESETP202550%" at bounding box center [353, 28] width 135 height 16
copy span "NIKESETP202550%"
click at [274, 30] on icon "Price change jobs" at bounding box center [272, 28] width 15 height 15
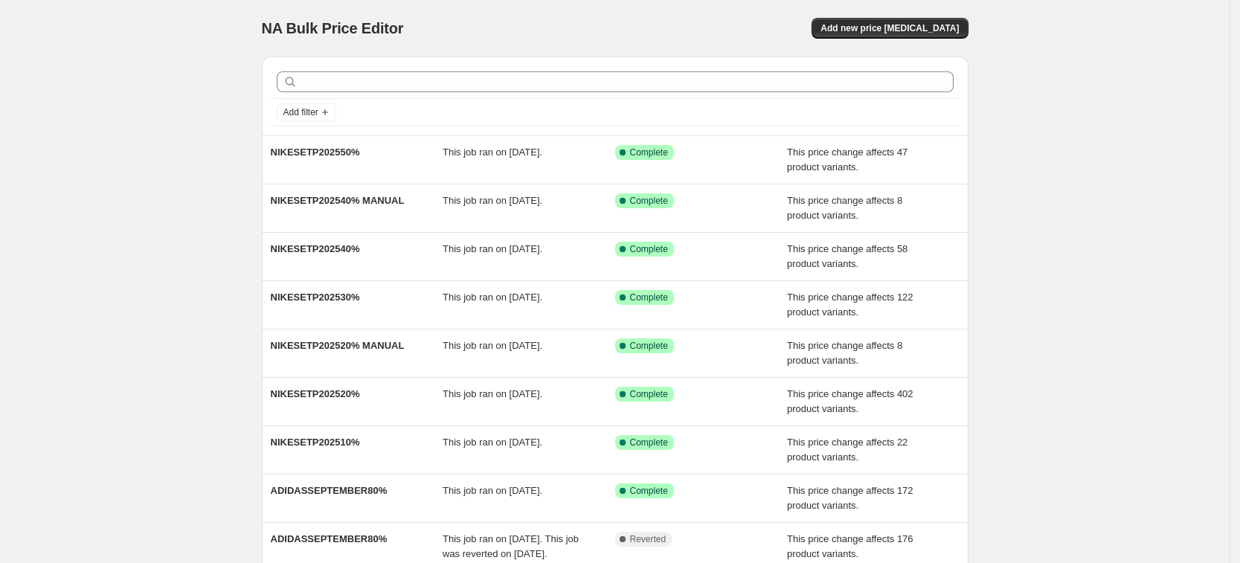
click at [849, 36] on div "Add new price change job" at bounding box center [890, 28] width 156 height 21
click at [887, 30] on span "Add new price change job" at bounding box center [889, 28] width 138 height 12
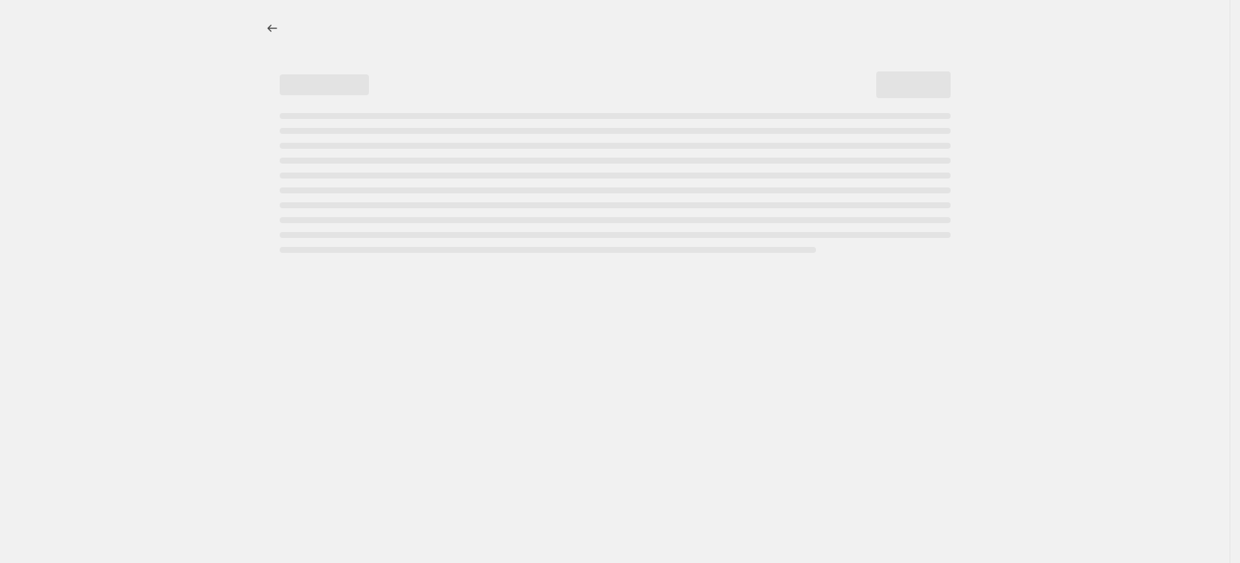
select select "percentage"
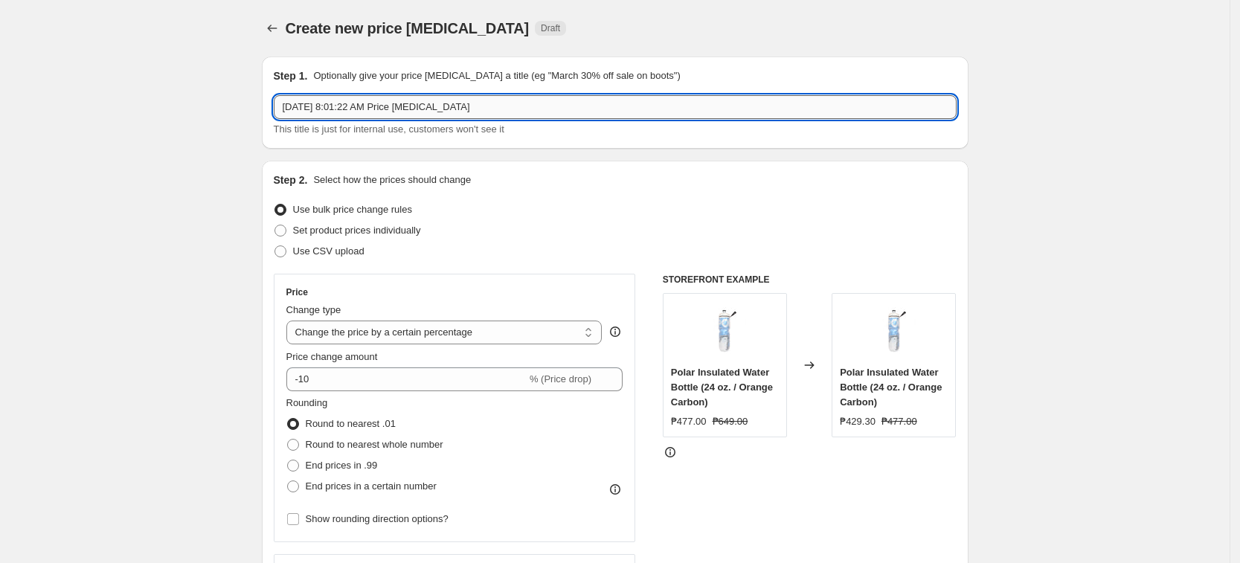
click at [399, 106] on input "Sep 11, 2025, 8:01:22 AM Price change job" at bounding box center [615, 107] width 683 height 24
paste input "NIKESETP202550%"
type input "NIKESETP202550% MANUAL"
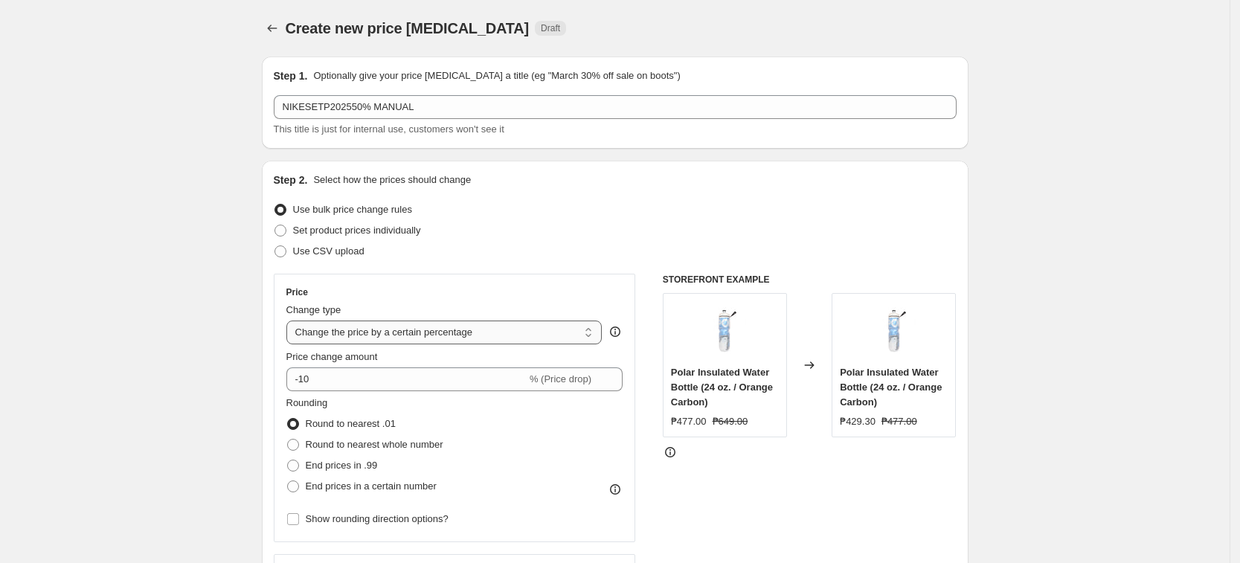
click at [363, 333] on select "Change the price to a certain amount Change the price by a certain amount Chang…" at bounding box center [444, 333] width 316 height 24
select select "pcap"
click at [291, 321] on select "Change the price to a certain amount Change the price by a certain amount Chang…" at bounding box center [444, 333] width 316 height 24
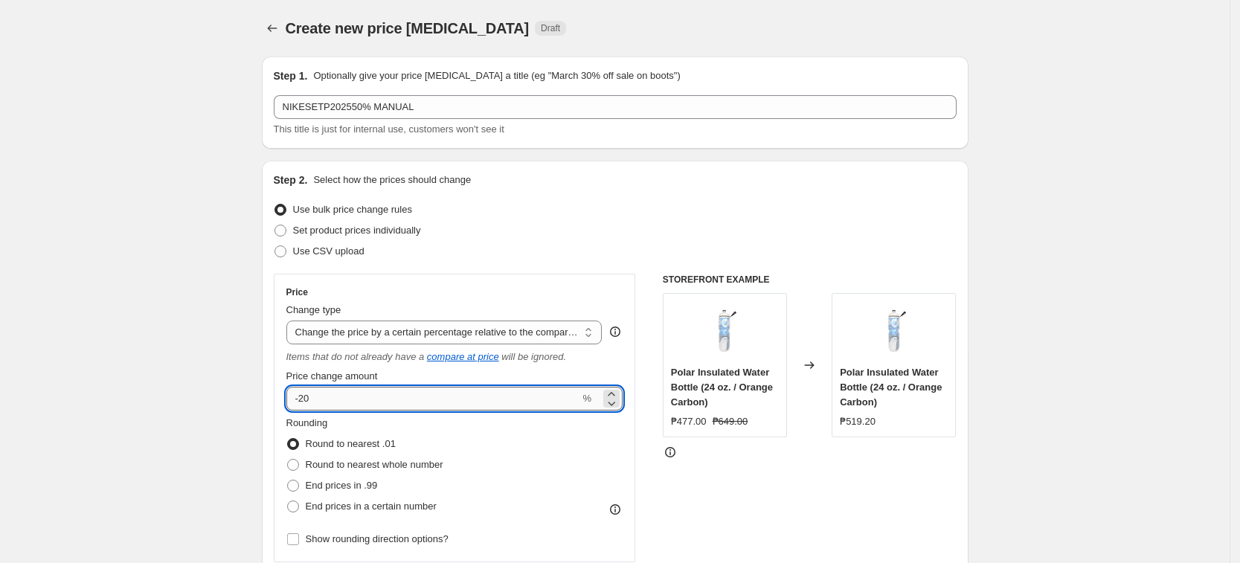
click at [510, 397] on input "-20" at bounding box center [433, 399] width 294 height 24
type input "-2"
type input "-50"
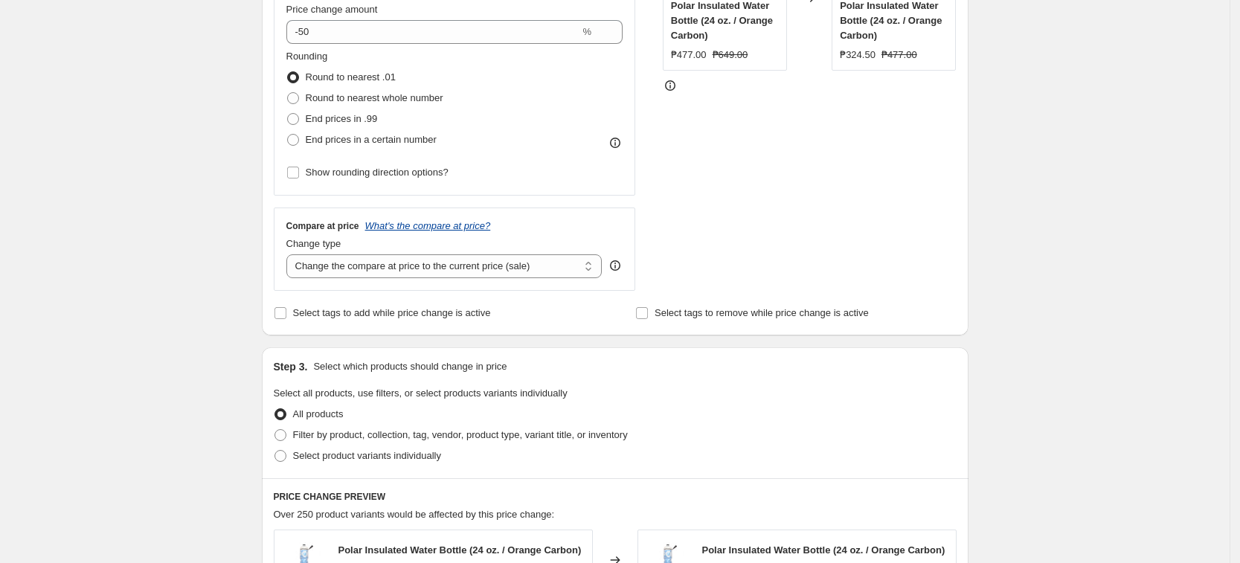
scroll to position [372, 0]
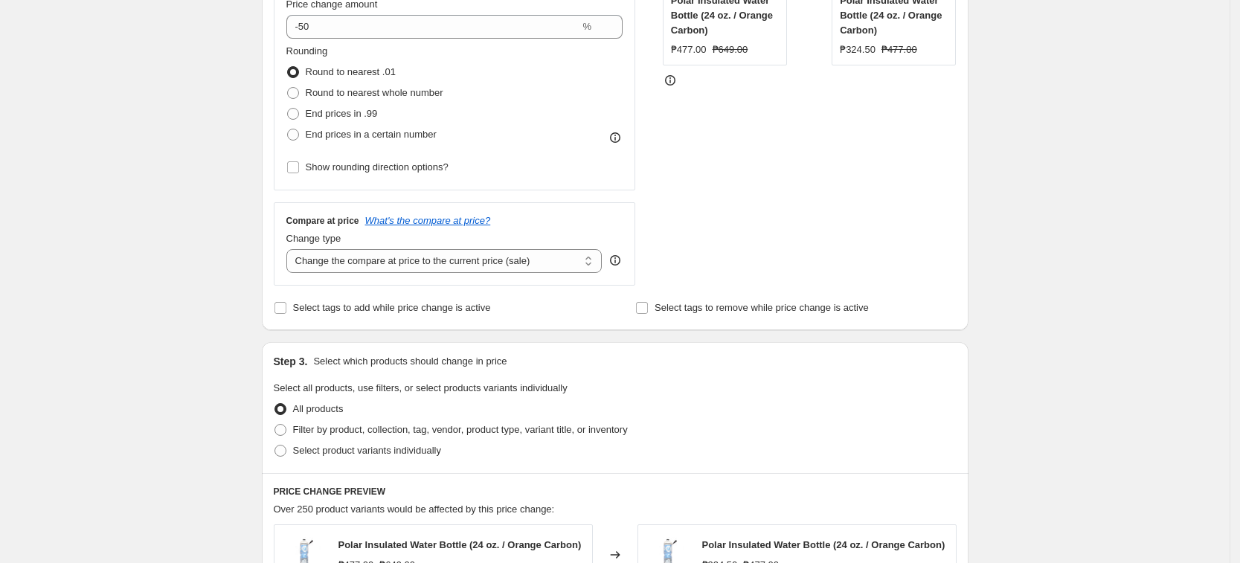
click at [428, 245] on div "Change type" at bounding box center [444, 238] width 316 height 15
click at [424, 264] on select "Change the compare at price to the current price (sale) Change the compare at p…" at bounding box center [444, 261] width 316 height 24
select select "no_change"
click at [291, 249] on select "Change the compare at price to the current price (sale) Change the compare at p…" at bounding box center [444, 261] width 316 height 24
click at [394, 447] on span "Select product variants individually" at bounding box center [367, 450] width 148 height 11
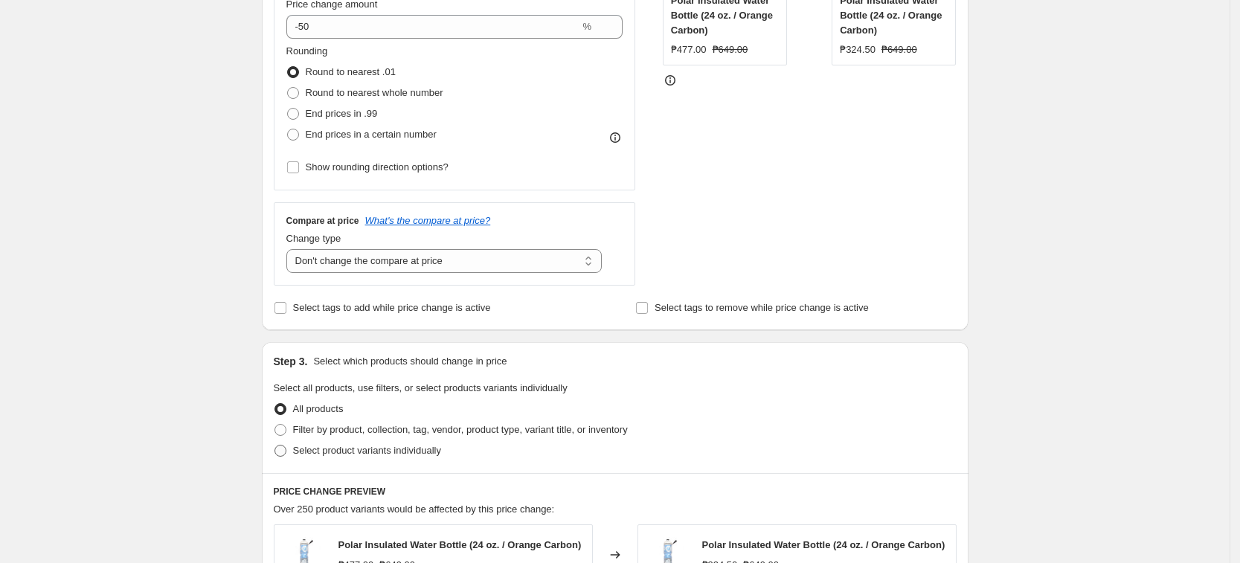
click at [275, 446] on input "Select product variants individually" at bounding box center [274, 445] width 1 height 1
radio input "true"
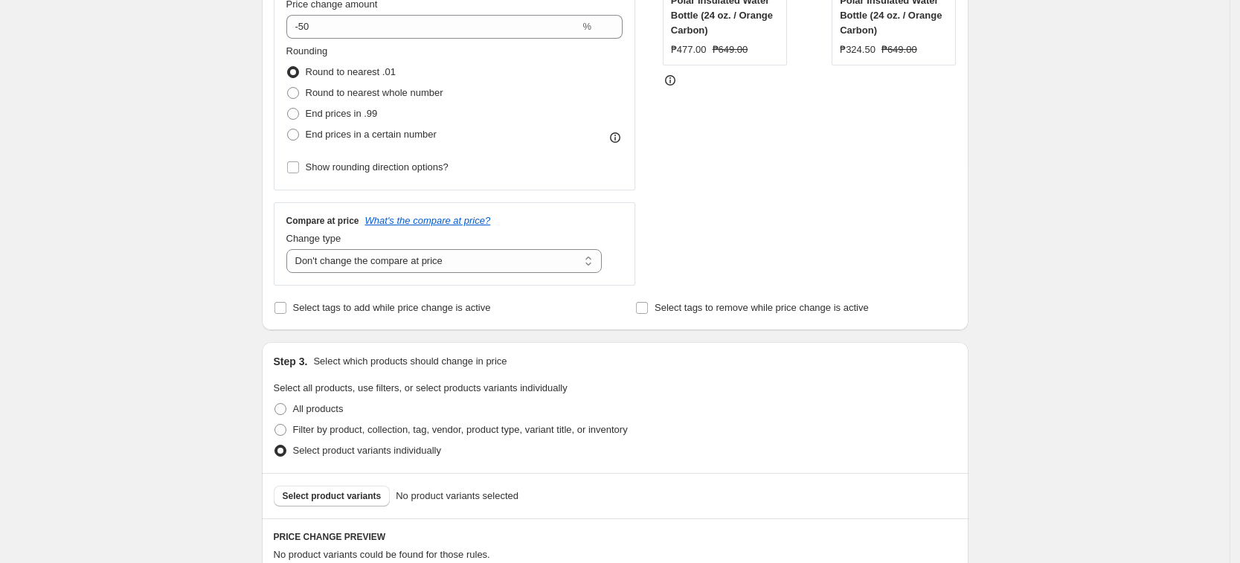
scroll to position [465, 0]
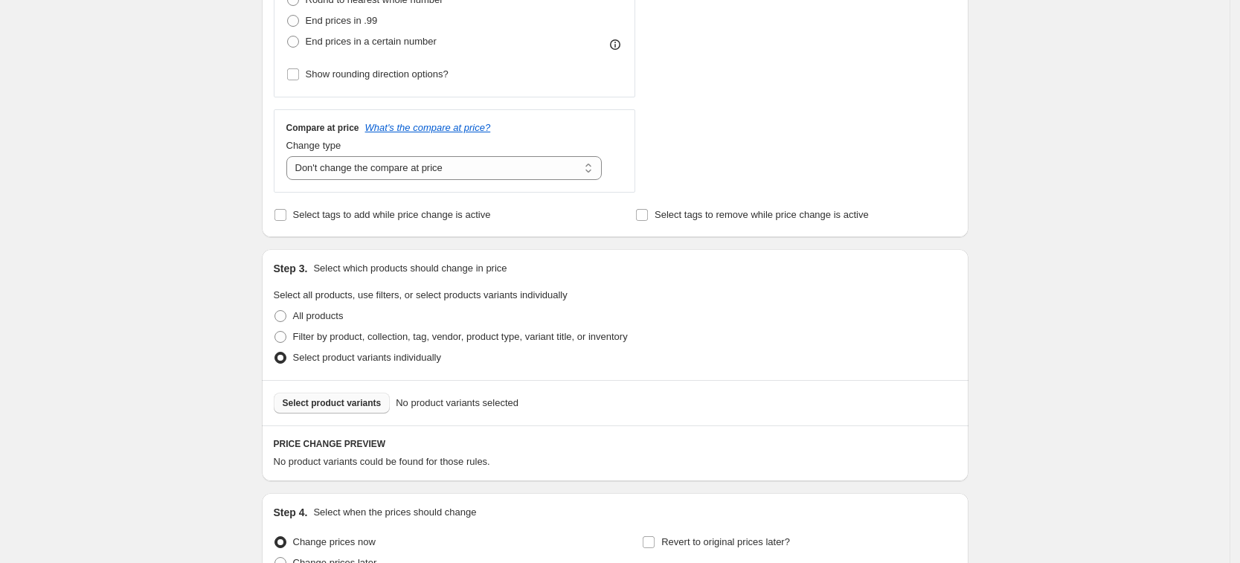
click at [364, 408] on span "Select product variants" at bounding box center [332, 403] width 99 height 12
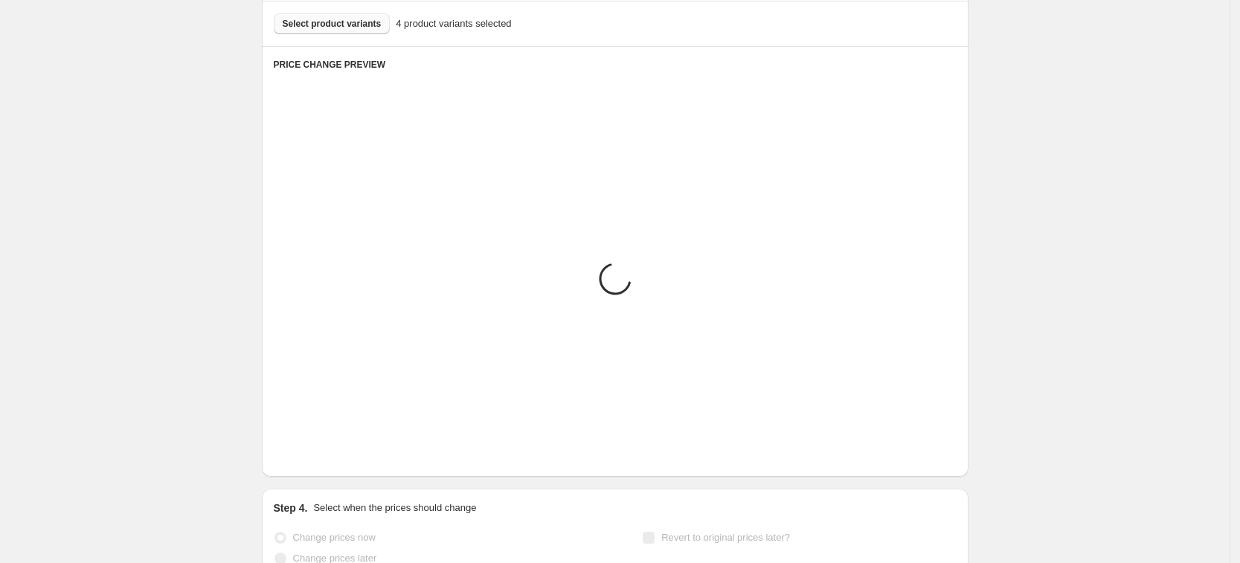
scroll to position [940, 0]
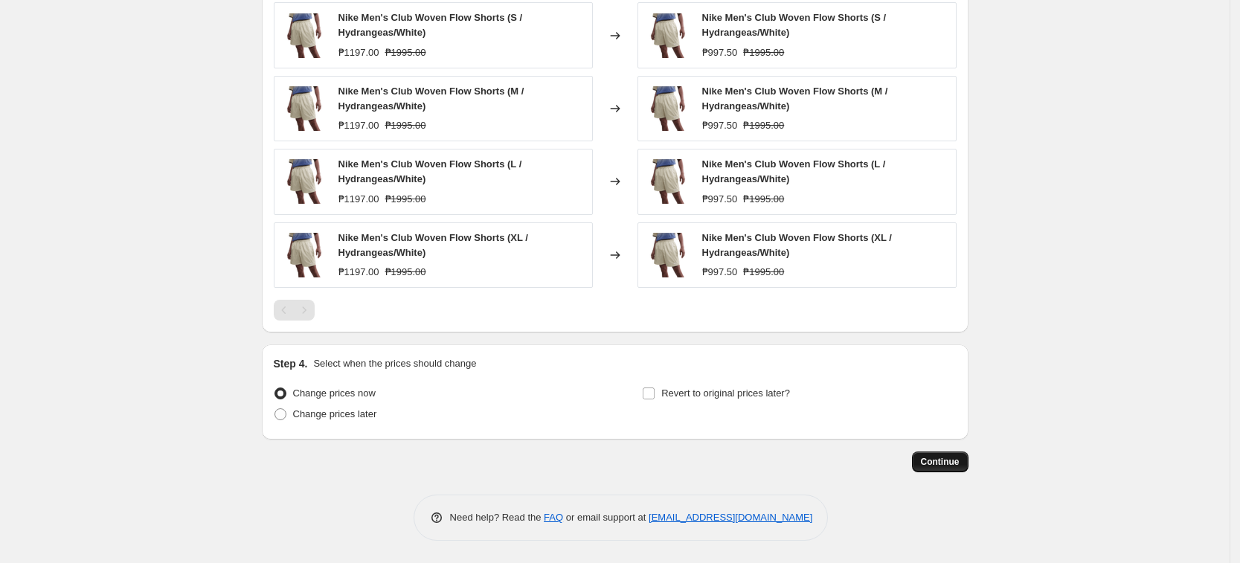
click at [954, 463] on span "Continue" at bounding box center [940, 462] width 39 height 12
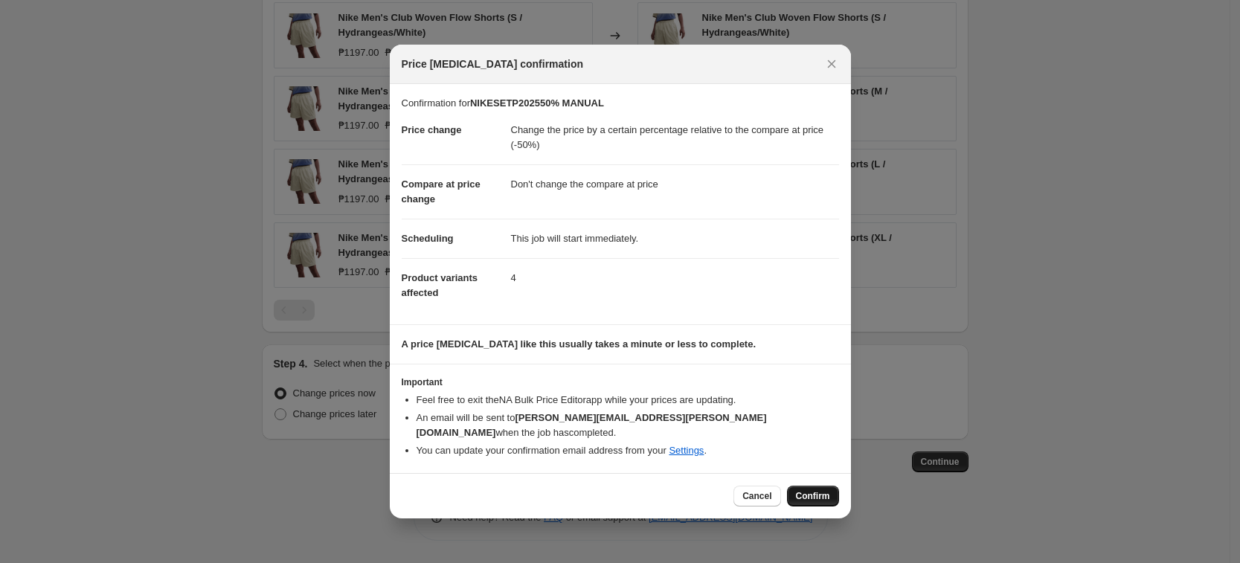
click at [813, 490] on span "Confirm" at bounding box center [813, 496] width 34 height 12
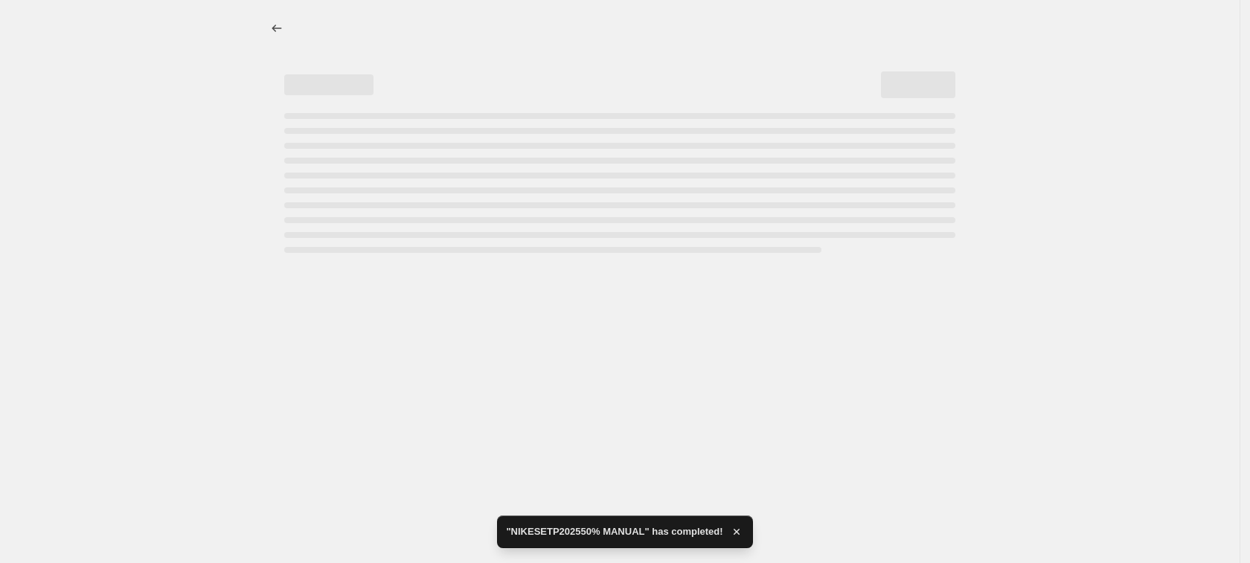
click at [579, 327] on div at bounding box center [619, 281] width 1239 height 563
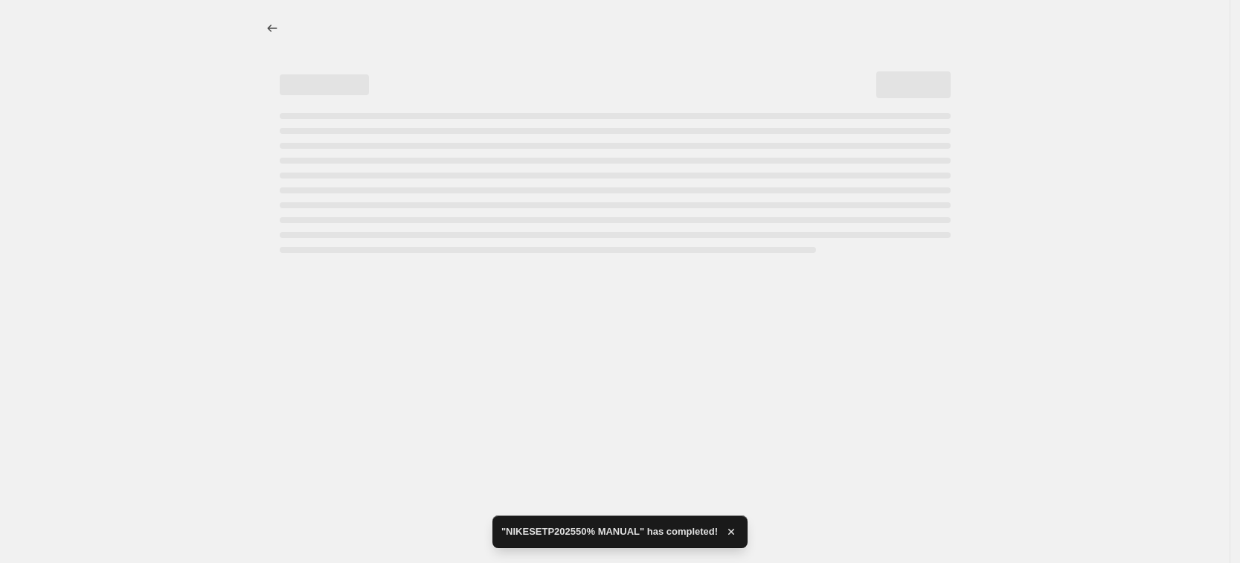
select select "pcap"
select select "no_change"
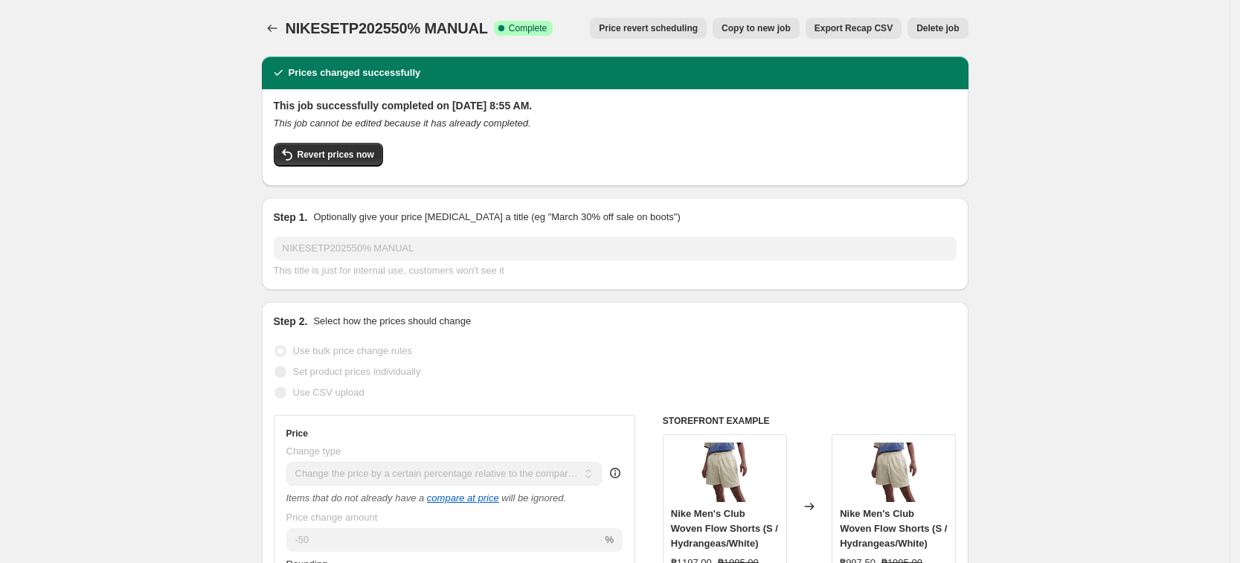
click at [276, 26] on icon "Price change jobs" at bounding box center [272, 28] width 15 height 15
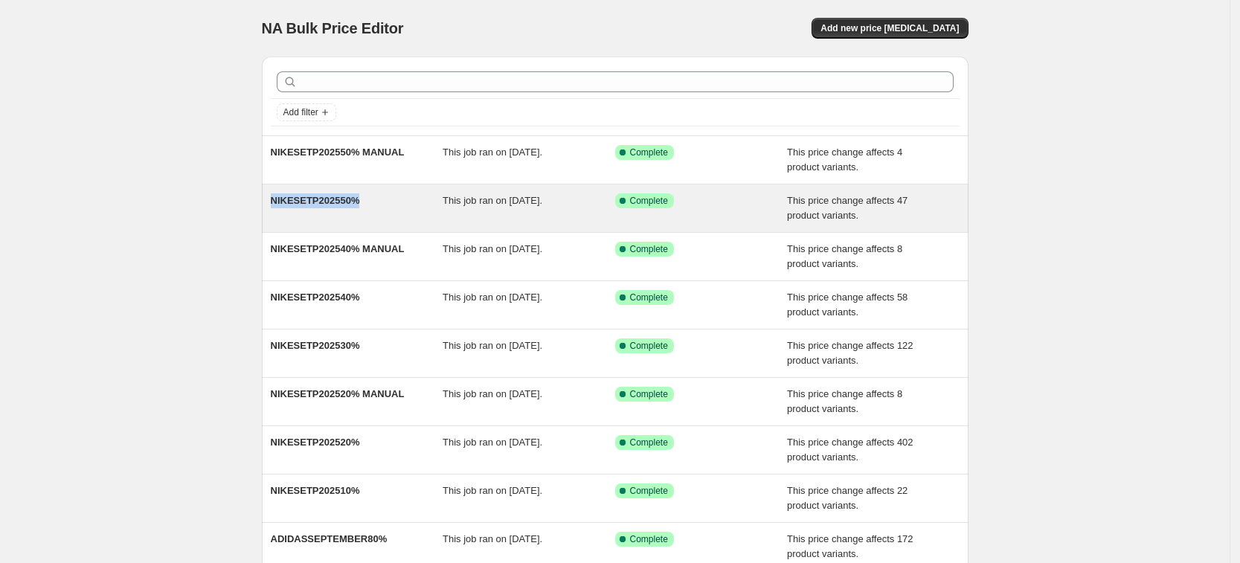
drag, startPoint x: 248, startPoint y: 194, endPoint x: 394, endPoint y: 201, distance: 146.7
click at [394, 201] on div "NA Bulk Price Editor. This page is ready NA Bulk Price Editor Add new price cha…" at bounding box center [615, 383] width 1230 height 766
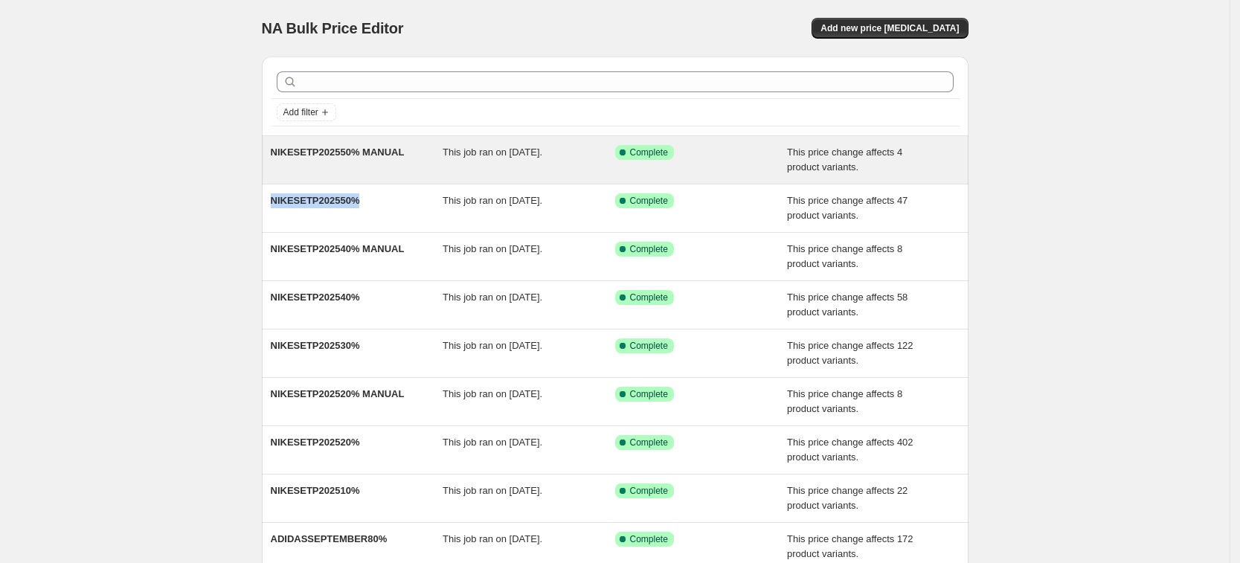
copy span "NIKESETP202550%"
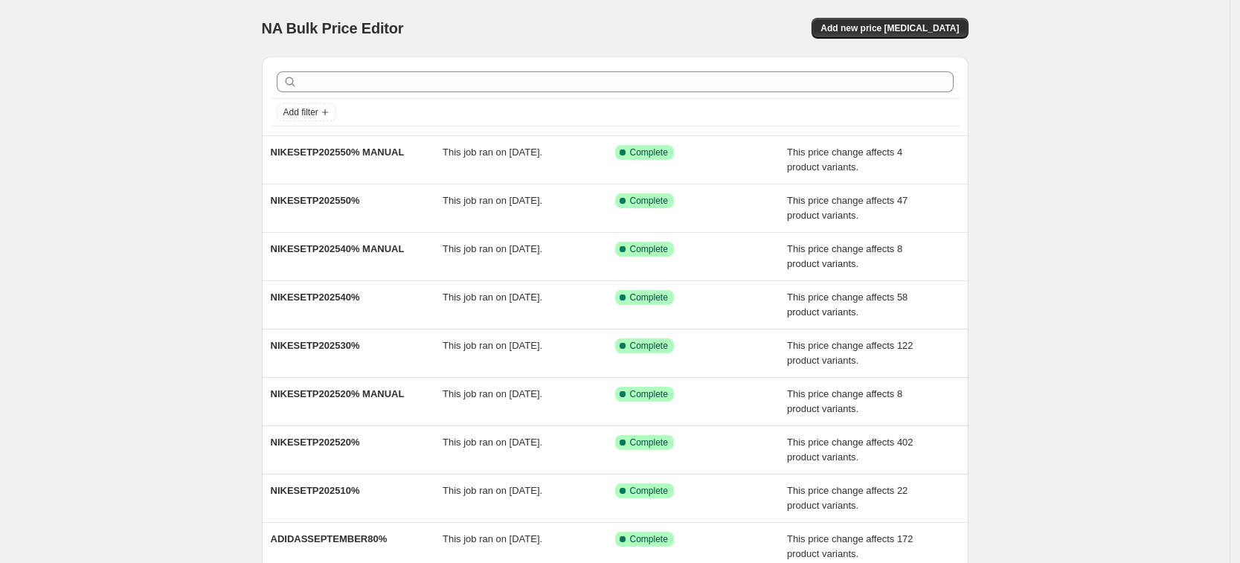
click at [941, 16] on div "NA Bulk Price Editor. This page is ready NA Bulk Price Editor Add new price cha…" at bounding box center [615, 28] width 707 height 57
click at [931, 25] on span "Add new price change job" at bounding box center [889, 28] width 138 height 12
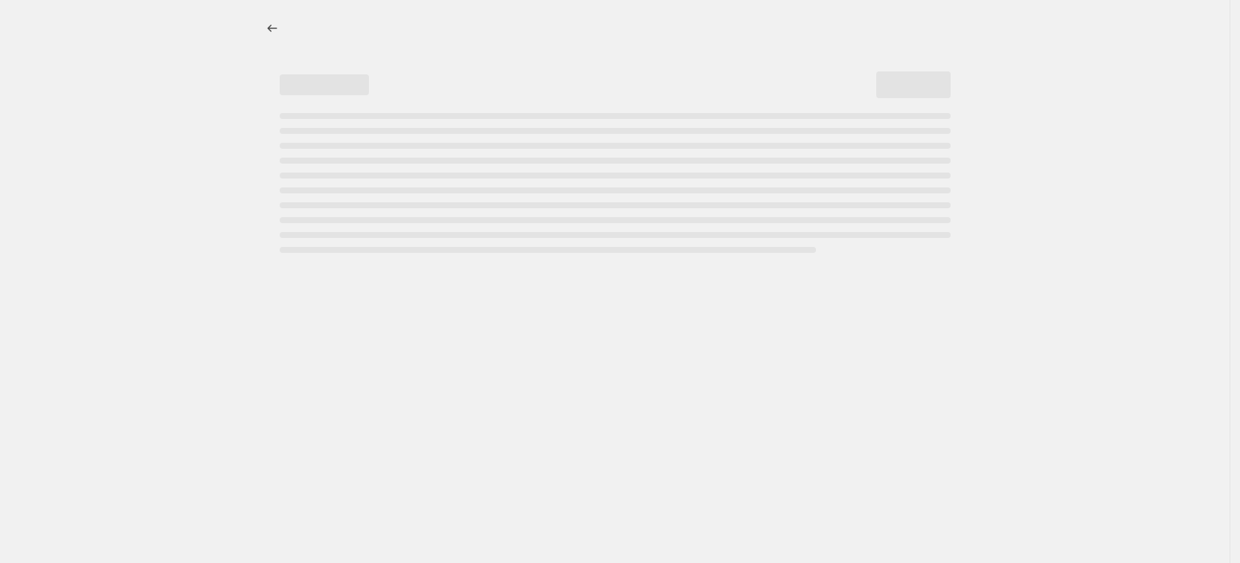
select select "percentage"
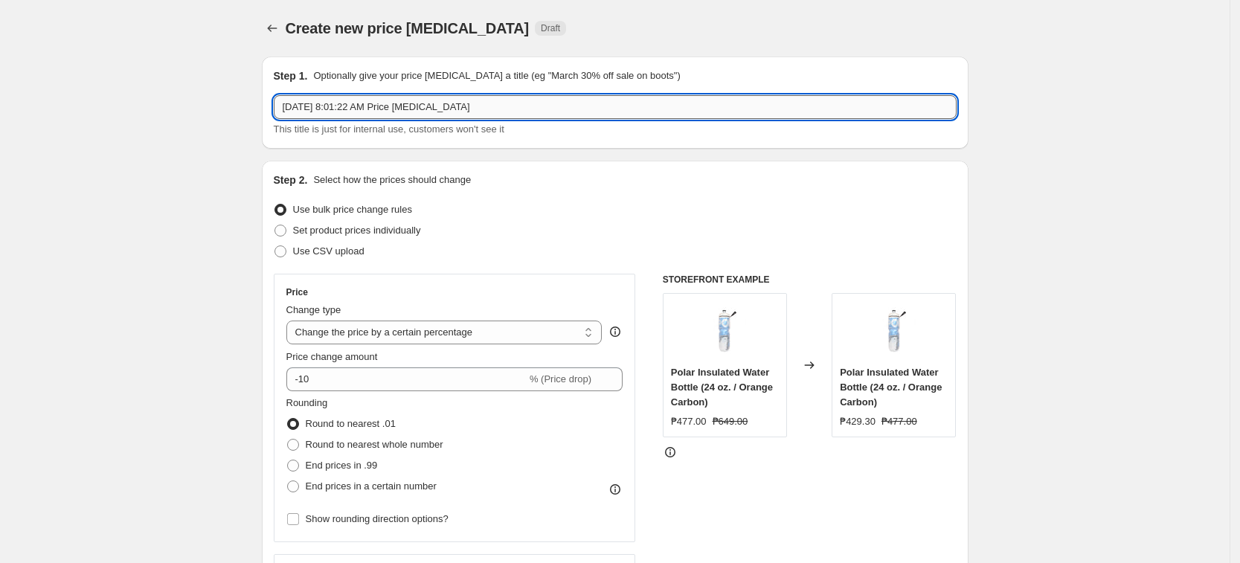
click at [364, 112] on input "Sep 11, 2025, 8:01:22 AM Price change job" at bounding box center [615, 107] width 683 height 24
paste input "NIKESETP202550%"
click at [322, 98] on input "NIKESETP202550%" at bounding box center [615, 107] width 683 height 24
click at [353, 96] on input "NIKESEPT202550%" at bounding box center [615, 107] width 683 height 24
type input "NIKESEPT202570%"
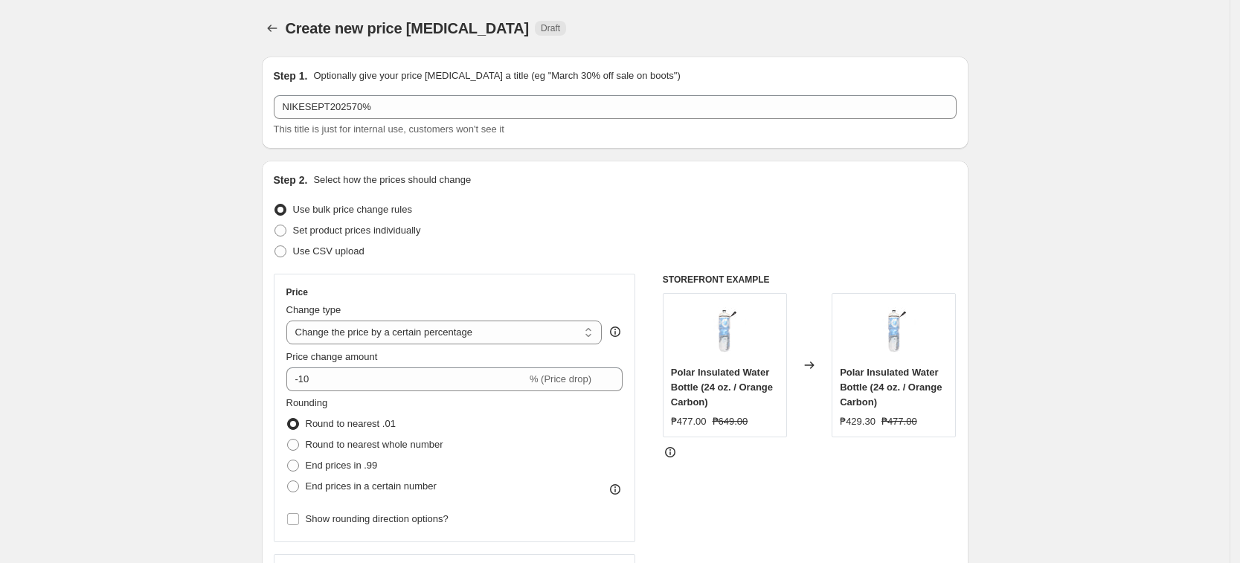
click at [359, 228] on span "Set product prices individually" at bounding box center [357, 230] width 128 height 11
click at [275, 225] on input "Set product prices individually" at bounding box center [274, 225] width 1 height 1
radio input "true"
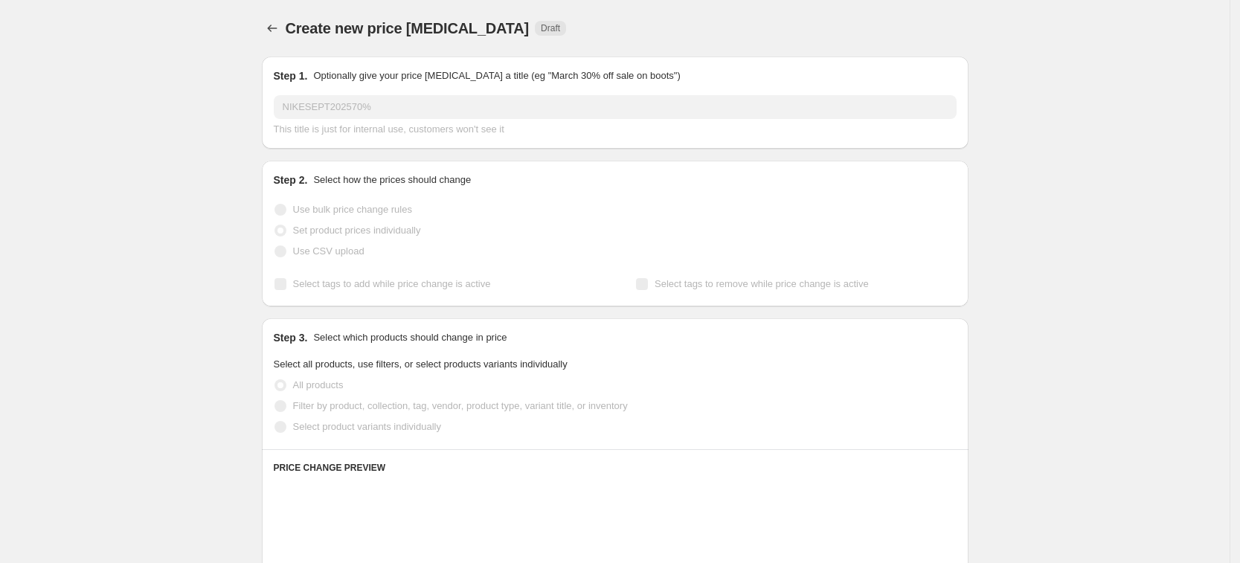
click at [363, 209] on span "Use bulk price change rules" at bounding box center [352, 209] width 119 height 11
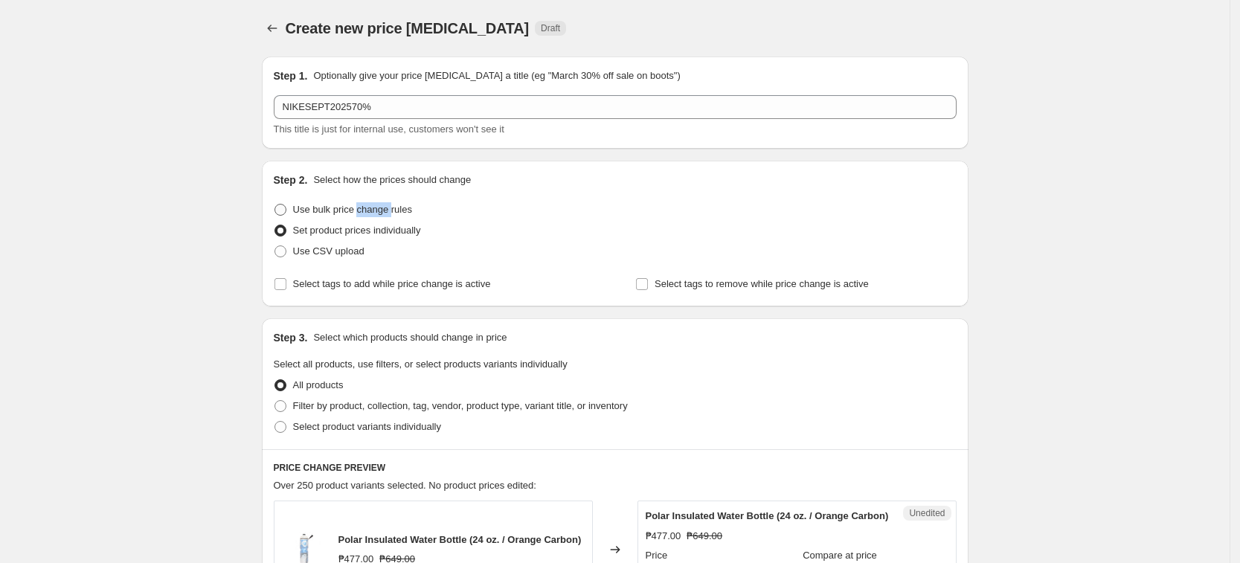
click at [363, 209] on span "Use bulk price change rules" at bounding box center [352, 209] width 119 height 11
click at [275, 205] on input "Use bulk price change rules" at bounding box center [274, 204] width 1 height 1
radio input "true"
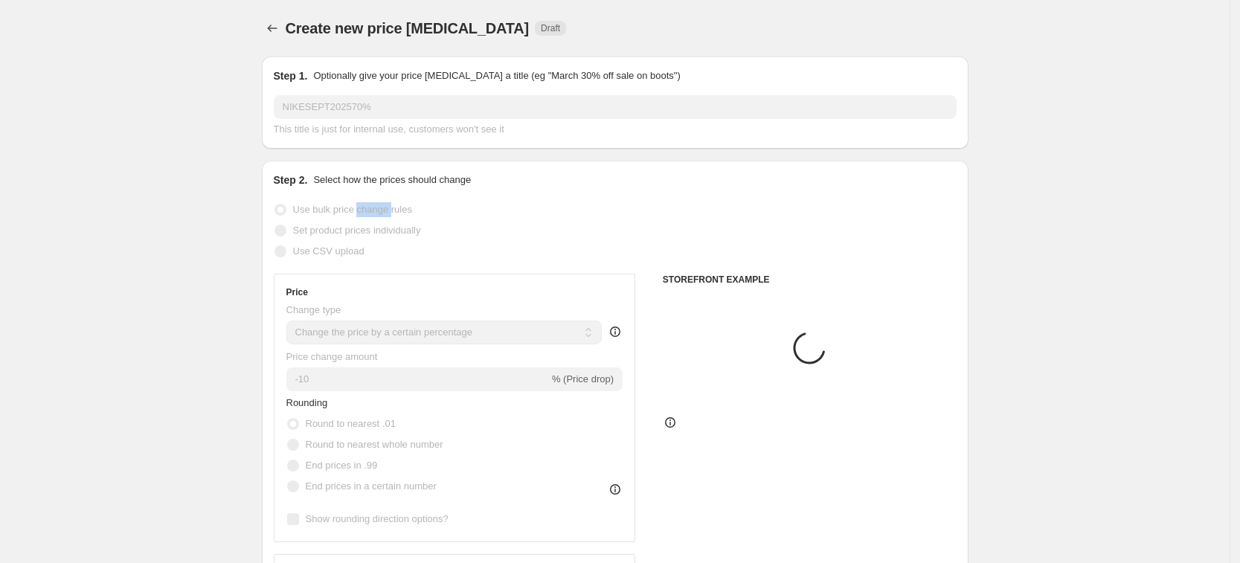
click at [405, 332] on select "Change the price to a certain amount Change the price by a certain amount Chang…" at bounding box center [444, 333] width 316 height 24
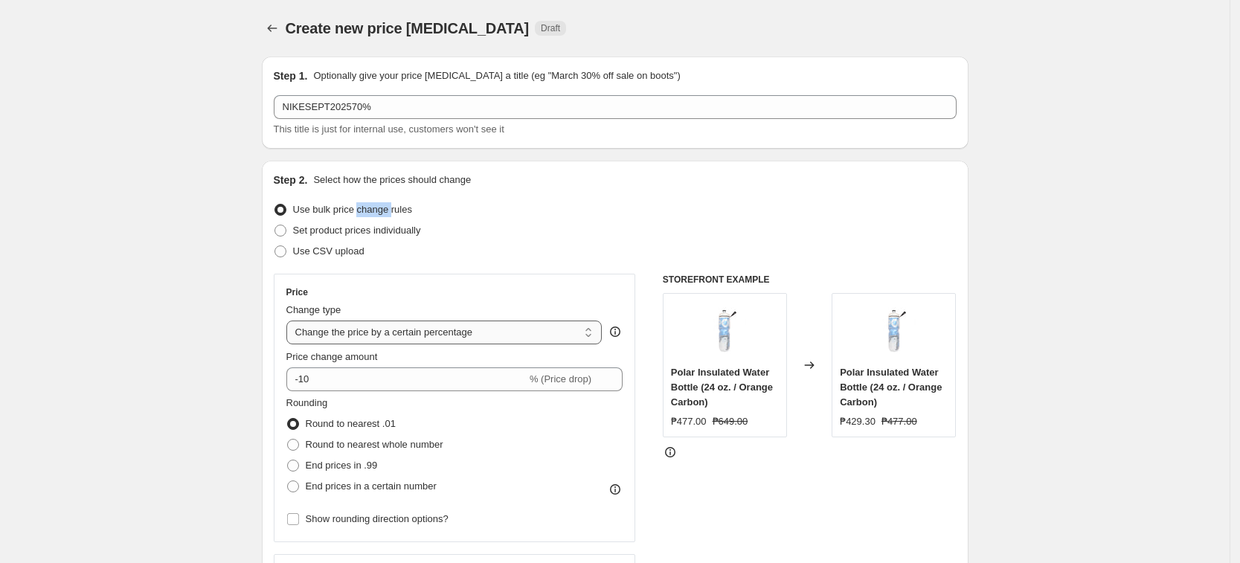
click at [405, 331] on select "Change the price to a certain amount Change the price by a certain amount Chang…" at bounding box center [444, 333] width 316 height 24
click at [291, 321] on select "Change the price to a certain amount Change the price by a certain amount Chang…" at bounding box center [444, 333] width 316 height 24
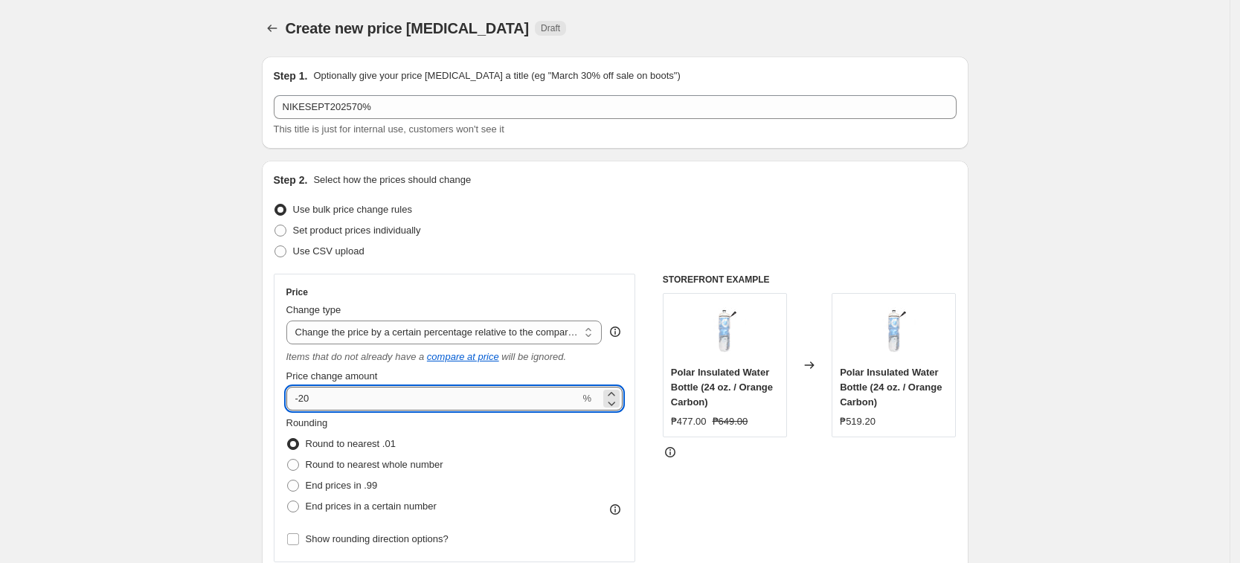
click at [439, 402] on input "-20" at bounding box center [433, 399] width 294 height 24
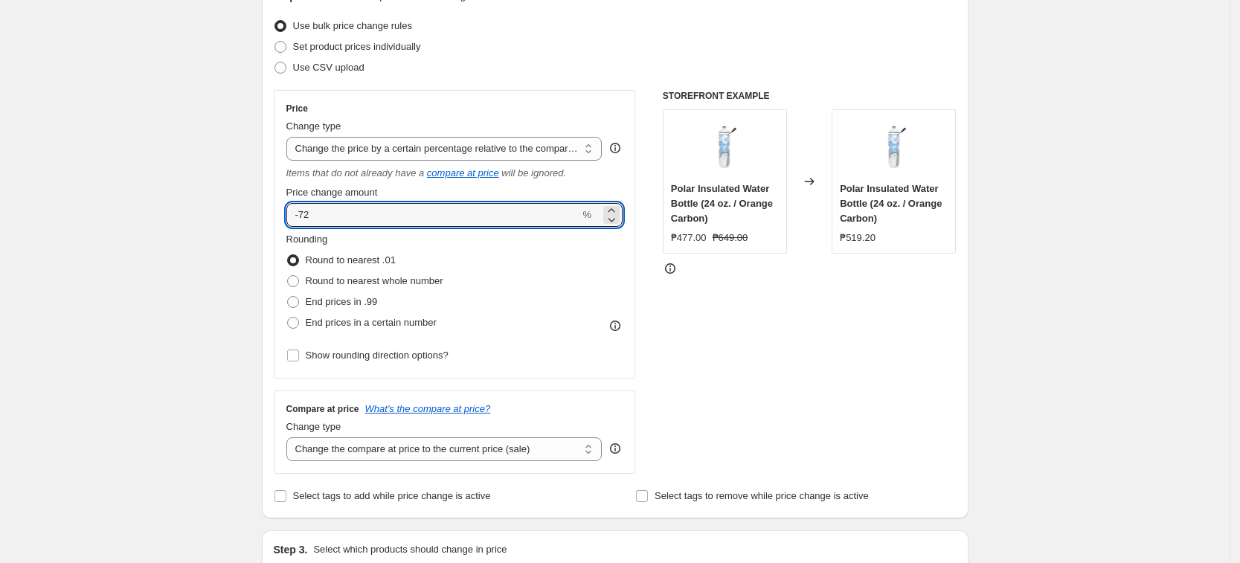
scroll to position [558, 0]
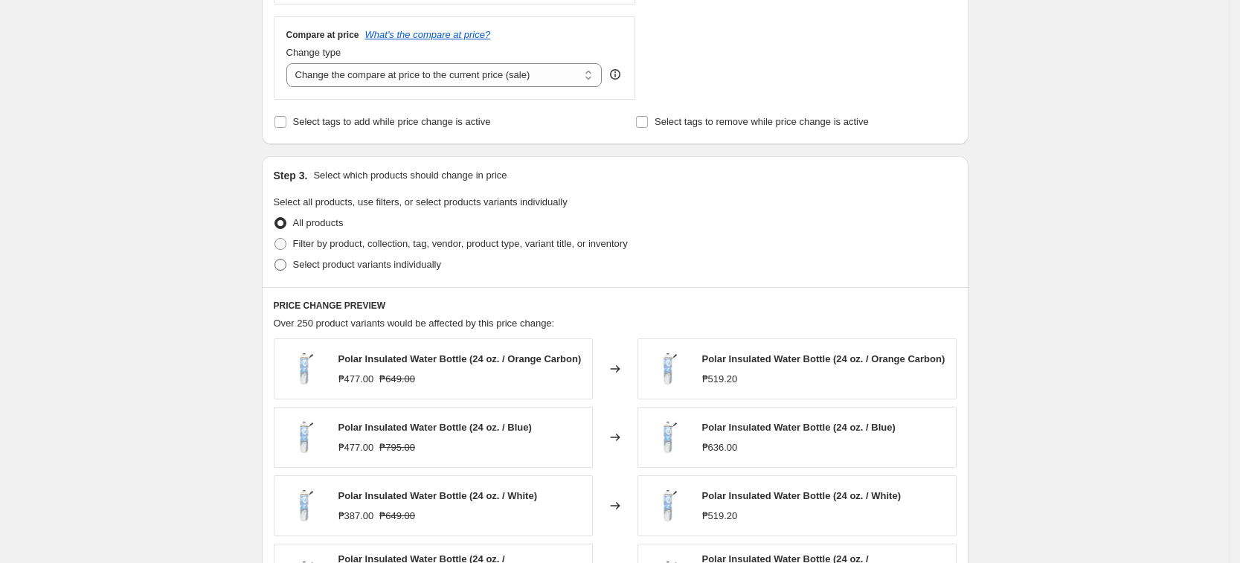
click at [418, 266] on span "Select product variants individually" at bounding box center [367, 264] width 148 height 11
click at [275, 260] on input "Select product variants individually" at bounding box center [274, 259] width 1 height 1
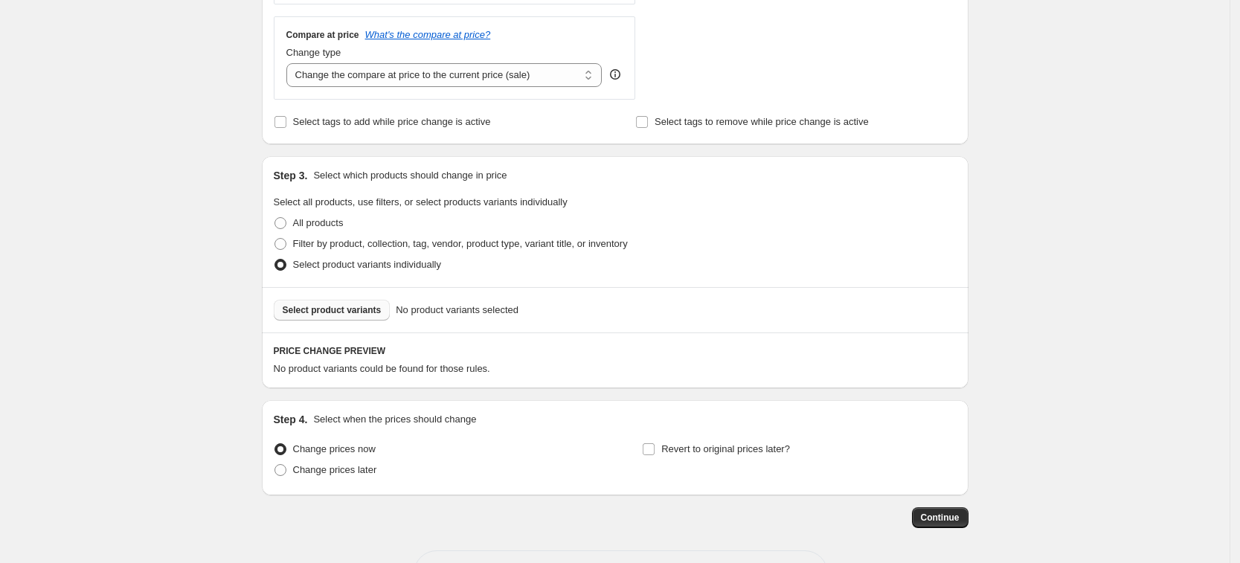
click at [364, 303] on button "Select product variants" at bounding box center [332, 310] width 117 height 21
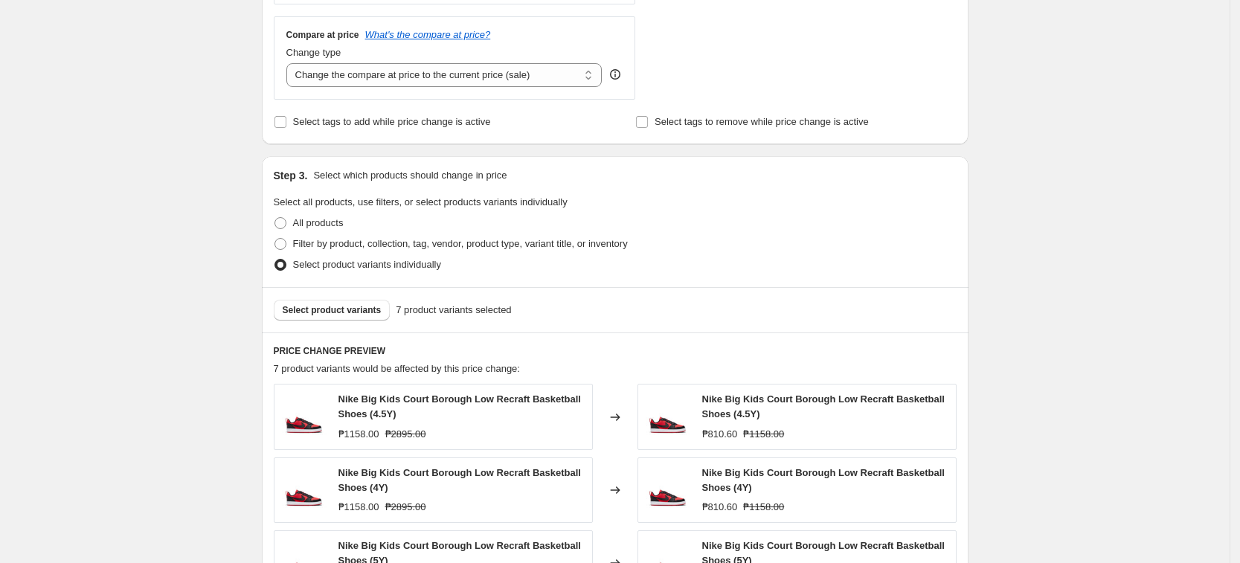
click at [917, 282] on div "Step 3. Select which products should change in price Select all products, use f…" at bounding box center [615, 221] width 707 height 131
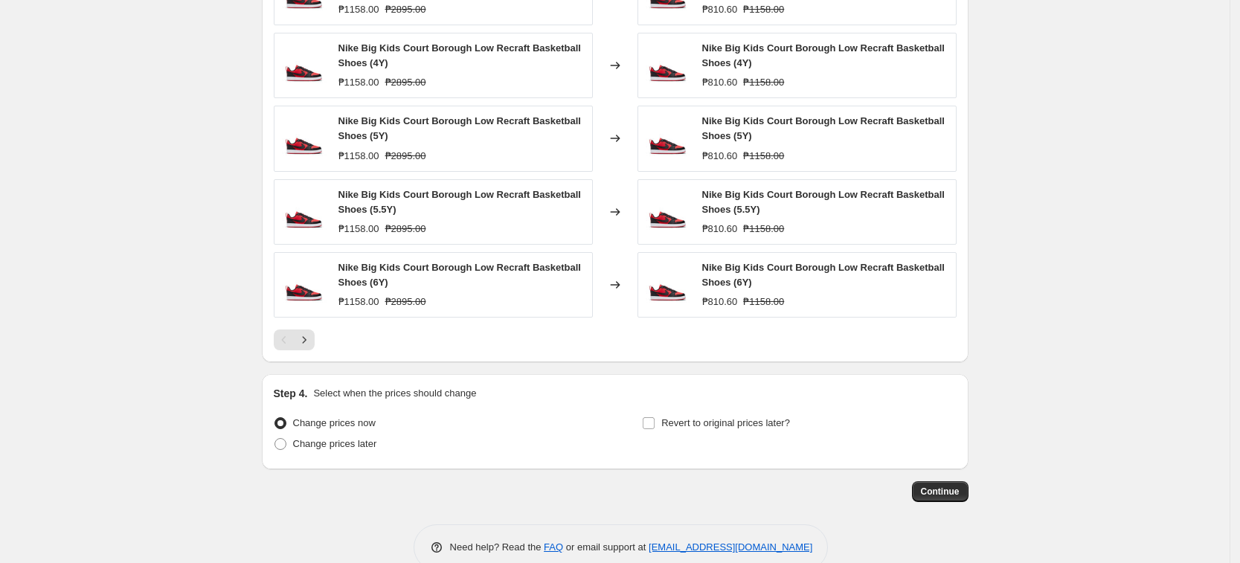
scroll to position [1013, 0]
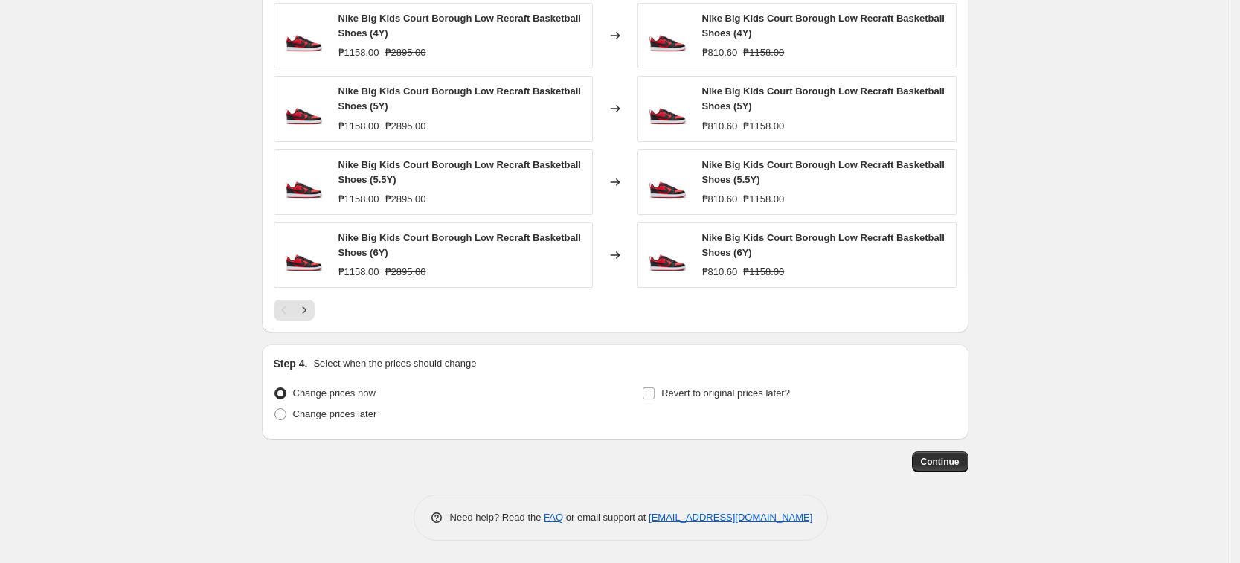
click at [941, 460] on span "Continue" at bounding box center [940, 462] width 39 height 12
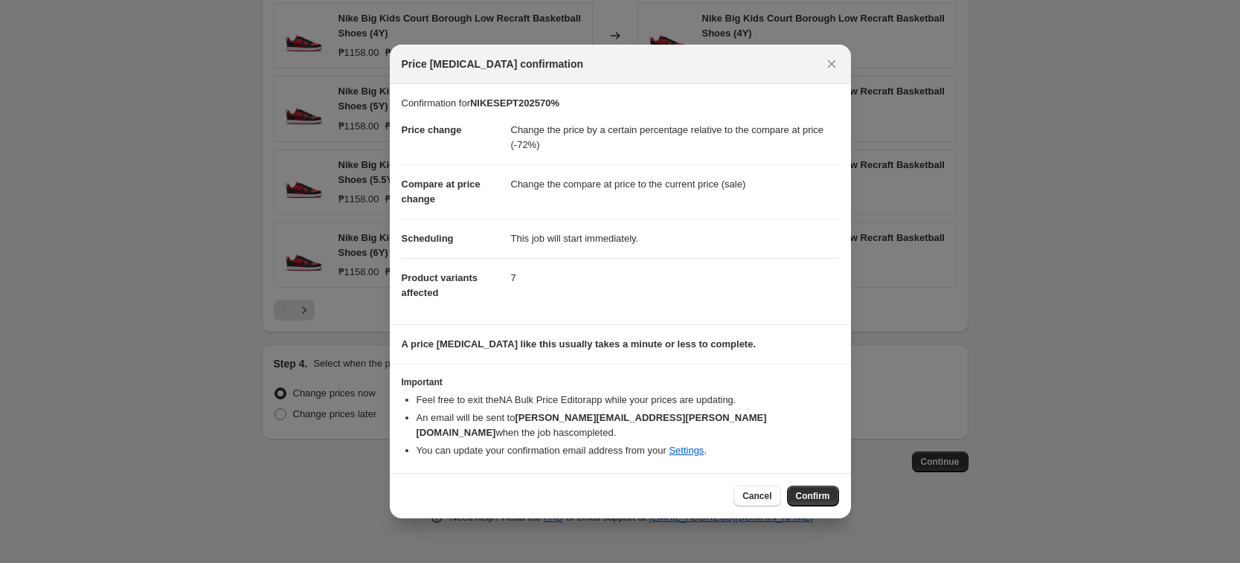
click at [817, 496] on button "Confirm" at bounding box center [813, 496] width 52 height 21
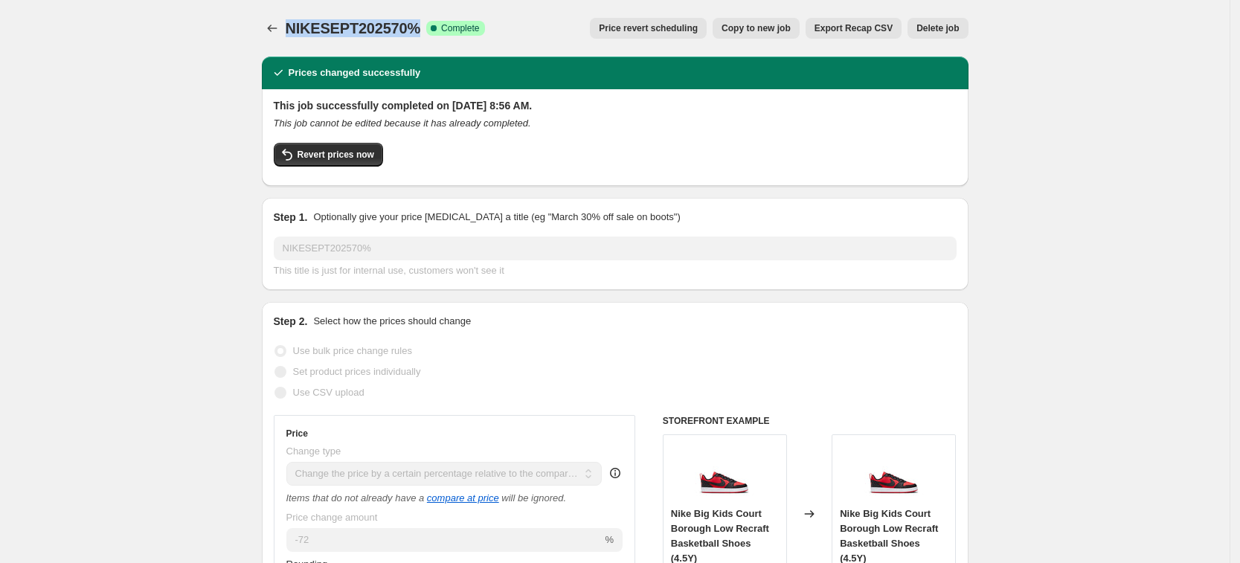
drag, startPoint x: 295, startPoint y: 28, endPoint x: 419, endPoint y: 32, distance: 123.5
click at [419, 32] on span "NIKESEPT202570%" at bounding box center [353, 28] width 135 height 16
copy span "NIKESEPT202570%"
click at [272, 28] on icon "Price change jobs" at bounding box center [272, 28] width 15 height 15
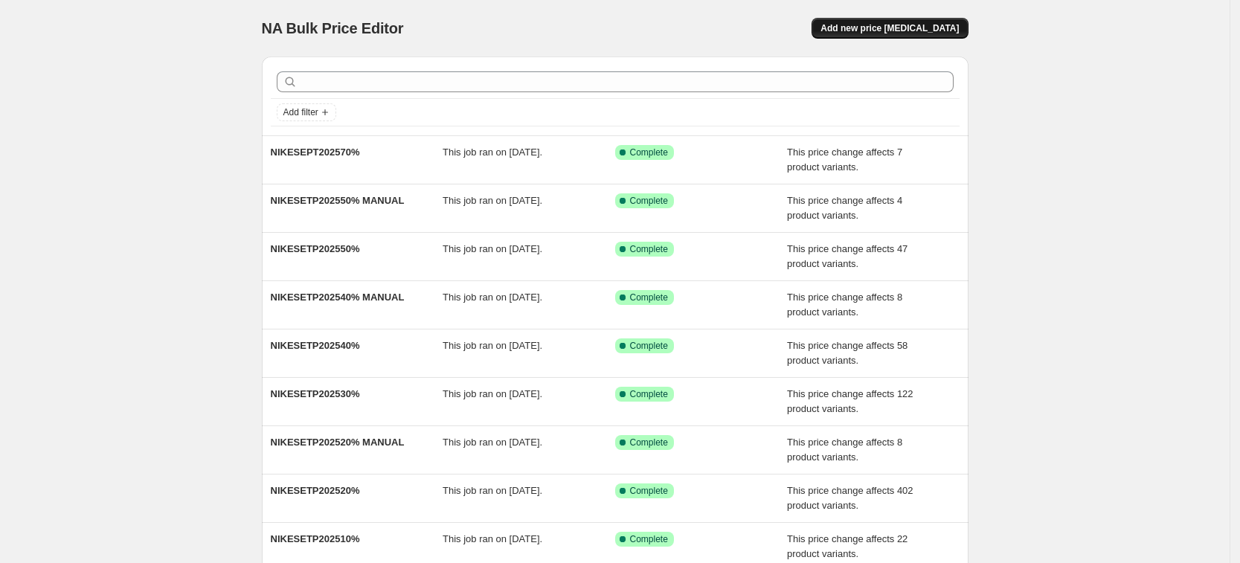
click at [874, 20] on button "Add new price change job" at bounding box center [890, 28] width 156 height 21
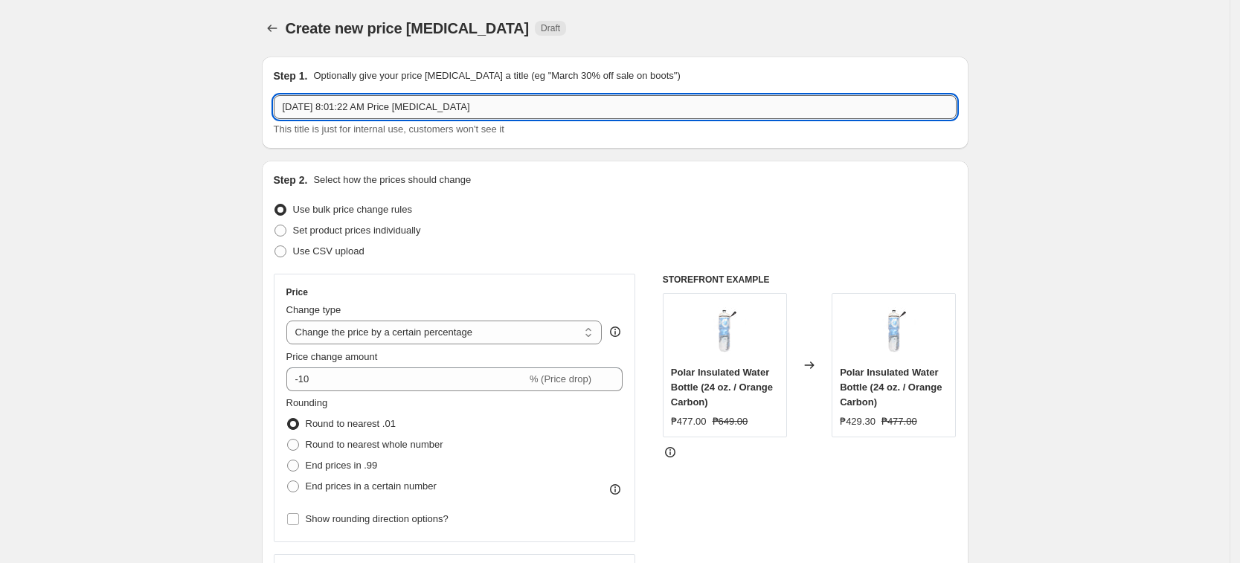
click at [438, 106] on input "Sep 11, 2025, 8:01:22 AM Price change job" at bounding box center [615, 107] width 683 height 24
paste input "NIKESEPT202570%"
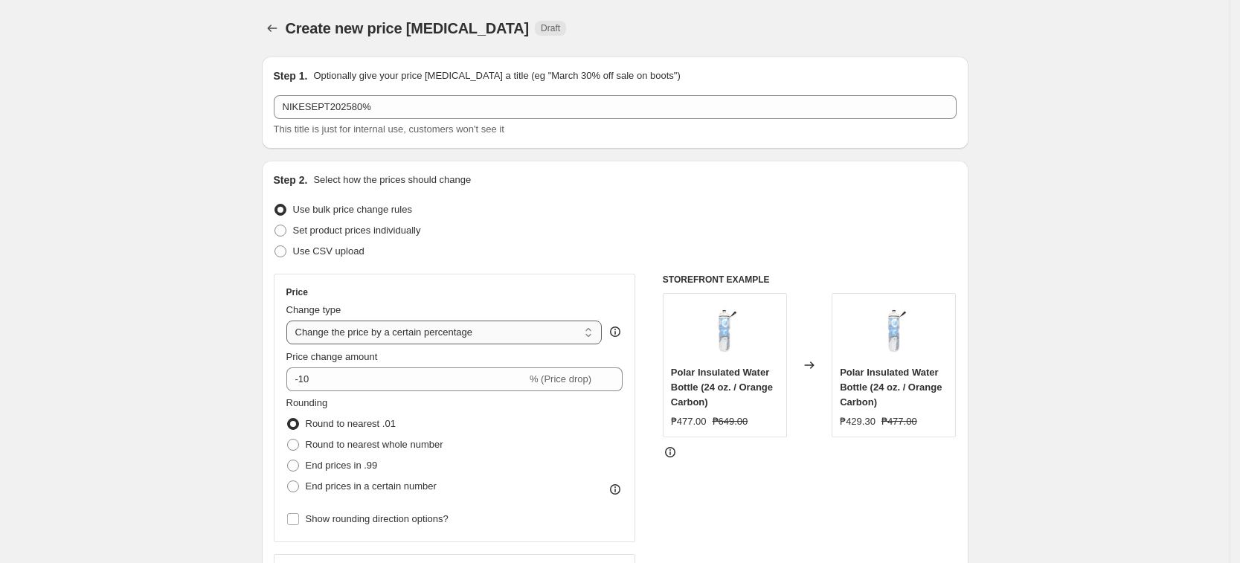
drag, startPoint x: 409, startPoint y: 331, endPoint x: 421, endPoint y: 341, distance: 15.8
click at [409, 331] on select "Change the price to a certain amount Change the price by a certain amount Chang…" at bounding box center [444, 333] width 316 height 24
click at [291, 321] on select "Change the price to a certain amount Change the price by a certain amount Chang…" at bounding box center [444, 333] width 316 height 24
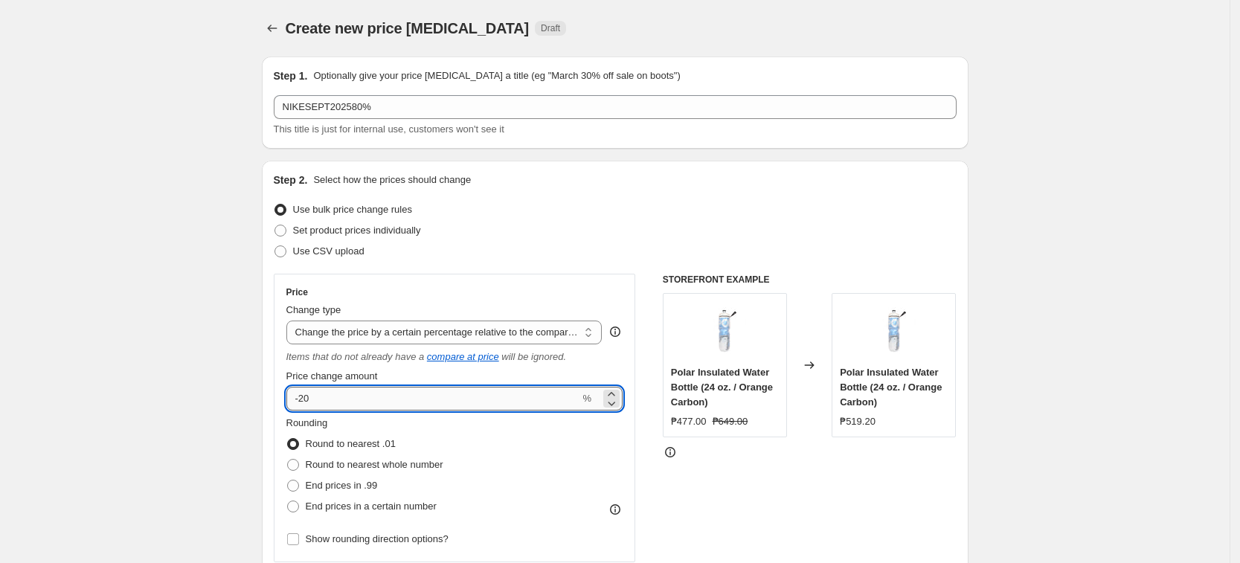
click at [369, 409] on input "-20" at bounding box center [433, 399] width 294 height 24
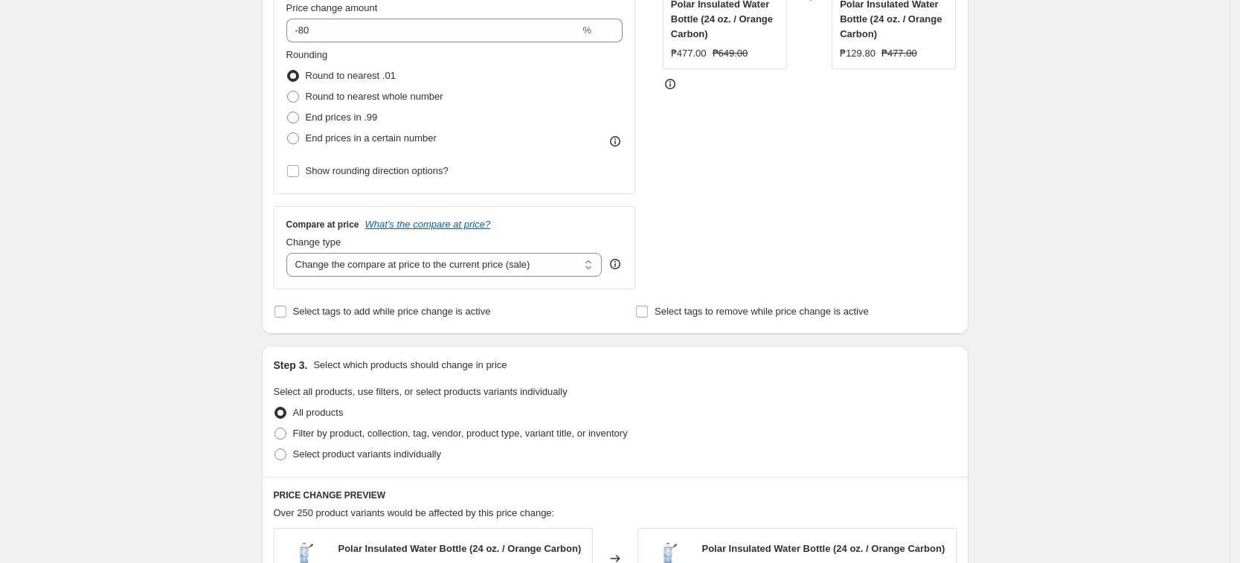
scroll to position [372, 0]
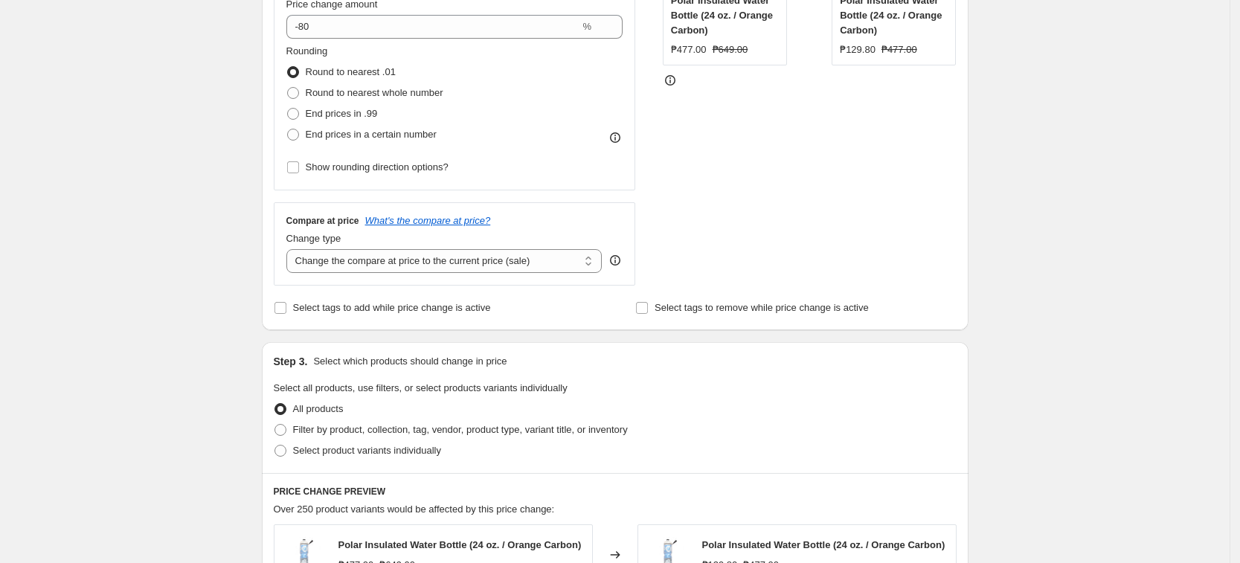
click at [391, 282] on div "Compare at price What's the compare at price? Change type Change the compare at…" at bounding box center [455, 243] width 362 height 83
click at [399, 257] on select "Change the compare at price to the current price (sale) Change the compare at p…" at bounding box center [444, 261] width 316 height 24
click at [291, 249] on select "Change the compare at price to the current price (sale) Change the compare at p…" at bounding box center [444, 261] width 316 height 24
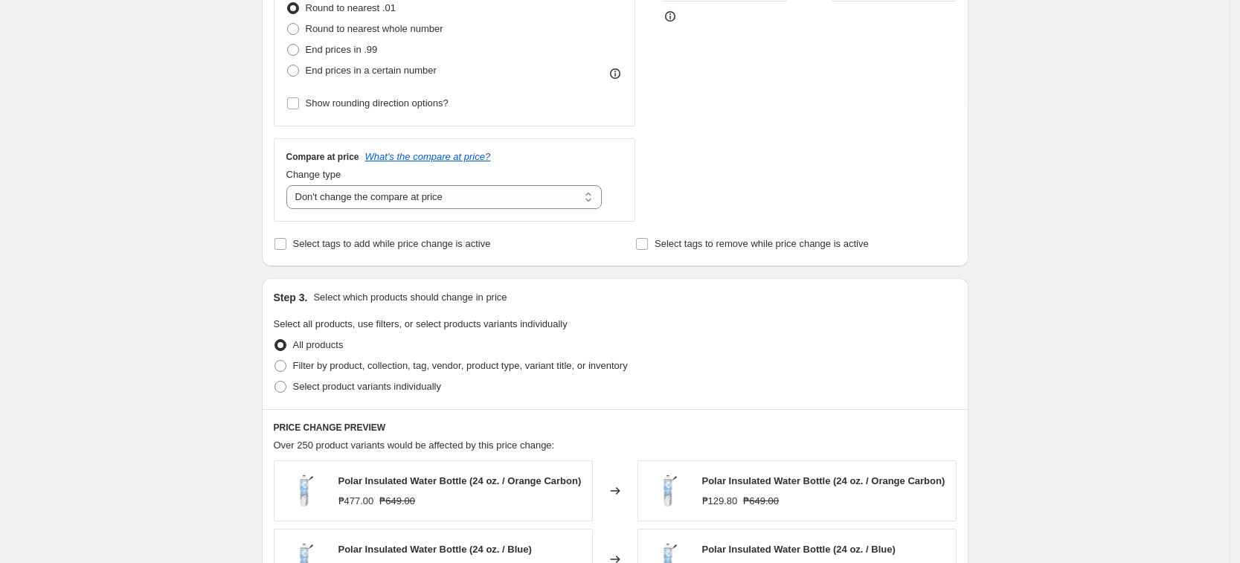
scroll to position [465, 0]
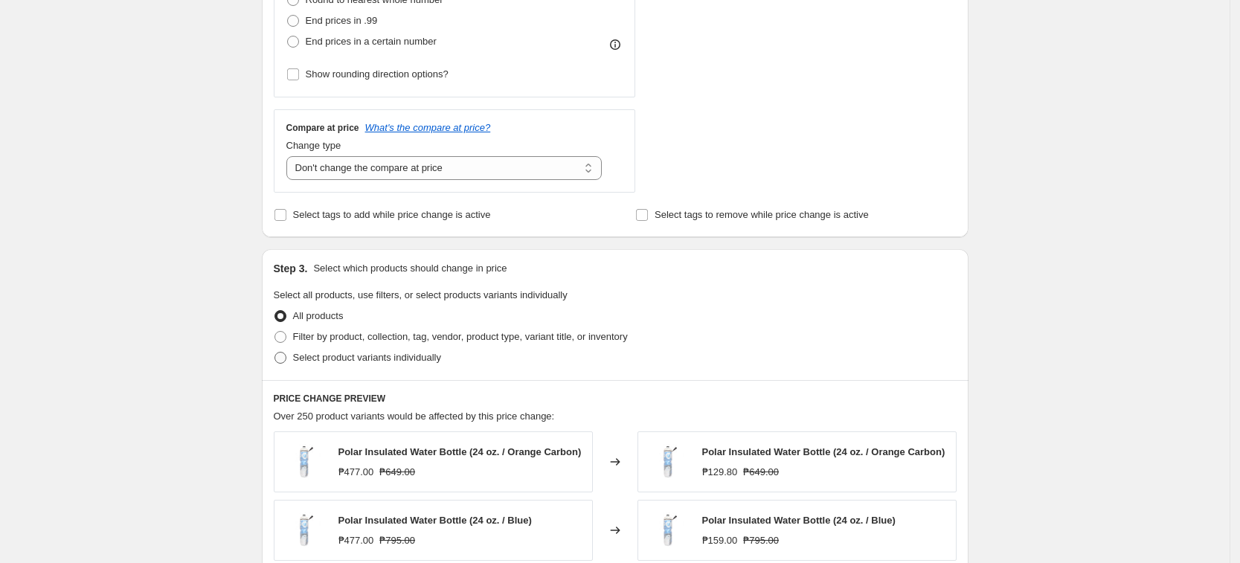
click at [389, 367] on label "Select product variants individually" at bounding box center [357, 357] width 167 height 21
click at [275, 353] on input "Select product variants individually" at bounding box center [274, 352] width 1 height 1
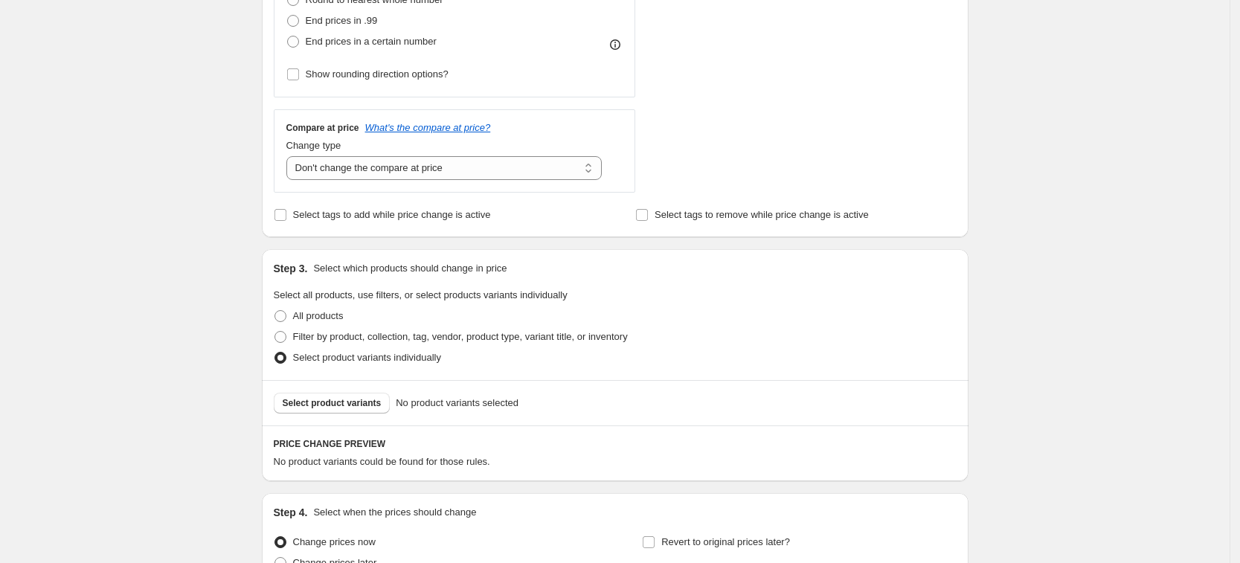
click at [325, 388] on div "Select product variants No product variants selected" at bounding box center [615, 402] width 707 height 45
click at [311, 396] on button "Select product variants" at bounding box center [332, 403] width 117 height 21
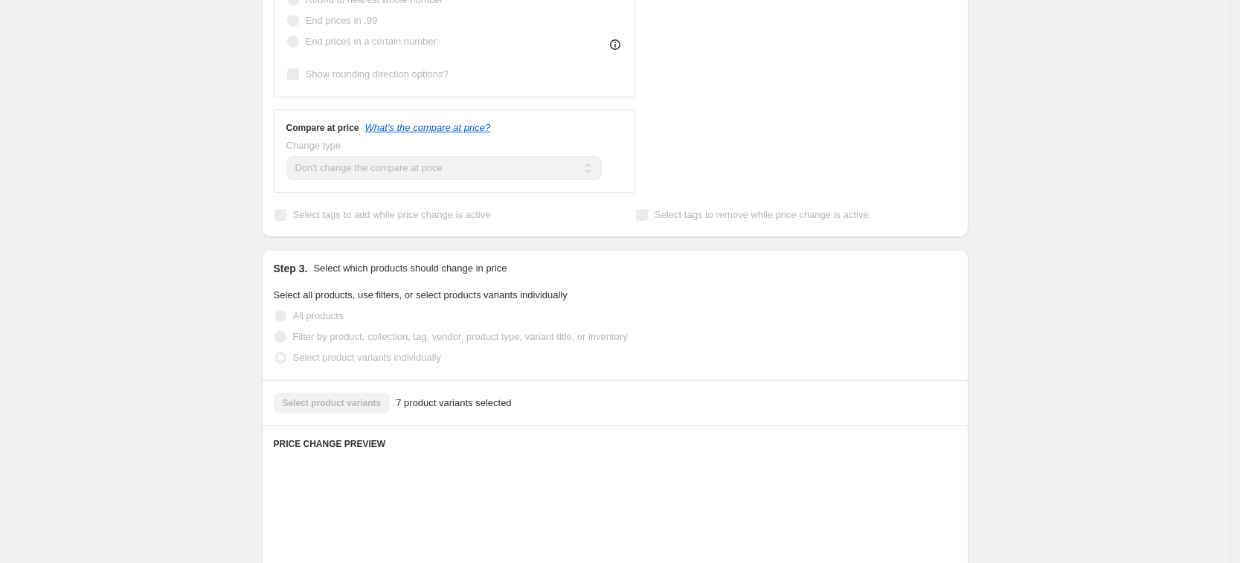
click at [1030, 274] on div "Create new price change job. This page is ready Create new price change job Dra…" at bounding box center [615, 311] width 1230 height 1552
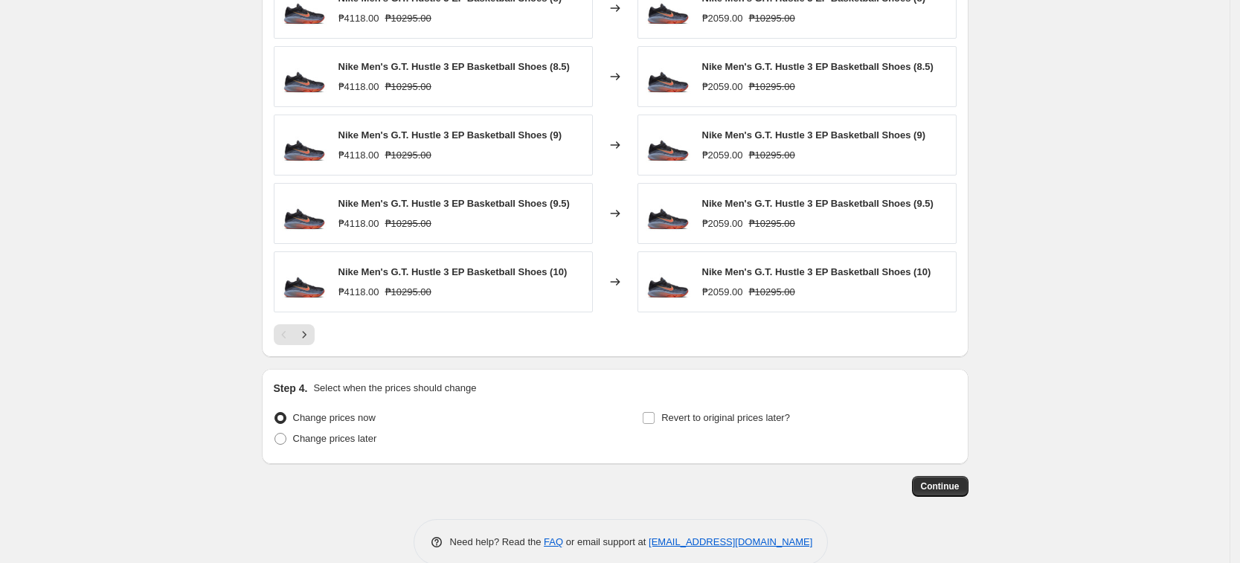
scroll to position [989, 0]
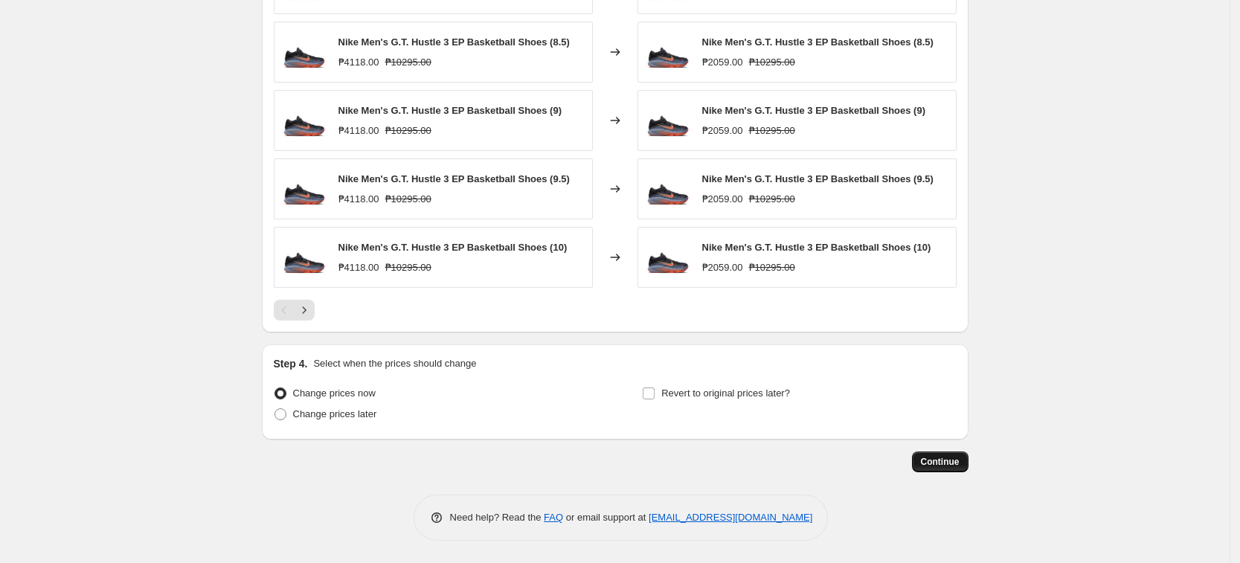
click at [939, 459] on span "Continue" at bounding box center [940, 462] width 39 height 12
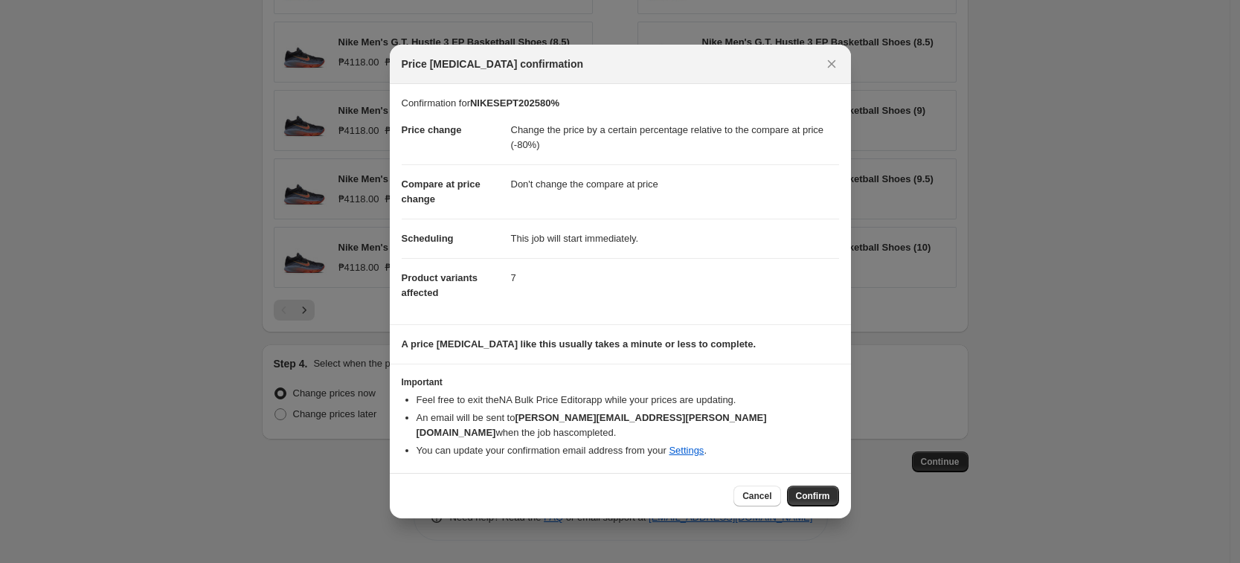
click at [816, 473] on div "Cancel Confirm" at bounding box center [620, 495] width 461 height 45
click at [827, 486] on button "Confirm" at bounding box center [813, 496] width 52 height 21
